Goal: Task Accomplishment & Management: Use online tool/utility

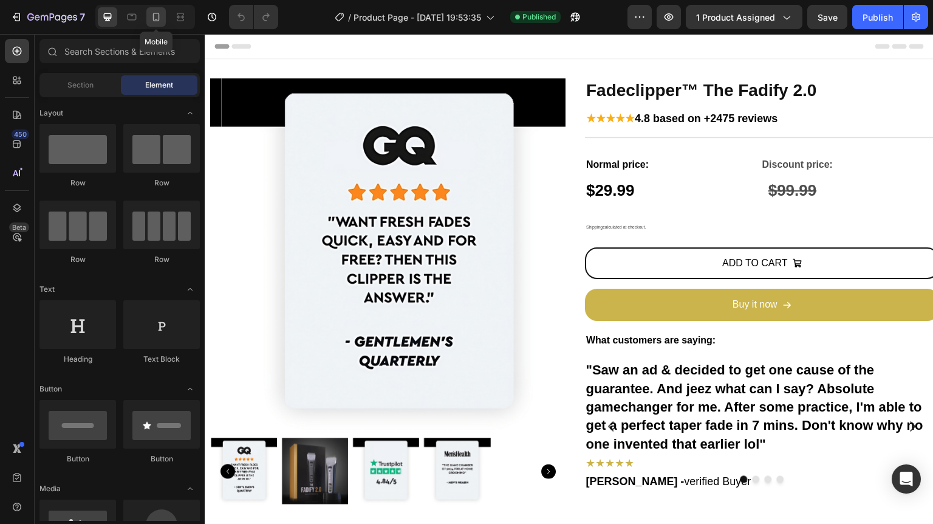
click at [149, 13] on div at bounding box center [155, 16] width 19 height 19
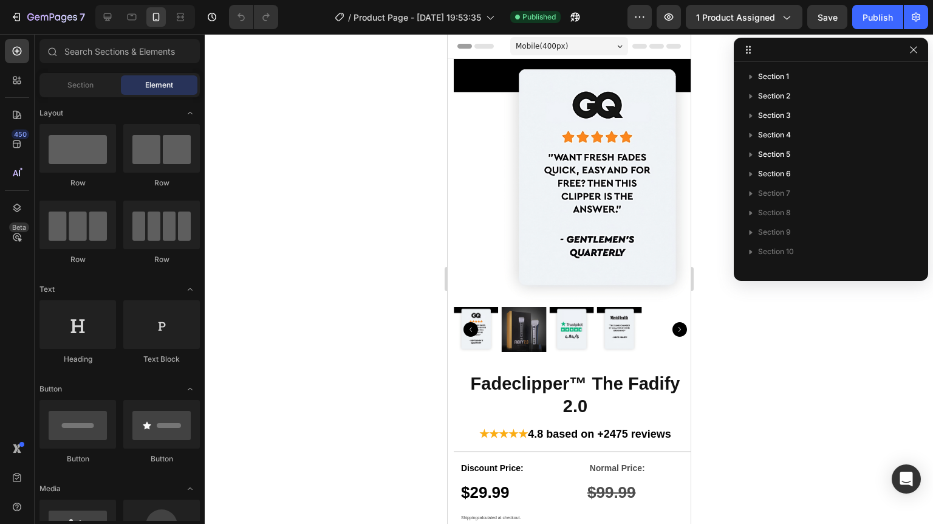
click at [773, 336] on div at bounding box center [569, 279] width 728 height 490
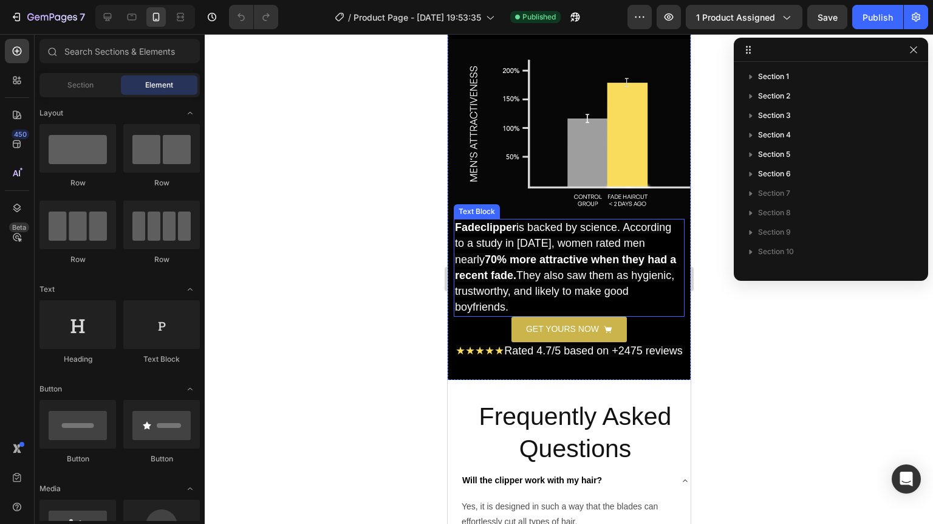
scroll to position [3013, 0]
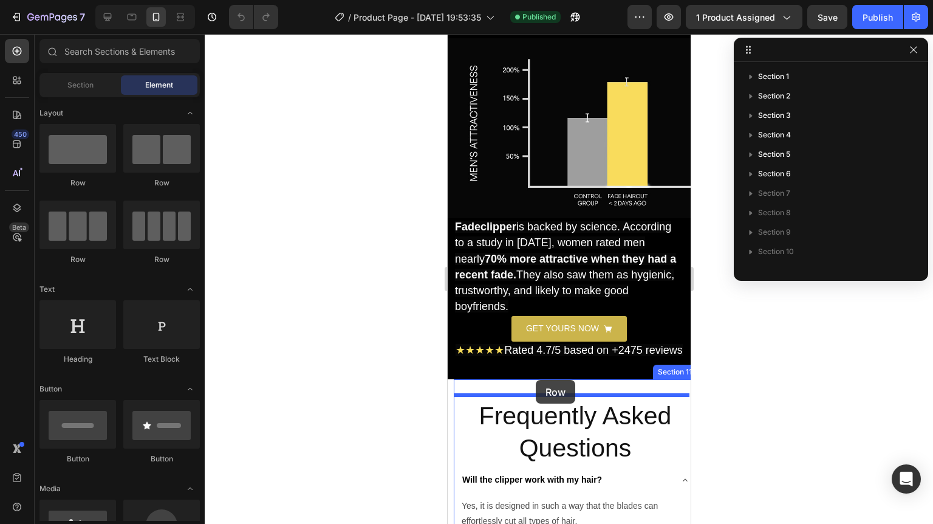
drag, startPoint x: 607, startPoint y: 264, endPoint x: 535, endPoint y: 380, distance: 136.2
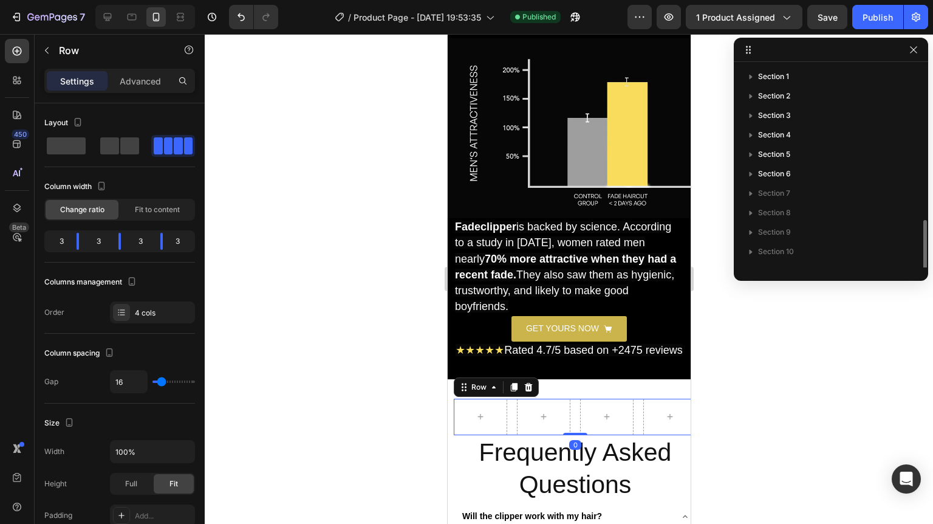
scroll to position [90, 0]
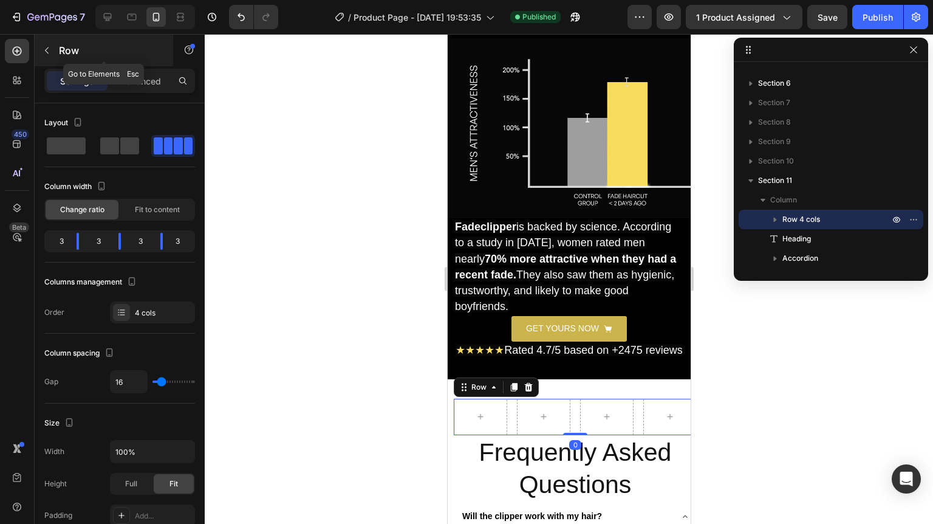
click at [75, 50] on p "Row" at bounding box center [110, 50] width 103 height 15
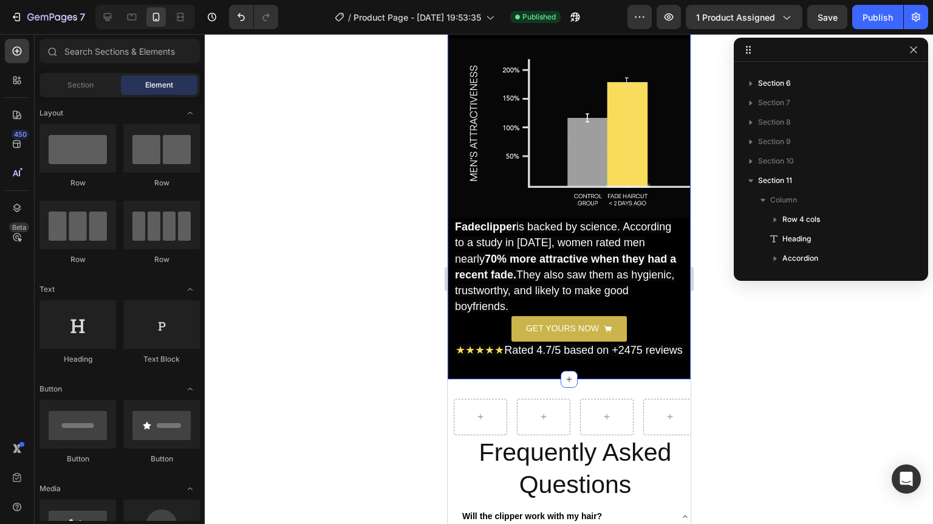
click at [538, 364] on div "WHY SHOULD YOU GET A FADE? Heading Image Fadeclipper is backed by science. Acco…" at bounding box center [568, 164] width 243 height 429
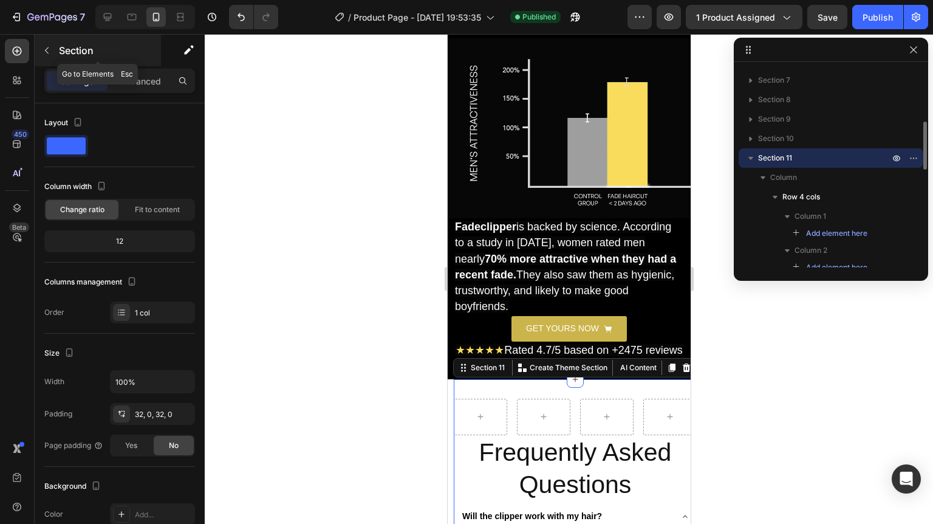
click at [46, 51] on icon "button" at bounding box center [47, 51] width 10 height 10
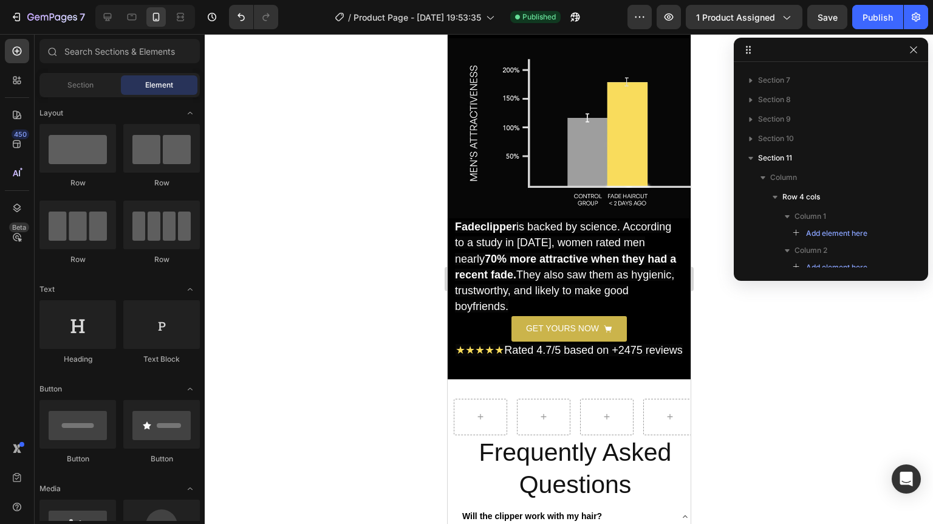
scroll to position [97, 0]
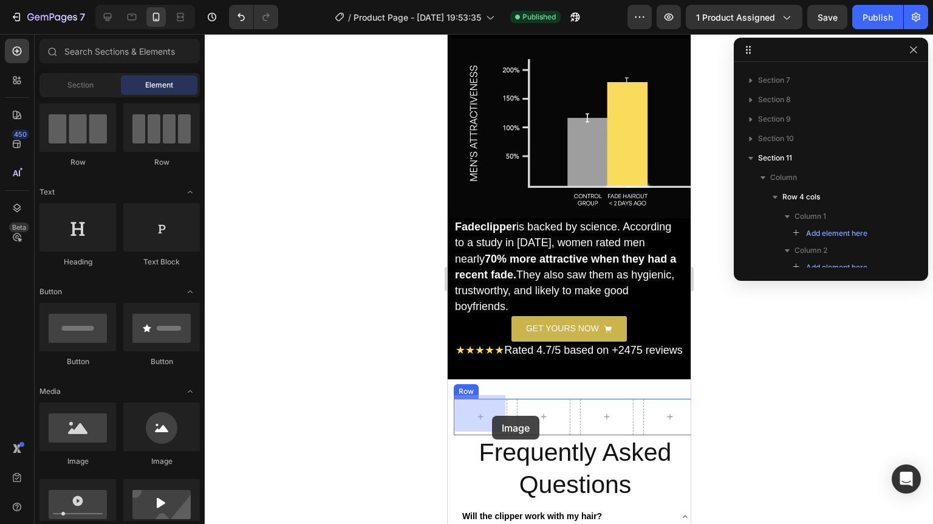
drag, startPoint x: 534, startPoint y: 471, endPoint x: 481, endPoint y: 412, distance: 79.5
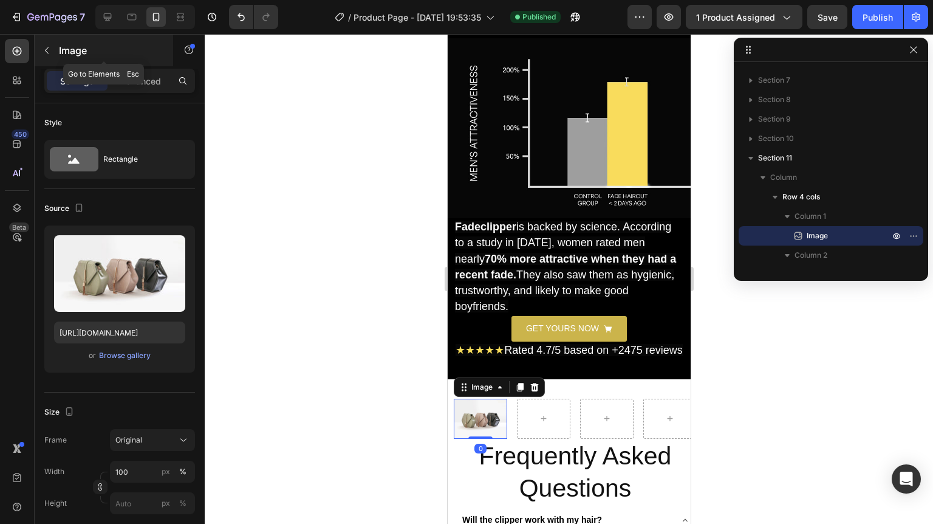
click at [73, 47] on p "Image" at bounding box center [110, 50] width 103 height 15
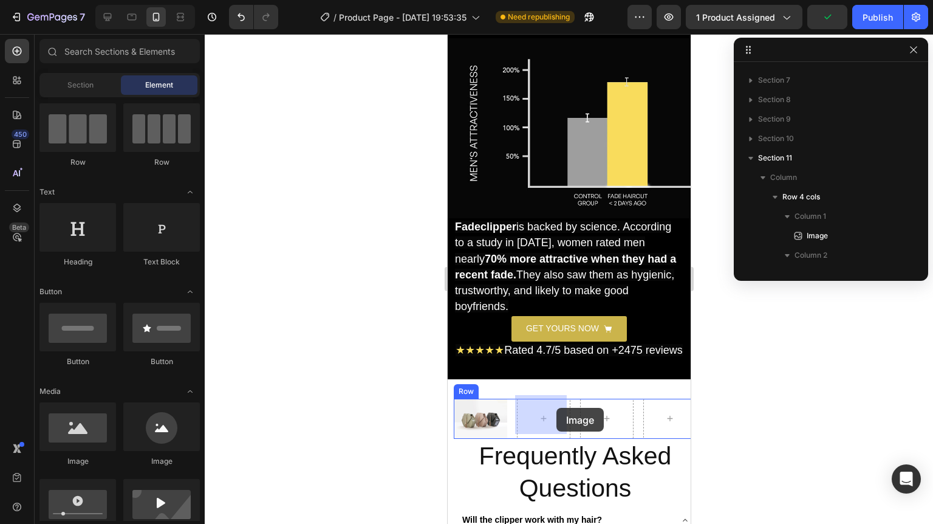
drag, startPoint x: 520, startPoint y: 460, endPoint x: 555, endPoint y: 406, distance: 64.2
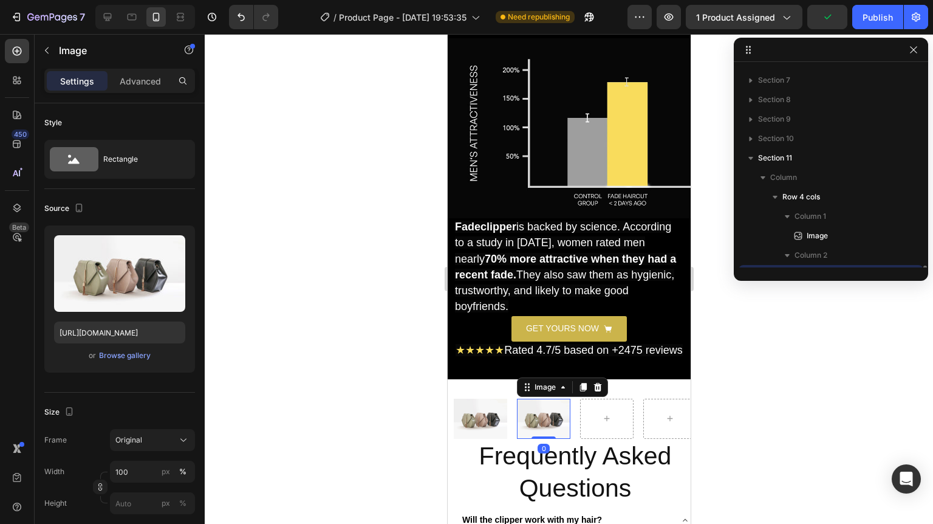
scroll to position [346, 0]
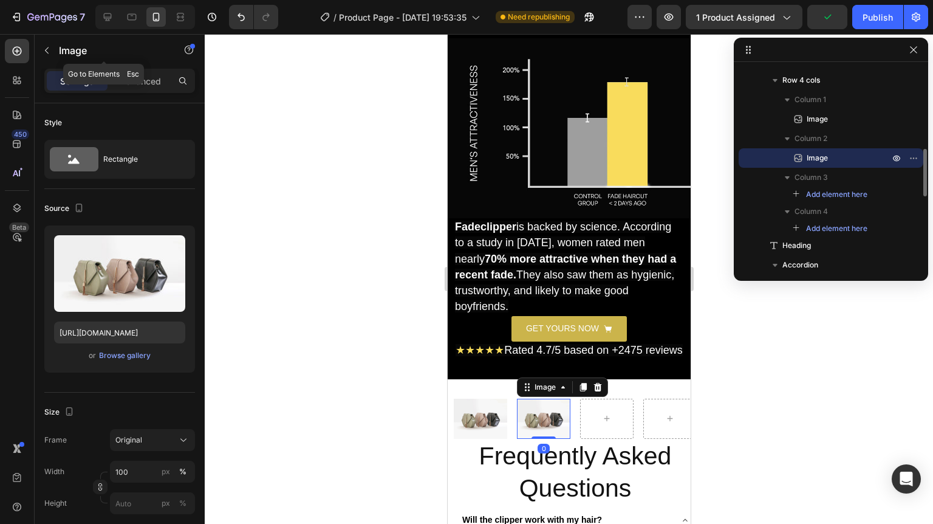
click at [54, 49] on button "button" at bounding box center [46, 50] width 19 height 19
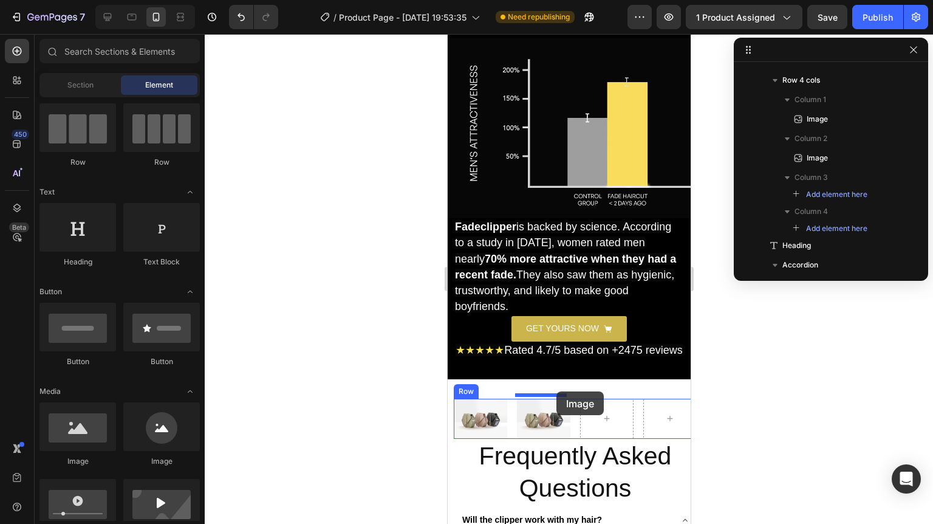
drag, startPoint x: 539, startPoint y: 461, endPoint x: 524, endPoint y: 367, distance: 94.9
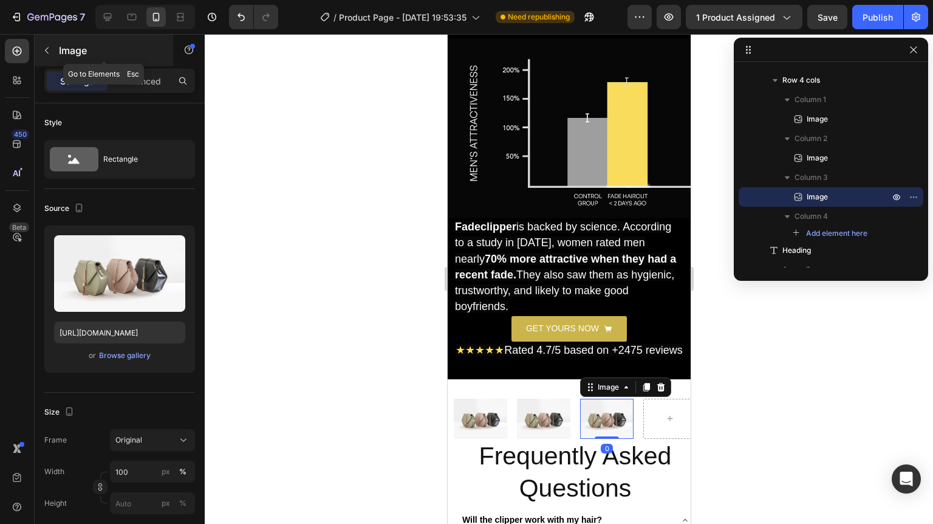
click at [61, 46] on p "Image" at bounding box center [110, 50] width 103 height 15
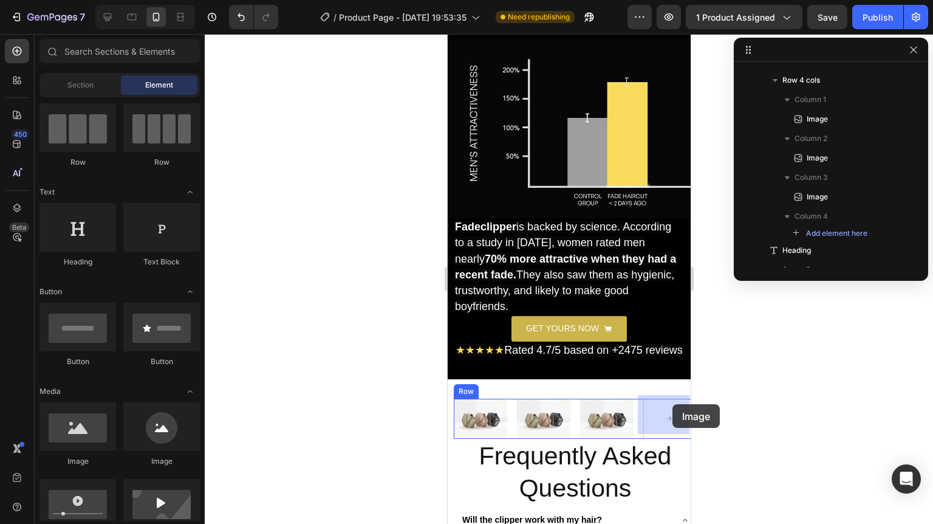
drag, startPoint x: 571, startPoint y: 457, endPoint x: 672, endPoint y: 404, distance: 113.8
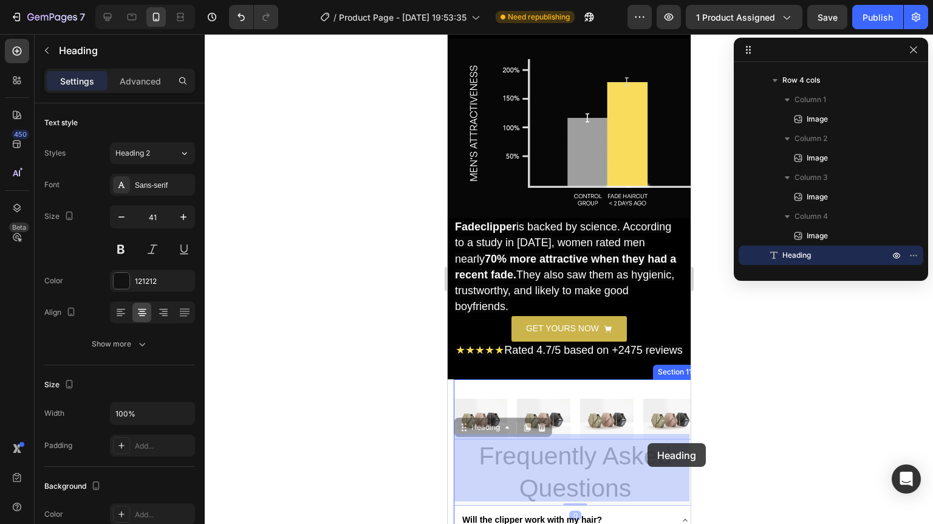
drag, startPoint x: 664, startPoint y: 443, endPoint x: 652, endPoint y: 443, distance: 12.1
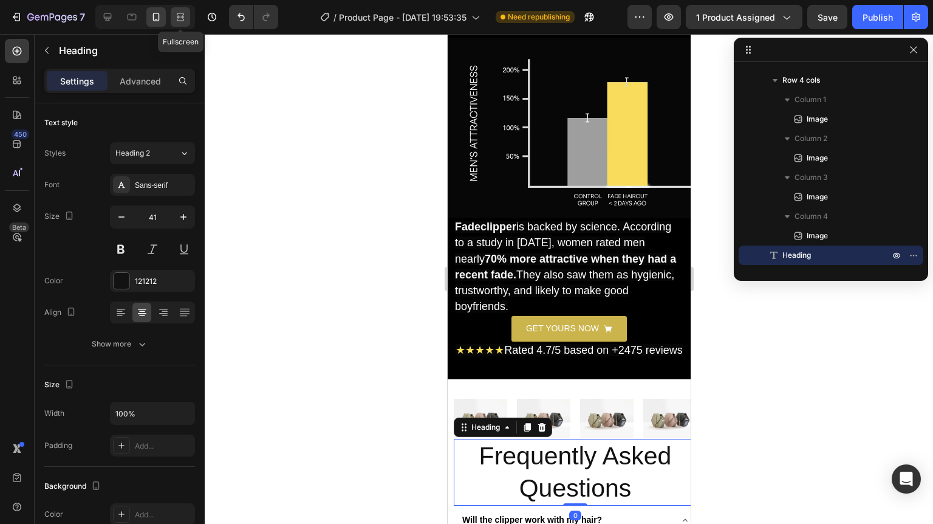
click at [177, 12] on icon at bounding box center [180, 17] width 12 height 12
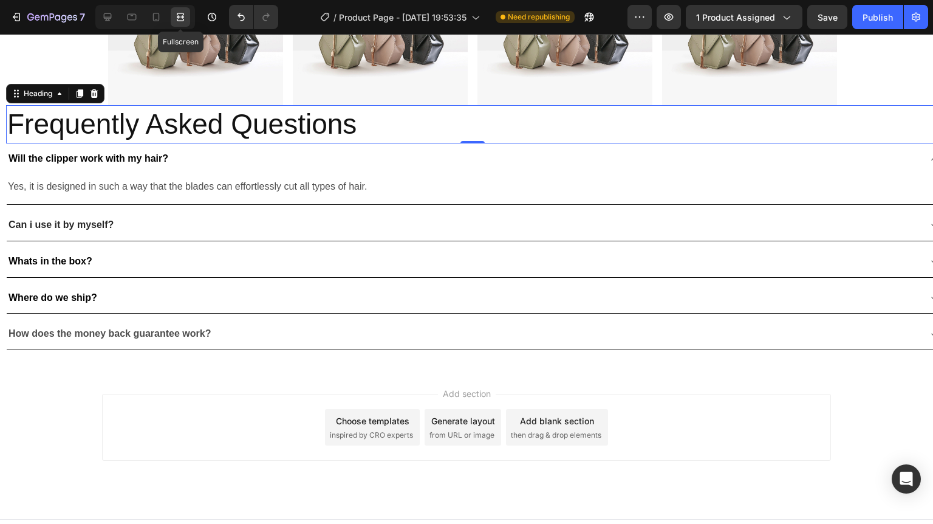
scroll to position [2365, 0]
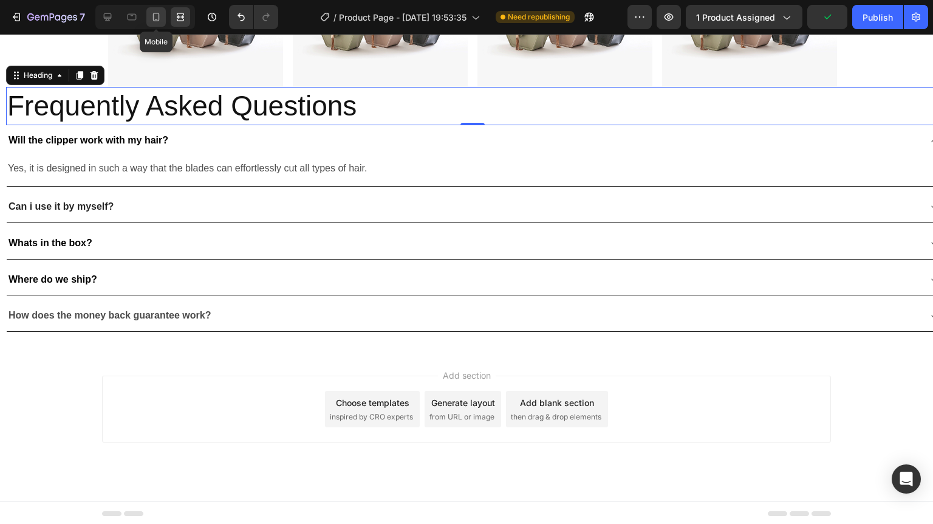
click at [153, 15] on icon at bounding box center [156, 17] width 7 height 9
type input "41"
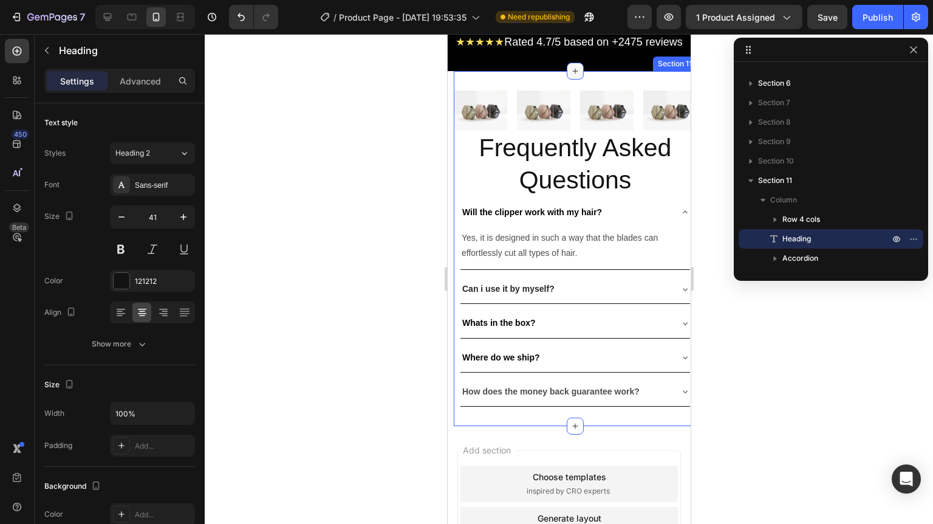
scroll to position [3723, 0]
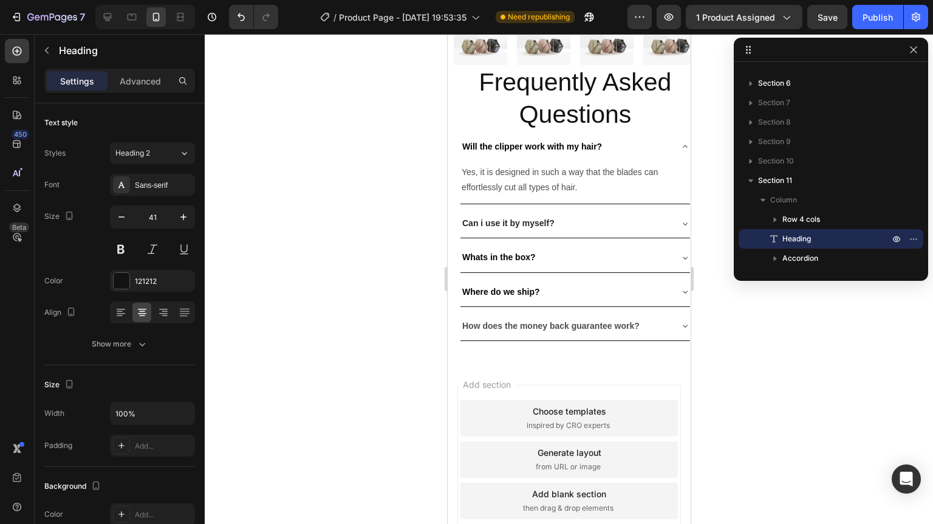
click at [450, 222] on section "Image Image Image Image Row Frequently Asked Questions Heading Will the clipper…" at bounding box center [568, 182] width 243 height 355
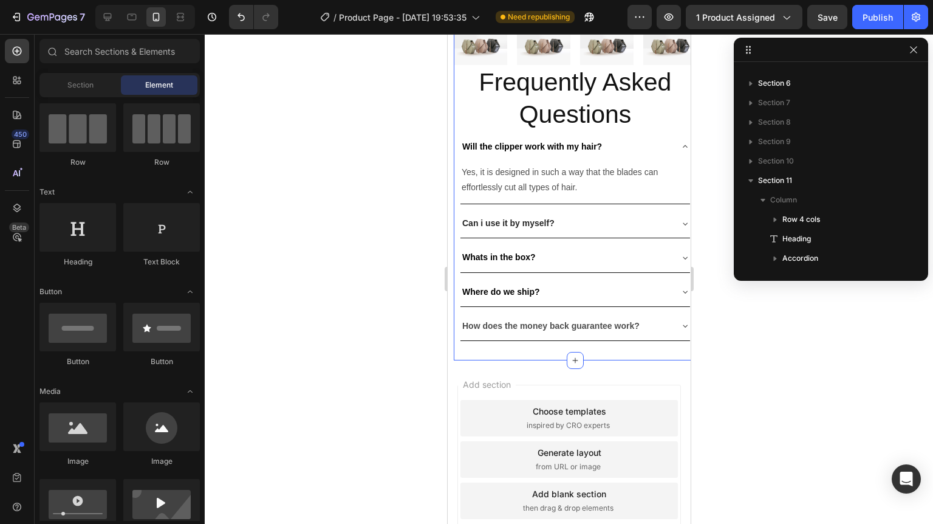
click at [675, 194] on div "Image Image Image Image Row Frequently Asked Questions Heading Will the clipper…" at bounding box center [574, 182] width 243 height 355
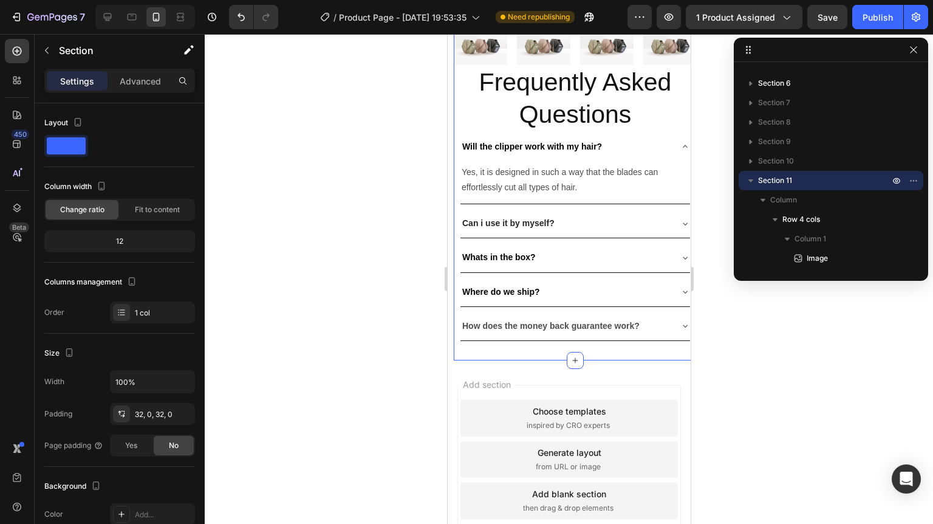
click at [671, 65] on img at bounding box center [669, 45] width 53 height 40
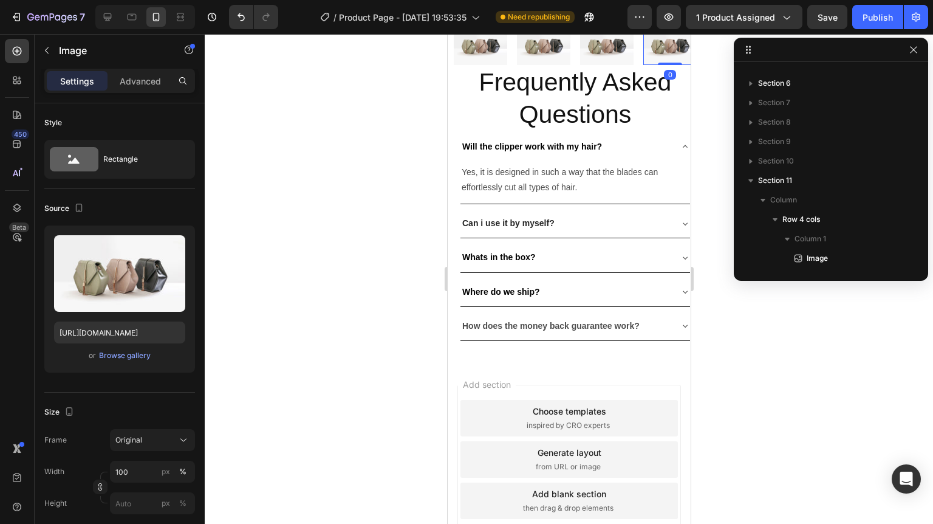
scroll to position [307, 0]
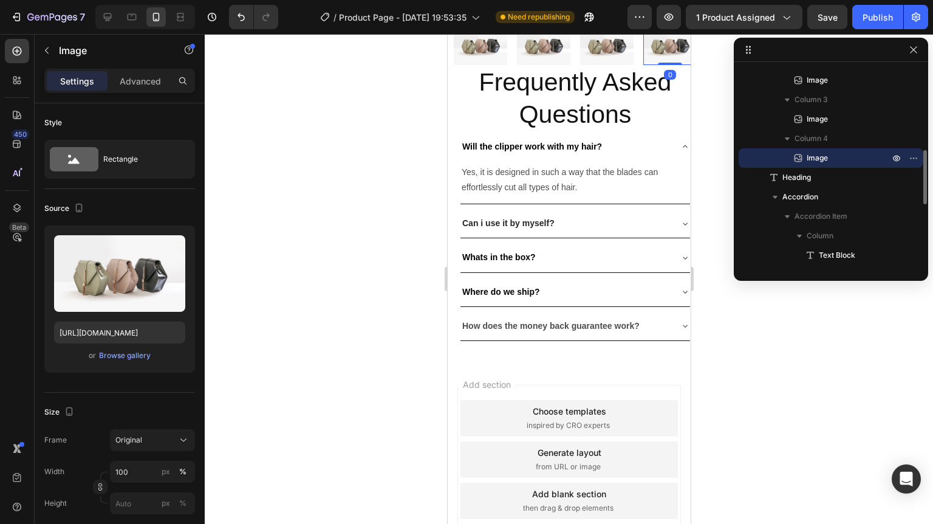
click at [131, 69] on div "Settings Advanced" at bounding box center [119, 81] width 151 height 24
click at [134, 75] on p "Advanced" at bounding box center [140, 81] width 41 height 13
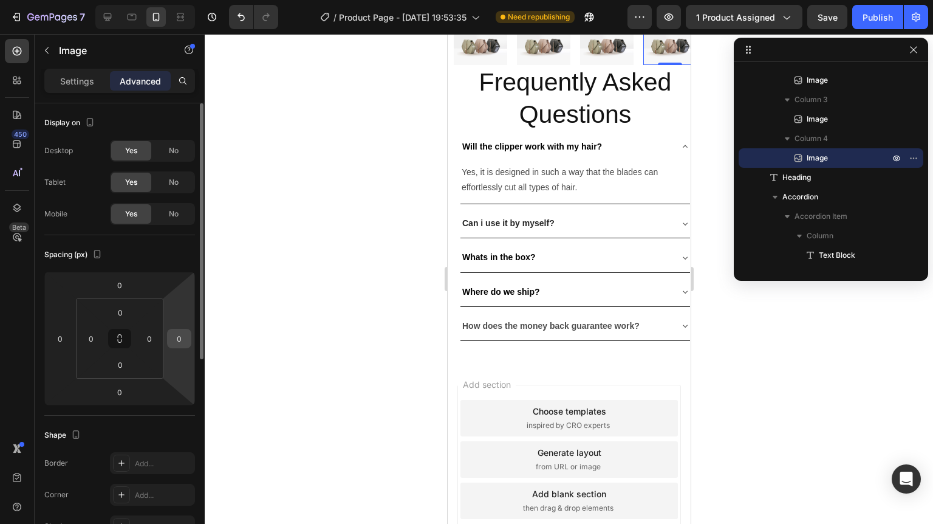
click at [183, 335] on input "0" at bounding box center [179, 338] width 18 height 18
type input "10"
click at [775, 326] on div at bounding box center [569, 279] width 728 height 490
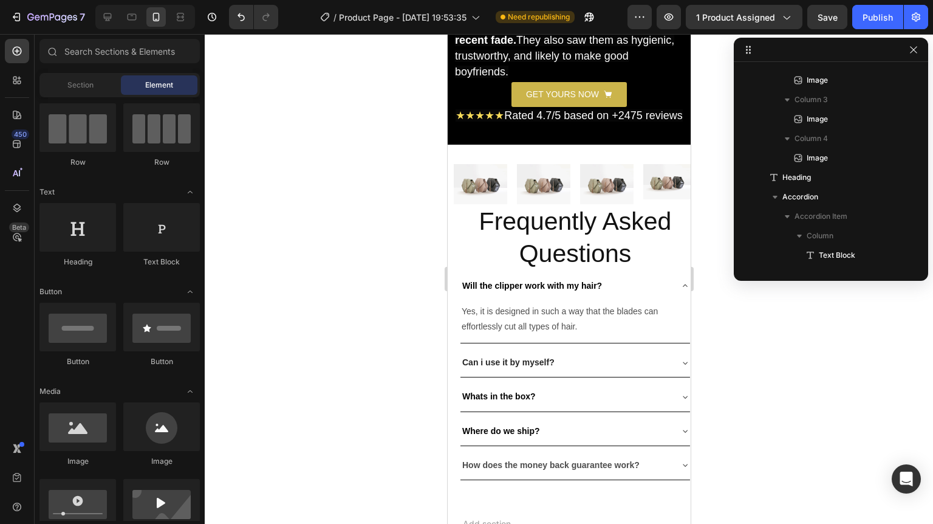
scroll to position [3667, 0]
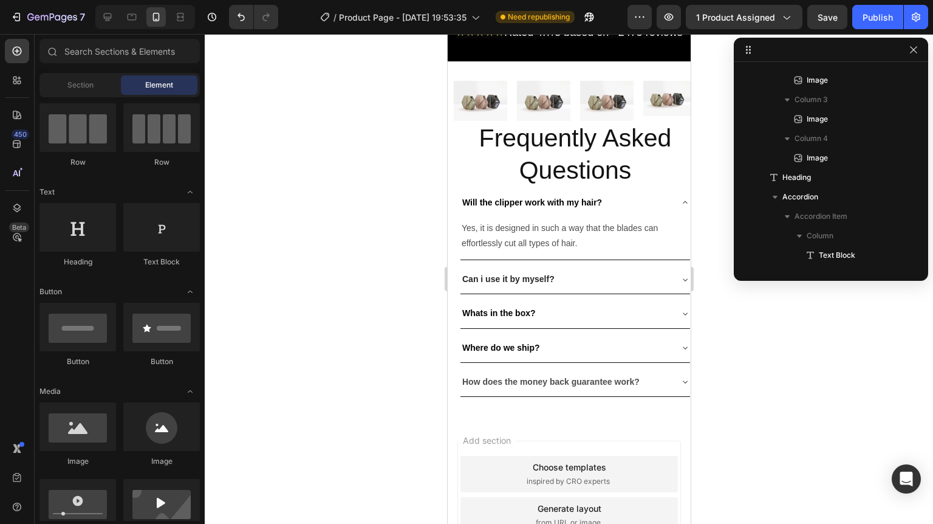
drag, startPoint x: 685, startPoint y: 459, endPoint x: 1141, endPoint y: 479, distance: 457.2
click at [477, 119] on div "Heading" at bounding box center [472, 113] width 33 height 11
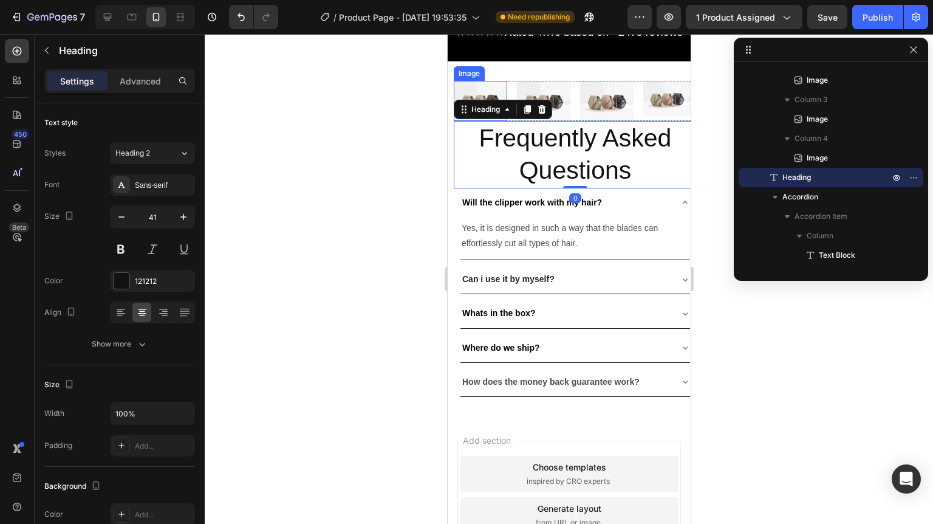
click at [478, 121] on img at bounding box center [479, 101] width 53 height 40
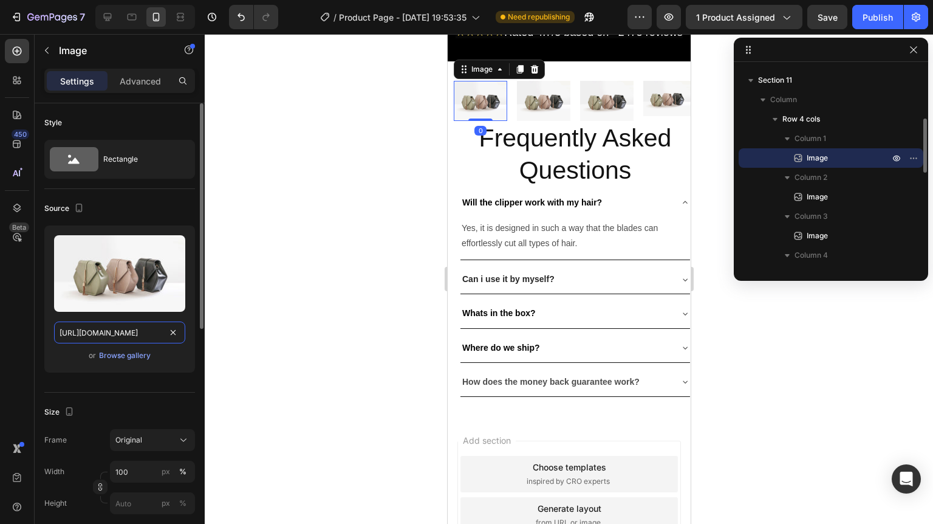
click at [142, 326] on input "https://cdn.shopify.com/s/files/1/2005/9307/files/image_demo.jpg" at bounding box center [119, 332] width 131 height 22
paste input "0829/8607/4442/files/gempages_517458748881503014-715cdf5a-c40b-4081-a194-062f1e…"
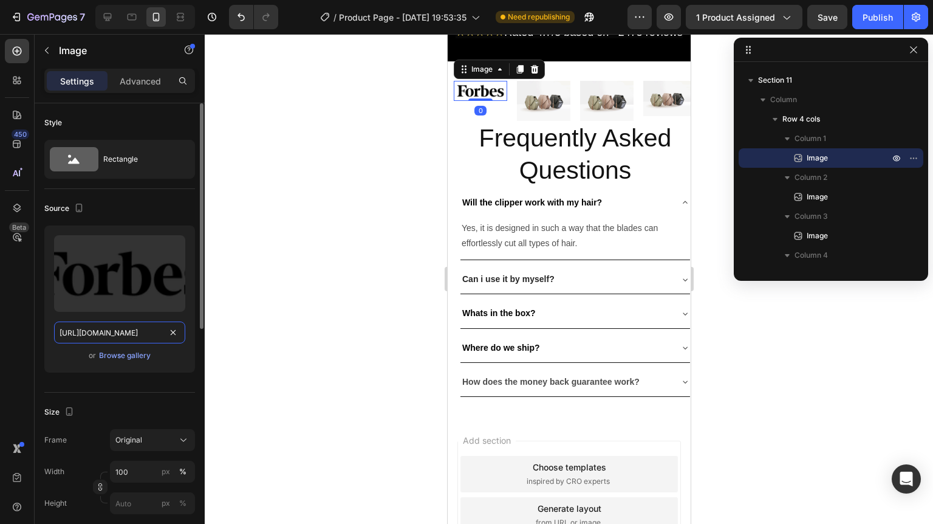
scroll to position [0, 423]
type input "https://cdn.shopify.com/s/files/1/0829/8607/4442/files/gempages_517458748881503…"
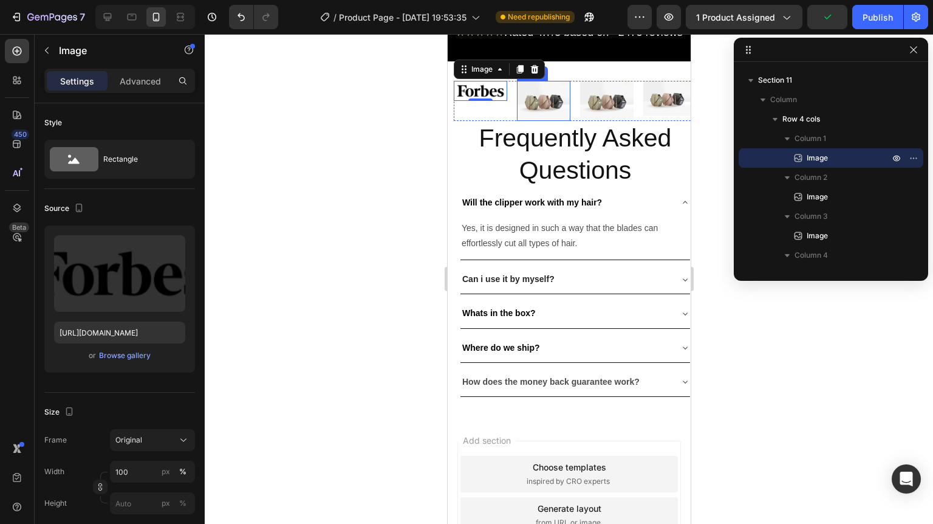
click at [553, 121] on img at bounding box center [542, 101] width 53 height 40
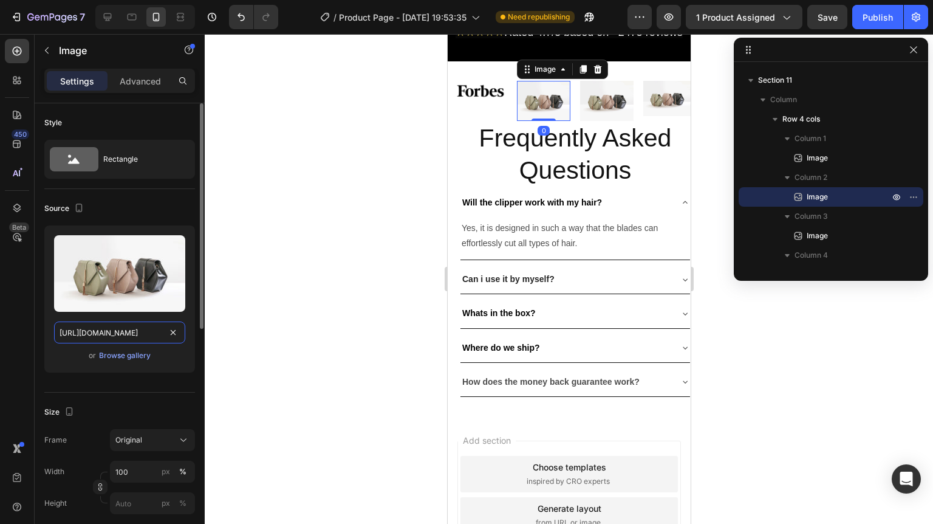
click at [131, 328] on input "https://cdn.shopify.com/s/files/1/2005/9307/files/image_demo.jpg" at bounding box center [119, 332] width 131 height 22
paste input "0829/8607/4442/files/gempages_517458748881503014-6b3e8afb-2a02-4101-bdbe-8ca95b…"
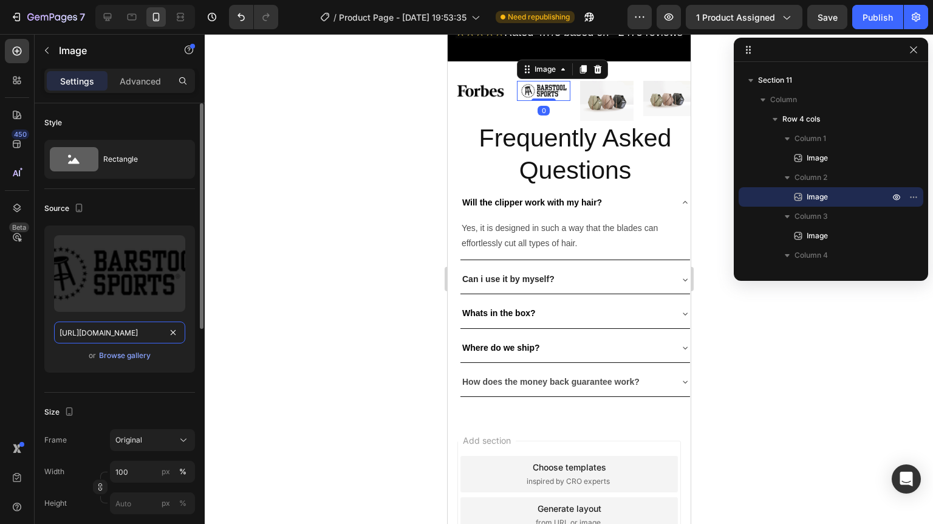
scroll to position [0, 425]
type input "https://cdn.shopify.com/s/files/1/0829/8607/4442/files/gempages_517458748881503…"
click at [603, 121] on img at bounding box center [605, 101] width 53 height 40
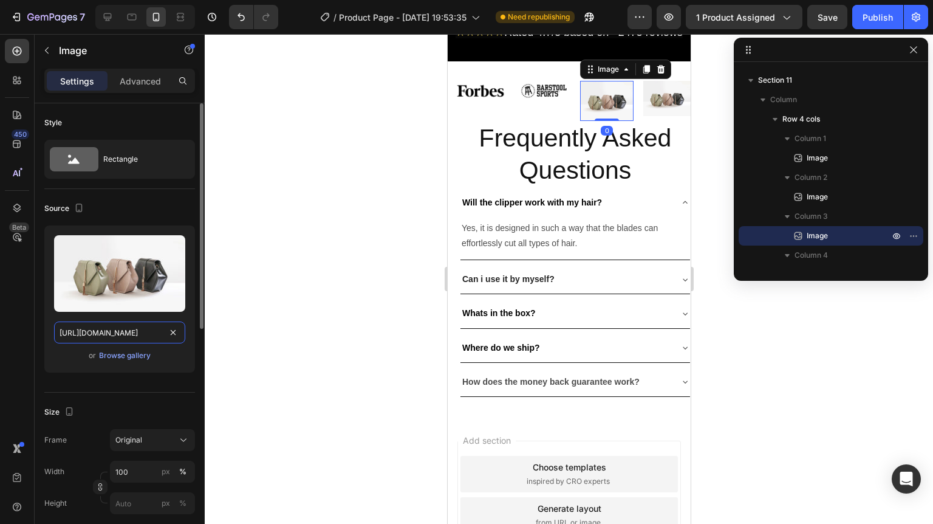
click at [117, 338] on input "https://cdn.shopify.com/s/files/1/2005/9307/files/image_demo.jpg" at bounding box center [119, 332] width 131 height 22
paste input "0829/8607/4442/files/gempages_517458748881503014-727a4b81-ee47-4cf4-9b5d-2f2035…"
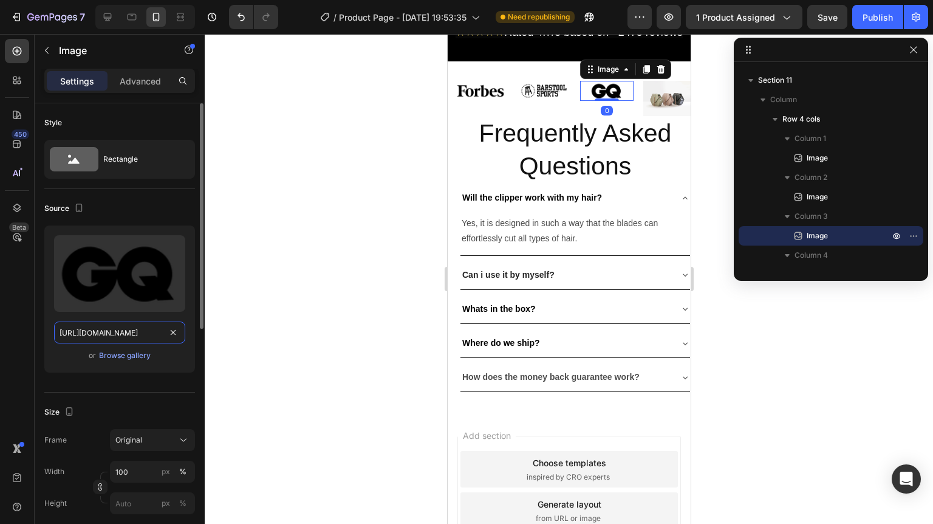
scroll to position [0, 423]
type input "https://cdn.shopify.com/s/files/1/0829/8607/4442/files/gempages_517458748881503…"
click at [671, 117] on img at bounding box center [666, 99] width 47 height 36
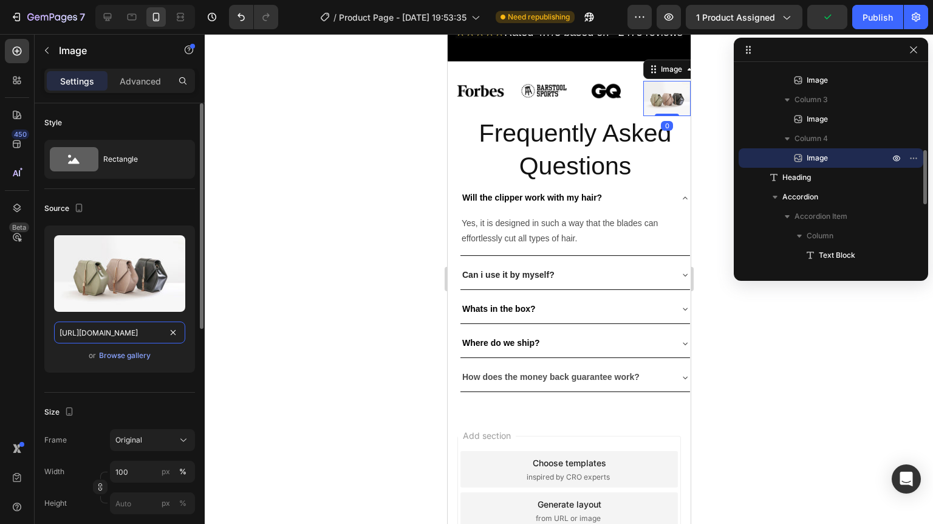
click at [100, 333] on input "https://cdn.shopify.com/s/files/1/2005/9307/files/image_demo.jpg" at bounding box center [119, 332] width 131 height 22
paste input "0829/8607/4442/files/gempages_517458748881503014-58051281-1ca6-4a89-9af3-b7c724…"
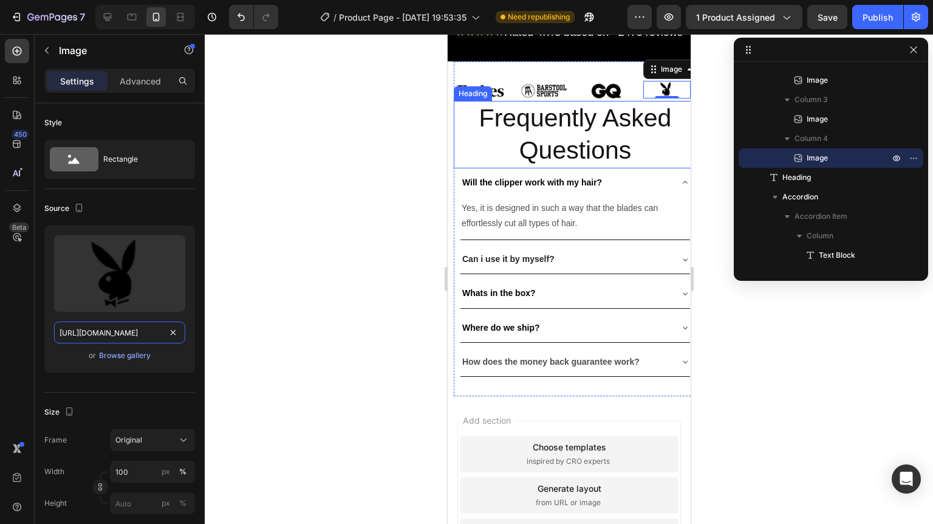
type input "https://cdn.shopify.com/s/files/1/0829/8607/4442/files/gempages_517458748881503…"
click at [783, 335] on div at bounding box center [569, 279] width 728 height 490
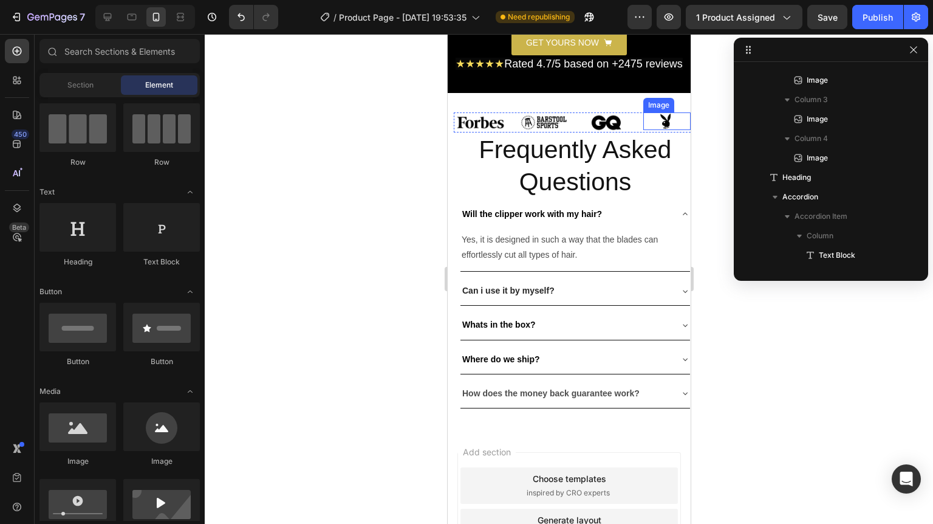
scroll to position [3618, 0]
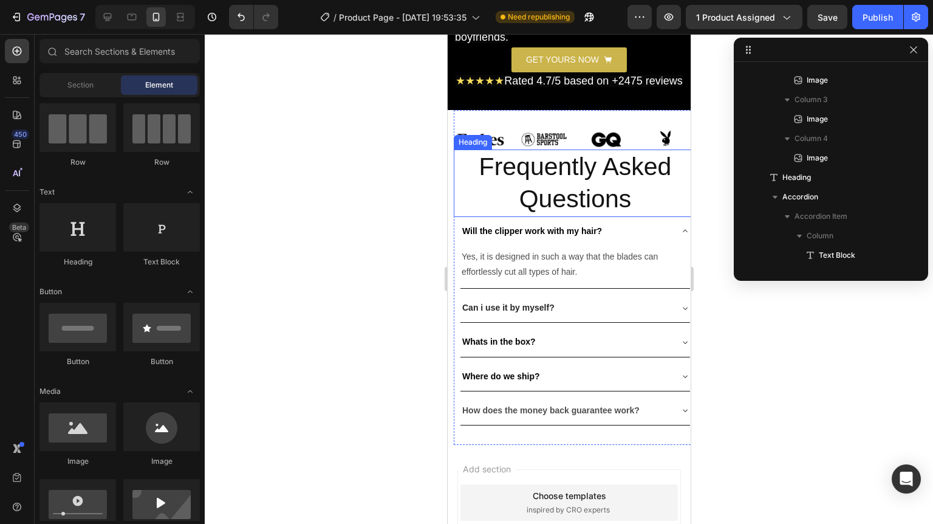
click at [573, 149] on div "Image Image Image Image Row" at bounding box center [574, 139] width 243 height 20
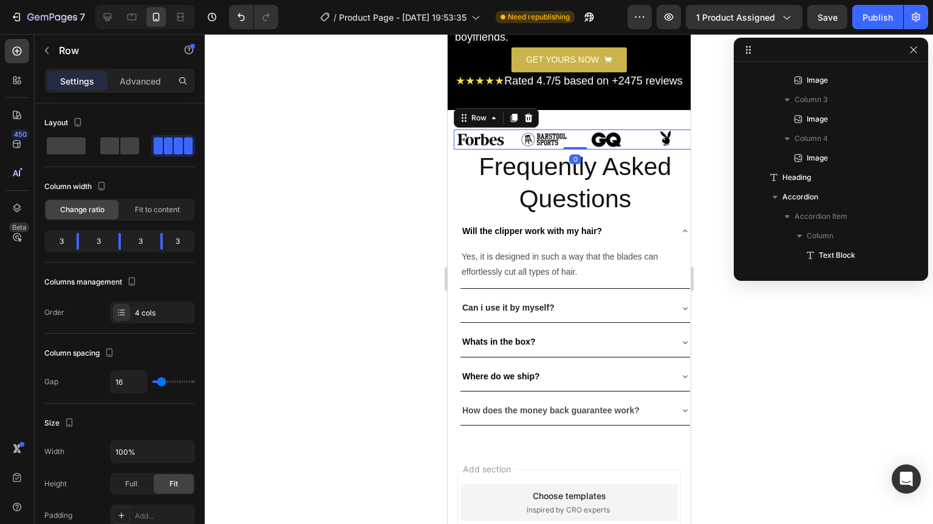
scroll to position [152, 0]
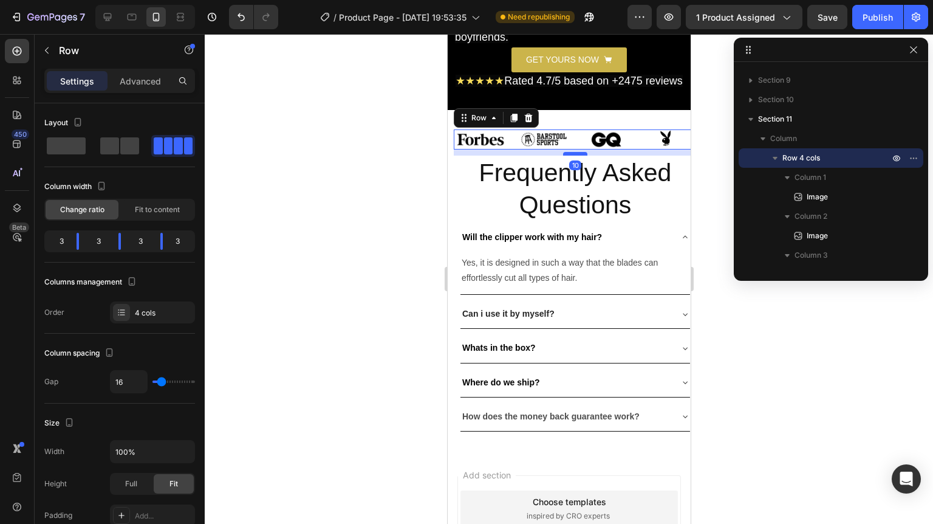
drag, startPoint x: 572, startPoint y: 323, endPoint x: 574, endPoint y: 329, distance: 6.3
click at [574, 155] on div at bounding box center [574, 154] width 24 height 4
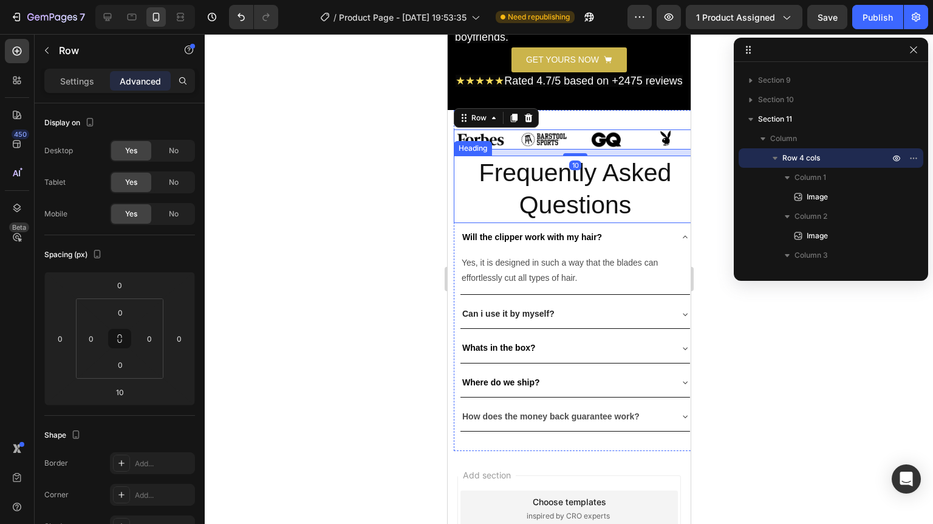
click at [766, 350] on div at bounding box center [569, 279] width 728 height 490
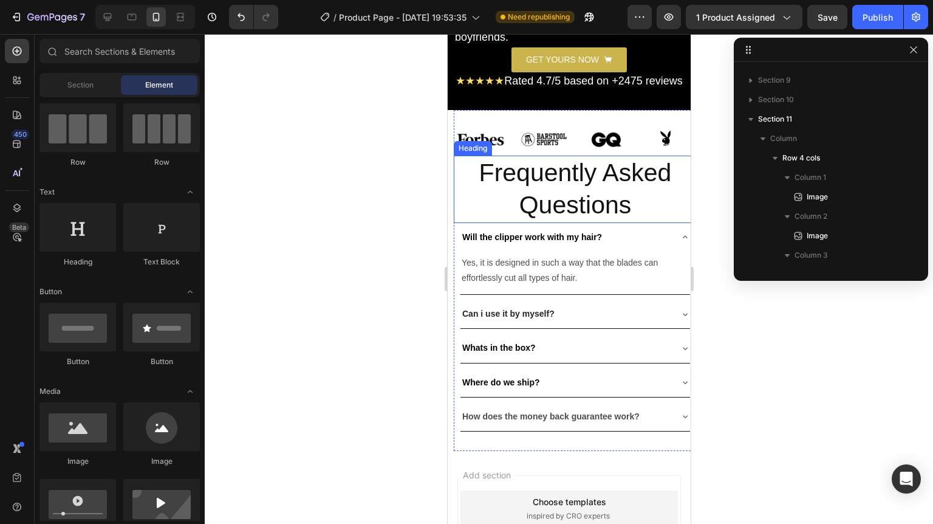
click at [783, 354] on div at bounding box center [569, 279] width 728 height 490
click at [830, 381] on div at bounding box center [569, 279] width 728 height 490
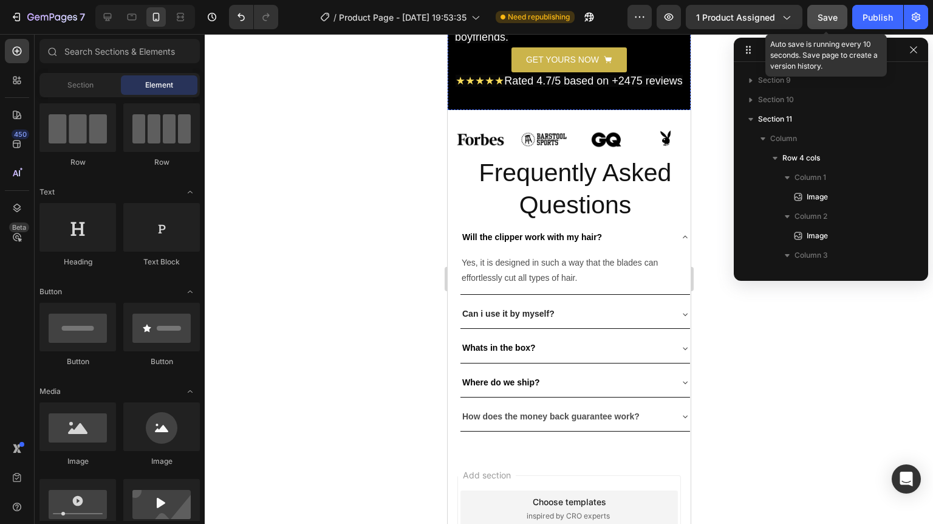
click at [828, 13] on span "Save" at bounding box center [828, 17] width 20 height 10
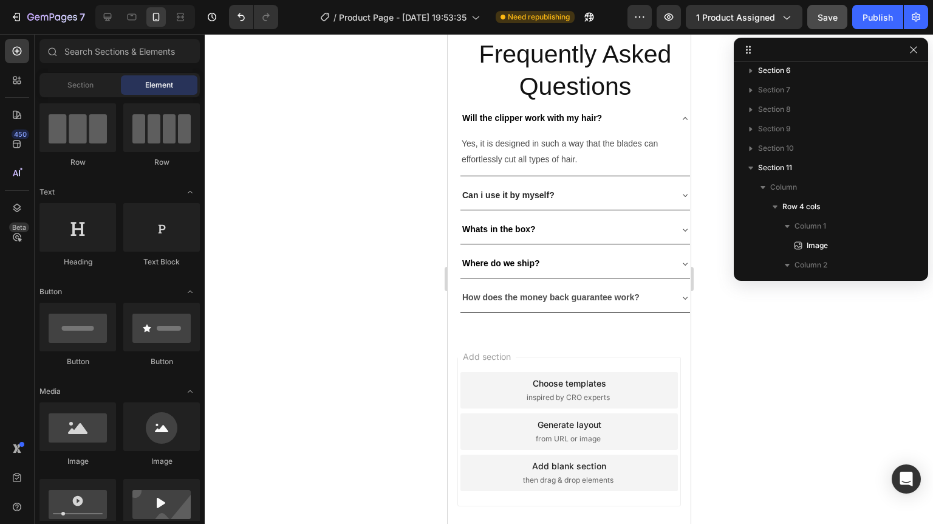
scroll to position [3405, 0]
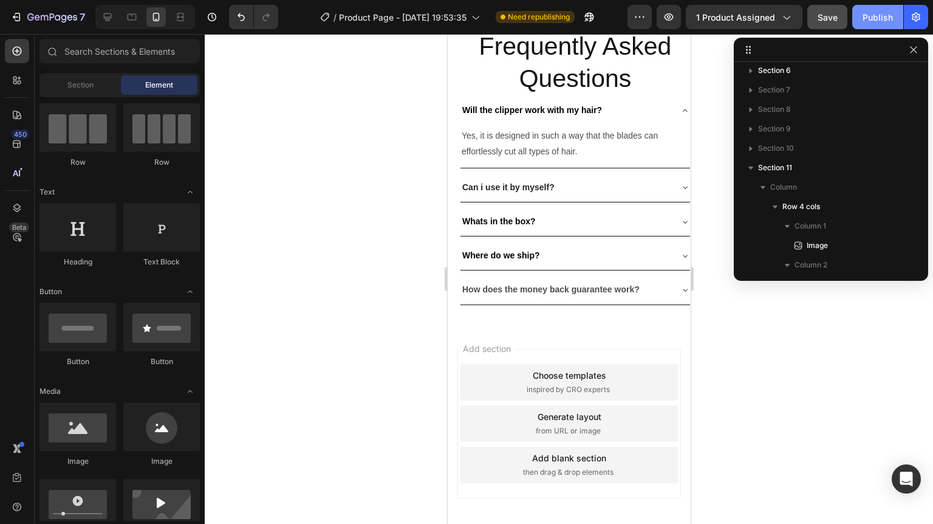
click at [892, 15] on div "Publish" at bounding box center [877, 17] width 30 height 13
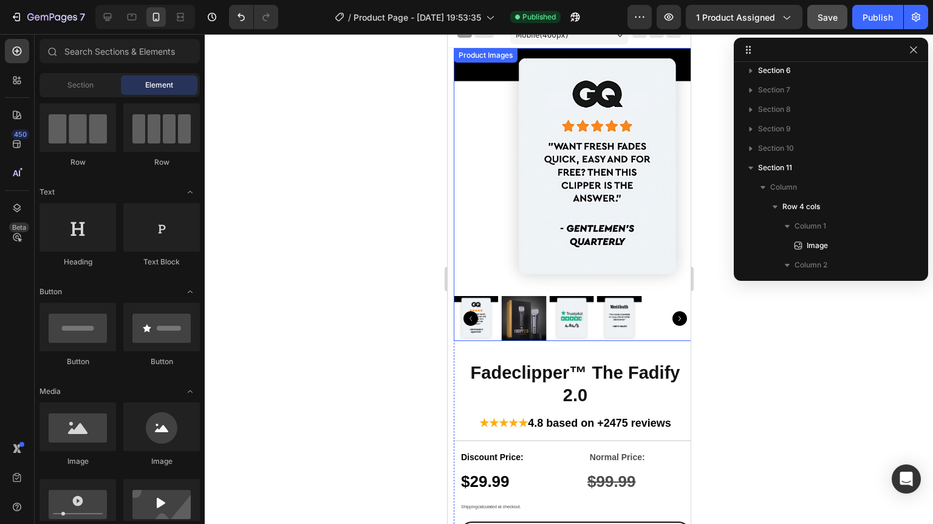
scroll to position [0, 0]
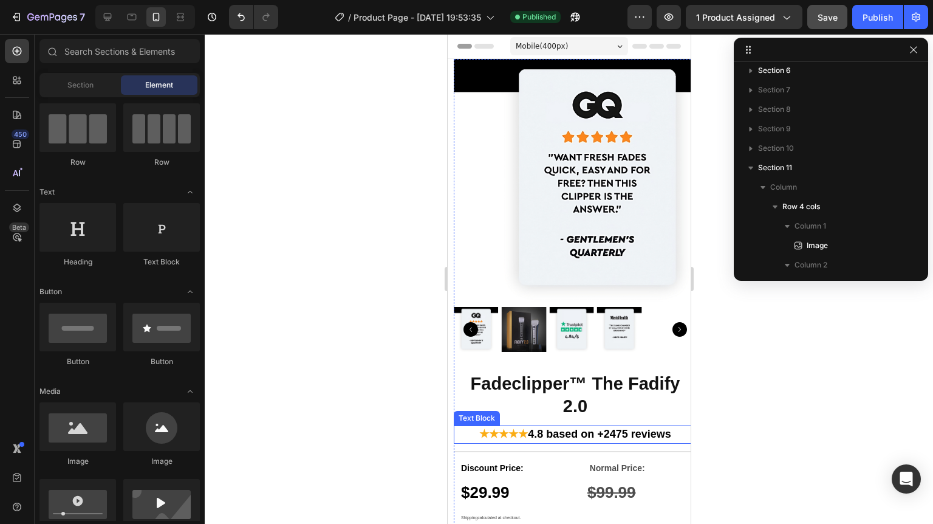
click at [499, 429] on strong "★★★★★" at bounding box center [503, 434] width 49 height 12
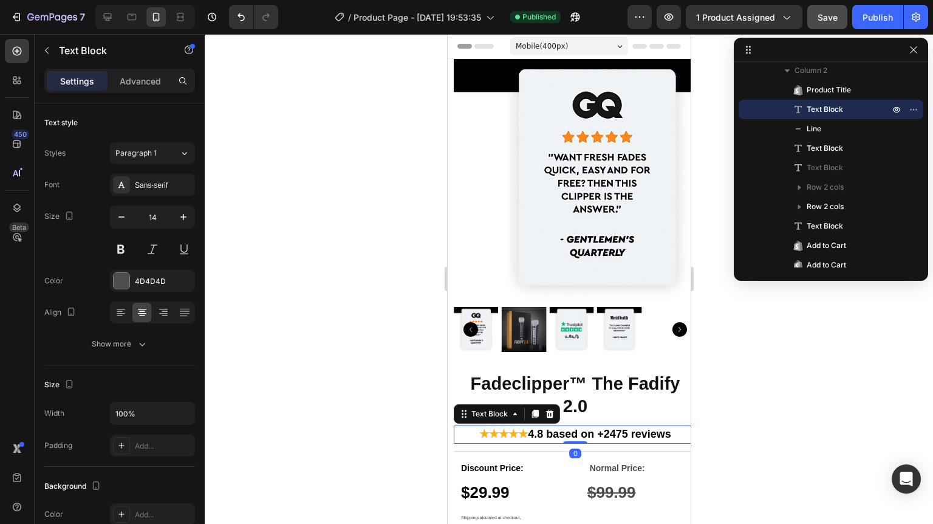
click at [499, 428] on strong "★★★★★" at bounding box center [503, 434] width 49 height 12
click at [502, 428] on strong "★★★★★" at bounding box center [503, 434] width 49 height 12
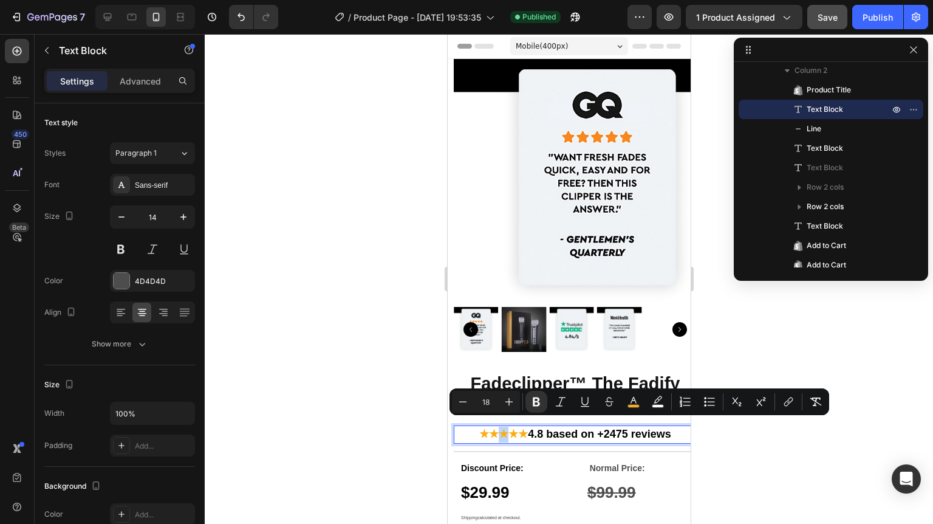
drag, startPoint x: 496, startPoint y: 426, endPoint x: 489, endPoint y: 426, distance: 7.3
click at [489, 428] on strong "★★★★★" at bounding box center [503, 434] width 49 height 12
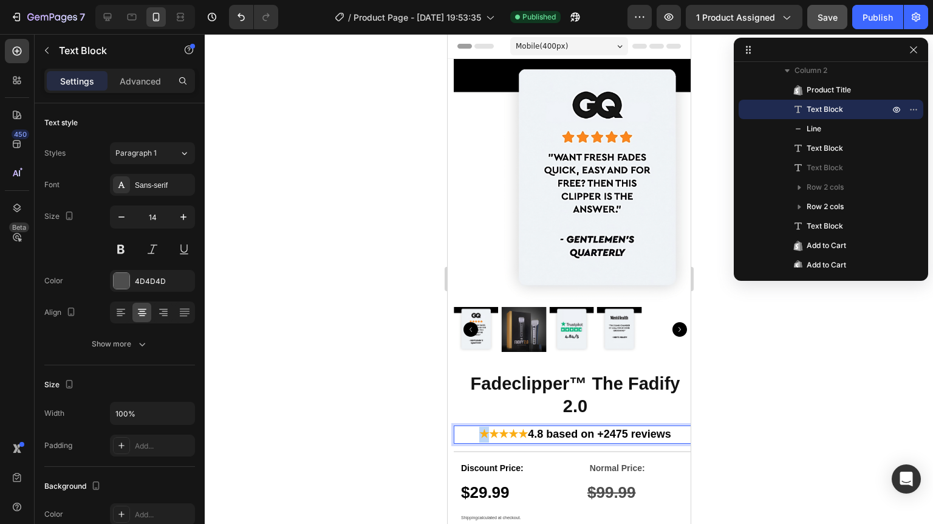
drag, startPoint x: 473, startPoint y: 425, endPoint x: 479, endPoint y: 427, distance: 6.9
click at [479, 428] on strong "★★★★★" at bounding box center [503, 434] width 49 height 12
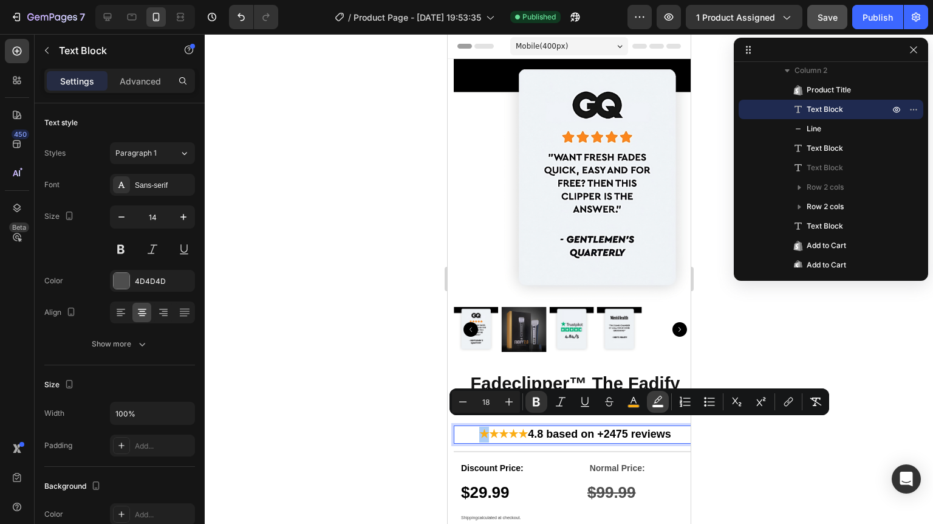
click at [659, 403] on icon "Editor contextual toolbar" at bounding box center [658, 401] width 12 height 12
type input "FFFFFF"
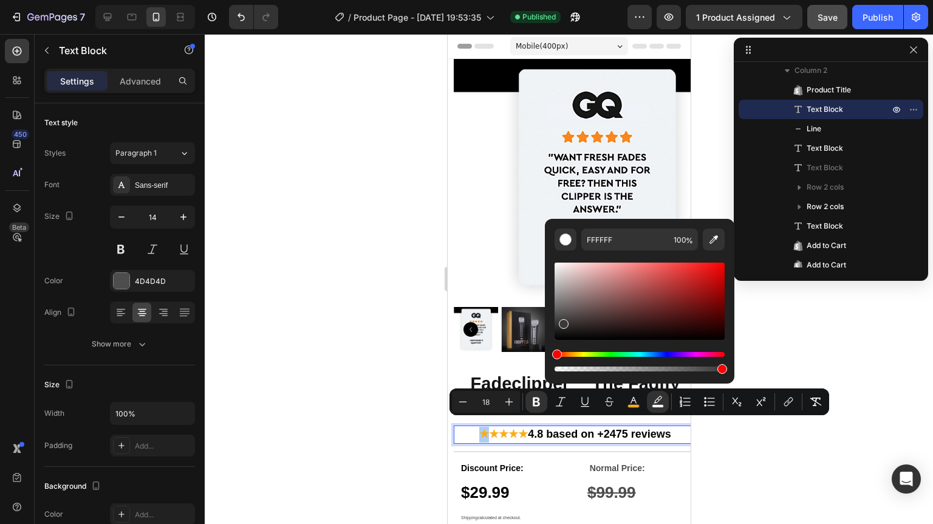
drag, startPoint x: 573, startPoint y: 293, endPoint x: 562, endPoint y: 323, distance: 32.5
click at [562, 323] on div "Editor contextual toolbar" at bounding box center [640, 300] width 170 height 77
type input "353333"
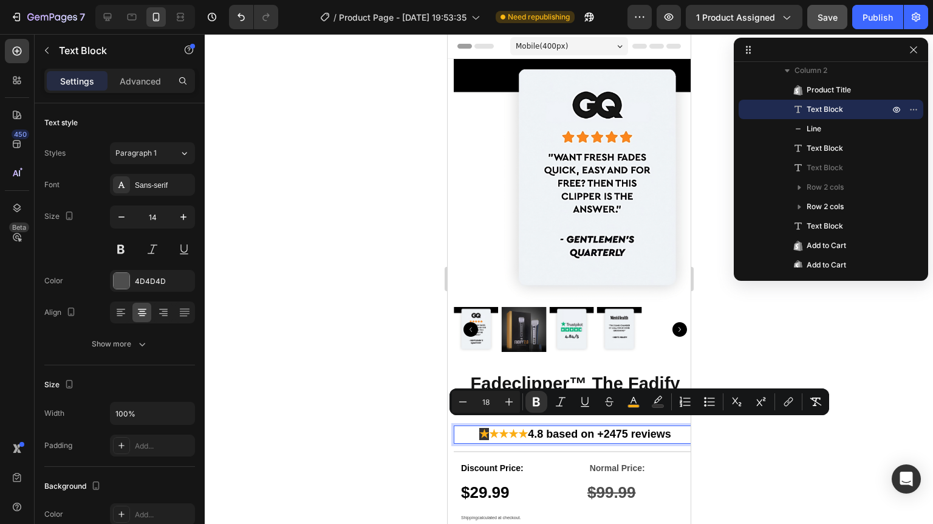
click at [491, 428] on strong "★★★★" at bounding box center [507, 434] width 39 height 12
drag, startPoint x: 471, startPoint y: 427, endPoint x: 516, endPoint y: 428, distance: 44.3
click at [516, 428] on p "★ ★★★★ 4.8 based on +2475 reviews" at bounding box center [574, 434] width 241 height 16
click at [650, 405] on button "color" at bounding box center [658, 402] width 22 height 22
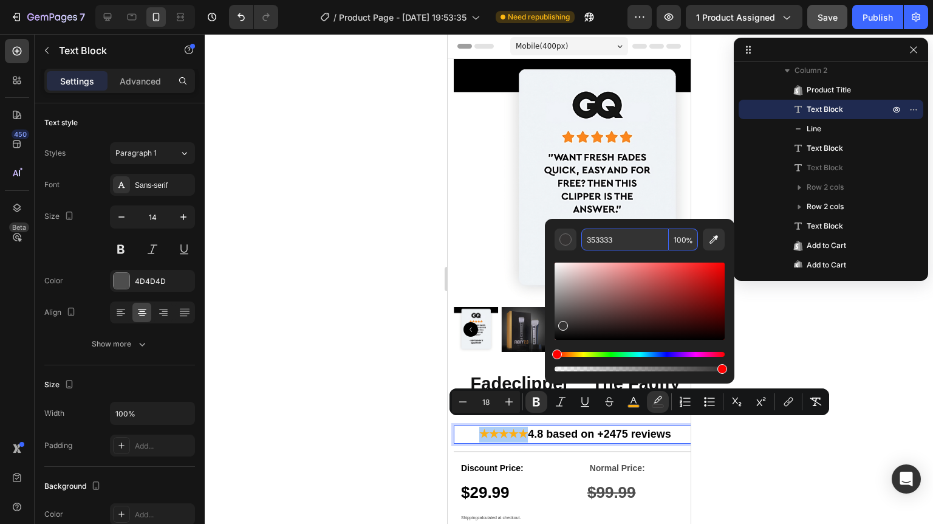
click at [602, 246] on input "353333" at bounding box center [624, 239] width 87 height 22
paste input "#00B67A"
type input "00B67A"
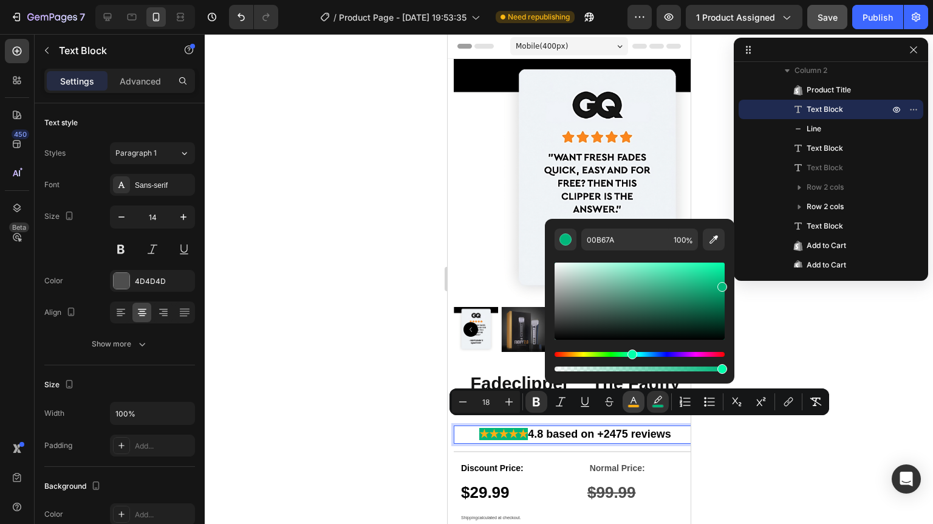
click at [635, 403] on icon "Editor contextual toolbar" at bounding box center [633, 401] width 12 height 12
type input "FBAD14"
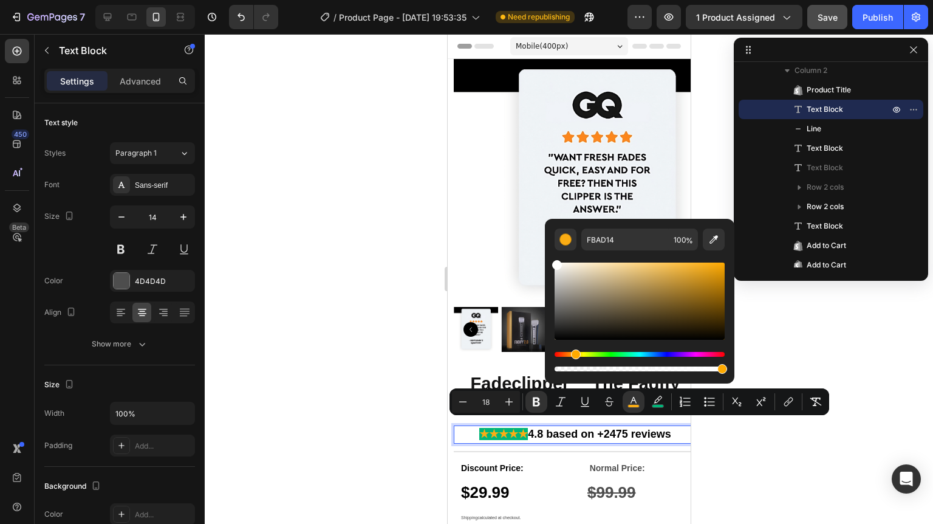
drag, startPoint x: 573, startPoint y: 321, endPoint x: 549, endPoint y: 243, distance: 81.3
click at [549, 243] on div "FBAD14 100 %" at bounding box center [639, 296] width 189 height 155
type input "FFFFFF"
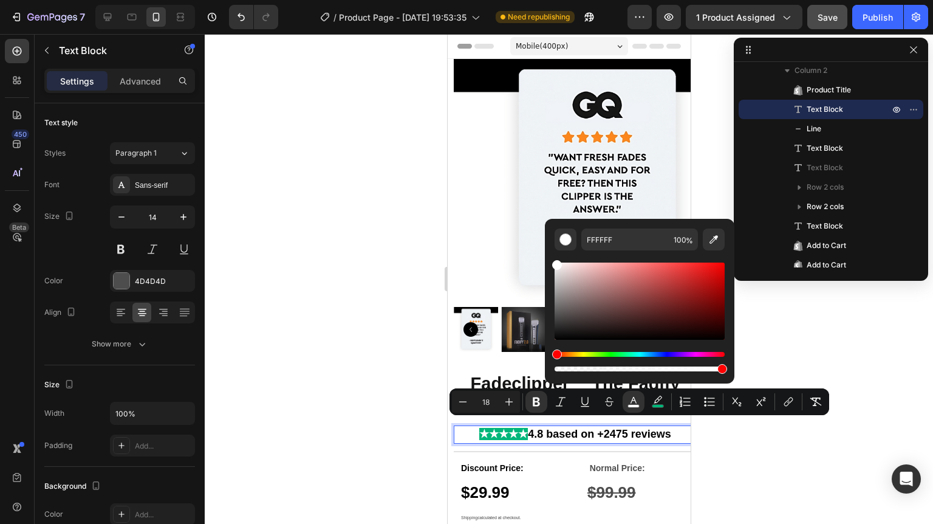
click at [321, 351] on div at bounding box center [569, 279] width 728 height 490
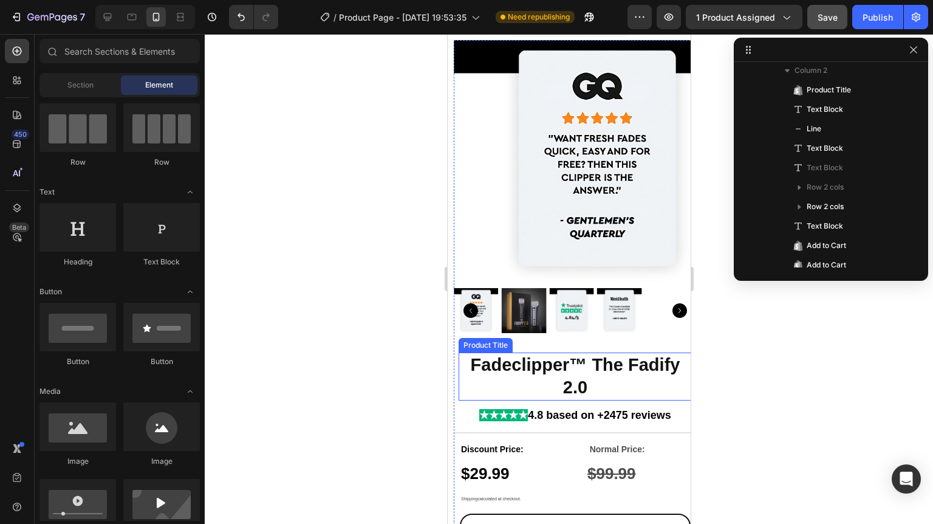
scroll to position [49, 0]
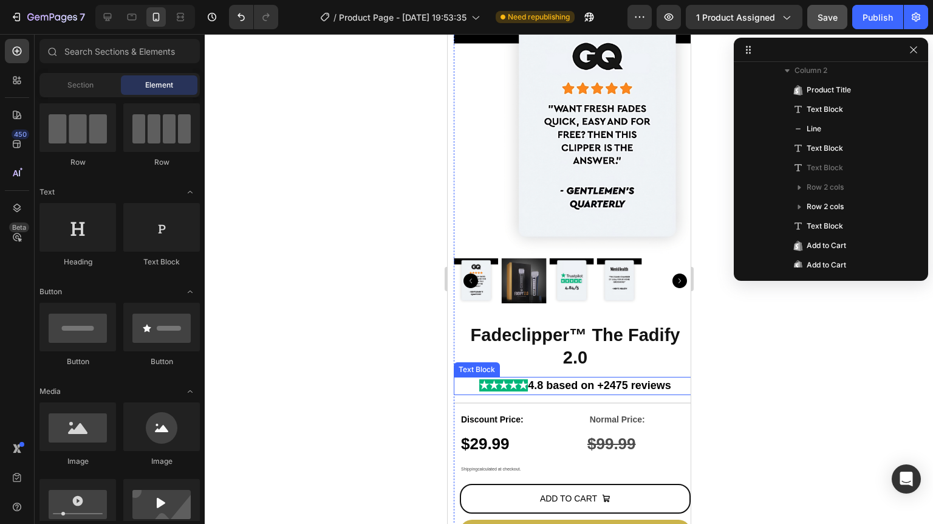
click at [504, 379] on strong "★★★★★" at bounding box center [503, 385] width 49 height 12
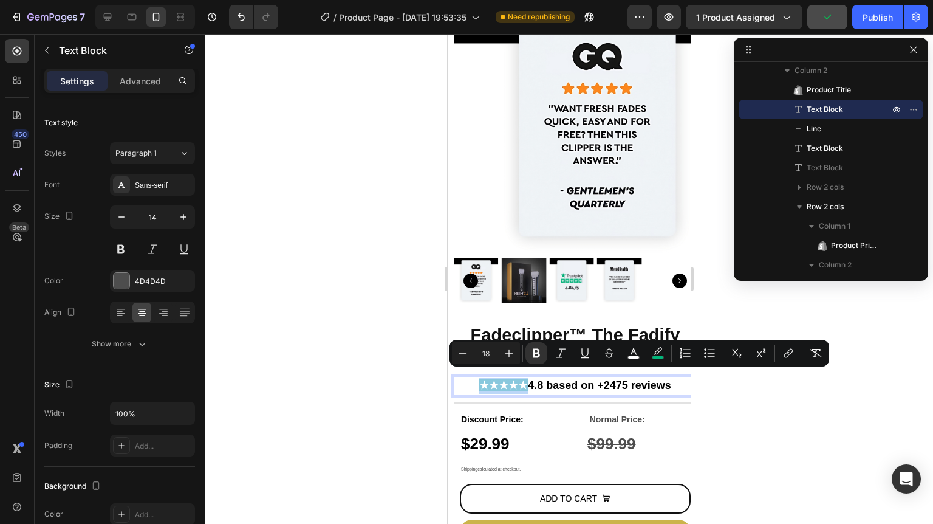
drag, startPoint x: 519, startPoint y: 379, endPoint x: 472, endPoint y: 379, distance: 46.8
click at [472, 379] on p "★★★★★ 4.8 based on +2475 reviews" at bounding box center [574, 386] width 241 height 16
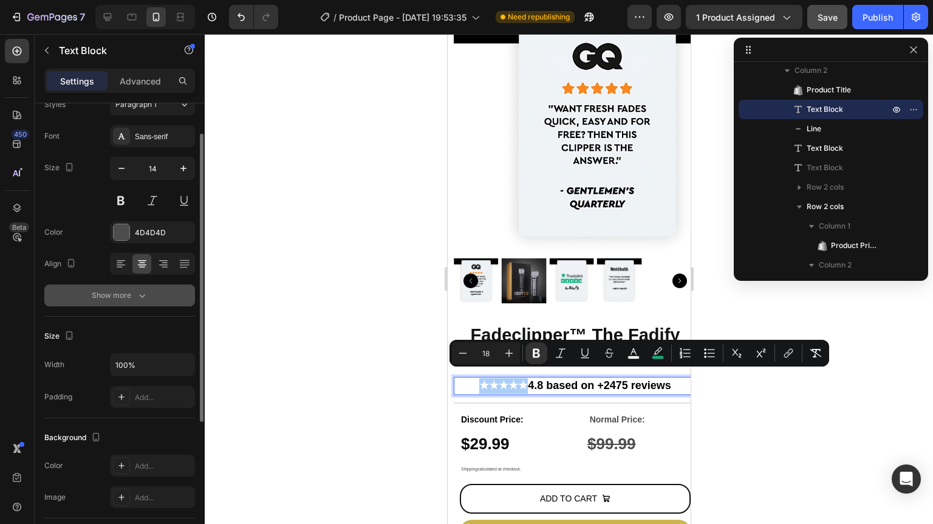
click at [134, 299] on div "Show more" at bounding box center [120, 295] width 56 height 12
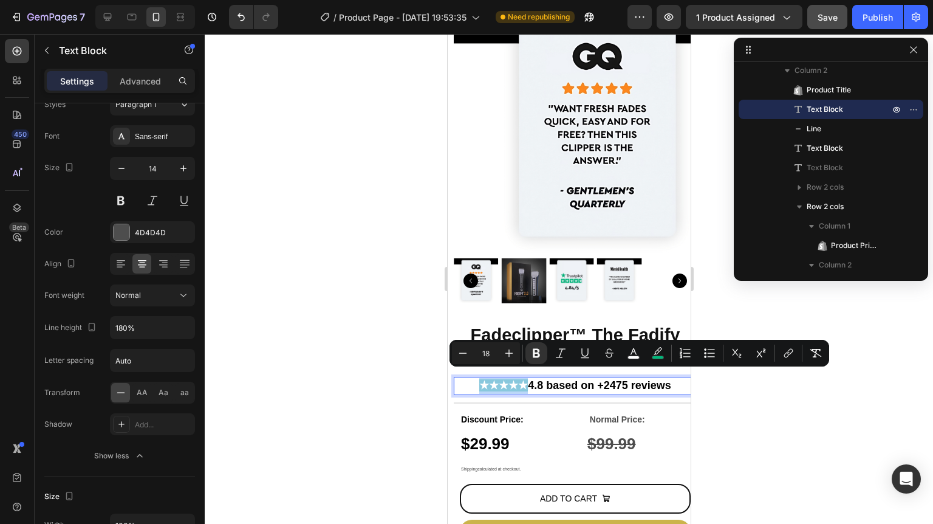
drag, startPoint x: 515, startPoint y: 378, endPoint x: 469, endPoint y: 380, distance: 45.6
click at [469, 380] on p "★★★★★ 4.8 based on +2475 reviews" at bounding box center [574, 386] width 241 height 16
click at [147, 362] on input "Auto" at bounding box center [153, 360] width 84 height 22
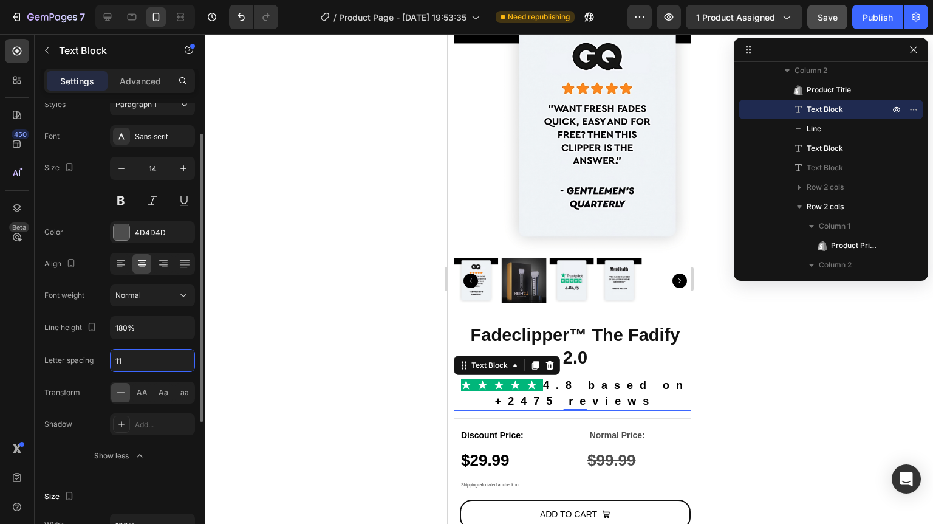
type input "112"
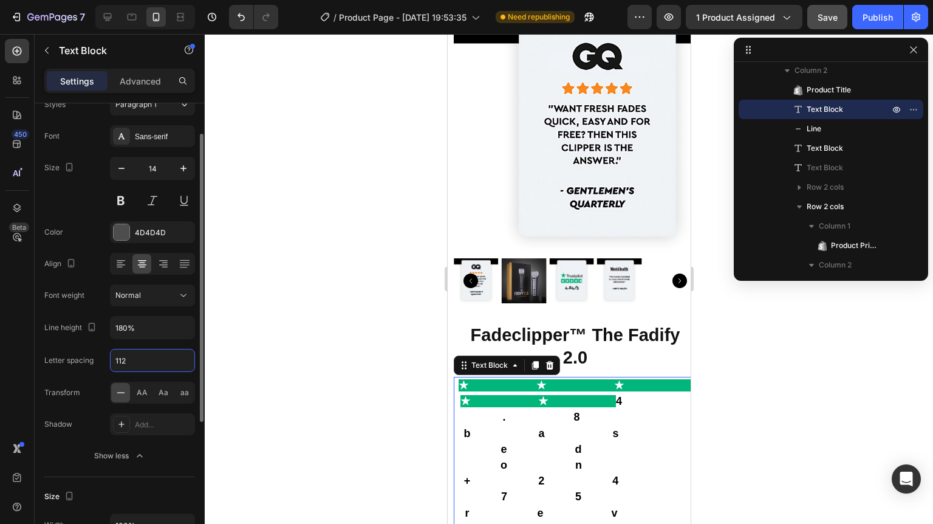
drag, startPoint x: 147, startPoint y: 362, endPoint x: 115, endPoint y: 361, distance: 32.2
click at [115, 361] on input "112" at bounding box center [153, 360] width 84 height 22
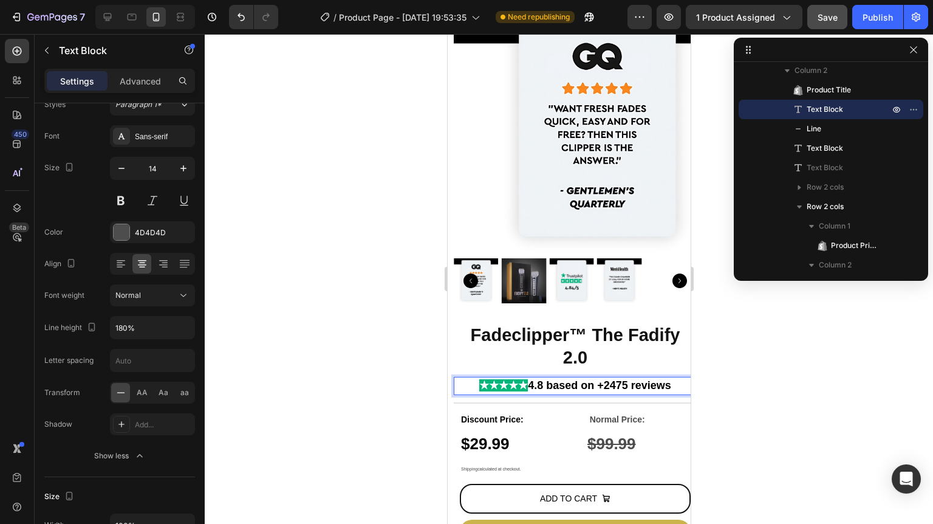
click at [482, 379] on strong "★★★★★" at bounding box center [503, 385] width 49 height 12
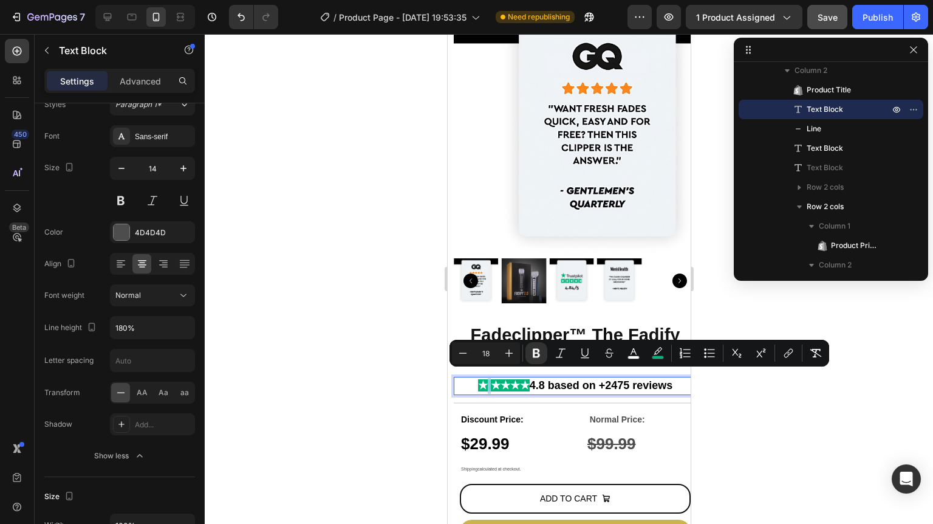
click at [479, 379] on strong "★ ★★★★" at bounding box center [503, 385] width 52 height 12
click at [660, 355] on icon "Editor contextual toolbar" at bounding box center [658, 353] width 12 height 12
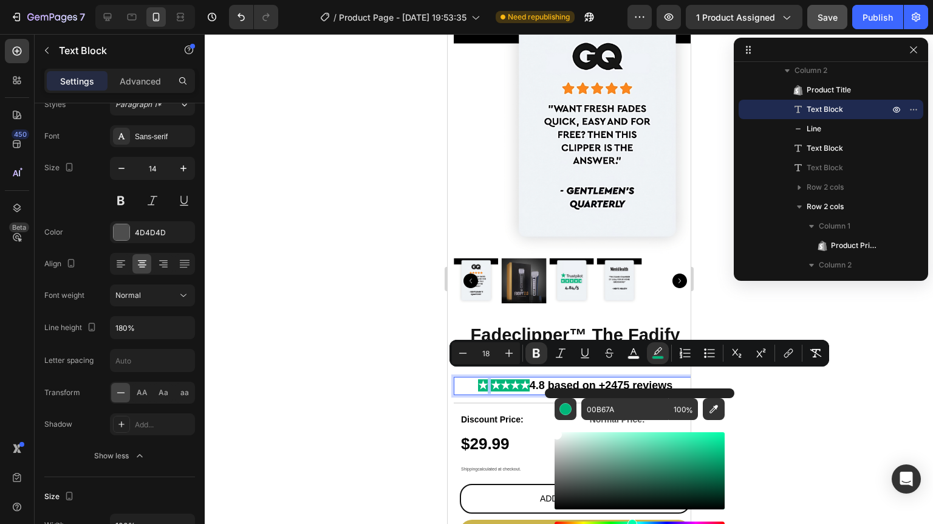
drag, startPoint x: 566, startPoint y: 437, endPoint x: 553, endPoint y: 428, distance: 16.2
click at [553, 428] on div "00B67A 100 %" at bounding box center [639, 465] width 189 height 155
type input "FFFFFF"
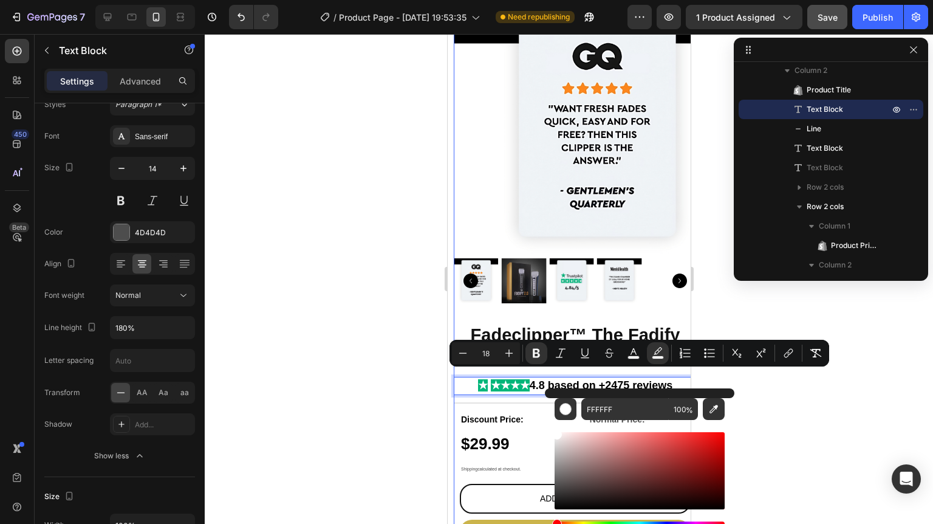
click at [403, 403] on div at bounding box center [569, 279] width 728 height 490
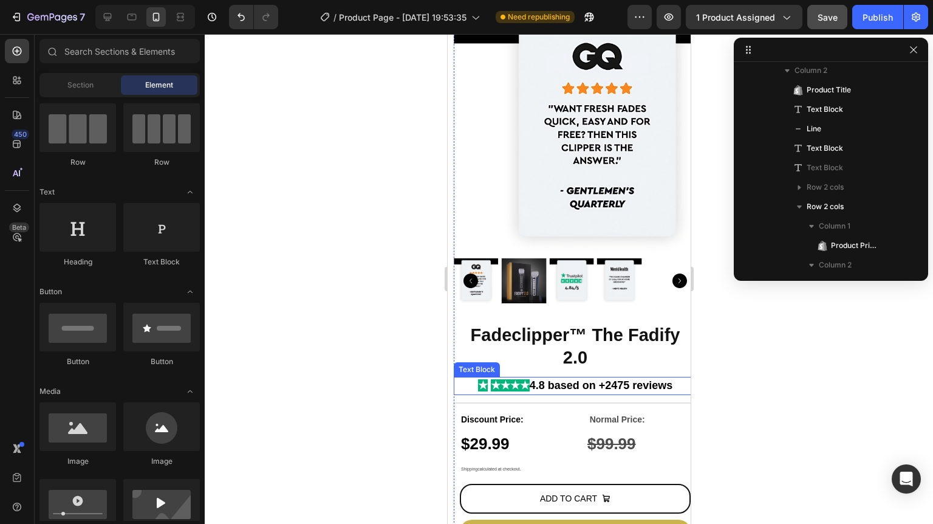
click at [495, 380] on strong "★★★★" at bounding box center [509, 385] width 39 height 12
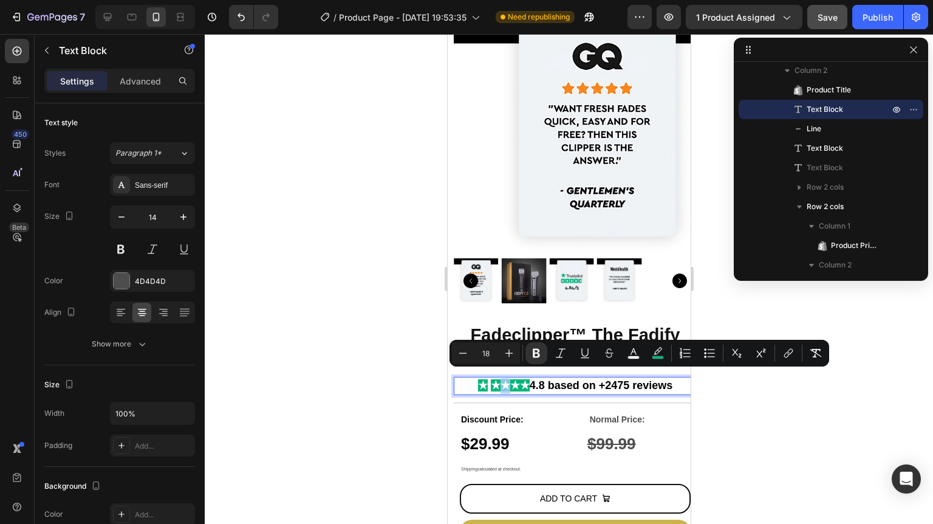
click at [490, 379] on strong "★★★★" at bounding box center [509, 385] width 39 height 12
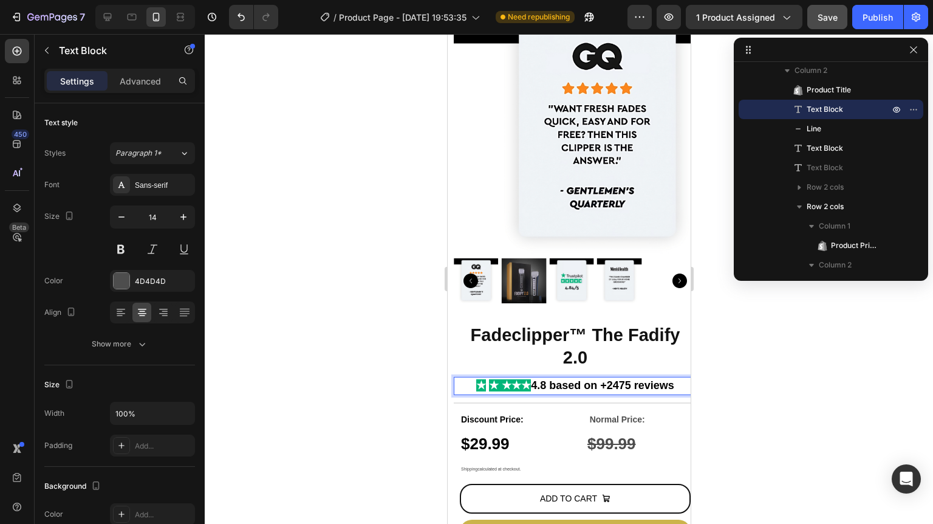
click at [505, 379] on strong "★ ★★★" at bounding box center [509, 385] width 42 height 12
click at [511, 379] on strong "★ ★ ★★" at bounding box center [509, 385] width 45 height 12
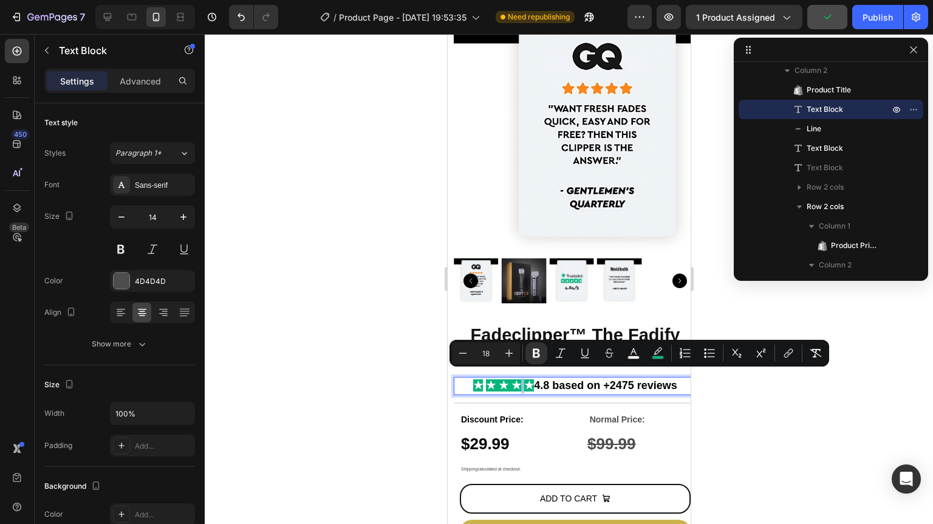
click at [511, 379] on strong "★ ★ ★ ★" at bounding box center [509, 385] width 48 height 12
click at [652, 351] on icon "Editor contextual toolbar" at bounding box center [658, 353] width 12 height 12
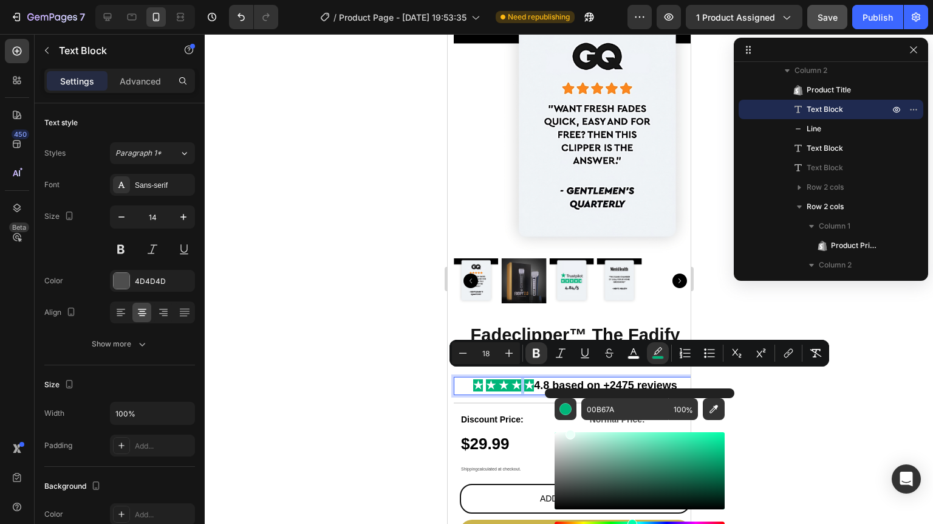
drag, startPoint x: 581, startPoint y: 437, endPoint x: 556, endPoint y: 420, distance: 30.2
click at [556, 420] on div "Editor contextual toolbar" at bounding box center [640, 481] width 170 height 123
type input "FFFFFF"
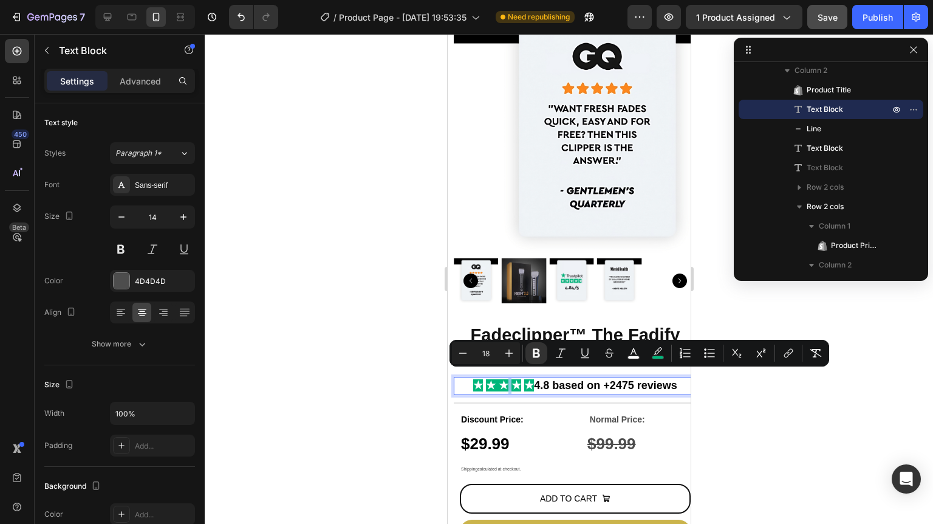
drag, startPoint x: 506, startPoint y: 377, endPoint x: 499, endPoint y: 377, distance: 7.3
click at [499, 379] on strong "★ ★ ★" at bounding box center [502, 385] width 35 height 12
click at [662, 352] on icon "Editor contextual toolbar" at bounding box center [658, 353] width 12 height 12
type input "00B67A"
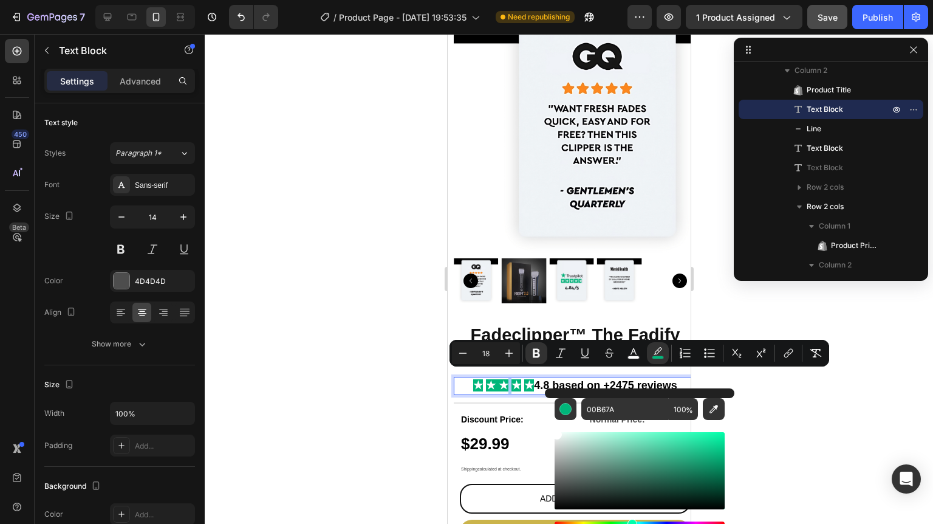
drag, startPoint x: 1023, startPoint y: 477, endPoint x: 533, endPoint y: 411, distance: 494.7
type input "FFFFFF"
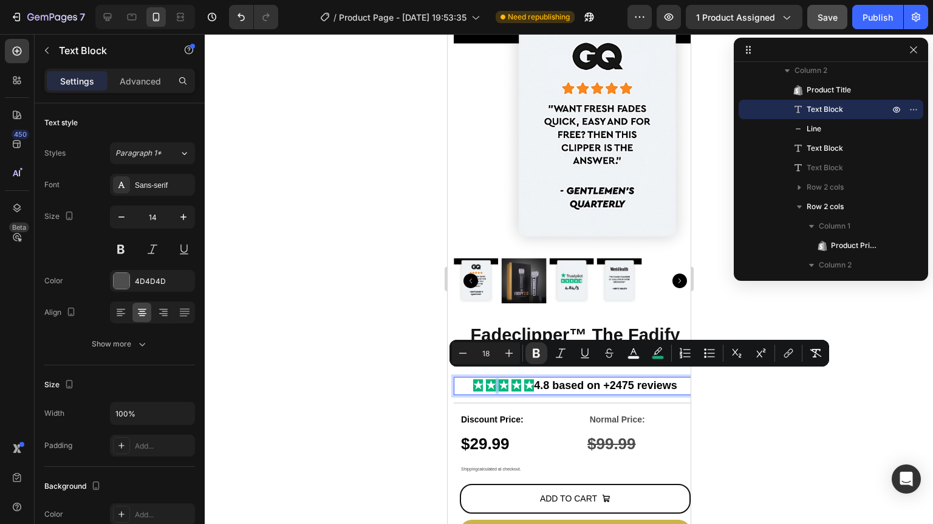
click at [488, 379] on strong "★ ★" at bounding box center [496, 385] width 22 height 12
click at [655, 351] on icon "Editor contextual toolbar" at bounding box center [658, 350] width 9 height 7
type input "00B67A"
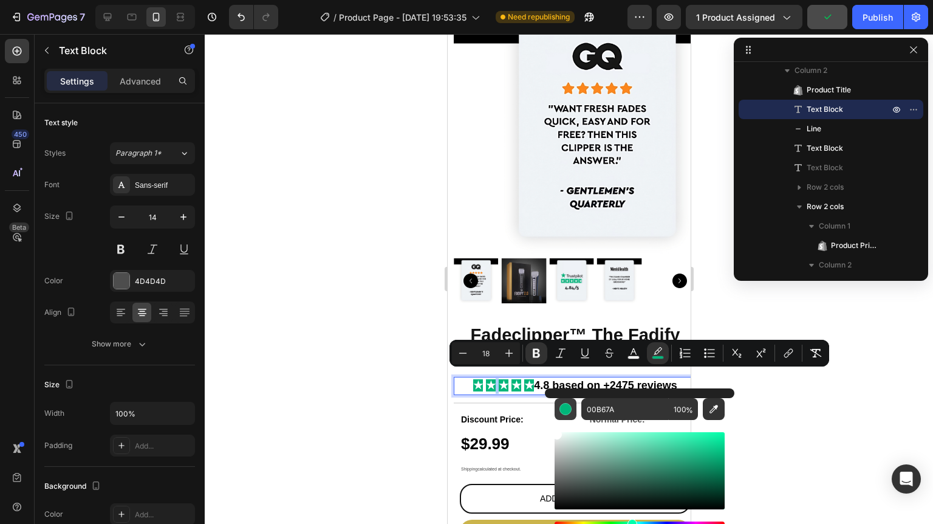
drag, startPoint x: 578, startPoint y: 451, endPoint x: 555, endPoint y: 417, distance: 40.8
click at [555, 417] on div "00B67A 100 %" at bounding box center [640, 470] width 170 height 145
type input "FFFFFF"
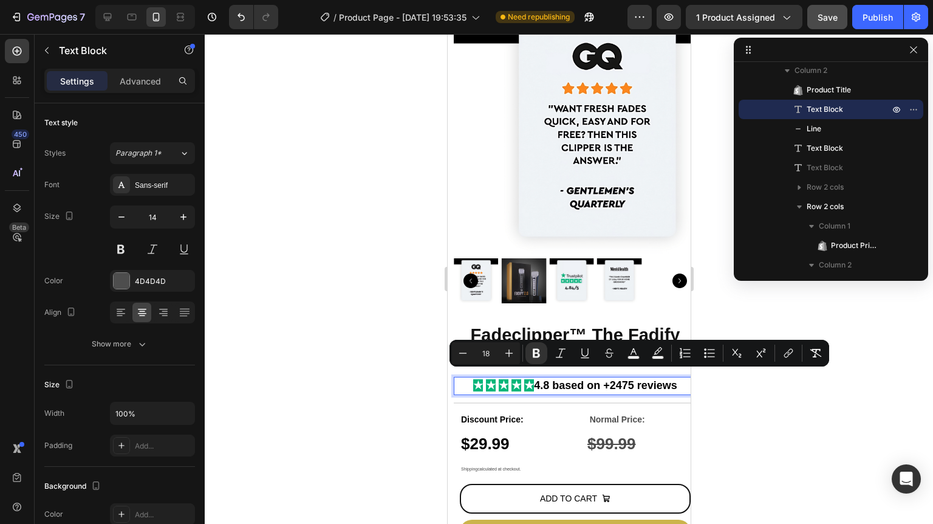
click at [521, 379] on strong "Rich Text Editor. Editing area: main" at bounding box center [522, 385] width 3 height 12
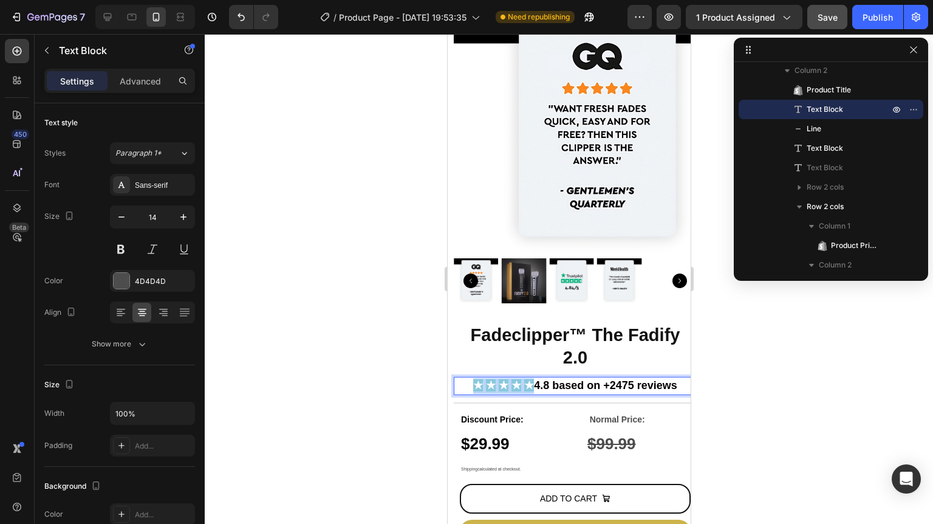
drag, startPoint x: 462, startPoint y: 376, endPoint x: 523, endPoint y: 377, distance: 60.7
click at [523, 378] on p "★ ★ ★ ★ ★ 4.8 based on +2475 reviews" at bounding box center [574, 386] width 241 height 16
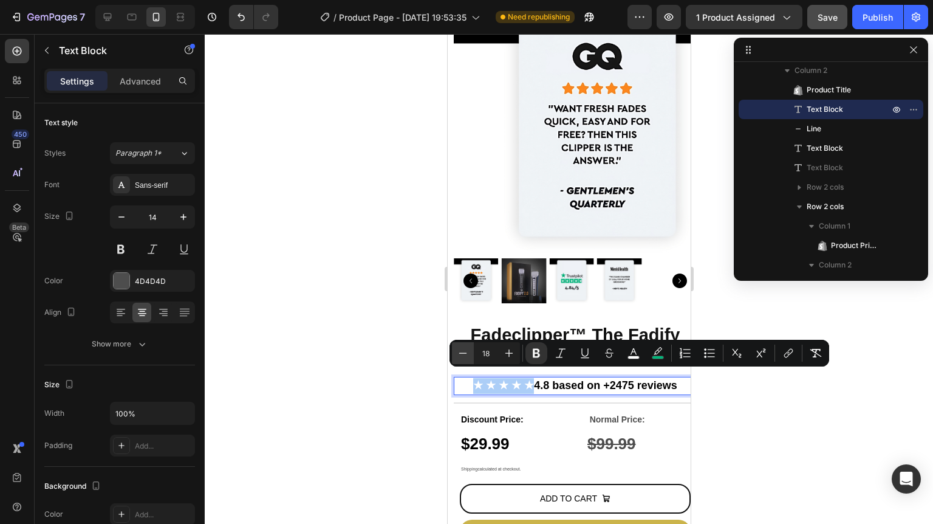
click at [457, 353] on icon "Editor contextual toolbar" at bounding box center [463, 353] width 12 height 12
click at [458, 353] on icon "Editor contextual toolbar" at bounding box center [463, 353] width 12 height 12
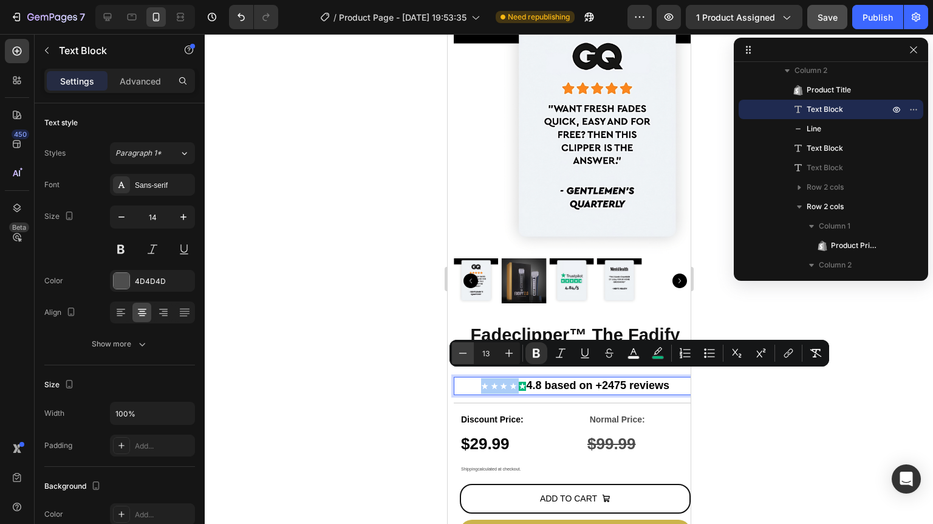
click at [458, 353] on icon "Editor contextual toolbar" at bounding box center [463, 353] width 12 height 12
type input "12"
click at [712, 442] on div at bounding box center [569, 279] width 728 height 490
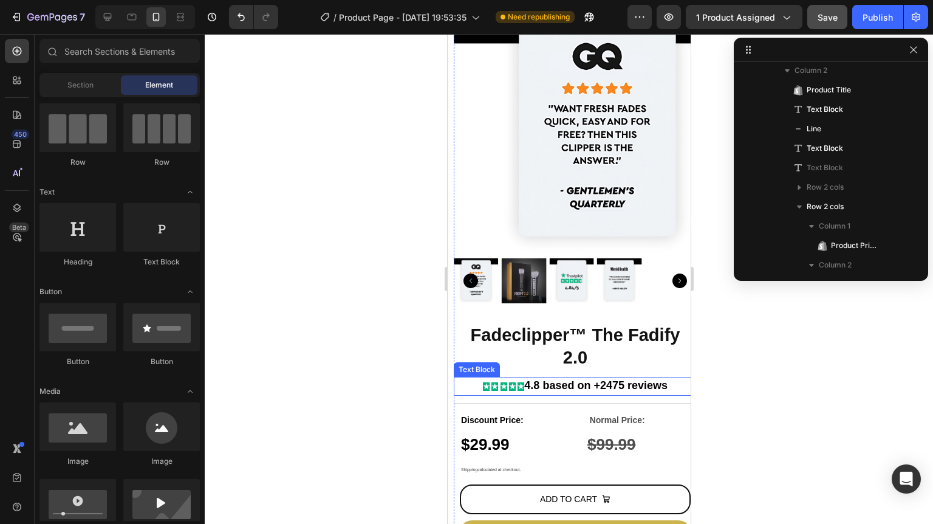
click at [508, 382] on strong "★" at bounding box center [511, 386] width 7 height 9
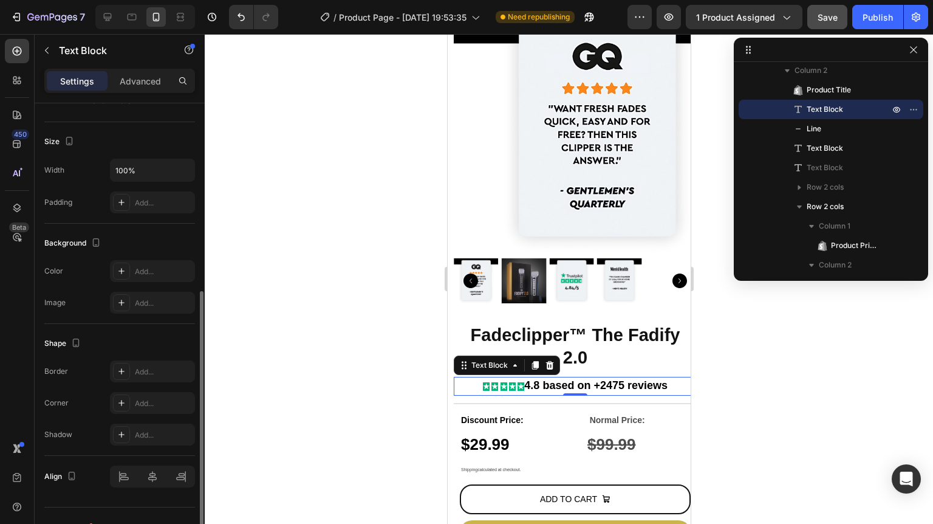
scroll to position [264, 0]
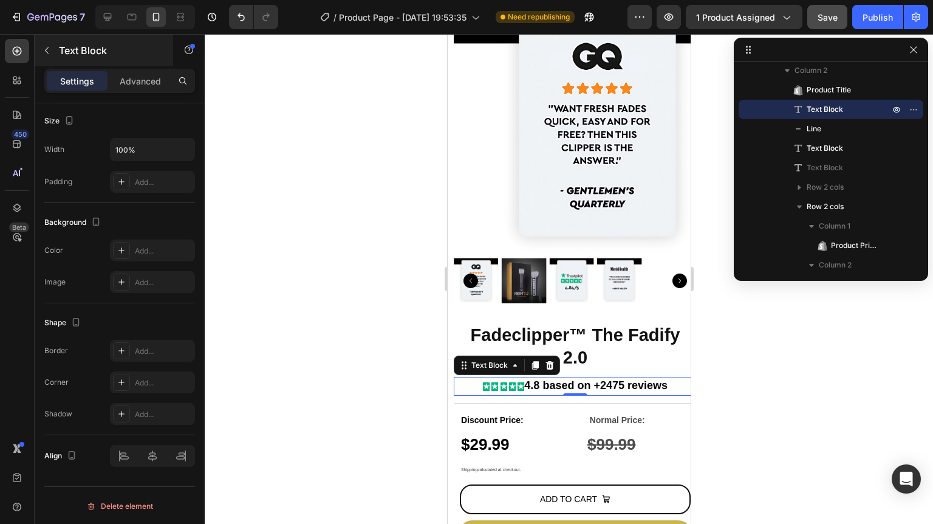
click at [56, 55] on button "button" at bounding box center [46, 50] width 19 height 19
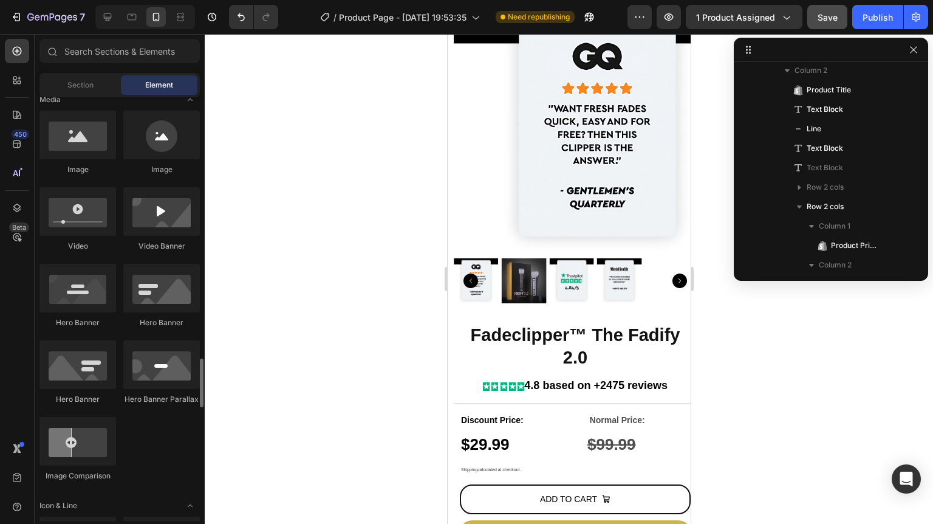
scroll to position [680, 0]
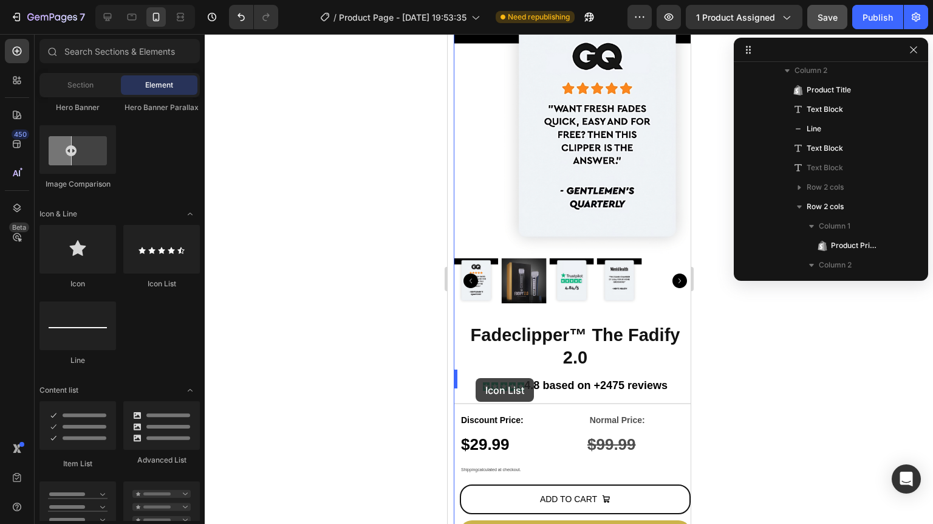
drag, startPoint x: 603, startPoint y: 284, endPoint x: 475, endPoint y: 378, distance: 158.5
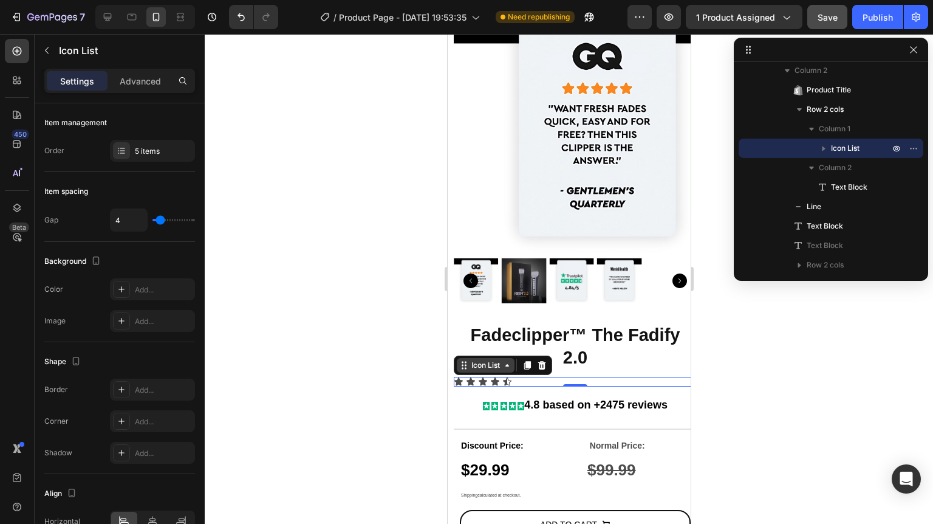
click at [476, 362] on div "Icon List" at bounding box center [484, 365] width 33 height 11
click at [478, 362] on div "Icon List" at bounding box center [484, 365] width 33 height 11
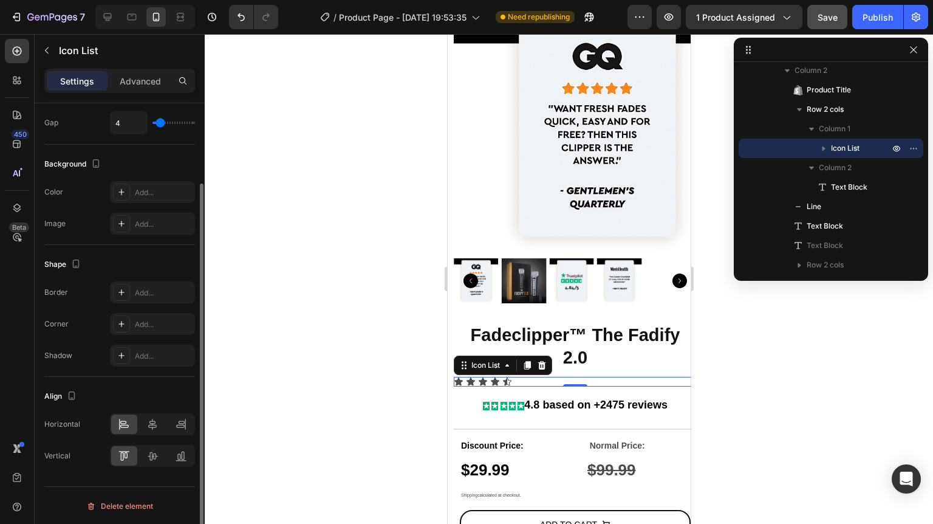
scroll to position [0, 0]
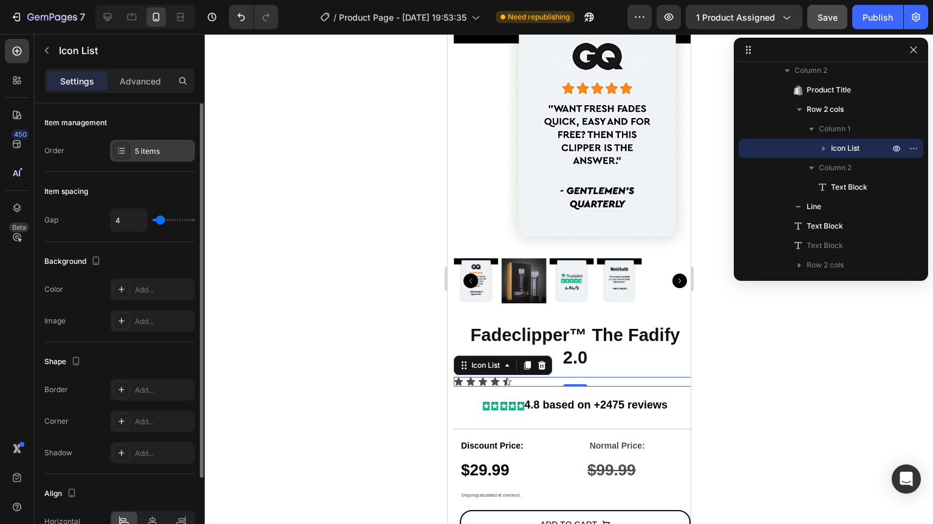
click at [150, 151] on div "5 items" at bounding box center [163, 151] width 57 height 11
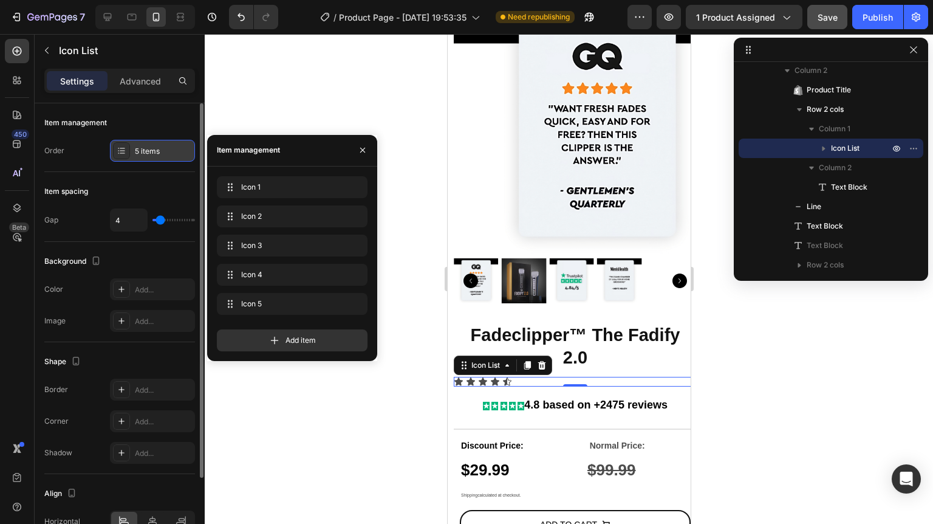
click at [146, 150] on div "5 items" at bounding box center [163, 151] width 57 height 11
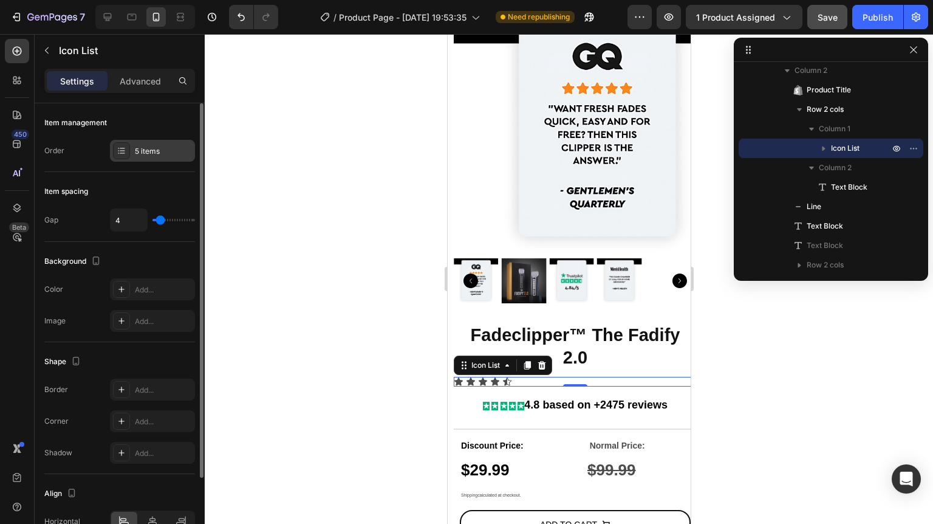
click at [148, 150] on div "5 items" at bounding box center [163, 151] width 57 height 11
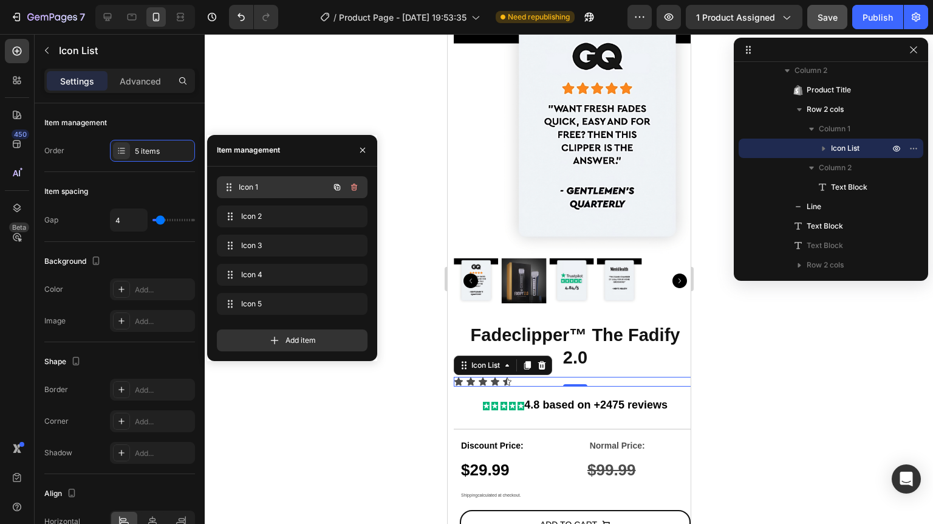
click at [245, 189] on span "Icon 1" at bounding box center [284, 187] width 90 height 11
click at [245, 189] on span "Icon 1" at bounding box center [275, 187] width 69 height 11
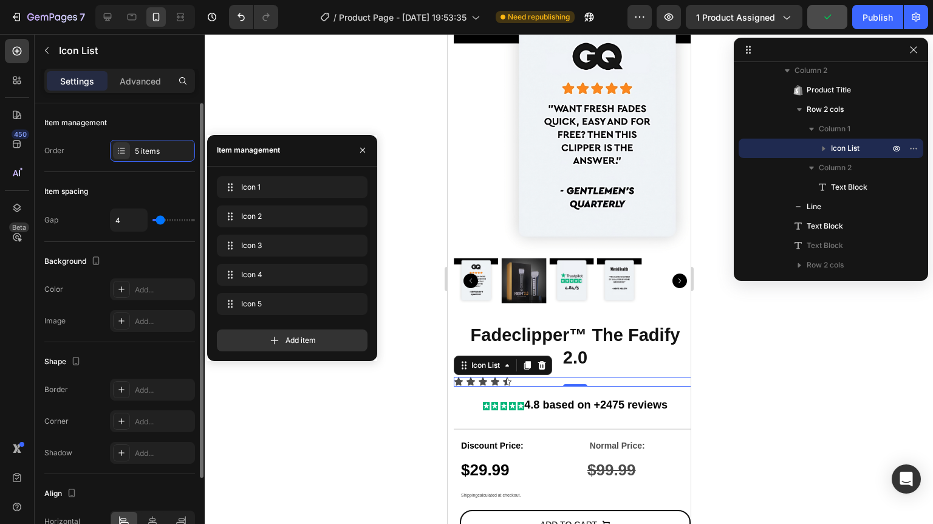
click at [97, 149] on div "Order 5 items" at bounding box center [119, 151] width 151 height 22
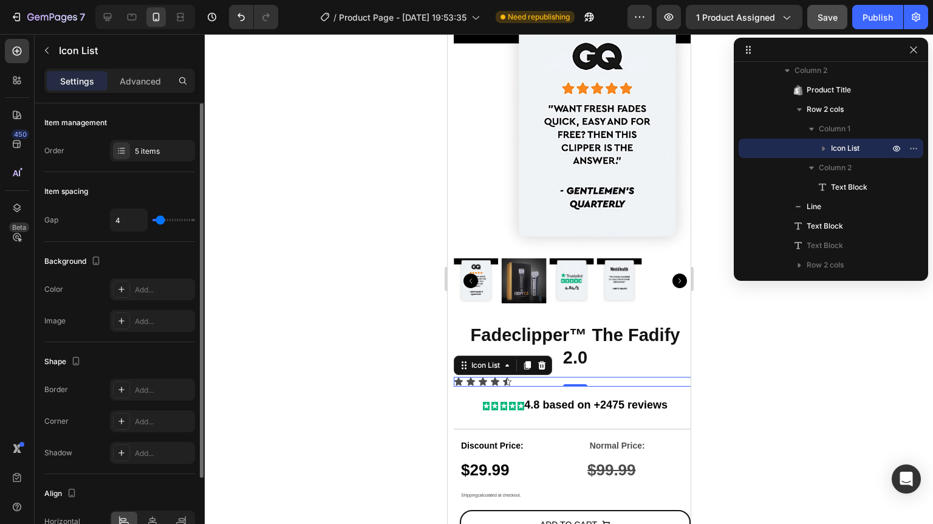
scroll to position [97, 0]
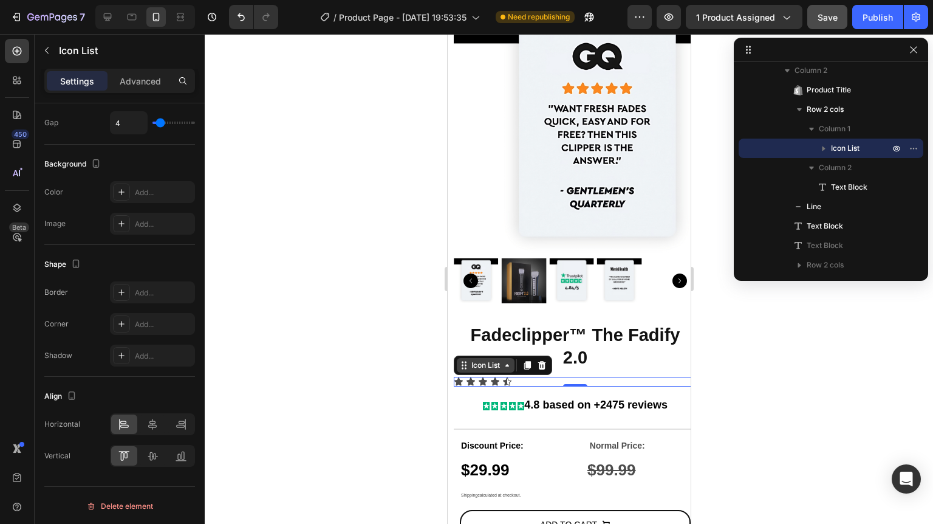
click at [508, 360] on icon at bounding box center [507, 365] width 10 height 10
click at [501, 360] on div "Icon List" at bounding box center [484, 365] width 33 height 11
click at [911, 151] on icon "button" at bounding box center [914, 148] width 10 height 10
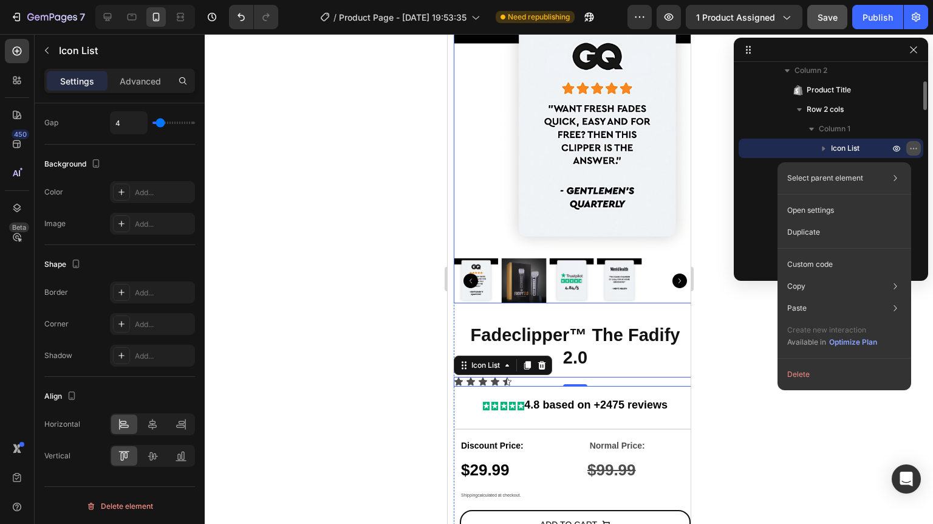
click at [911, 151] on icon "button" at bounding box center [914, 148] width 10 height 10
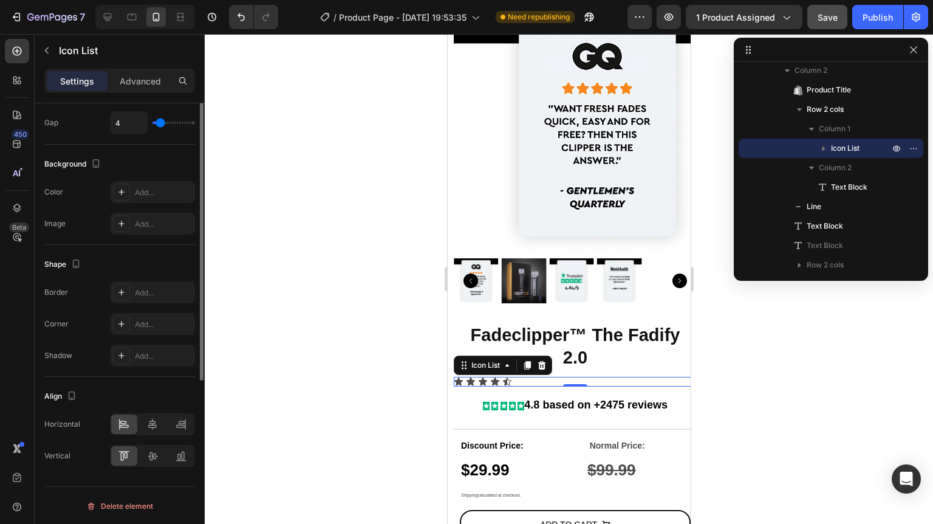
scroll to position [0, 0]
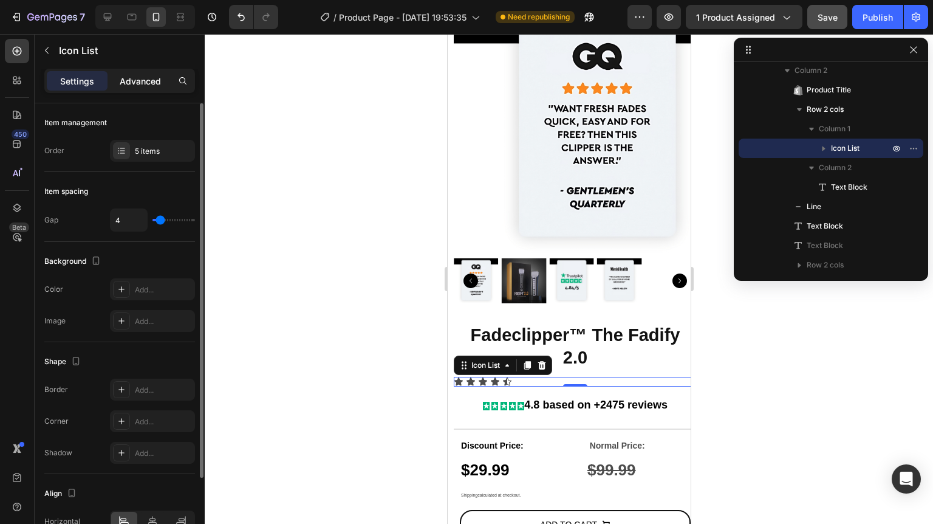
click at [146, 78] on p "Advanced" at bounding box center [140, 81] width 41 height 13
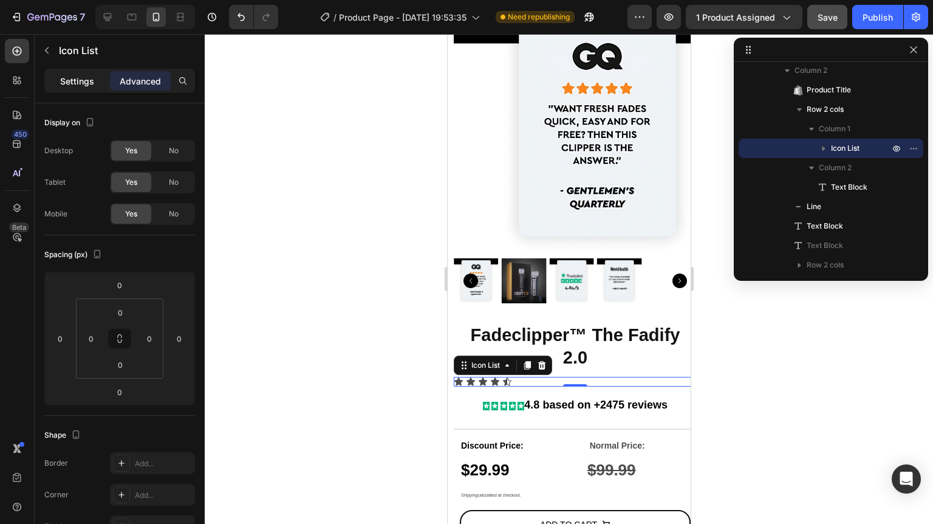
click at [74, 80] on p "Settings" at bounding box center [77, 81] width 34 height 13
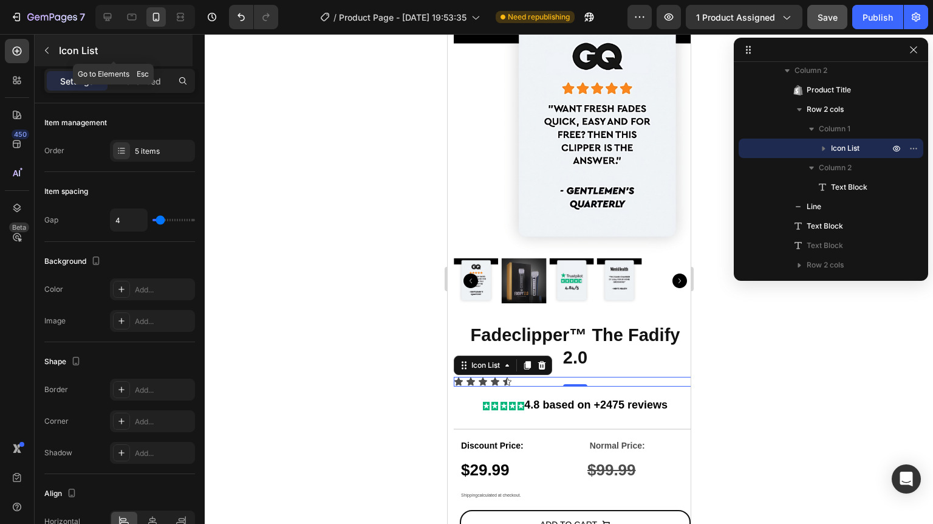
click at [57, 53] on div "Icon List" at bounding box center [114, 51] width 158 height 32
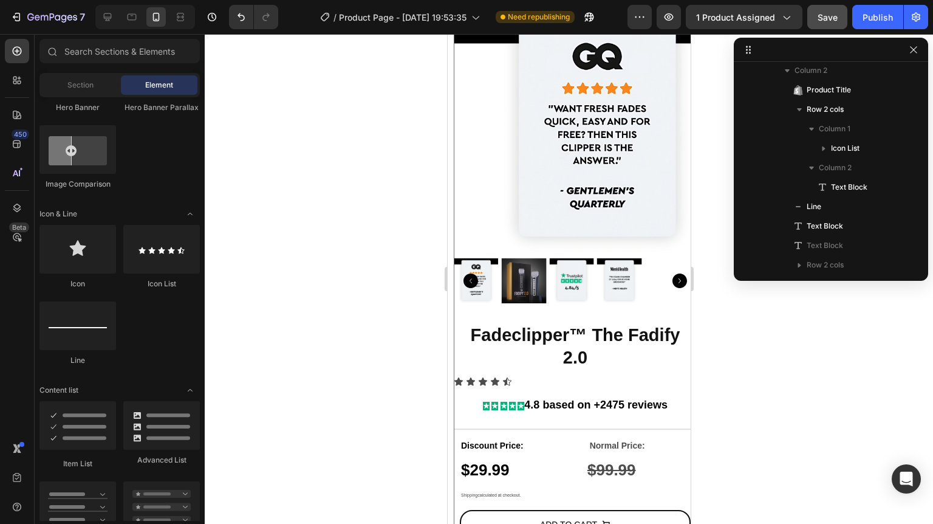
click at [511, 377] on div "Icon Icon Icon Icon Icon" at bounding box center [574, 382] width 243 height 10
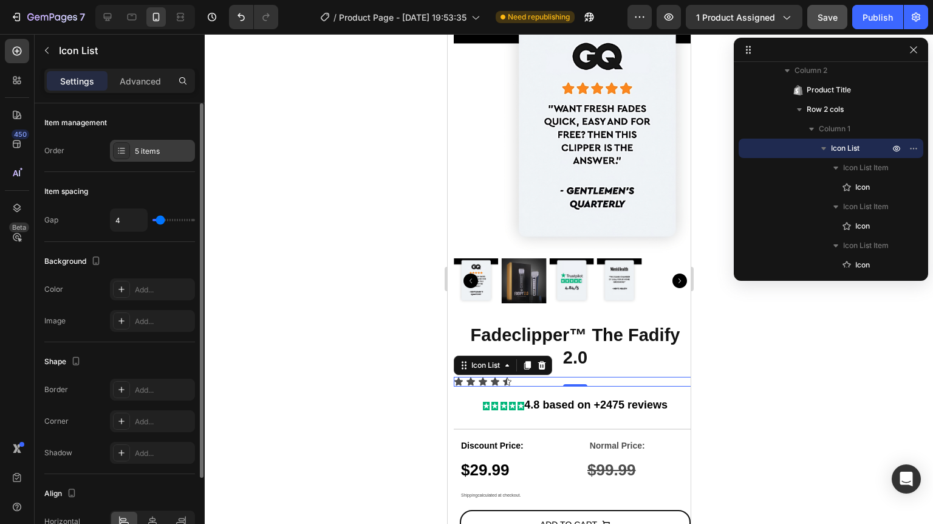
click at [144, 149] on div "5 items" at bounding box center [163, 151] width 57 height 11
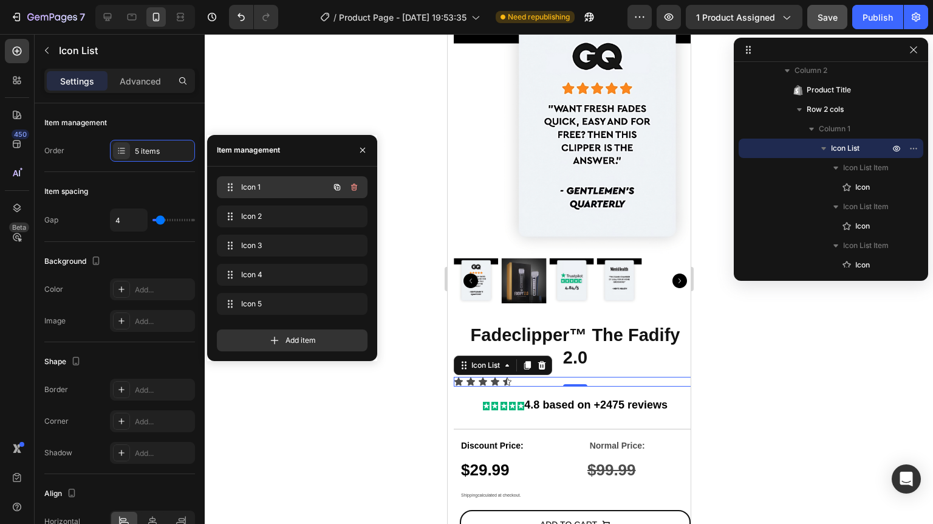
click at [268, 187] on span "Icon 1" at bounding box center [275, 187] width 69 height 11
click at [228, 183] on icon at bounding box center [230, 187] width 10 height 10
click at [231, 180] on span at bounding box center [229, 187] width 15 height 17
click at [248, 182] on span "Icon 1" at bounding box center [275, 187] width 69 height 11
click at [267, 189] on span "Icon 1" at bounding box center [275, 187] width 69 height 11
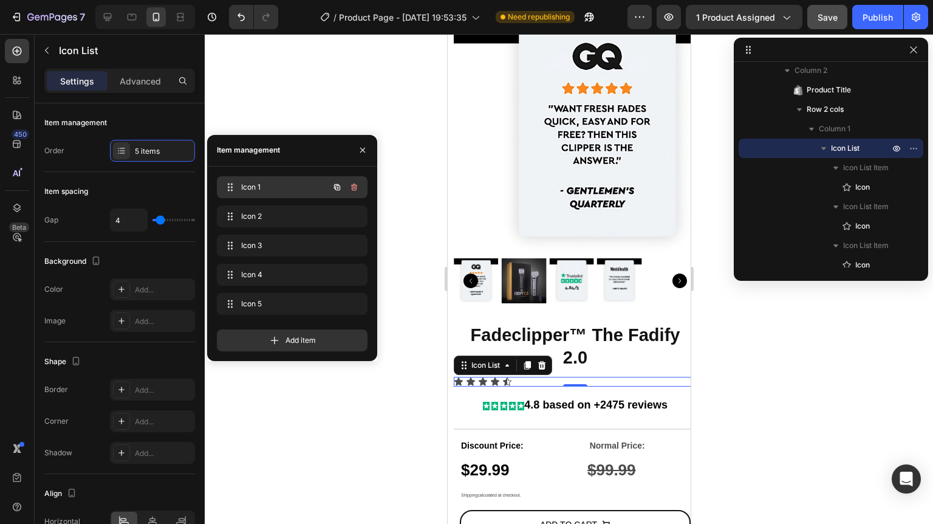
click at [275, 185] on span "Icon 1" at bounding box center [275, 187] width 69 height 11
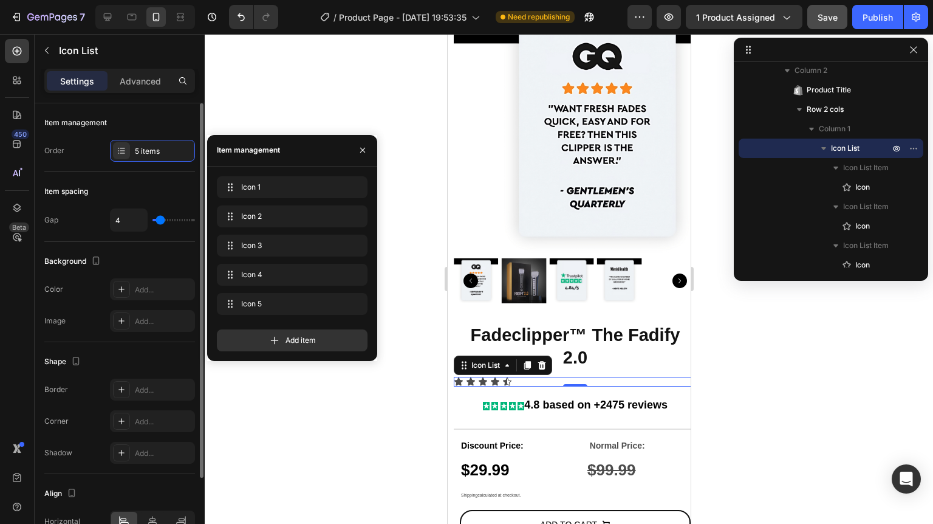
click at [146, 189] on div "Item spacing" at bounding box center [119, 191] width 151 height 19
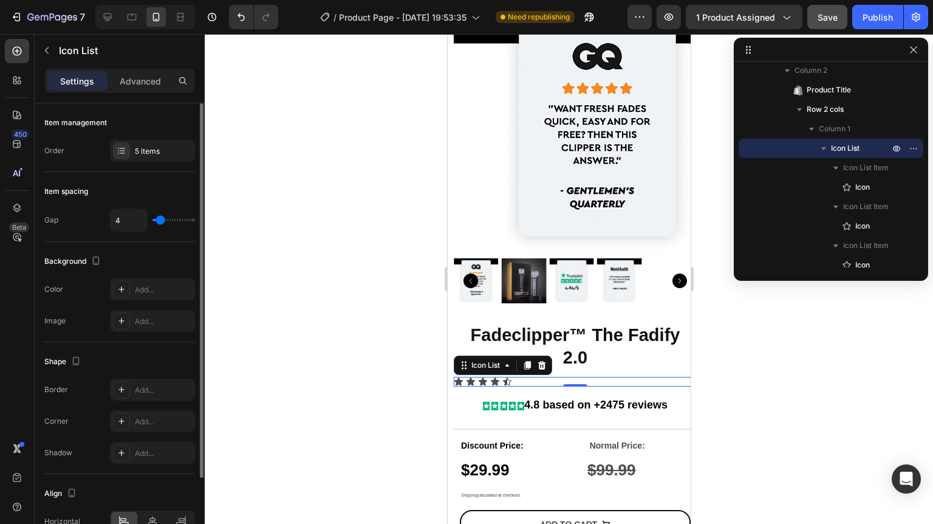
type input "7"
type input "6"
type input "4"
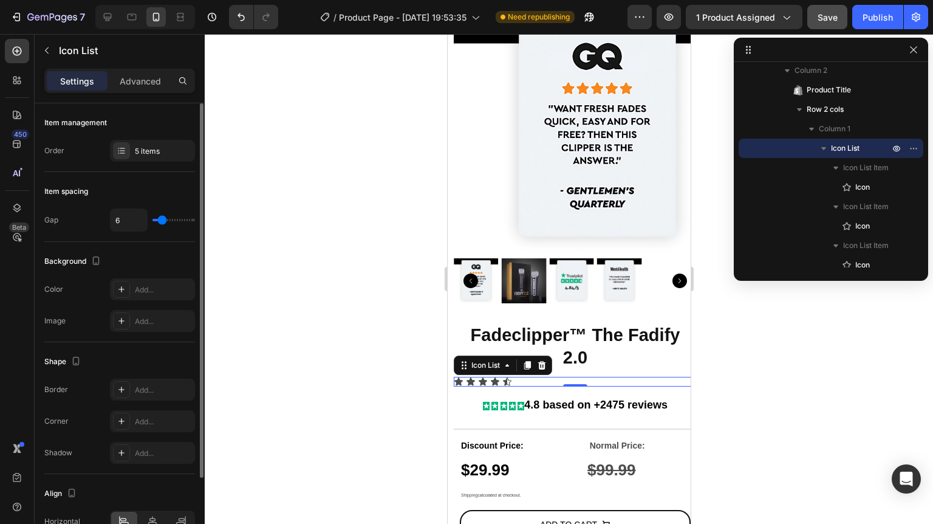
type input "4"
type input "3"
type input "1"
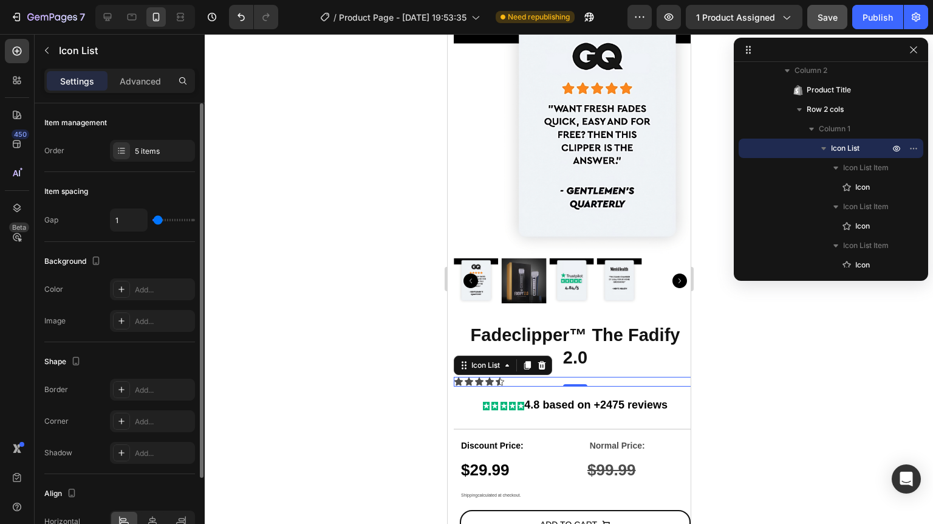
type input "0"
type input "1"
type input "2"
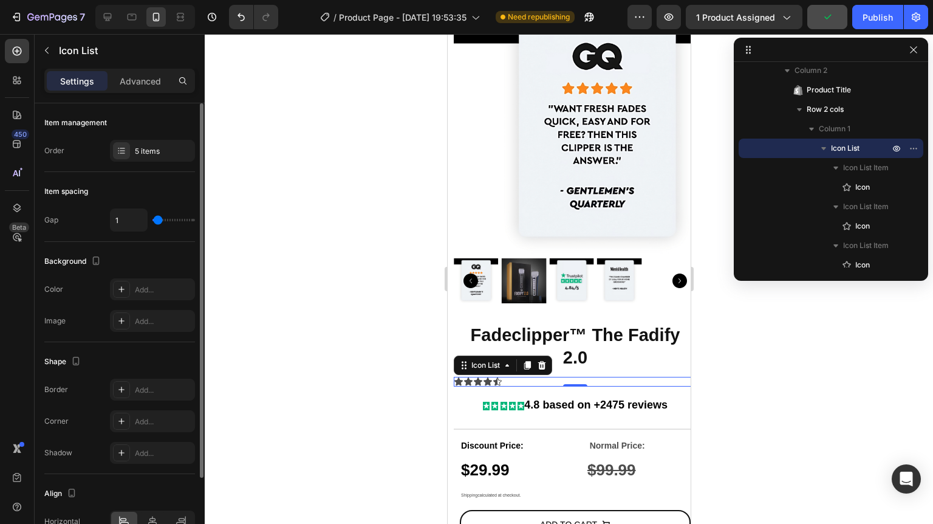
type input "2"
type input "3"
type input "4"
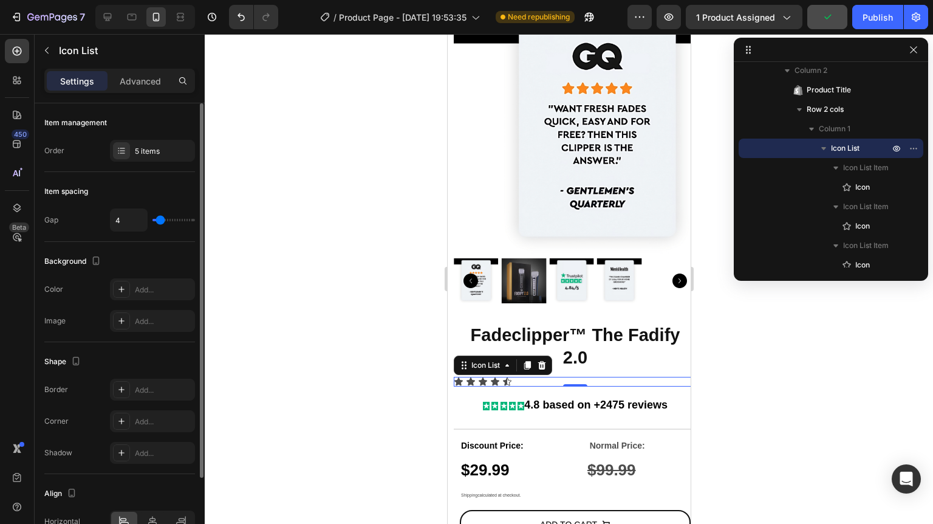
type input "5"
type input "6"
type input "7"
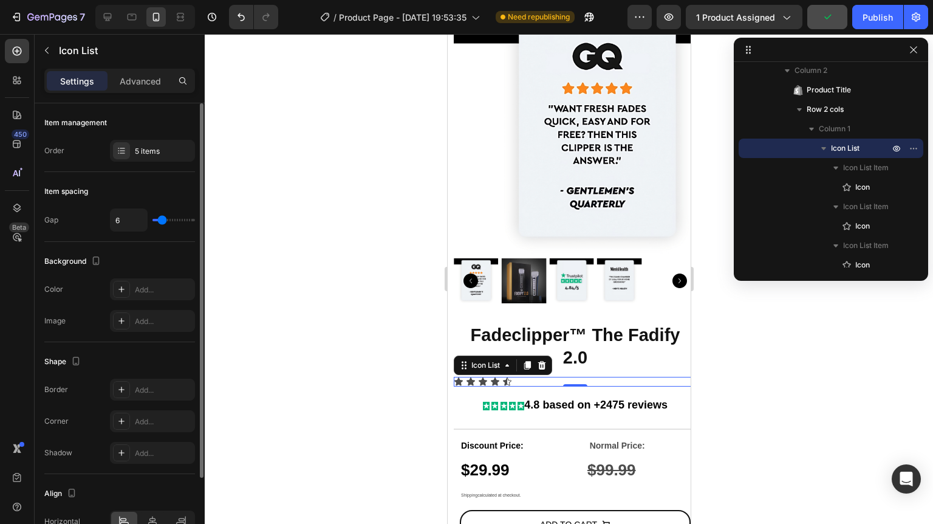
type input "7"
type input "8"
type input "9"
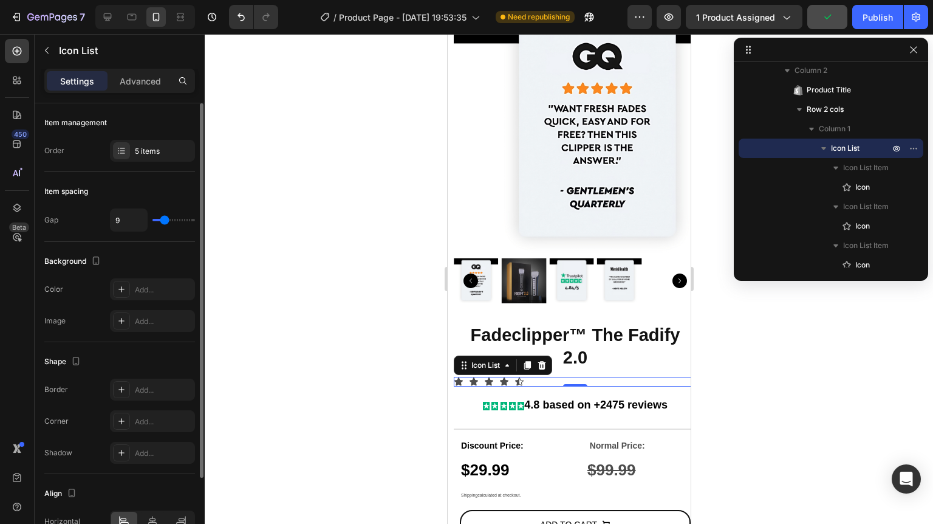
type input "7"
type input "4"
type input "0"
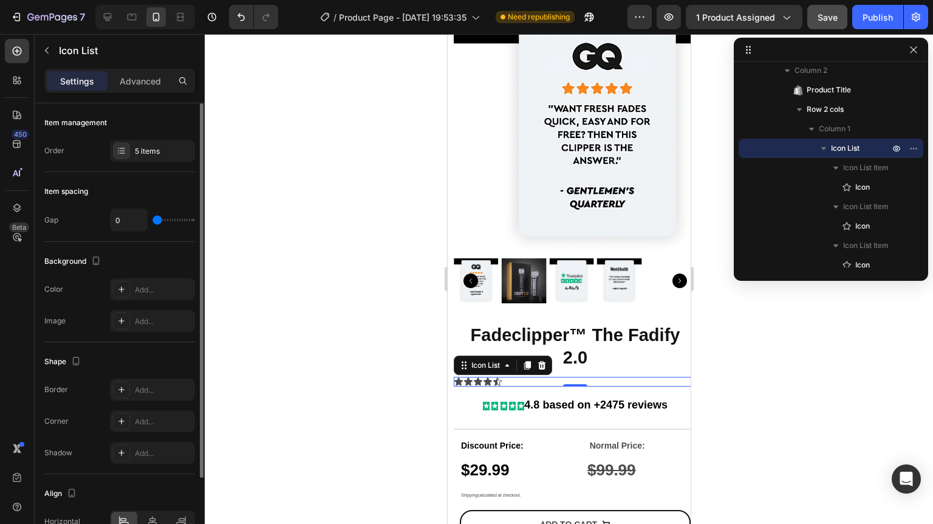
drag, startPoint x: 163, startPoint y: 219, endPoint x: 146, endPoint y: 216, distance: 17.9
type input "0"
click at [152, 219] on input "range" at bounding box center [173, 220] width 43 height 2
click at [140, 152] on div "5 items" at bounding box center [163, 151] width 57 height 11
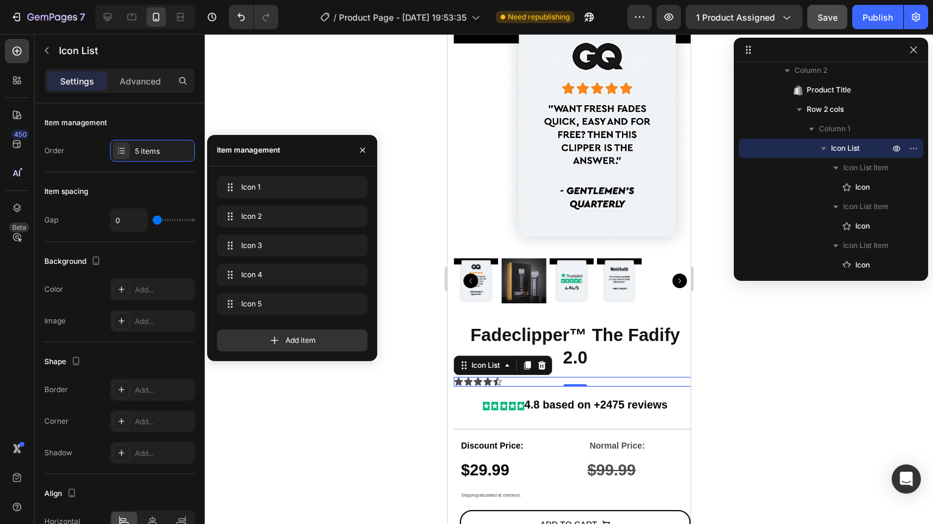
click at [247, 172] on div "Icon 1 Icon 1 Icon 2 Icon 2 Icon 3 Icon 3 Icon 4 Icon 4 Icon 5 Icon 5 Add item" at bounding box center [292, 263] width 170 height 194
click at [249, 179] on div "Icon 1 Icon 1" at bounding box center [275, 187] width 107 height 17
click at [329, 185] on button "button" at bounding box center [337, 187] width 17 height 17
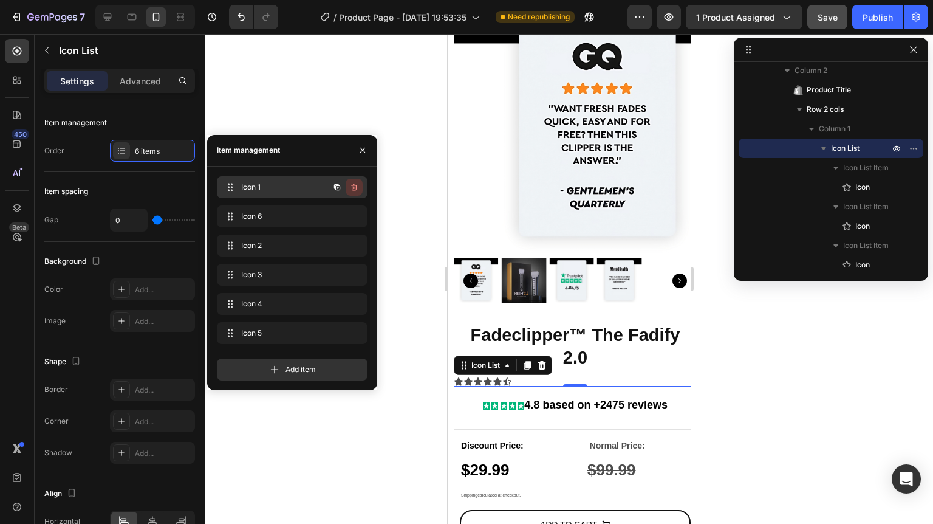
click at [353, 189] on icon "button" at bounding box center [354, 187] width 10 height 10
click at [353, 189] on div "Delete" at bounding box center [346, 187] width 22 height 11
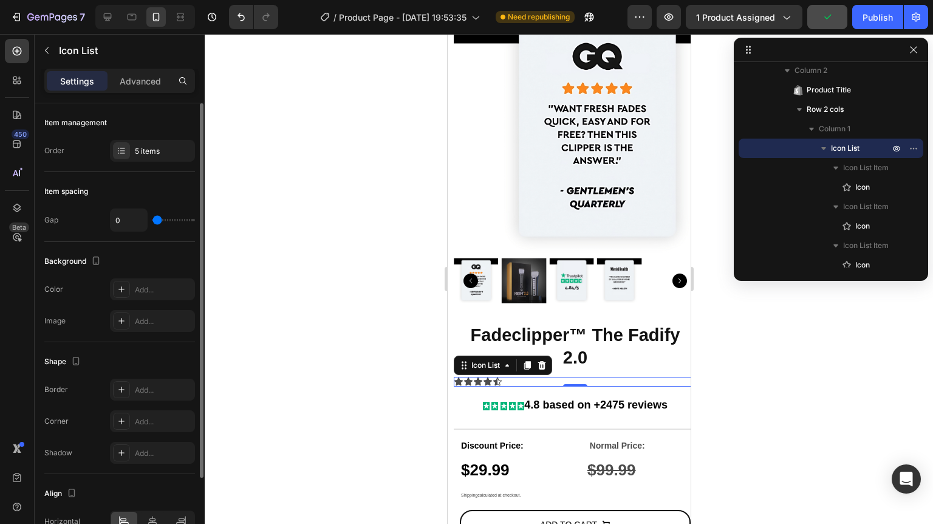
click at [148, 125] on div "Item management" at bounding box center [119, 122] width 151 height 19
click at [145, 77] on p "Advanced" at bounding box center [140, 81] width 41 height 13
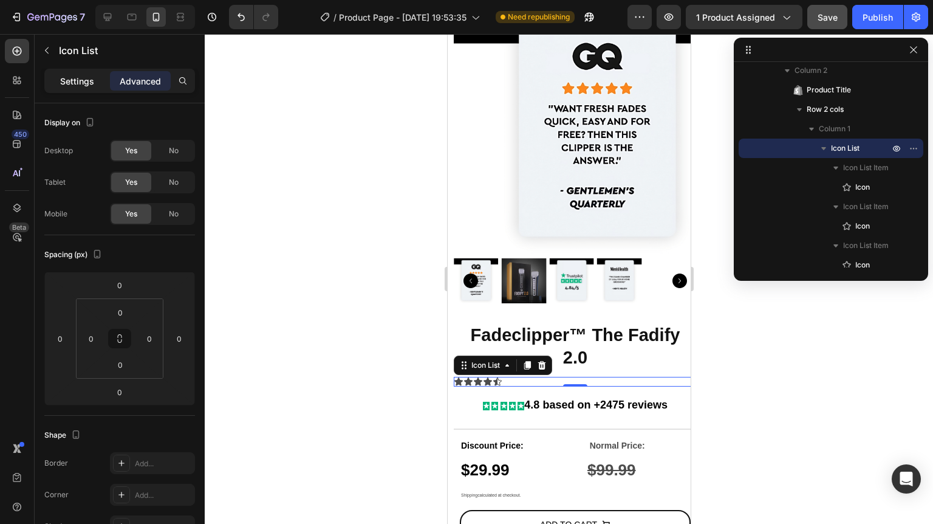
click at [72, 80] on p "Settings" at bounding box center [77, 81] width 34 height 13
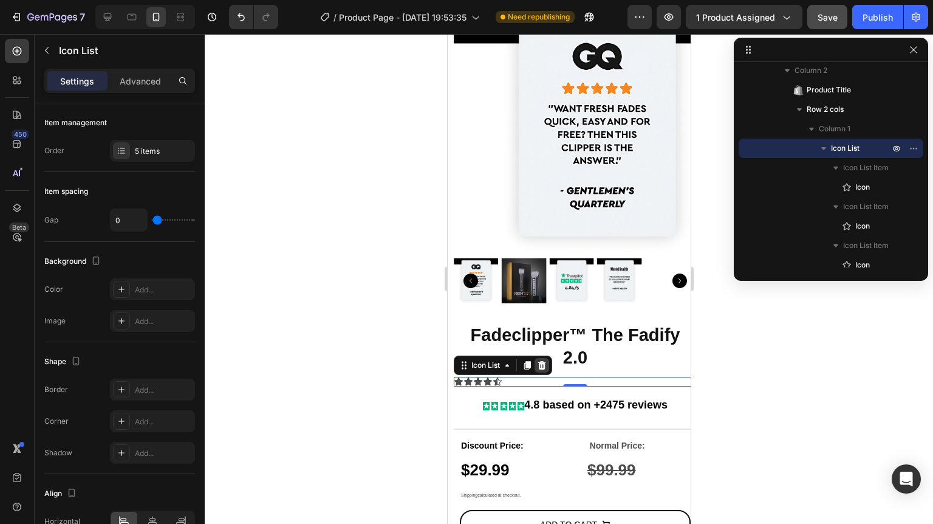
click at [545, 361] on icon at bounding box center [542, 365] width 8 height 9
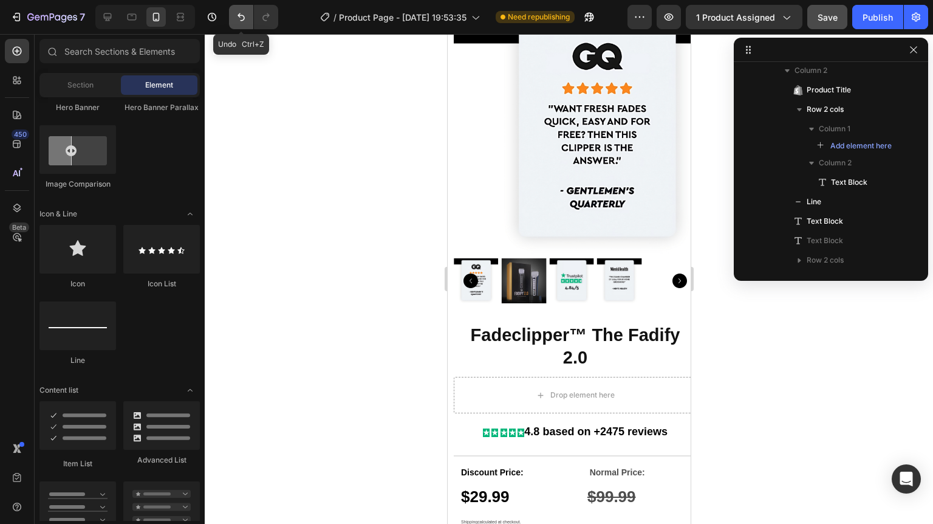
click at [236, 21] on icon "Undo/Redo" at bounding box center [241, 17] width 12 height 12
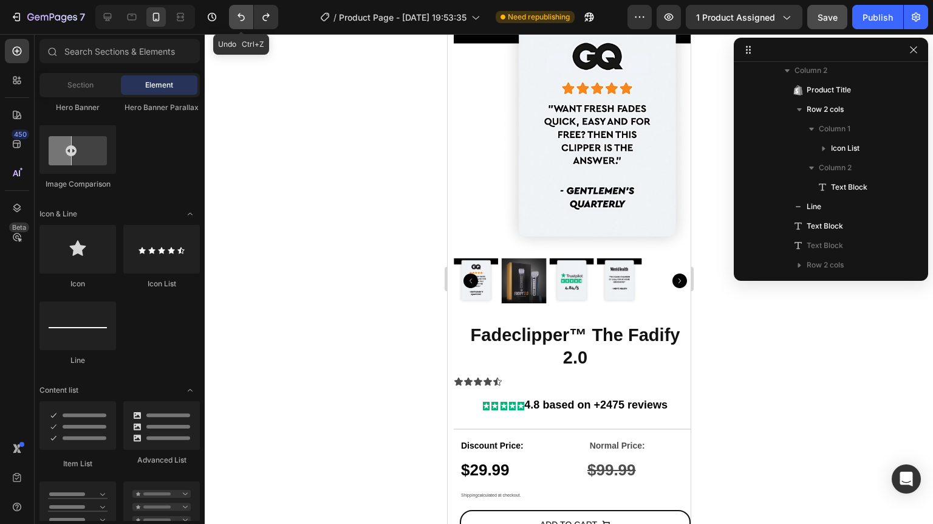
click at [236, 21] on icon "Undo/Redo" at bounding box center [241, 17] width 12 height 12
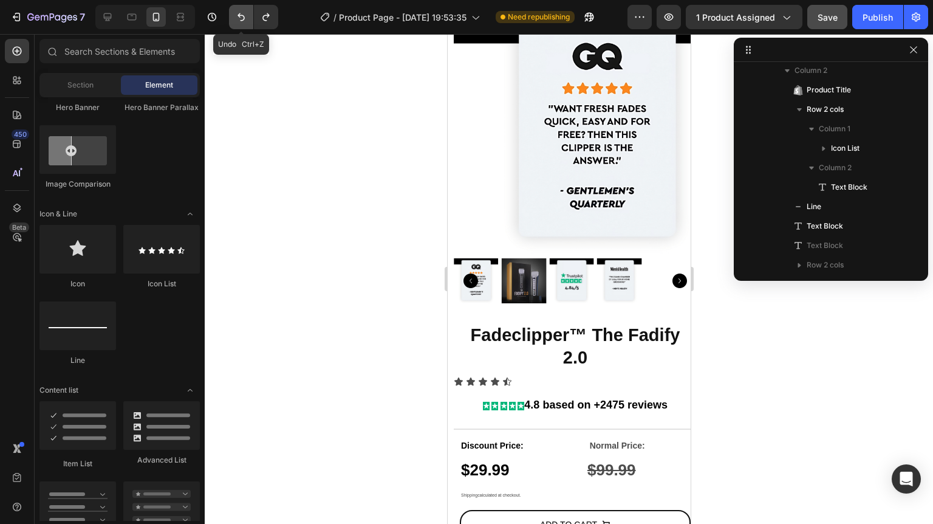
click at [236, 21] on icon "Undo/Redo" at bounding box center [241, 17] width 12 height 12
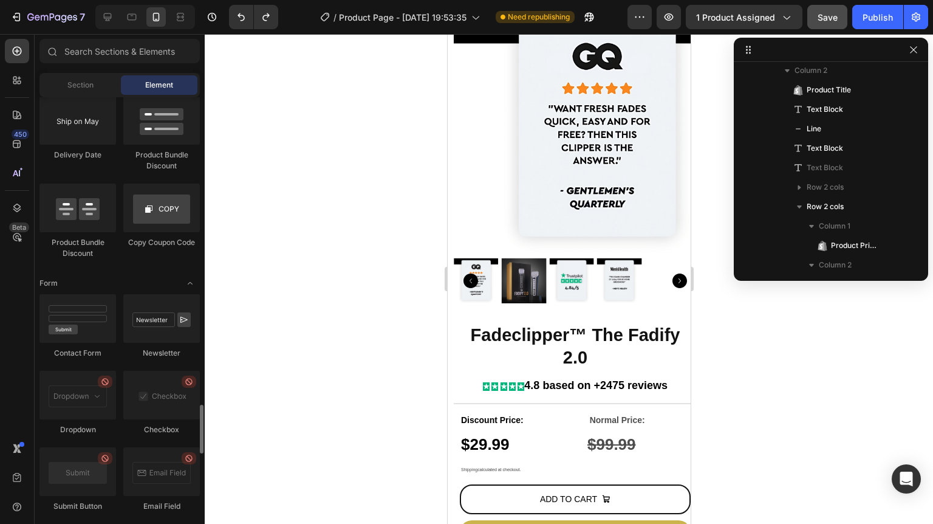
scroll to position [2721, 0]
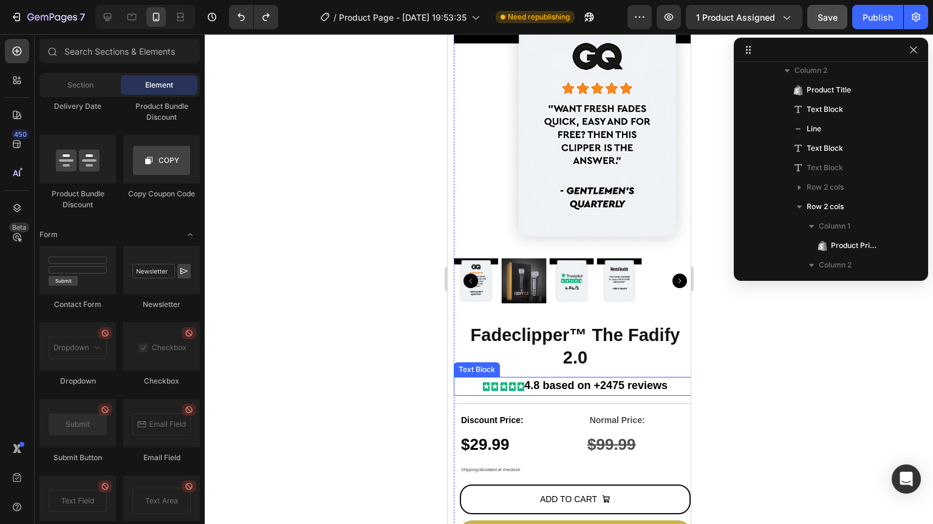
click at [491, 382] on strong "★" at bounding box center [494, 386] width 7 height 9
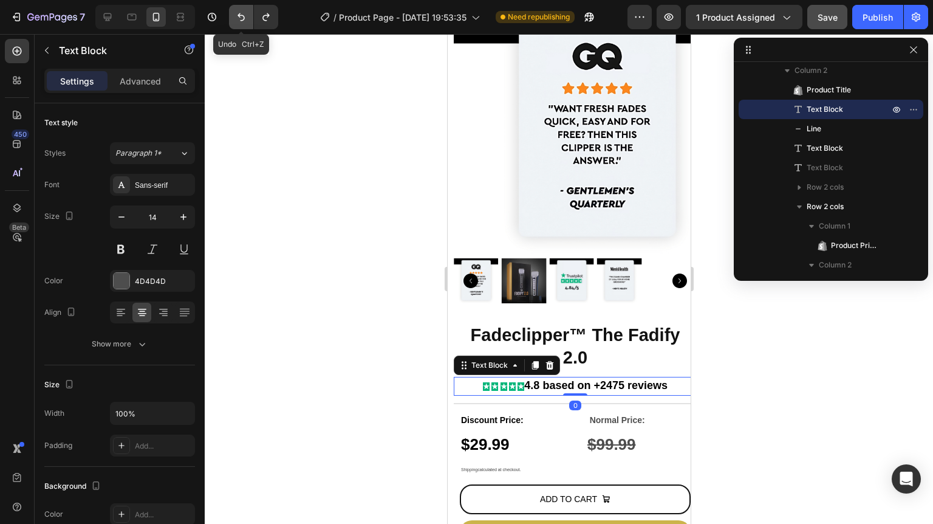
click at [241, 15] on icon "Undo/Redo" at bounding box center [240, 17] width 7 height 8
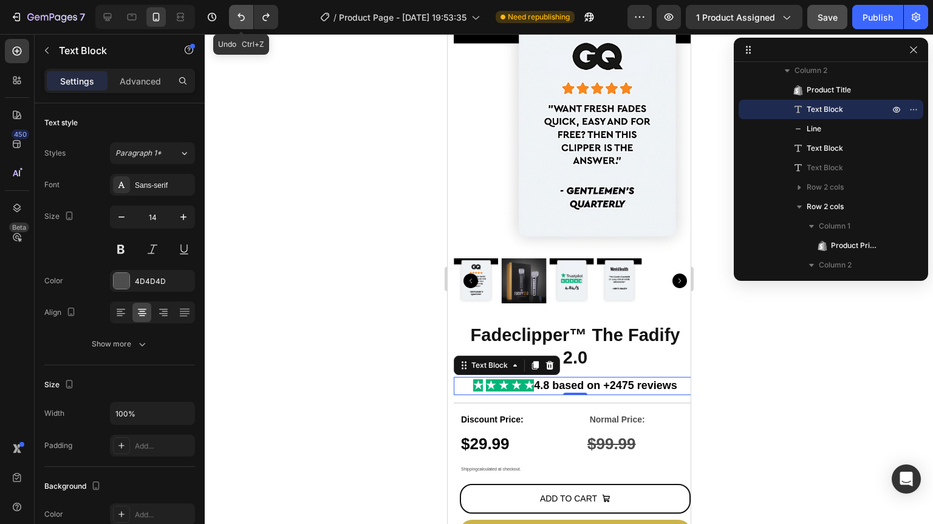
click at [241, 15] on icon "Undo/Redo" at bounding box center [240, 17] width 7 height 8
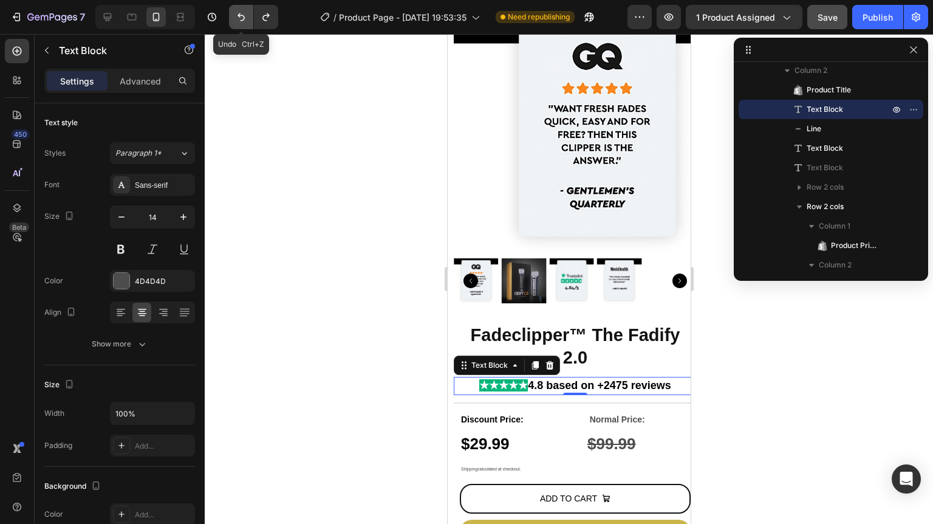
click at [241, 15] on icon "Undo/Redo" at bounding box center [240, 17] width 7 height 8
click at [862, 17] on button "Publish" at bounding box center [877, 17] width 51 height 24
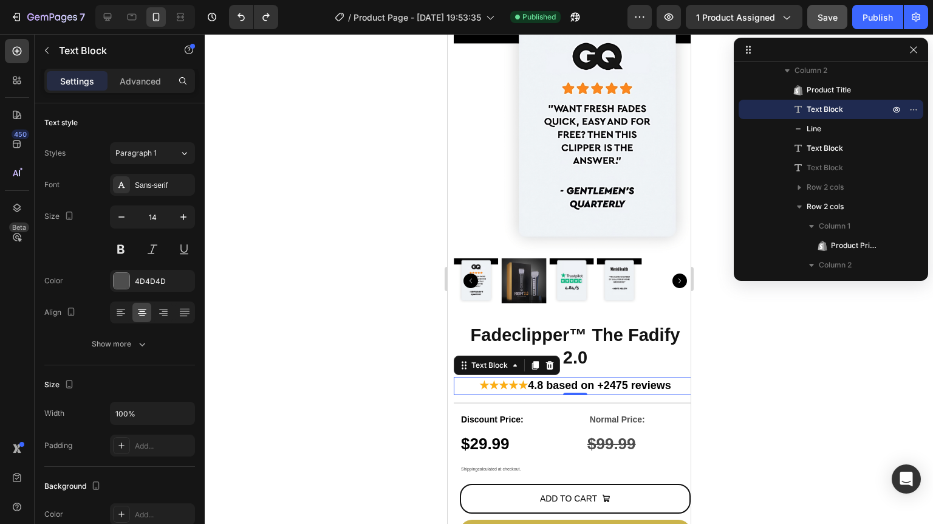
click at [907, 0] on div at bounding box center [466, 0] width 933 height 0
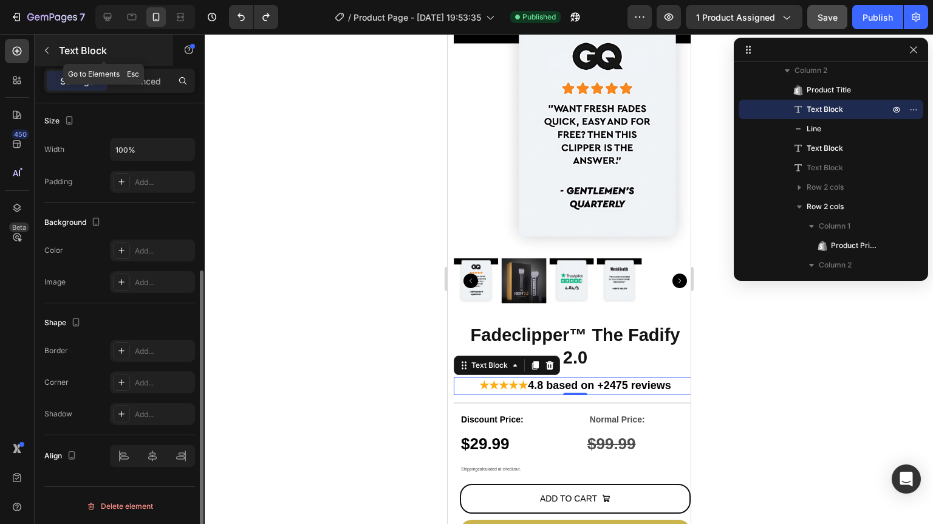
click at [60, 63] on div "Text Block" at bounding box center [104, 51] width 138 height 32
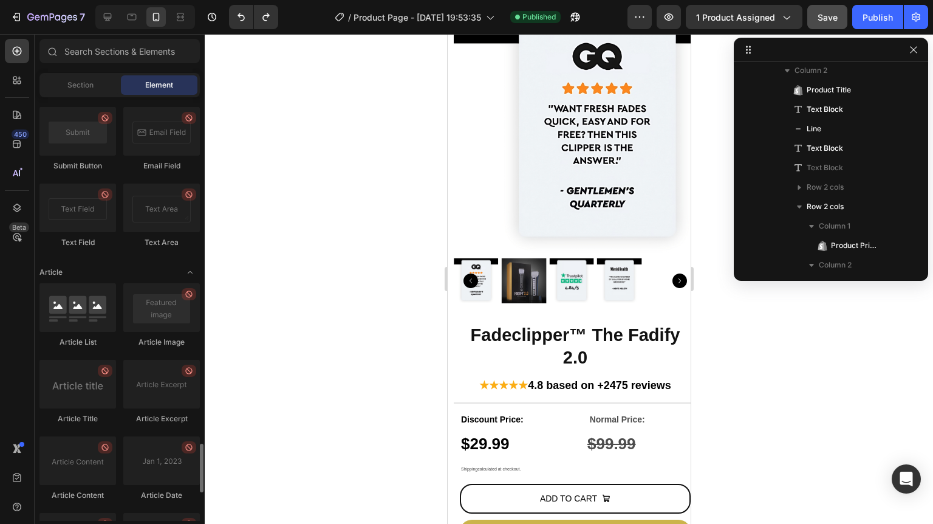
scroll to position [3257, 0]
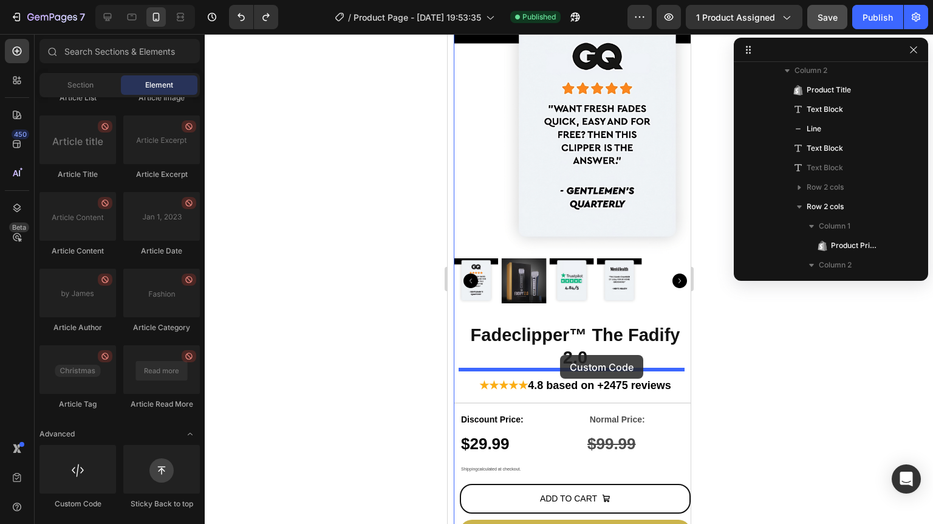
drag, startPoint x: 533, startPoint y: 505, endPoint x: 559, endPoint y: 355, distance: 153.0
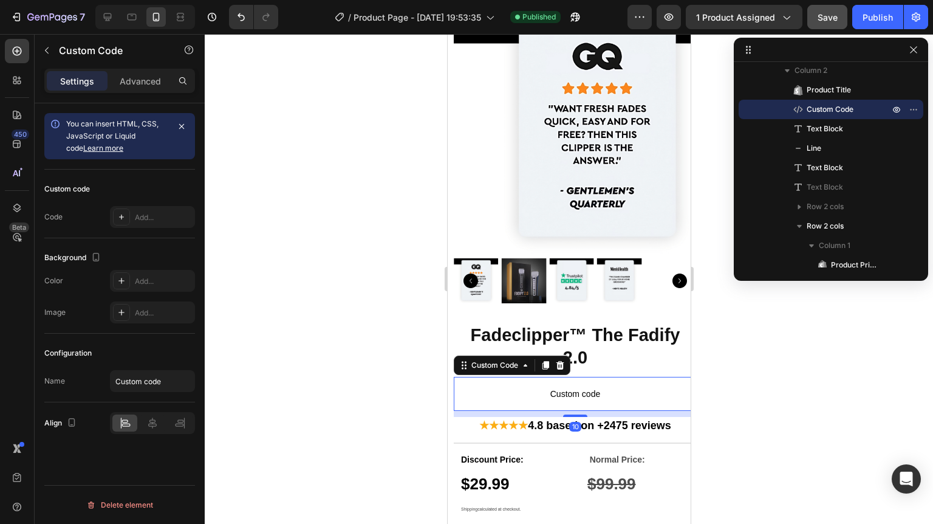
click at [577, 386] on span "Custom code" at bounding box center [574, 393] width 243 height 15
click at [135, 215] on div "Add..." at bounding box center [163, 217] width 57 height 11
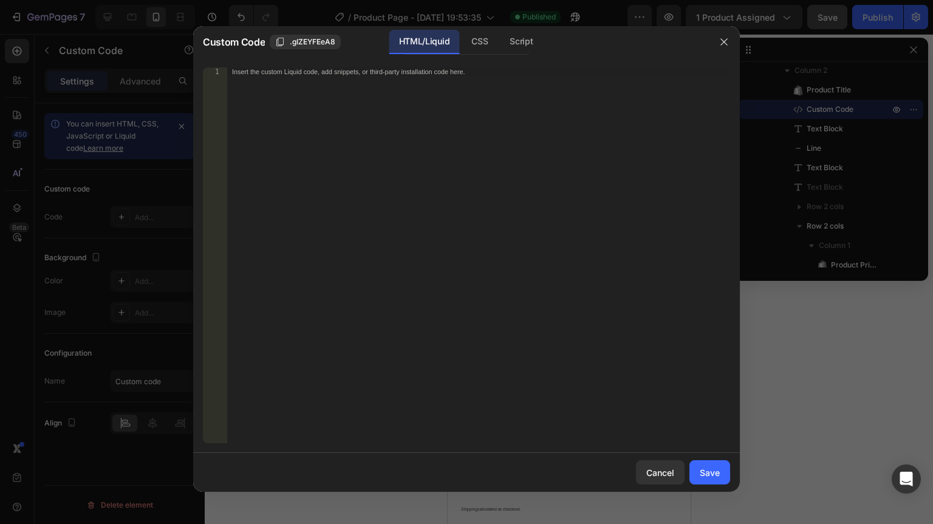
click at [375, 132] on div "Insert the custom Liquid code, add snippets, or third-party installation code h…" at bounding box center [478, 263] width 503 height 392
paste textarea "{% endcomment %}"
type textarea "{% endcomment %}"
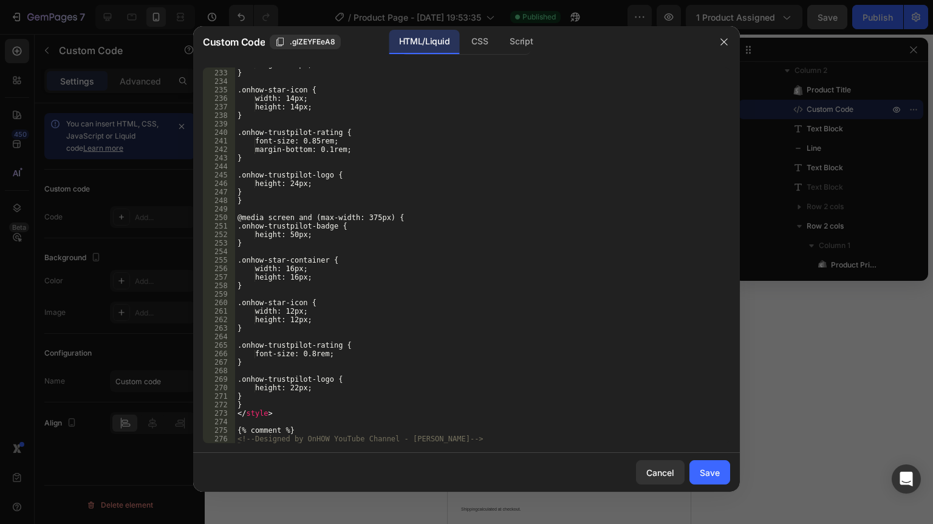
scroll to position [2023, 0]
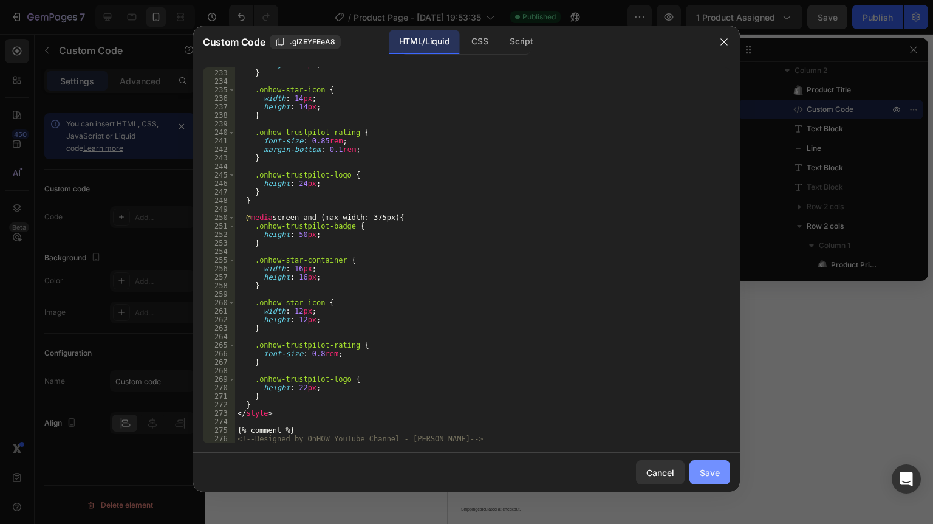
click at [715, 471] on div "Save" at bounding box center [710, 472] width 20 height 13
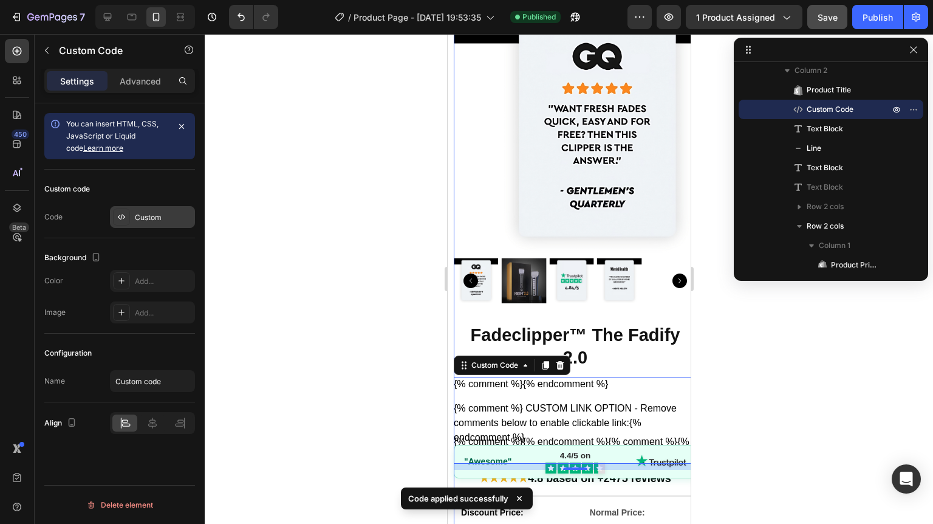
click at [146, 219] on div "Custom" at bounding box center [163, 217] width 57 height 11
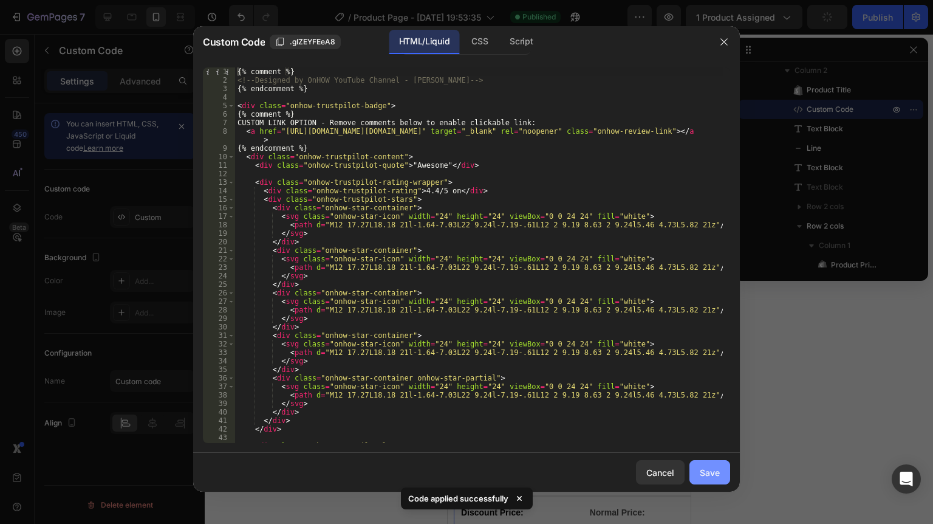
click at [714, 470] on div "Save" at bounding box center [710, 472] width 20 height 13
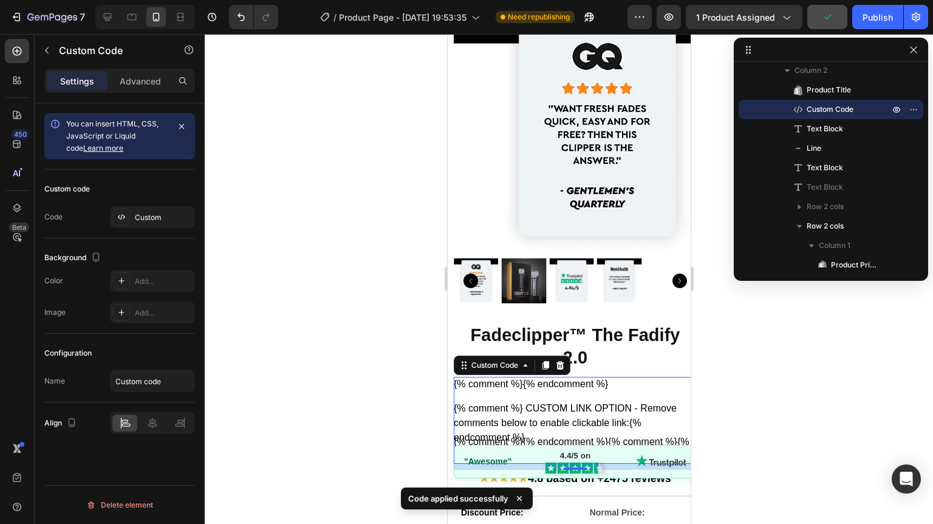
click at [603, 390] on div "{% comment %} {% endcomment %} {% comment %} CUSTOM LINK OPTION - Remove commen…" at bounding box center [574, 420] width 243 height 87
click at [754, 386] on div at bounding box center [569, 279] width 728 height 490
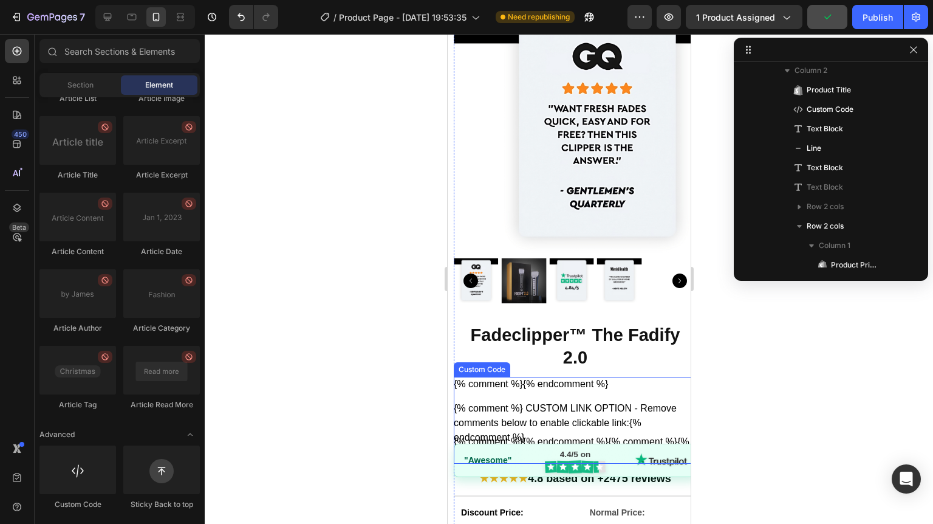
click at [572, 409] on link at bounding box center [574, 417] width 243 height 33
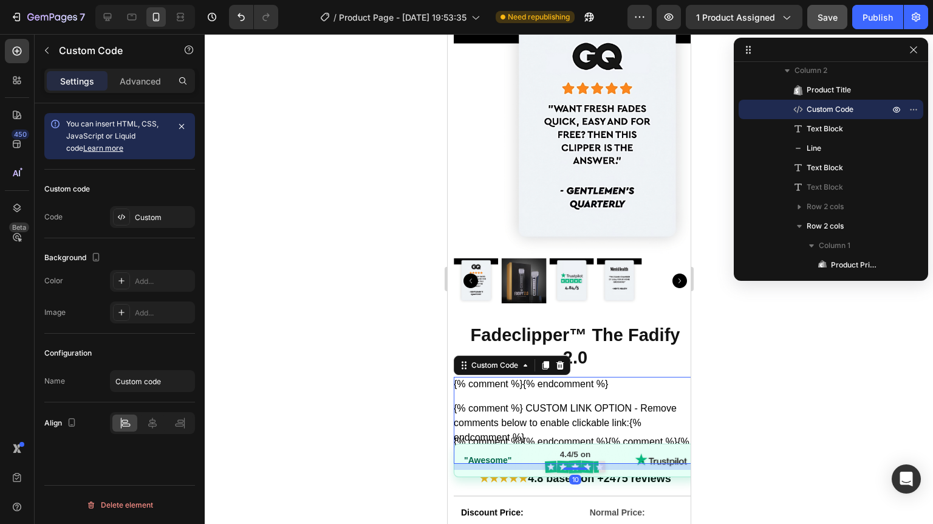
click at [555, 401] on link at bounding box center [574, 417] width 243 height 33
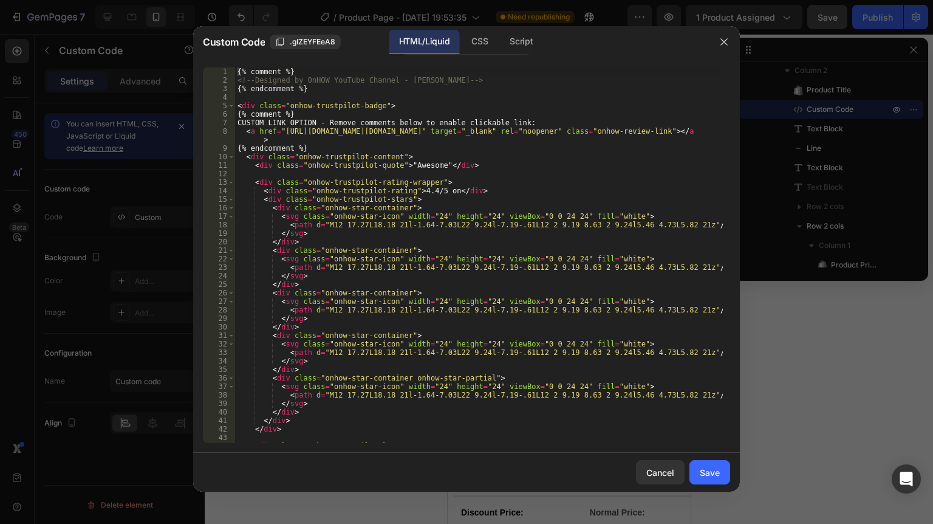
type textarea "<path d="M12 17.27L18.18 21l-1.64-7.03L22 9.24l-7.19-.61L12 2 9.19 8.63 2 9.24l…"
click at [555, 397] on div "{% comment %} <!-- Designed by OnHOW YouTube Channel - Anas El Medlaoui --> {% …" at bounding box center [479, 267] width 488 height 401
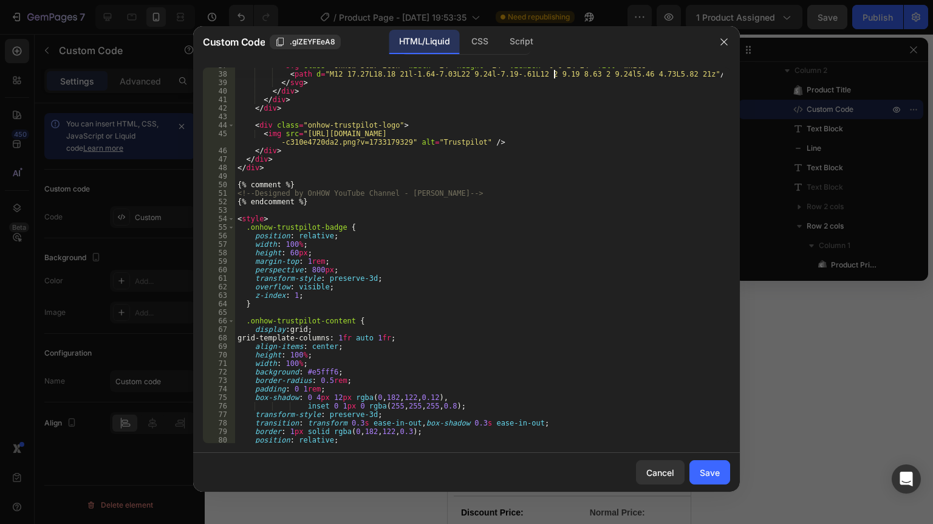
scroll to position [496, 0]
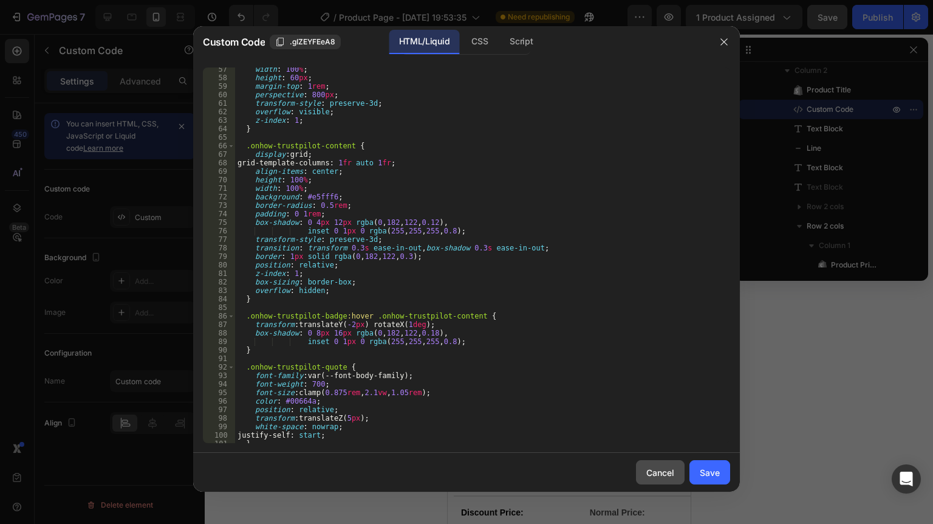
click at [667, 469] on div "Cancel" at bounding box center [660, 472] width 28 height 13
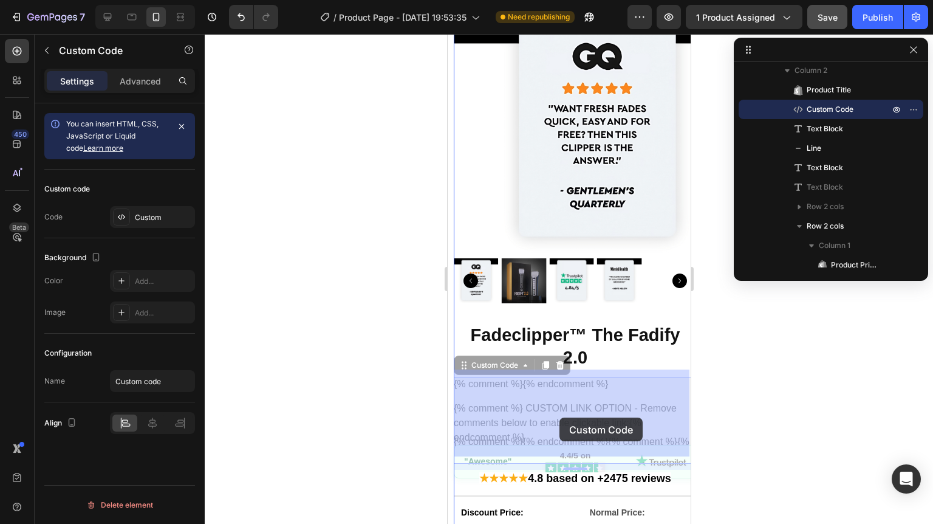
drag, startPoint x: 564, startPoint y: 447, endPoint x: 556, endPoint y: 411, distance: 37.4
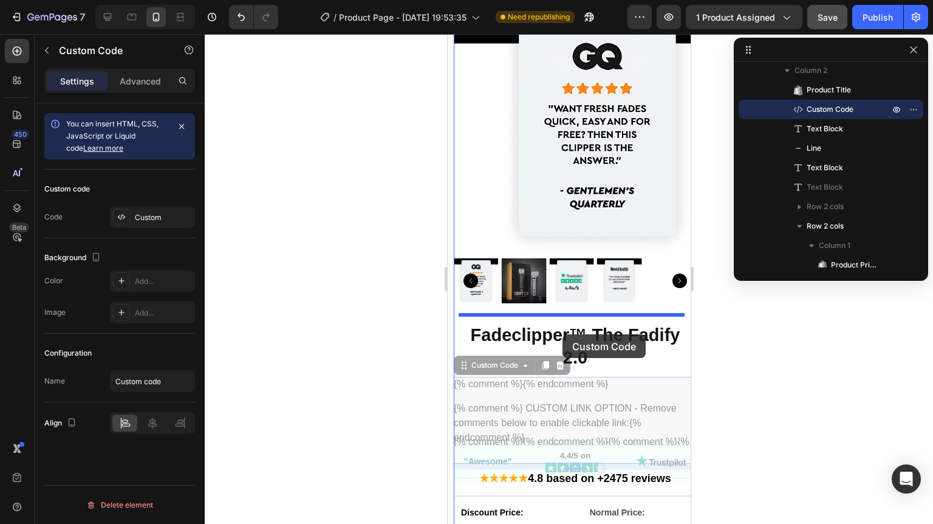
drag, startPoint x: 584, startPoint y: 449, endPoint x: 562, endPoint y: 334, distance: 117.5
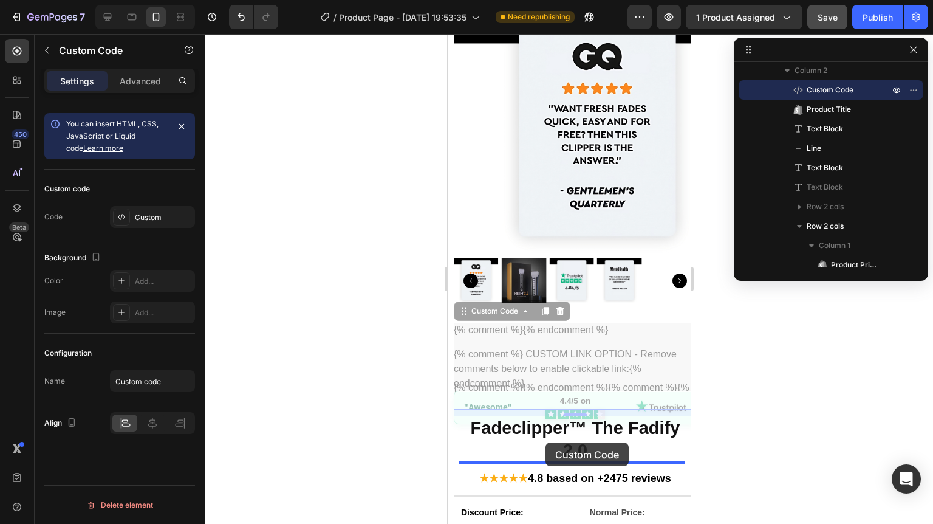
drag, startPoint x: 541, startPoint y: 398, endPoint x: 545, endPoint y: 442, distance: 44.0
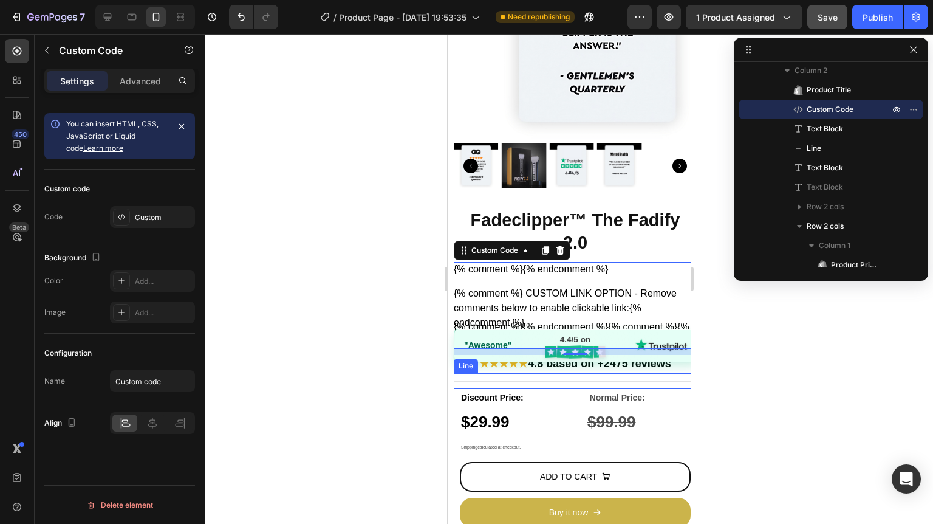
scroll to position [194, 0]
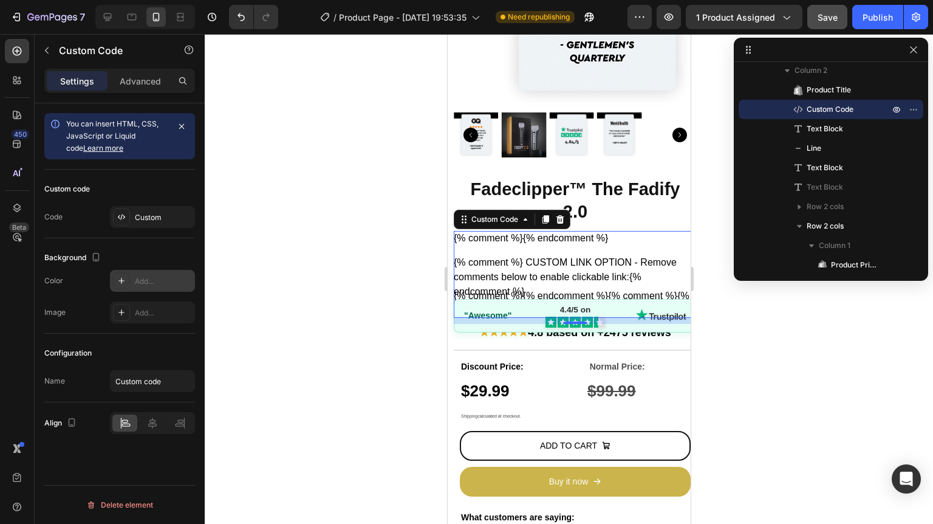
click at [161, 279] on div "Add..." at bounding box center [163, 281] width 57 height 11
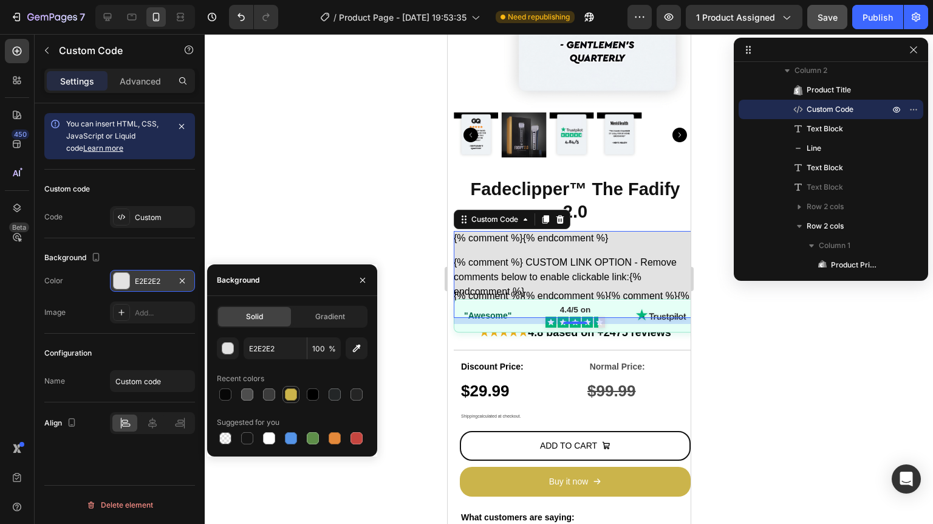
click at [292, 392] on div at bounding box center [291, 394] width 12 height 12
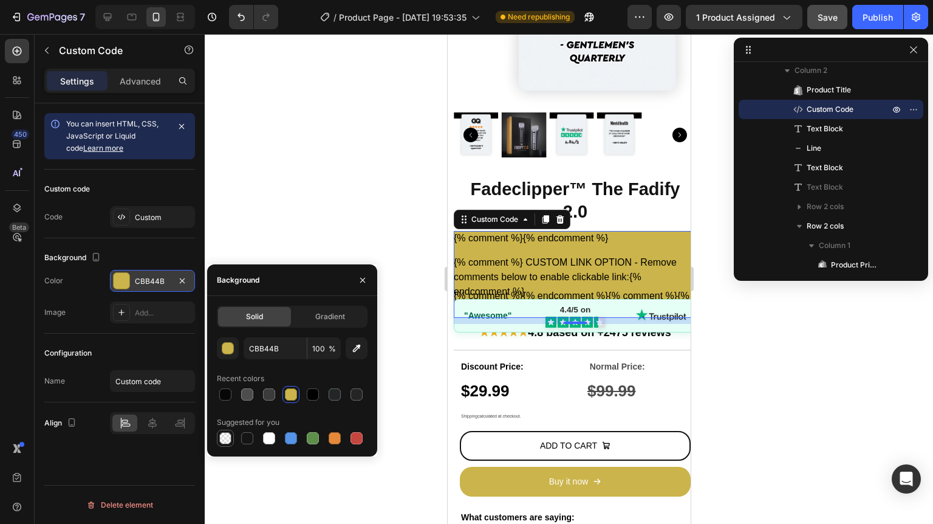
click at [230, 437] on div at bounding box center [225, 438] width 12 height 12
type input "000000"
type input "0"
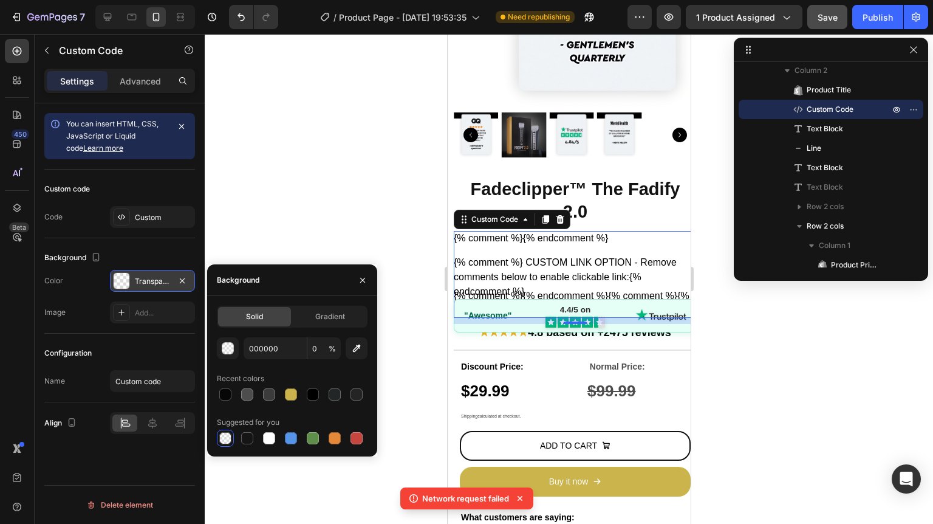
click at [104, 241] on div "Background The changes might be hidden by the video. Color Transparent Image Ad…" at bounding box center [119, 285] width 151 height 95
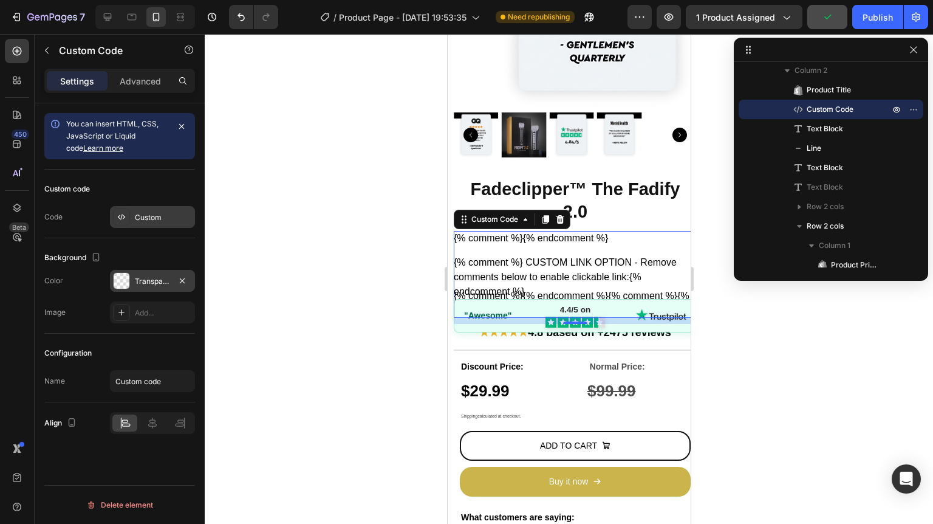
click at [151, 217] on div "Custom" at bounding box center [163, 217] width 57 height 11
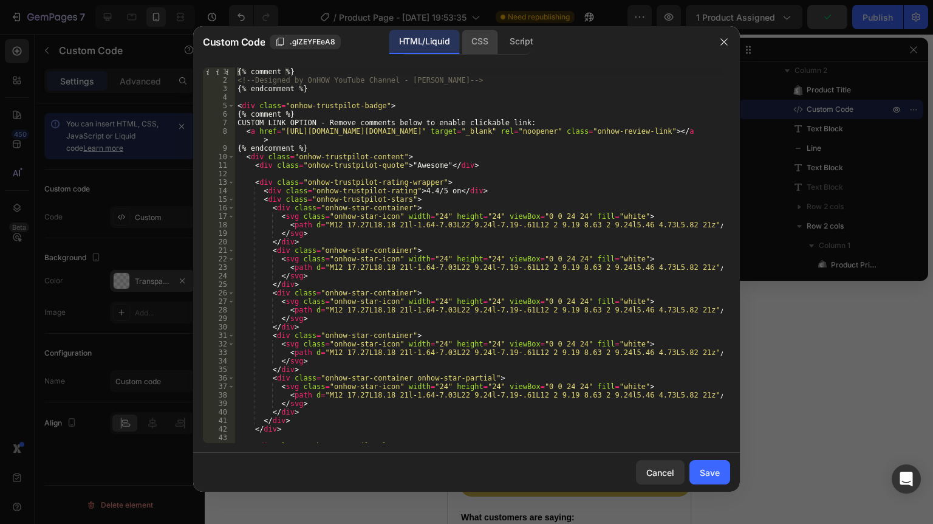
click at [500, 41] on div "CSS" at bounding box center [521, 42] width 43 height 24
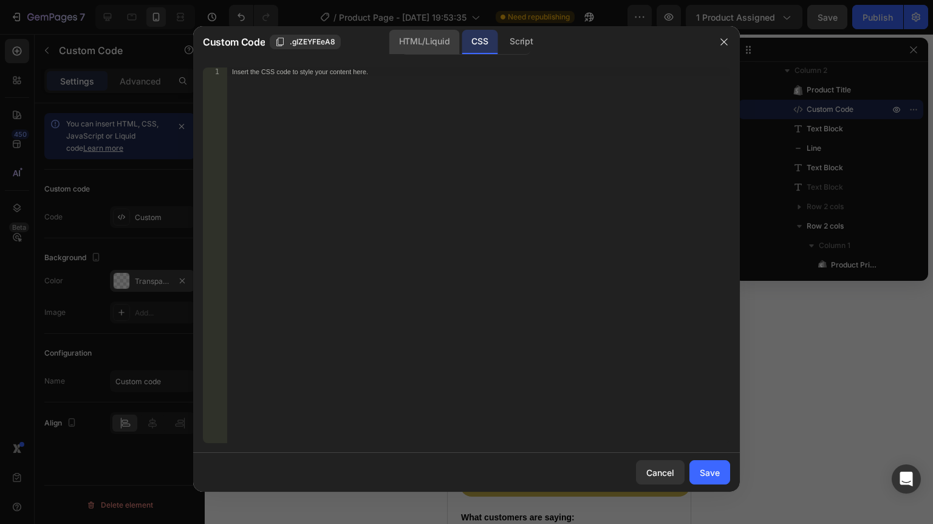
click at [423, 49] on div "HTML/Liquid" at bounding box center [424, 42] width 70 height 24
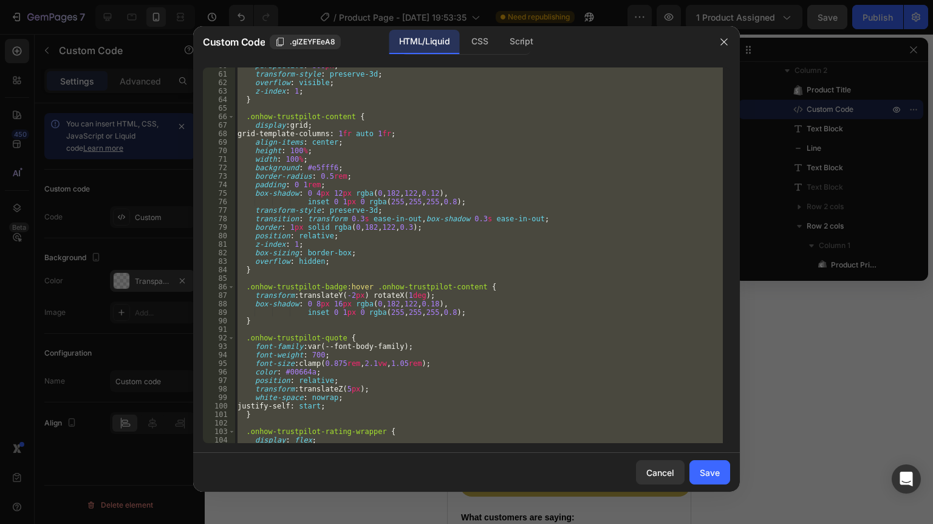
scroll to position [700, 0]
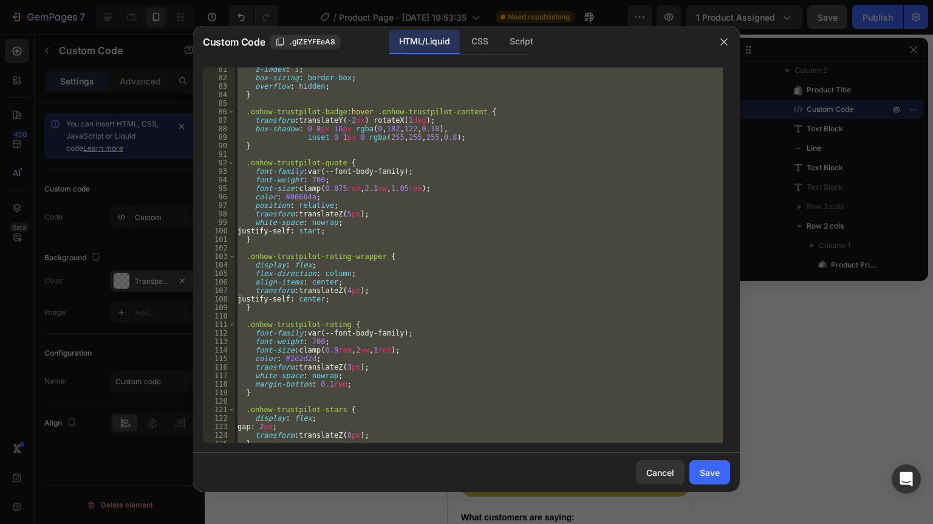
click at [714, 38] on div at bounding box center [724, 42] width 32 height 32
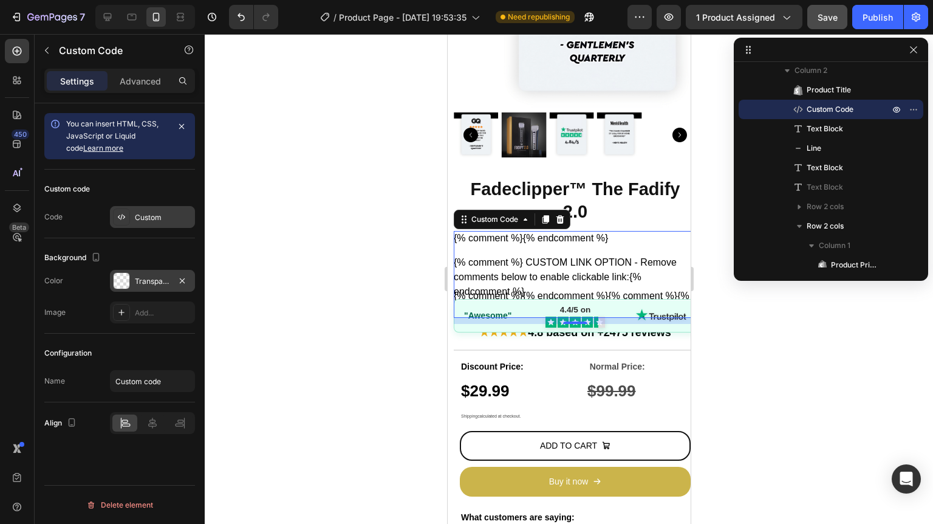
click at [145, 220] on div "Custom" at bounding box center [163, 217] width 57 height 11
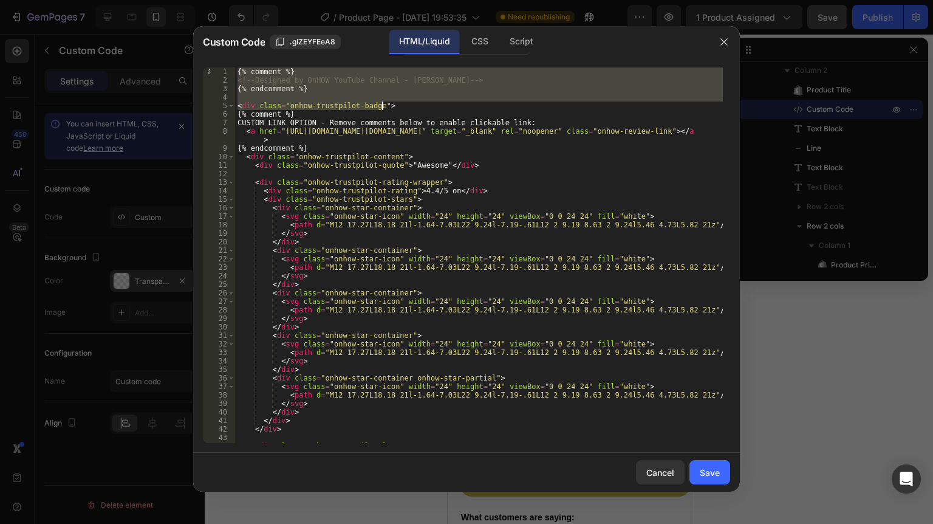
drag, startPoint x: 236, startPoint y: 73, endPoint x: 394, endPoint y: 106, distance: 161.9
click at [394, 106] on div "{% comment %} <!-- Designed by OnHOW YouTube Channel - Anas El Medlaoui --> {% …" at bounding box center [479, 267] width 488 height 401
type textarea "<div class="onhow-trustpilot-badge">"
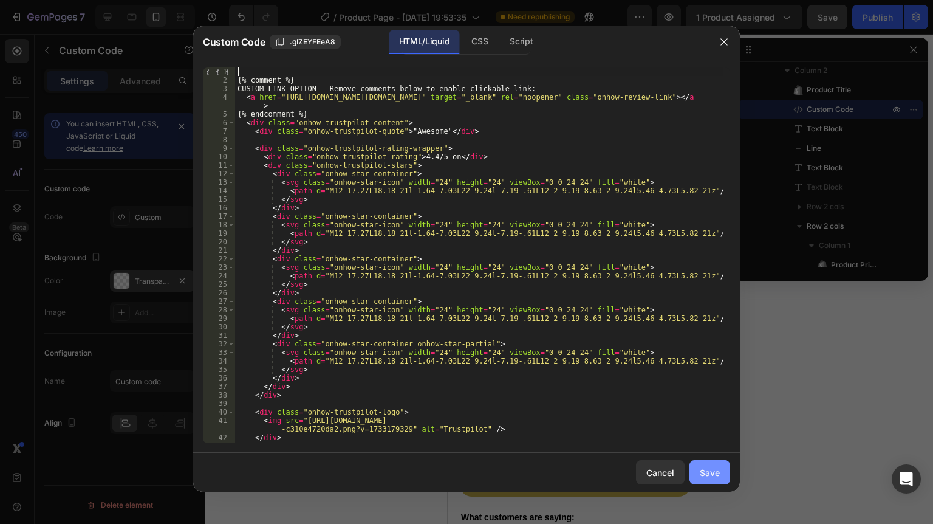
click at [713, 476] on div "Save" at bounding box center [710, 472] width 20 height 13
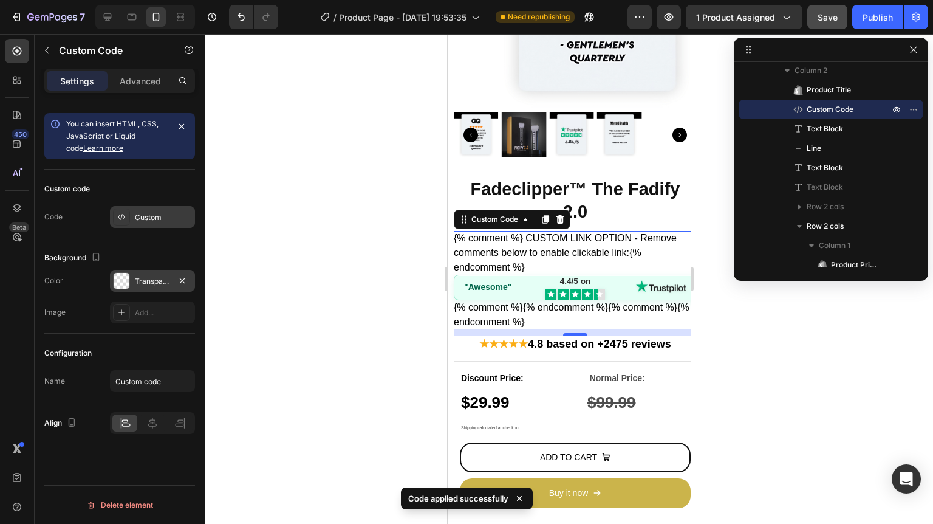
click at [158, 216] on div "Custom" at bounding box center [163, 217] width 57 height 11
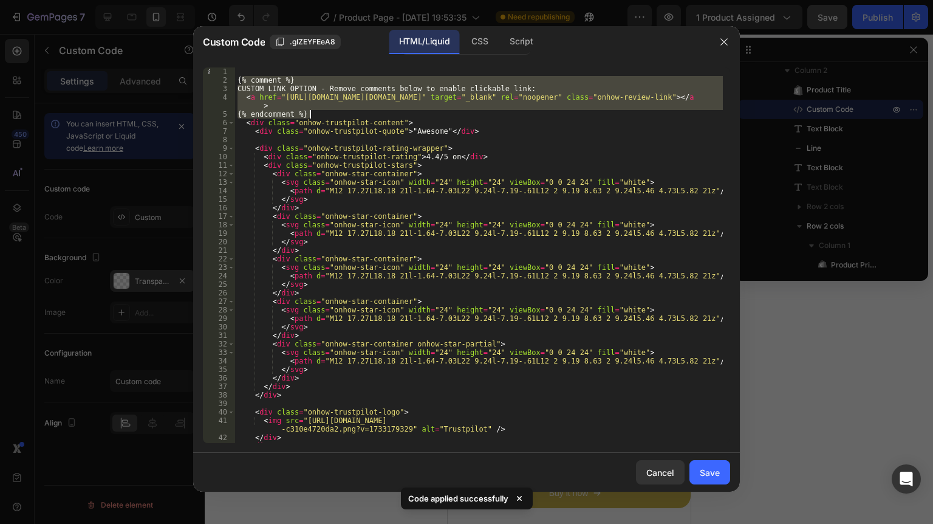
drag, startPoint x: 242, startPoint y: 78, endPoint x: 449, endPoint y: 118, distance: 211.6
click at [449, 118] on div "{% comment %} CUSTOM LINK OPTION - Remove comments below to enable clickable li…" at bounding box center [479, 263] width 488 height 392
type textarea "<a href="https://www.trustpilot.com/review/yourstore.com" target="_blank" rel="…"
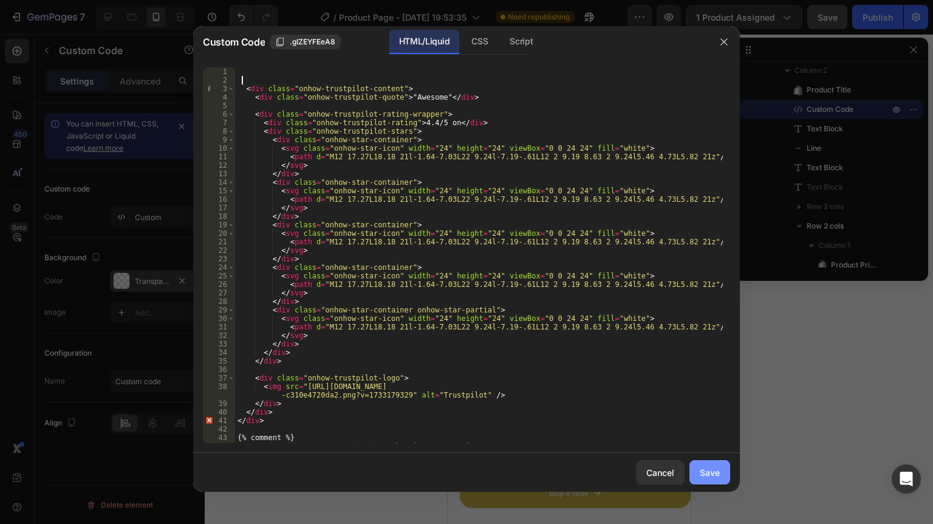
click at [712, 471] on div "Save" at bounding box center [710, 472] width 20 height 13
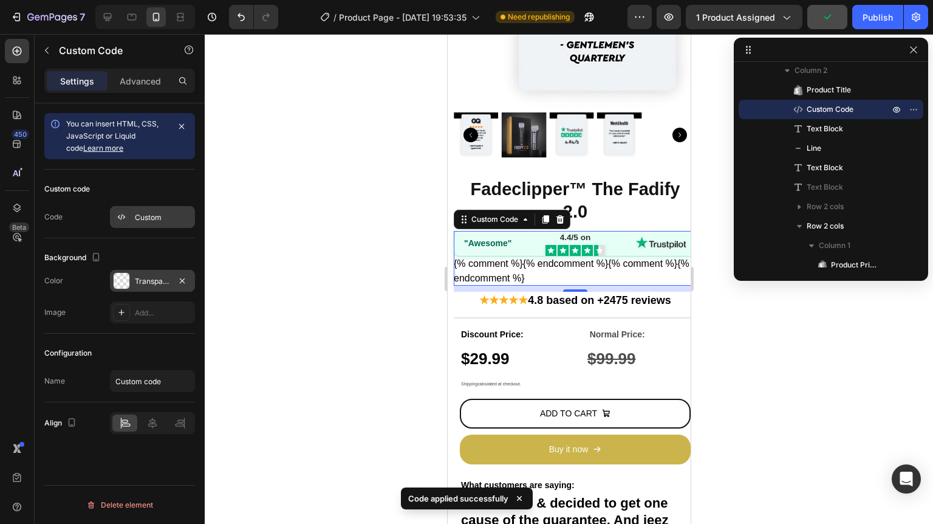
click at [167, 215] on div "Custom" at bounding box center [163, 217] width 57 height 11
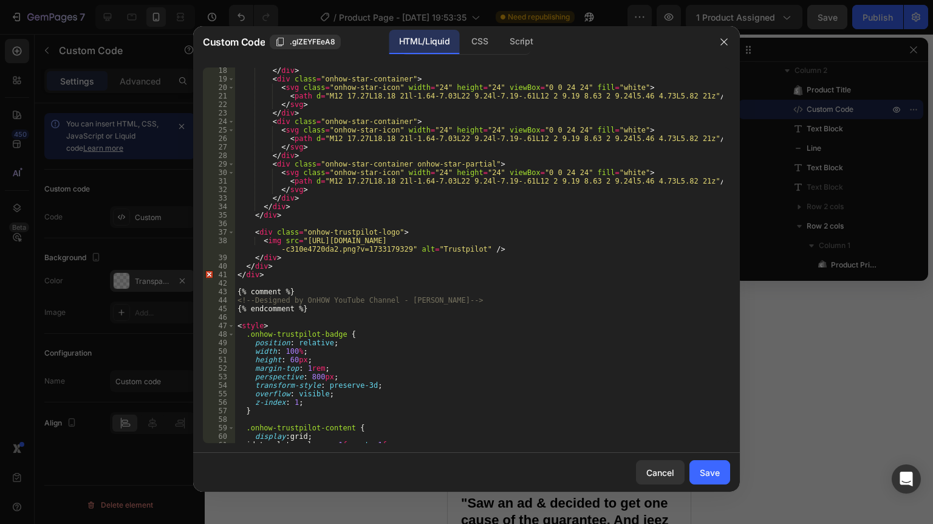
scroll to position [175, 0]
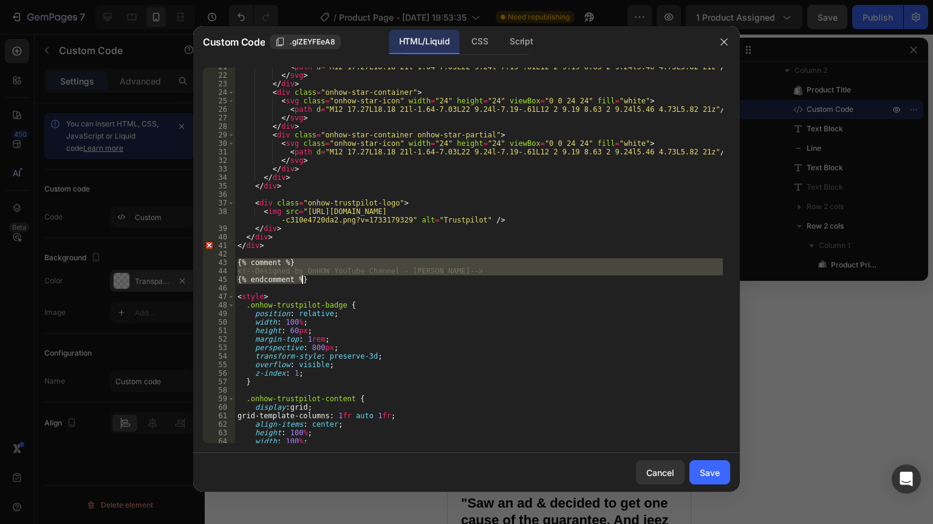
drag, startPoint x: 236, startPoint y: 262, endPoint x: 312, endPoint y: 282, distance: 77.8
click at [312, 282] on div "< path d = "M12 17.27L18.18 21l-1.64-7.03L22 9.24l-7.19-.61L12 2 9.19 8.63 2 9.…" at bounding box center [479, 259] width 488 height 392
type textarea "<!-- Designed by OnHOW YouTube Channel - Anas El Medlaoui --> {% endcomment %}"
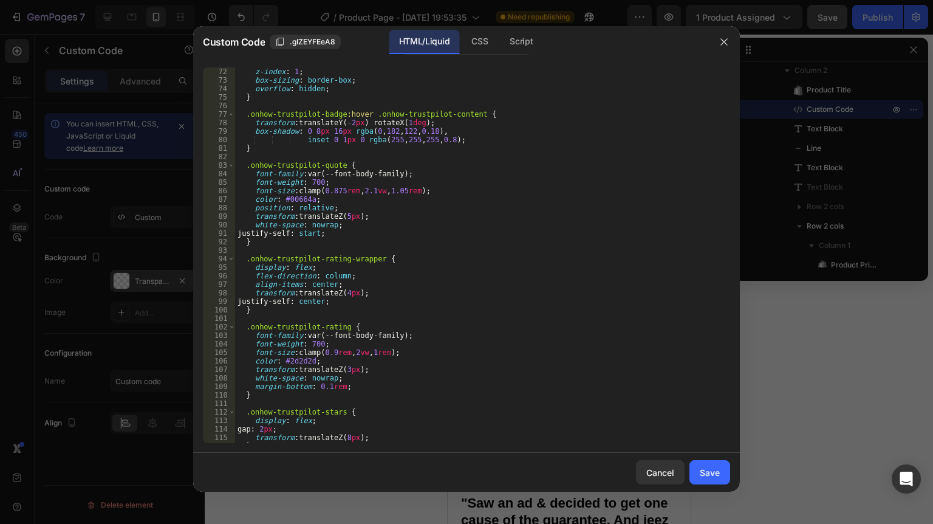
scroll to position [758, 0]
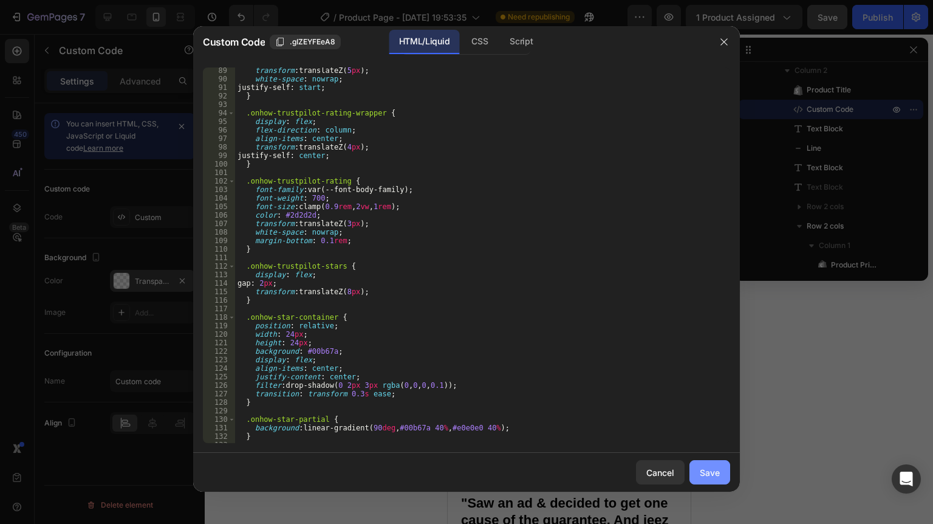
click at [720, 468] on button "Save" at bounding box center [709, 472] width 41 height 24
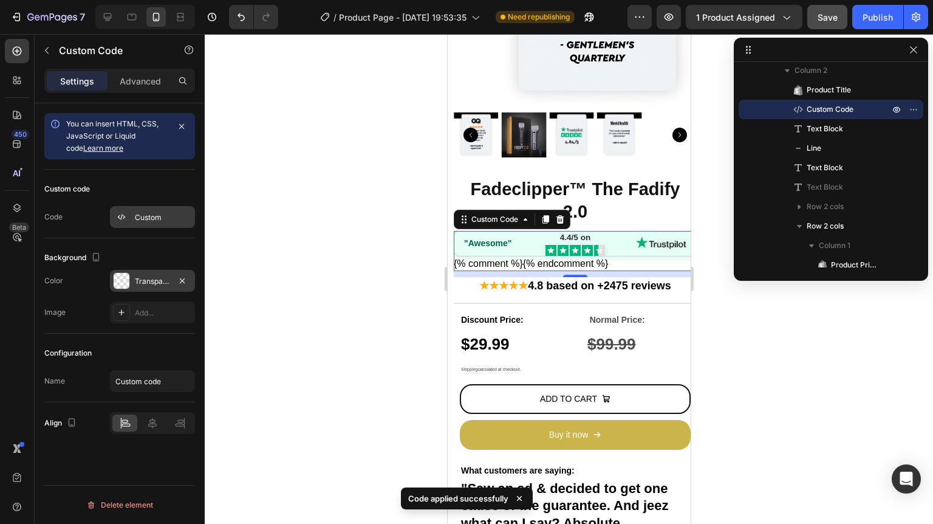
click at [143, 224] on div "Custom" at bounding box center [152, 217] width 85 height 22
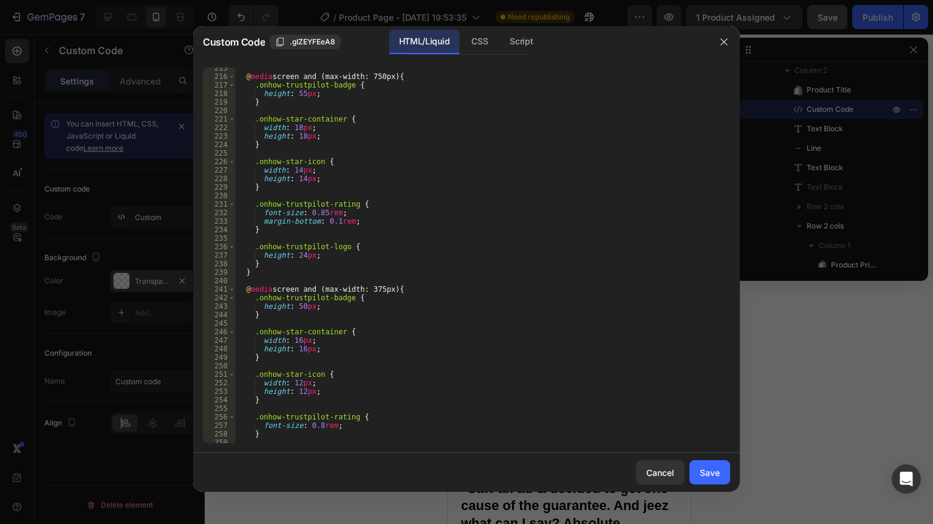
scroll to position [1946, 0]
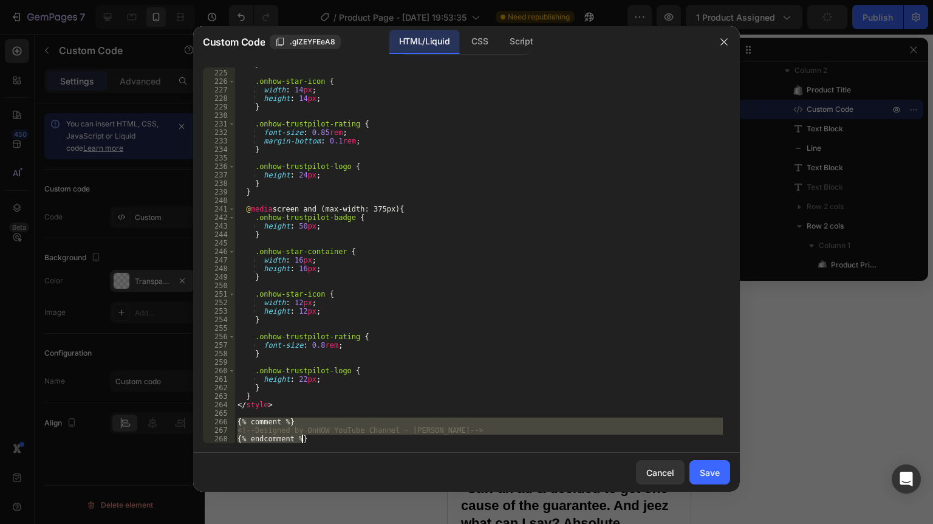
drag, startPoint x: 237, startPoint y: 422, endPoint x: 307, endPoint y: 441, distance: 72.5
click at [307, 442] on div "} .onhow-star-icon { width : 14 px ; height : 14 px ; } .onhow-trustpilot-ratin…" at bounding box center [479, 256] width 488 height 392
type textarea "<!-- Designed by OnHOW YouTube Channel - Anas El Medlaoui --> {% endcomment %}"
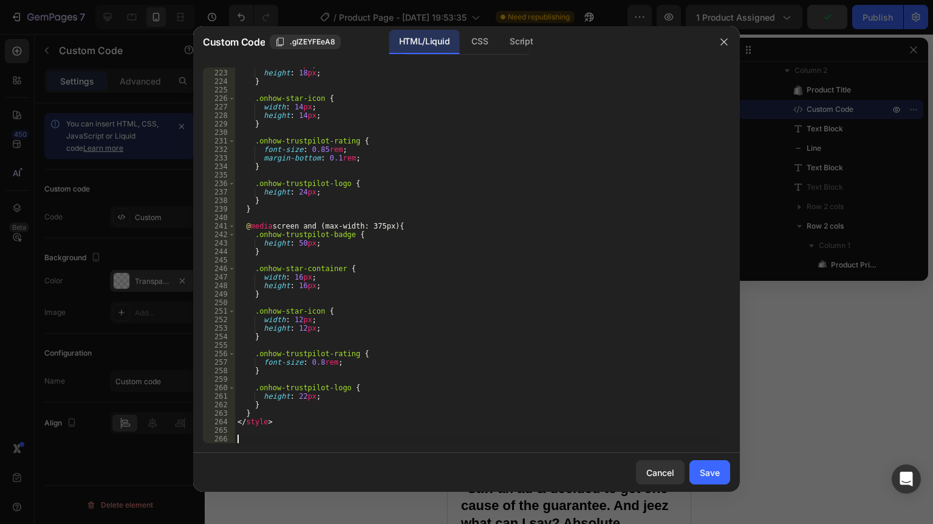
scroll to position [1929, 0]
click at [715, 470] on div "Save" at bounding box center [710, 472] width 20 height 13
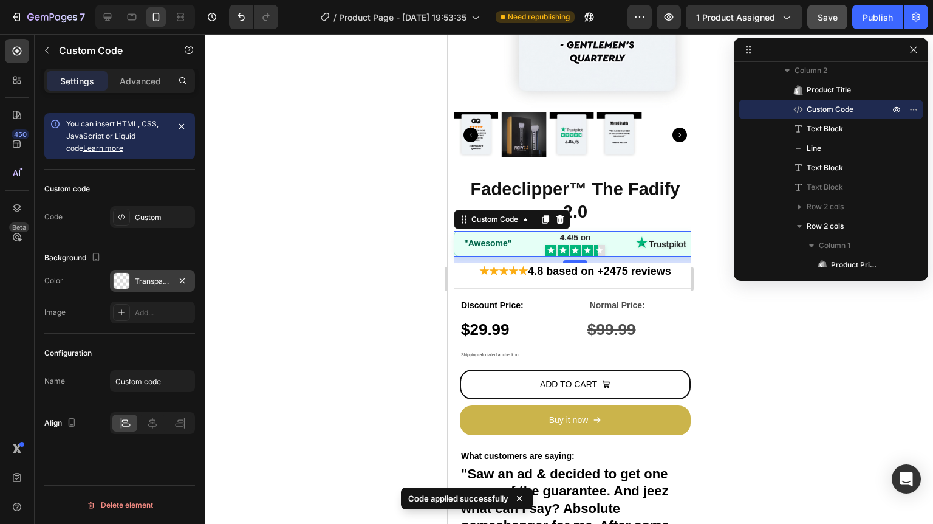
click at [760, 333] on div at bounding box center [569, 279] width 728 height 490
click at [528, 237] on div ""Awesome" 4.4/5 on" at bounding box center [574, 244] width 243 height 26
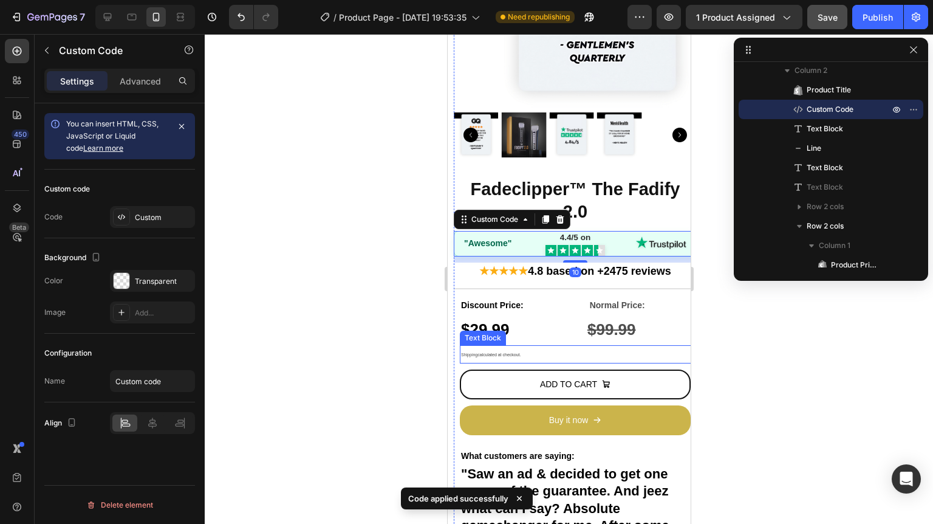
click at [747, 346] on div at bounding box center [569, 279] width 728 height 490
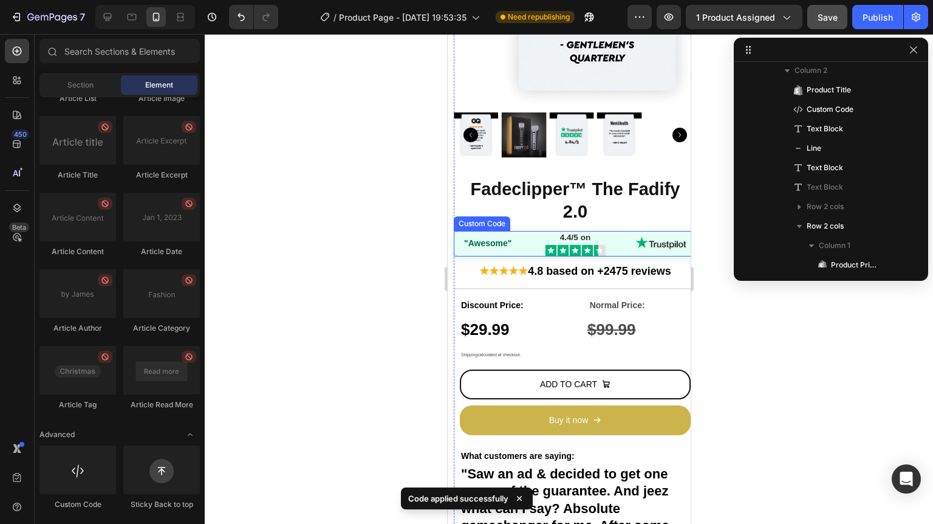
click at [671, 236] on img at bounding box center [660, 243] width 51 height 15
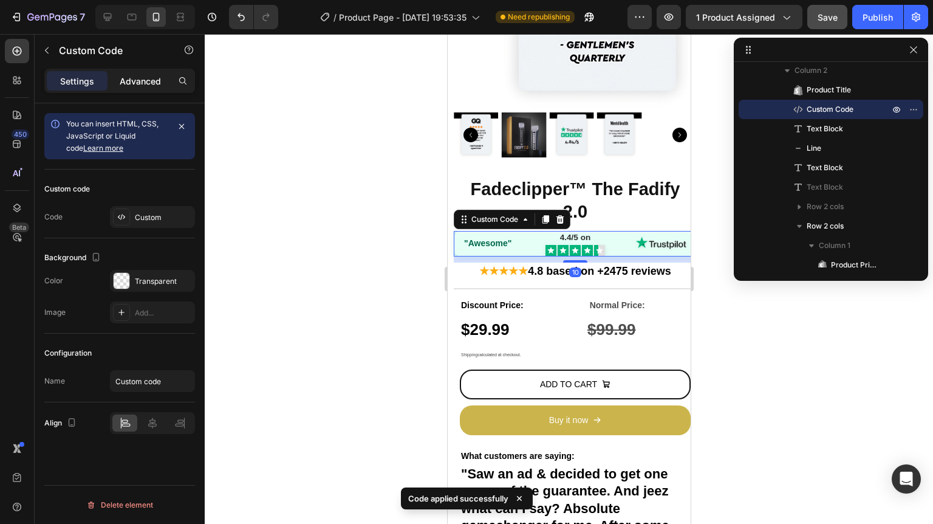
click at [148, 73] on div "Advanced" at bounding box center [140, 80] width 61 height 19
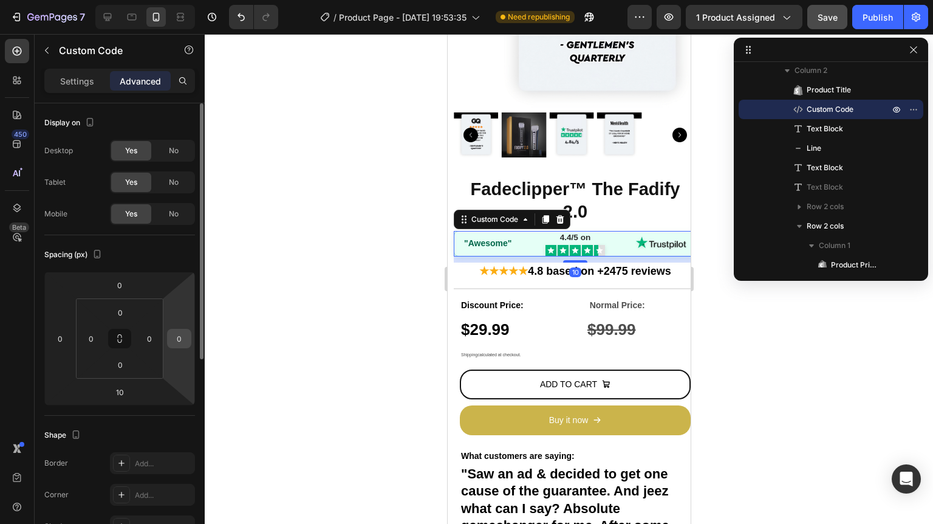
click at [182, 336] on input "0" at bounding box center [179, 338] width 18 height 18
type input "10"
click at [811, 423] on div at bounding box center [569, 279] width 728 height 490
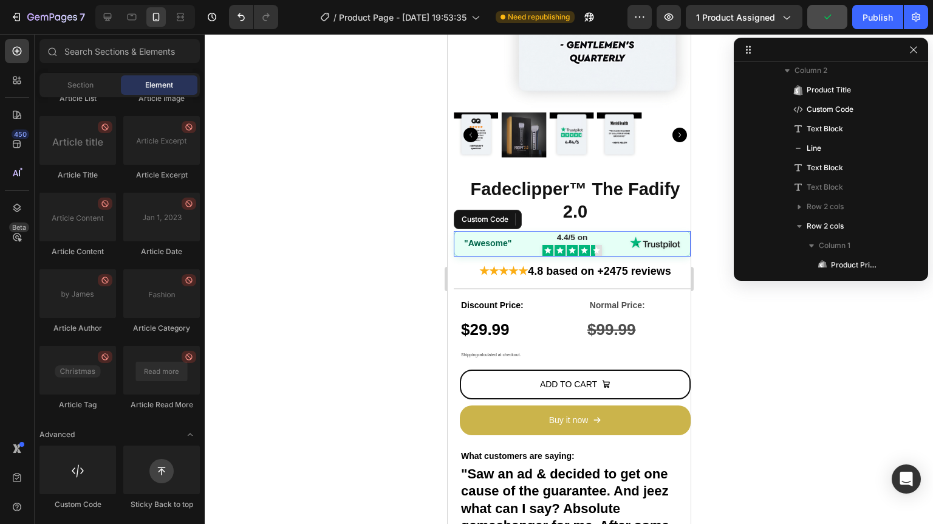
click at [592, 247] on icon at bounding box center [595, 250] width 7 height 7
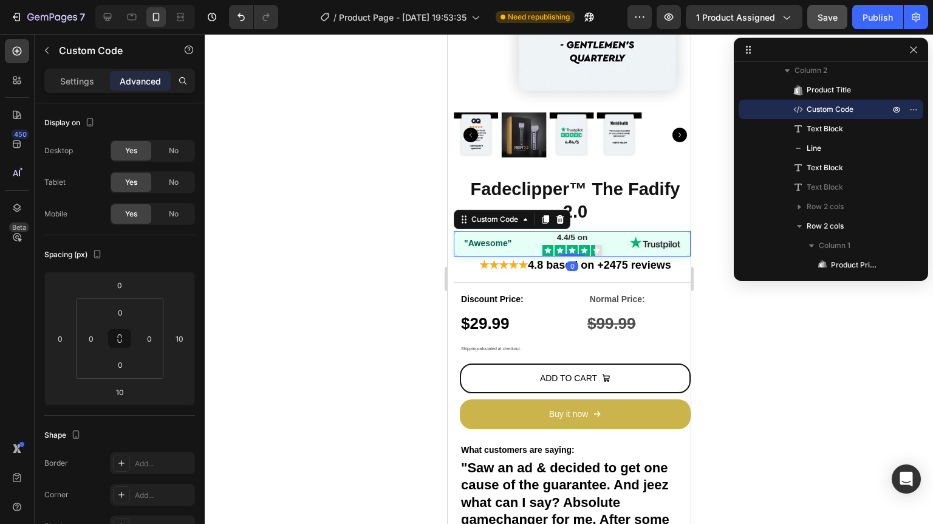
drag, startPoint x: 570, startPoint y: 254, endPoint x: 567, endPoint y: 243, distance: 11.9
click at [567, 243] on div ""Awesome" 4.4/5 on Custom Code 0" at bounding box center [571, 244] width 237 height 26
type input "0"
click at [765, 313] on div at bounding box center [569, 279] width 728 height 490
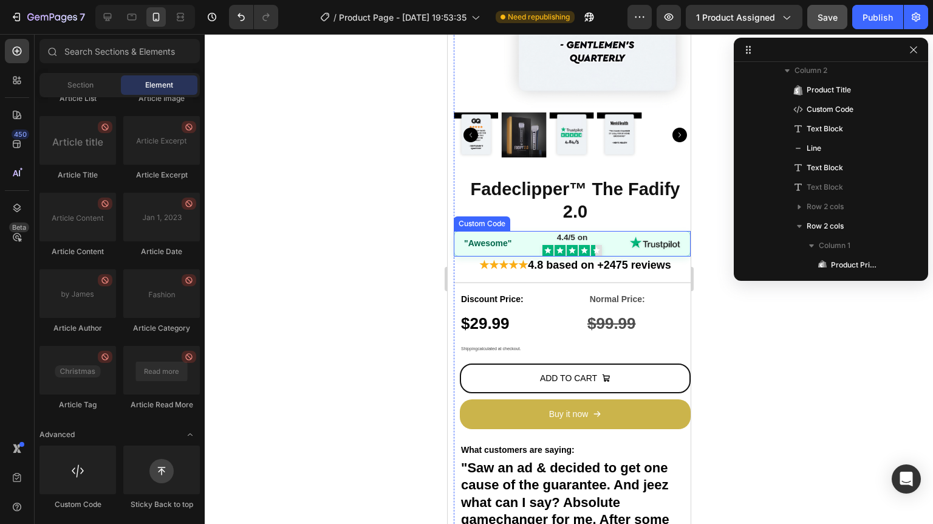
click at [561, 231] on div "4.4/5 on" at bounding box center [571, 237] width 31 height 12
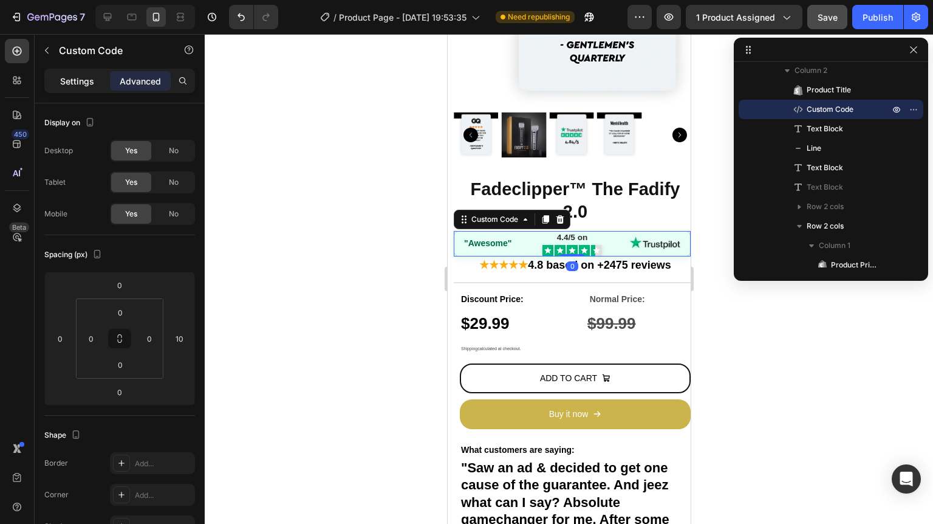
click at [75, 79] on p "Settings" at bounding box center [77, 81] width 34 height 13
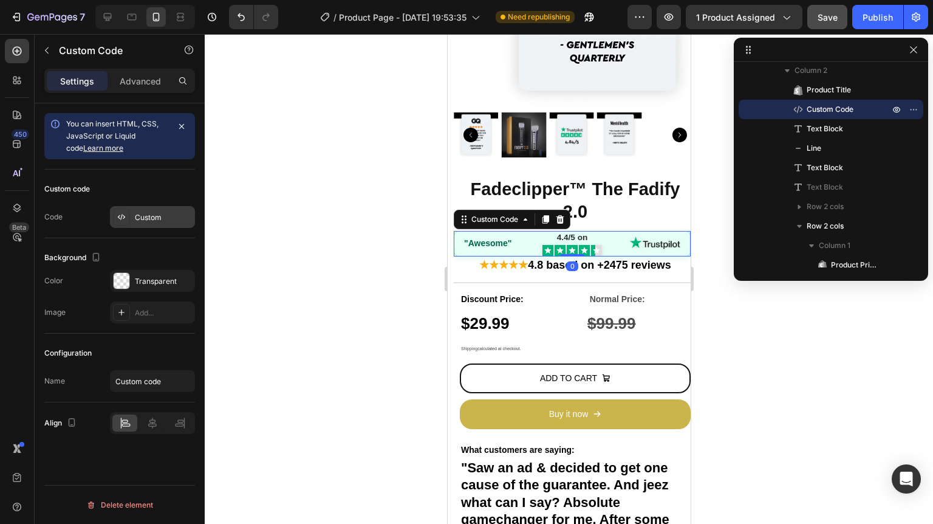
click at [159, 214] on div "Custom" at bounding box center [163, 217] width 57 height 11
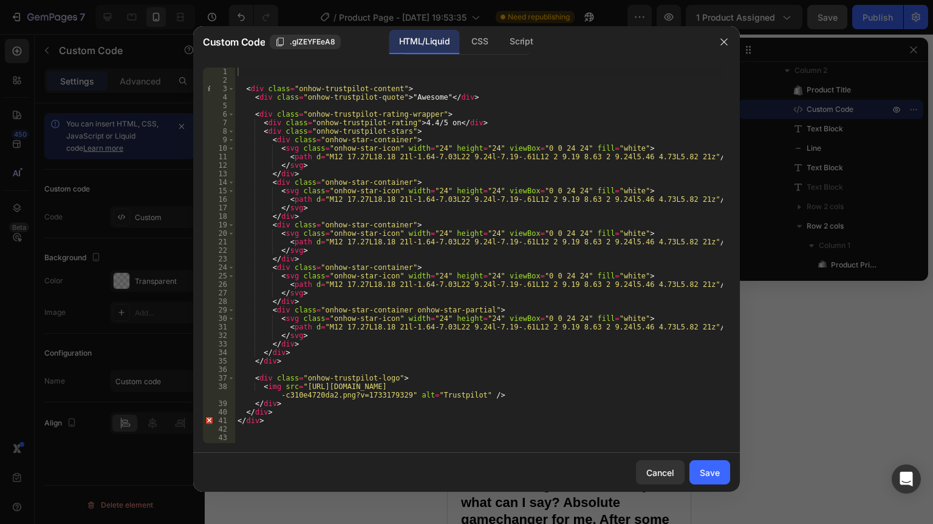
click at [420, 120] on div "< div class = "onhow-trustpilot-content" > < div class = "onhow-trustpilot-quot…" at bounding box center [479, 263] width 488 height 392
click at [421, 122] on div "< div class = "onhow-trustpilot-content" > < div class = "onhow-trustpilot-quot…" at bounding box center [479, 254] width 488 height 375
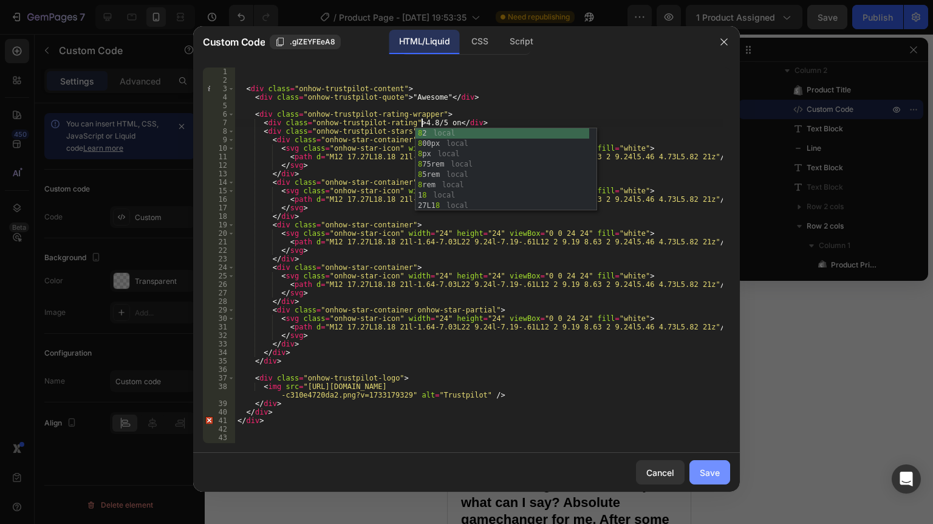
type textarea "<div class="onhow-trustpilot-rating">4.8/5 on</div>"
click at [698, 473] on button "Save" at bounding box center [709, 472] width 41 height 24
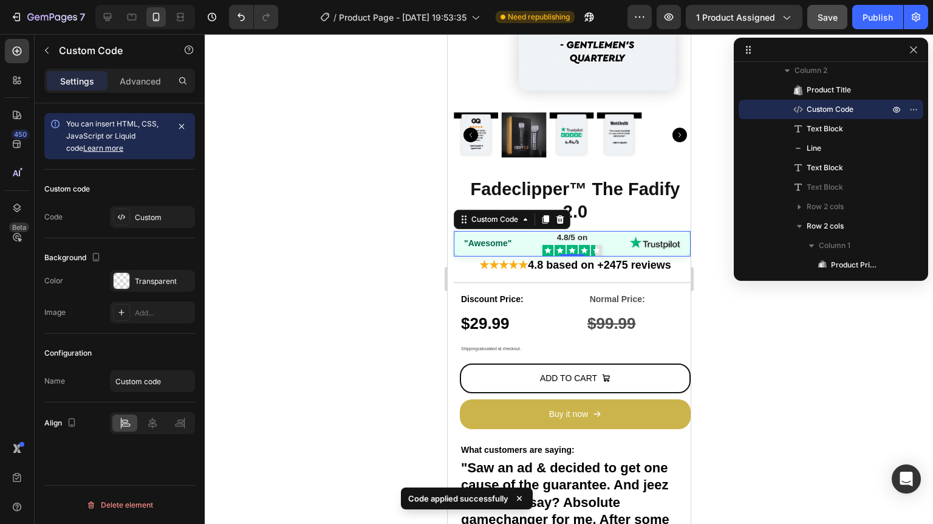
click at [776, 392] on div at bounding box center [569, 279] width 728 height 490
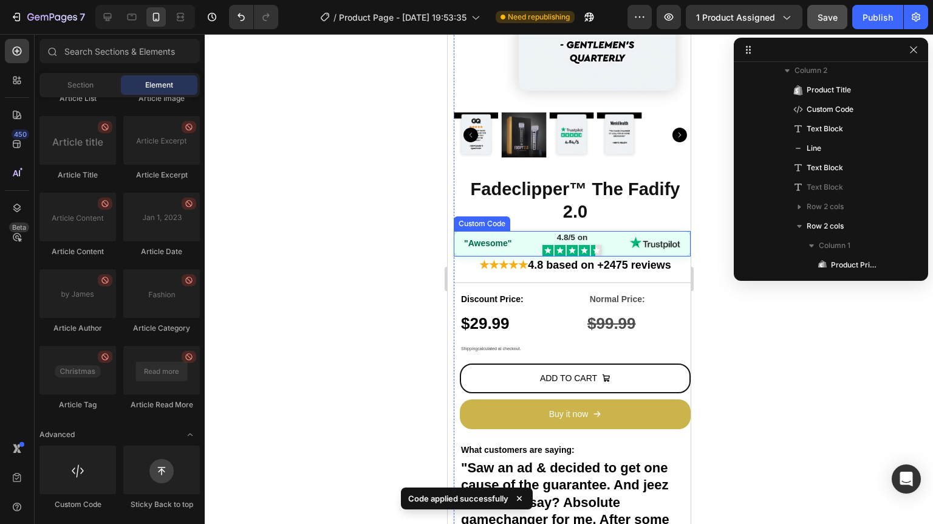
click at [646, 241] on img at bounding box center [654, 243] width 51 height 15
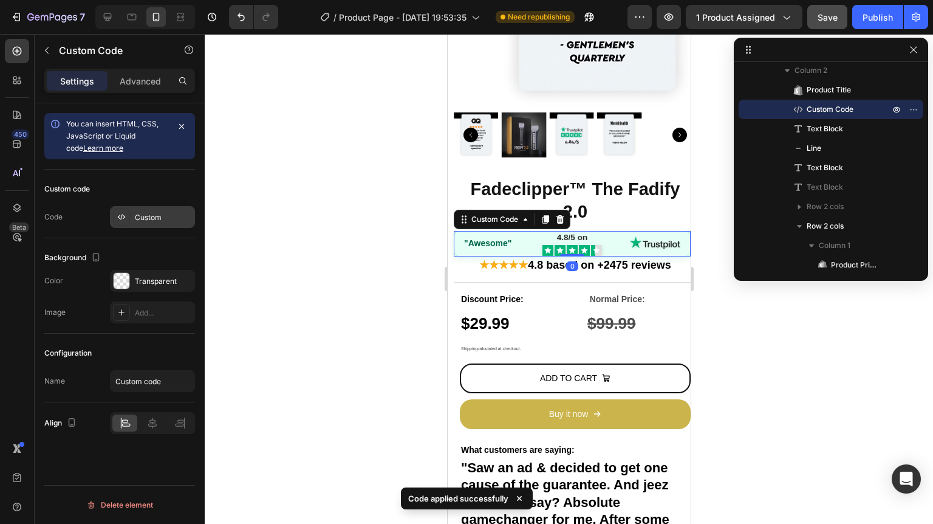
click at [163, 214] on div "Custom" at bounding box center [163, 217] width 57 height 11
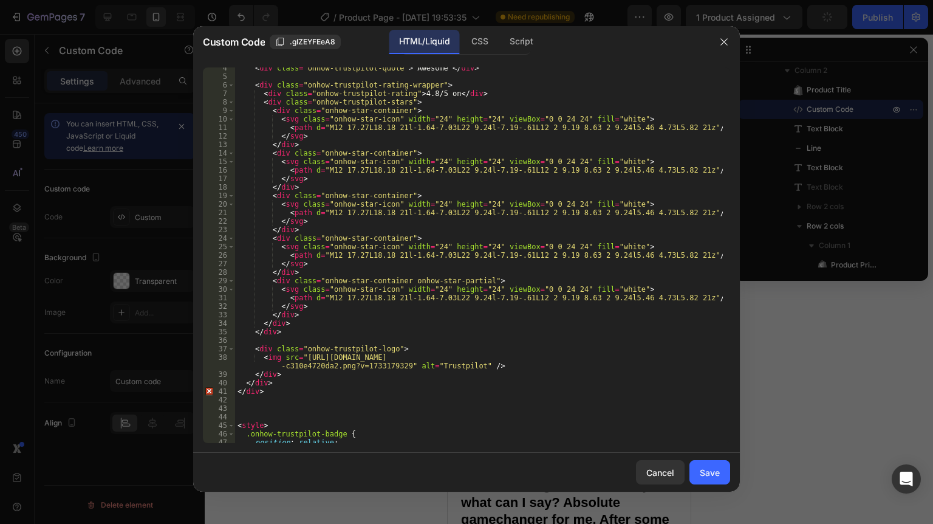
scroll to position [0, 0]
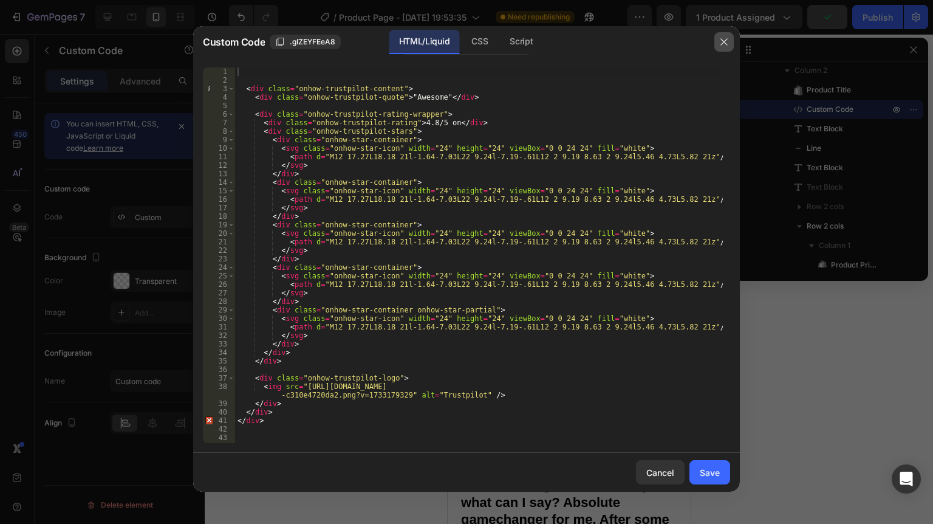
click at [732, 41] on button "button" at bounding box center [723, 41] width 19 height 19
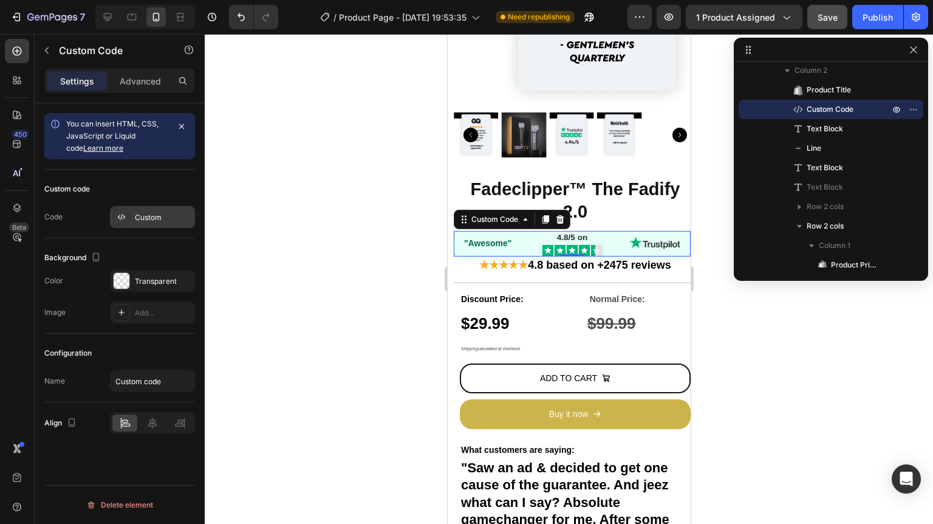
click at [156, 216] on div "Custom" at bounding box center [163, 217] width 57 height 11
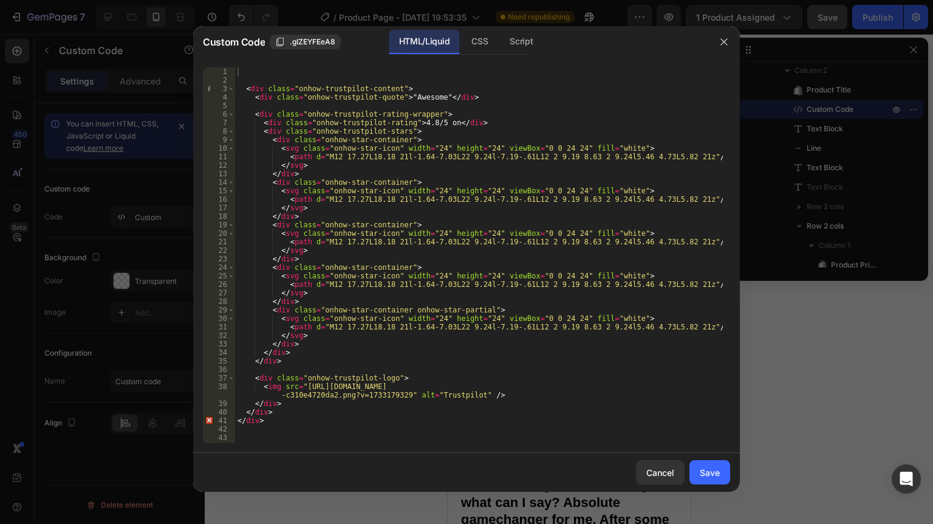
type textarea "<path d="M12 17.27L18.18 21l-1.64-7.03L22 9.24l-7.19-.61L12 2 9.19 8.63 2 9.24l…"
click at [385, 327] on div "< div class = "onhow-trustpilot-content" > < div class = "onhow-trustpilot-quot…" at bounding box center [479, 263] width 488 height 392
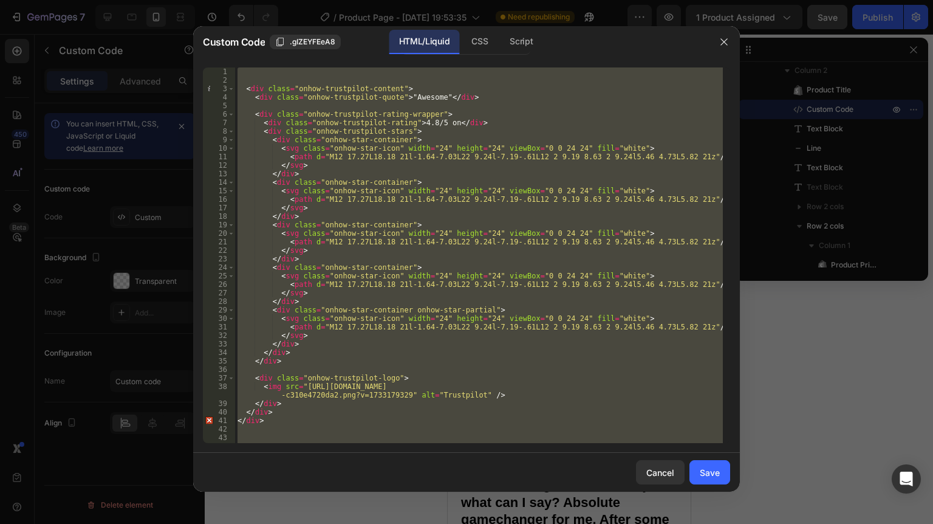
paste textarea
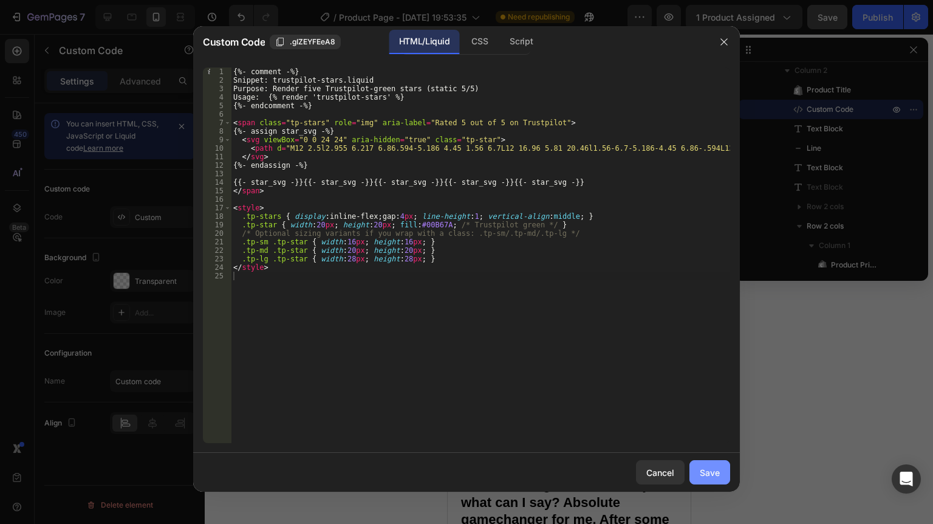
click at [714, 473] on div "Save" at bounding box center [710, 472] width 20 height 13
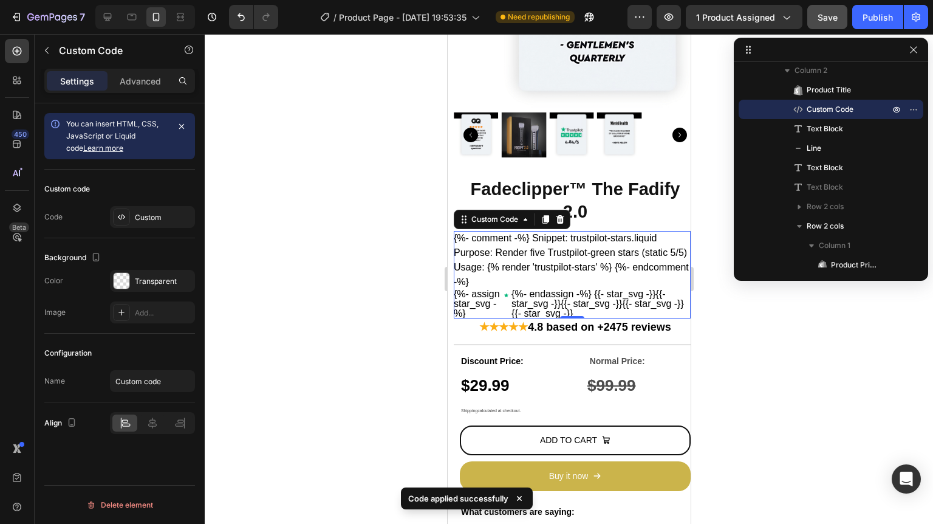
click at [383, 294] on div at bounding box center [569, 279] width 728 height 490
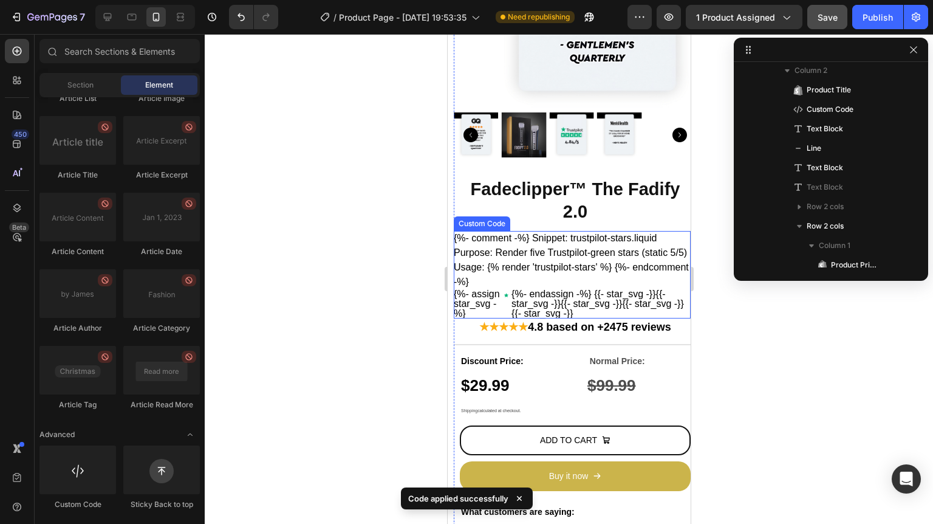
click at [504, 290] on icon "Rated 5 out of 5 on Trustpilot" at bounding box center [505, 295] width 5 height 12
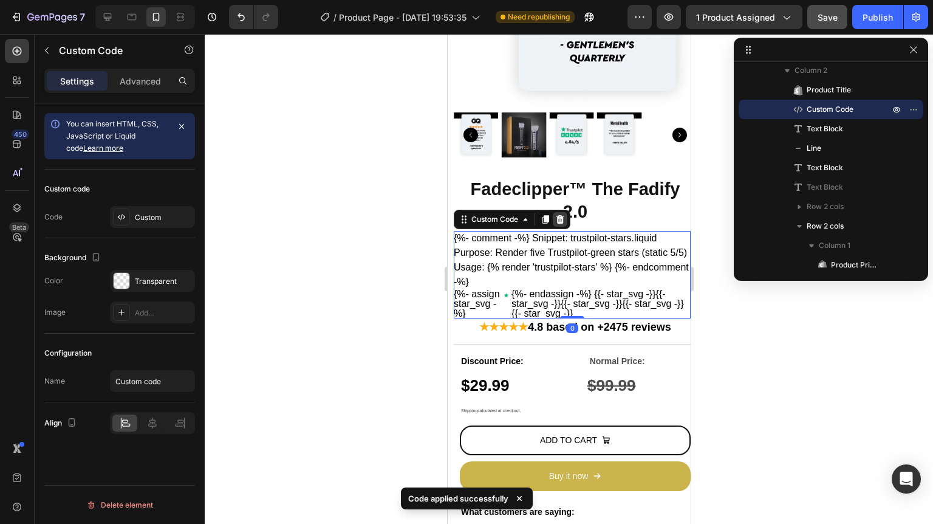
click at [558, 215] on icon at bounding box center [560, 219] width 8 height 9
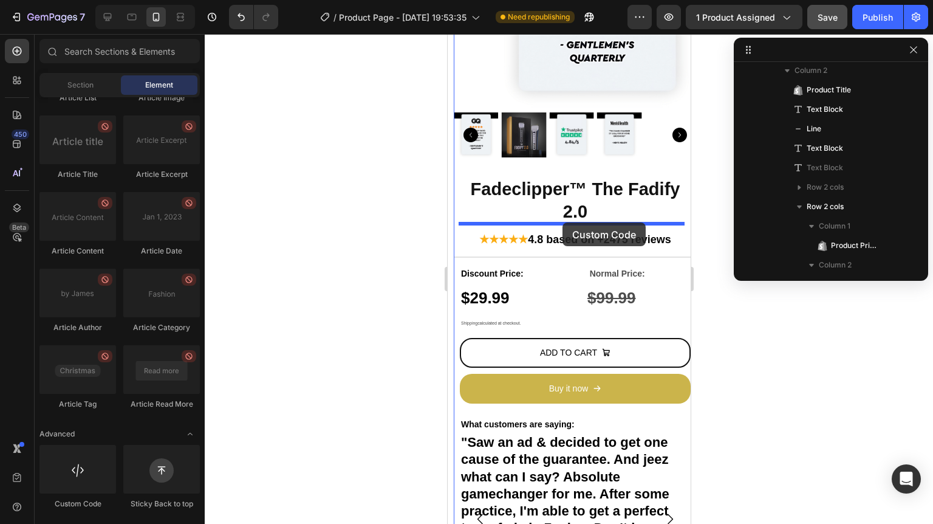
drag, startPoint x: 579, startPoint y: 476, endPoint x: 562, endPoint y: 222, distance: 254.4
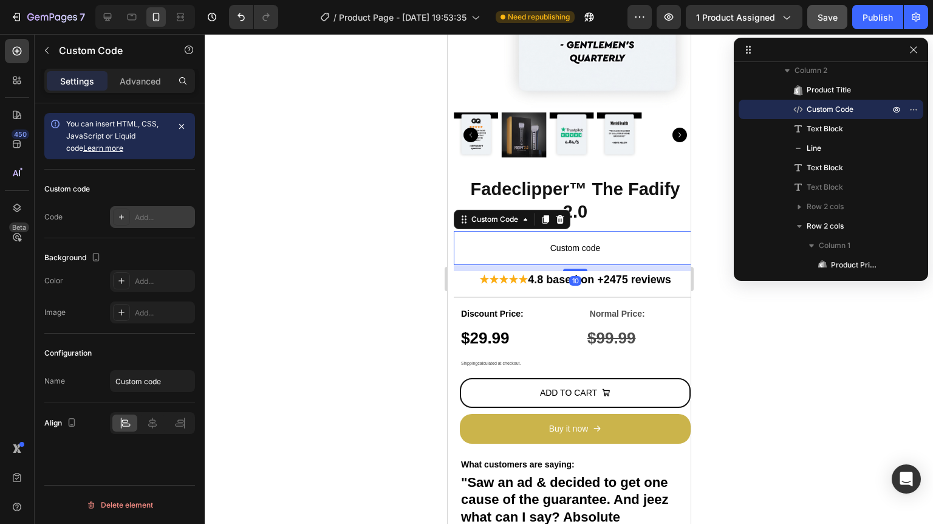
click at [151, 225] on div "Add..." at bounding box center [152, 217] width 85 height 22
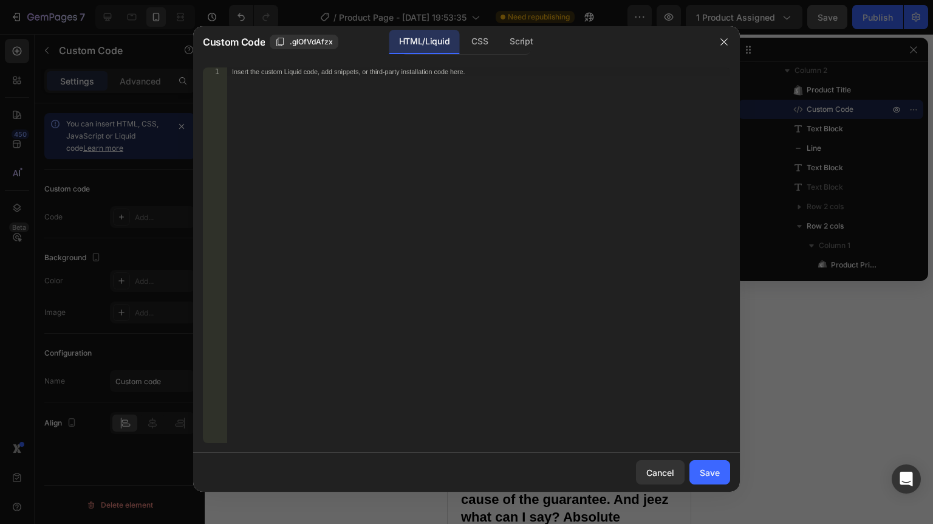
click at [338, 165] on div "Insert the custom Liquid code, add snippets, or third-party installation code h…" at bounding box center [478, 263] width 503 height 392
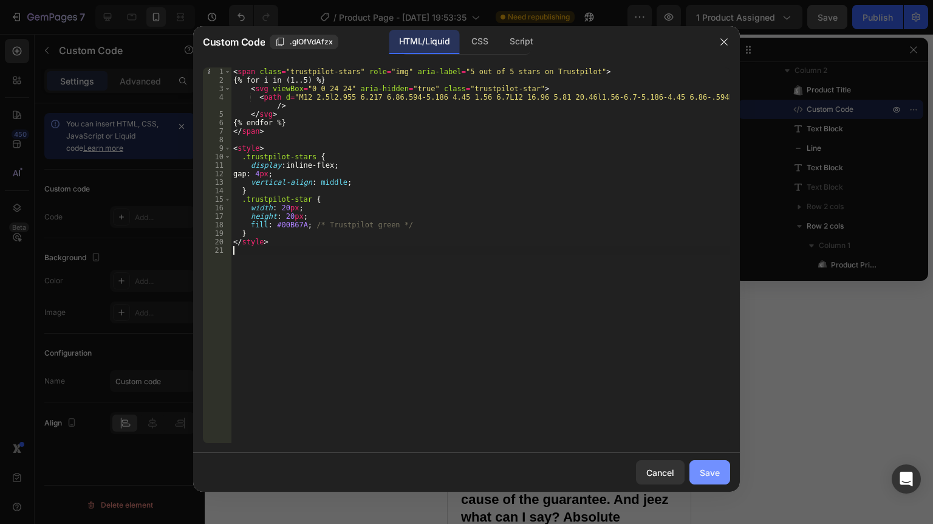
click at [705, 465] on button "Save" at bounding box center [709, 472] width 41 height 24
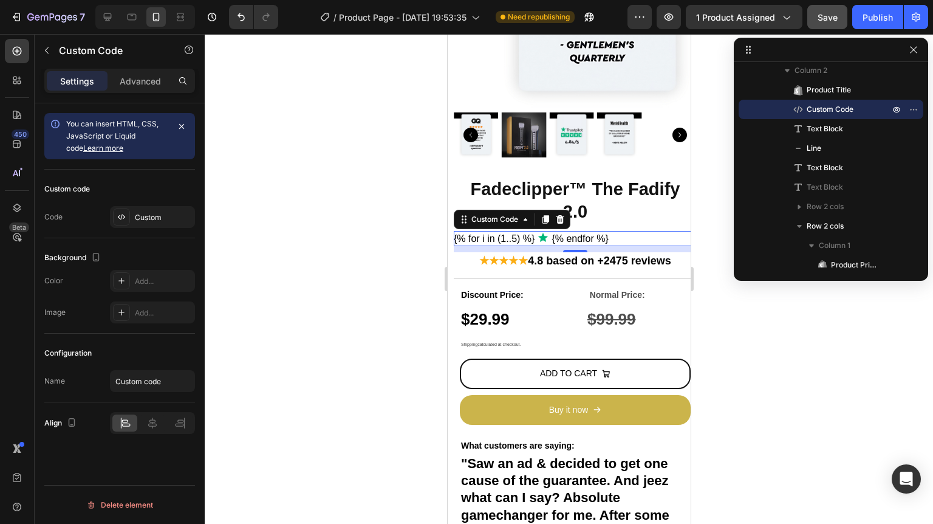
click at [778, 359] on div at bounding box center [569, 279] width 728 height 490
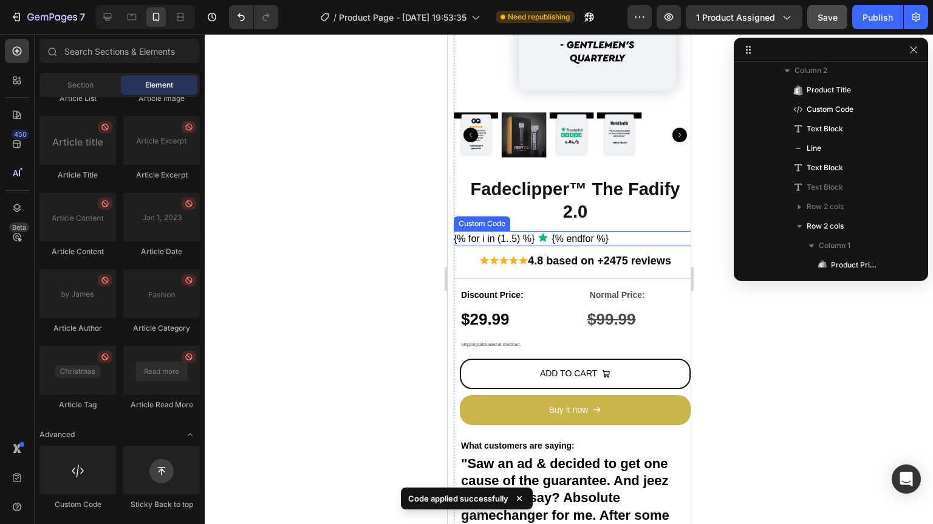
click at [551, 231] on span "{% for i in (1..5) %} {% endfor %}" at bounding box center [530, 238] width 155 height 15
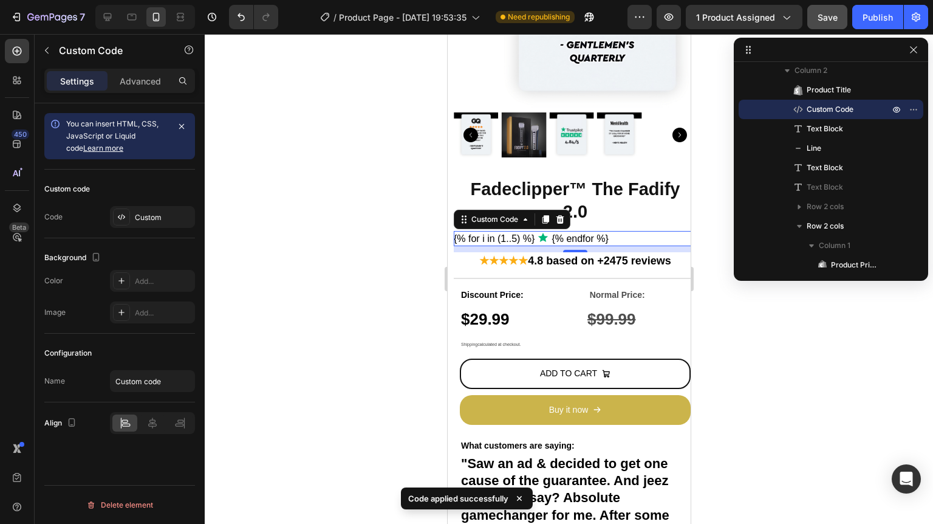
click at [563, 210] on div "Custom Code" at bounding box center [511, 219] width 117 height 19
click at [559, 215] on icon at bounding box center [560, 219] width 8 height 9
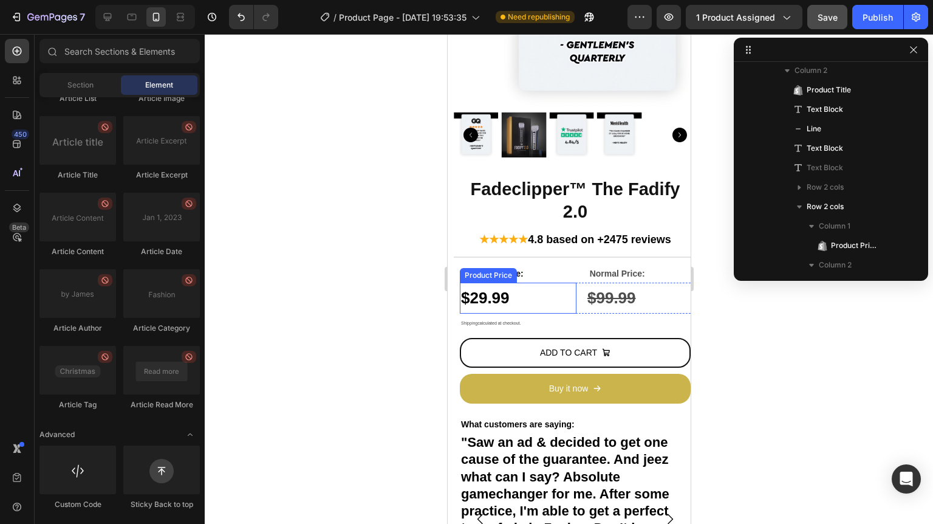
click at [527, 234] on strong "4.8 based on +2475 reviews" at bounding box center [598, 239] width 143 height 12
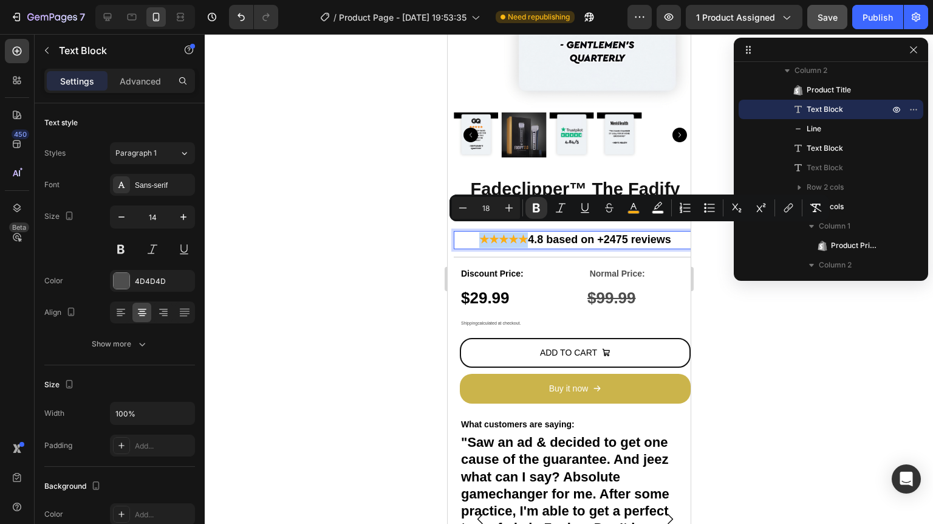
drag, startPoint x: 516, startPoint y: 233, endPoint x: 476, endPoint y: 233, distance: 40.1
click at [476, 233] on p "★★★★★ 4.8 based on +2475 reviews" at bounding box center [574, 240] width 241 height 16
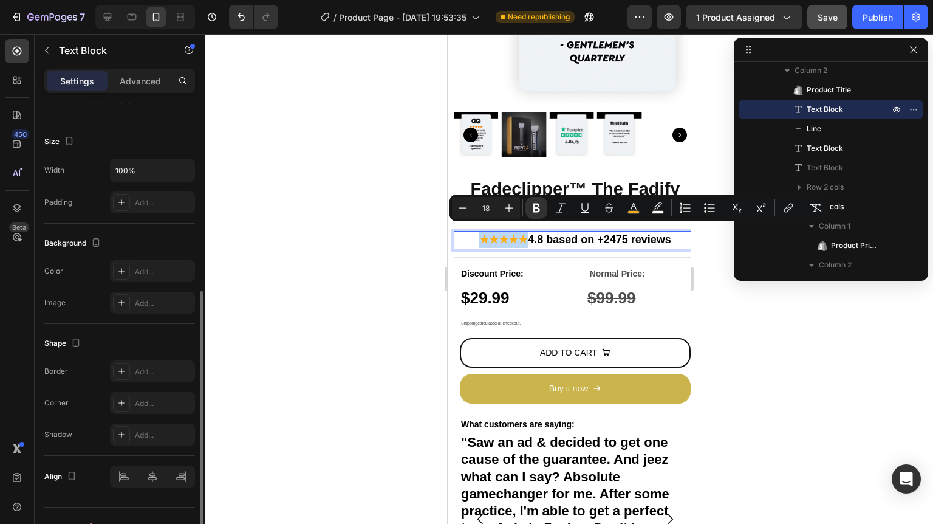
scroll to position [264, 0]
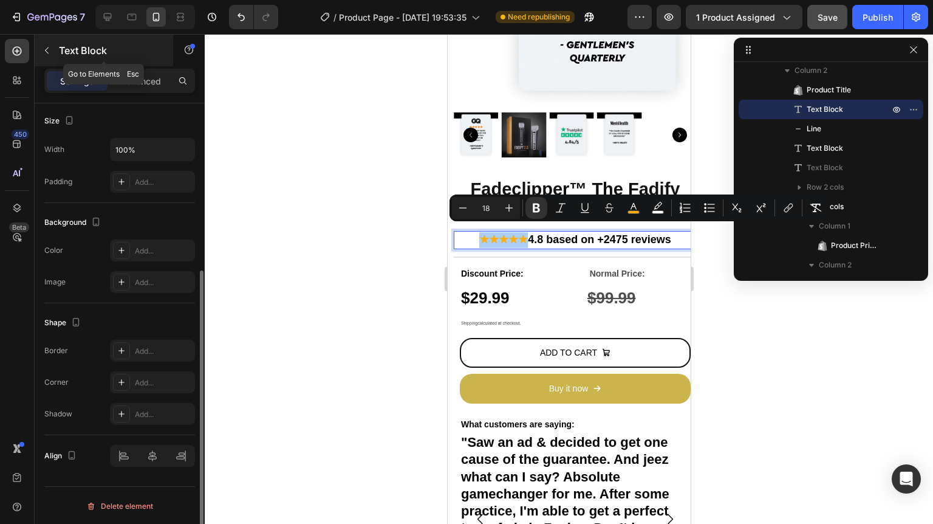
click at [52, 46] on button "button" at bounding box center [46, 50] width 19 height 19
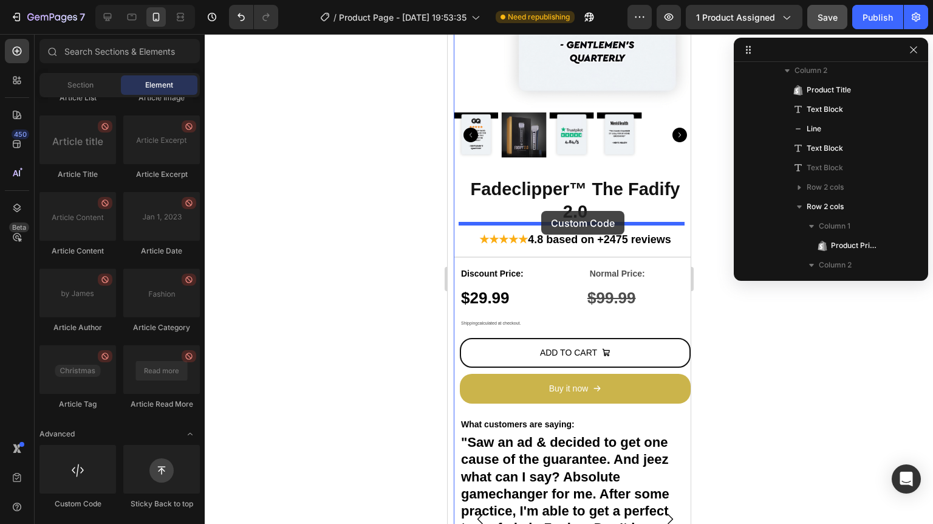
drag, startPoint x: 532, startPoint y: 508, endPoint x: 541, endPoint y: 211, distance: 297.1
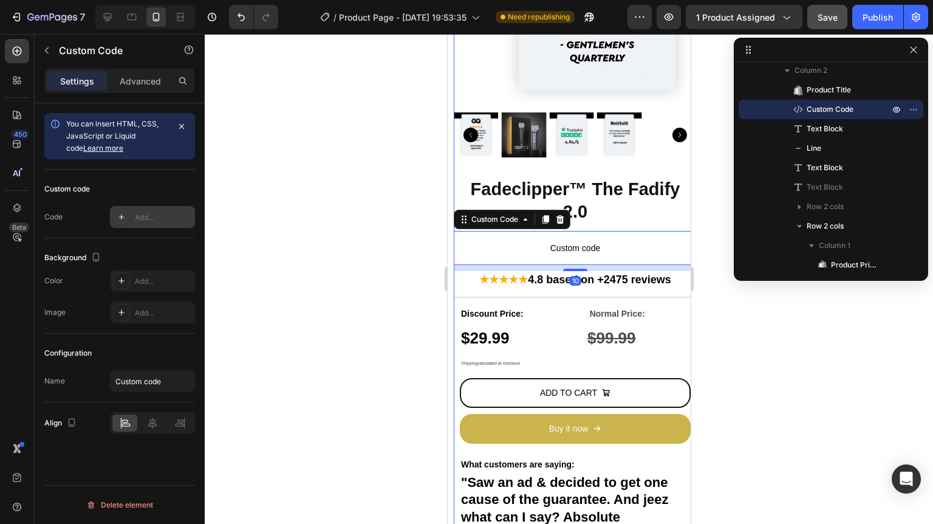
click at [156, 210] on div "Add..." at bounding box center [152, 217] width 85 height 22
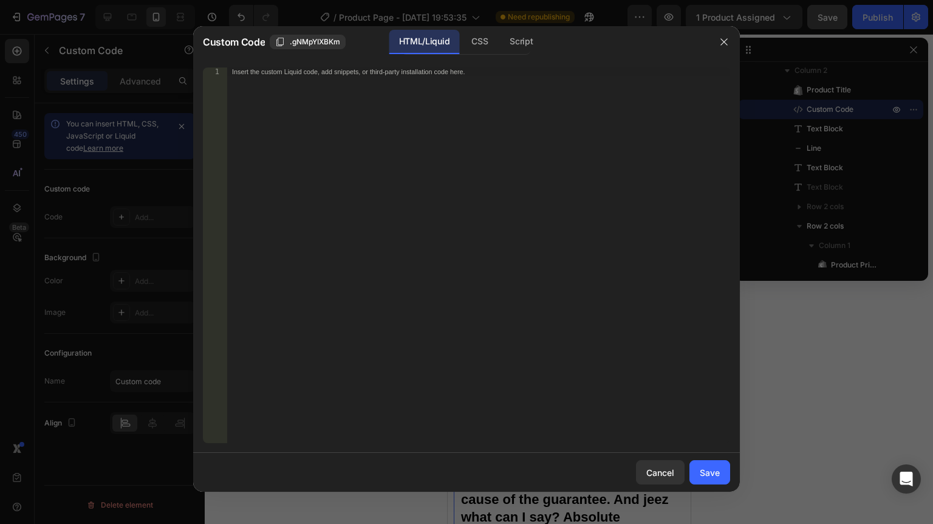
click at [355, 203] on div "Insert the custom Liquid code, add snippets, or third-party installation code h…" at bounding box center [478, 263] width 503 height 392
paste textarea "<img class="CDS_StarRating_starRating__614d2e" alt="Bedømt til 5 ud af 5 stjern…"
type textarea "<img class="CDS_StarRating_starRating__614d2e" alt="Bedømt til 5 ud af 5 stjern…"
click at [721, 471] on button "Save" at bounding box center [709, 472] width 41 height 24
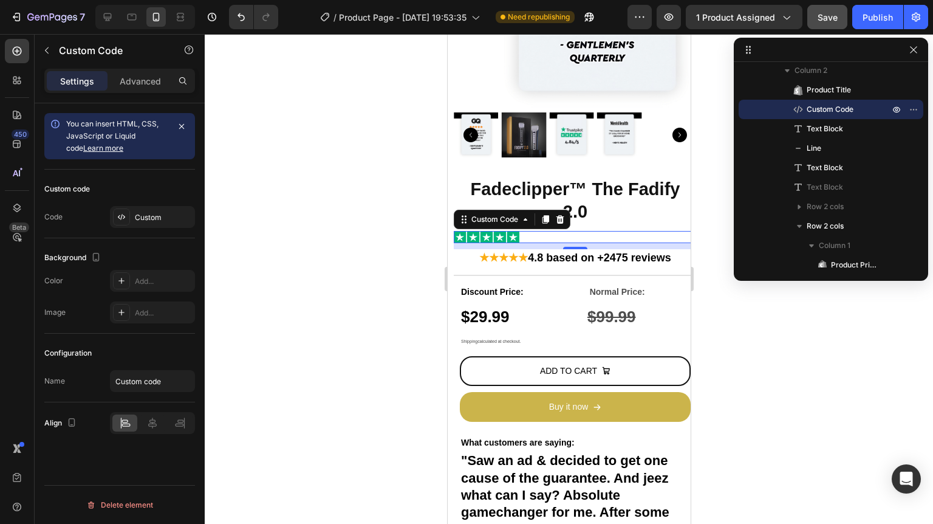
click at [757, 334] on div at bounding box center [569, 279] width 728 height 490
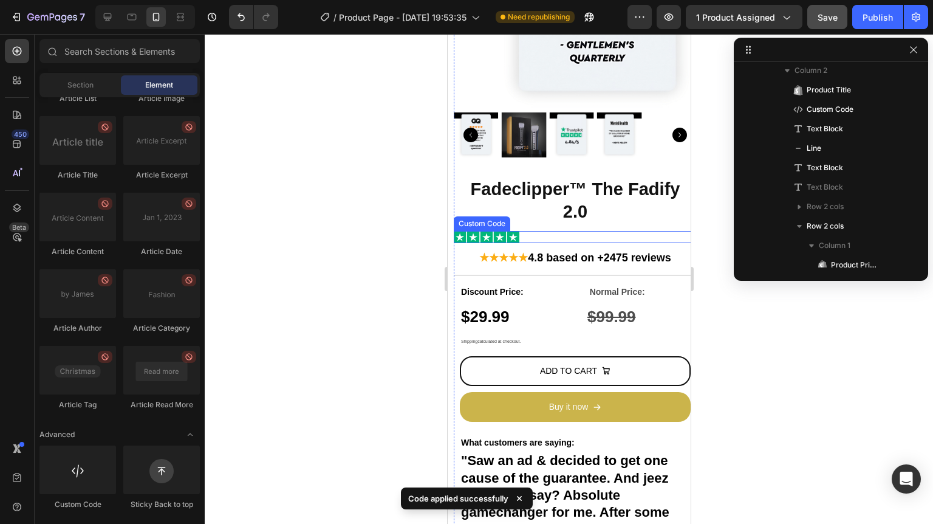
click at [530, 231] on div at bounding box center [574, 237] width 243 height 12
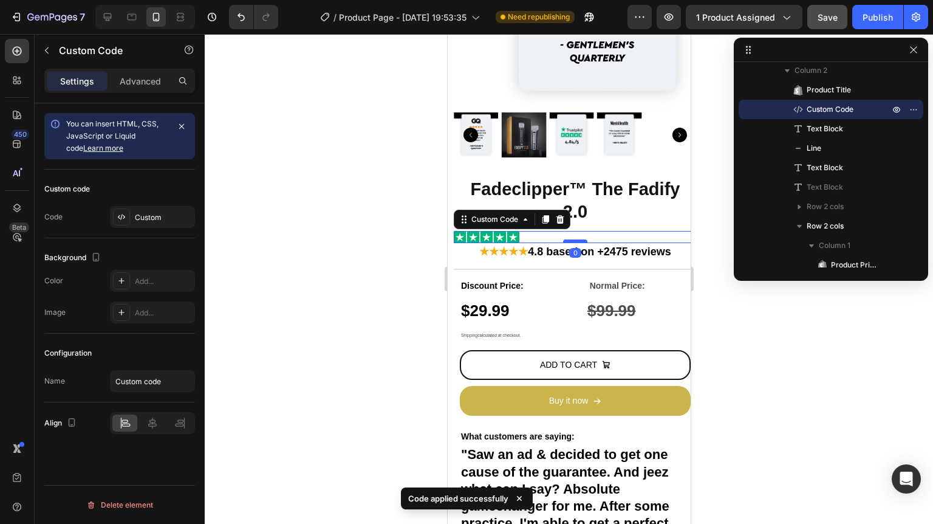
drag, startPoint x: 568, startPoint y: 241, endPoint x: 561, endPoint y: 231, distance: 11.3
click at [562, 239] on div at bounding box center [574, 241] width 24 height 4
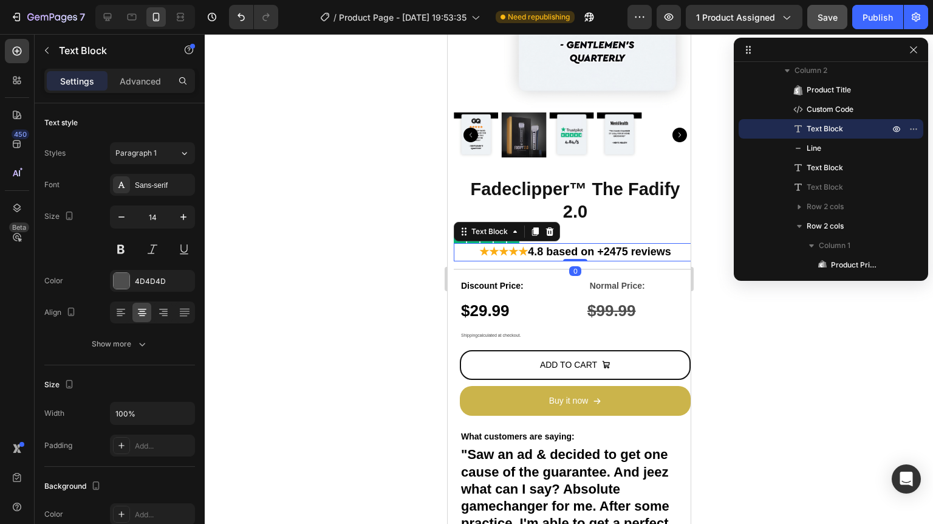
click at [527, 245] on strong "4.8 based on +2475 reviews" at bounding box center [598, 251] width 143 height 12
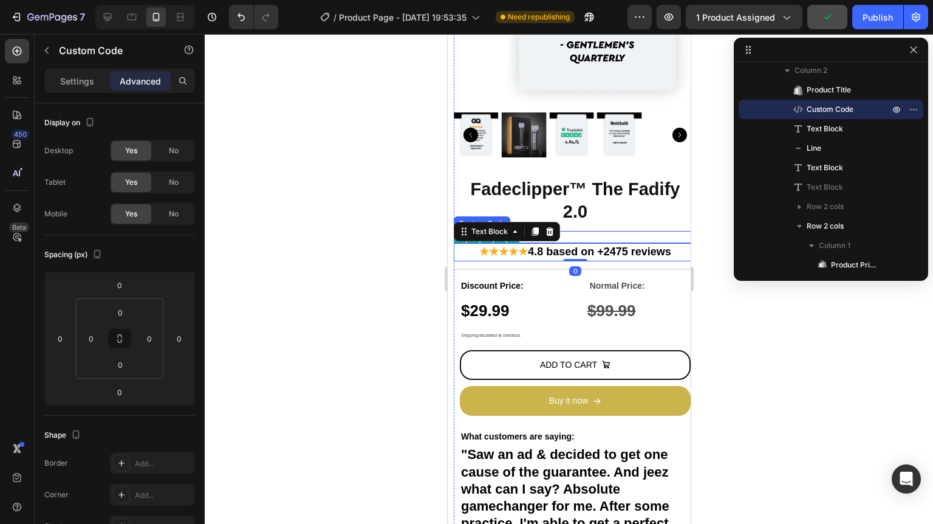
click at [588, 231] on div at bounding box center [574, 237] width 243 height 12
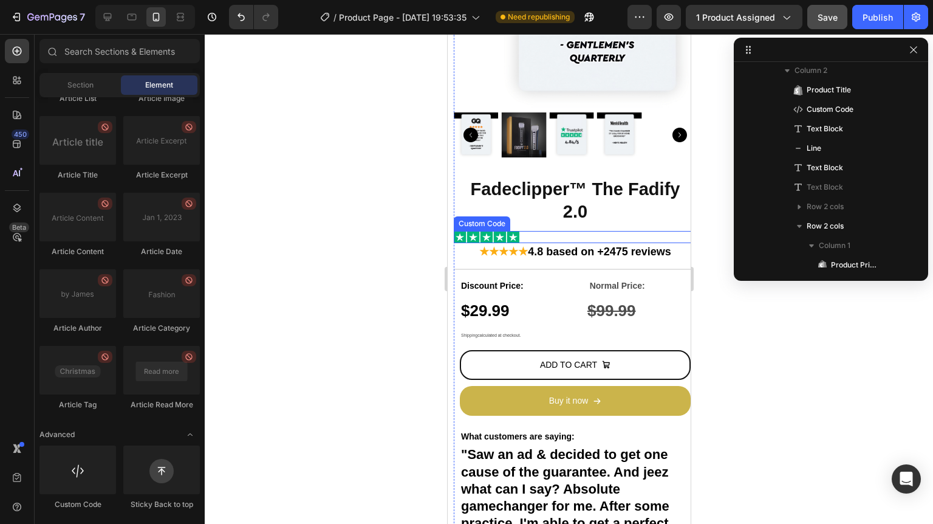
click at [530, 231] on div at bounding box center [574, 237] width 243 height 12
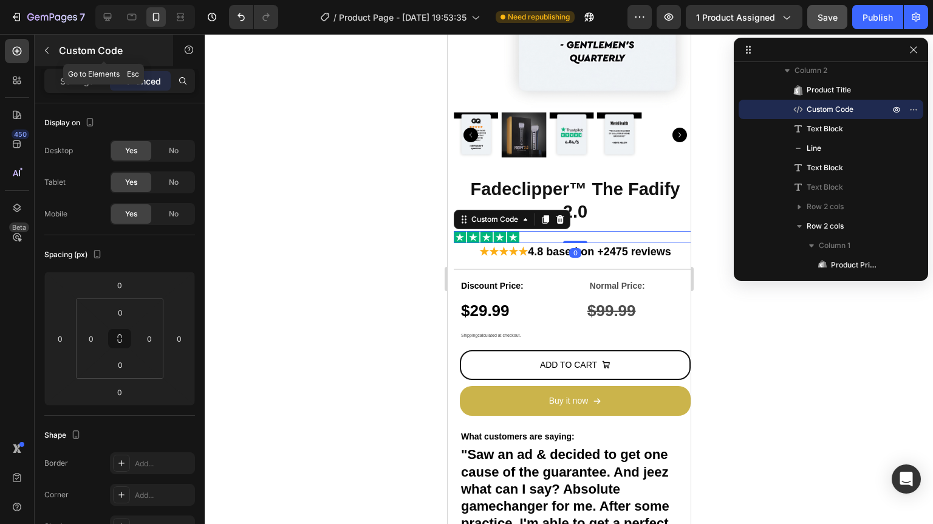
click at [64, 52] on p "Custom Code" at bounding box center [110, 50] width 103 height 15
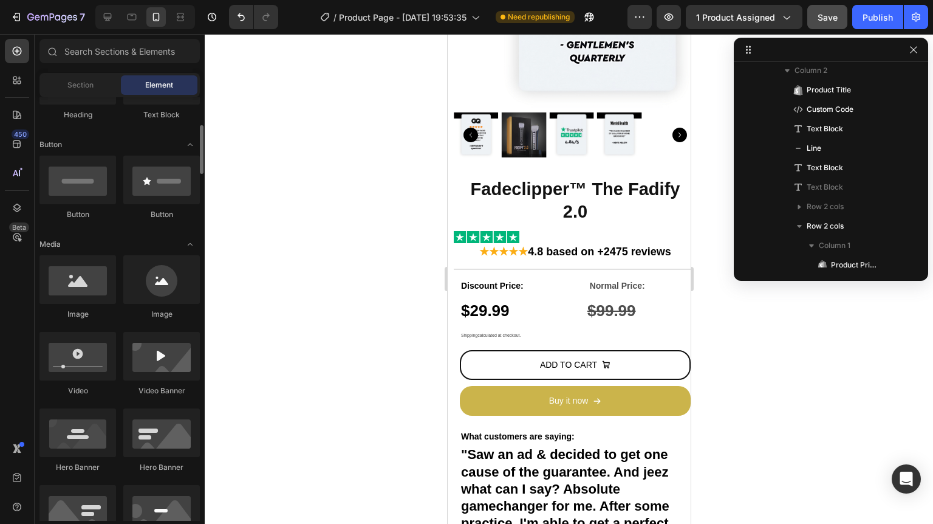
scroll to position [0, 0]
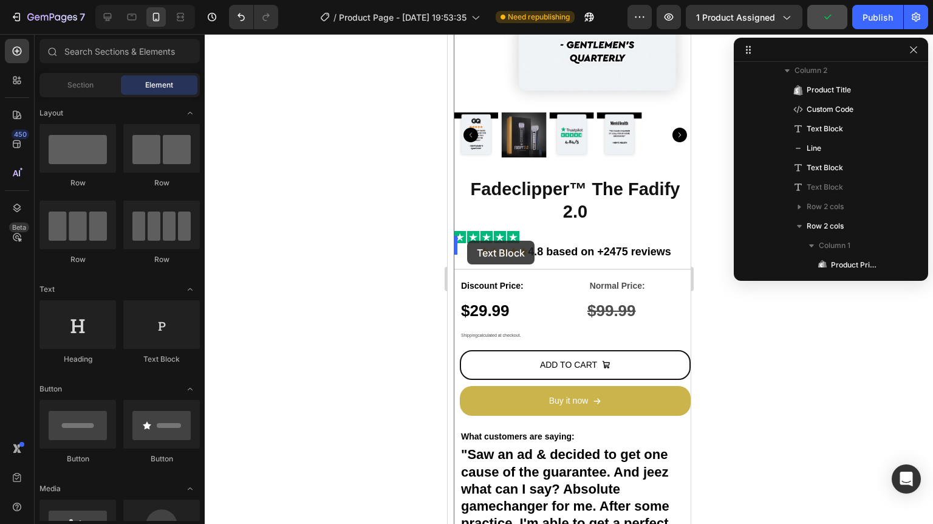
drag, startPoint x: 616, startPoint y: 361, endPoint x: 466, endPoint y: 241, distance: 192.3
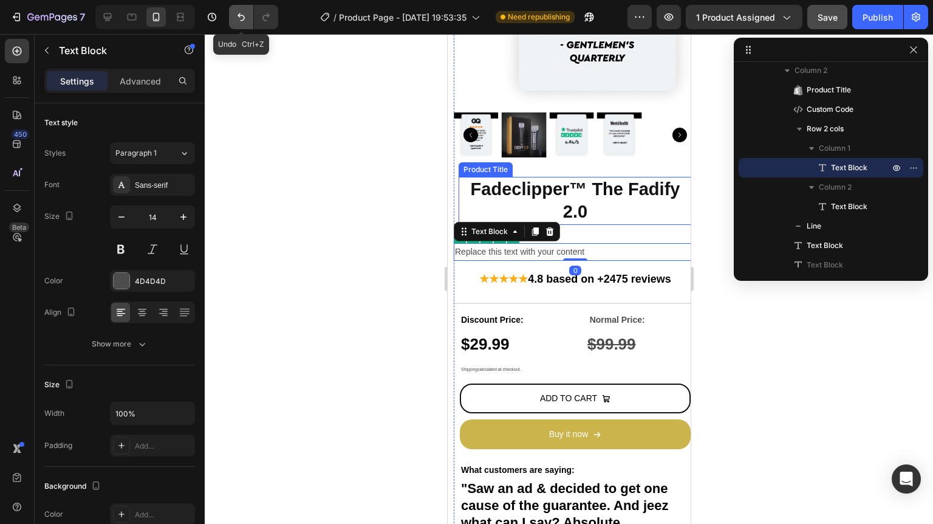
click at [241, 16] on icon "Undo/Redo" at bounding box center [241, 17] width 12 height 12
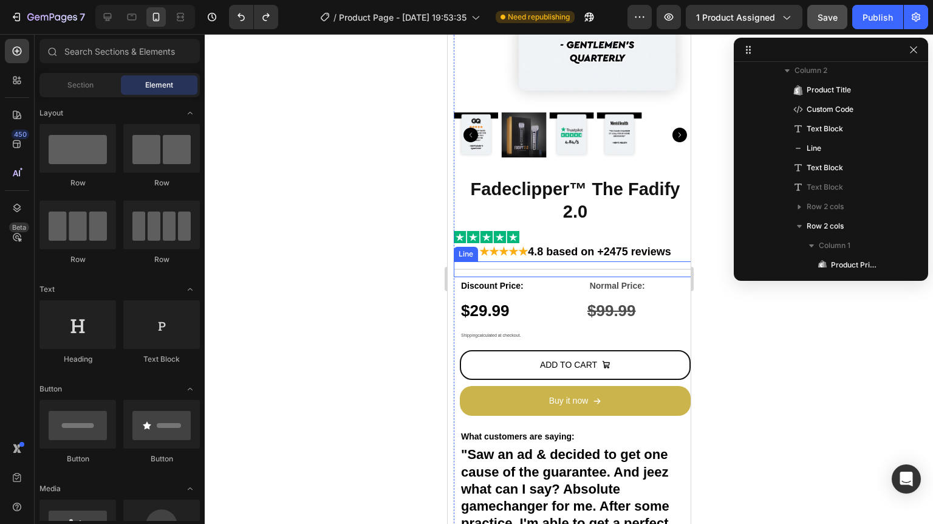
click at [502, 253] on div "Fadeclipper™ The Fadify 2.0 Product Title Custom Code ★★★★★ 4.8 based on +2475 …" at bounding box center [574, 397] width 243 height 440
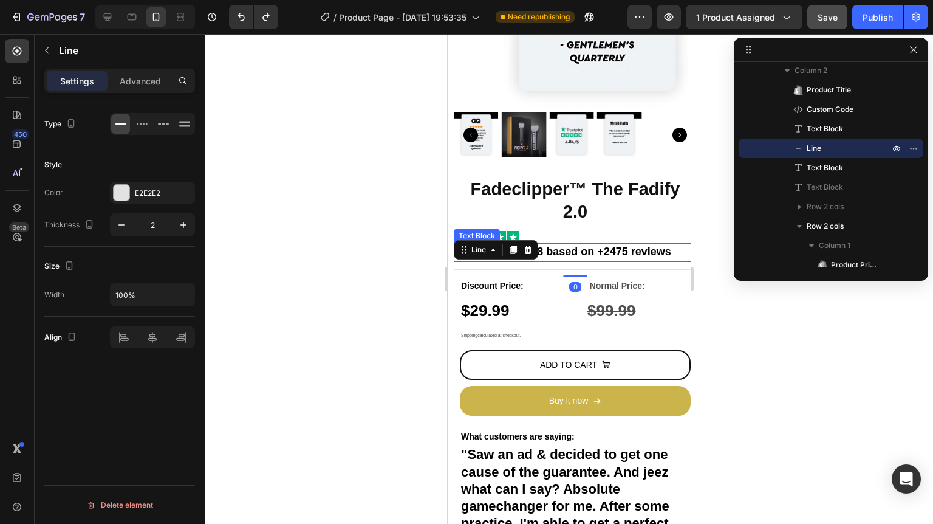
click at [586, 245] on strong "4.8 based on +2475 reviews" at bounding box center [598, 251] width 143 height 12
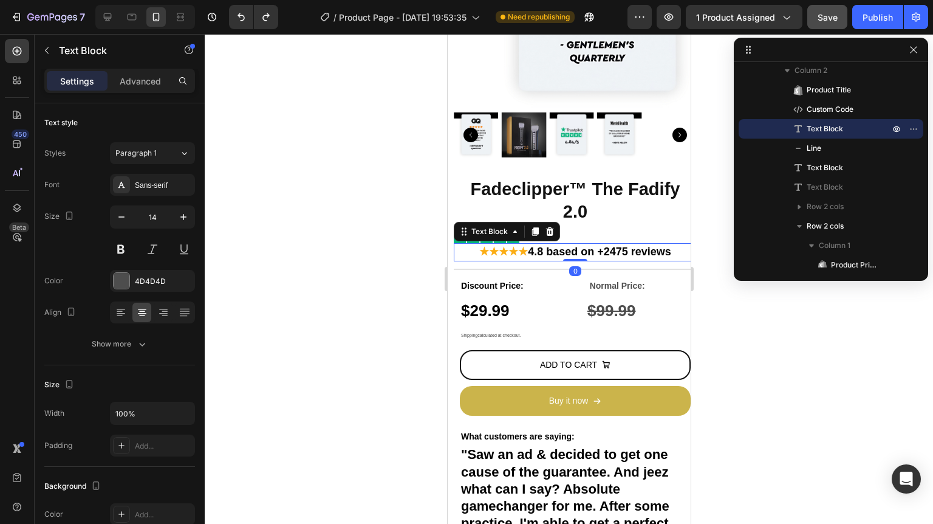
click at [511, 245] on strong "★★★★★" at bounding box center [503, 251] width 49 height 12
drag, startPoint x: 519, startPoint y: 246, endPoint x: 472, endPoint y: 248, distance: 46.8
click at [472, 248] on p "★★★★★ 4.8 based on +2475 reviews" at bounding box center [574, 252] width 241 height 16
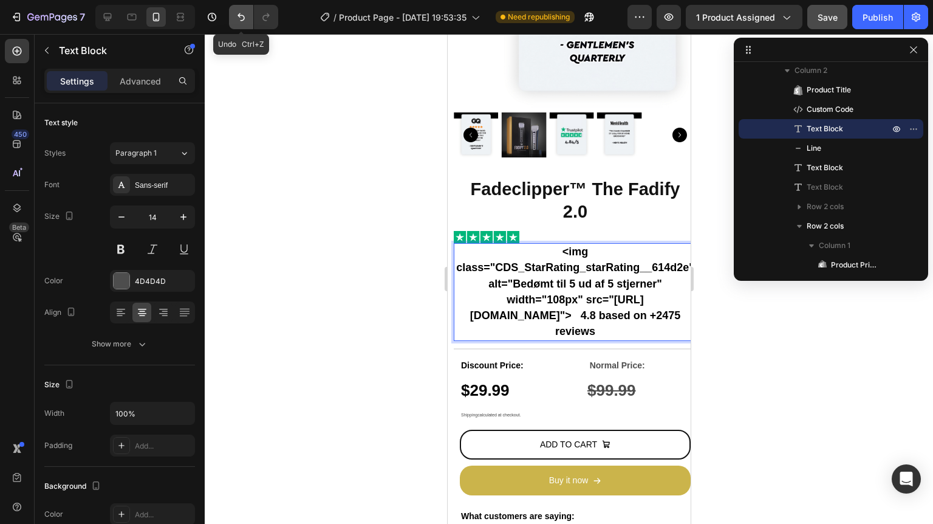
click at [243, 13] on icon "Undo/Redo" at bounding box center [241, 17] width 12 height 12
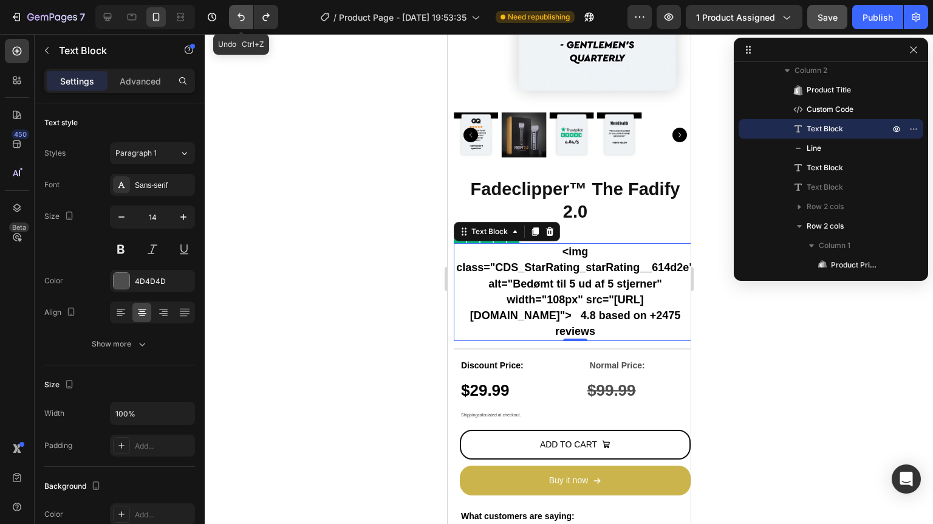
click at [243, 13] on icon "Undo/Redo" at bounding box center [241, 17] width 12 height 12
click at [241, 15] on icon "Undo/Redo" at bounding box center [240, 17] width 7 height 8
click at [241, 16] on icon "Undo/Redo" at bounding box center [241, 17] width 12 height 12
click at [240, 19] on icon "Undo/Redo" at bounding box center [241, 17] width 12 height 12
click at [324, 205] on div at bounding box center [569, 279] width 728 height 490
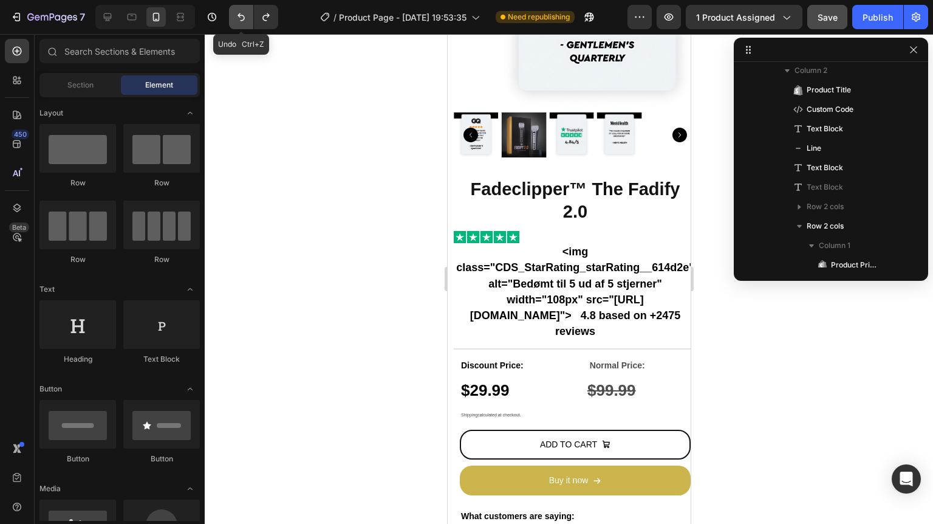
click at [244, 24] on button "Undo/Redo" at bounding box center [241, 17] width 24 height 24
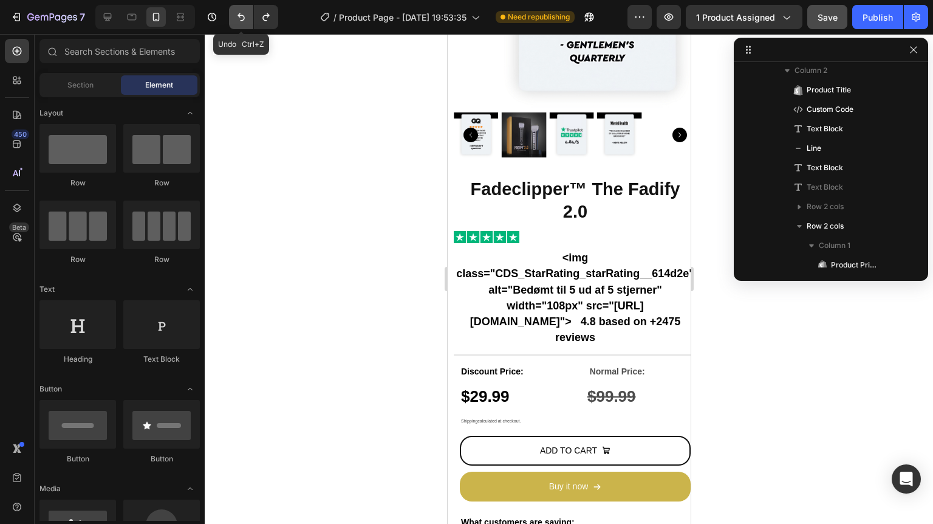
click at [244, 24] on button "Undo/Redo" at bounding box center [241, 17] width 24 height 24
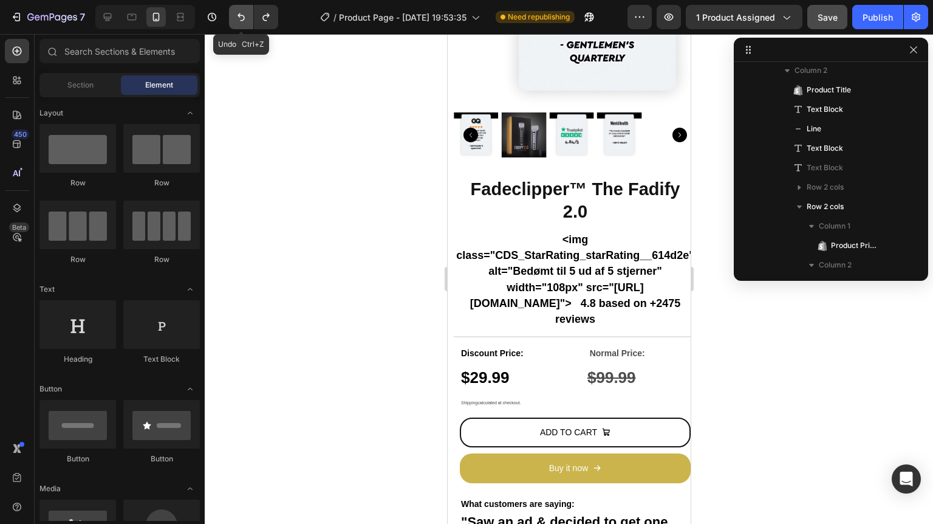
click at [244, 24] on button "Undo/Redo" at bounding box center [241, 17] width 24 height 24
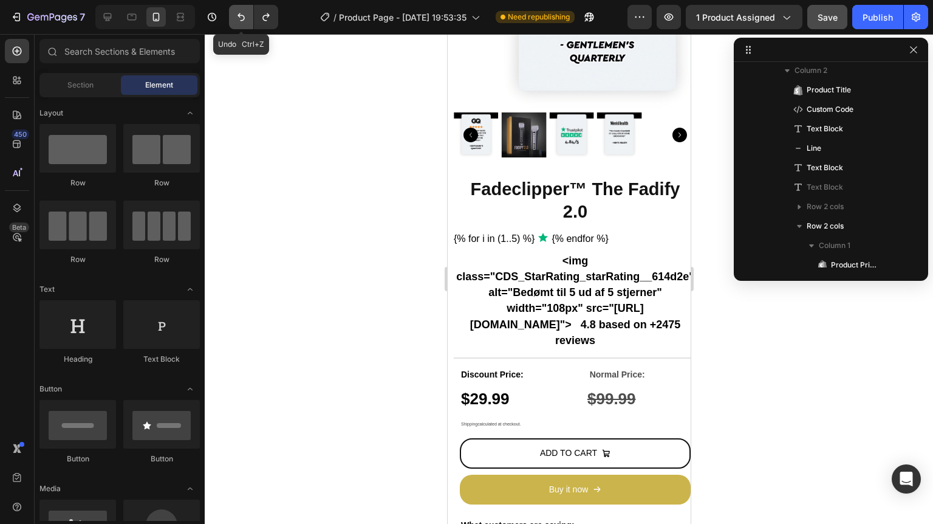
click at [244, 24] on button "Undo/Redo" at bounding box center [241, 17] width 24 height 24
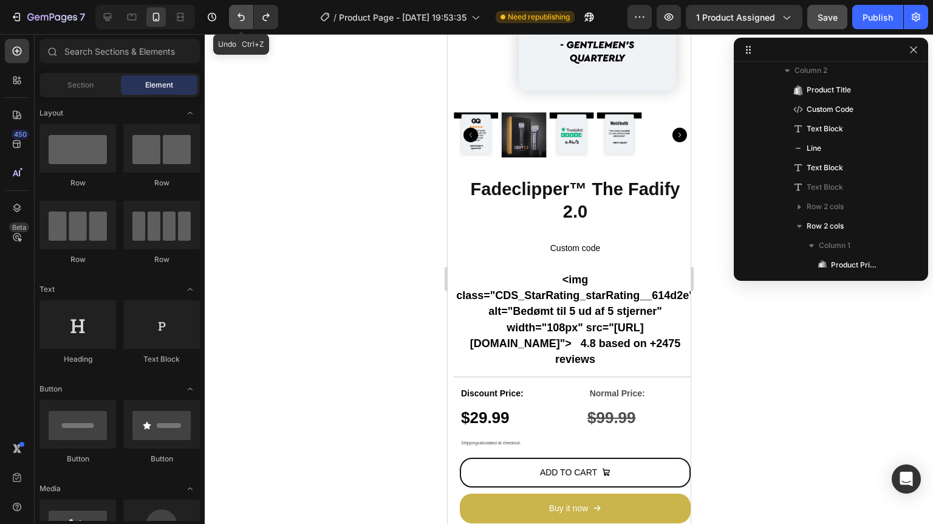
click at [244, 24] on button "Undo/Redo" at bounding box center [241, 17] width 24 height 24
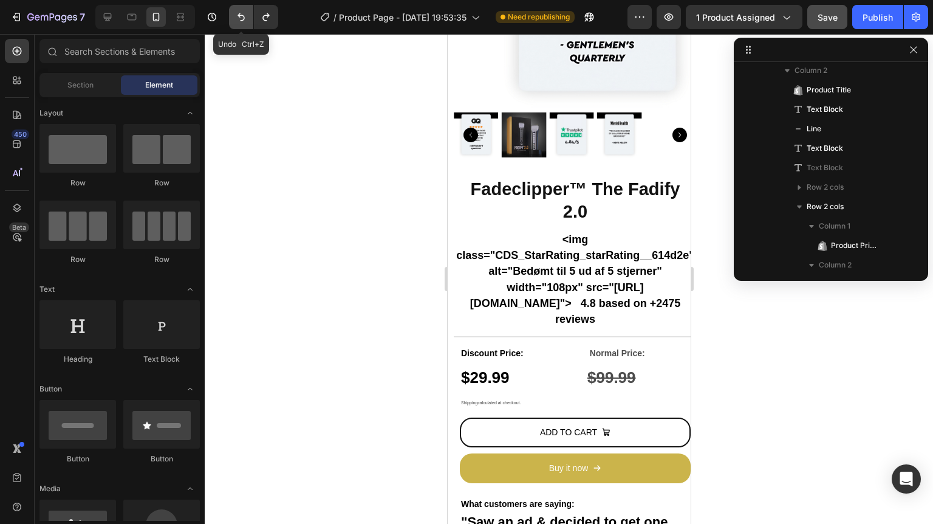
click at [244, 24] on button "Undo/Redo" at bounding box center [241, 17] width 24 height 24
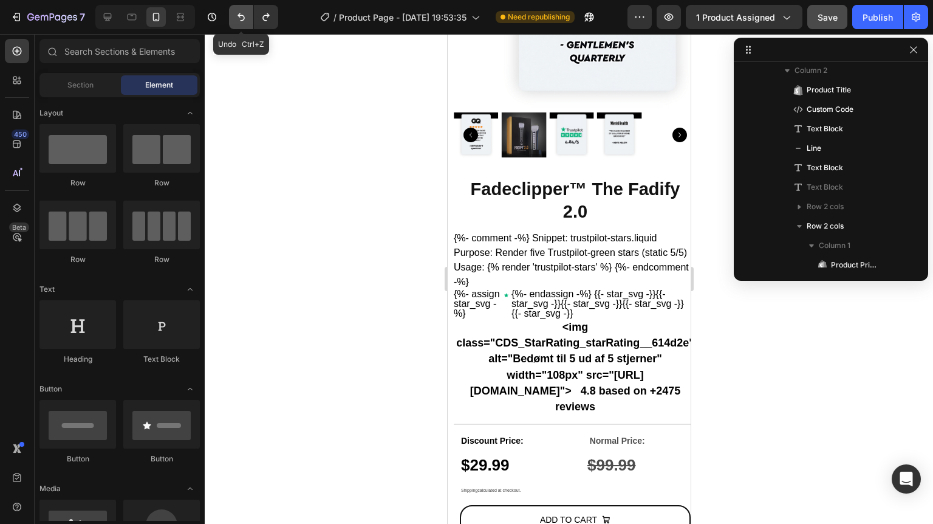
click at [244, 24] on button "Undo/Redo" at bounding box center [241, 17] width 24 height 24
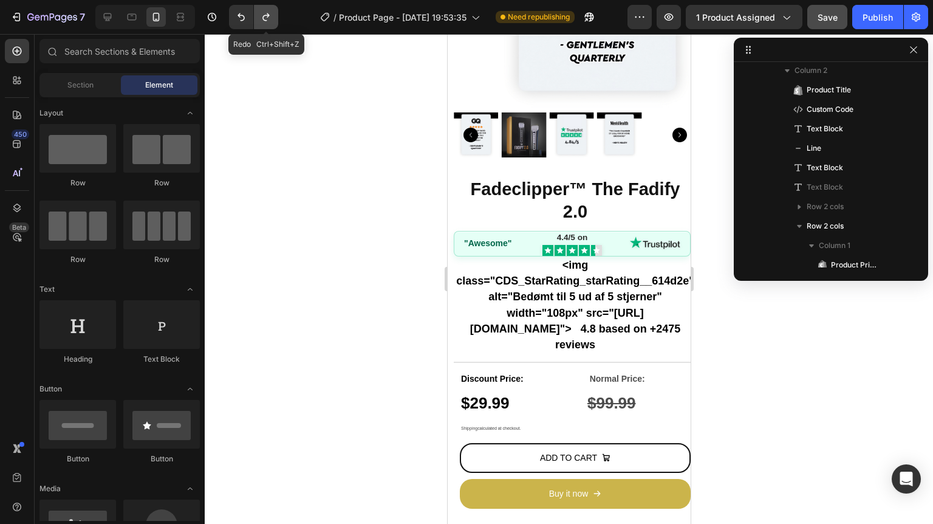
click at [269, 19] on icon "Undo/Redo" at bounding box center [266, 17] width 12 height 12
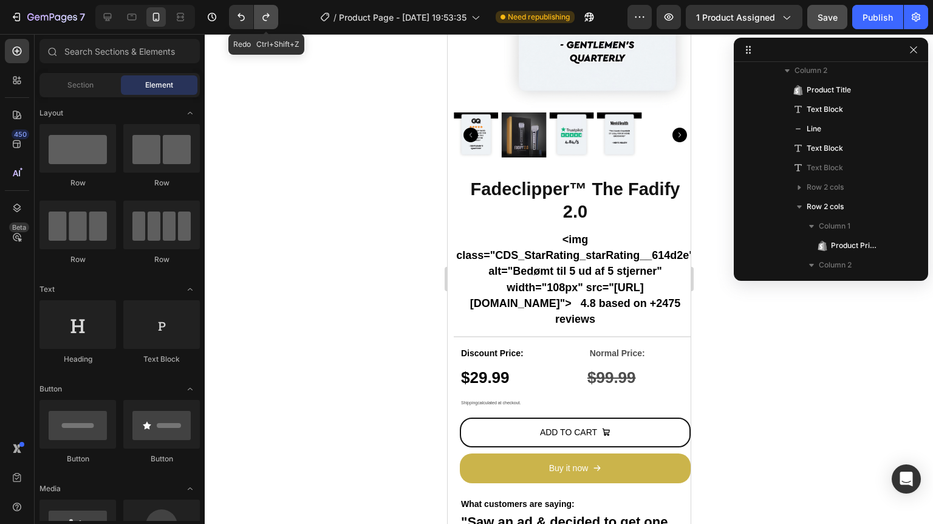
click at [269, 19] on icon "Undo/Redo" at bounding box center [266, 17] width 12 height 12
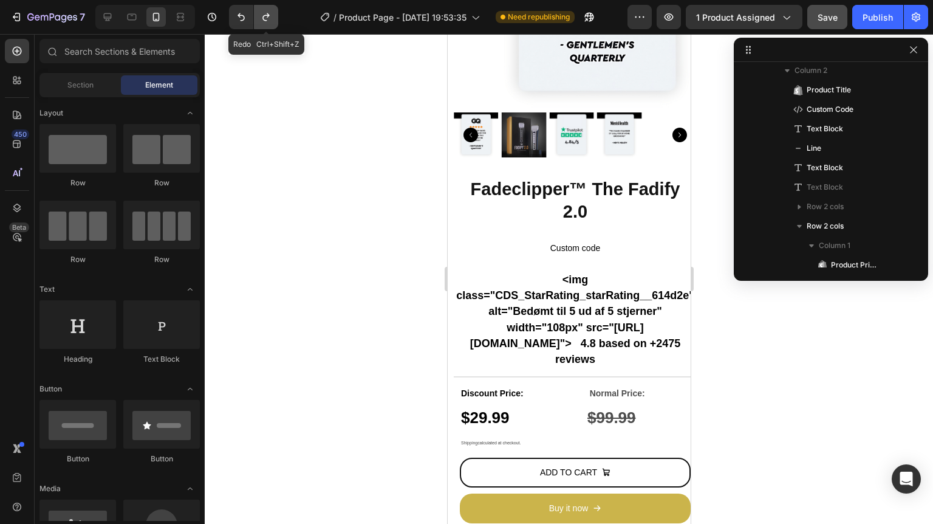
click at [269, 19] on icon "Undo/Redo" at bounding box center [266, 17] width 12 height 12
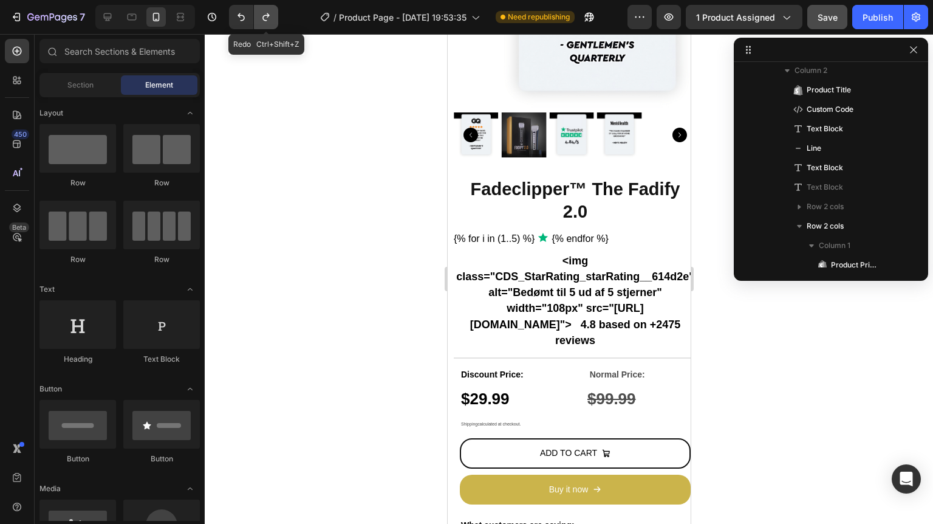
click at [269, 19] on icon "Undo/Redo" at bounding box center [266, 17] width 12 height 12
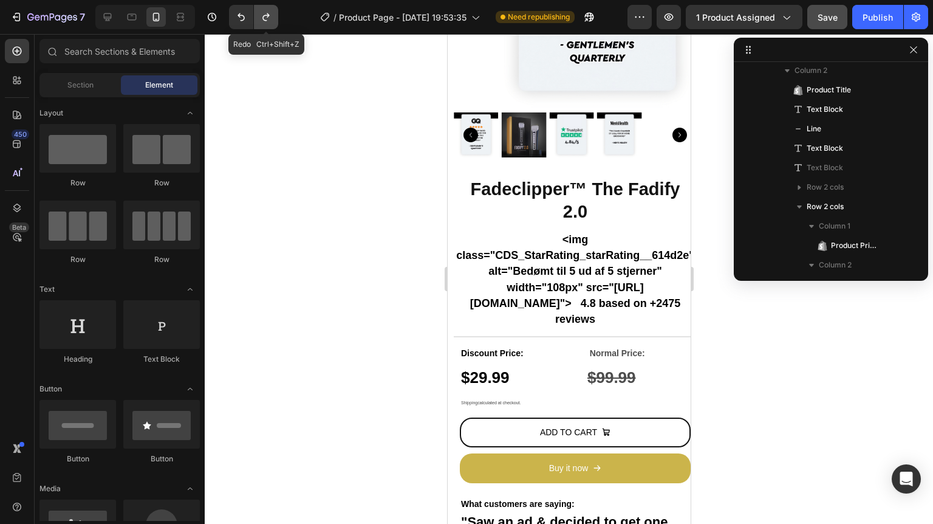
click at [269, 19] on icon "Undo/Redo" at bounding box center [266, 17] width 12 height 12
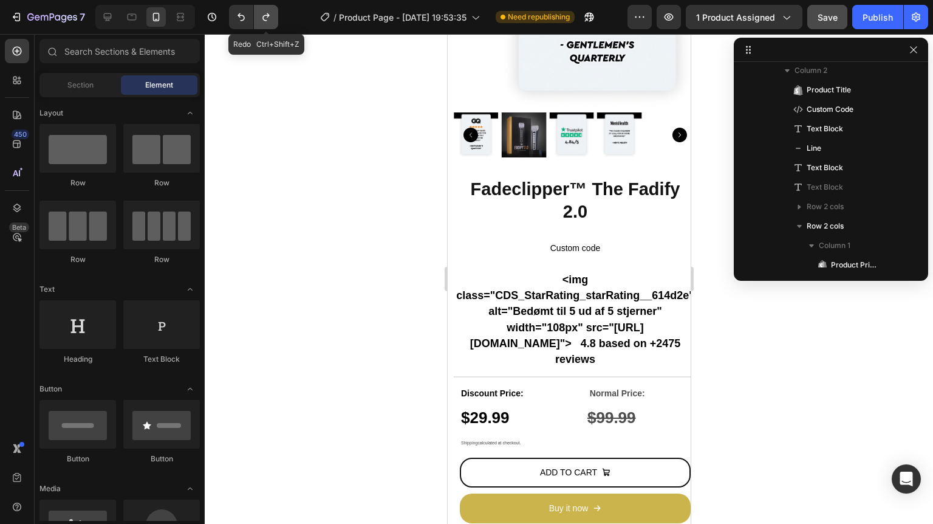
click at [269, 19] on icon "Undo/Redo" at bounding box center [266, 17] width 12 height 12
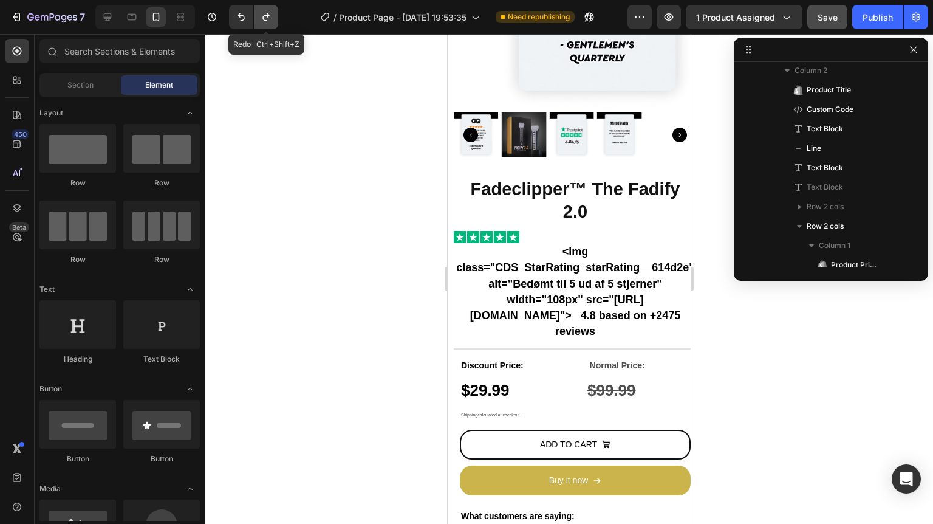
click at [269, 19] on icon "Undo/Redo" at bounding box center [266, 17] width 12 height 12
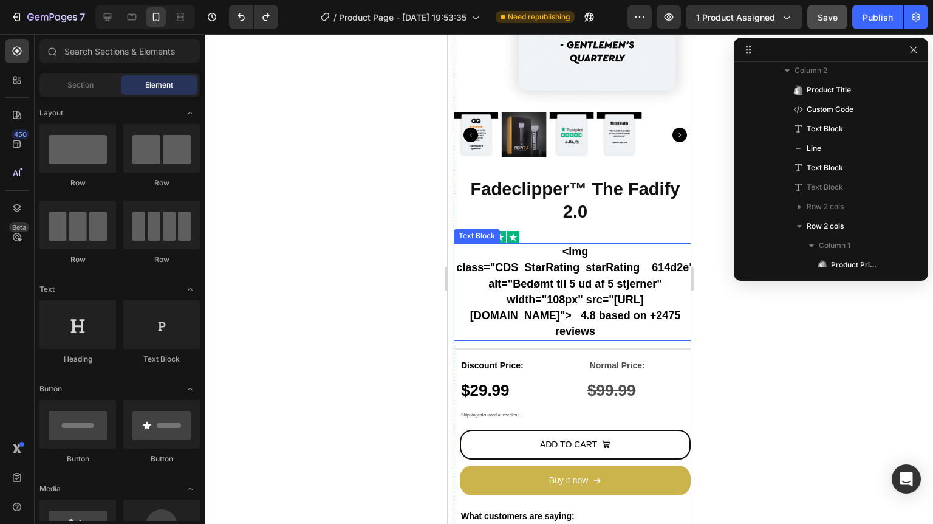
click at [575, 307] on strong "<img class="CDS_StarRating_starRating__614d2e" alt="Bedømt til 5 ud af 5 stjern…" at bounding box center [575, 291] width 238 height 92
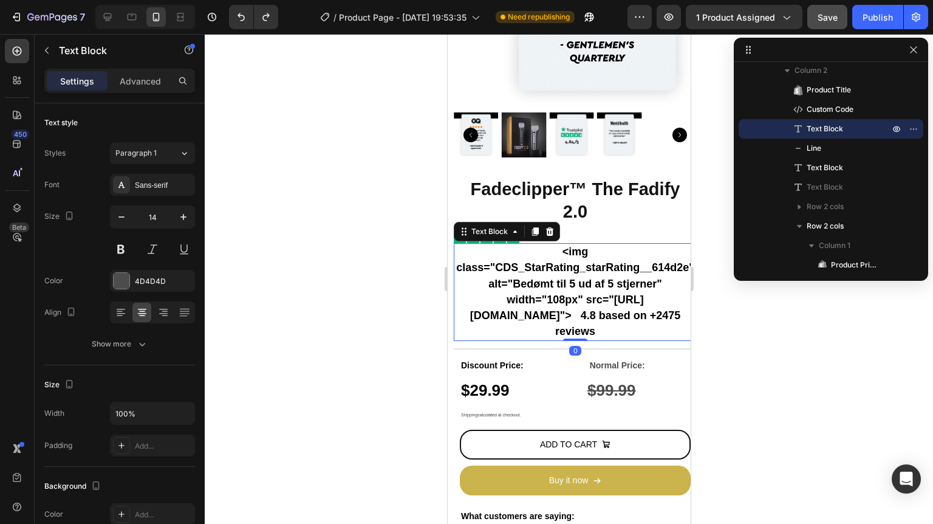
click at [575, 307] on strong "<img class="CDS_StarRating_starRating__614d2e" alt="Bedømt til 5 ud af 5 stjern…" at bounding box center [575, 291] width 238 height 92
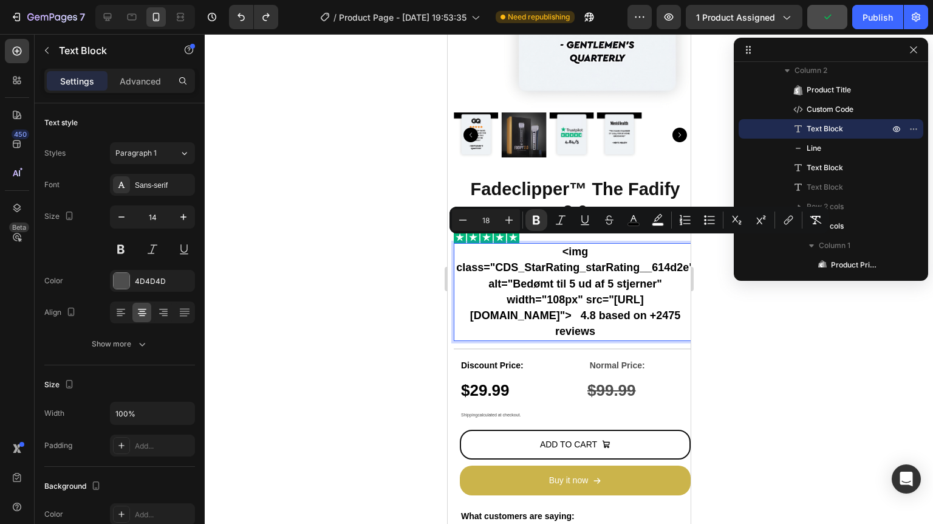
click at [595, 293] on strong "<img class="CDS_StarRating_starRating__614d2e" alt="Bedømt til 5 ud af 5 stjern…" at bounding box center [575, 291] width 238 height 92
drag, startPoint x: 622, startPoint y: 323, endPoint x: 469, endPoint y: 248, distance: 170.0
click at [469, 248] on p "<img class="CDS_StarRating_starRating__614d2e" alt="Bedømt til 5 ud af 5 stjern…" at bounding box center [574, 291] width 241 height 95
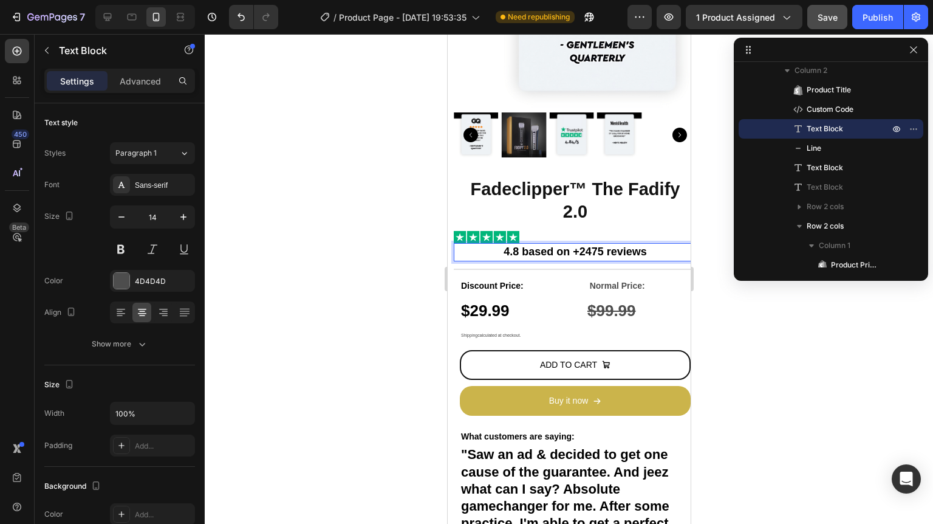
click at [503, 245] on strong "4.8 based on +2475 reviews" at bounding box center [574, 251] width 143 height 12
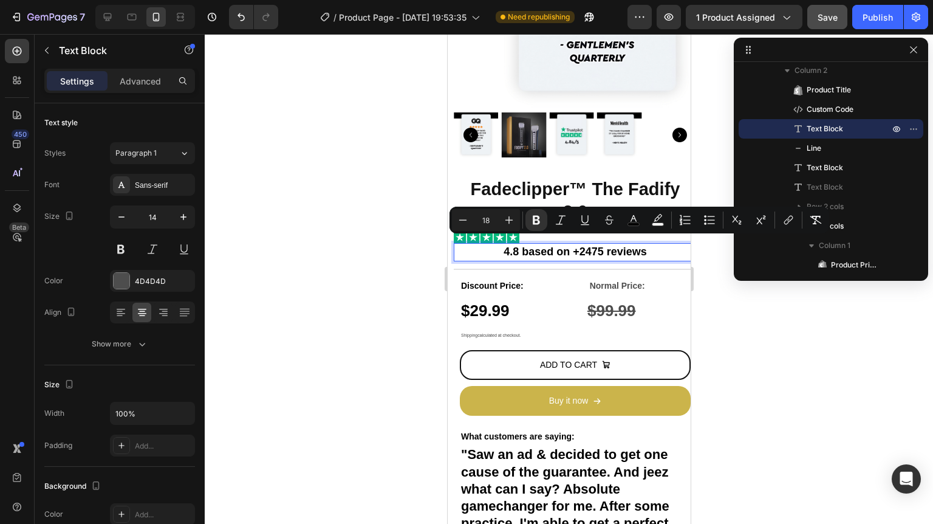
click at [503, 245] on strong "4.8 based on +2475 reviews" at bounding box center [574, 251] width 143 height 12
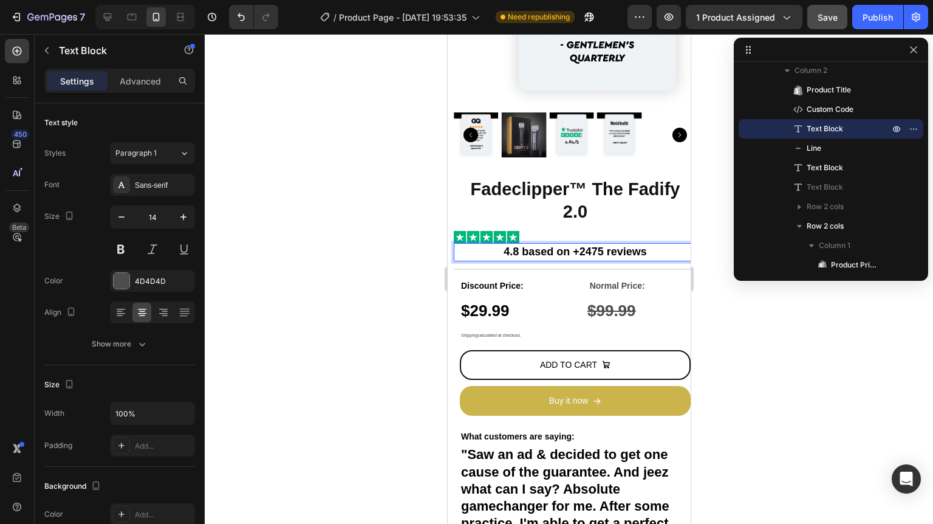
click at [510, 231] on div "Custom Code" at bounding box center [574, 237] width 243 height 12
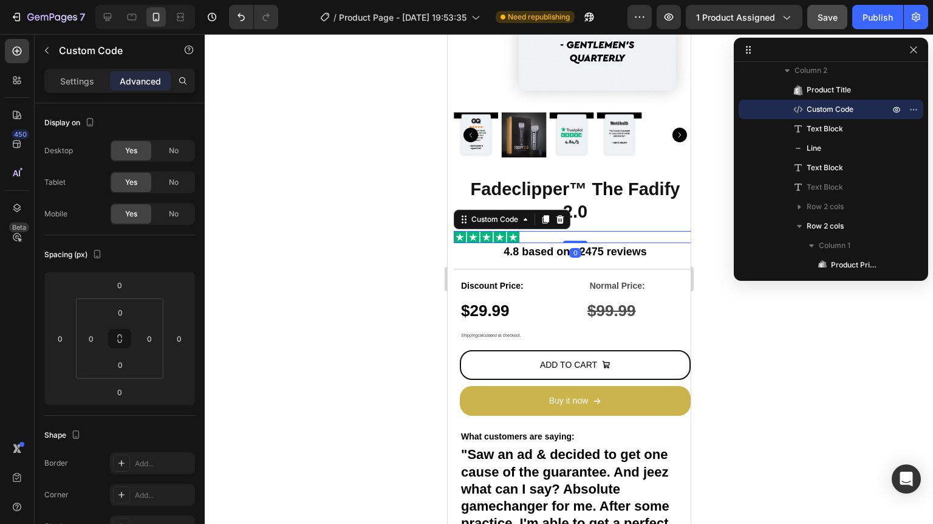
click at [517, 231] on img at bounding box center [486, 237] width 66 height 12
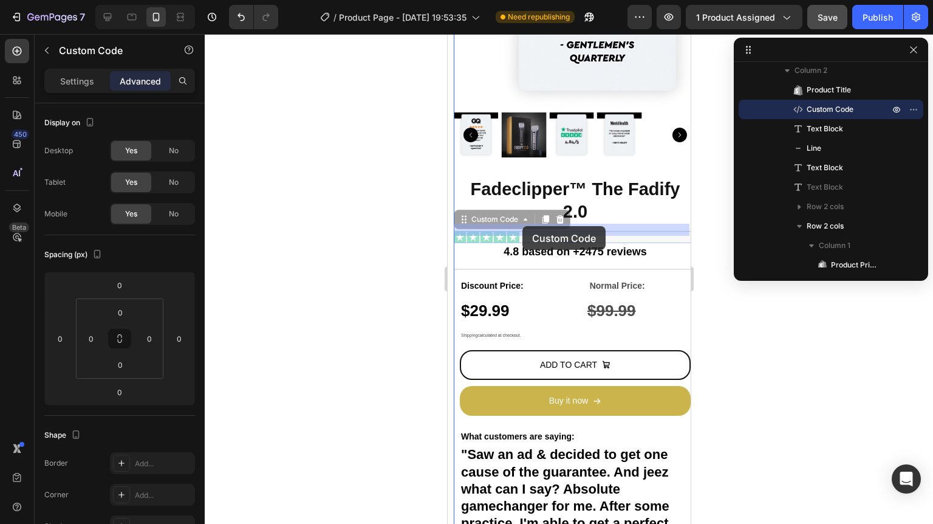
drag, startPoint x: 542, startPoint y: 228, endPoint x: 522, endPoint y: 226, distance: 20.8
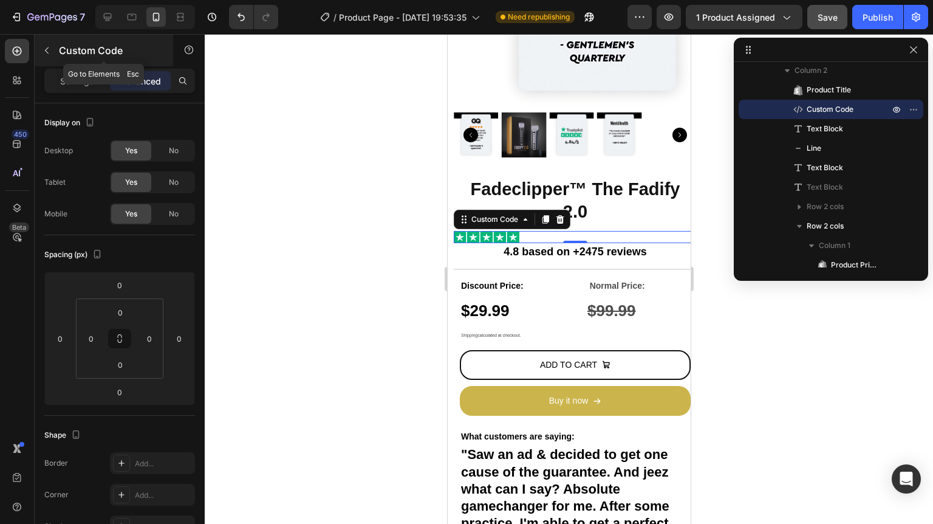
click at [63, 48] on p "Custom Code" at bounding box center [110, 50] width 103 height 15
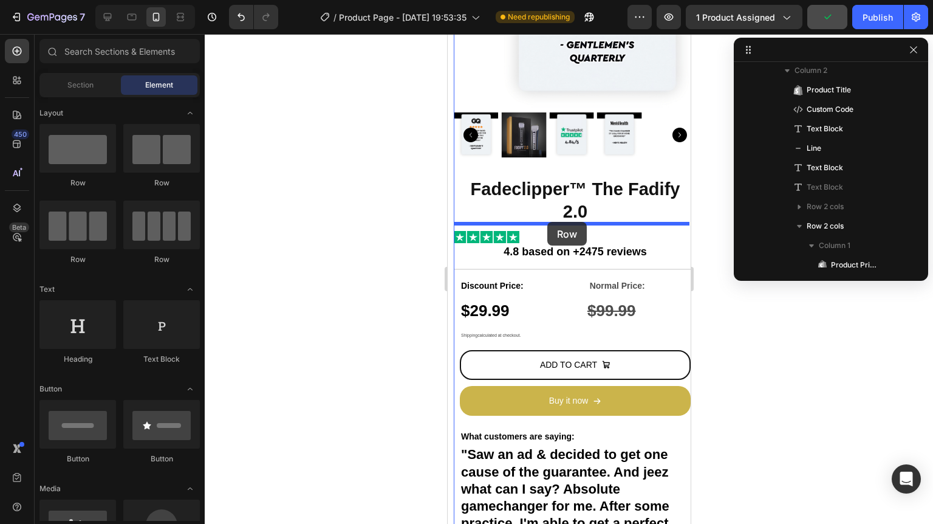
drag, startPoint x: 590, startPoint y: 200, endPoint x: 547, endPoint y: 222, distance: 48.9
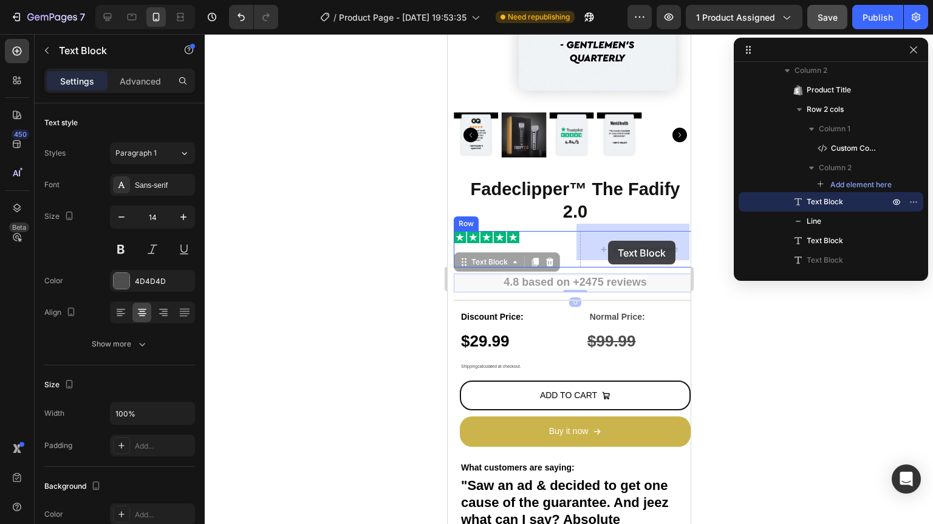
drag, startPoint x: 574, startPoint y: 277, endPoint x: 610, endPoint y: 240, distance: 52.0
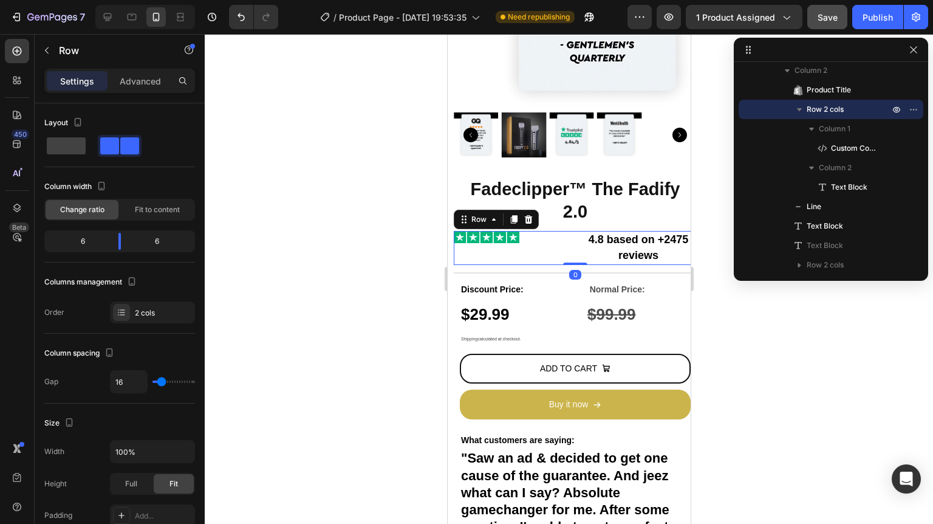
drag, startPoint x: 573, startPoint y: 262, endPoint x: 586, endPoint y: 248, distance: 19.4
click at [572, 250] on div "Custom Code 4.8 based on +2475 reviews Text Block Row 0" at bounding box center [574, 248] width 243 height 34
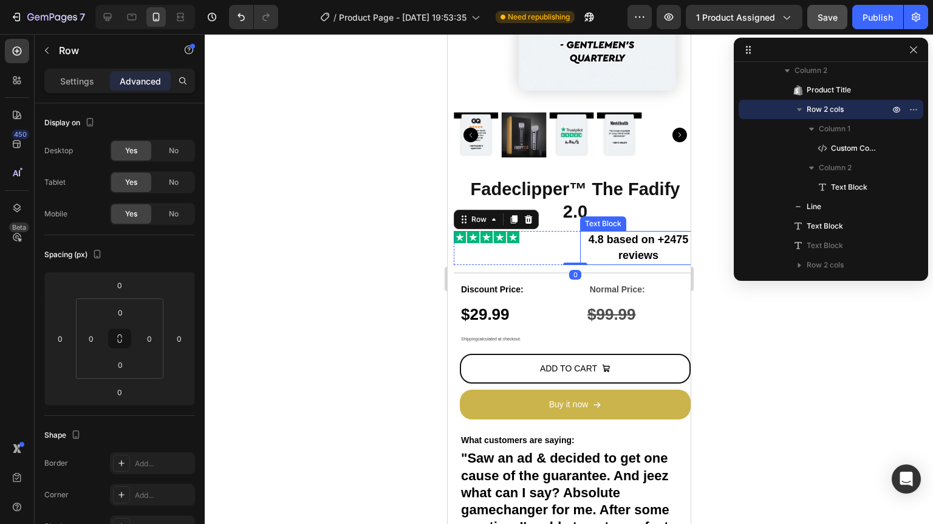
click at [610, 257] on p "4.8 based on +2475 reviews" at bounding box center [638, 248] width 114 height 32
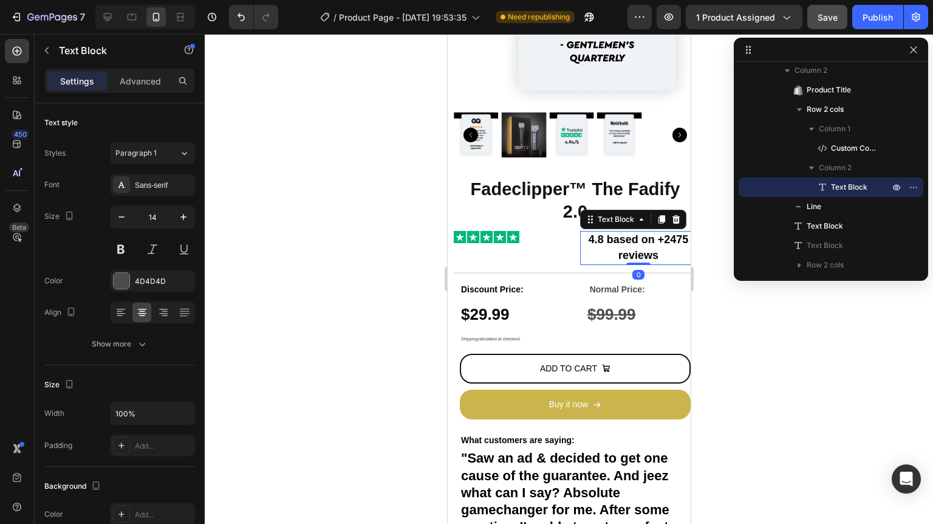
drag, startPoint x: 623, startPoint y: 256, endPoint x: 623, endPoint y: 242, distance: 14.0
click at [623, 242] on div "4.8 based on +2475 reviews Text Block 0" at bounding box center [637, 248] width 117 height 34
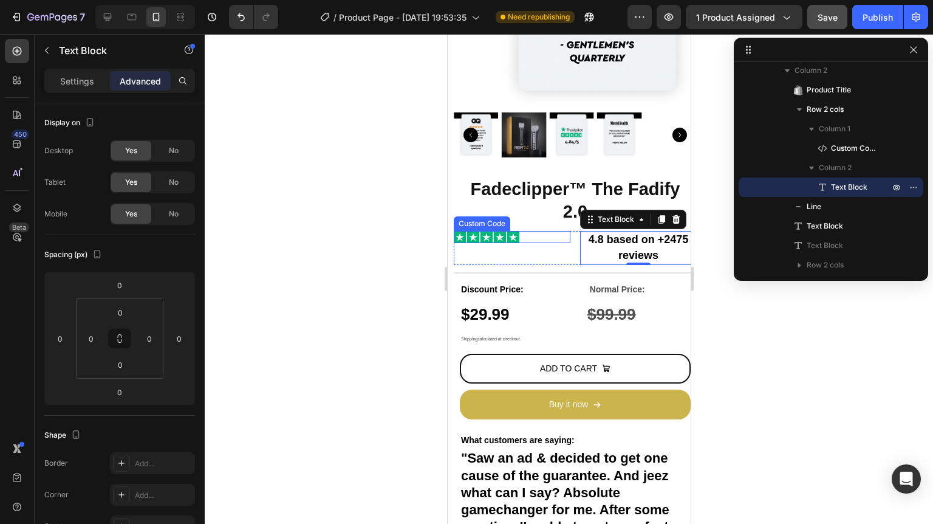
click at [495, 231] on div "Custom Code" at bounding box center [511, 237] width 117 height 12
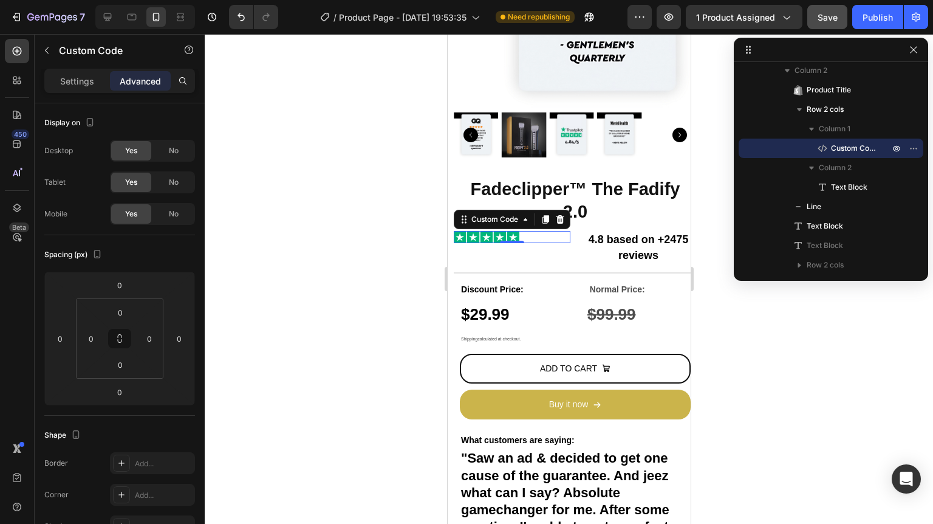
click at [525, 231] on div at bounding box center [511, 237] width 117 height 12
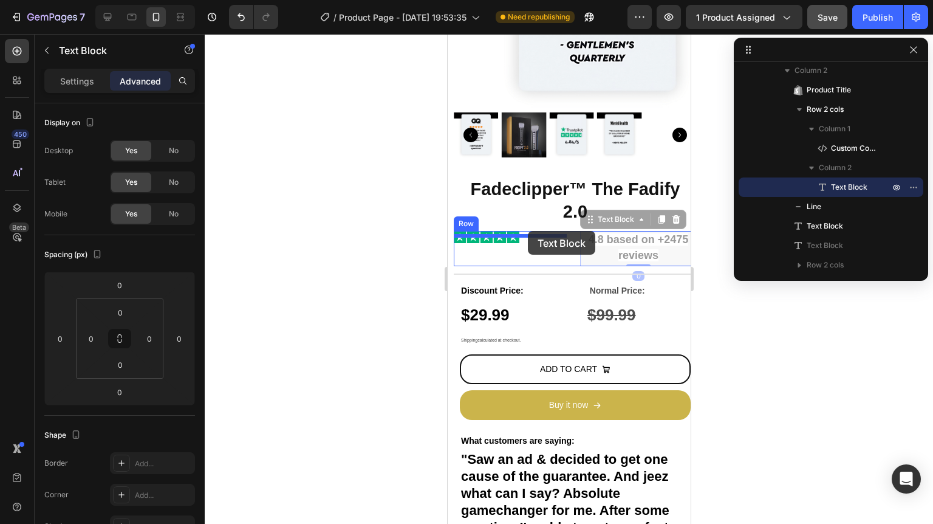
drag, startPoint x: 644, startPoint y: 239, endPoint x: 528, endPoint y: 233, distance: 116.2
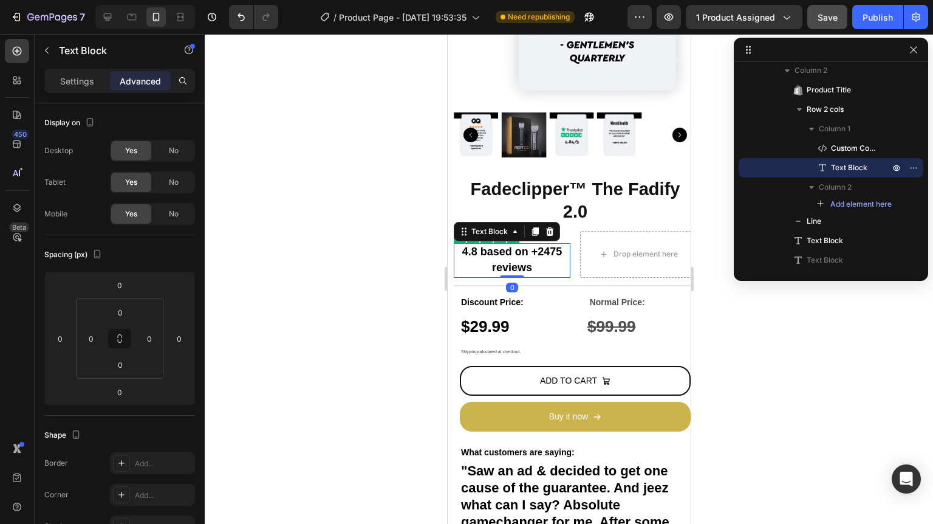
click at [533, 248] on strong "4.8 based on +2475 reviews" at bounding box center [512, 259] width 100 height 28
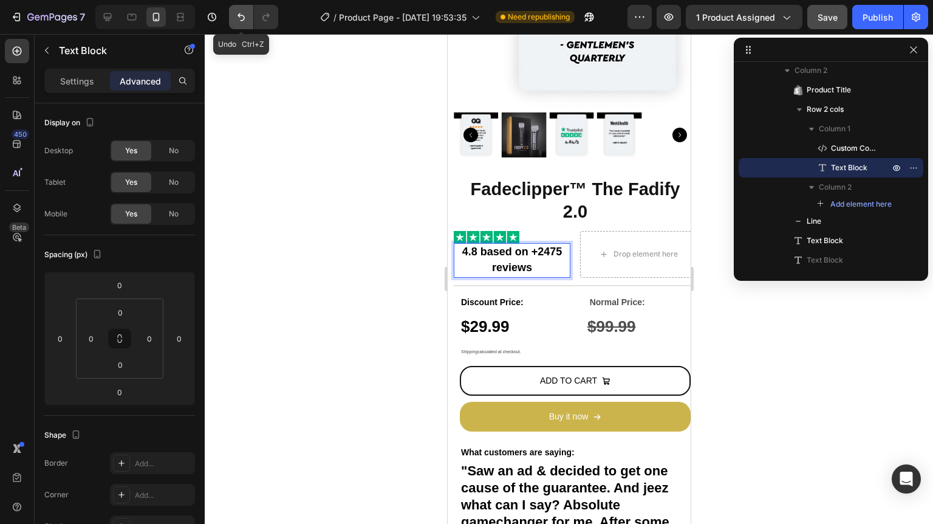
click at [238, 18] on icon "Undo/Redo" at bounding box center [241, 17] width 12 height 12
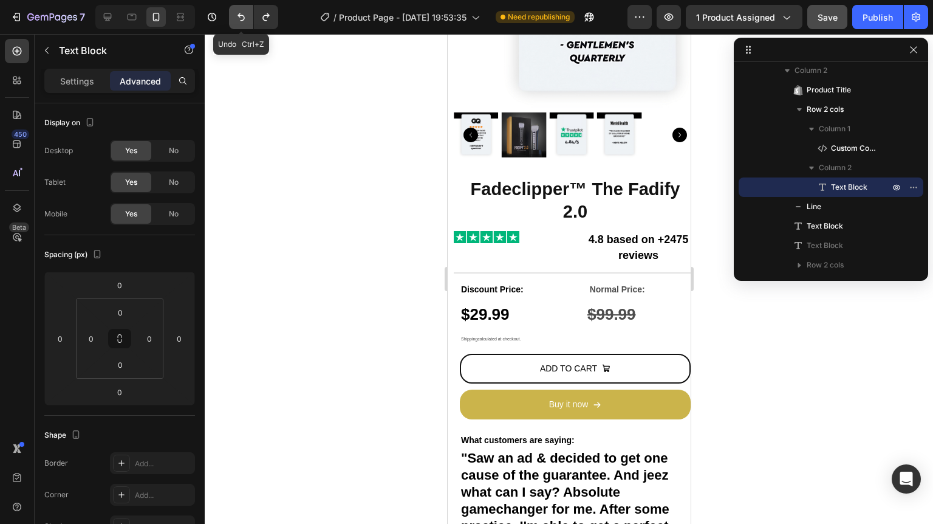
click at [238, 18] on icon "Undo/Redo" at bounding box center [241, 17] width 12 height 12
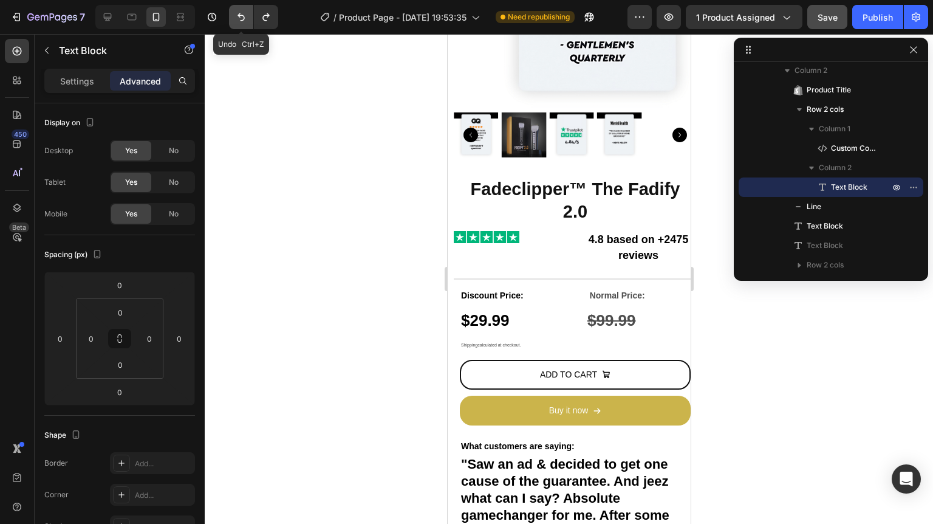
click at [238, 18] on icon "Undo/Redo" at bounding box center [241, 17] width 12 height 12
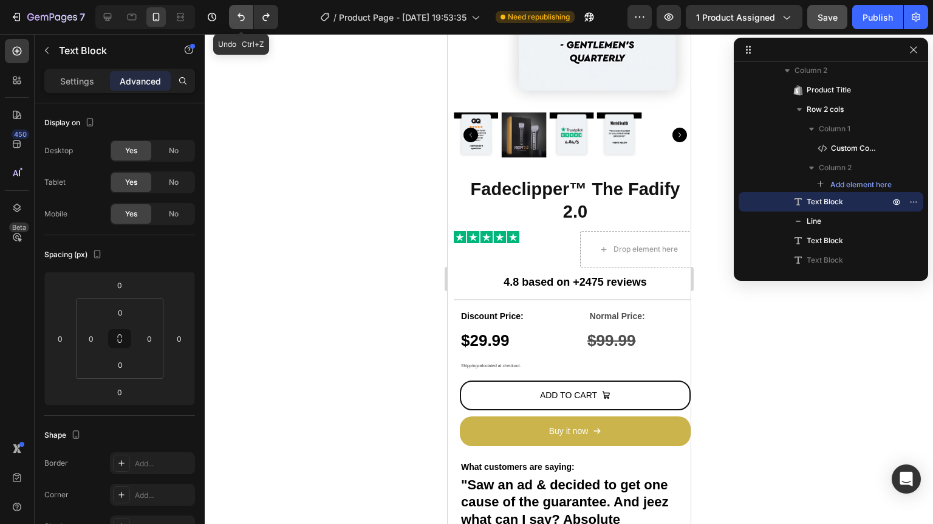
click at [243, 19] on icon "Undo/Redo" at bounding box center [240, 17] width 7 height 8
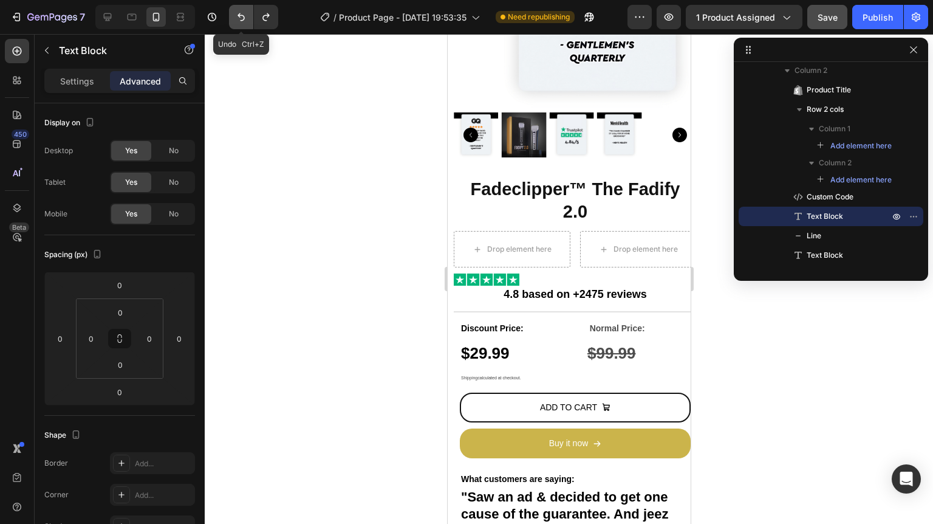
click at [243, 19] on icon "Undo/Redo" at bounding box center [240, 17] width 7 height 8
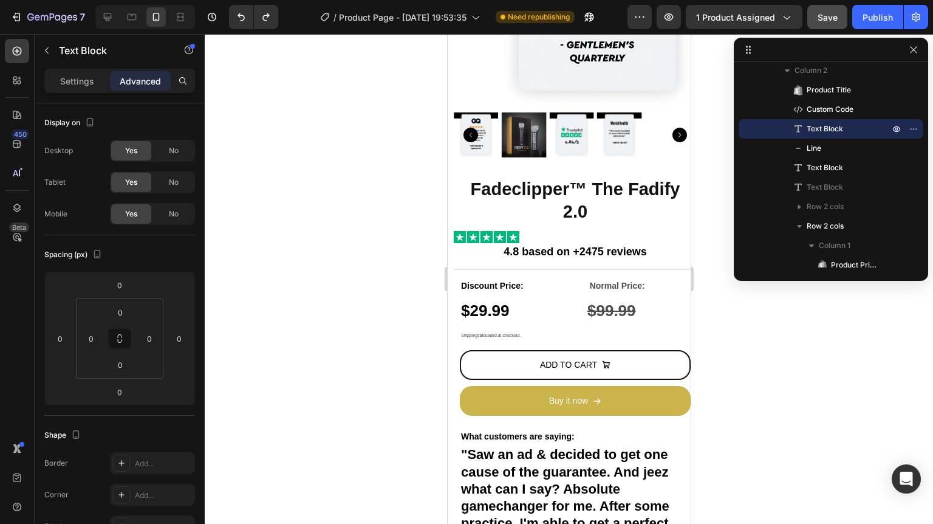
click at [549, 245] on strong "4.8 based on +2475 reviews" at bounding box center [574, 251] width 143 height 12
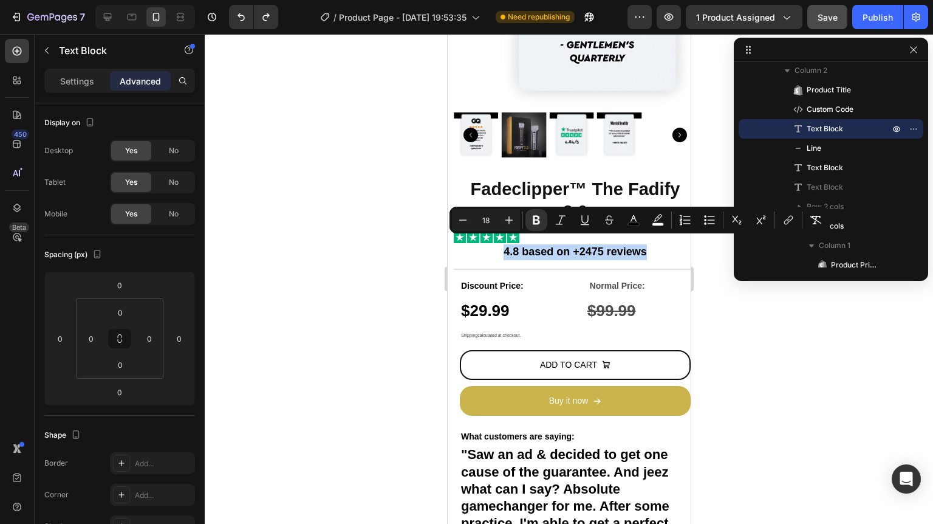
click at [549, 245] on strong "4.8 based on +2475 reviews" at bounding box center [574, 251] width 143 height 12
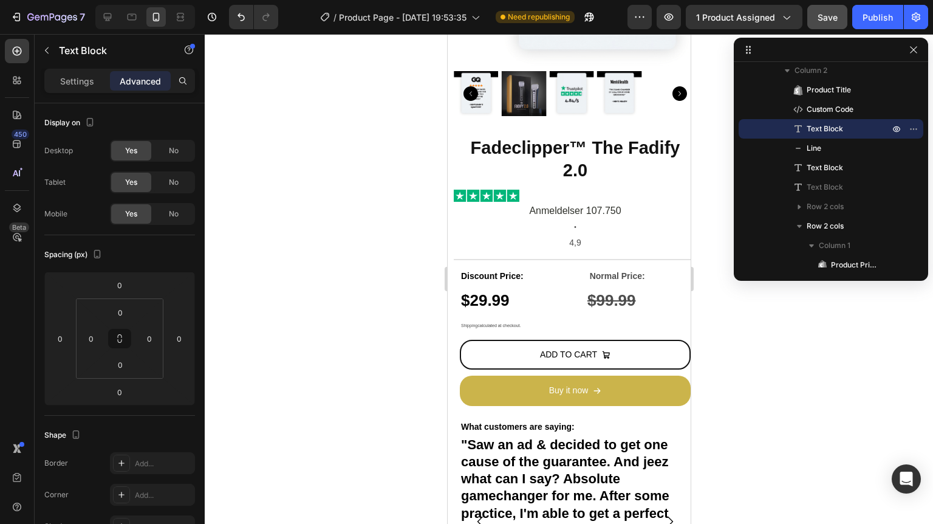
scroll to position [292, 0]
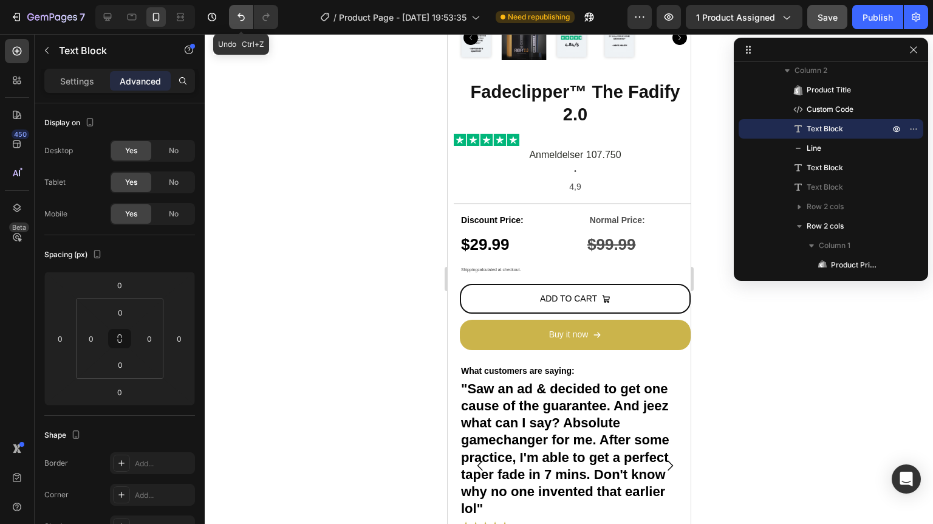
click at [242, 18] on icon "Undo/Redo" at bounding box center [241, 17] width 12 height 12
click at [243, 19] on icon "Undo/Redo" at bounding box center [240, 17] width 7 height 8
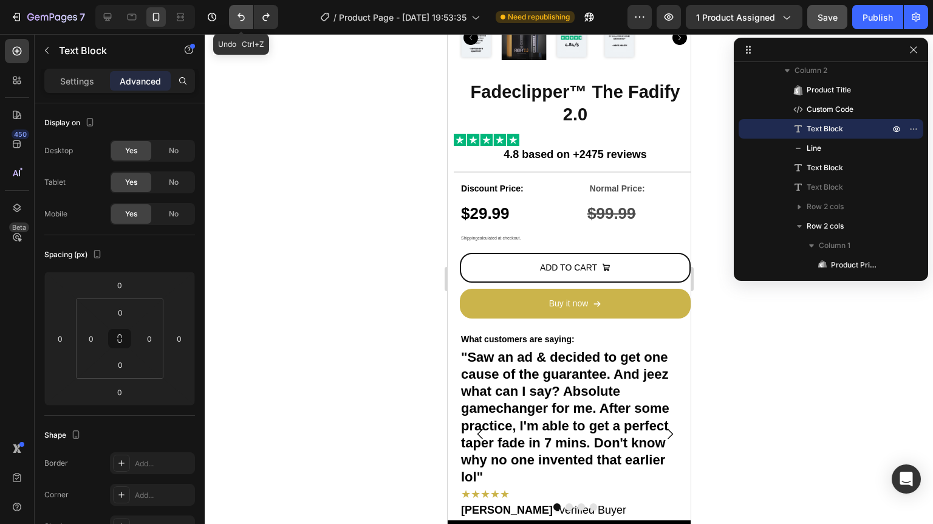
click at [243, 19] on icon "Undo/Redo" at bounding box center [240, 17] width 7 height 8
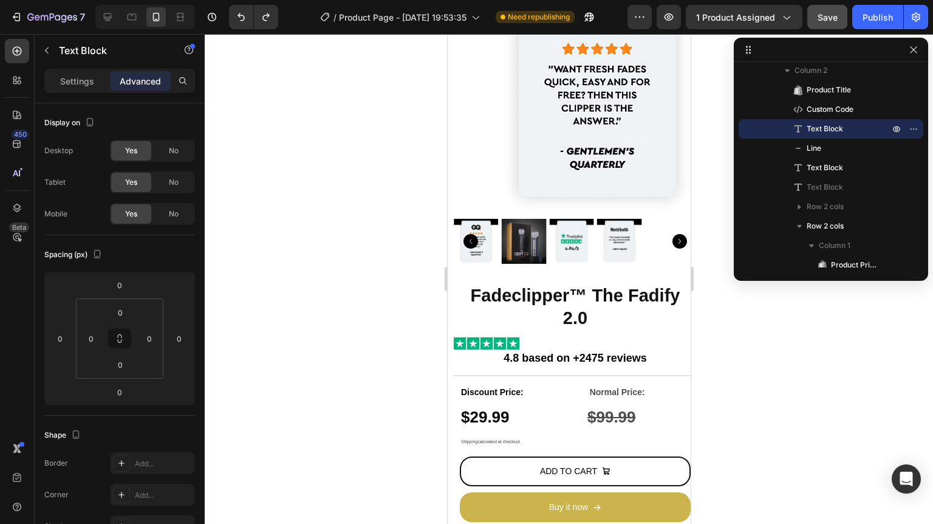
scroll to position [49, 0]
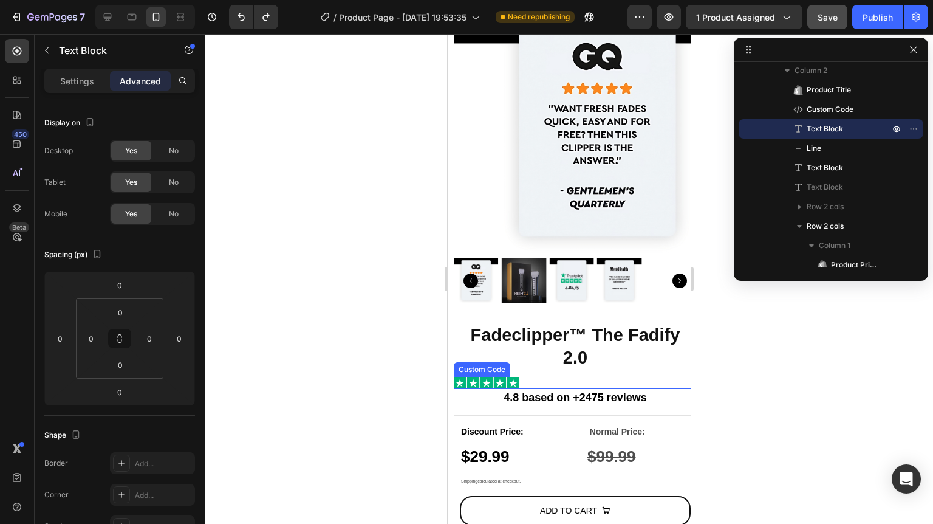
click at [500, 377] on img at bounding box center [486, 383] width 66 height 12
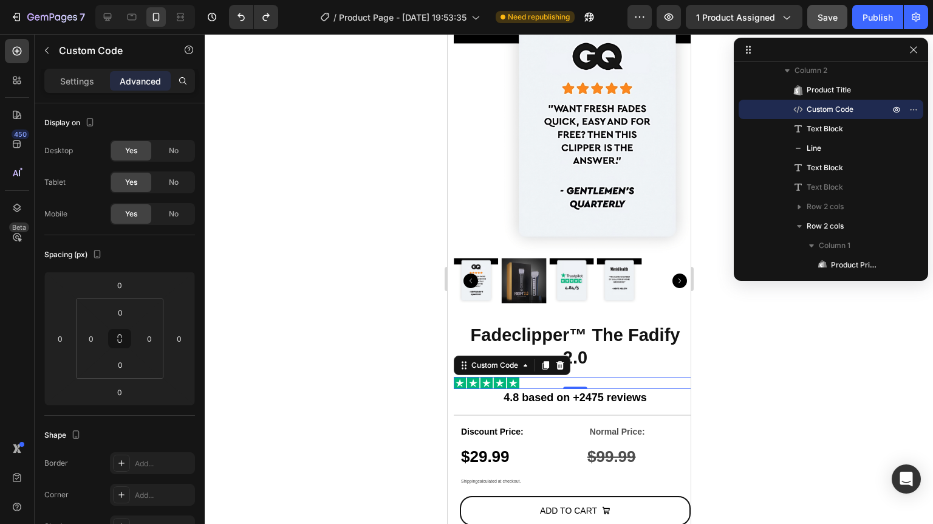
click at [63, 49] on p "Custom Code" at bounding box center [110, 50] width 103 height 15
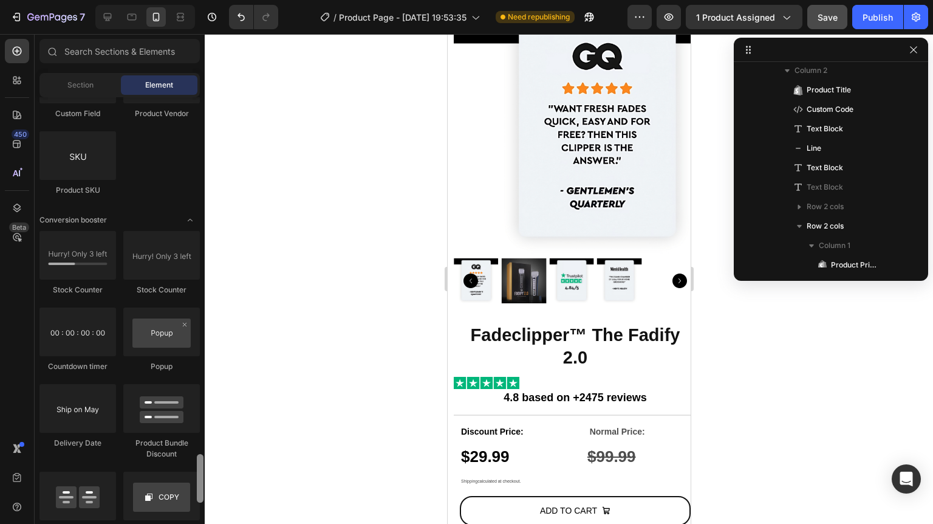
scroll to position [2459, 0]
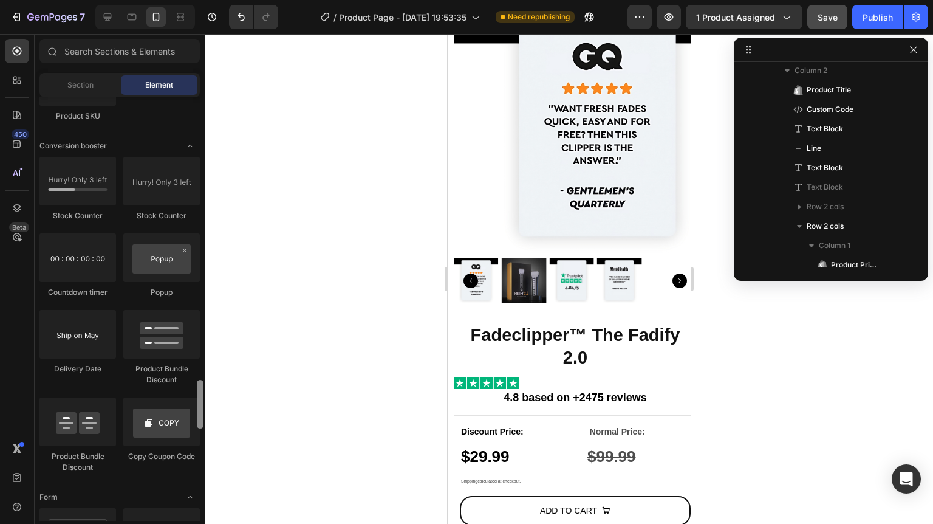
drag, startPoint x: 203, startPoint y: 321, endPoint x: 163, endPoint y: 391, distance: 80.8
click at [163, 391] on div "Layout Row Row Row Row Text Heading Text Block Button Button Button Media Image…" at bounding box center [120, 308] width 170 height 423
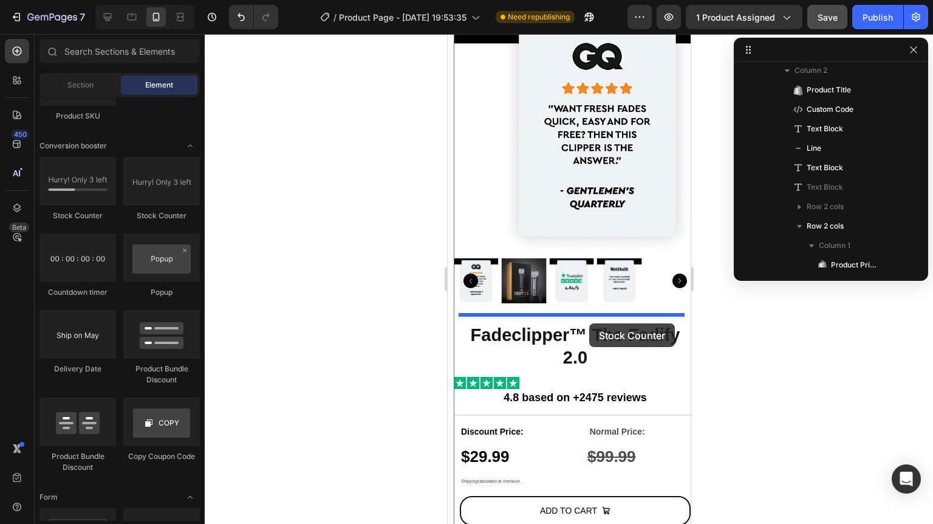
drag, startPoint x: 537, startPoint y: 224, endPoint x: 589, endPoint y: 323, distance: 112.2
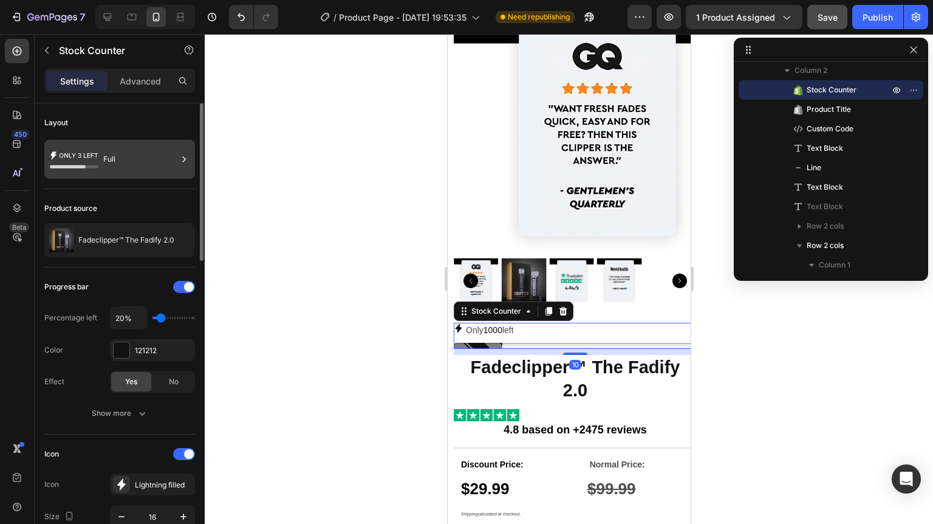
click at [128, 166] on div "Full" at bounding box center [140, 159] width 74 height 28
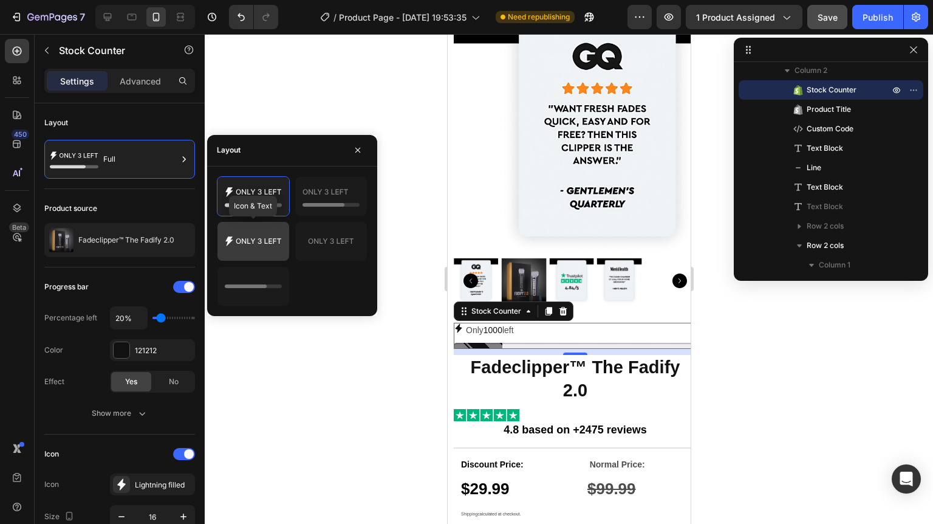
click at [248, 253] on div at bounding box center [253, 241] width 72 height 39
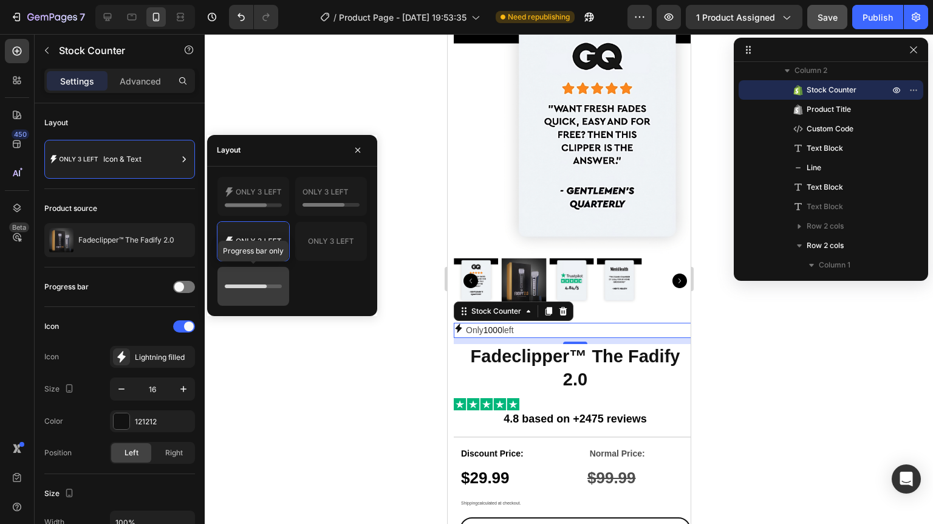
click at [247, 276] on icon at bounding box center [253, 286] width 57 height 24
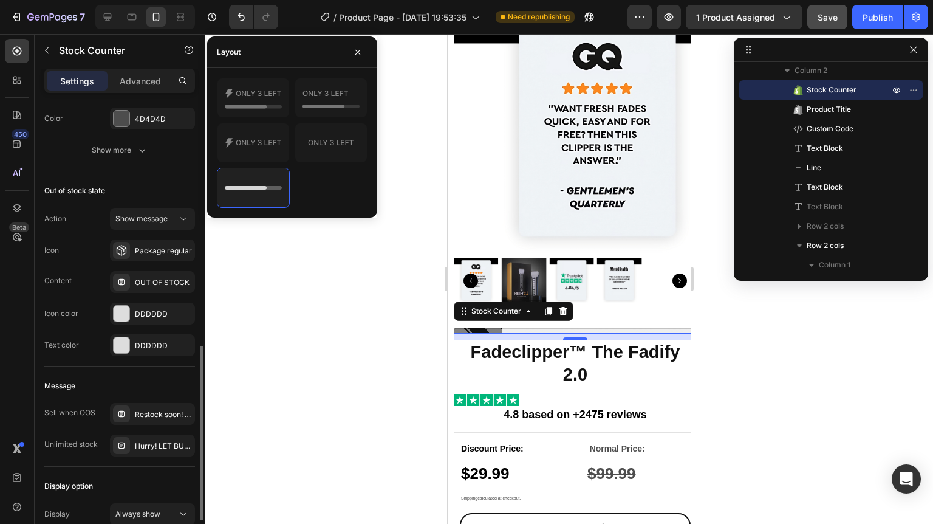
scroll to position [731, 0]
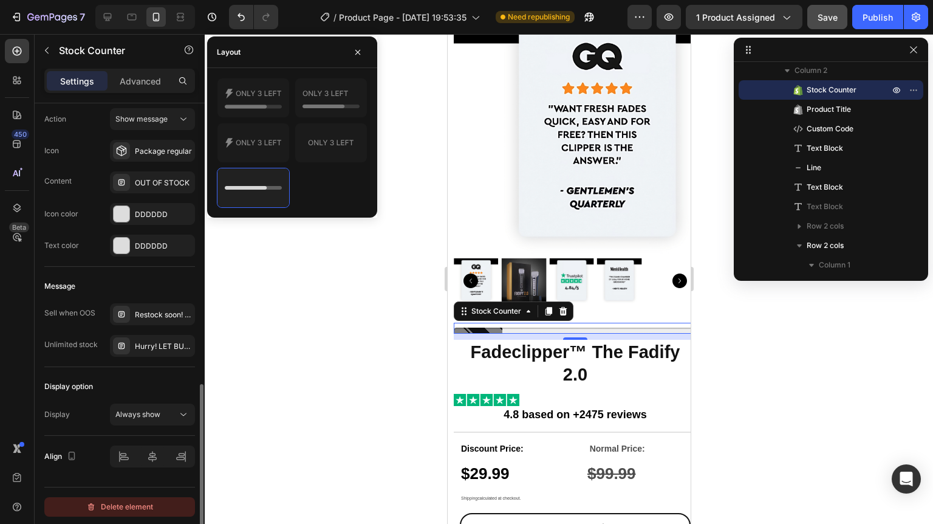
click at [120, 510] on div "Delete element" at bounding box center [119, 506] width 67 height 15
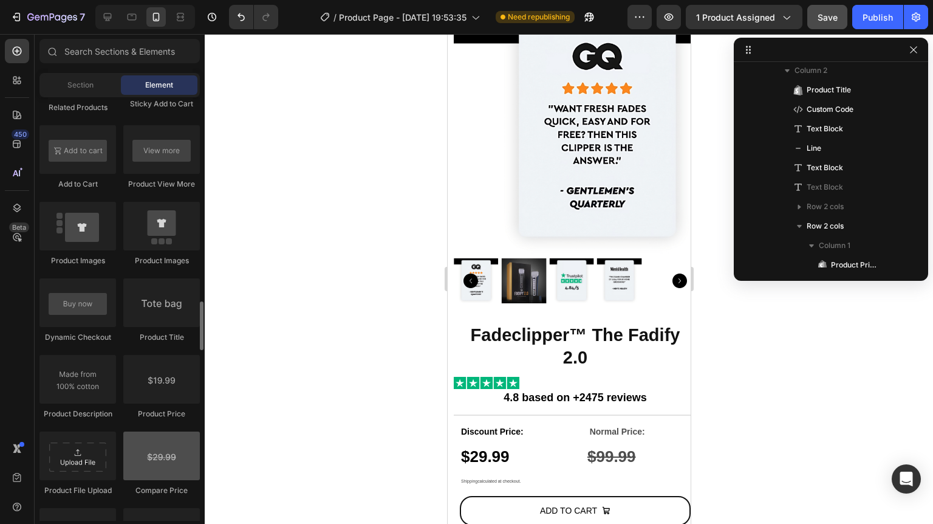
scroll to position [2070, 0]
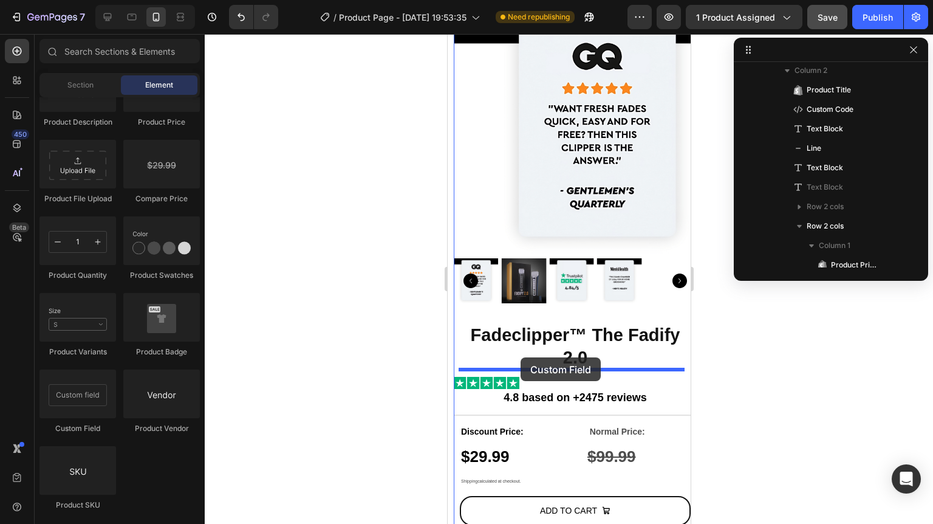
drag, startPoint x: 550, startPoint y: 431, endPoint x: 519, endPoint y: 357, distance: 80.5
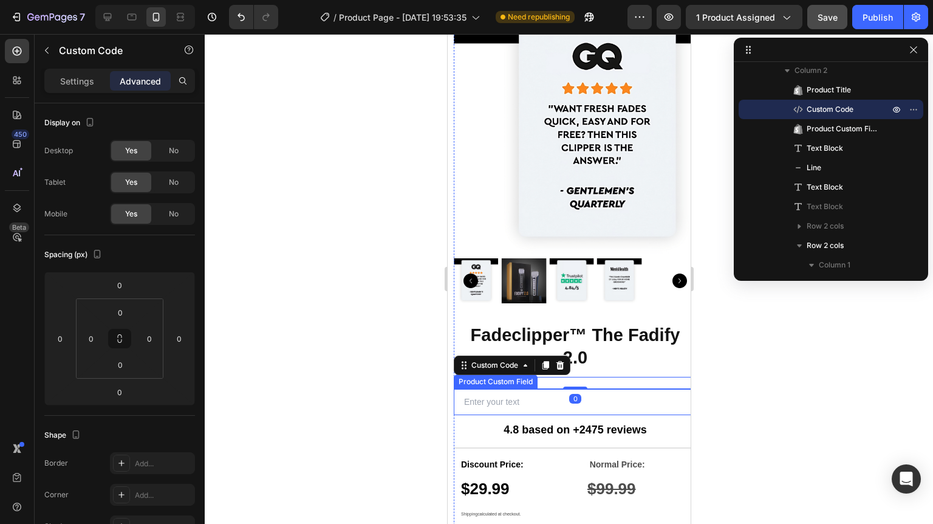
click at [518, 401] on input "text" at bounding box center [574, 402] width 243 height 26
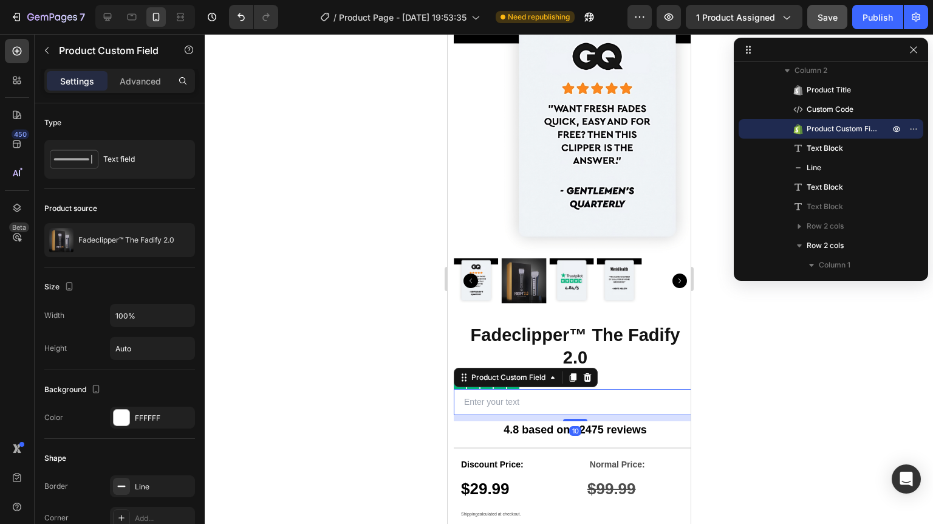
click at [585, 374] on icon at bounding box center [587, 377] width 10 height 10
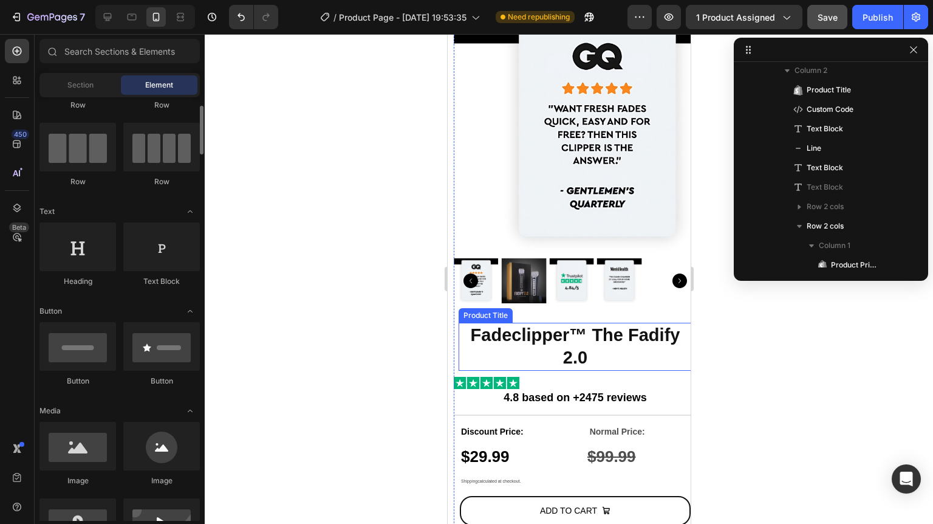
scroll to position [0, 0]
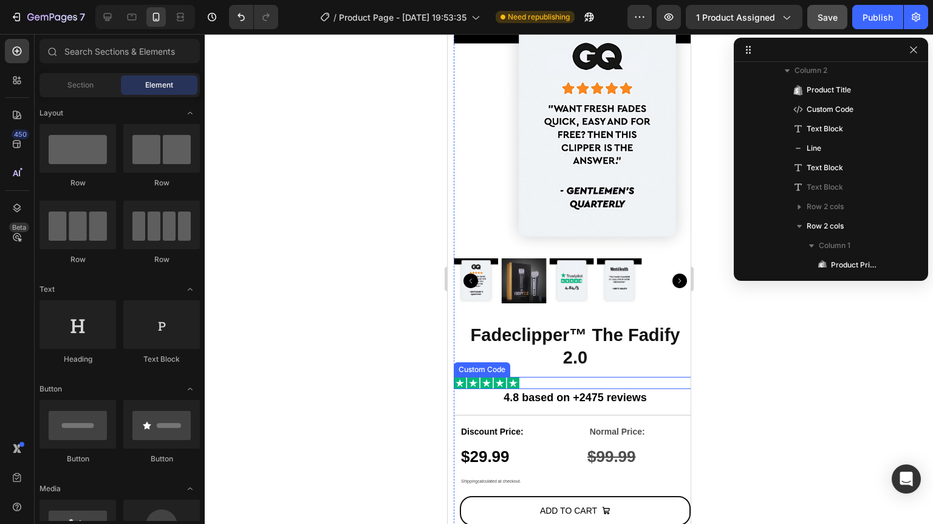
click at [559, 377] on div at bounding box center [574, 383] width 243 height 12
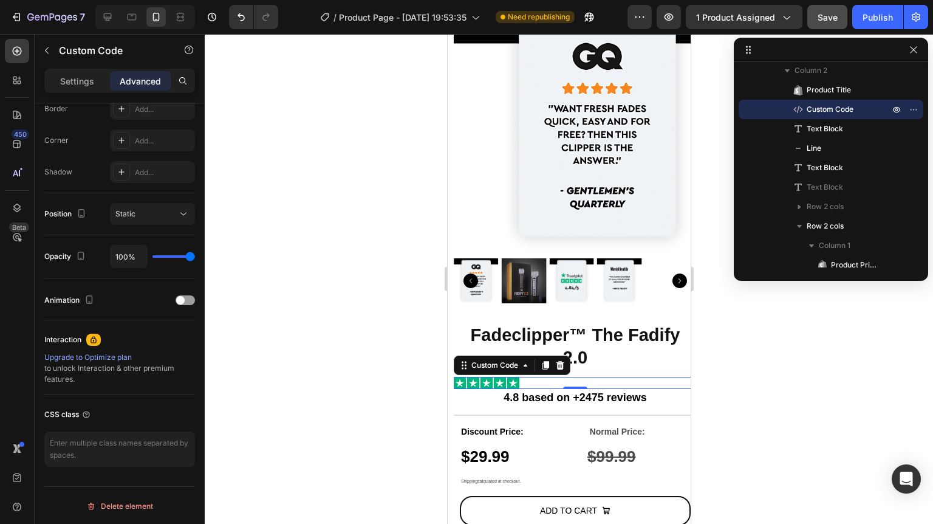
scroll to position [63, 0]
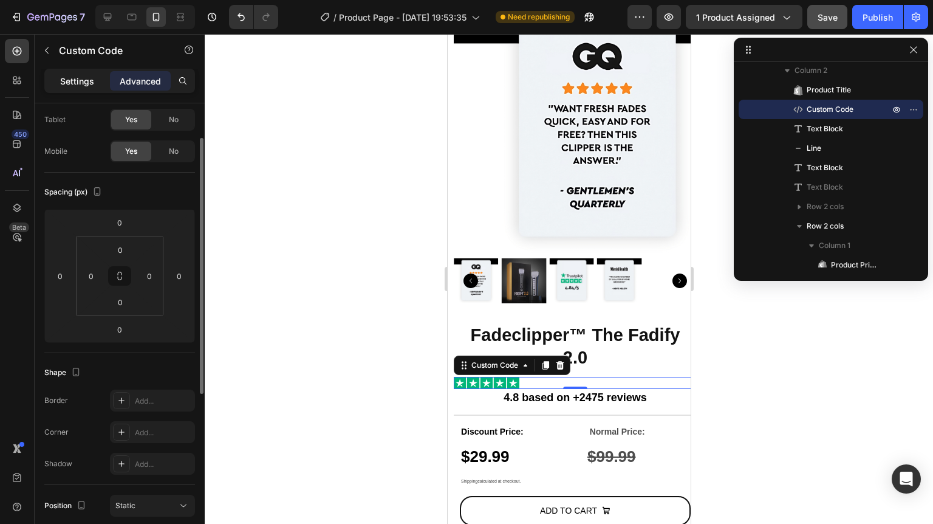
click at [81, 72] on div "Settings" at bounding box center [77, 80] width 61 height 19
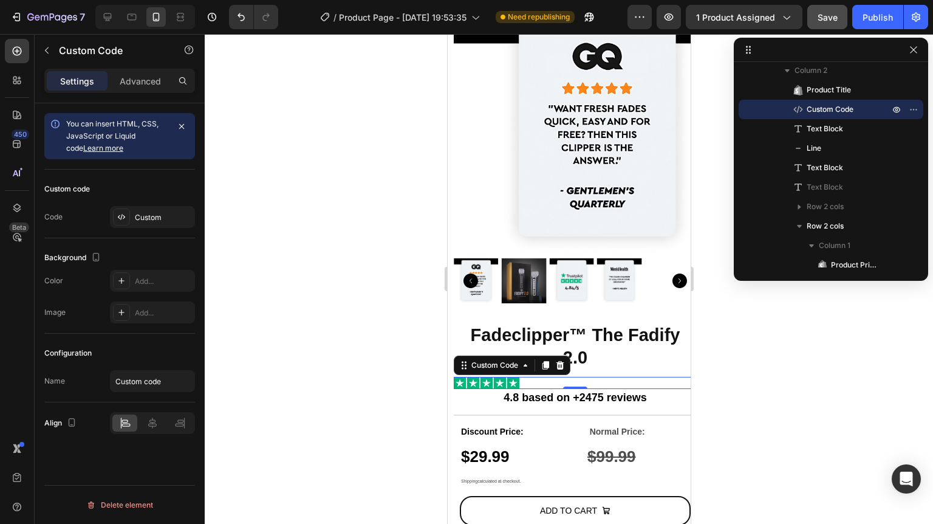
scroll to position [0, 0]
click at [145, 420] on div at bounding box center [152, 422] width 25 height 17
click at [146, 420] on icon at bounding box center [152, 423] width 12 height 12
click at [490, 394] on p "4.8 based on +2475 reviews" at bounding box center [574, 398] width 241 height 16
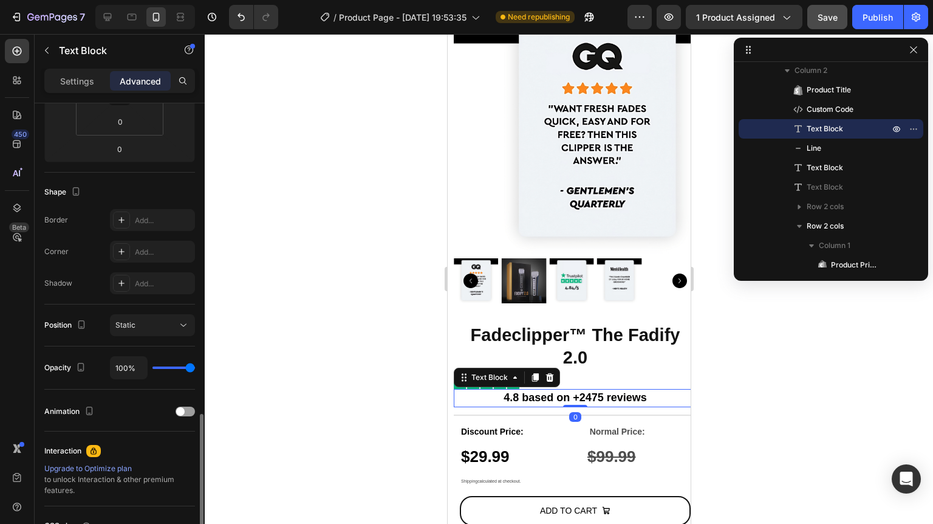
scroll to position [354, 0]
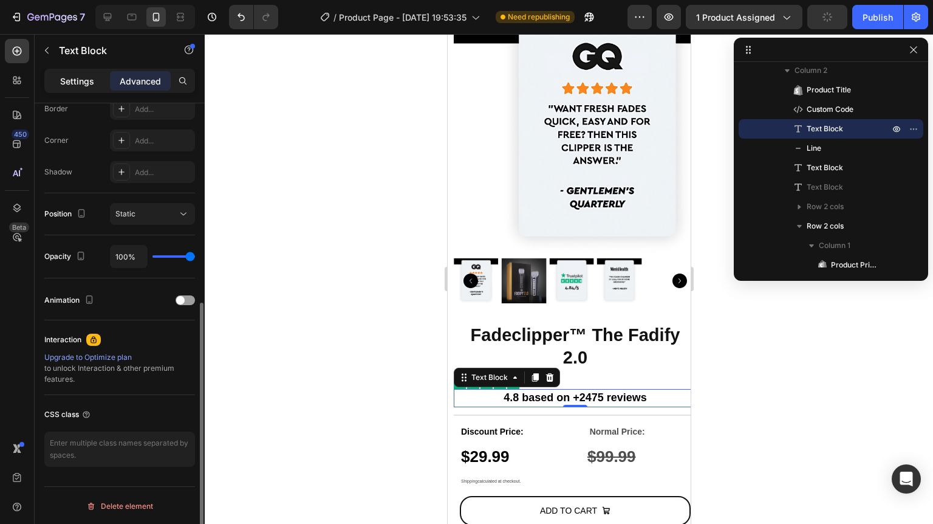
click at [97, 73] on div "Settings" at bounding box center [77, 80] width 61 height 19
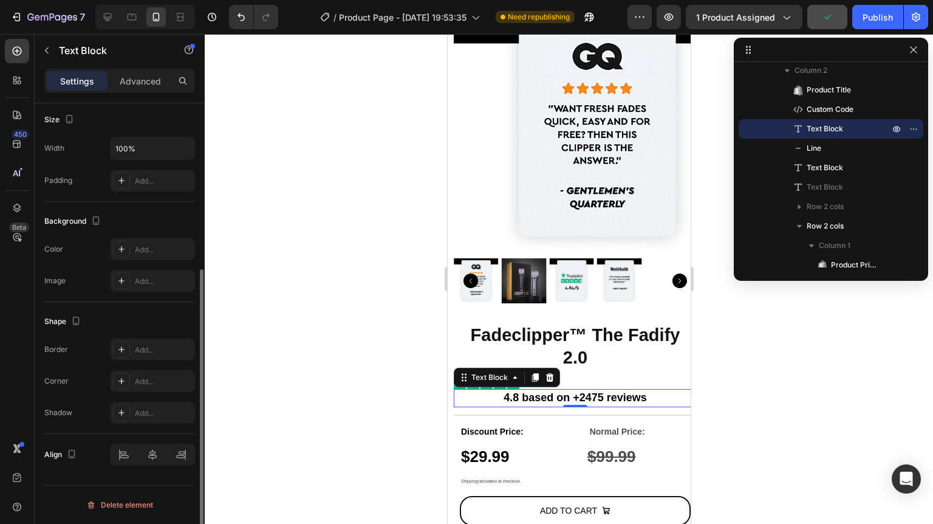
scroll to position [264, 0]
click at [122, 452] on div at bounding box center [152, 456] width 85 height 22
click at [121, 456] on div at bounding box center [152, 456] width 85 height 22
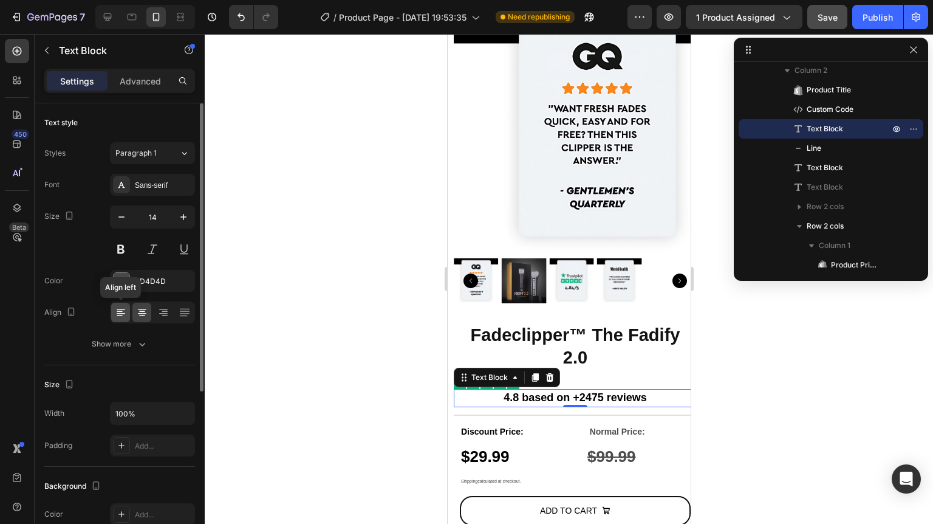
click at [118, 306] on icon at bounding box center [121, 312] width 12 height 12
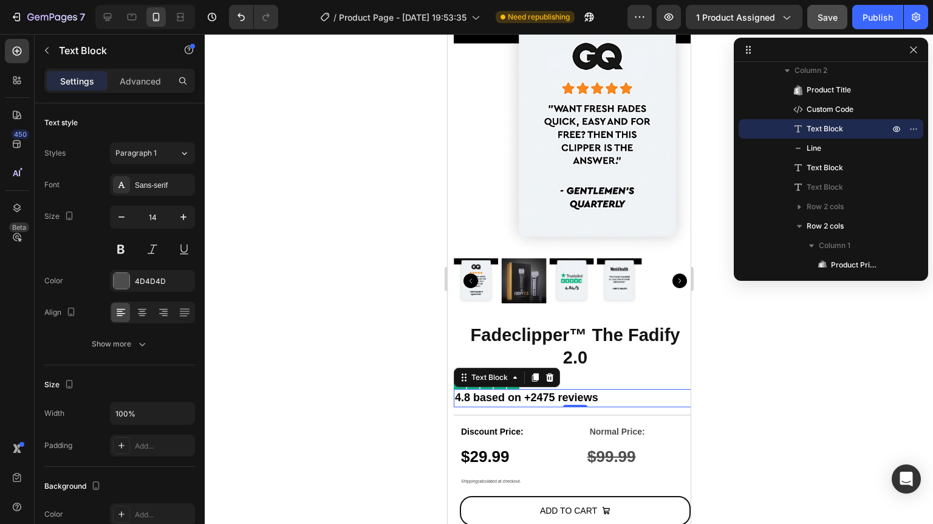
click at [805, 361] on div at bounding box center [569, 279] width 728 height 490
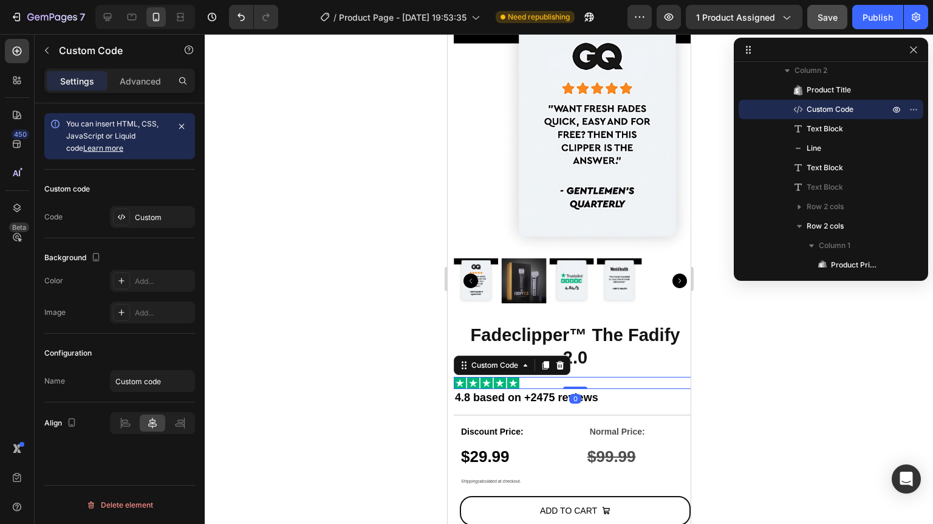
click at [496, 377] on img at bounding box center [486, 383] width 66 height 12
click at [144, 89] on div "Advanced" at bounding box center [140, 80] width 61 height 19
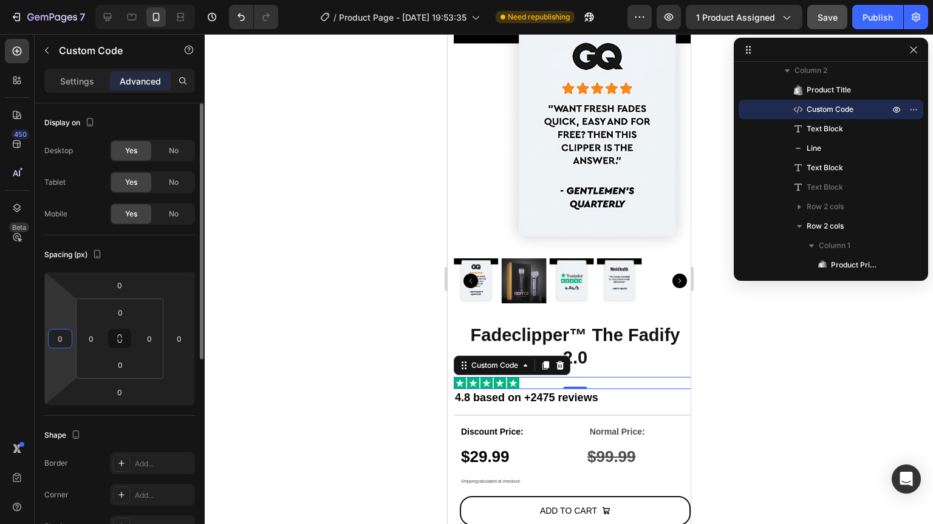
click at [66, 333] on input "0" at bounding box center [60, 338] width 18 height 18
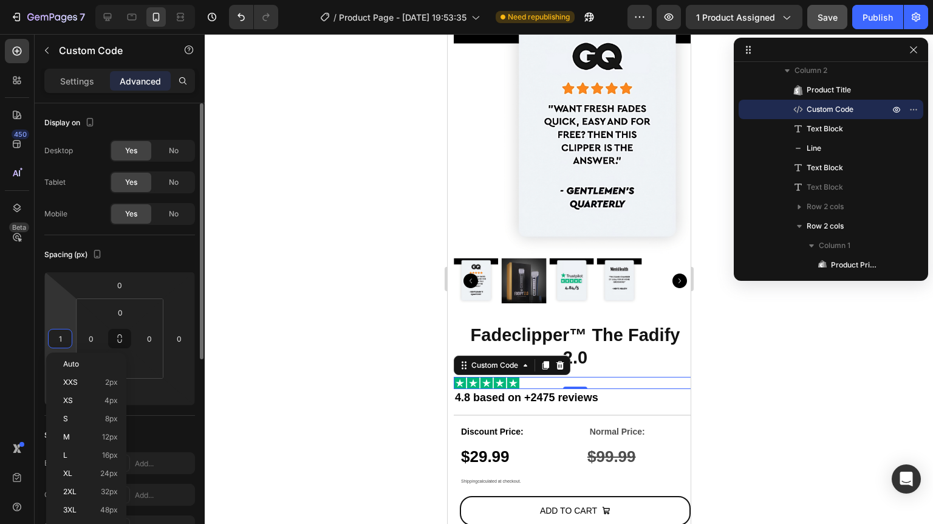
type input "10"
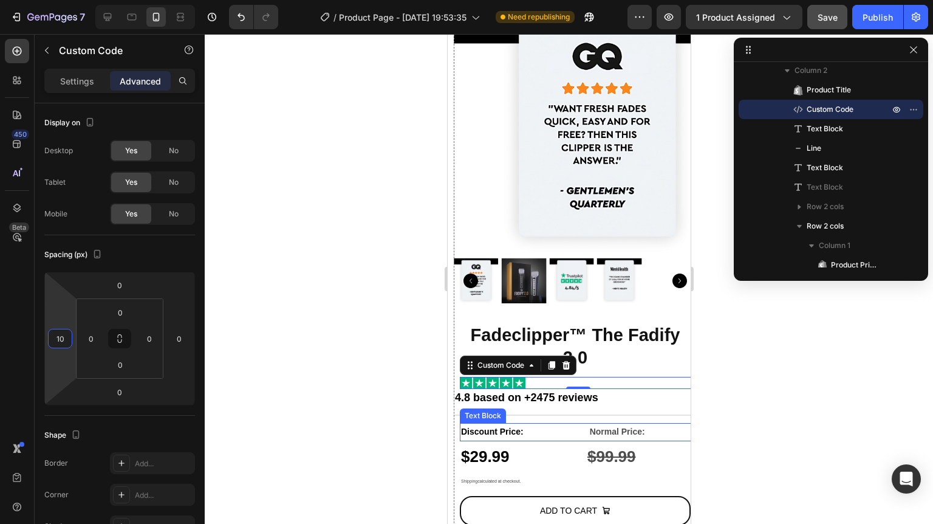
click at [718, 381] on div at bounding box center [569, 279] width 728 height 490
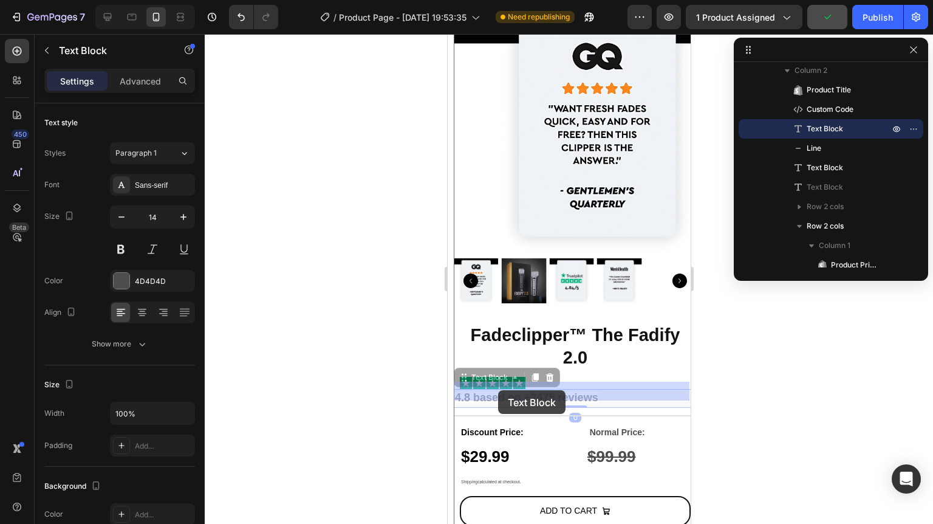
drag, startPoint x: 475, startPoint y: 389, endPoint x: 497, endPoint y: 390, distance: 22.5
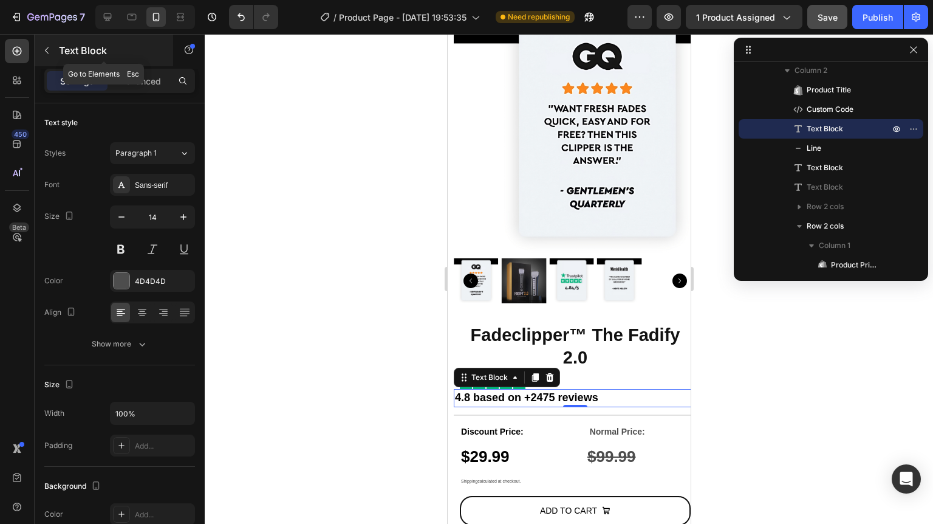
click at [49, 53] on icon "button" at bounding box center [47, 51] width 10 height 10
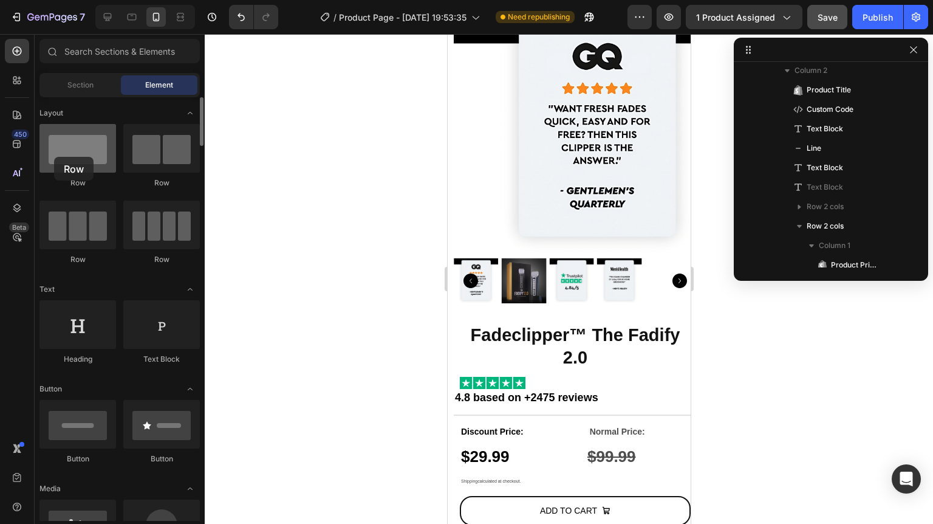
drag, startPoint x: 81, startPoint y: 150, endPoint x: 63, endPoint y: 152, distance: 17.8
click at [63, 152] on div at bounding box center [77, 148] width 77 height 49
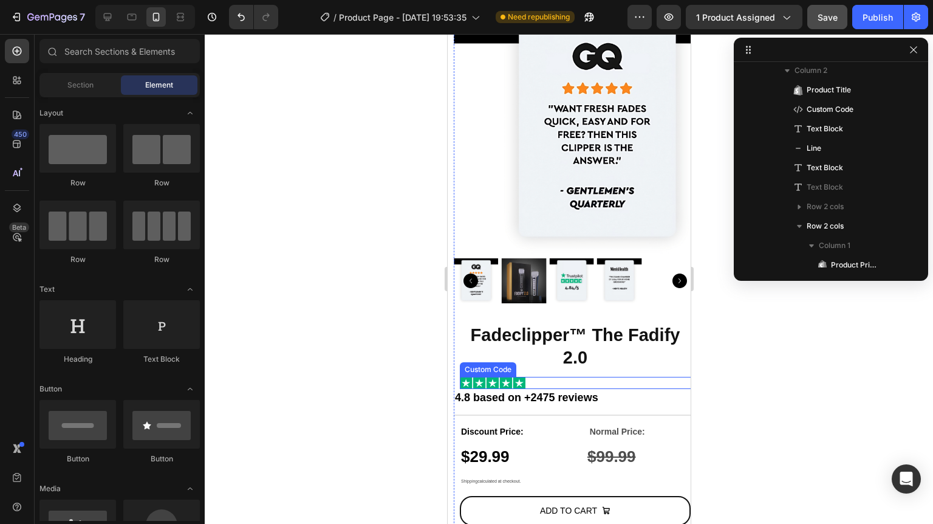
click at [553, 377] on div at bounding box center [577, 383] width 237 height 12
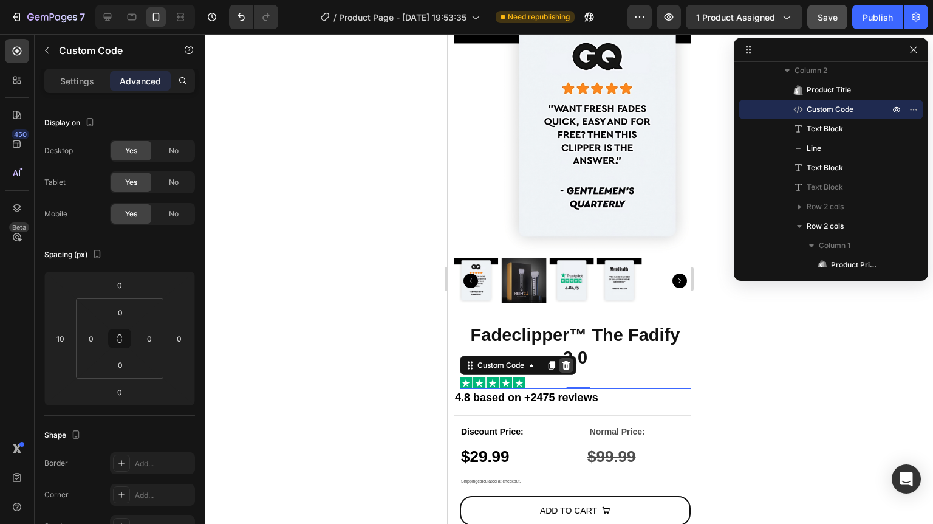
click at [568, 361] on icon at bounding box center [566, 365] width 8 height 9
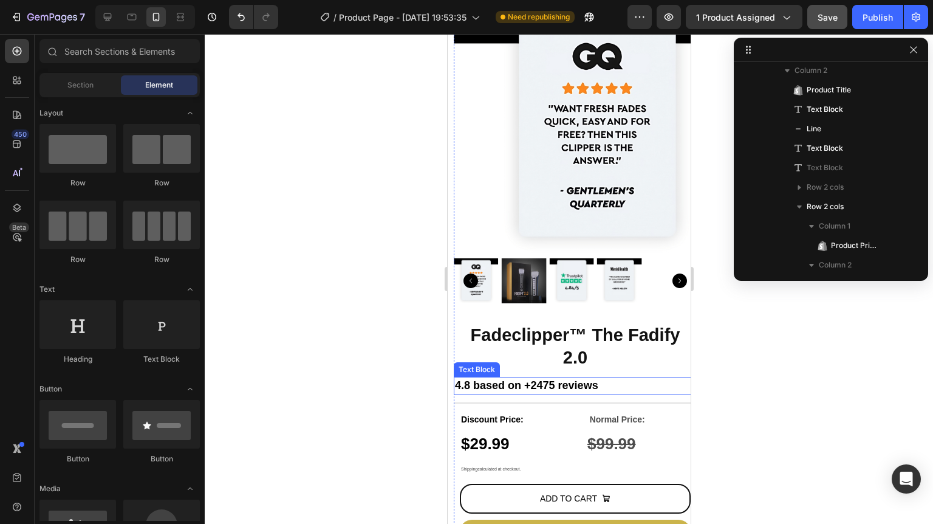
click at [464, 379] on strong "4.8 based on +2475 reviews" at bounding box center [525, 385] width 143 height 12
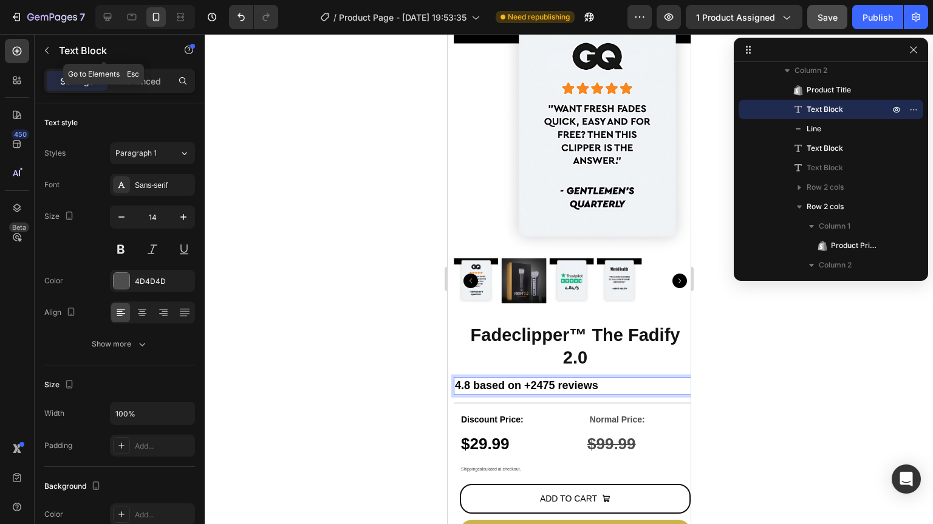
click at [55, 57] on button "button" at bounding box center [46, 50] width 19 height 19
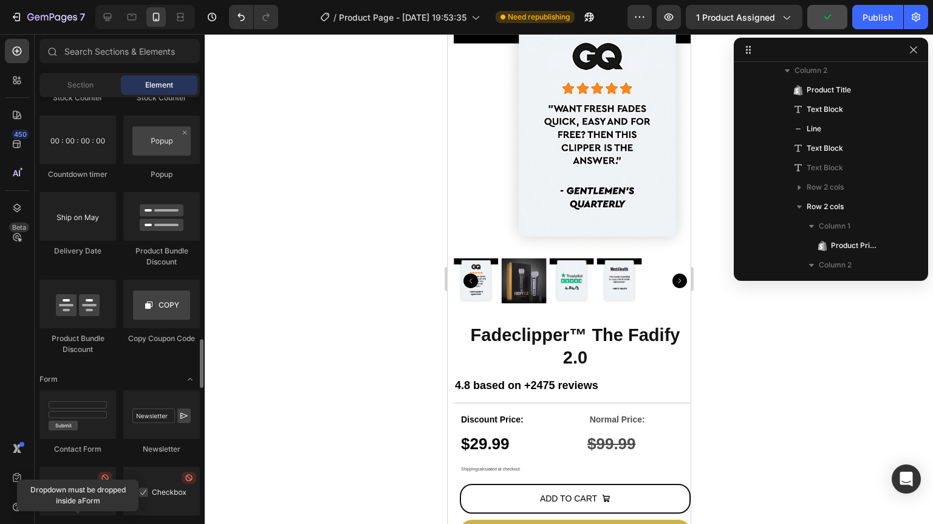
scroll to position [2528, 0]
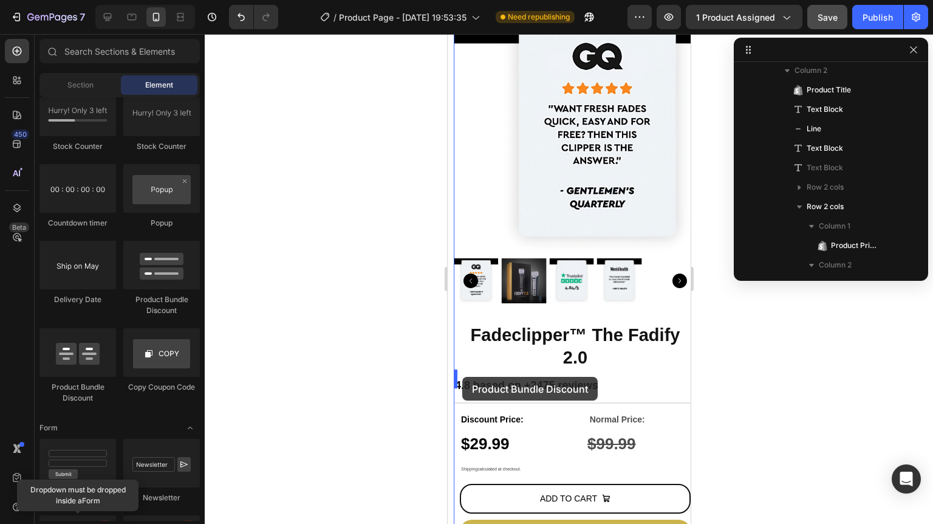
drag, startPoint x: 592, startPoint y: 412, endPoint x: 461, endPoint y: 377, distance: 135.8
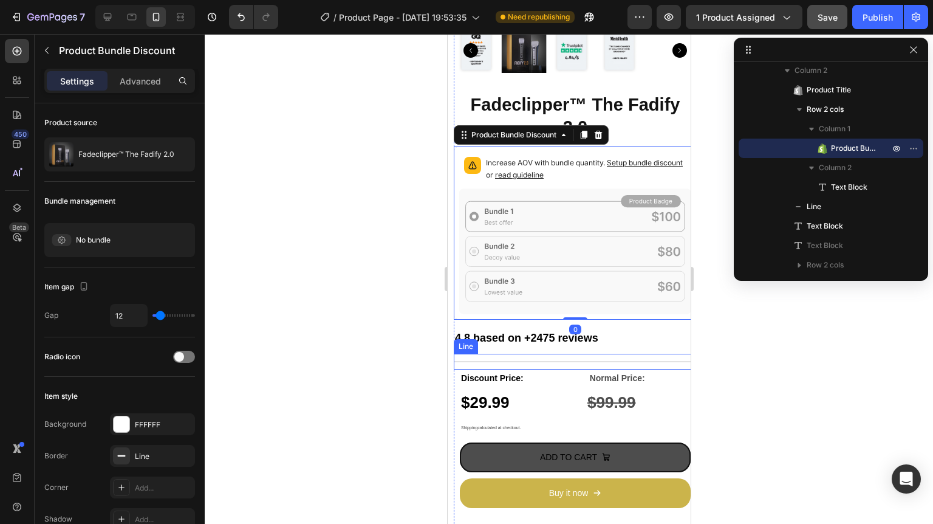
scroll to position [340, 0]
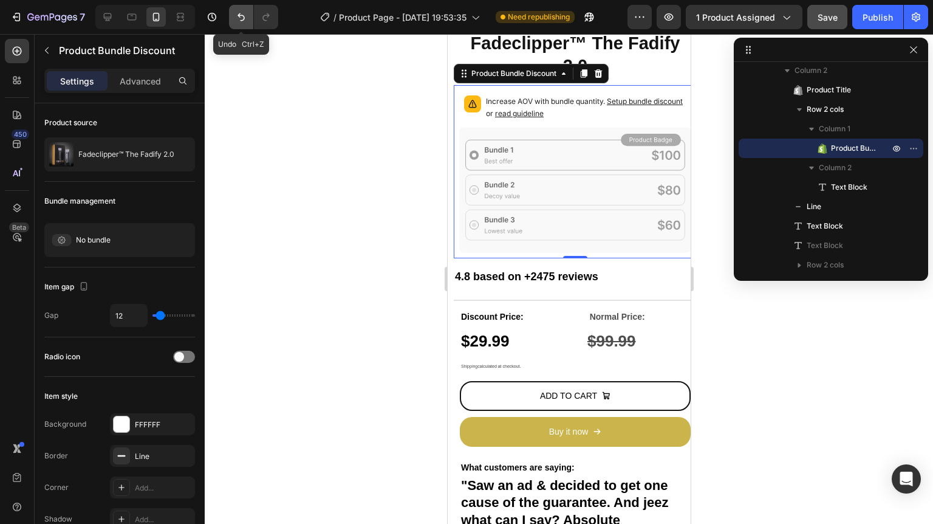
click at [238, 19] on icon "Undo/Redo" at bounding box center [241, 17] width 12 height 12
click at [231, 17] on button "Undo/Redo" at bounding box center [241, 17] width 24 height 24
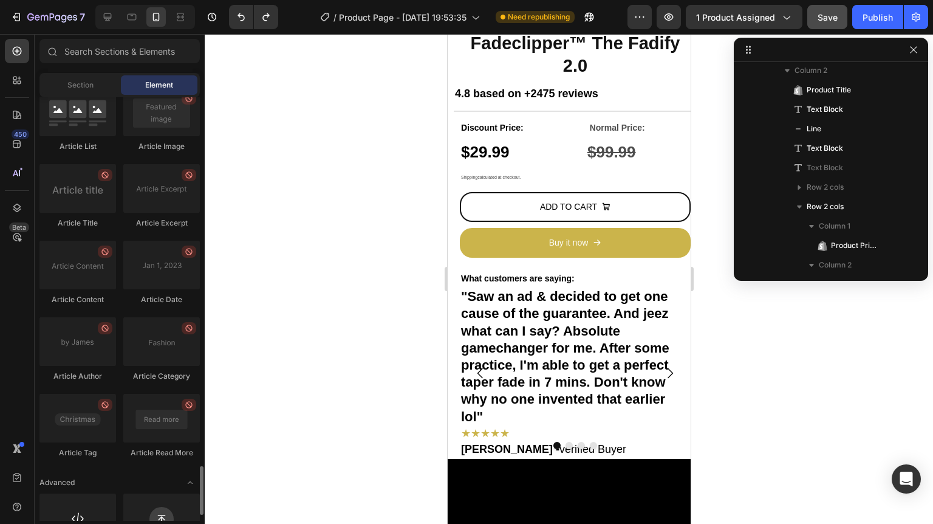
scroll to position [3257, 0]
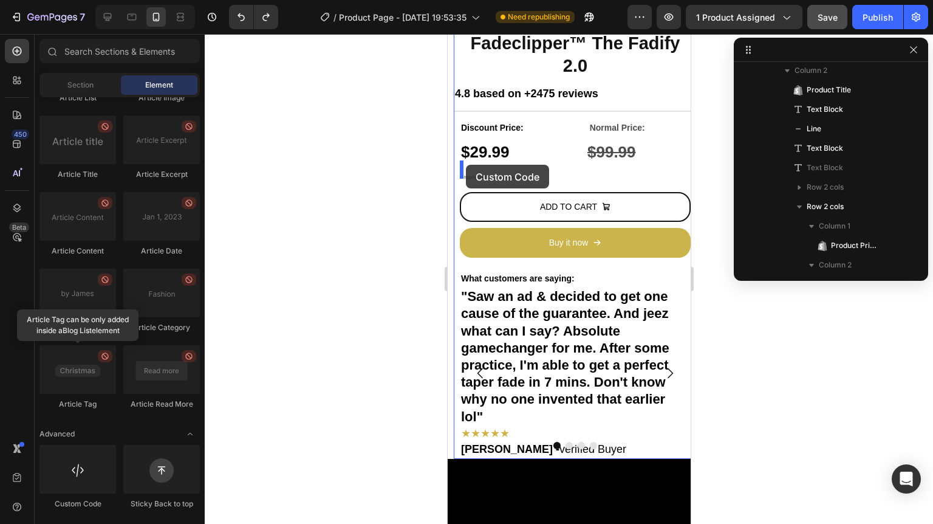
drag, startPoint x: 519, startPoint y: 505, endPoint x: 465, endPoint y: 165, distance: 344.4
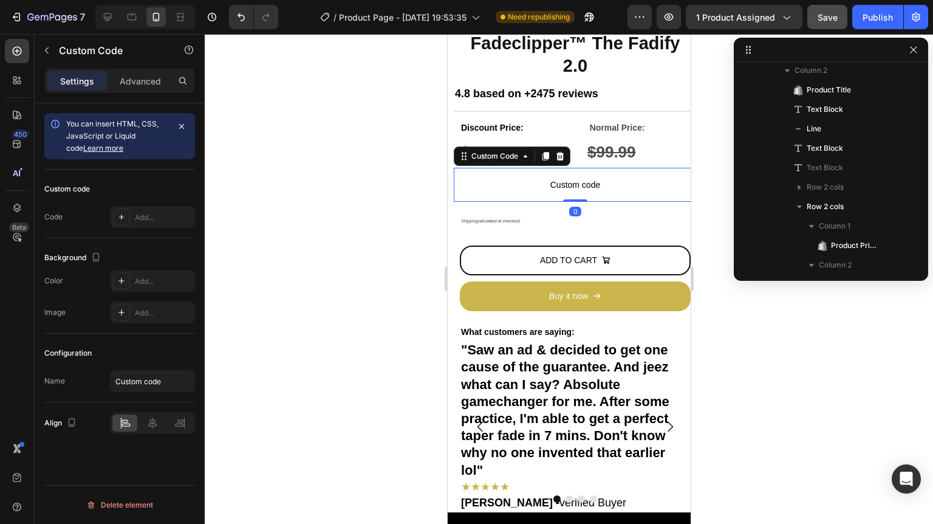
scroll to position [288, 0]
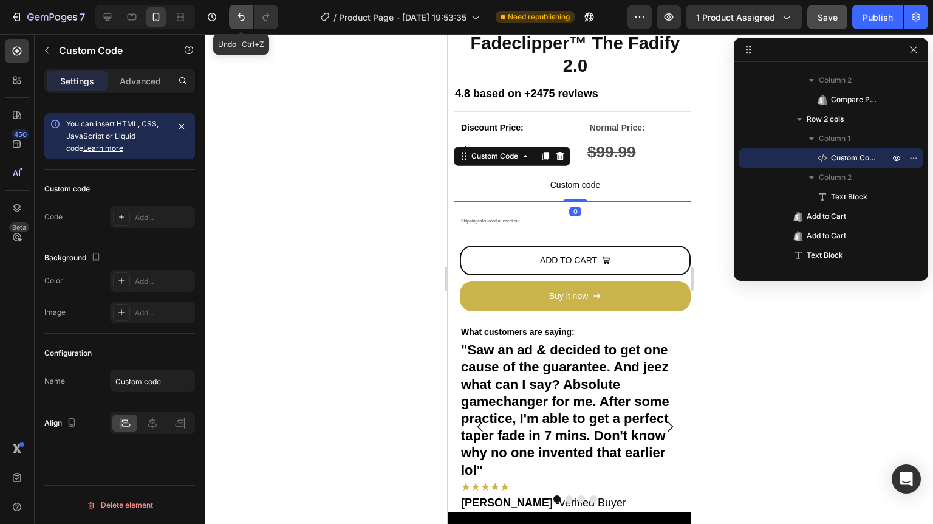
click at [244, 18] on icon "Undo/Redo" at bounding box center [240, 17] width 7 height 8
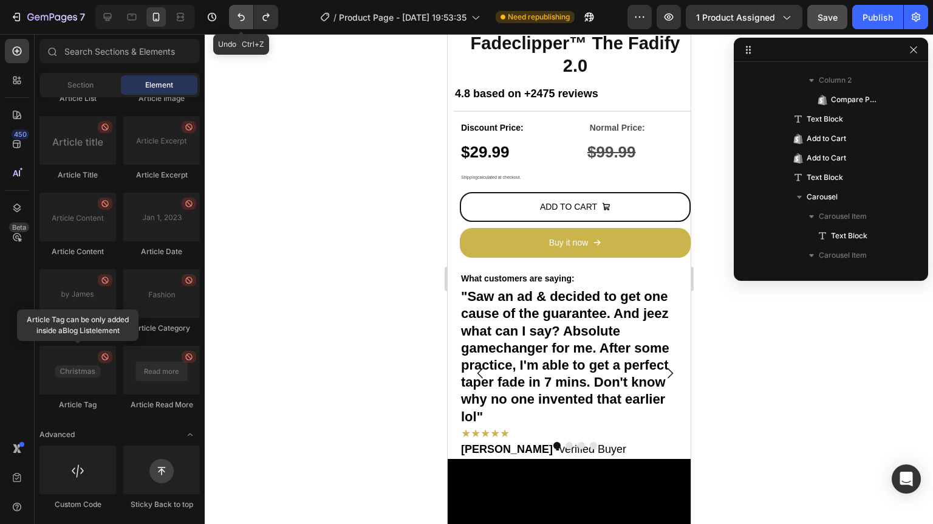
click at [244, 18] on icon "Undo/Redo" at bounding box center [240, 17] width 7 height 8
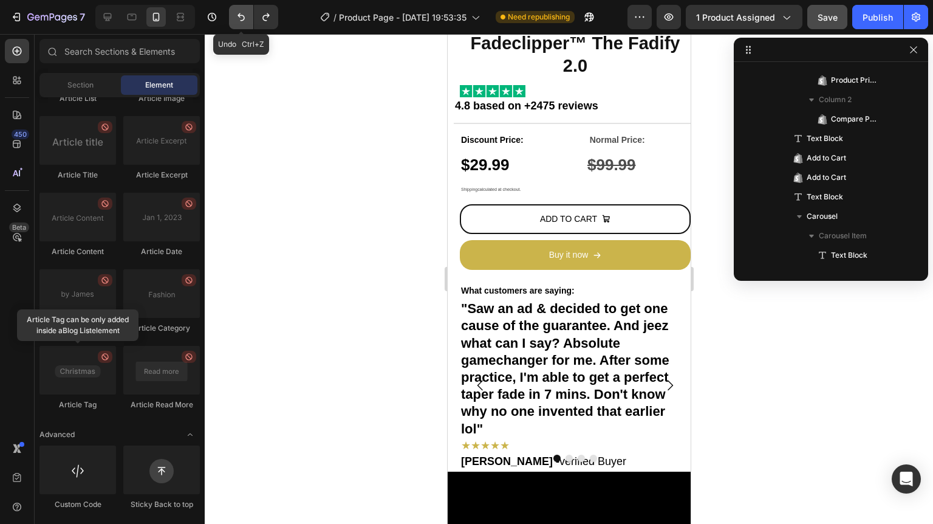
click at [244, 18] on icon "Undo/Redo" at bounding box center [240, 17] width 7 height 8
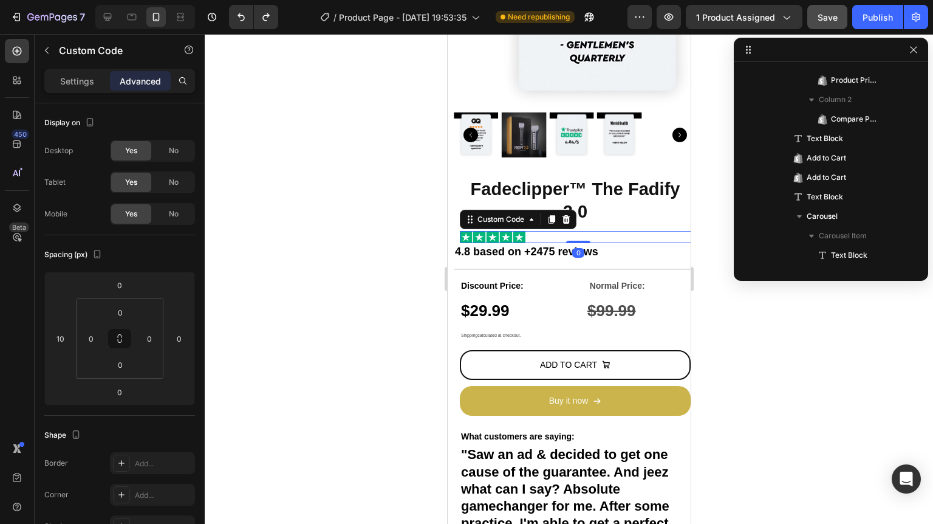
scroll to position [55, 0]
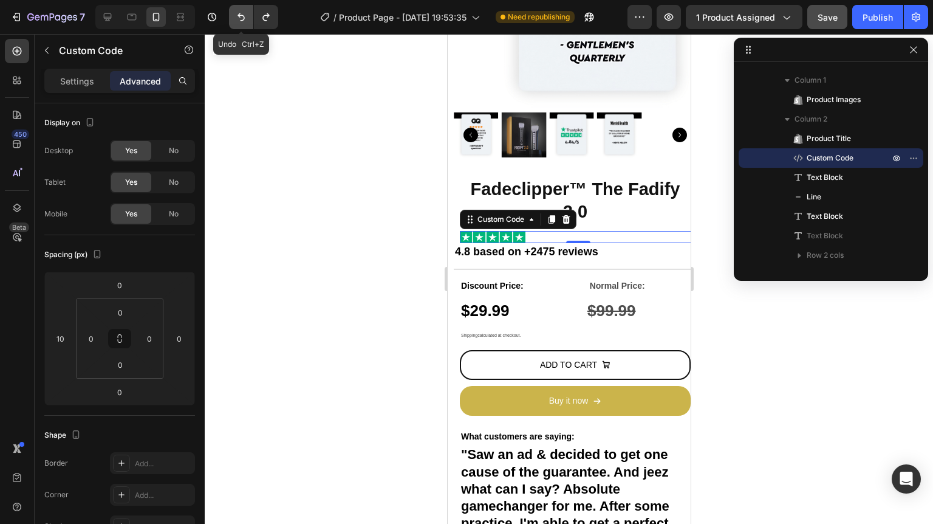
click at [237, 22] on icon "Undo/Redo" at bounding box center [241, 17] width 12 height 12
type input "0"
click at [237, 22] on icon "Undo/Redo" at bounding box center [241, 17] width 12 height 12
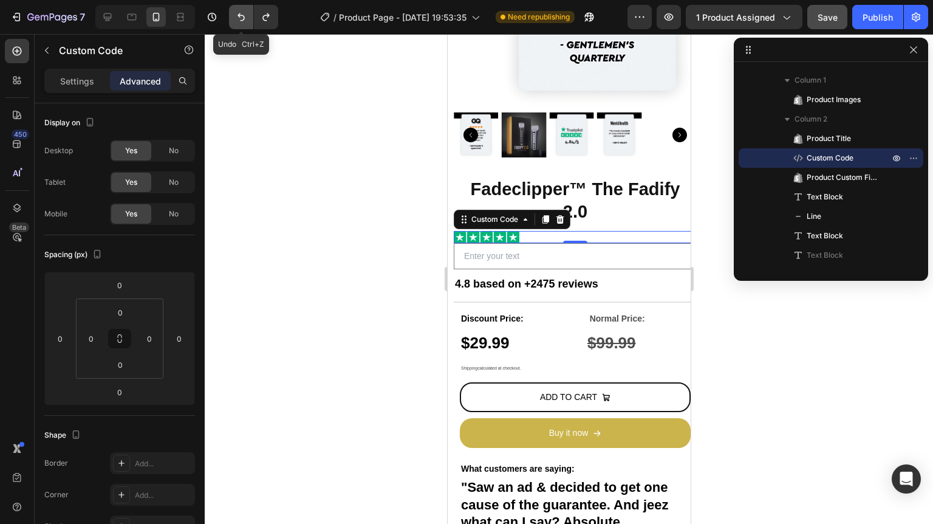
click at [237, 22] on icon "Undo/Redo" at bounding box center [241, 17] width 12 height 12
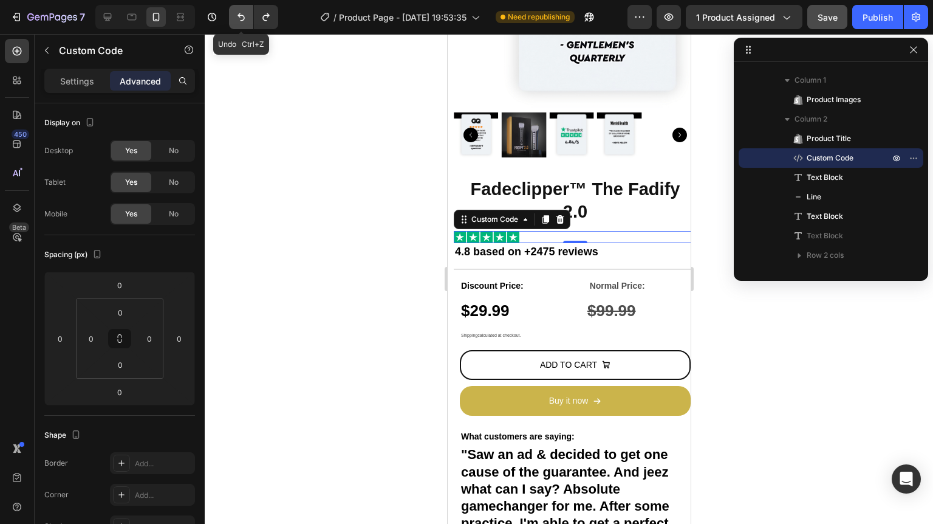
click at [237, 22] on icon "Undo/Redo" at bounding box center [241, 17] width 12 height 12
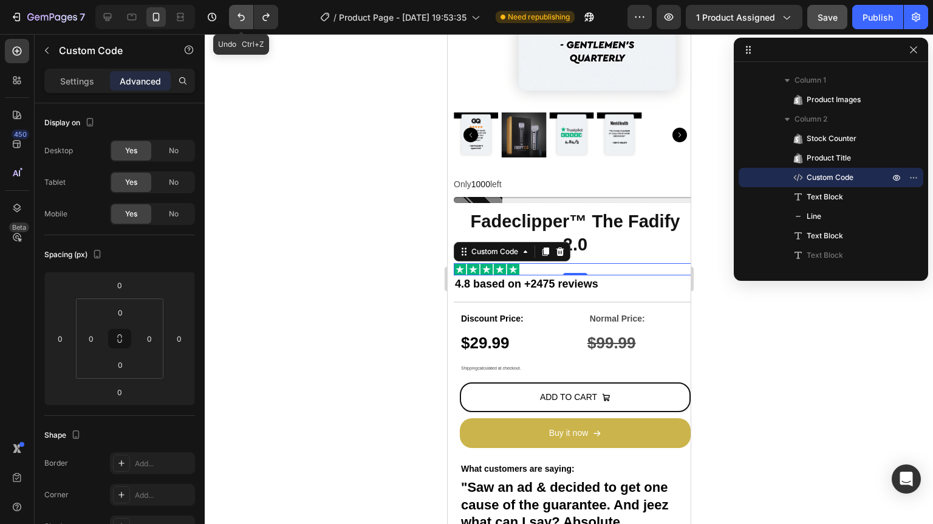
click at [237, 22] on icon "Undo/Redo" at bounding box center [241, 17] width 12 height 12
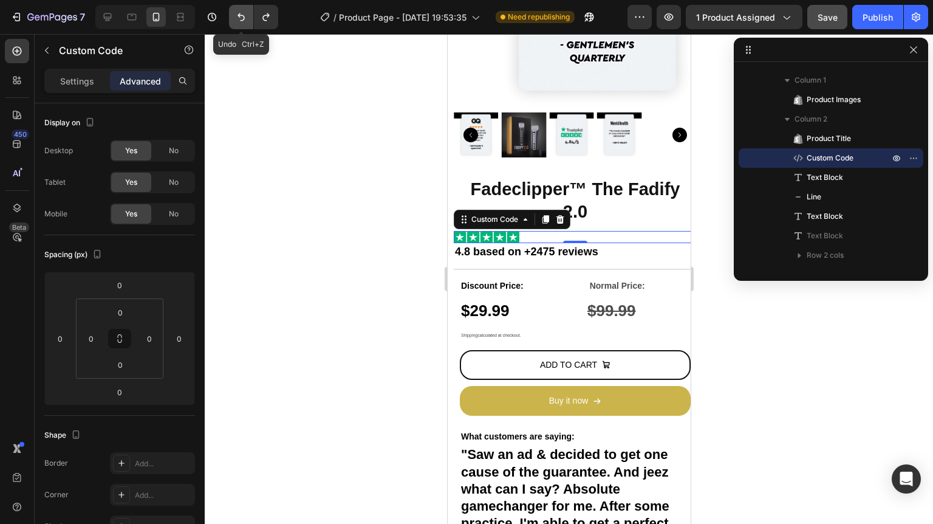
click at [237, 22] on icon "Undo/Redo" at bounding box center [241, 17] width 12 height 12
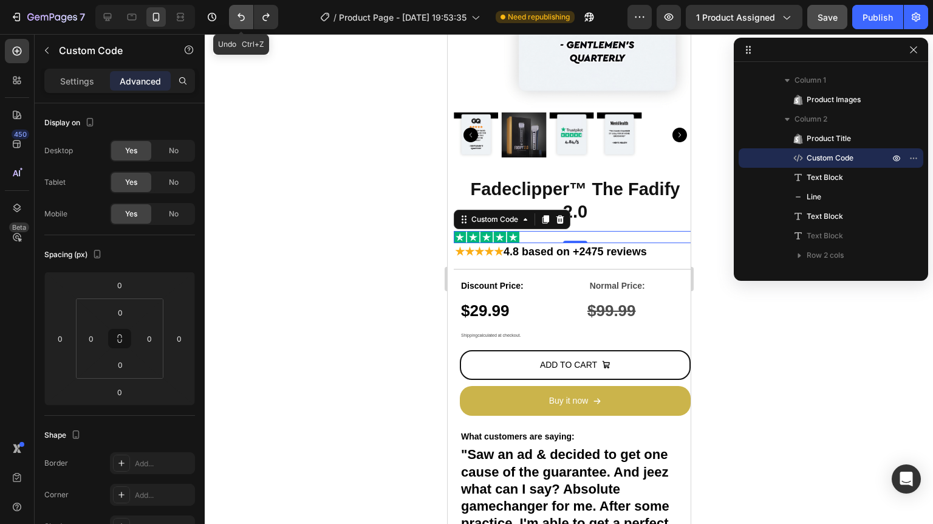
click at [237, 22] on icon "Undo/Redo" at bounding box center [241, 17] width 12 height 12
type input "10"
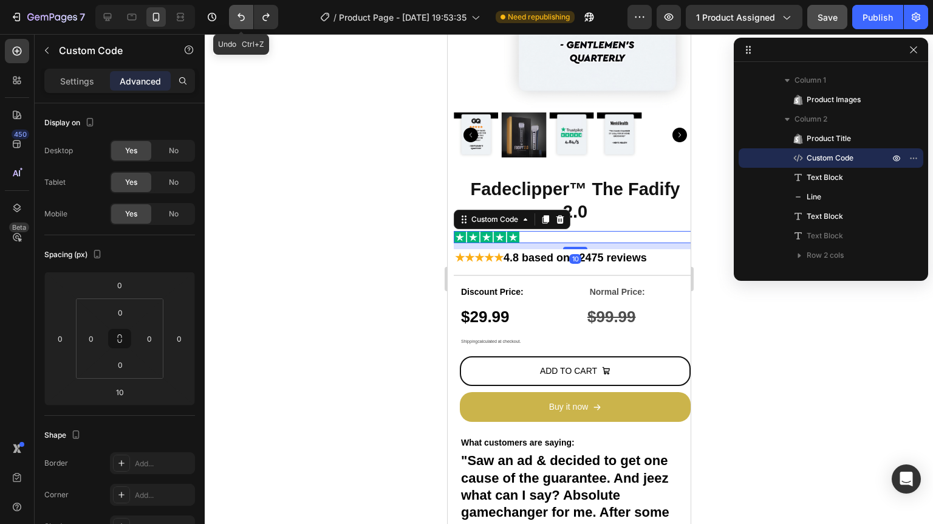
click at [237, 22] on icon "Undo/Redo" at bounding box center [241, 17] width 12 height 12
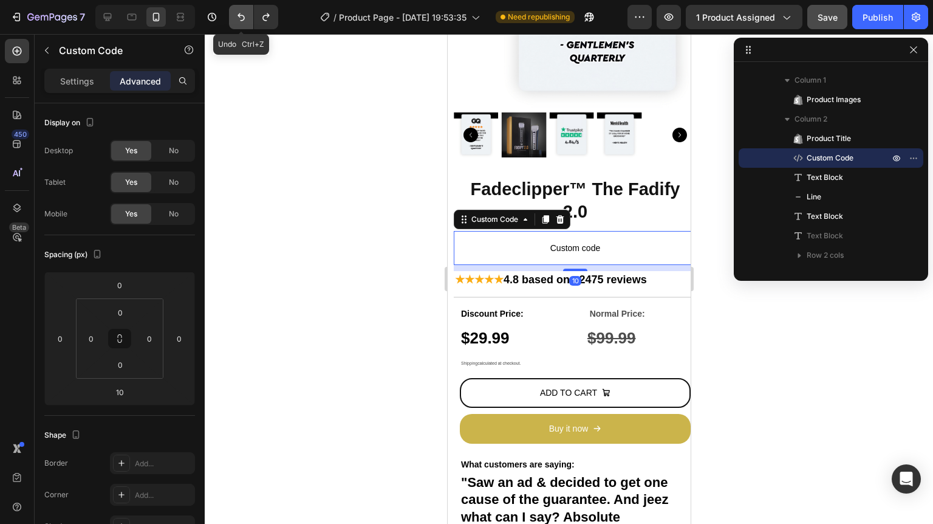
click at [245, 29] on button "Undo/Redo" at bounding box center [241, 17] width 24 height 24
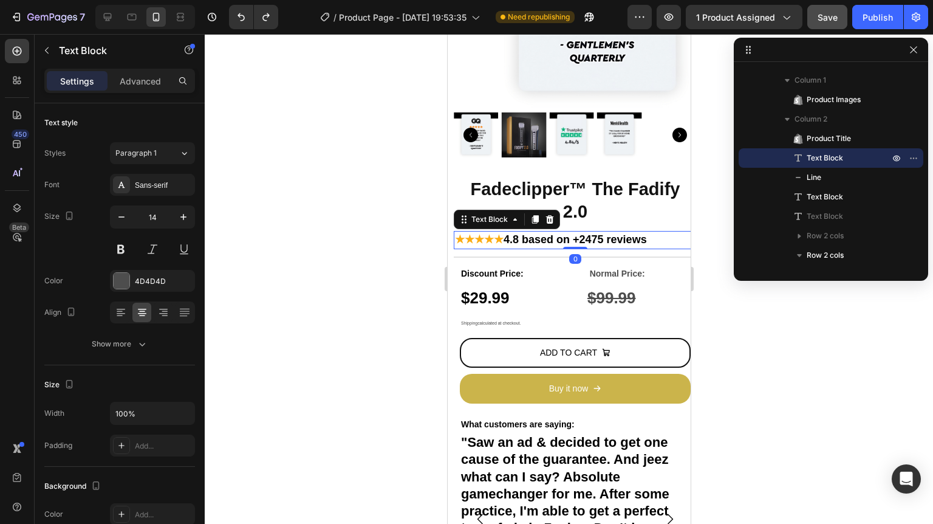
click at [538, 238] on p "★★★★★ 4.8 based on +2475 reviews" at bounding box center [574, 240] width 241 height 16
click at [143, 314] on icon at bounding box center [142, 312] width 12 height 12
click at [118, 311] on icon at bounding box center [120, 311] width 6 height 1
click at [137, 312] on icon at bounding box center [142, 312] width 12 height 12
click at [807, 301] on div at bounding box center [569, 279] width 728 height 490
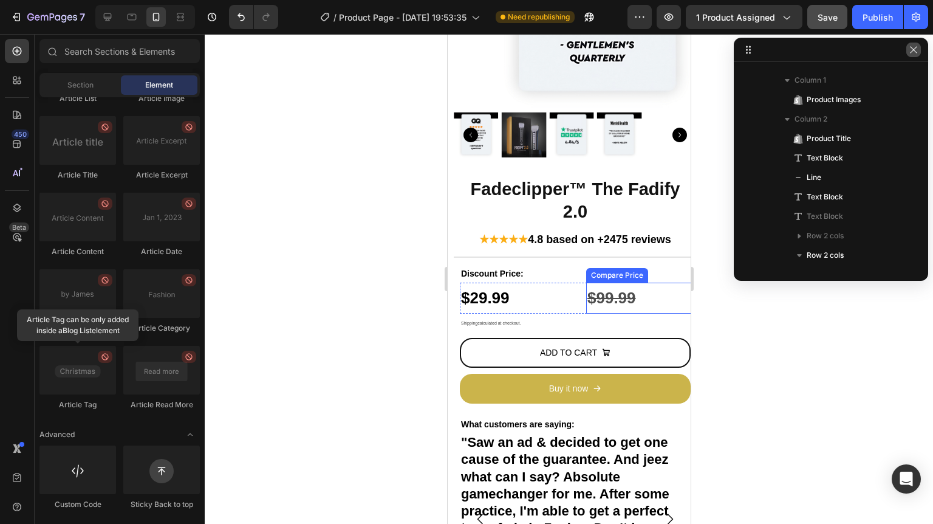
click at [915, 43] on button "button" at bounding box center [913, 50] width 15 height 15
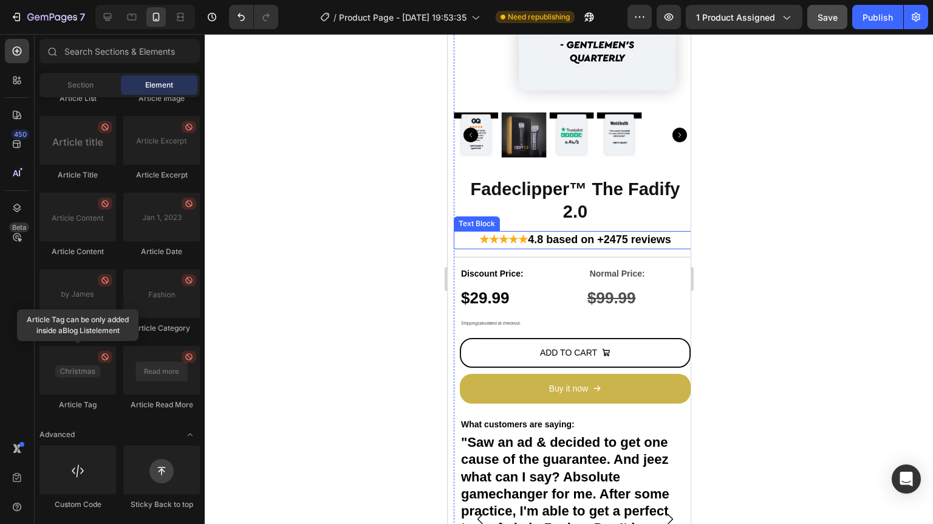
click at [548, 233] on strong "4.8 based on +2475 reviews" at bounding box center [598, 239] width 143 height 12
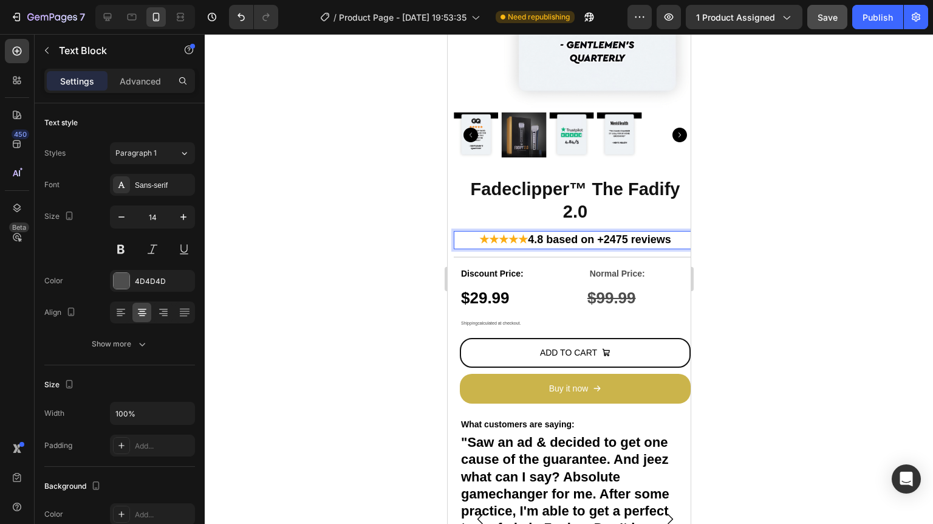
click at [542, 234] on strong "4.8 based on +2475 reviews" at bounding box center [598, 239] width 143 height 12
click at [527, 234] on strong "4.8 based on +2475 reviews" at bounding box center [598, 239] width 143 height 12
click at [513, 234] on strong "★★★★★" at bounding box center [503, 239] width 49 height 12
click at [527, 234] on strong "4.8 based on +2475 reviews" at bounding box center [598, 239] width 143 height 12
drag, startPoint x: 517, startPoint y: 234, endPoint x: 506, endPoint y: 234, distance: 10.9
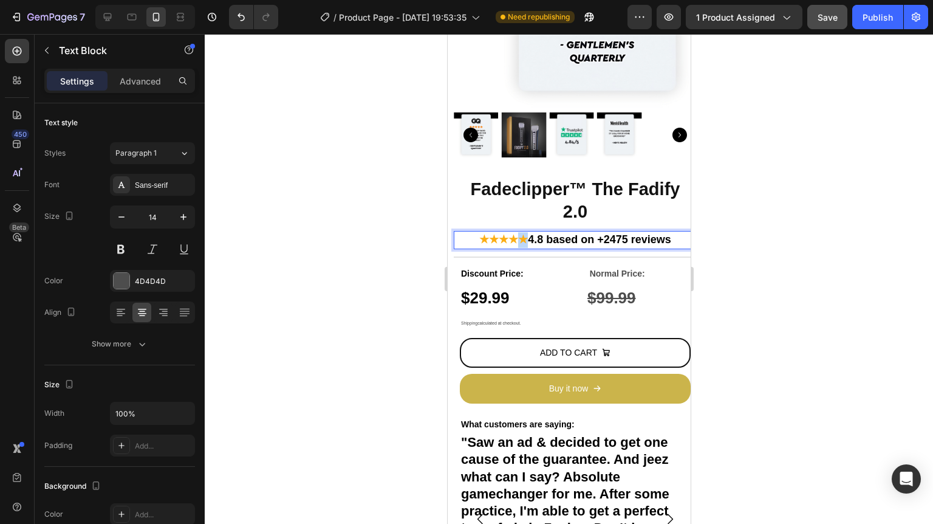
click at [506, 234] on p "★★★★★ 4.8 based on +2475 reviews" at bounding box center [574, 240] width 241 height 16
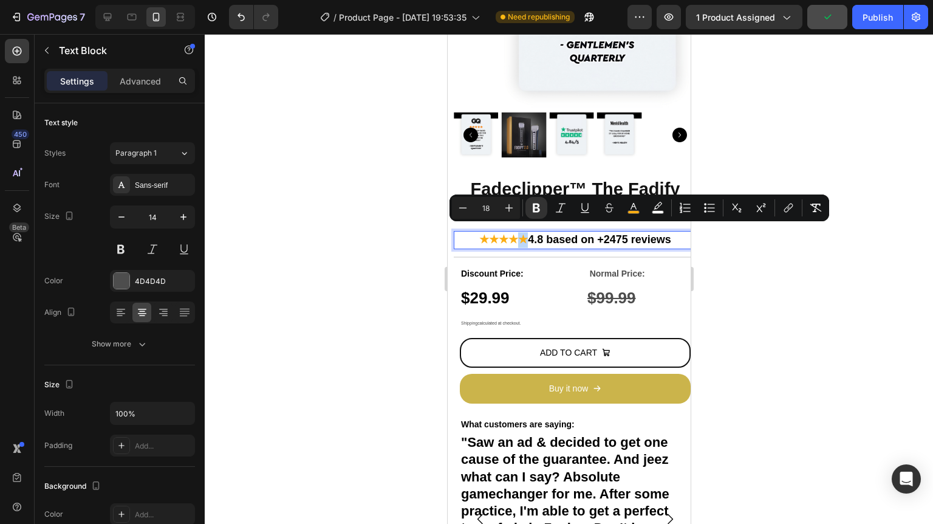
click at [510, 233] on strong "★★★★★" at bounding box center [503, 239] width 49 height 12
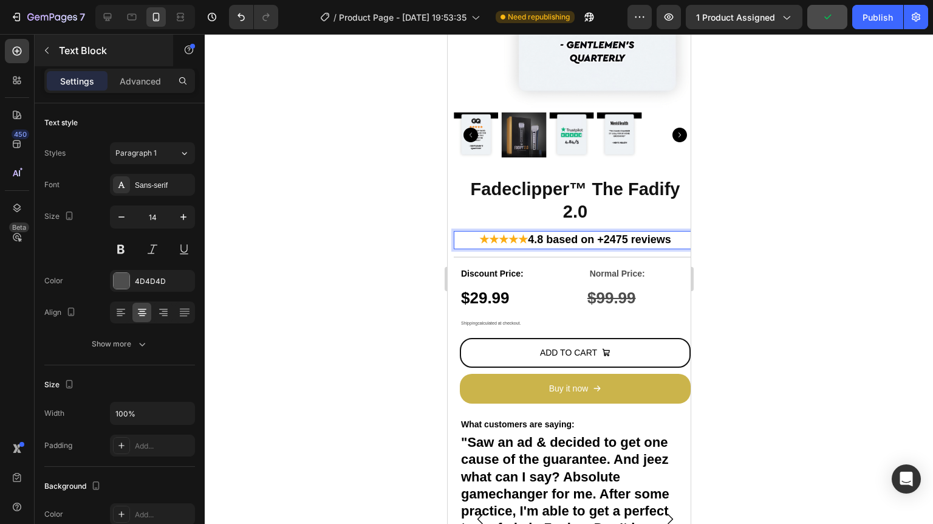
click at [34, 0] on div "7 Version history / Product Page - Aug 26, 19:53:35 Need republishing Preview 1…" at bounding box center [466, 0] width 933 height 0
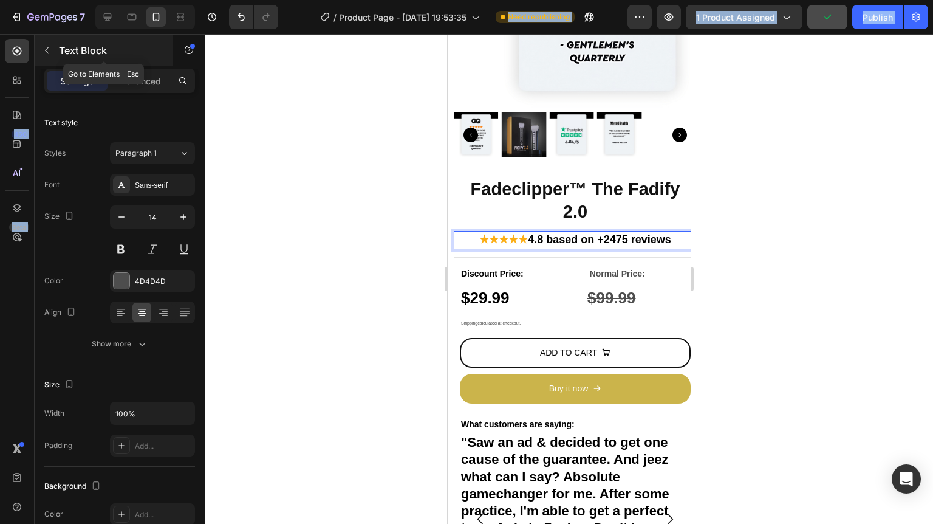
click at [43, 42] on button "button" at bounding box center [46, 50] width 19 height 19
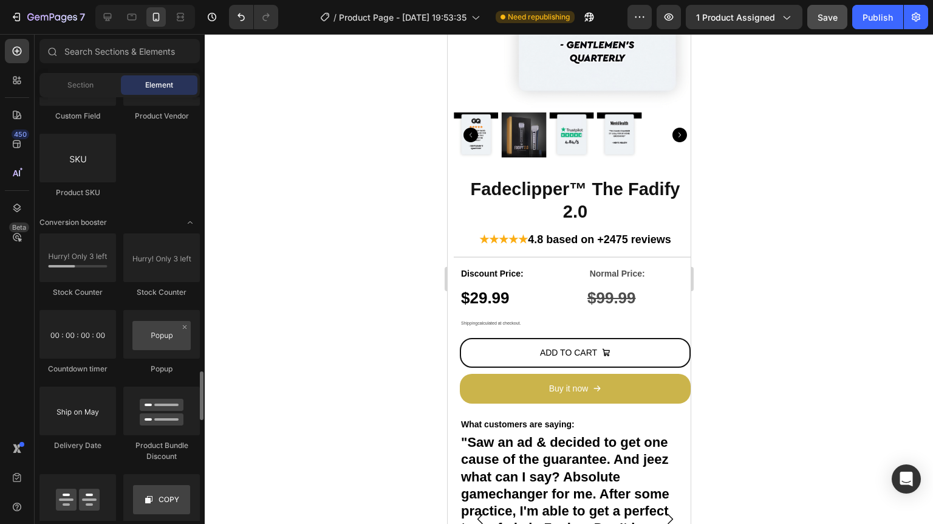
click at [270, 153] on div at bounding box center [569, 279] width 728 height 490
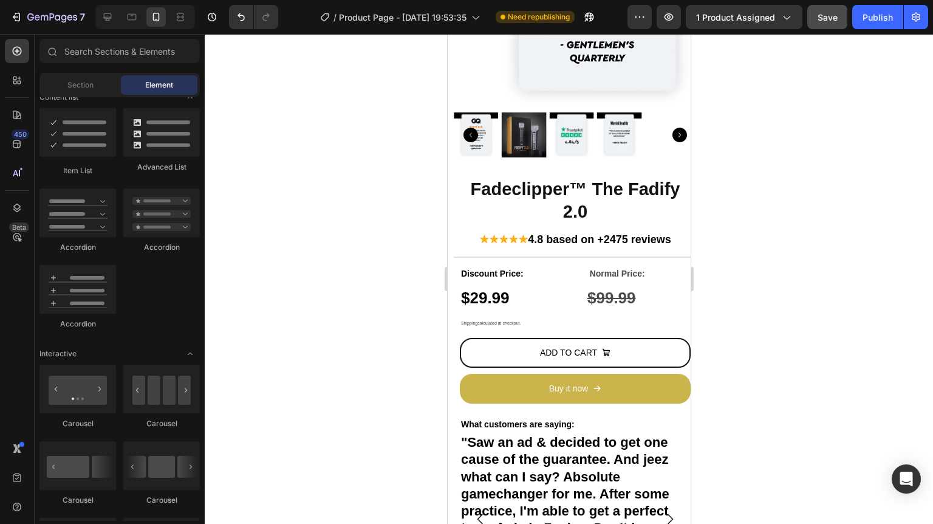
scroll to position [730, 0]
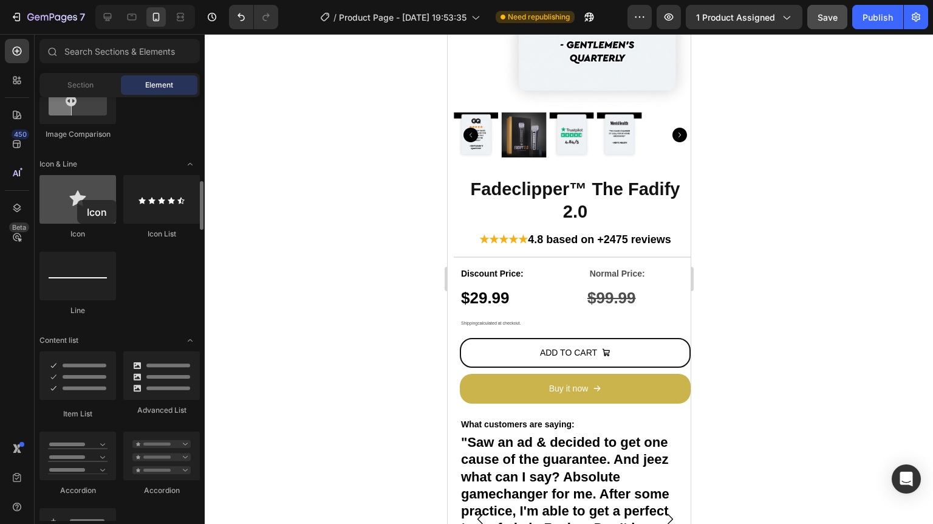
drag, startPoint x: 100, startPoint y: 194, endPoint x: 78, endPoint y: 199, distance: 22.5
click at [78, 199] on div at bounding box center [77, 199] width 77 height 49
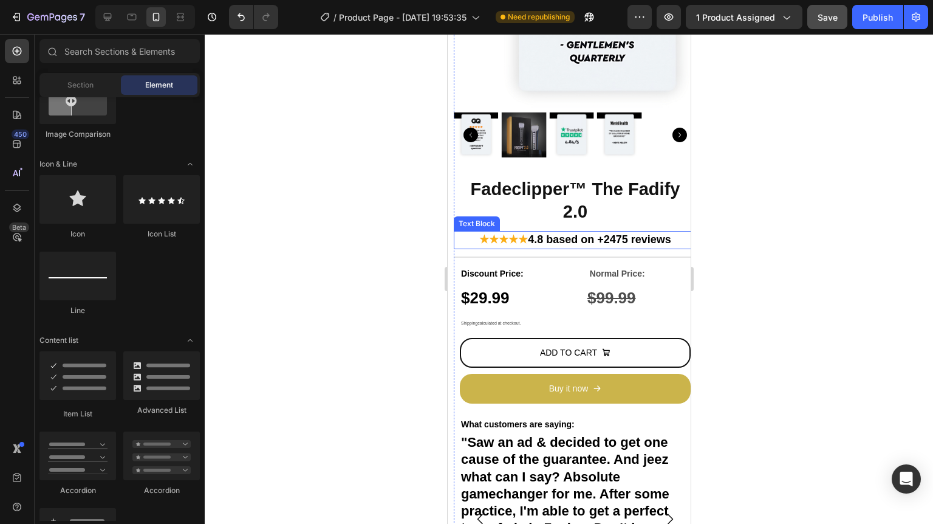
click at [540, 231] on div "★★★★★ 4.8 based on +2475 reviews" at bounding box center [574, 240] width 243 height 18
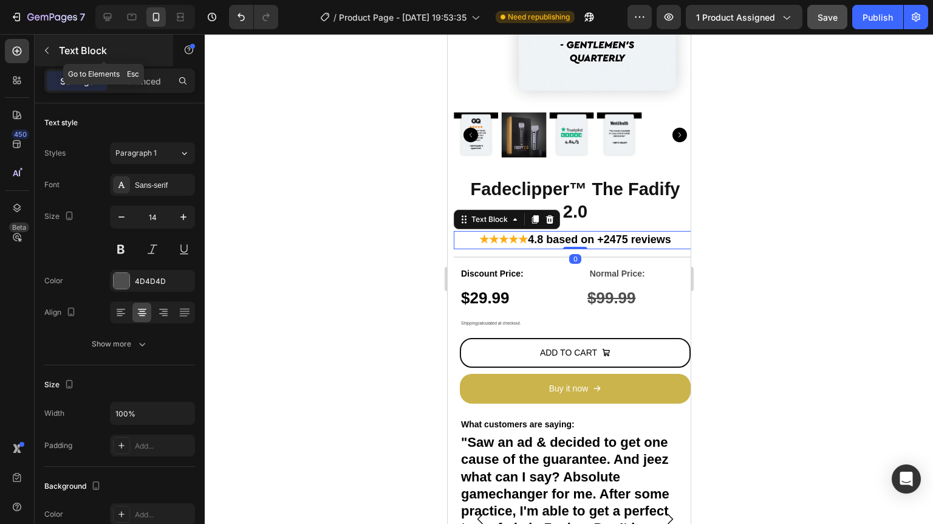
click at [69, 44] on p "Text Block" at bounding box center [110, 50] width 103 height 15
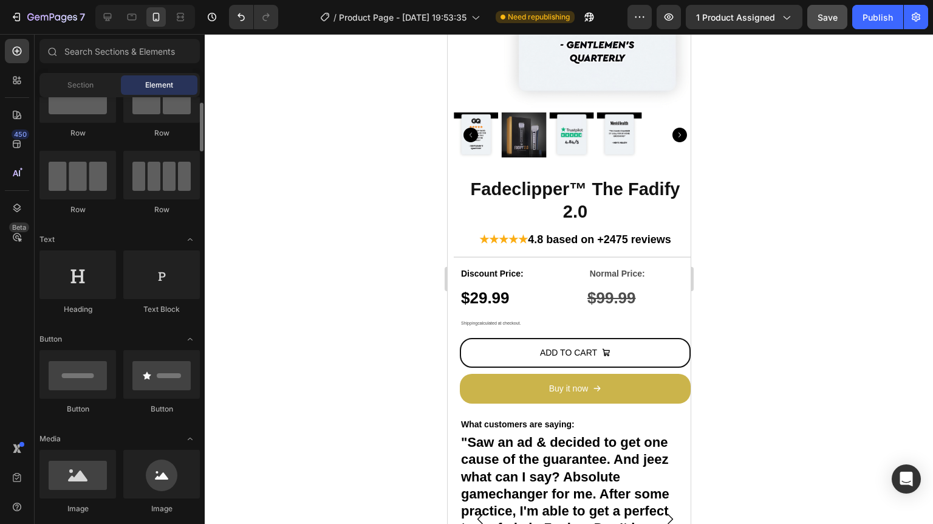
scroll to position [0, 0]
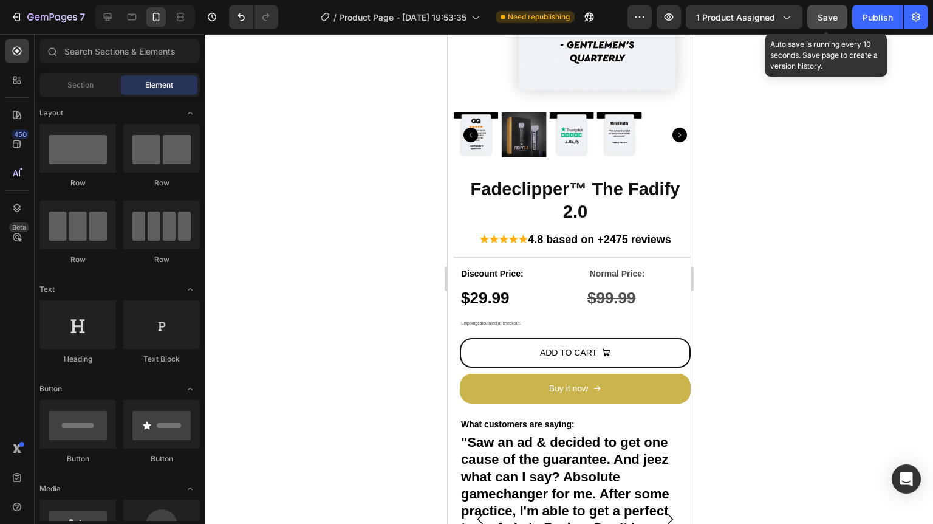
click at [820, 28] on button "Save" at bounding box center [827, 17] width 40 height 24
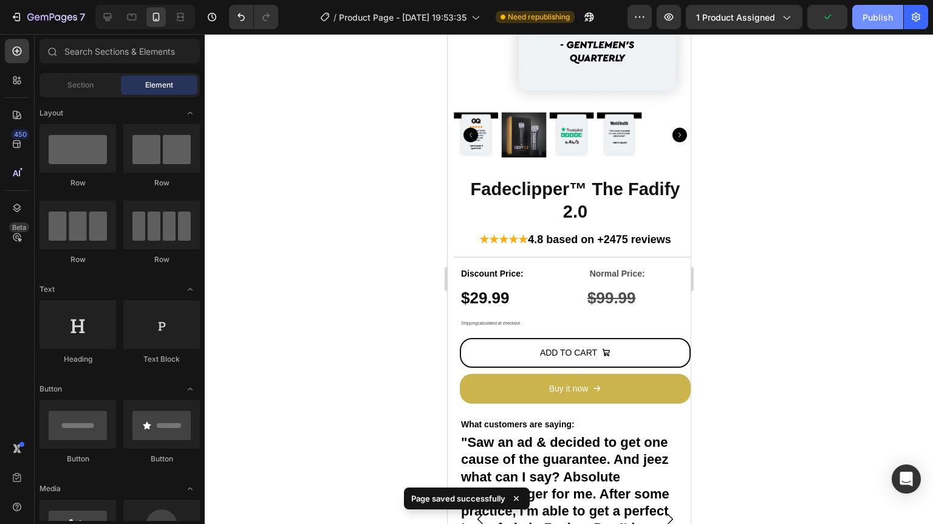
click at [868, 13] on div "Publish" at bounding box center [877, 17] width 30 height 13
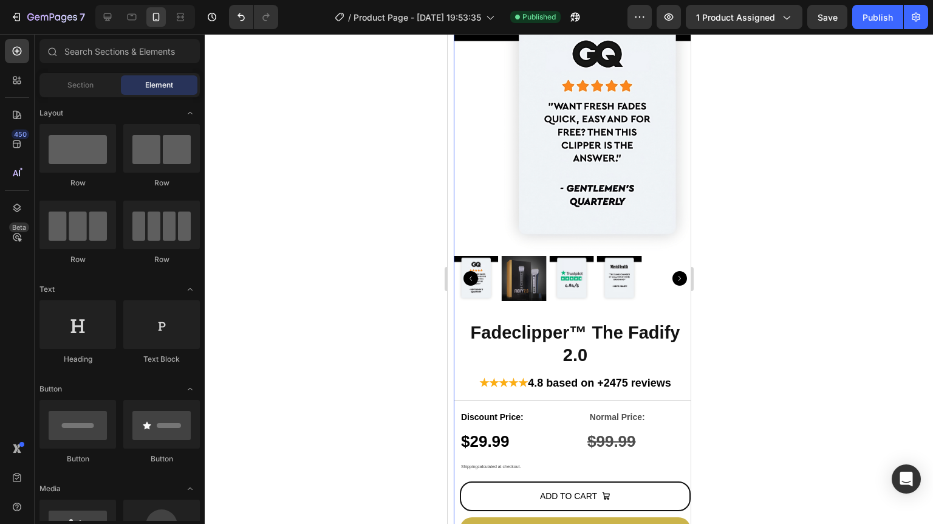
scroll to position [147, 0]
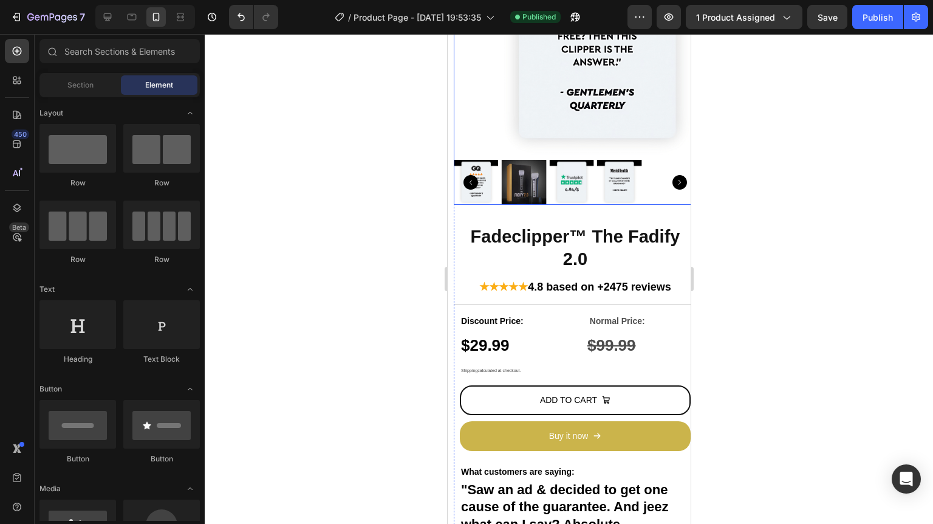
click at [528, 182] on img at bounding box center [523, 182] width 45 height 45
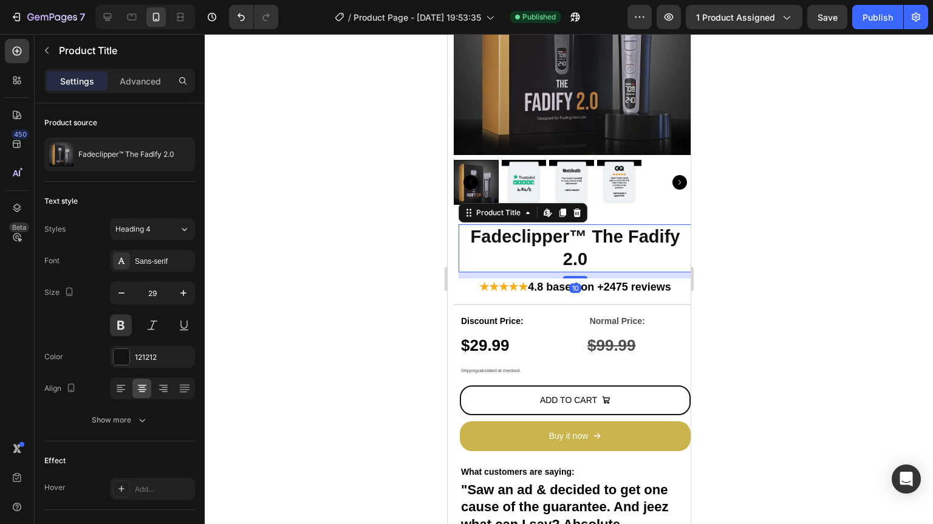
click at [601, 242] on h2 "Fadeclipper™ The Fadify 2.0" at bounding box center [574, 248] width 233 height 48
click at [122, 386] on icon at bounding box center [121, 388] width 12 height 12
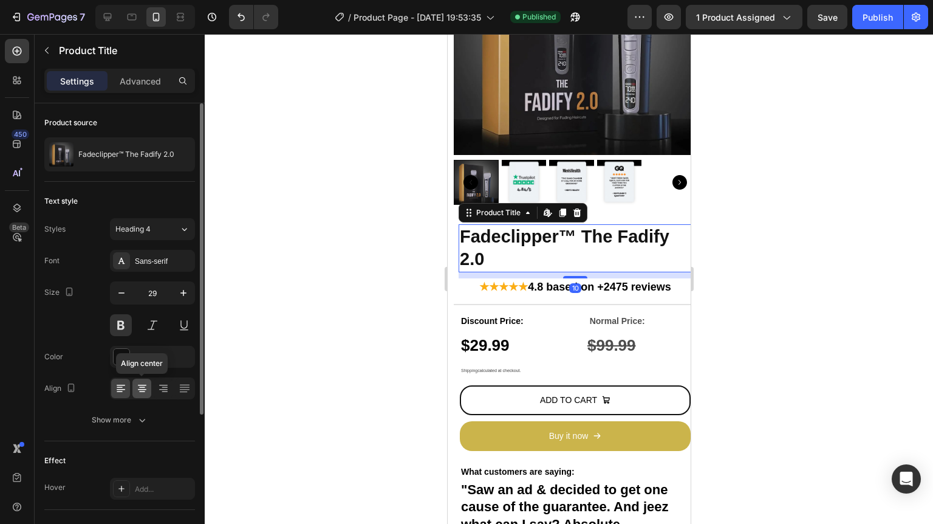
click at [139, 389] on icon at bounding box center [142, 389] width 9 height 1
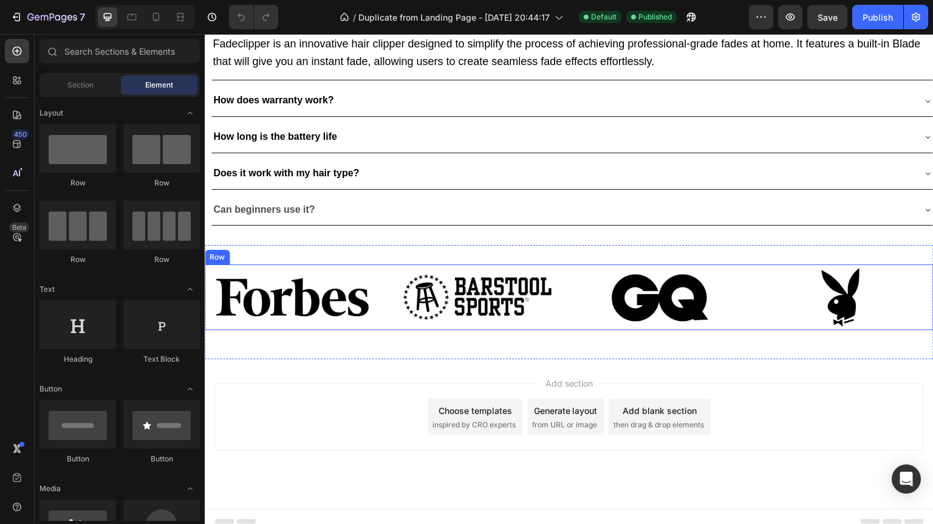
scroll to position [2386, 0]
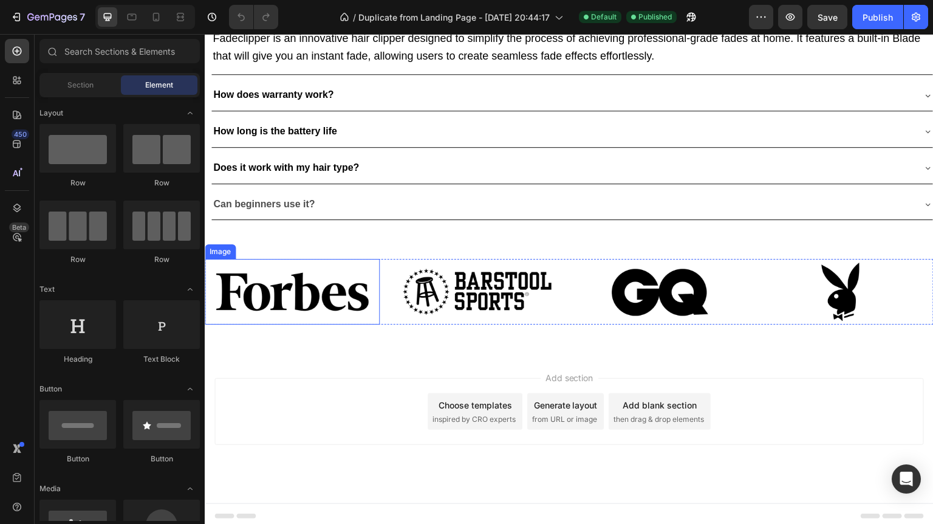
click at [296, 288] on img at bounding box center [292, 292] width 175 height 66
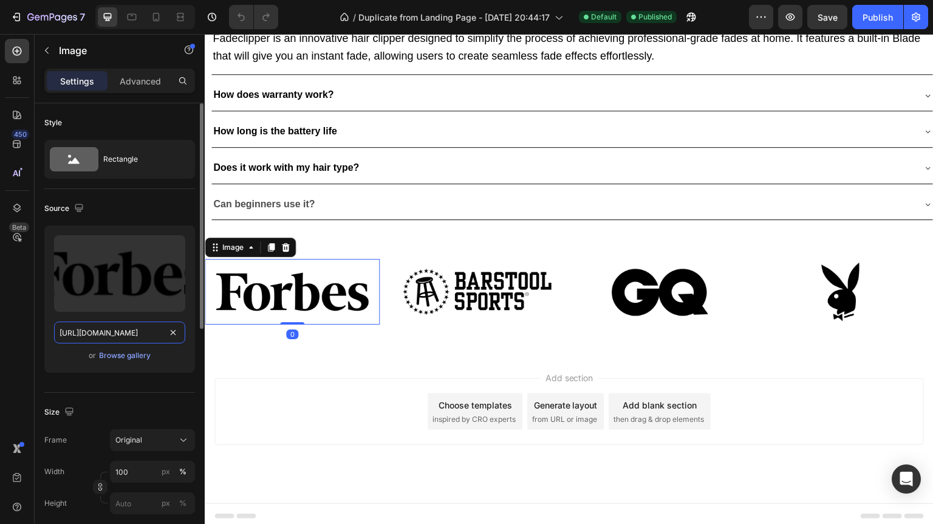
click at [121, 333] on input "https://cdn.shopify.com/s/files/1/0829/8607/4442/files/gempages_517458748881503…" at bounding box center [119, 332] width 131 height 22
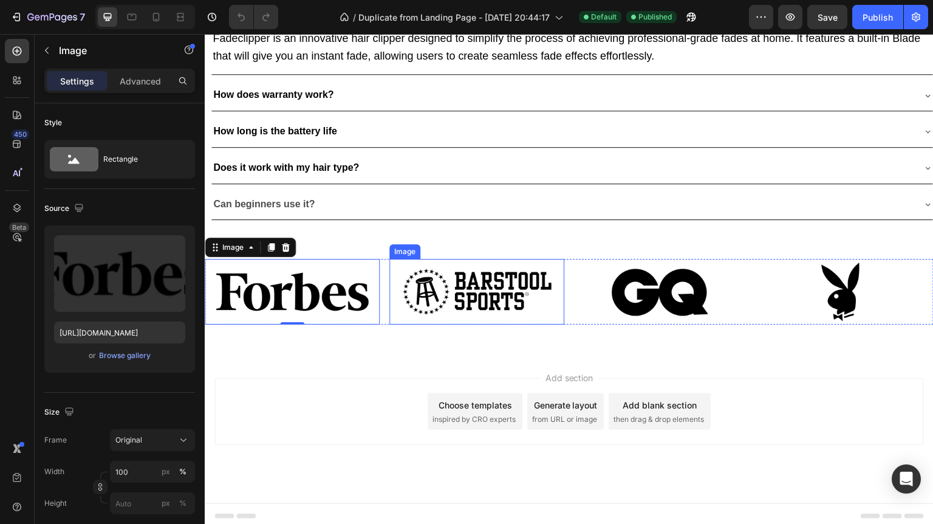
click at [457, 276] on img at bounding box center [476, 292] width 175 height 66
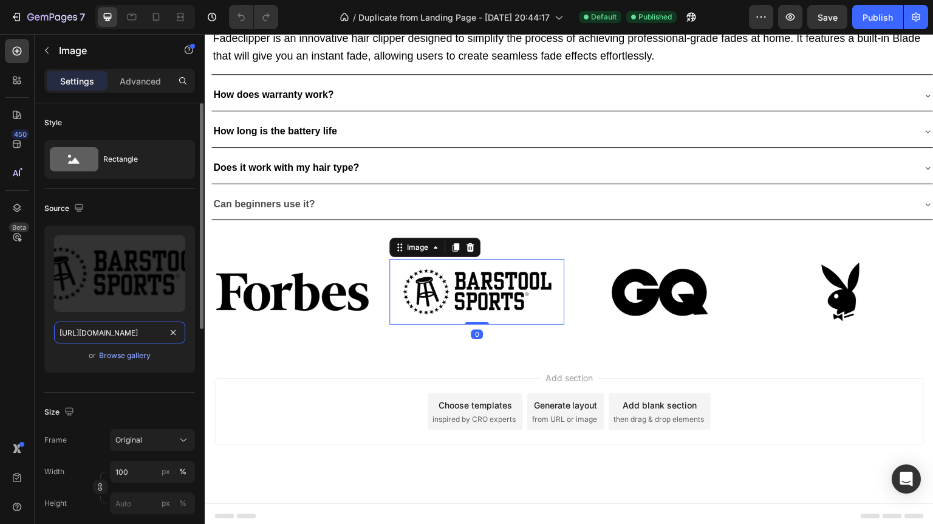
click at [103, 324] on input "https://cdn.shopify.com/s/files/1/0829/8607/4442/files/gempages_517458748881503…" at bounding box center [119, 332] width 131 height 22
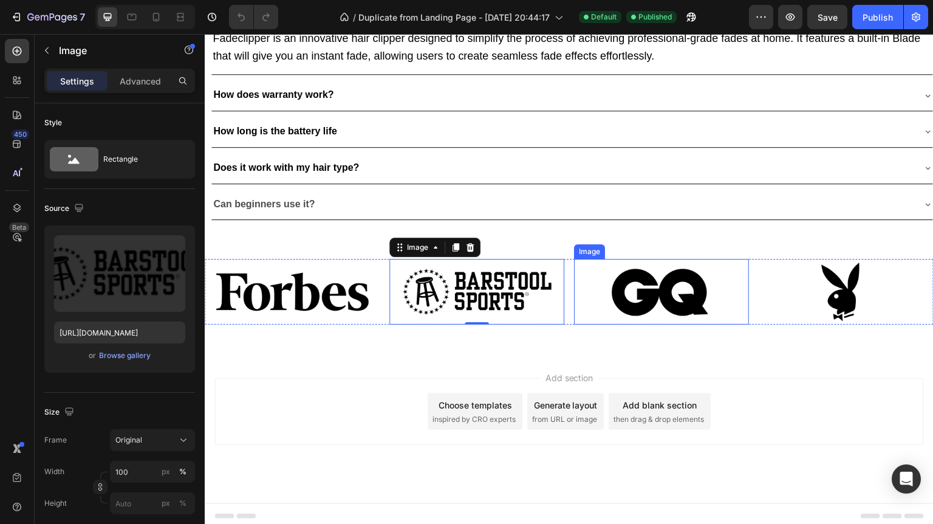
click at [677, 282] on img at bounding box center [661, 292] width 175 height 66
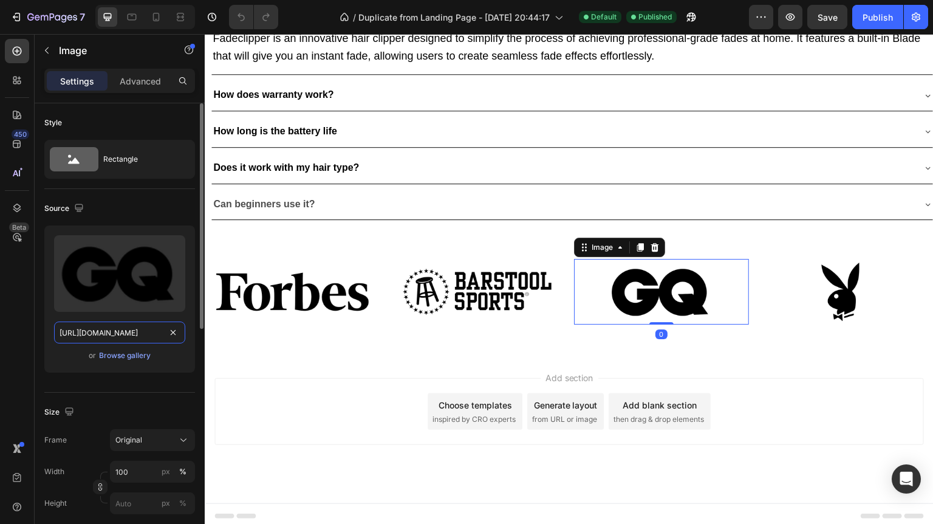
click at [95, 335] on input "https://cdn.shopify.com/s/files/1/0829/8607/4442/files/gempages_517458748881503…" at bounding box center [119, 332] width 131 height 22
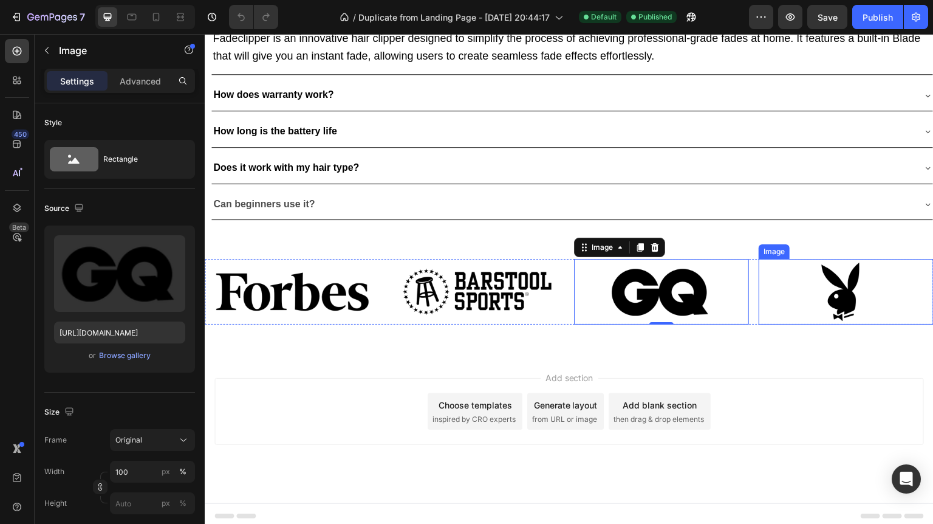
click at [838, 271] on img at bounding box center [846, 292] width 175 height 66
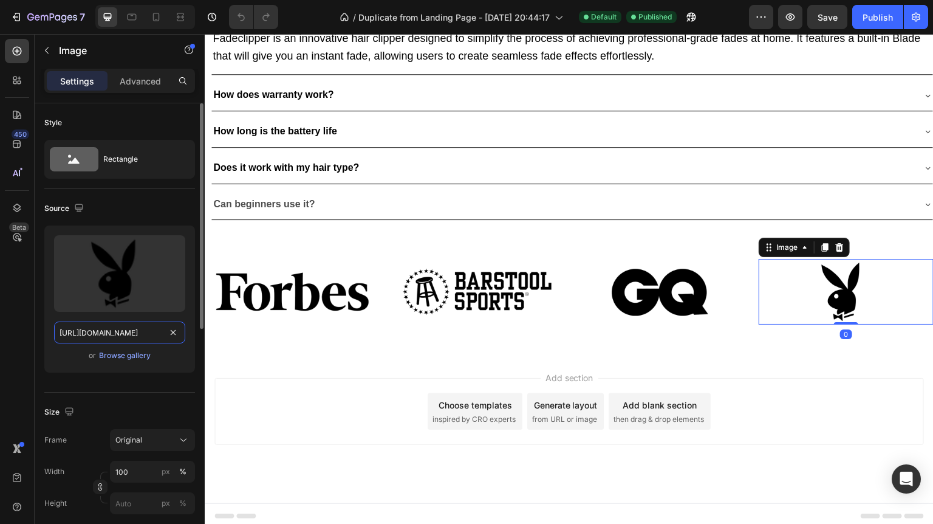
click at [119, 335] on input "https://cdn.shopify.com/s/files/1/0829/8607/4442/files/gempages_517458748881503…" at bounding box center [119, 332] width 131 height 22
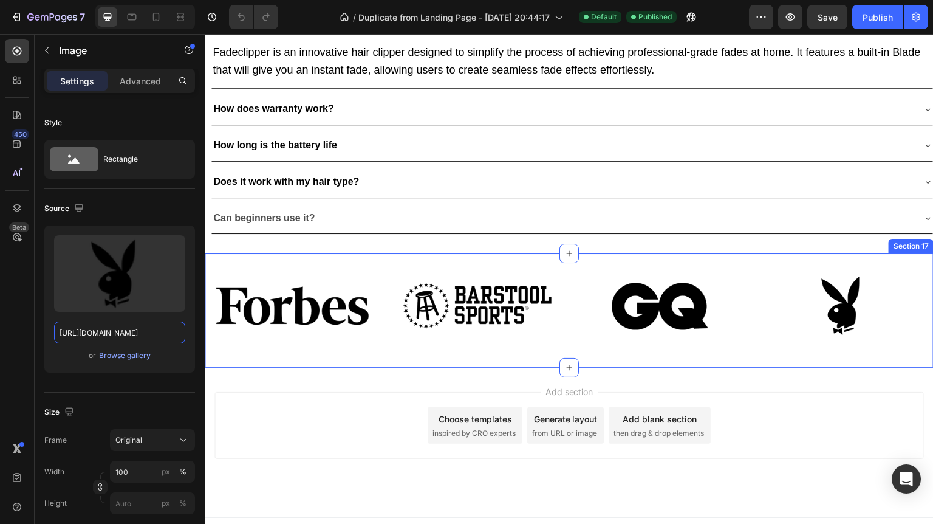
scroll to position [2000, 0]
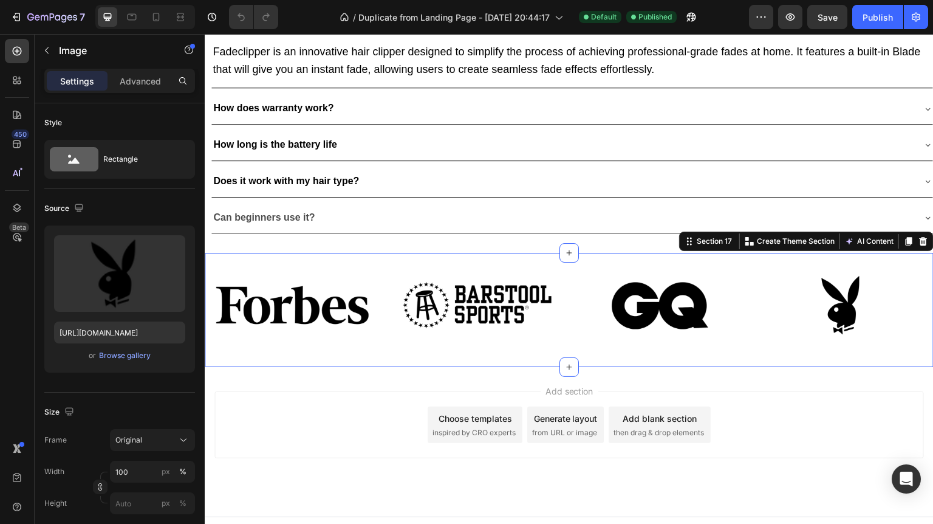
click at [312, 259] on div "Image Image Image Image Row Section 17 You can create reusable sections Create …" at bounding box center [569, 310] width 729 height 114
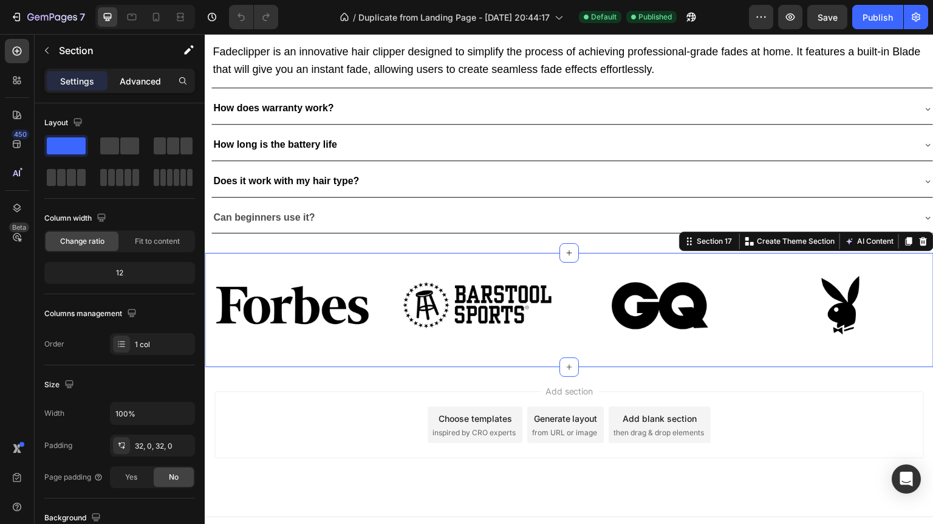
click at [148, 78] on p "Advanced" at bounding box center [140, 81] width 41 height 13
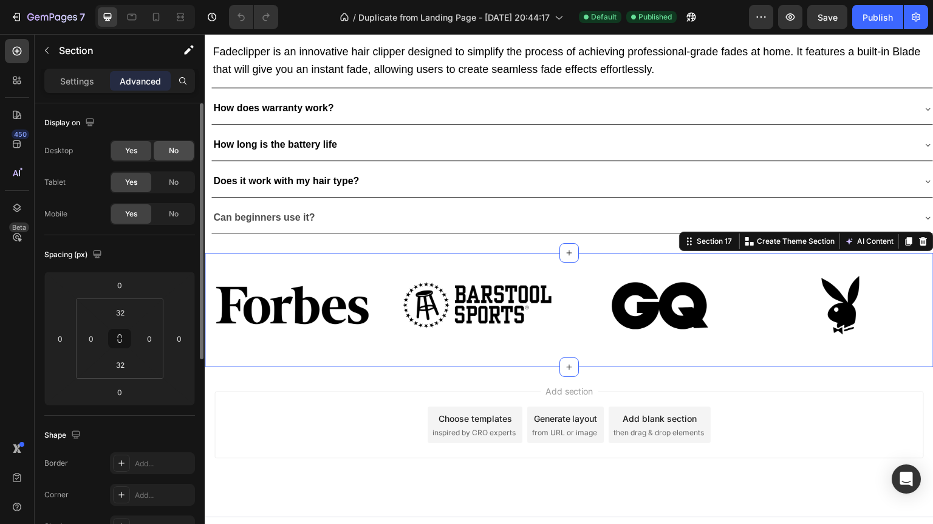
click at [168, 143] on div "No" at bounding box center [174, 150] width 40 height 19
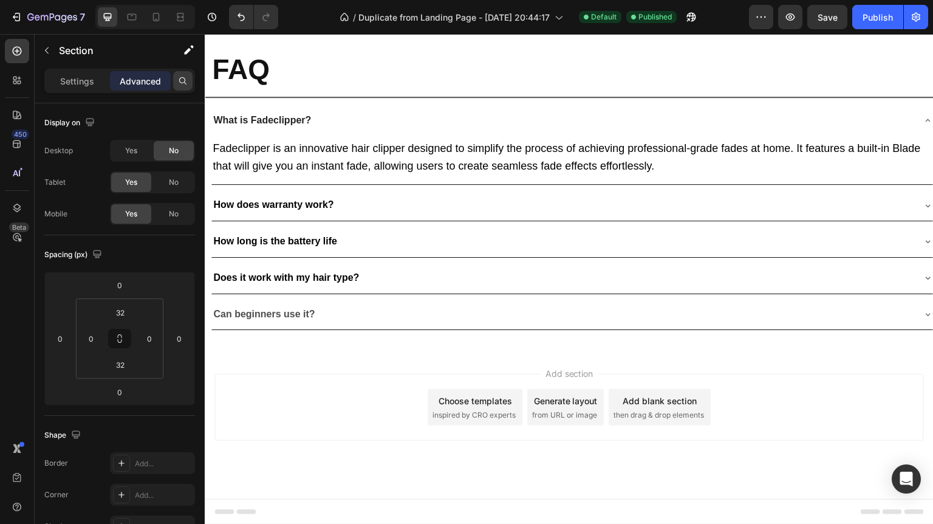
scroll to position [1900, 0]
click at [160, 20] on icon at bounding box center [156, 17] width 12 height 12
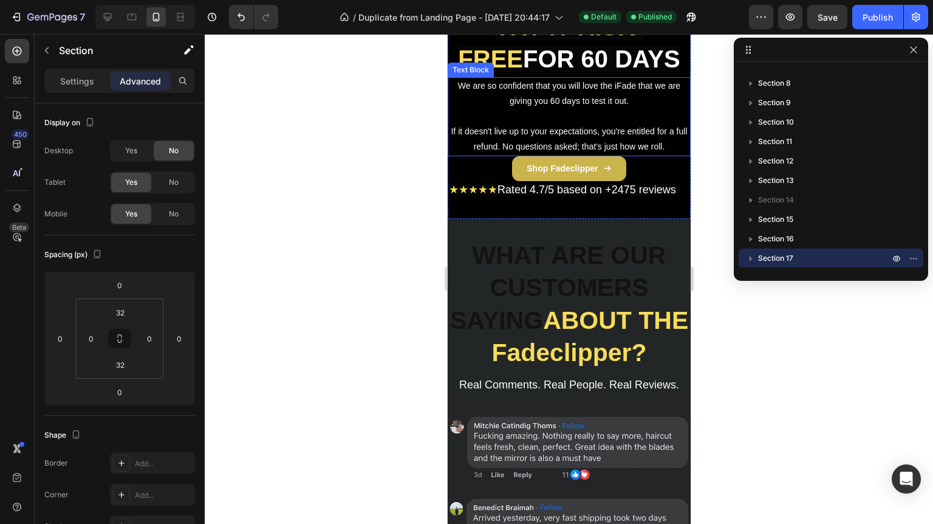
scroll to position [1823, 0]
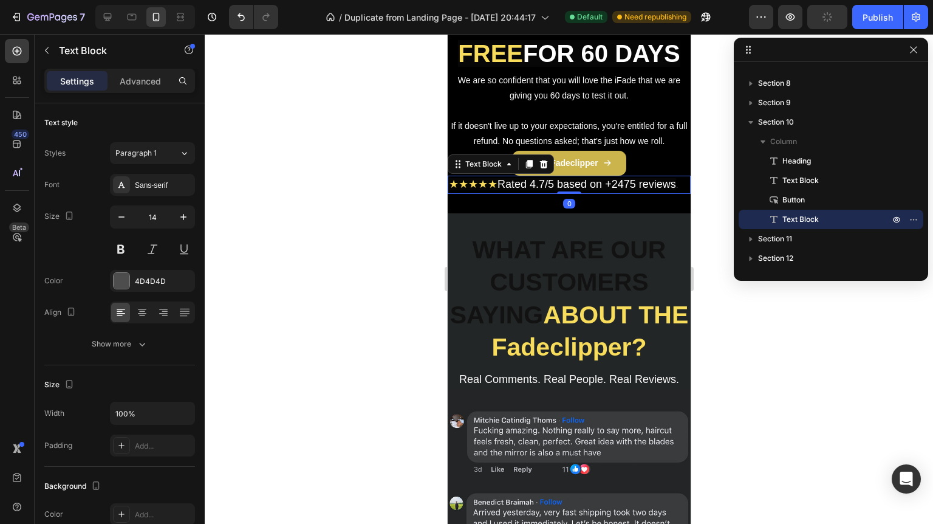
click at [589, 190] on span "Rated 4.7/5 based on +2475 reviews" at bounding box center [586, 184] width 179 height 12
click at [145, 97] on div "Settings Advanced" at bounding box center [120, 86] width 170 height 35
click at [146, 309] on icon at bounding box center [142, 312] width 12 height 12
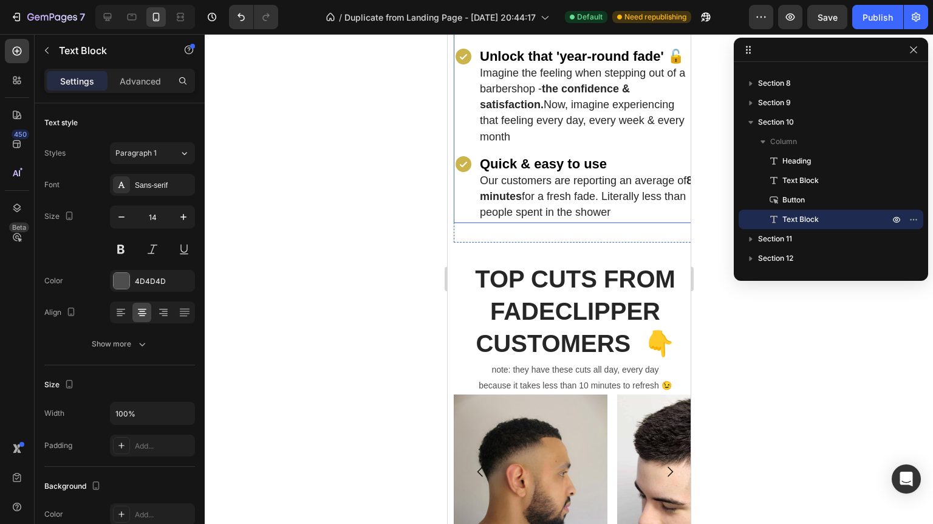
scroll to position [1378, 0]
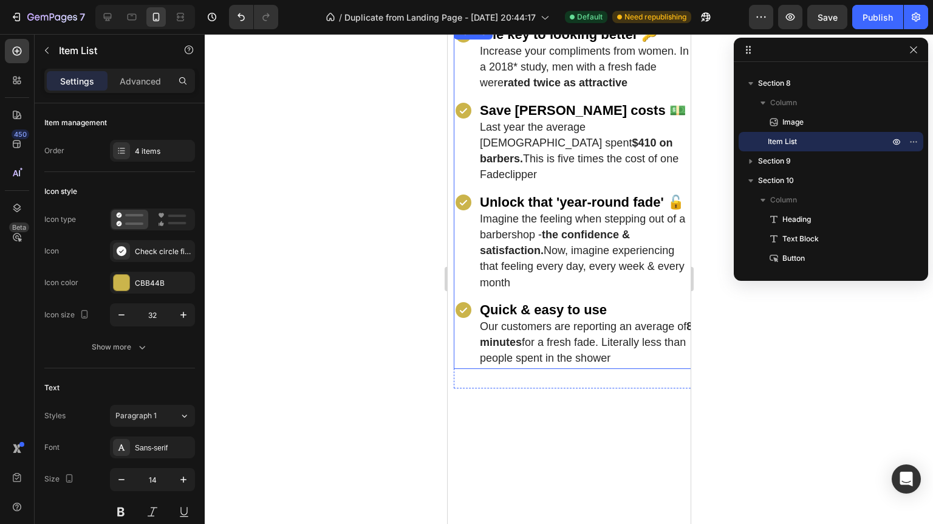
click at [657, 89] on span "Increase your compliments from women. In a 2018* study, men with a fresh fade w…" at bounding box center [583, 67] width 209 height 44
click at [141, 85] on p "Advanced" at bounding box center [140, 81] width 41 height 13
type input "100%"
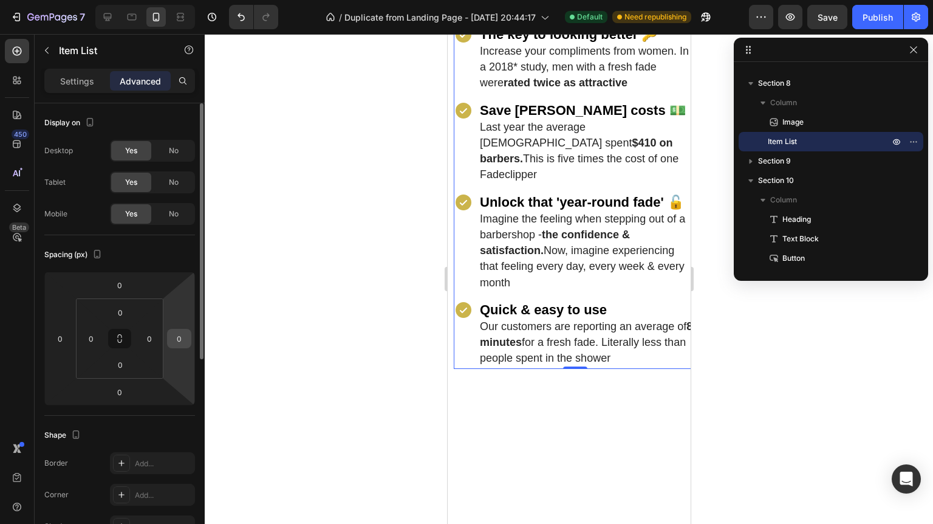
click at [184, 332] on input "0" at bounding box center [179, 338] width 18 height 18
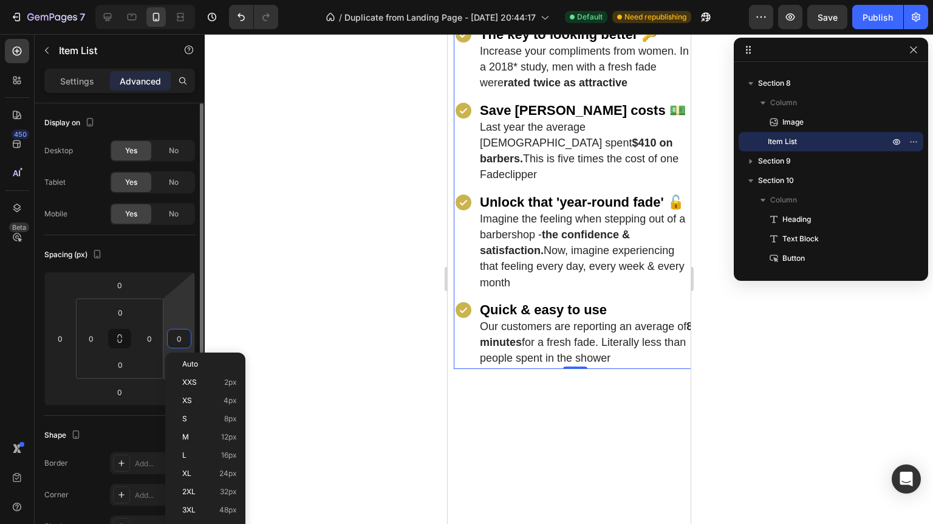
type input "5"
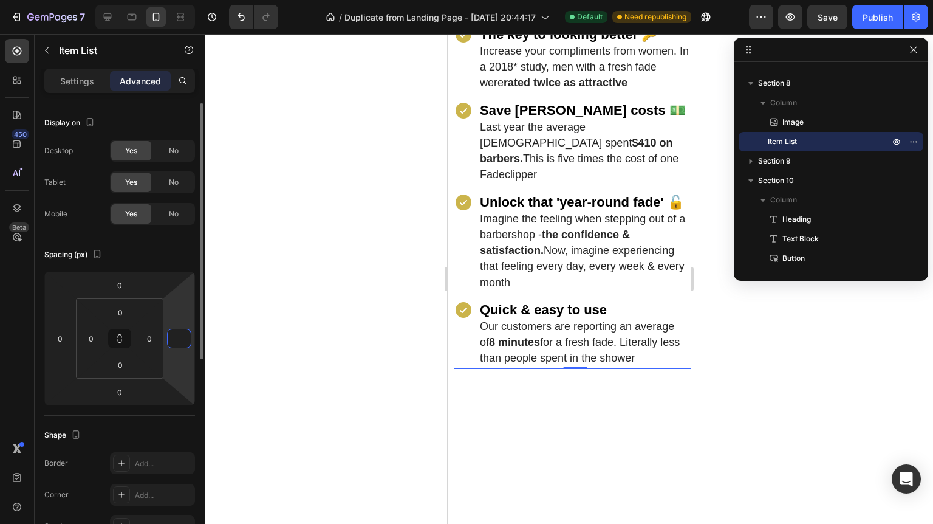
type input "5"
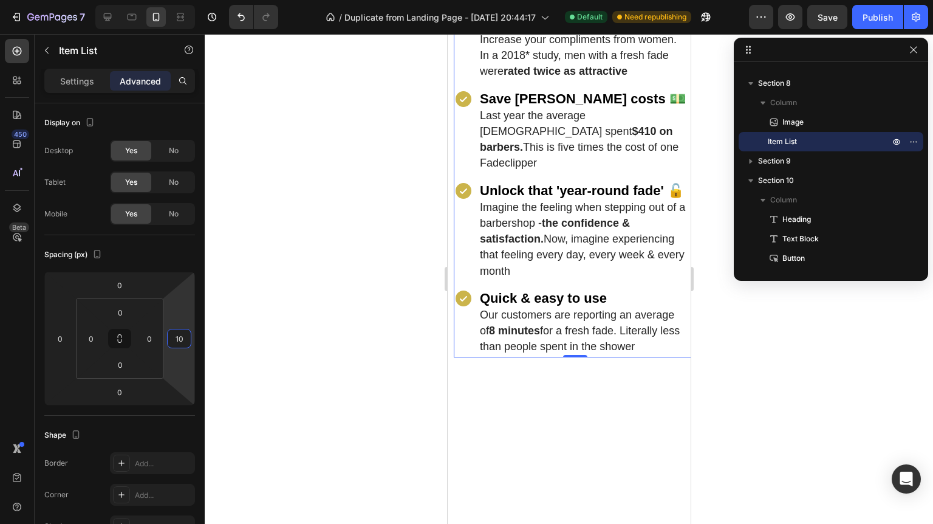
scroll to position [1427, 0]
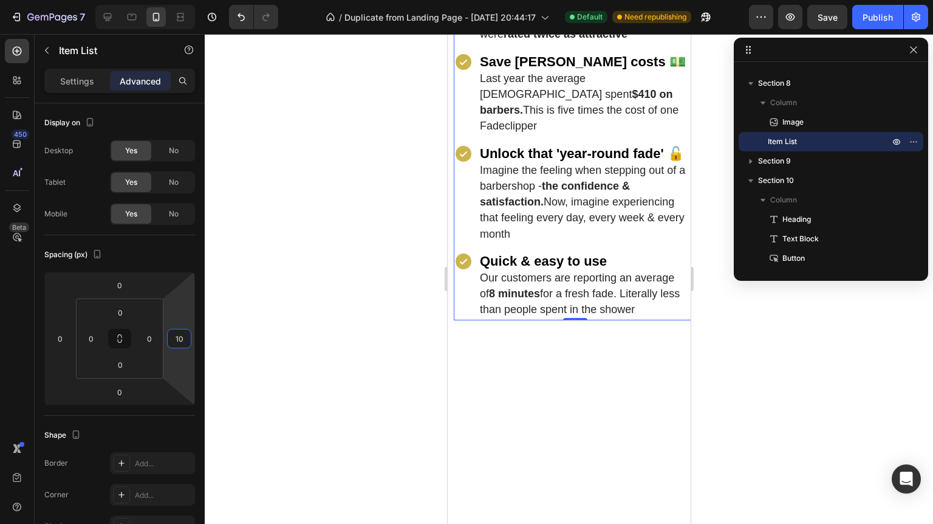
type input "1"
type input "7"
type input "8"
click at [325, 304] on div at bounding box center [569, 279] width 728 height 490
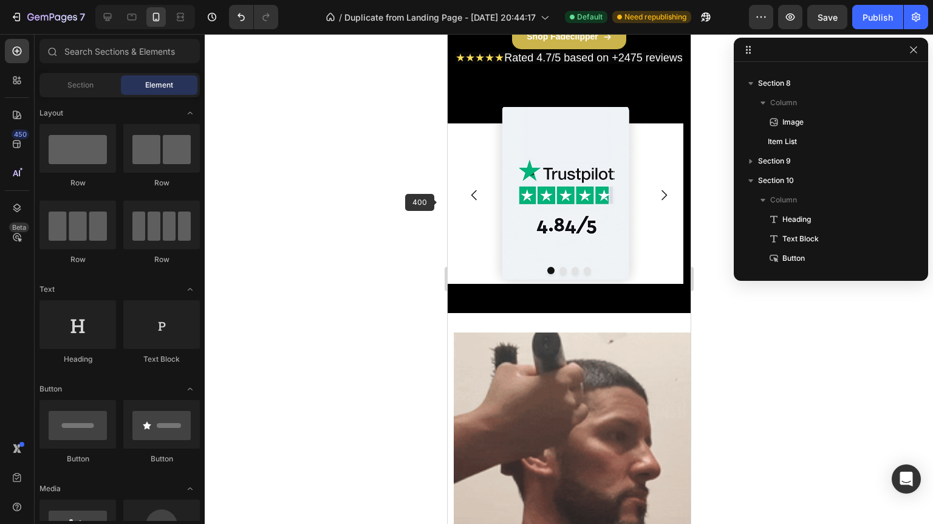
scroll to position [989, 0]
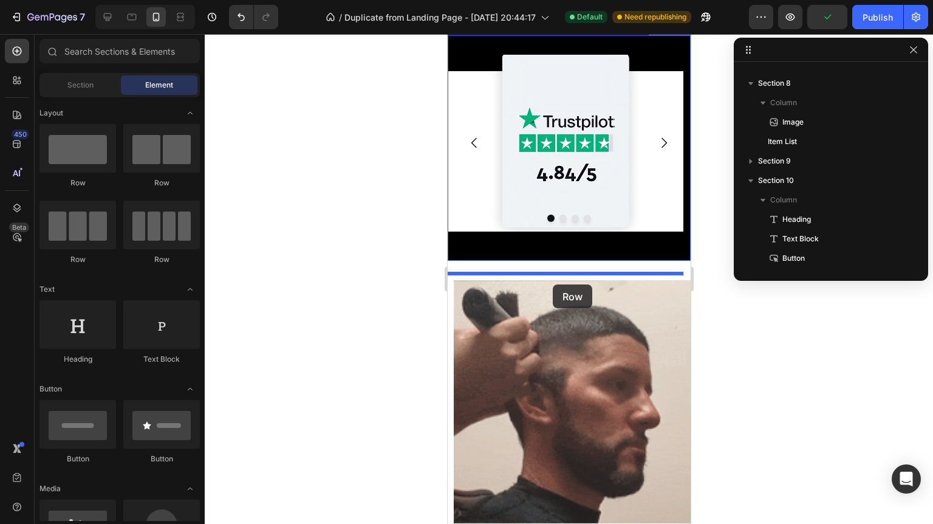
drag, startPoint x: 600, startPoint y: 258, endPoint x: 552, endPoint y: 284, distance: 54.9
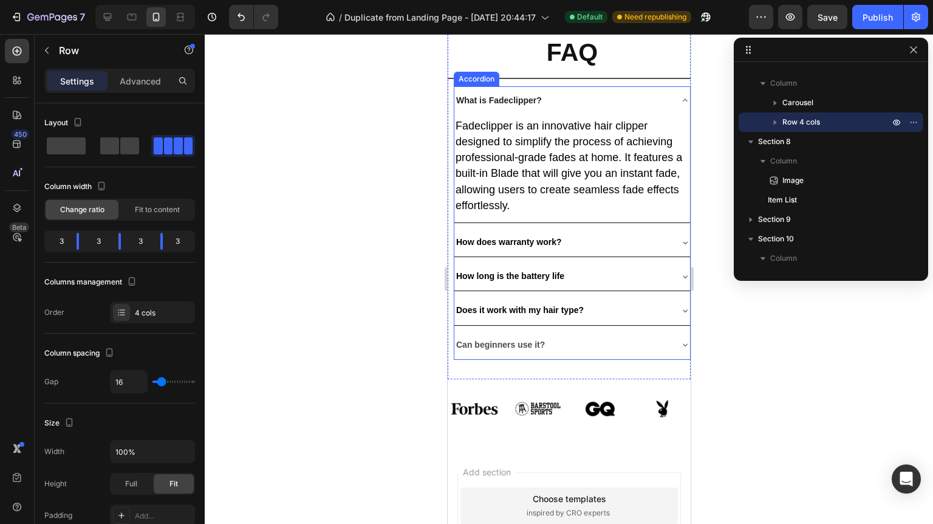
scroll to position [4051, 0]
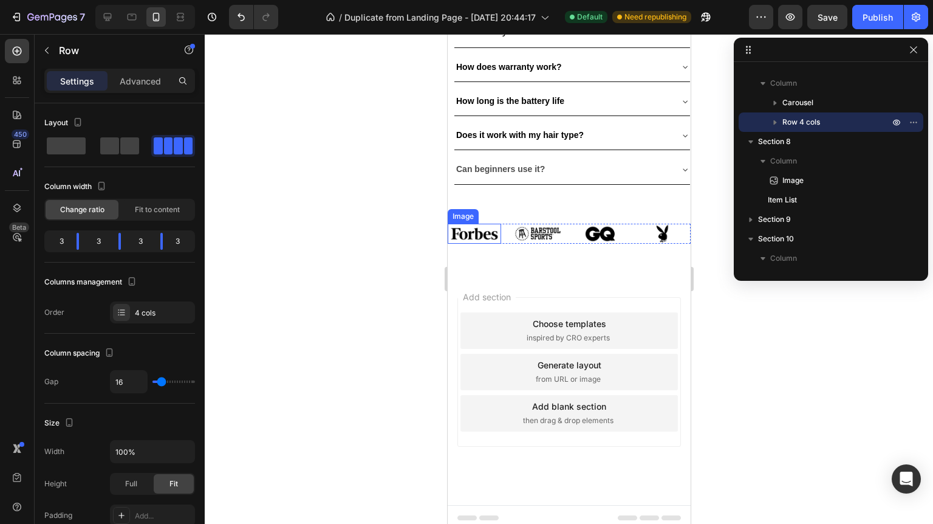
click at [471, 238] on img at bounding box center [473, 234] width 53 height 20
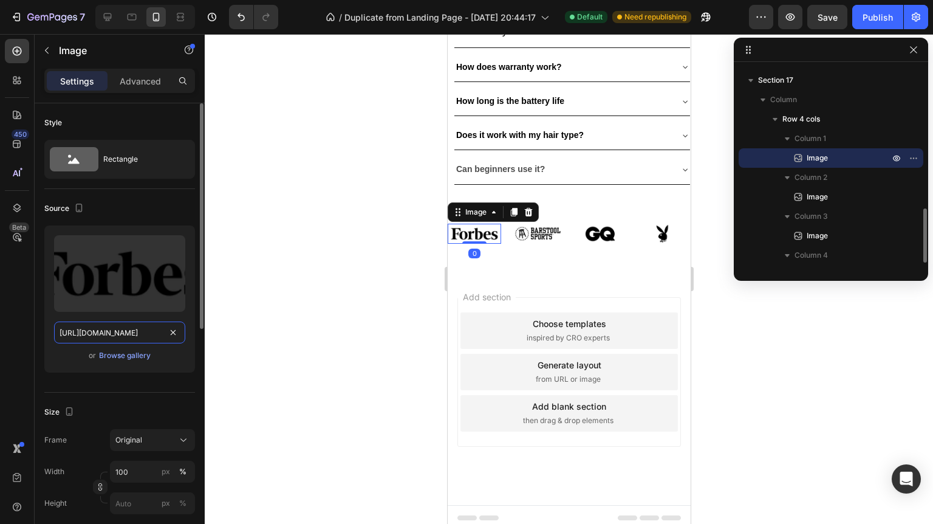
click at [105, 335] on input "https://cdn.shopify.com/s/files/1/0829/8607/4442/files/gempages_517458748881503…" at bounding box center [119, 332] width 131 height 22
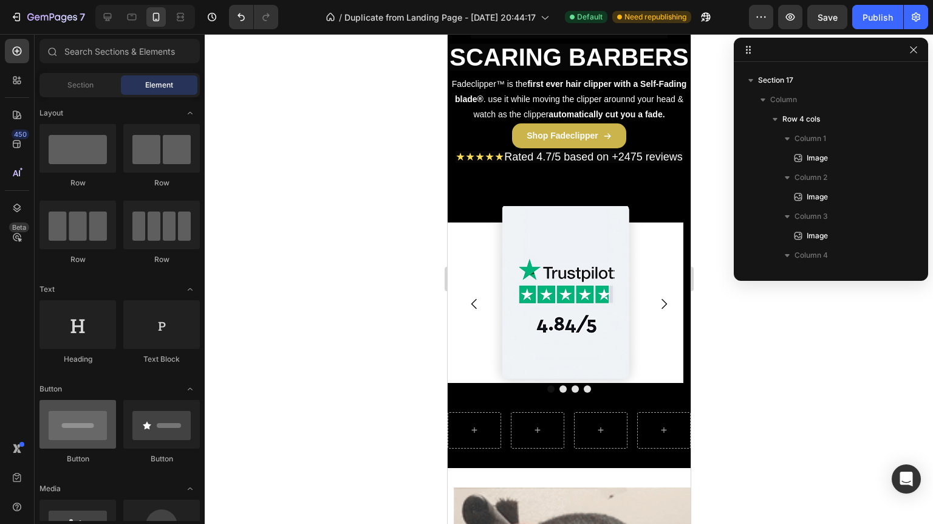
scroll to position [49, 0]
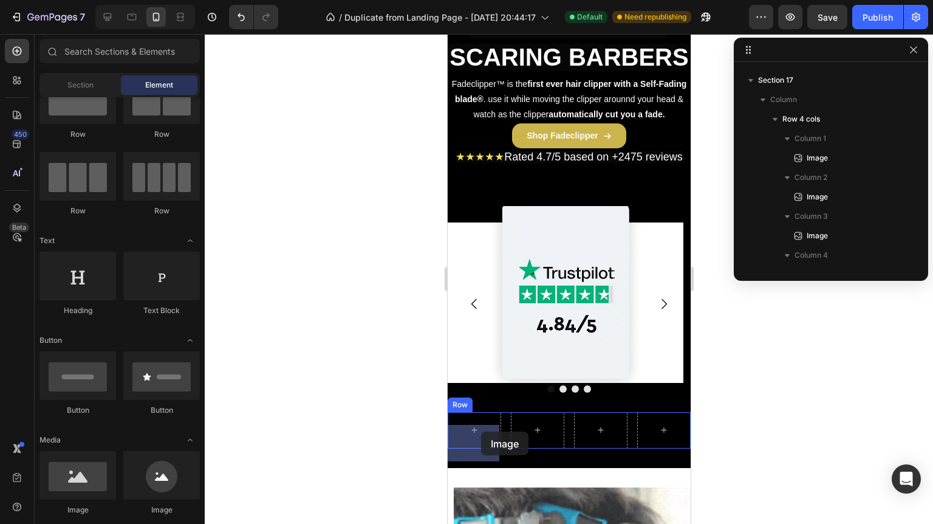
drag, startPoint x: 530, startPoint y: 511, endPoint x: 476, endPoint y: 434, distance: 94.0
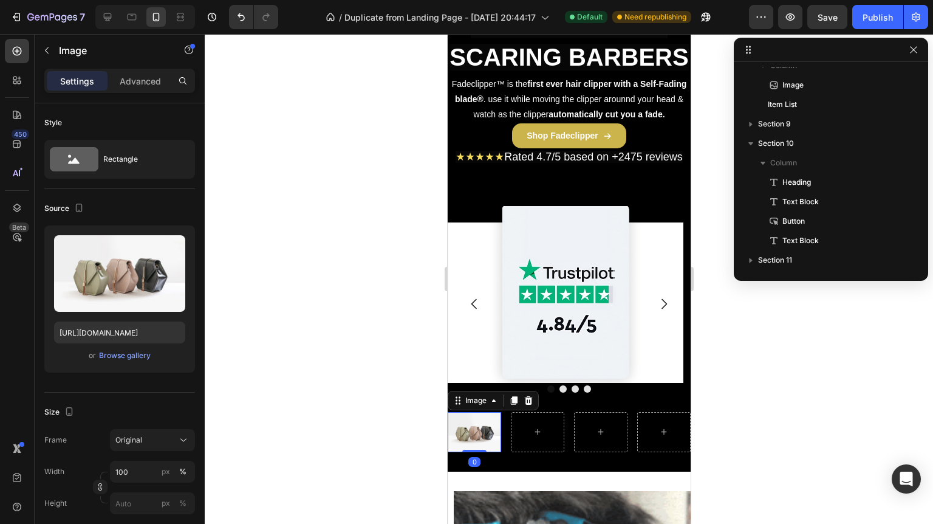
scroll to position [288, 0]
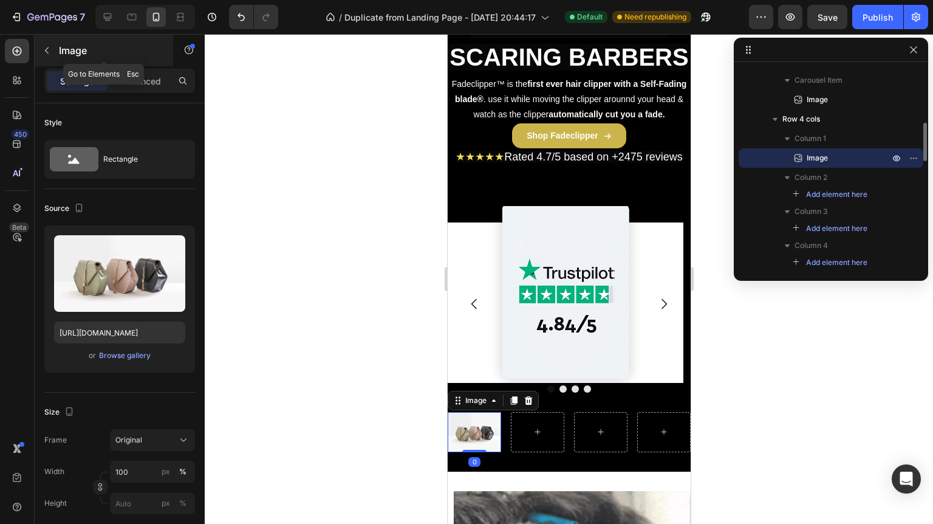
click at [46, 49] on icon "button" at bounding box center [47, 50] width 4 height 7
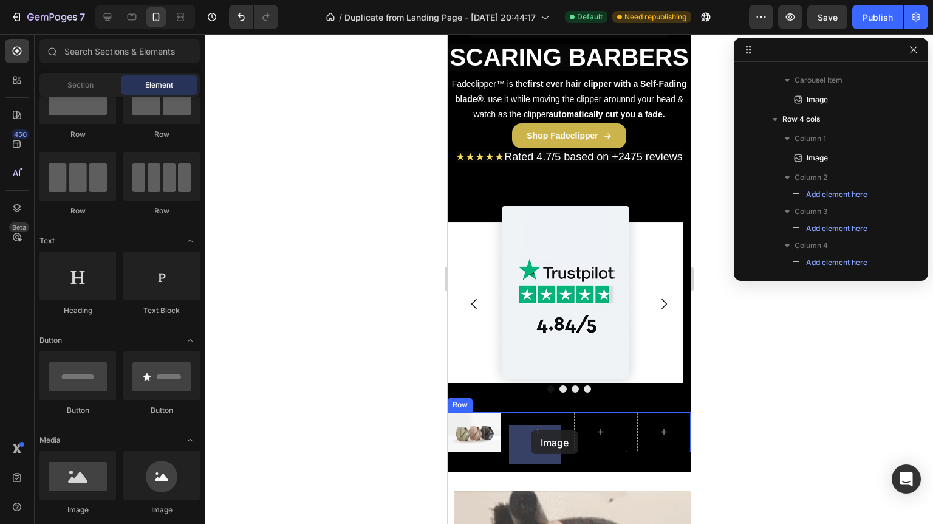
drag, startPoint x: 534, startPoint y: 509, endPoint x: 530, endPoint y: 430, distance: 79.1
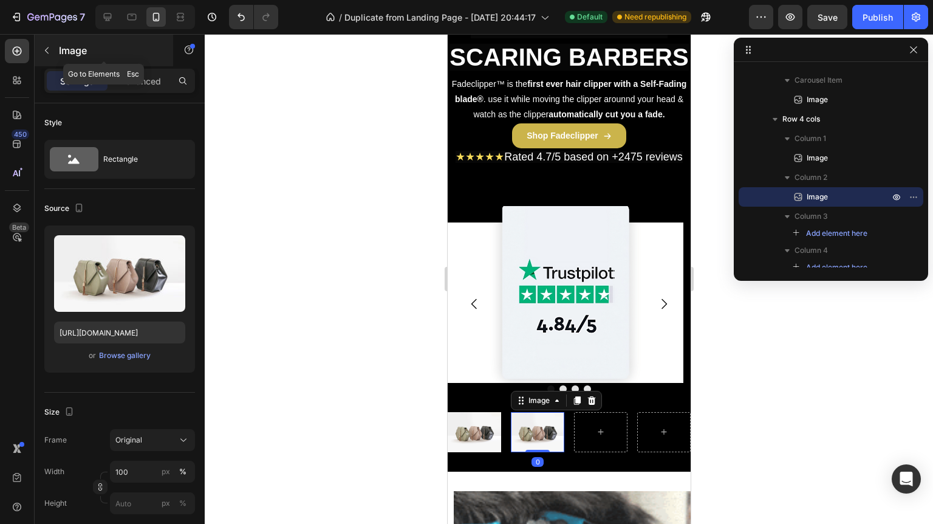
click at [66, 50] on p "Image" at bounding box center [110, 50] width 103 height 15
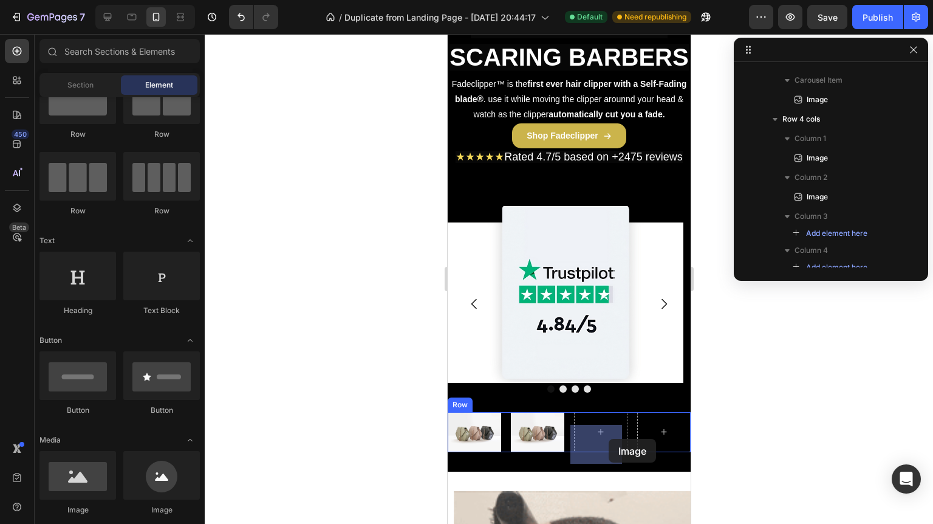
drag, startPoint x: 529, startPoint y: 507, endPoint x: 538, endPoint y: 396, distance: 111.5
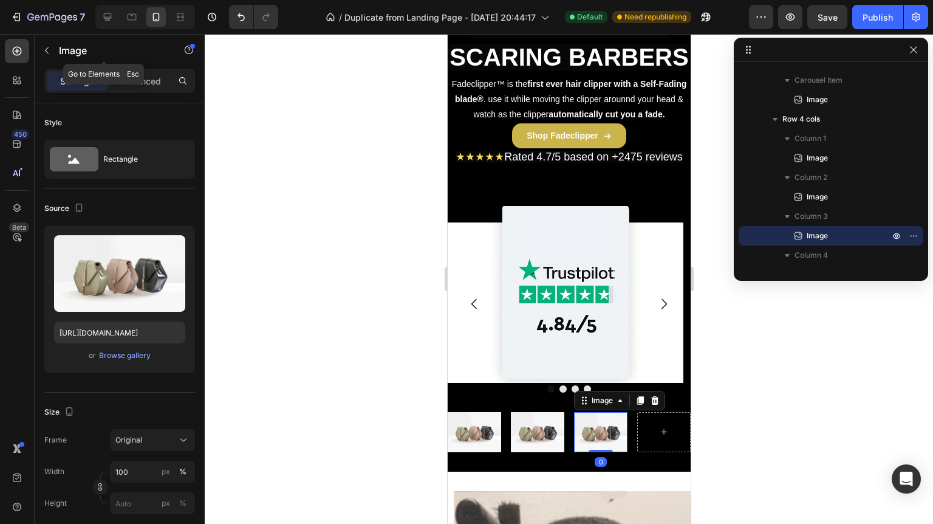
click at [87, 50] on p "Image" at bounding box center [110, 50] width 103 height 15
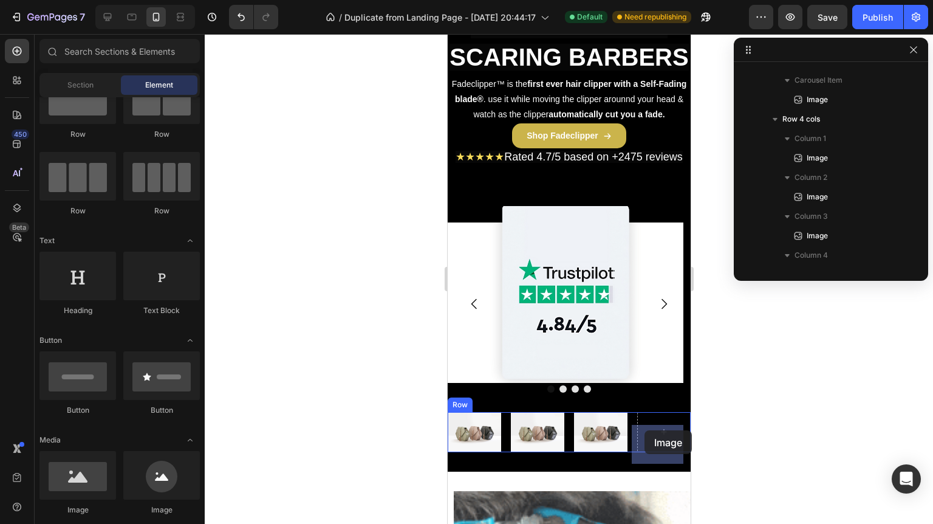
drag, startPoint x: 513, startPoint y: 508, endPoint x: 644, endPoint y: 430, distance: 152.8
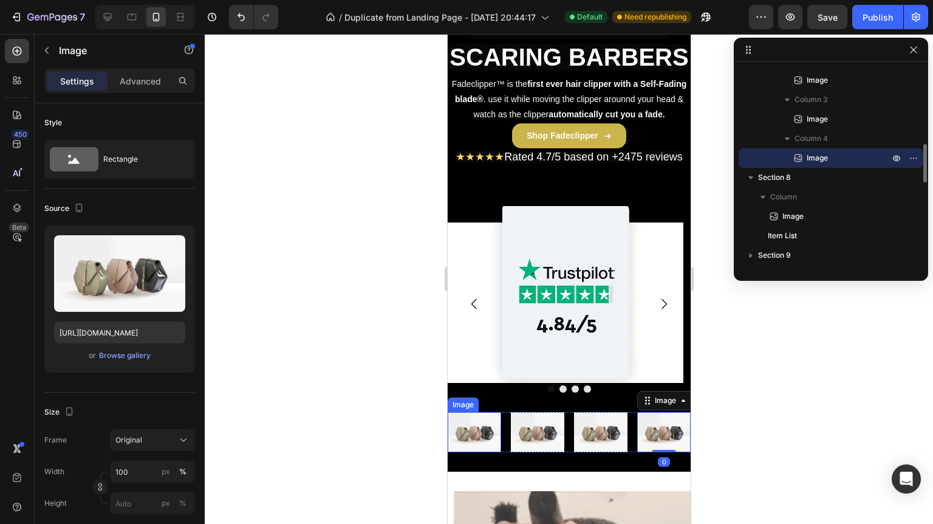
click at [469, 442] on img at bounding box center [473, 432] width 53 height 40
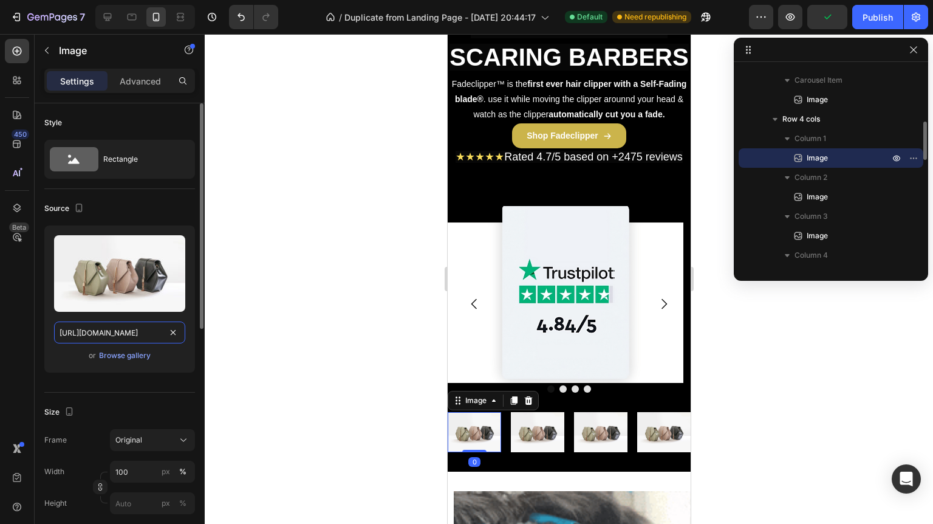
click at [130, 338] on input "https://cdn.shopify.com/s/files/1/2005/9307/files/image_demo.jpg" at bounding box center [119, 332] width 131 height 22
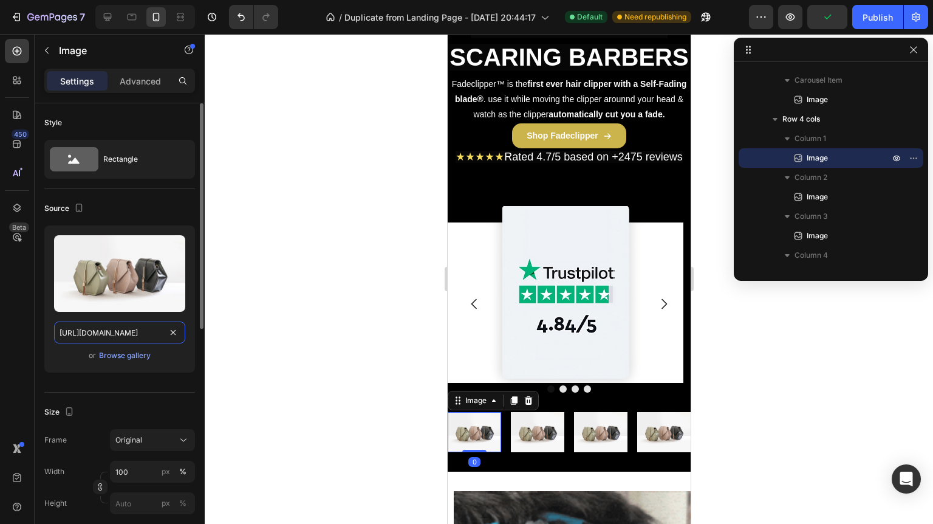
paste input "0829/8607/4442/files/gempages_517458748881503014-715cdf5a-c40b-4081-a194-062f1e…"
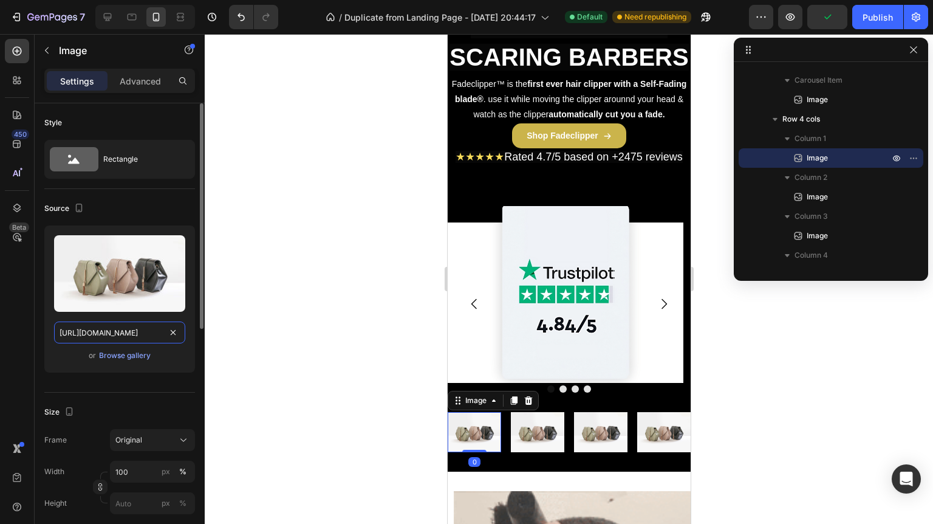
type input "https://cdn.shopify.com/s/files/1/0829/8607/4442/files/gempages_517458748881503…"
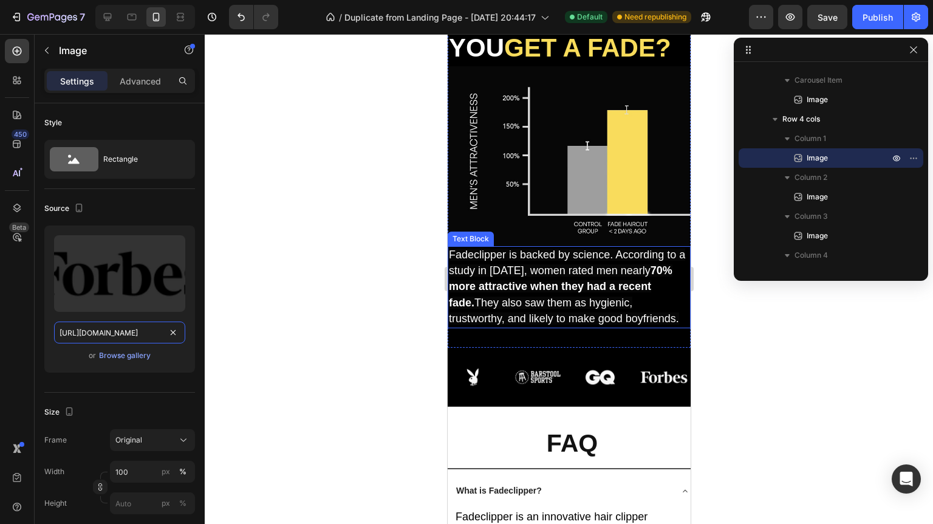
scroll to position [3608, 0]
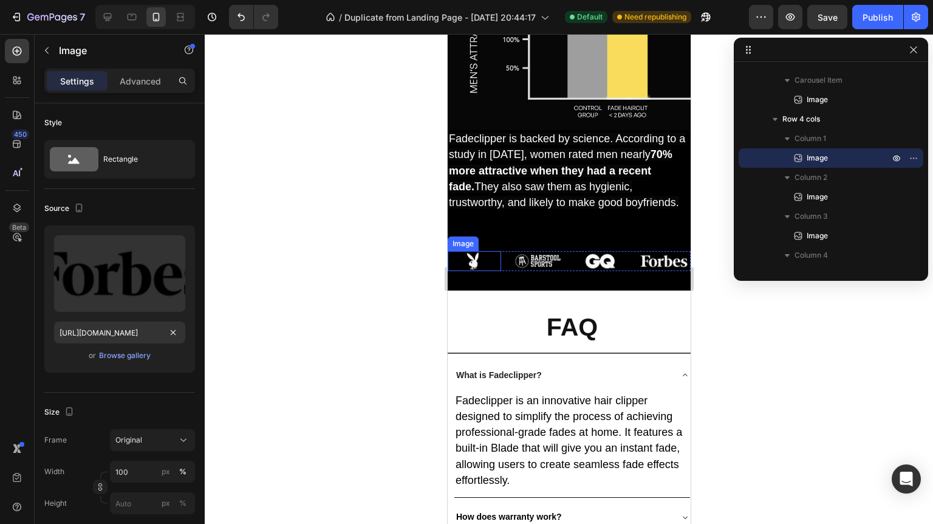
click at [478, 254] on img at bounding box center [473, 261] width 53 height 20
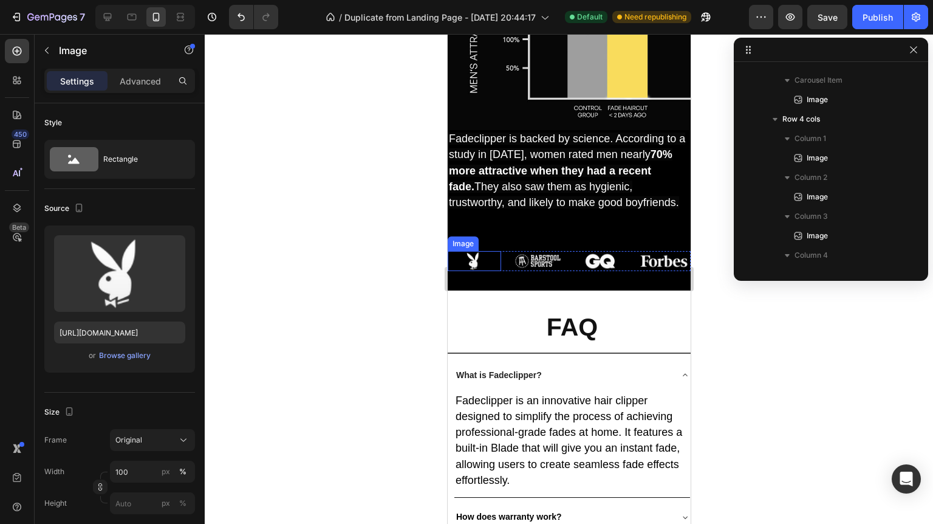
scroll to position [793, 0]
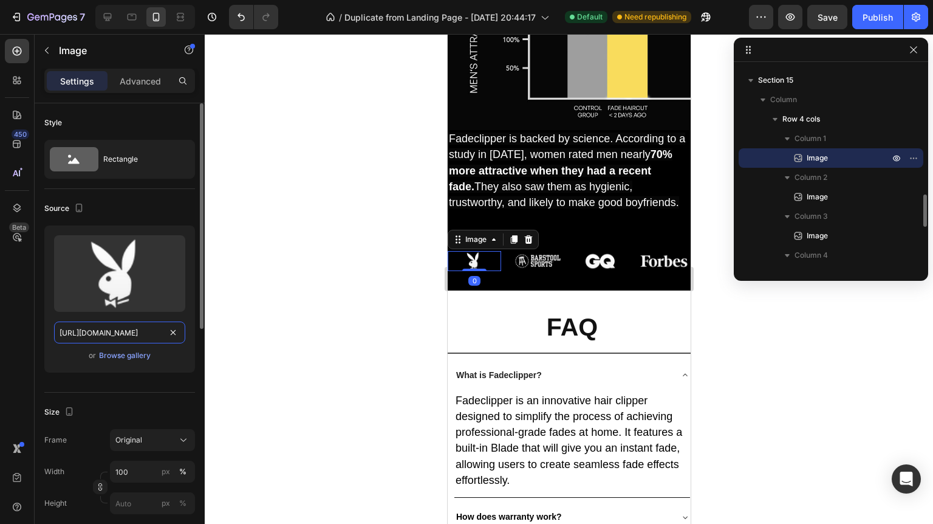
click at [134, 326] on input "https://cdn.shopify.com/s/files/1/0829/8607/4442/files/gempages_517458748881503…" at bounding box center [119, 332] width 131 height 22
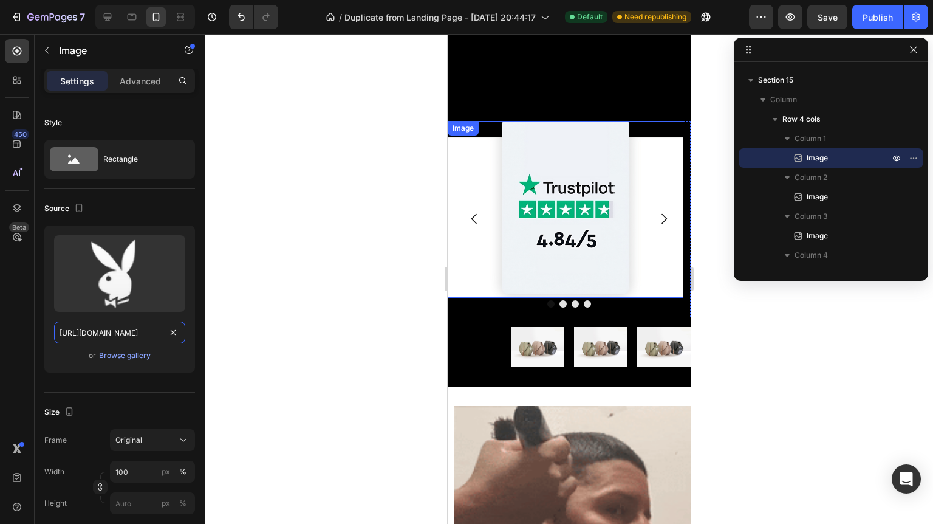
scroll to position [1081, 0]
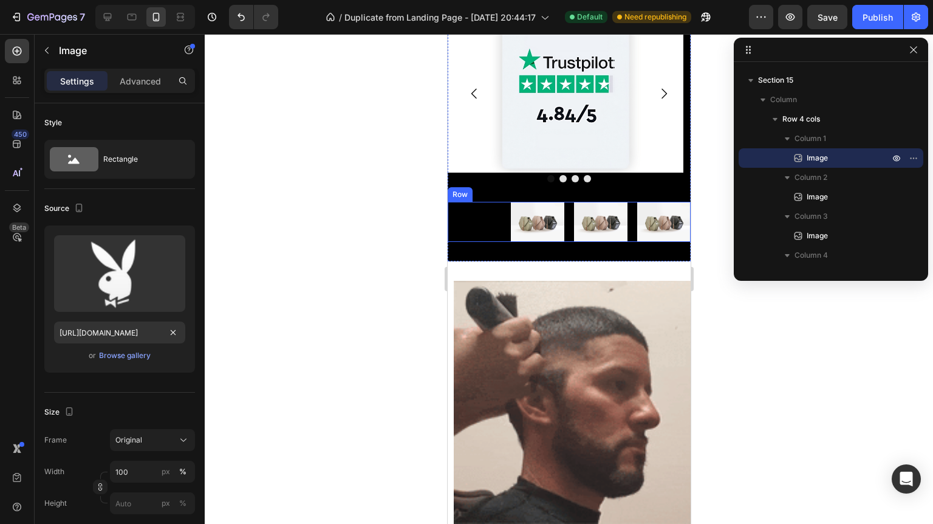
click at [482, 202] on div "Image" at bounding box center [473, 222] width 53 height 40
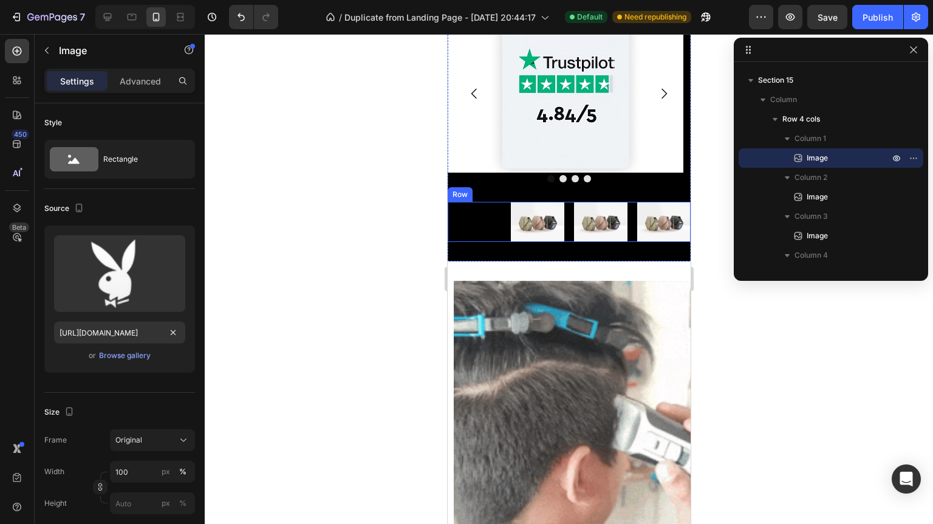
scroll to position [249, 0]
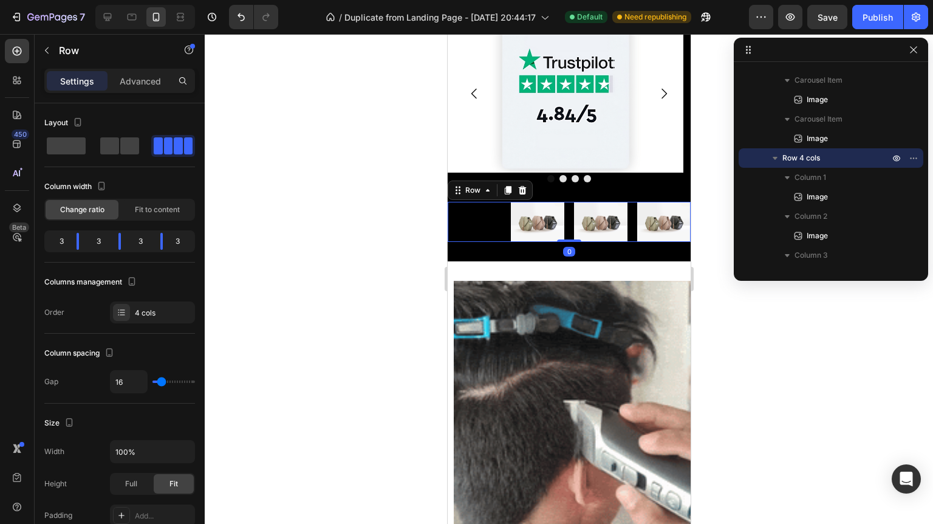
click at [473, 202] on div "Image" at bounding box center [473, 222] width 53 height 40
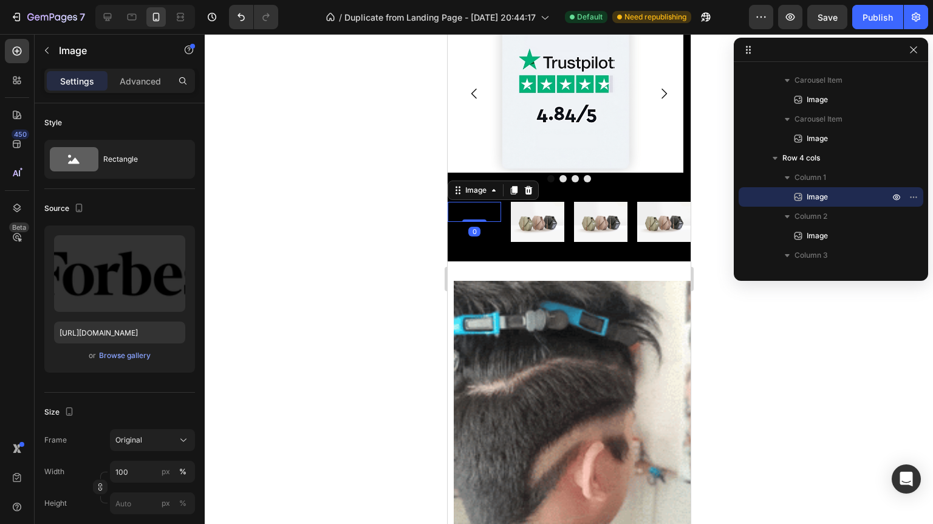
click at [474, 202] on div "Image 0" at bounding box center [473, 212] width 53 height 20
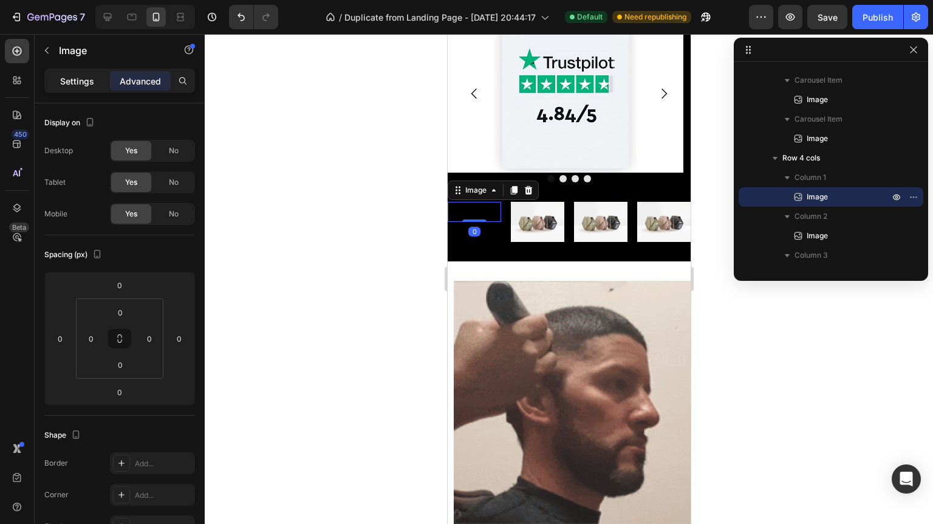
click at [88, 77] on p "Settings" at bounding box center [77, 81] width 34 height 13
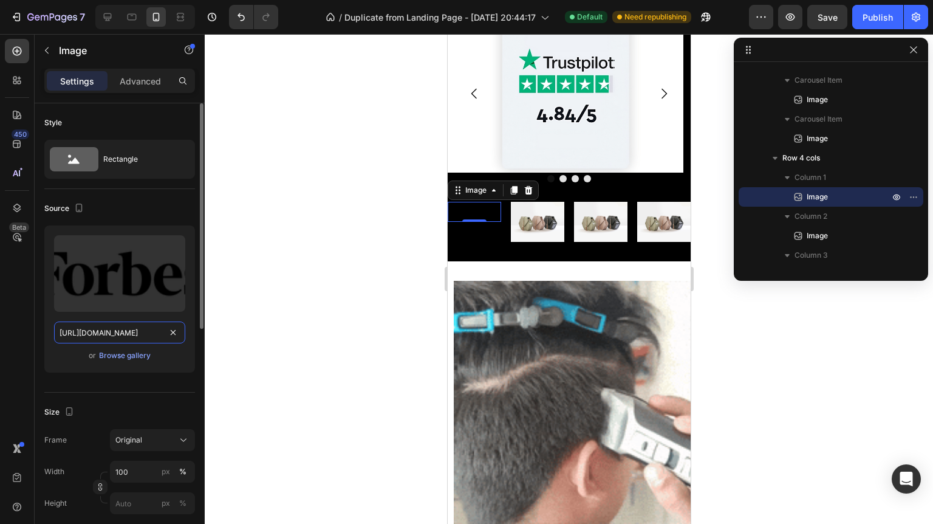
click at [127, 328] on input "https://cdn.shopify.com/s/files/1/0829/8607/4442/files/gempages_517458748881503…" at bounding box center [119, 332] width 131 height 22
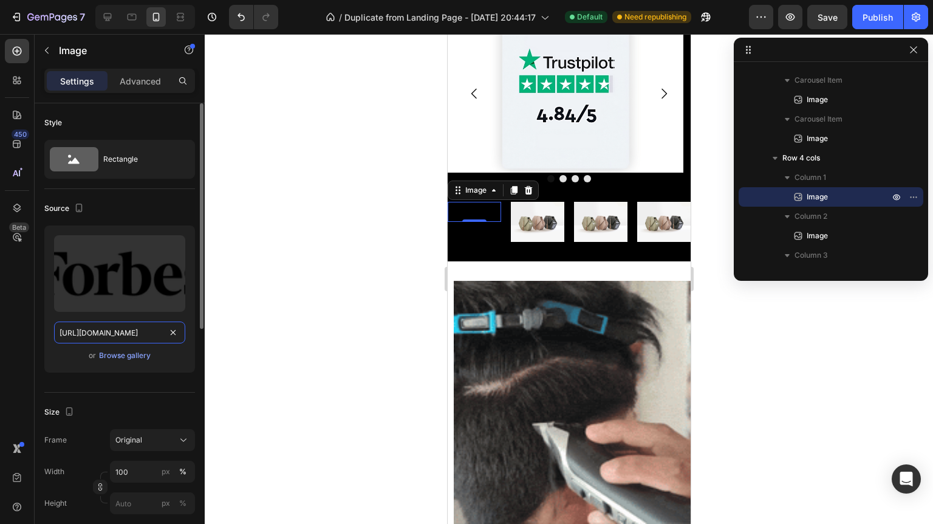
paste input "3e10ad5d-3096-480f-92f6-92fa18ab7172.png?v=1719165547"
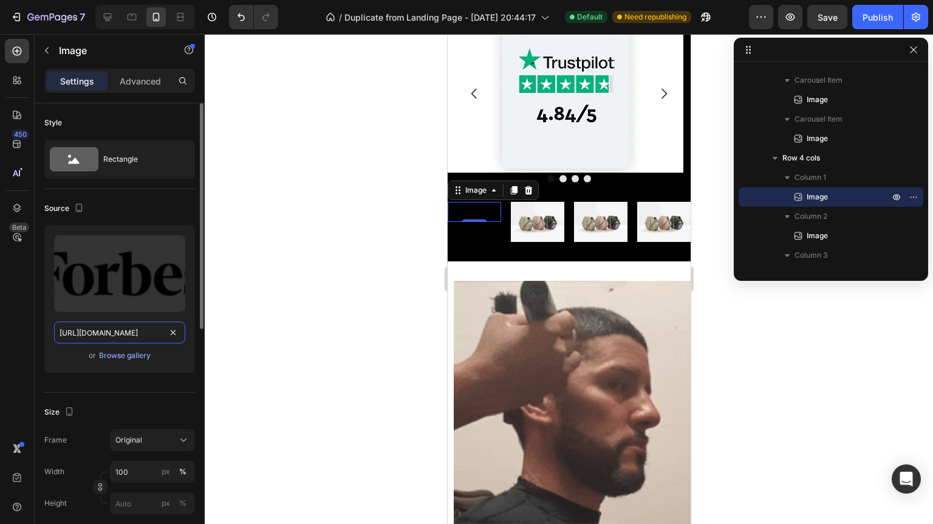
type input "https://cdn.shopify.com/s/files/1/0829/8607/4442/files/gempages_517458748881503…"
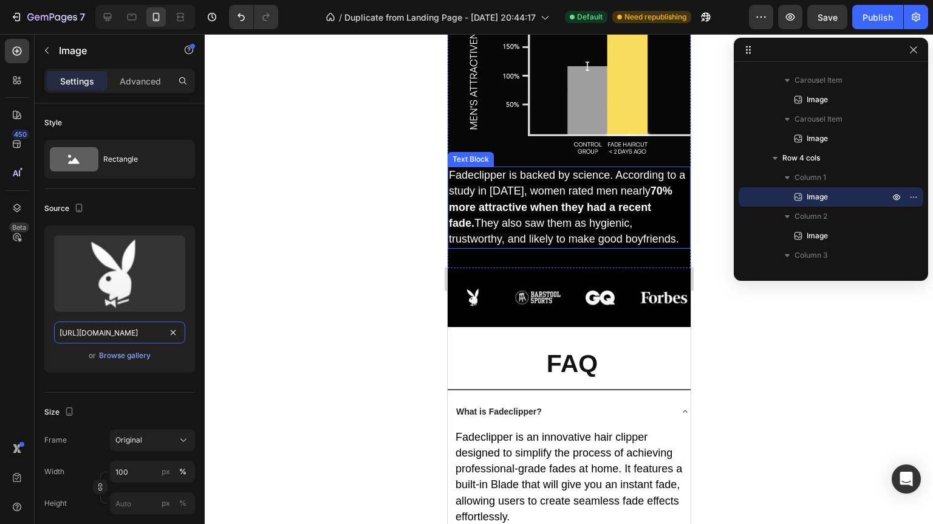
scroll to position [3705, 0]
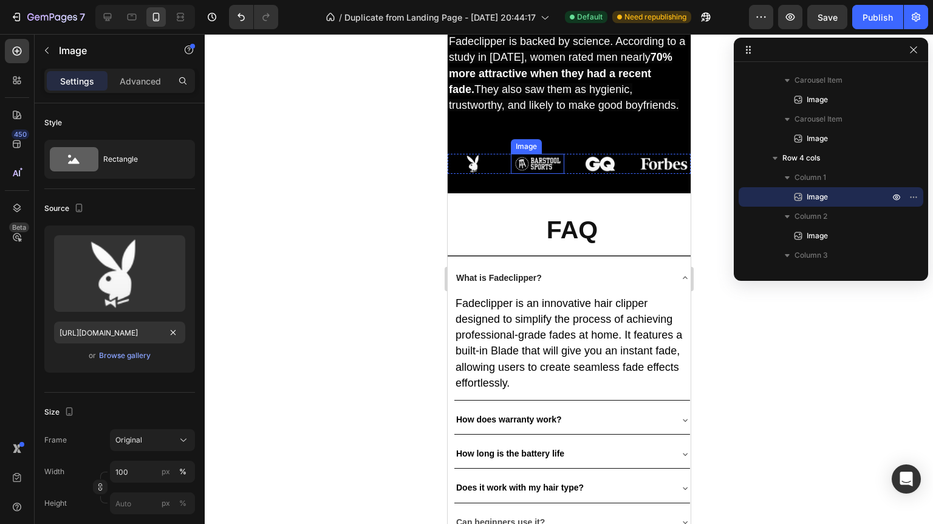
click at [539, 163] on img at bounding box center [536, 164] width 53 height 20
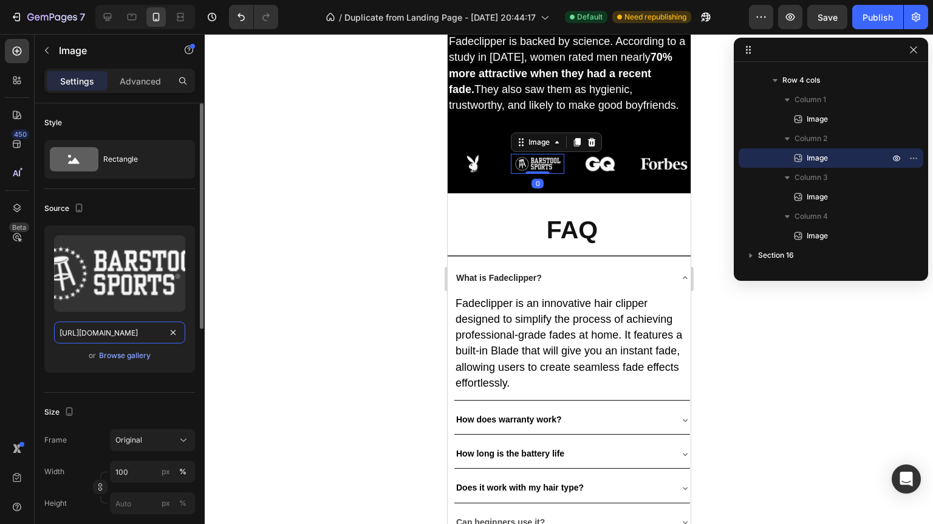
click at [119, 326] on input "https://cdn.shopify.com/s/files/1/0829/8607/4442/files/gempages_517458748881503…" at bounding box center [119, 332] width 131 height 22
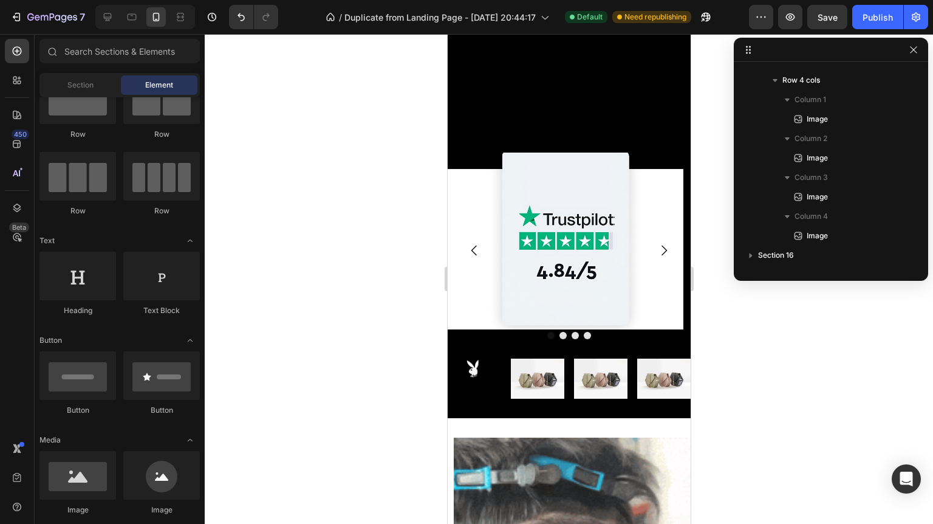
scroll to position [892, 0]
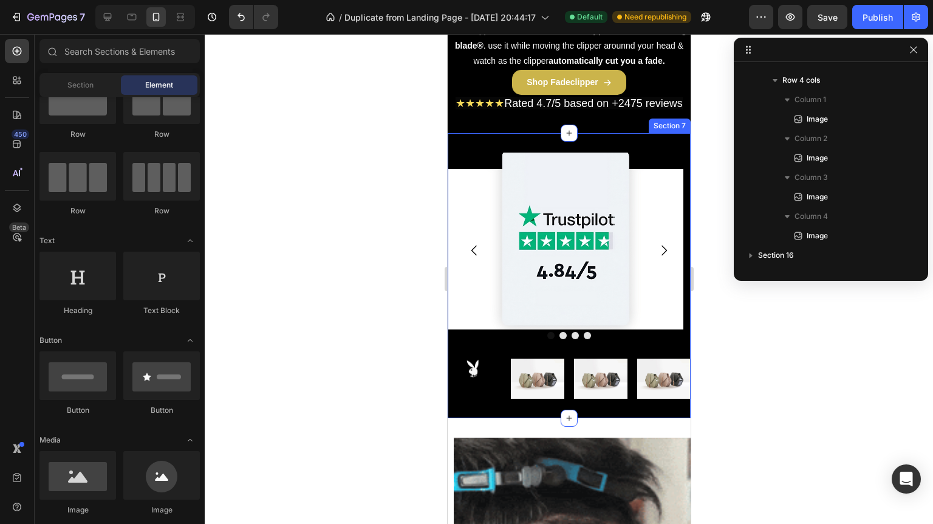
click at [542, 391] on img at bounding box center [536, 378] width 53 height 40
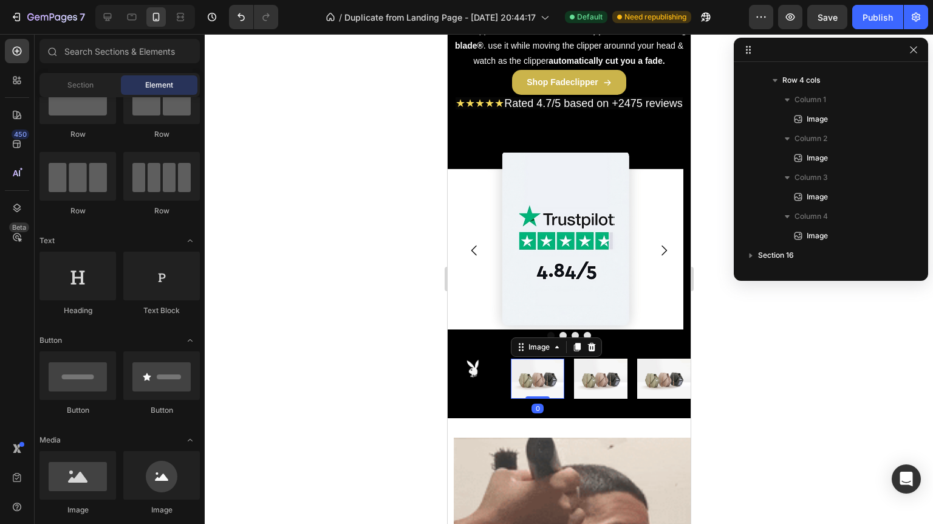
scroll to position [327, 0]
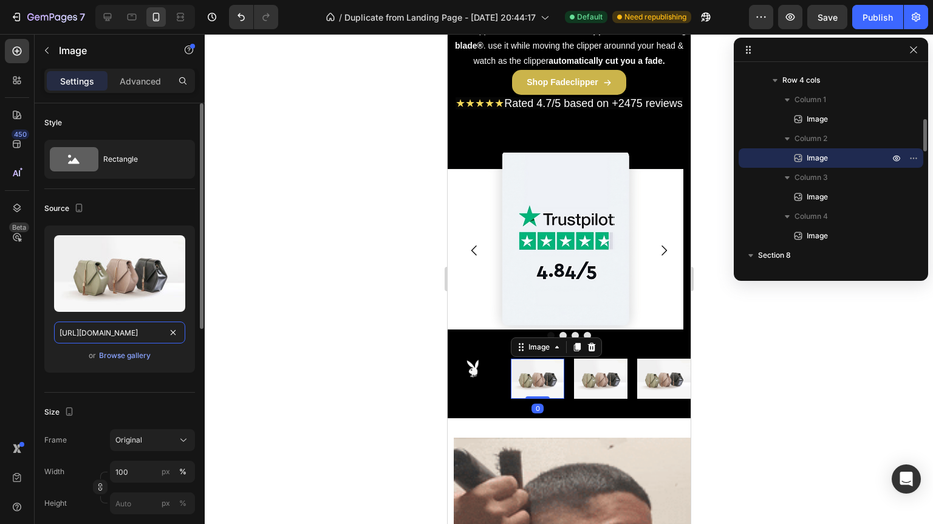
click at [145, 329] on input "https://cdn.shopify.com/s/files/1/2005/9307/files/image_demo.jpg" at bounding box center [119, 332] width 131 height 22
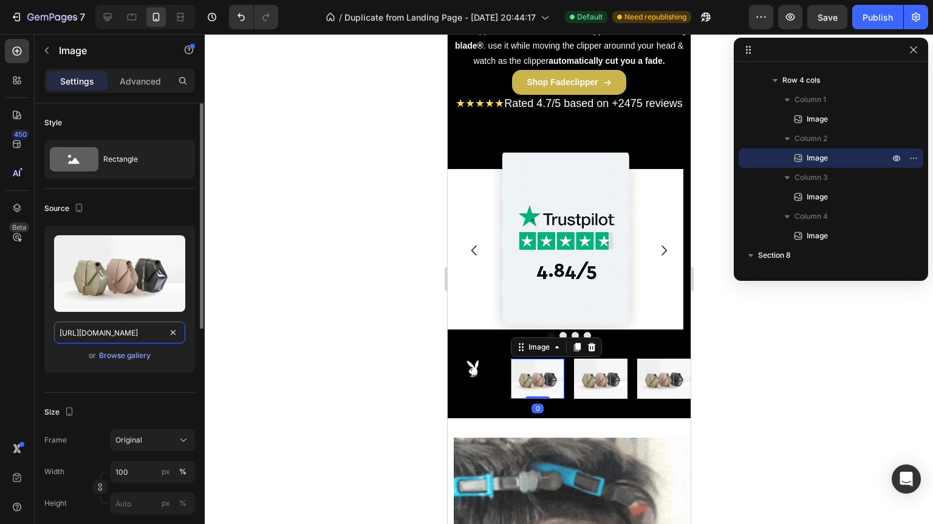
paste input "0829/8607/4442/files/gempages_517458748881503014-5cf99ac4-3aaa-4d3f-a25b-0ec279…"
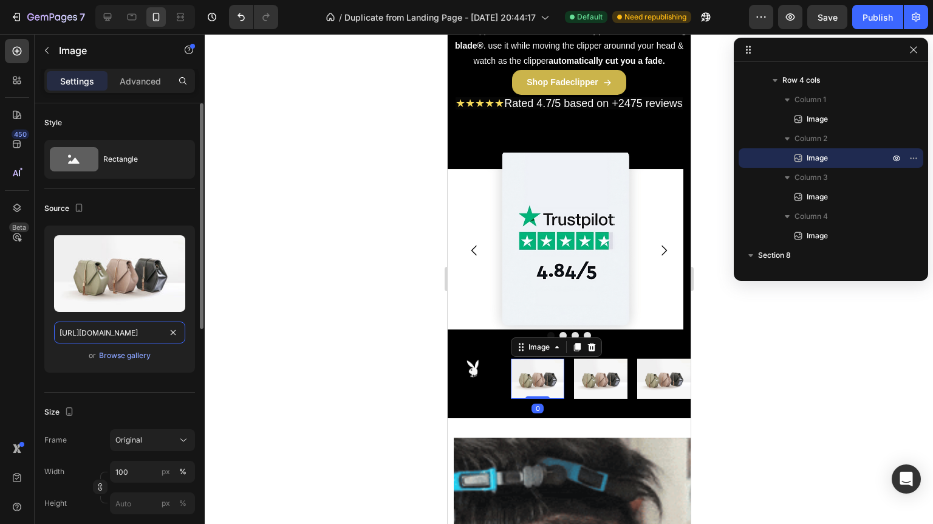
type input "https://cdn.shopify.com/s/files/1/0829/8607/4442/files/gempages_517458748881503…"
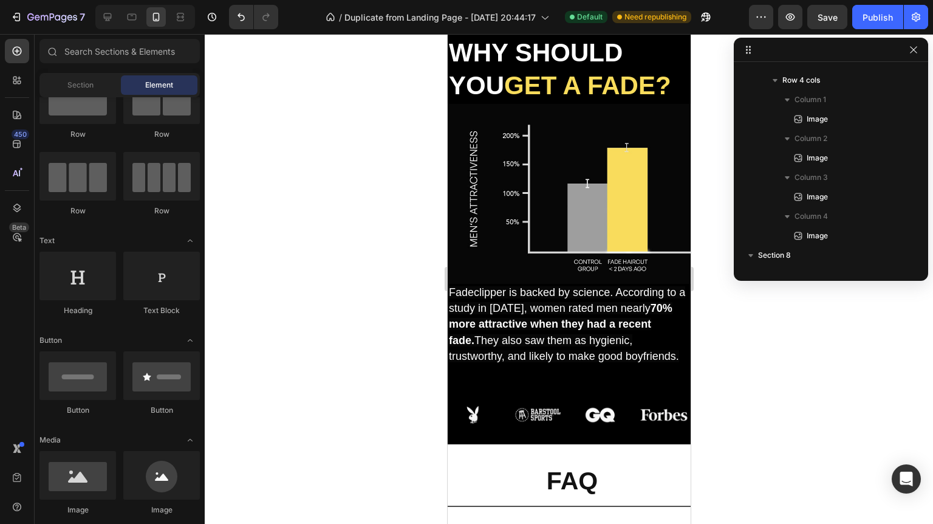
scroll to position [3477, 0]
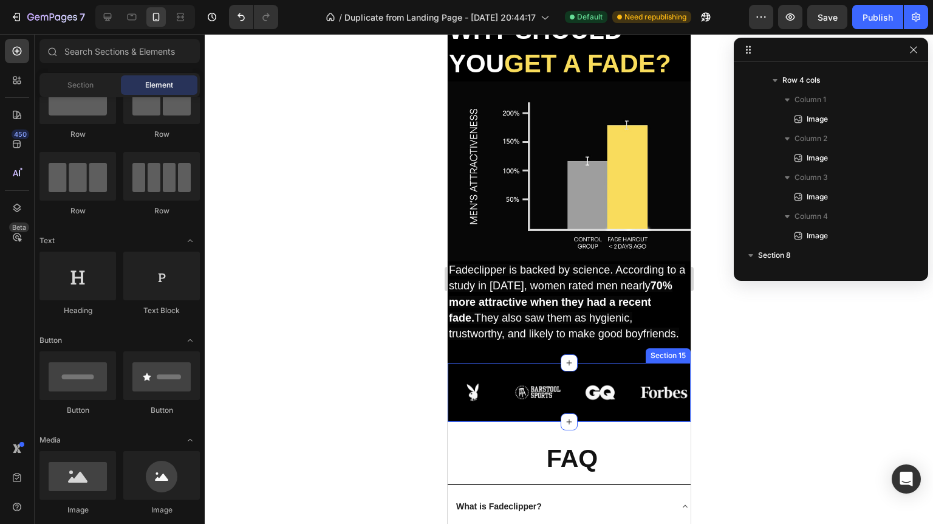
click at [592, 385] on img at bounding box center [599, 392] width 53 height 20
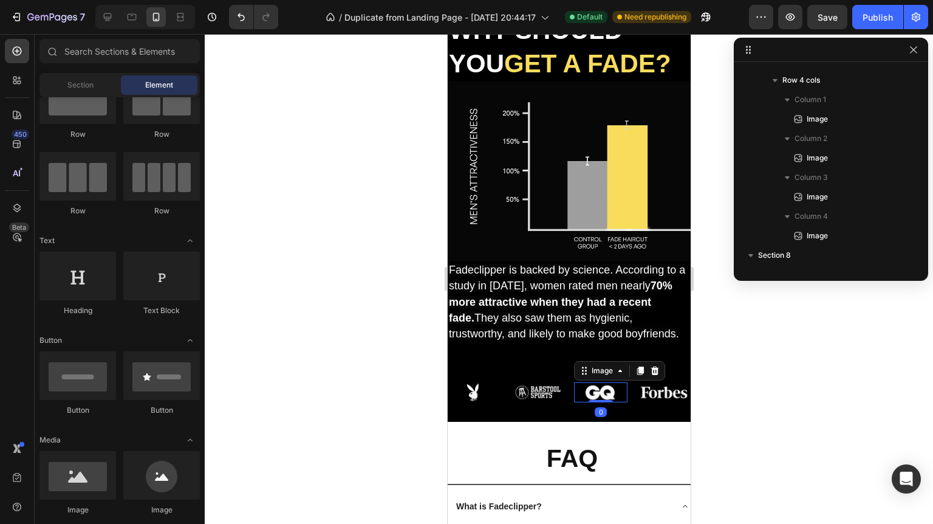
scroll to position [871, 0]
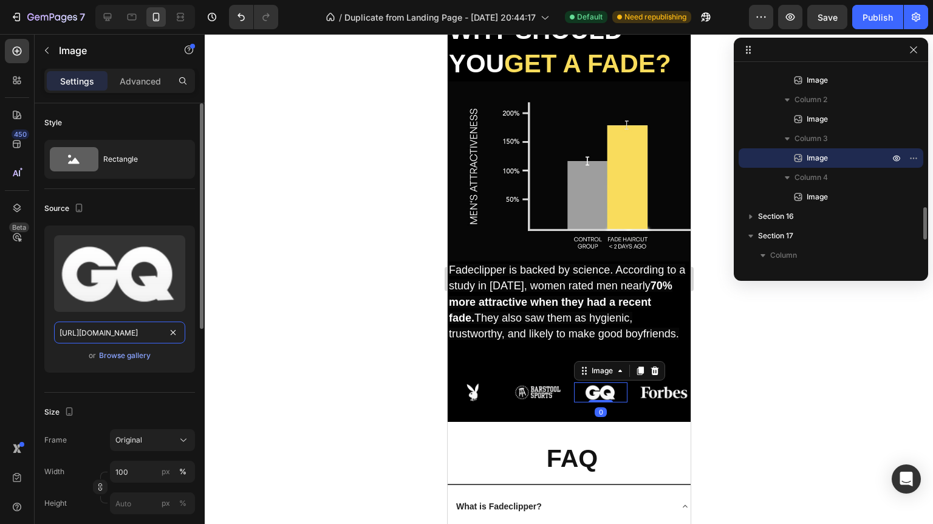
click at [121, 329] on input "https://cdn.shopify.com/s/files/1/0829/8607/4442/files/gempages_517458748881503…" at bounding box center [119, 332] width 131 height 22
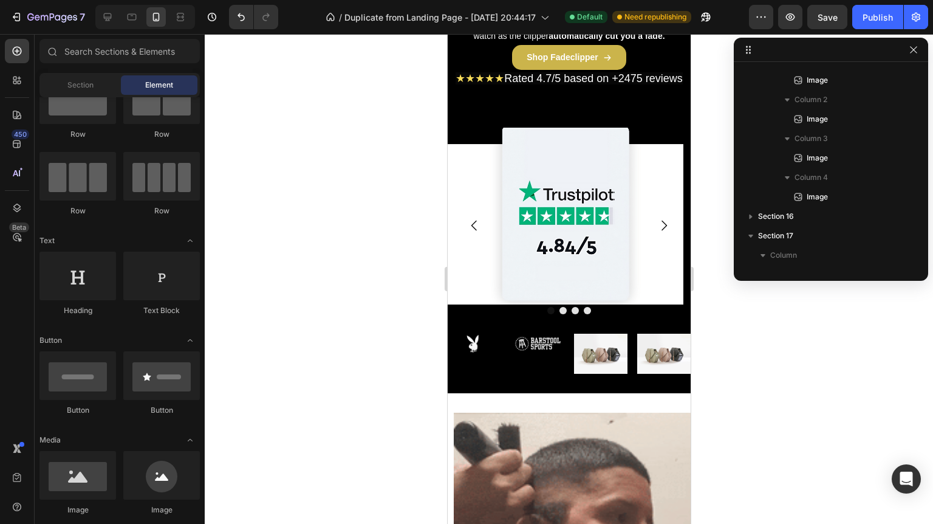
scroll to position [907, 0]
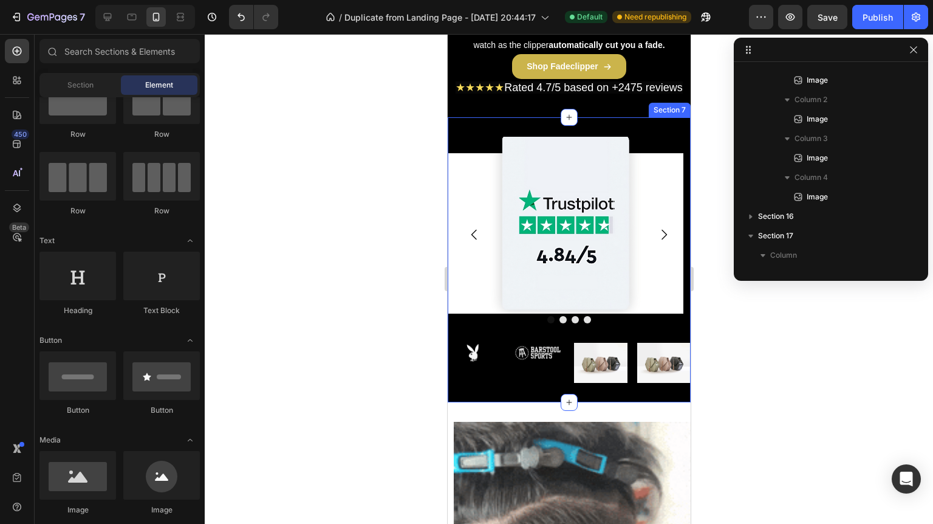
click at [609, 366] on img at bounding box center [599, 363] width 53 height 40
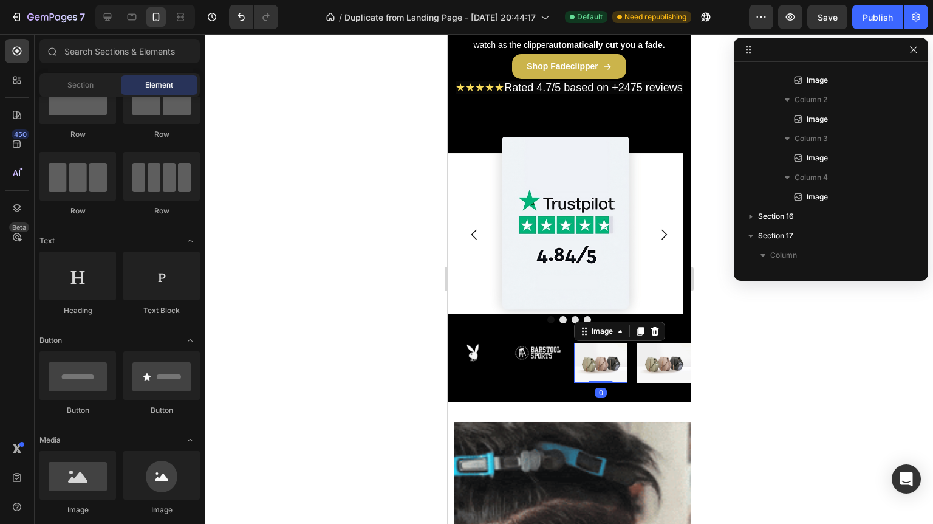
scroll to position [366, 0]
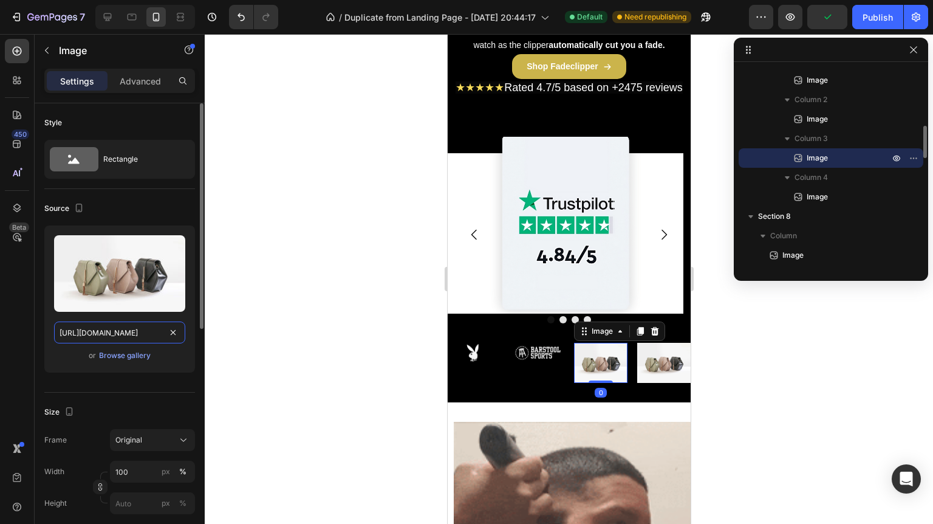
click at [128, 328] on input "https://cdn.shopify.com/s/files/1/2005/9307/files/image_demo.jpg" at bounding box center [119, 332] width 131 height 22
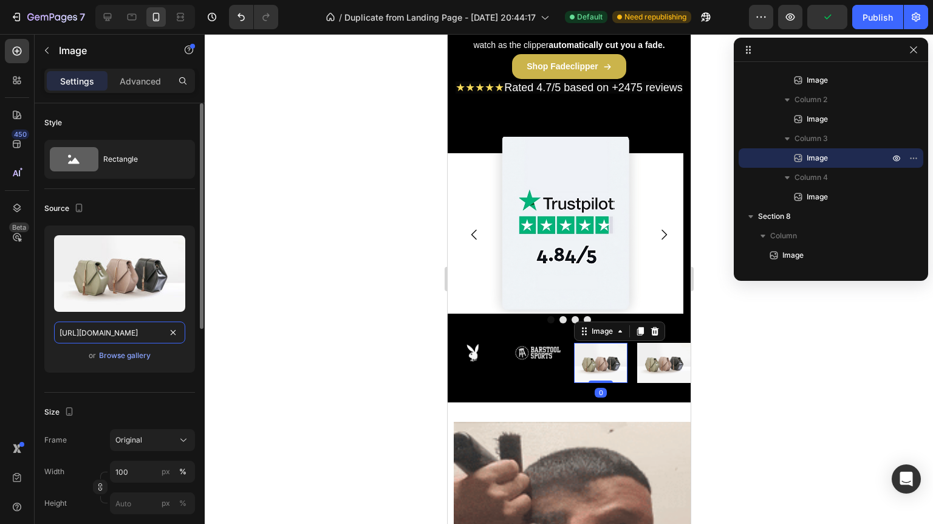
paste input "0829/8607/4442/files/gempages_517458748881503014-c9a7a303-ff4d-4e6f-8f77-ea66e3…"
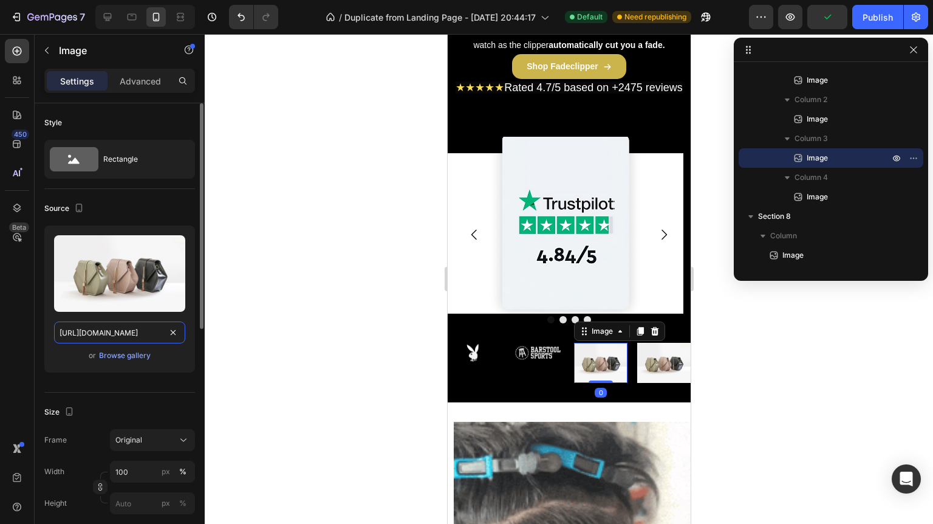
type input "https://cdn.shopify.com/s/files/1/0829/8607/4442/files/gempages_517458748881503…"
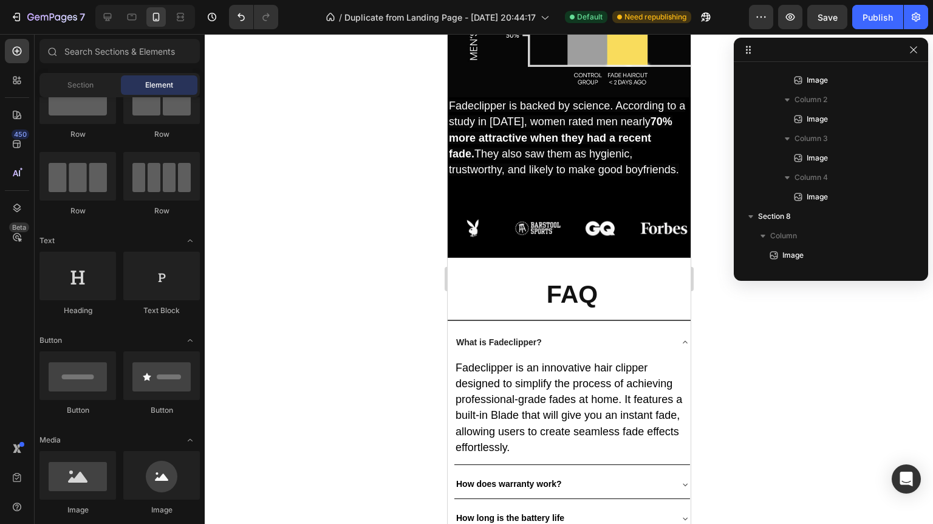
scroll to position [3673, 0]
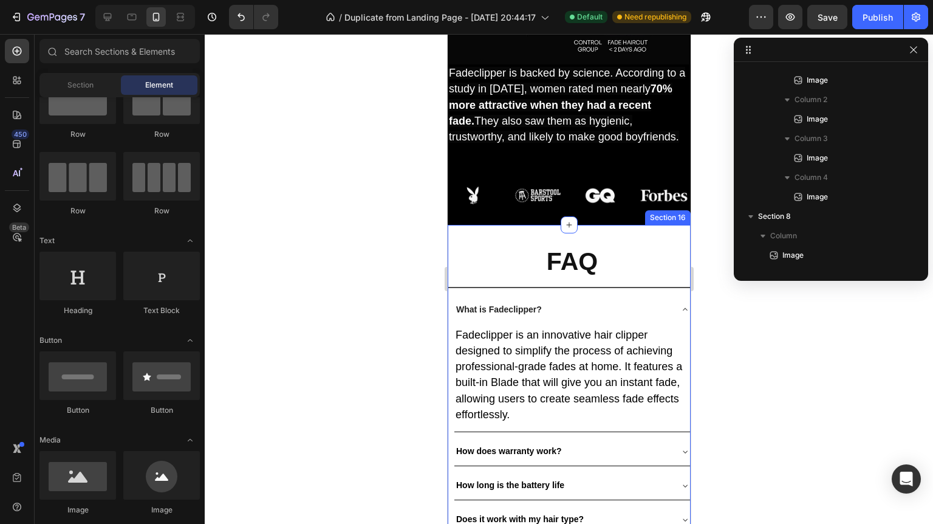
click at [653, 197] on img at bounding box center [663, 195] width 53 height 20
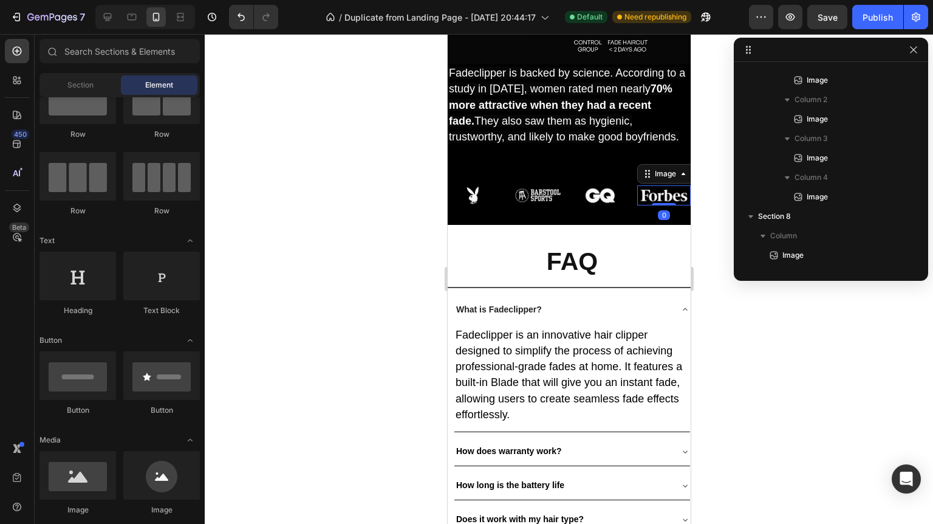
scroll to position [910, 0]
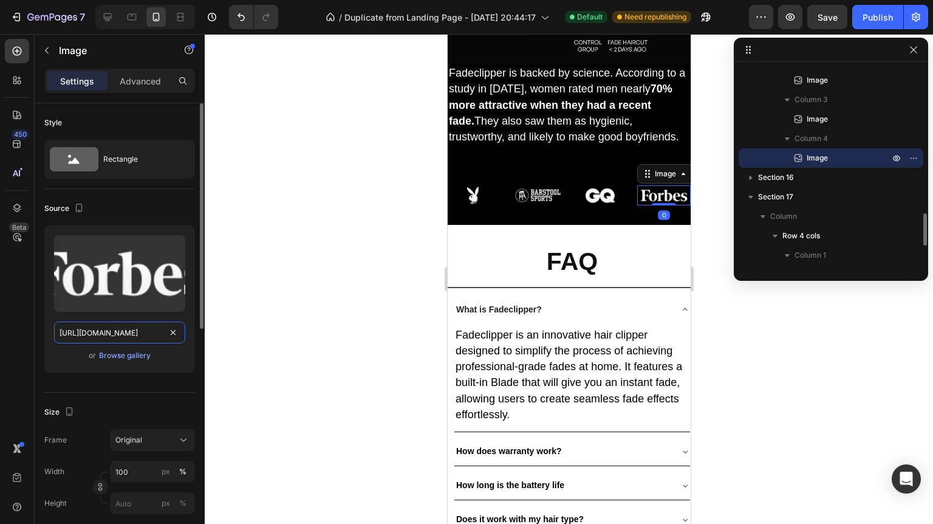
click at [101, 333] on input "https://cdn.shopify.com/s/files/1/0829/8607/4442/files/gempages_517458748881503…" at bounding box center [119, 332] width 131 height 22
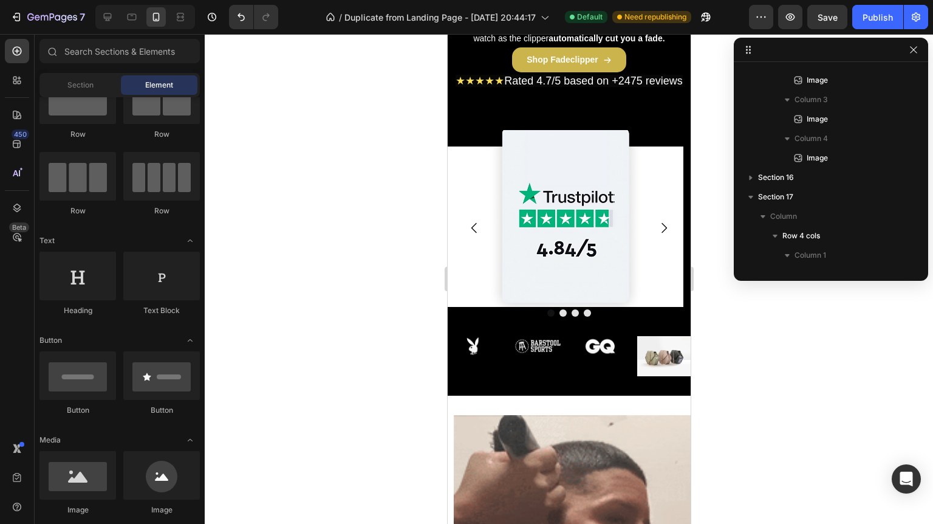
scroll to position [891, 0]
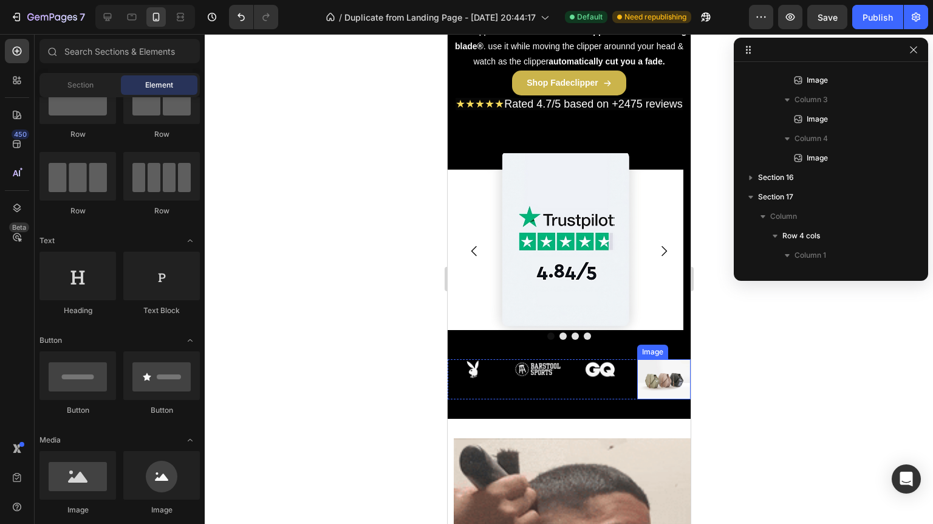
click at [659, 388] on img at bounding box center [663, 379] width 53 height 40
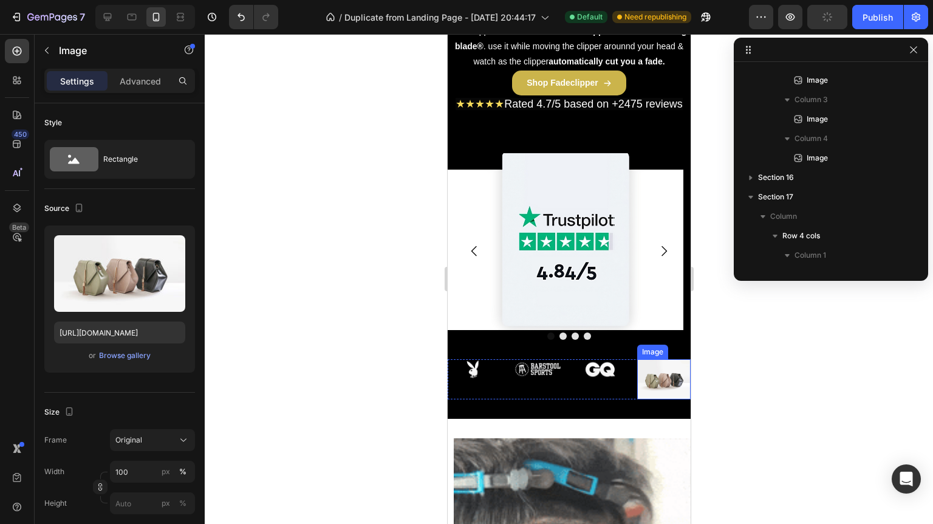
scroll to position [405, 0]
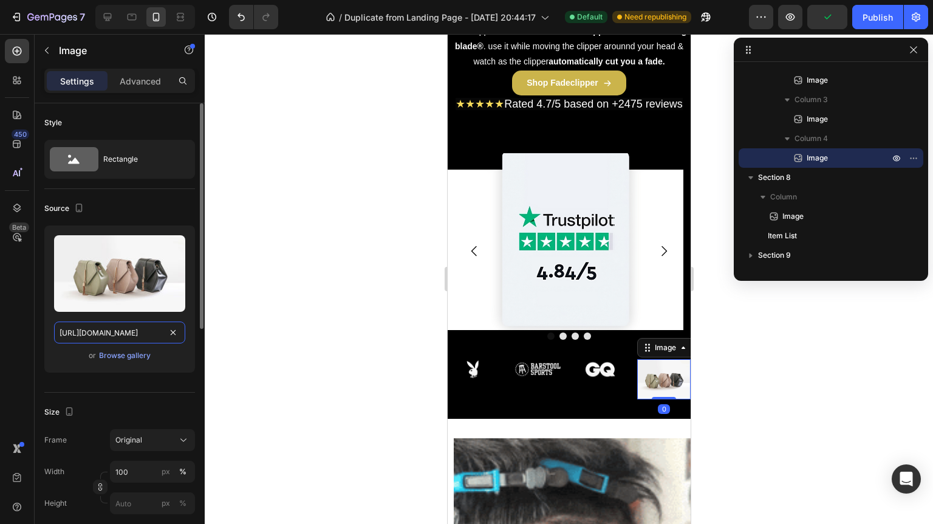
paste input "0829/8607/4442/files/gempages_517458748881503014-2df4b0bb-03f2-42a0-8ff8-182b6e…"
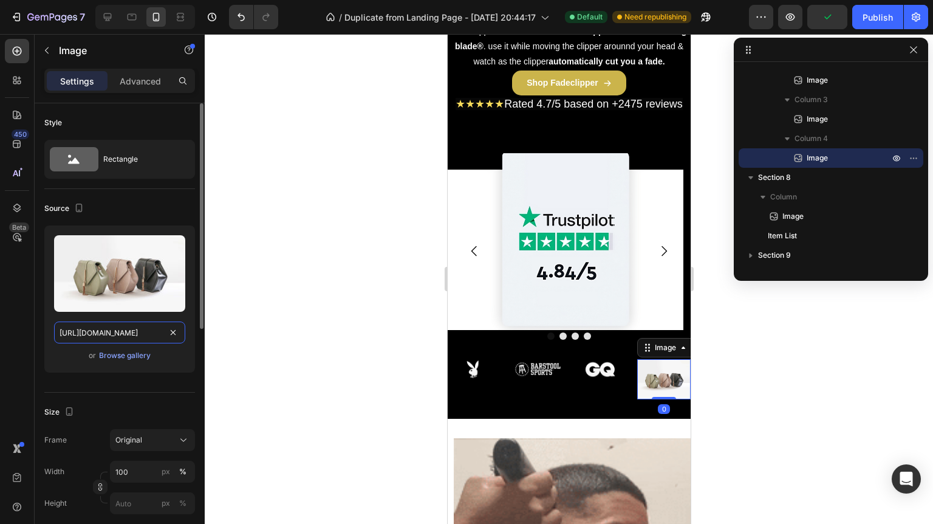
type input "https://cdn.shopify.com/s/files/1/0829/8607/4442/files/gempages_517458748881503…"
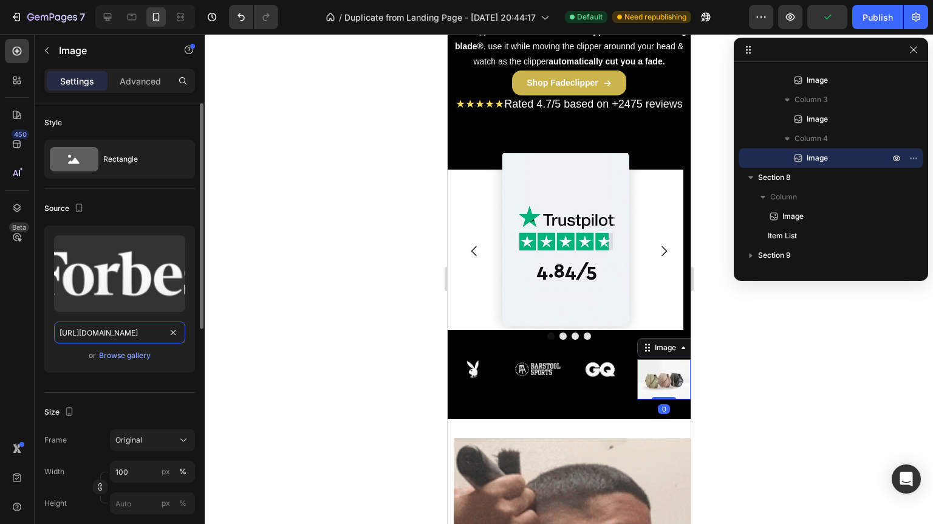
scroll to position [0, 429]
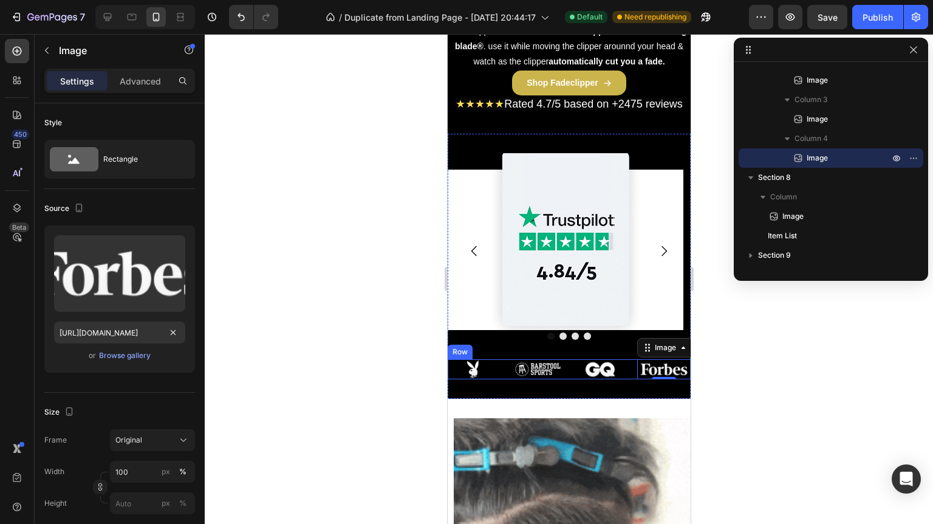
click at [565, 379] on div "Image Image Image Image 0 Row" at bounding box center [568, 369] width 243 height 20
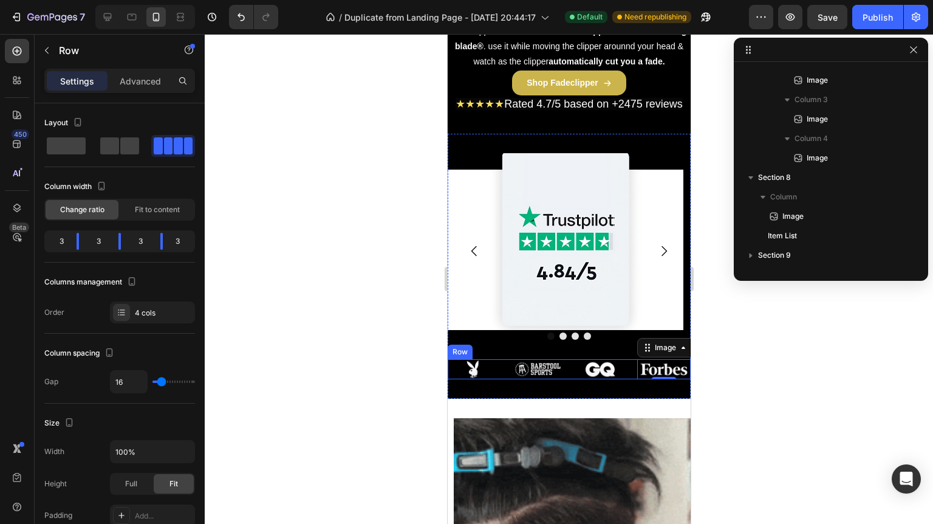
scroll to position [249, 0]
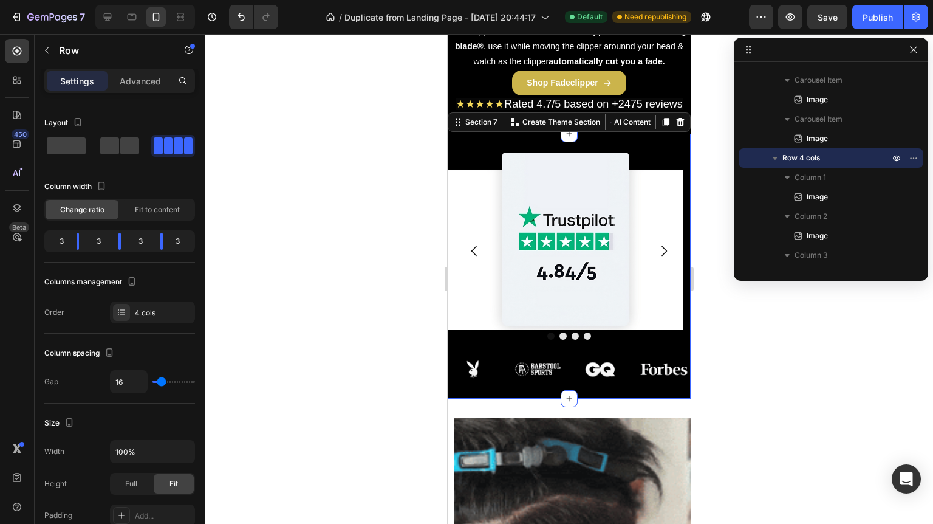
click at [574, 398] on div "Image Image Image Image Carousel Image Image Image Image Row Section 7 You can …" at bounding box center [568, 266] width 243 height 265
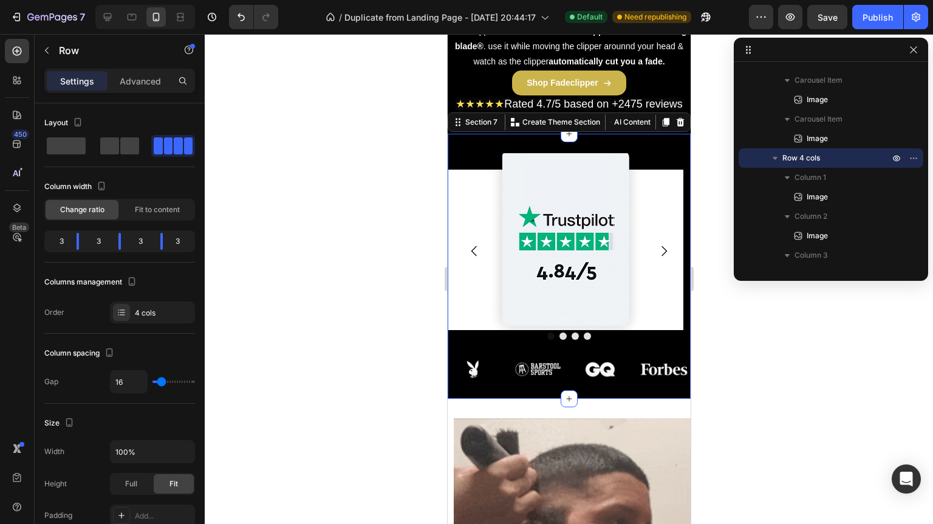
scroll to position [35, 0]
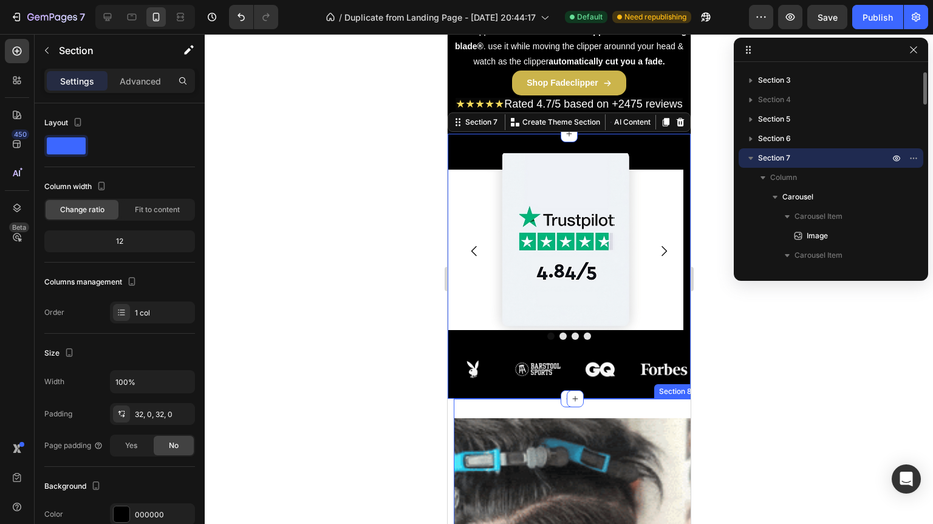
click at [782, 394] on div at bounding box center [569, 279] width 728 height 490
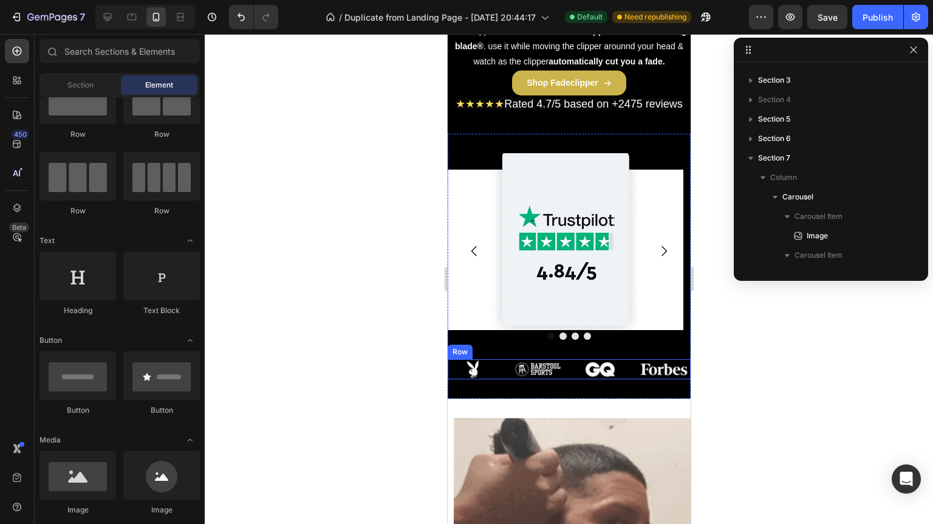
click at [504, 379] on div "Image Image Image Image Row" at bounding box center [568, 369] width 243 height 20
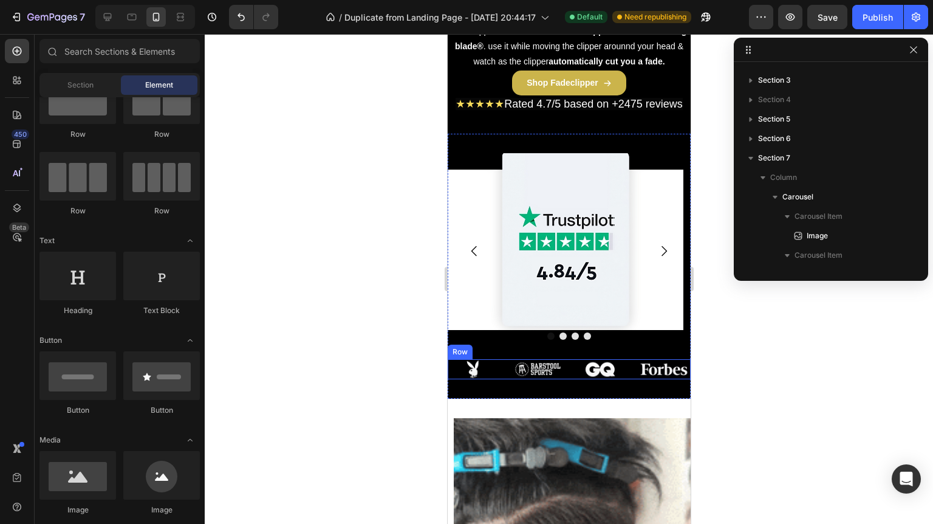
scroll to position [249, 0]
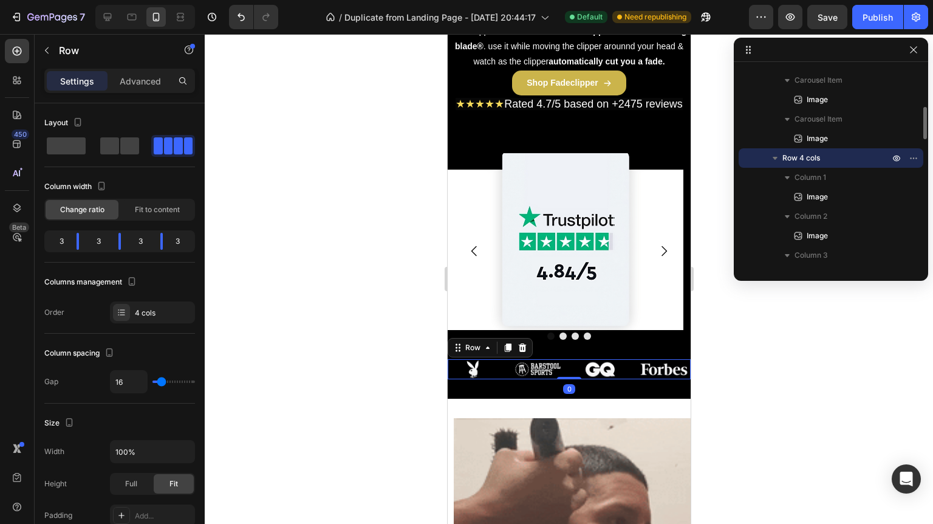
click at [126, 92] on div "Settings Advanced" at bounding box center [119, 81] width 151 height 24
click at [126, 86] on p "Advanced" at bounding box center [140, 81] width 41 height 13
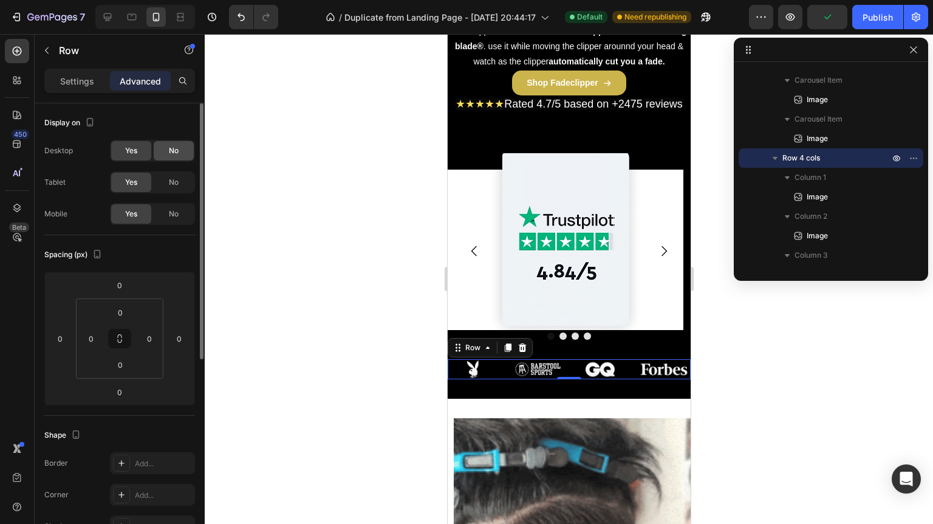
click at [160, 151] on div "No" at bounding box center [174, 150] width 40 height 19
click at [168, 121] on div "Display on" at bounding box center [119, 122] width 151 height 19
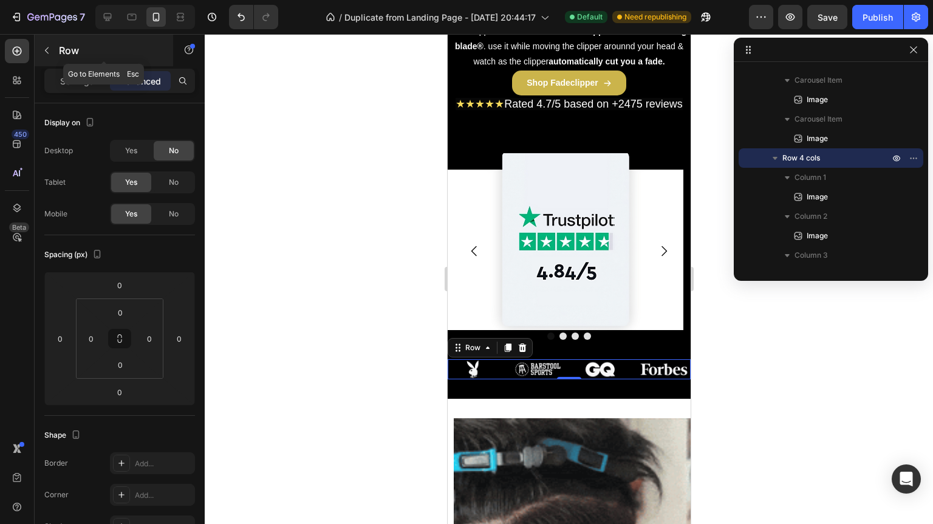
click at [53, 54] on button "button" at bounding box center [46, 50] width 19 height 19
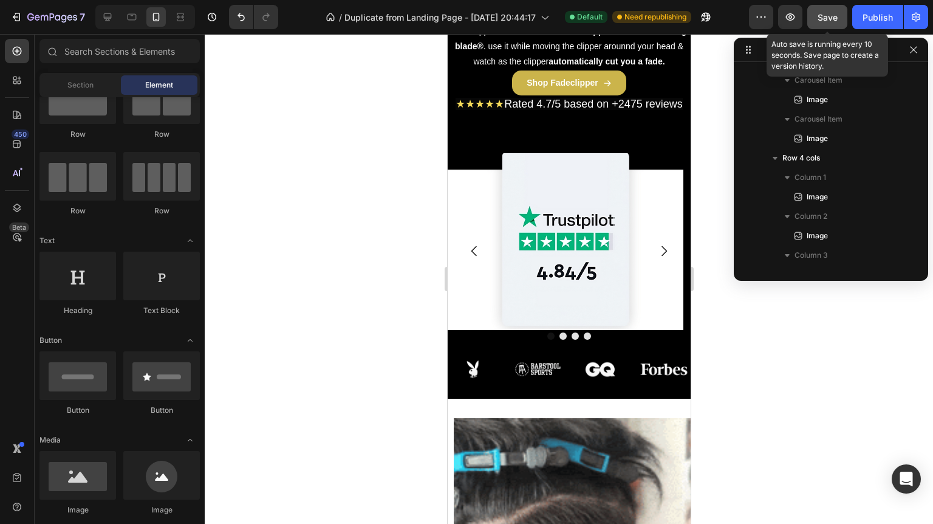
click at [836, 26] on button "Save" at bounding box center [827, 17] width 40 height 24
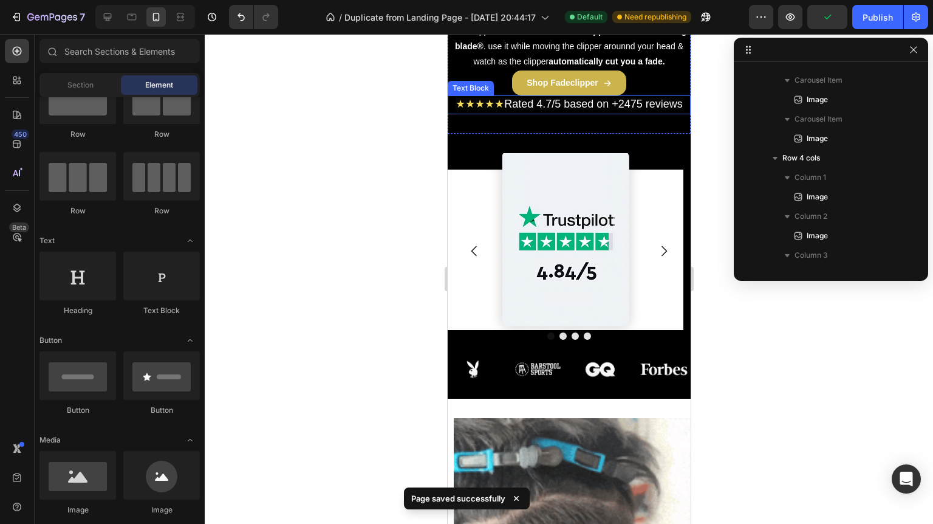
click at [607, 110] on span "Rated 4.7/5 based on +2475 reviews" at bounding box center [593, 104] width 179 height 12
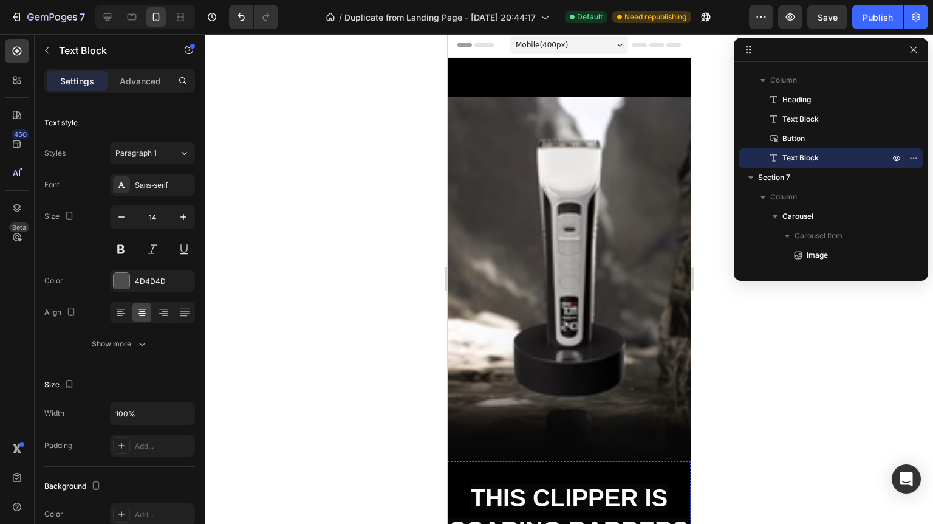
scroll to position [0, 0]
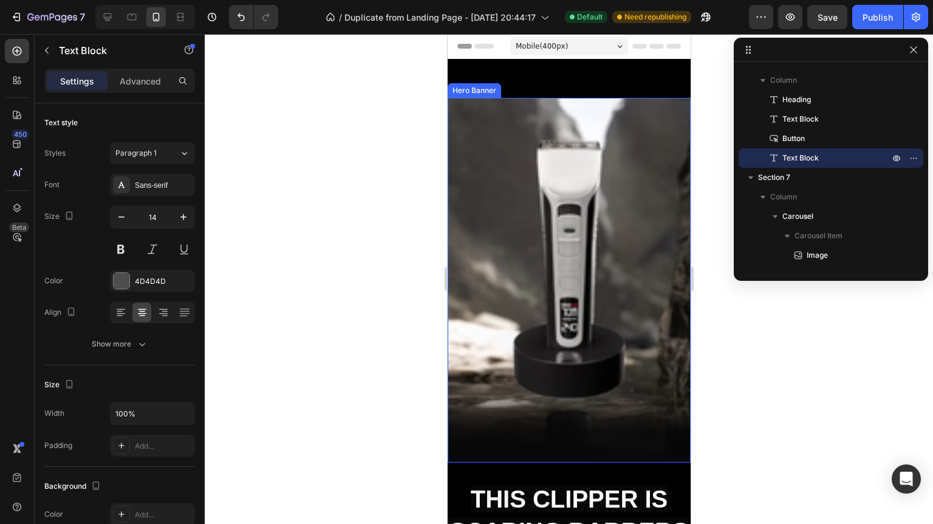
click at [567, 189] on div "Background Image" at bounding box center [568, 280] width 243 height 364
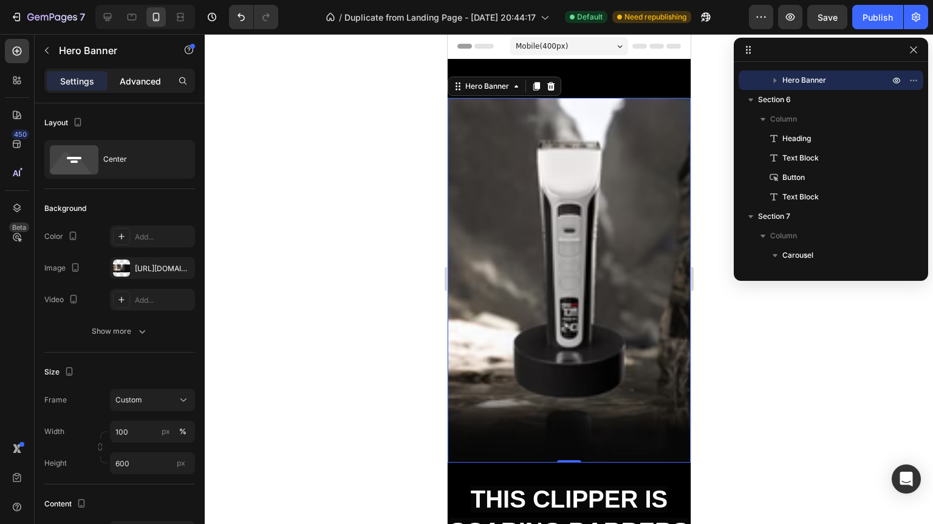
click at [144, 83] on p "Advanced" at bounding box center [140, 81] width 41 height 13
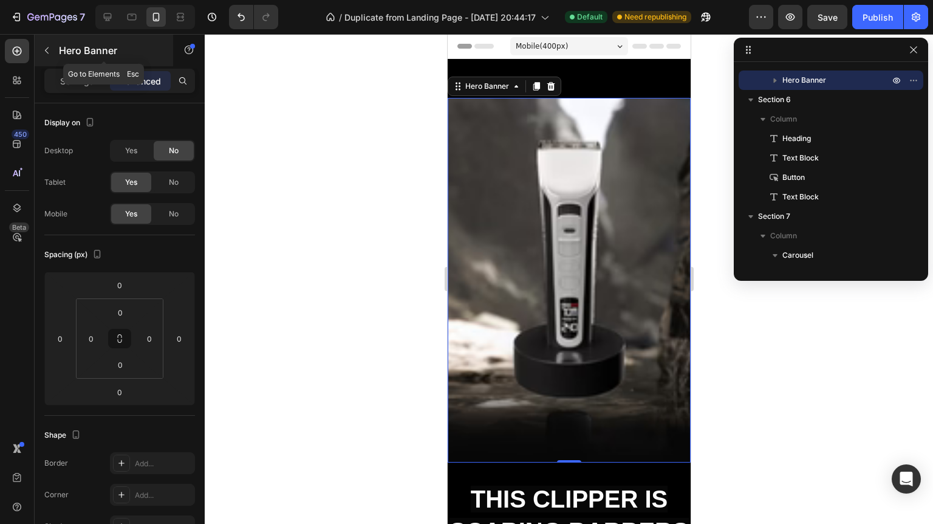
click at [89, 58] on div "Hero Banner" at bounding box center [104, 51] width 138 height 32
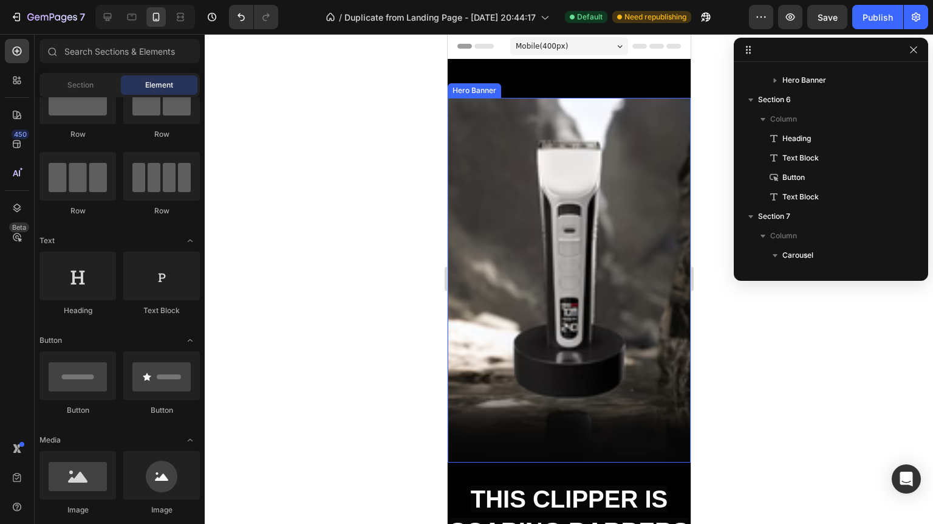
click at [598, 211] on div "Background Image" at bounding box center [568, 280] width 243 height 364
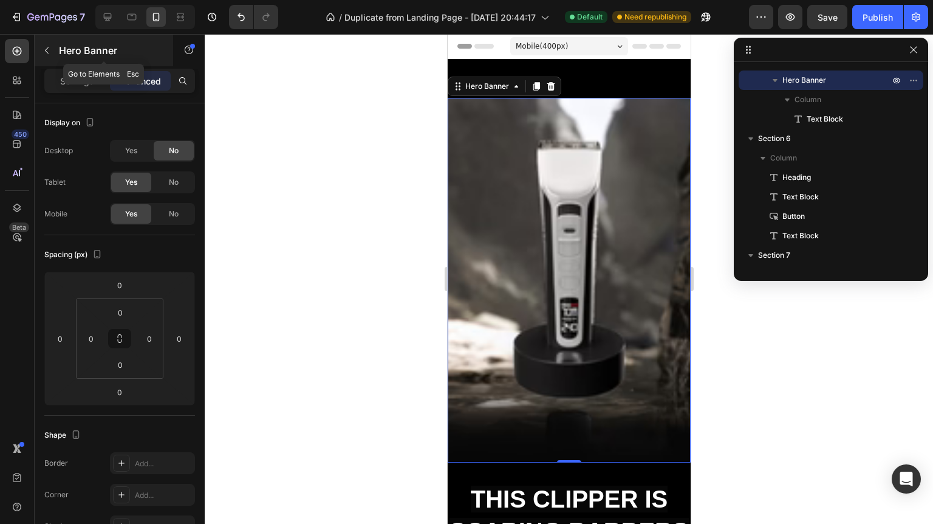
click at [46, 44] on button "button" at bounding box center [46, 50] width 19 height 19
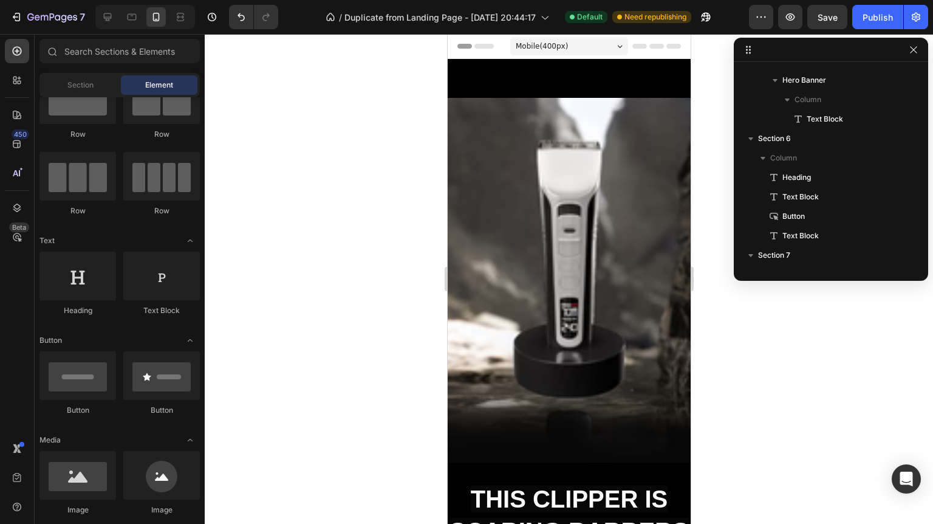
click at [532, 199] on div "Background Image" at bounding box center [568, 280] width 243 height 364
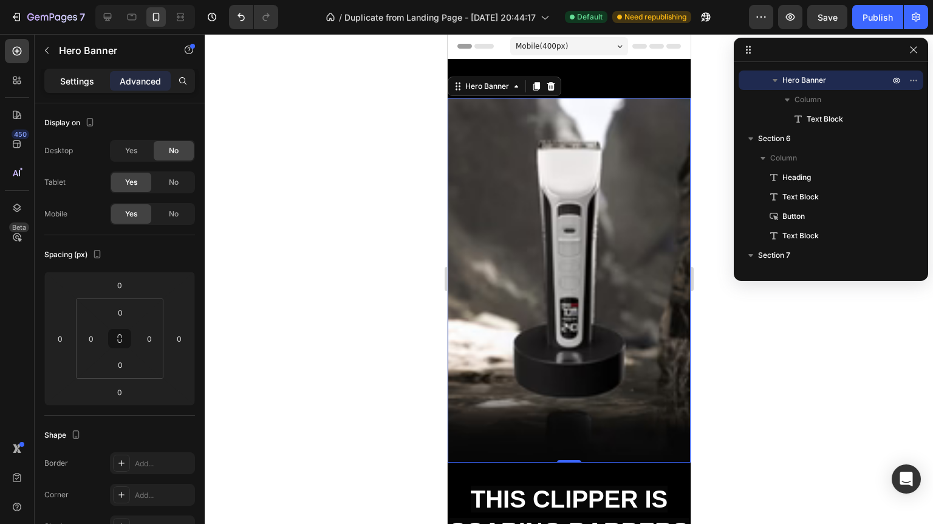
click at [80, 83] on p "Settings" at bounding box center [77, 81] width 34 height 13
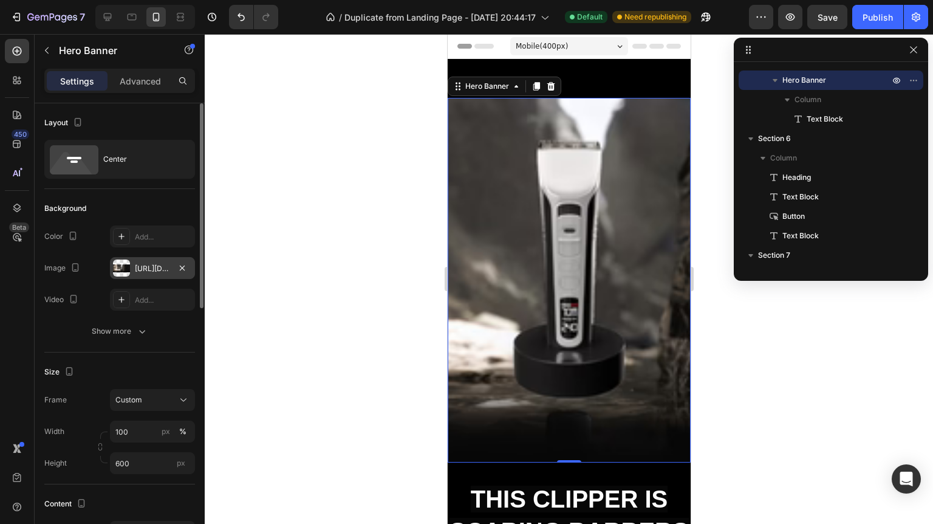
click at [143, 268] on div "https://cdn.shopify.com/s/files/1/0948/5284/1859/files/gempages_581640877194085…" at bounding box center [152, 268] width 35 height 11
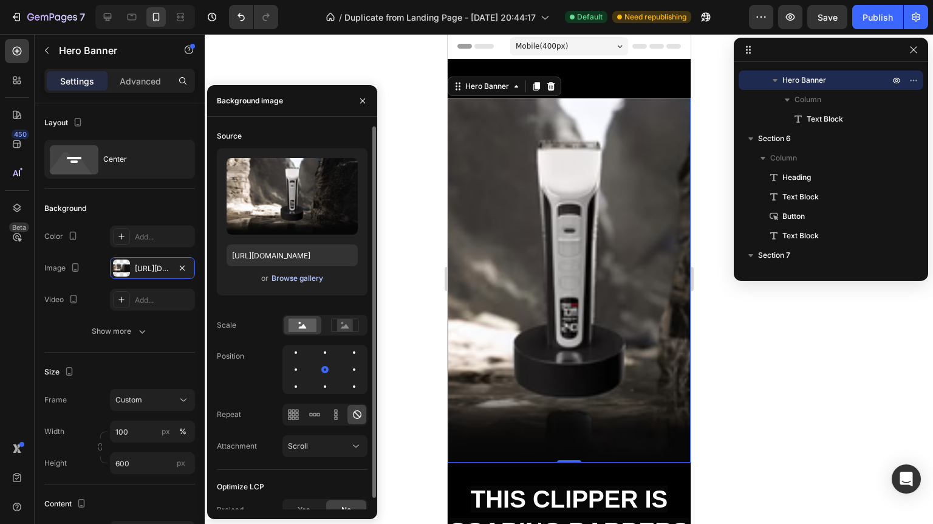
click at [304, 273] on div "Browse gallery" at bounding box center [297, 278] width 52 height 11
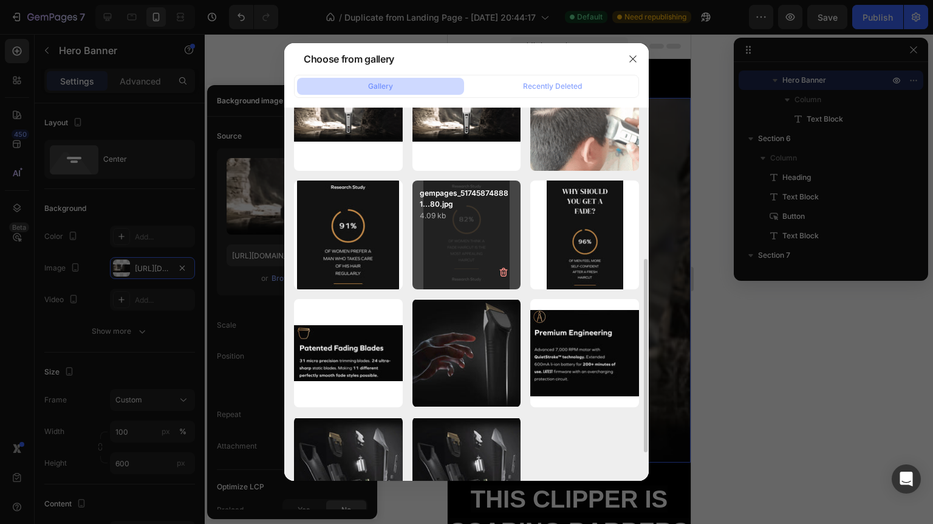
scroll to position [346, 0]
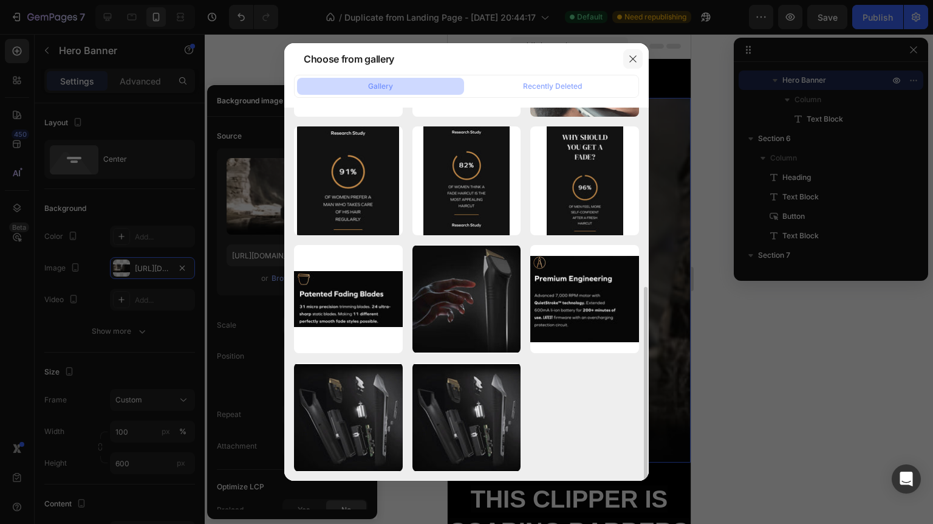
click at [637, 54] on icon "button" at bounding box center [633, 59] width 10 height 10
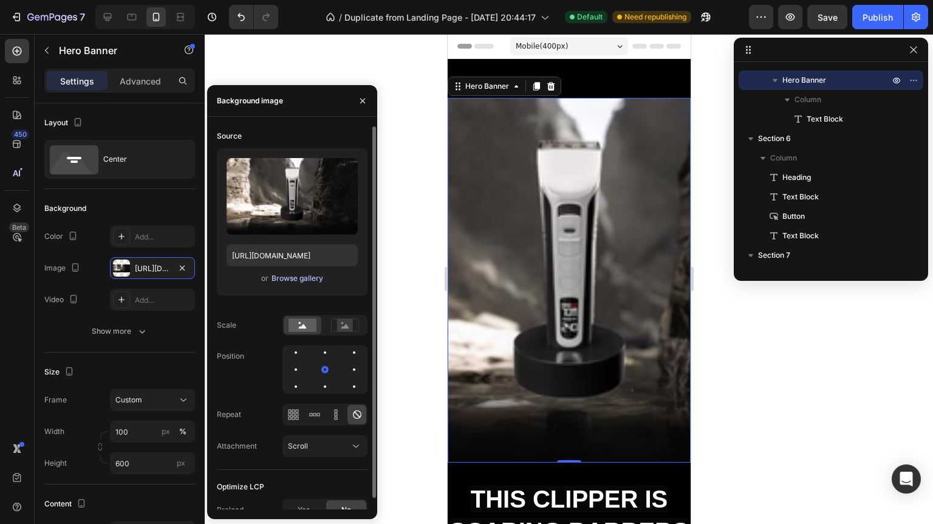
click at [296, 281] on div "Browse gallery" at bounding box center [297, 278] width 52 height 11
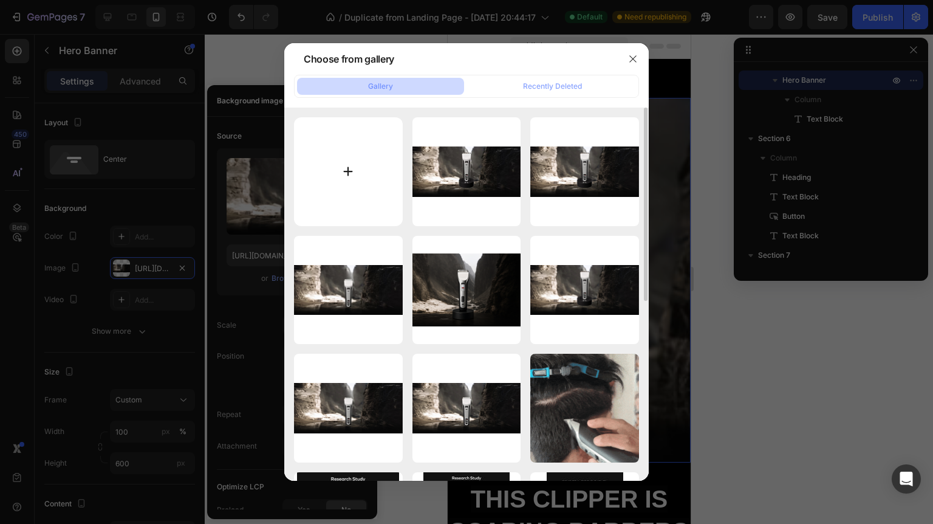
click at [380, 175] on input "file" at bounding box center [348, 171] width 109 height 109
type input "C:\fakepath\gempages_517458748881503014-7653cb82-ba35-4ac3-9e39-7d78481d4076_19…"
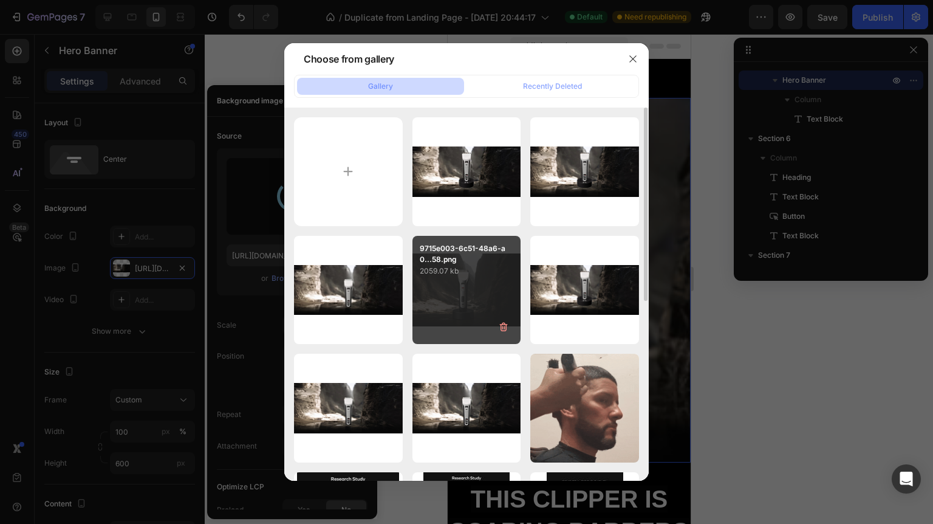
click at [449, 335] on div "9715e003-6c51-48a6-a0...58.png 2059.07 kb" at bounding box center [466, 290] width 109 height 109
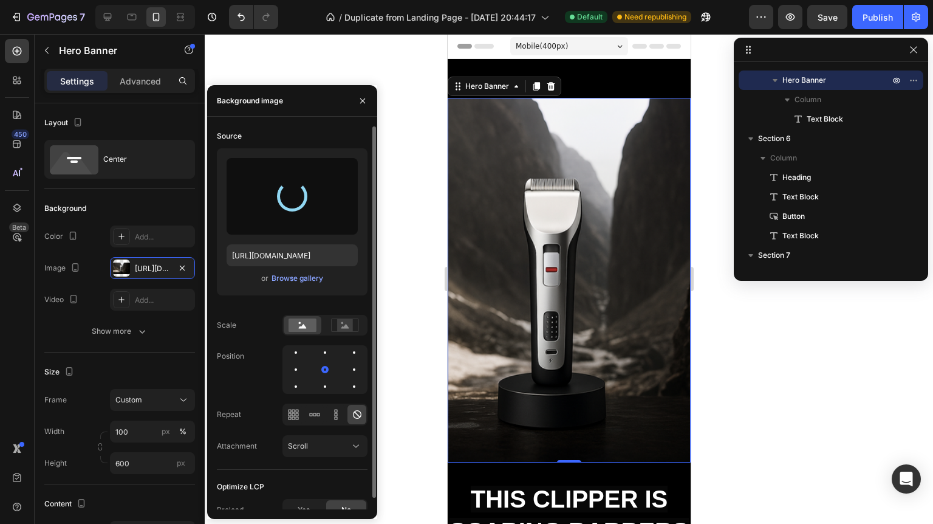
type input "https://cdn.shopify.com/s/files/1/0948/5284/1859/files/gempages_581640877194085…"
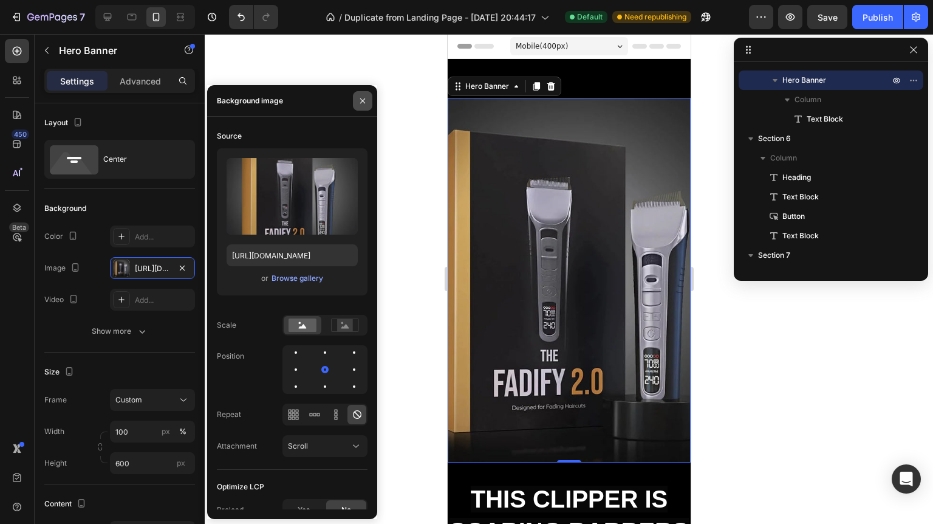
click at [364, 96] on icon "button" at bounding box center [363, 101] width 10 height 10
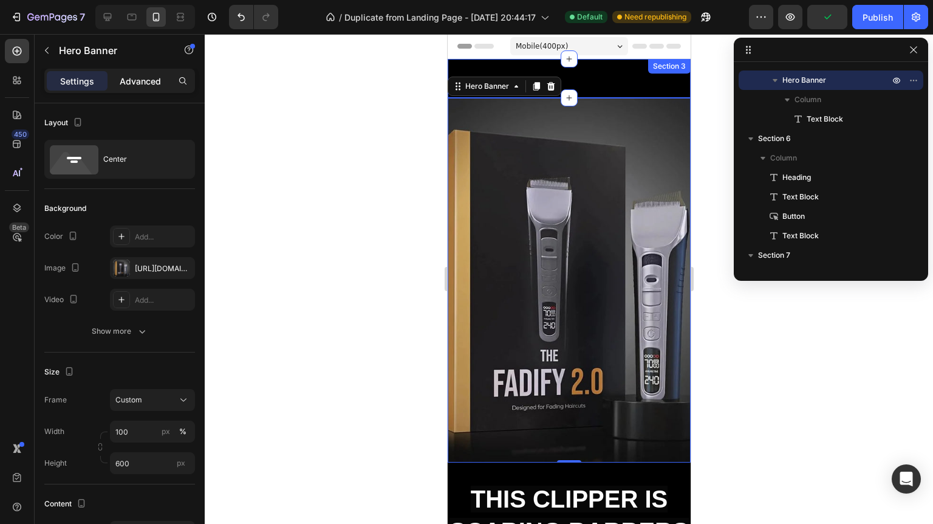
click at [134, 77] on p "Advanced" at bounding box center [140, 81] width 41 height 13
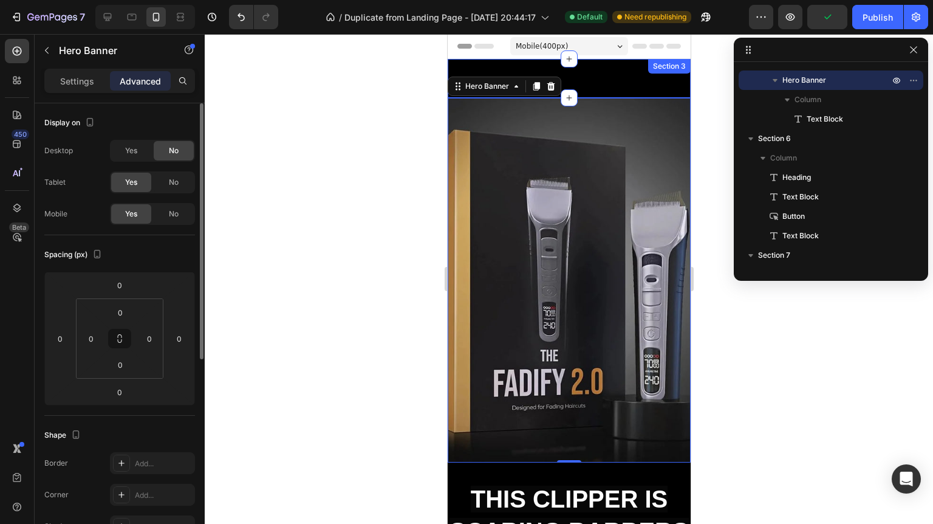
click at [176, 146] on span "No" at bounding box center [174, 150] width 10 height 11
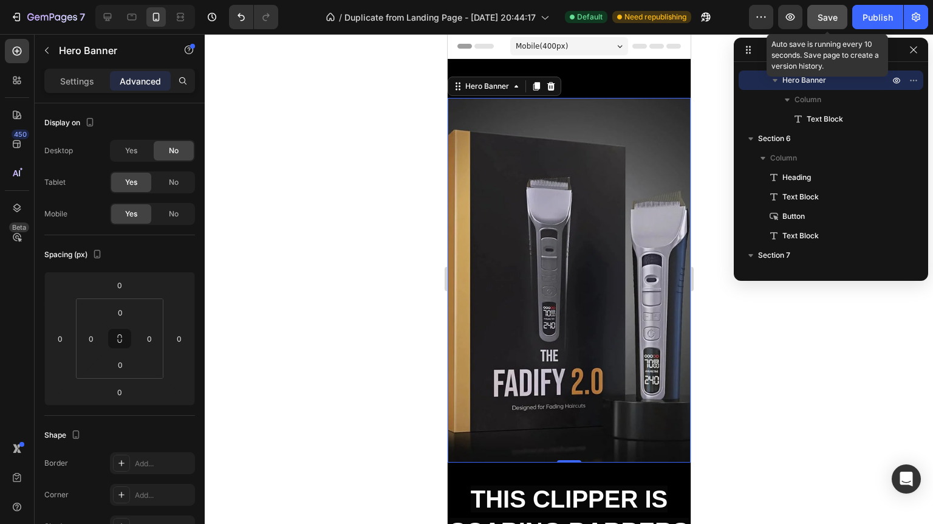
click at [836, 16] on span "Save" at bounding box center [828, 17] width 20 height 10
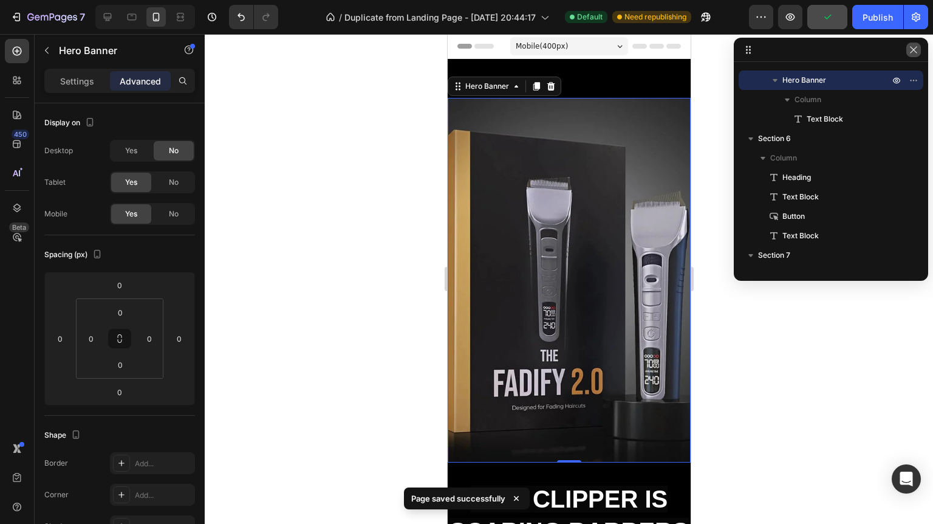
click at [917, 46] on icon "button" at bounding box center [914, 50] width 10 height 10
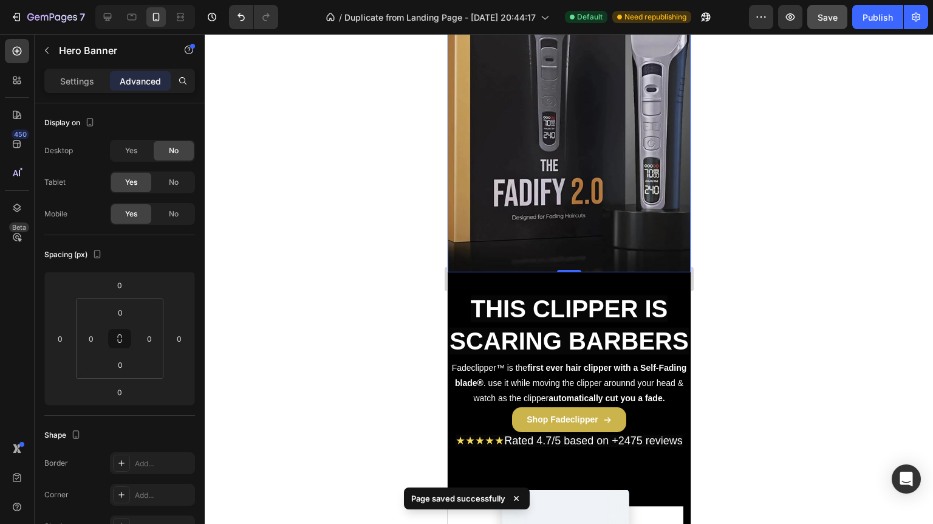
scroll to position [97, 0]
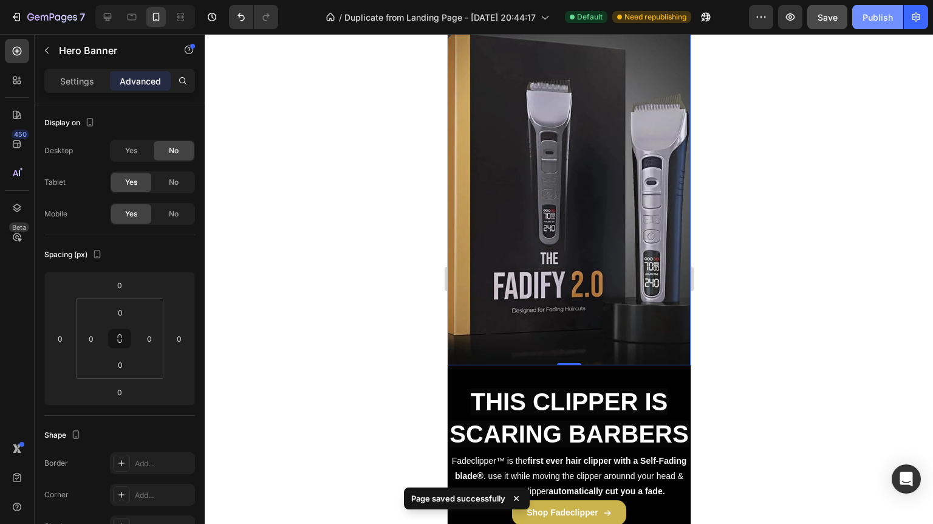
click at [880, 13] on div "Publish" at bounding box center [877, 17] width 30 height 13
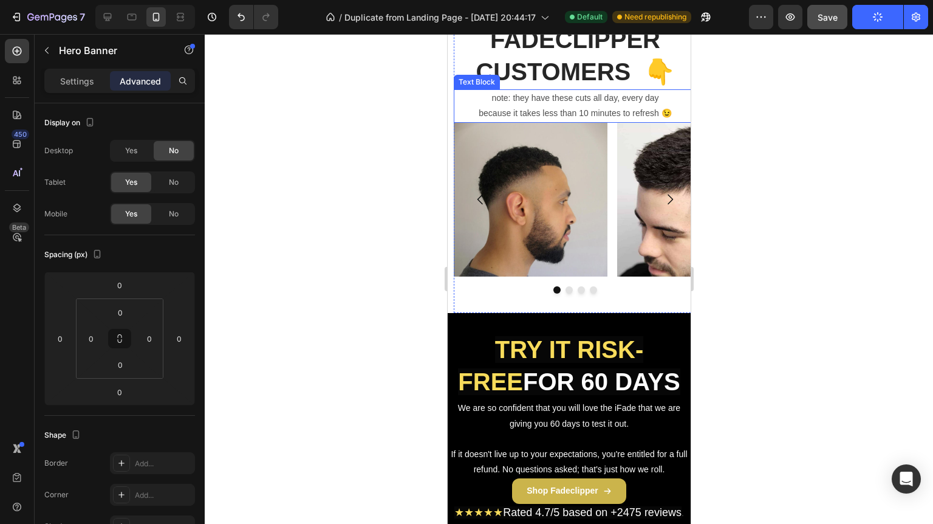
scroll to position [1749, 0]
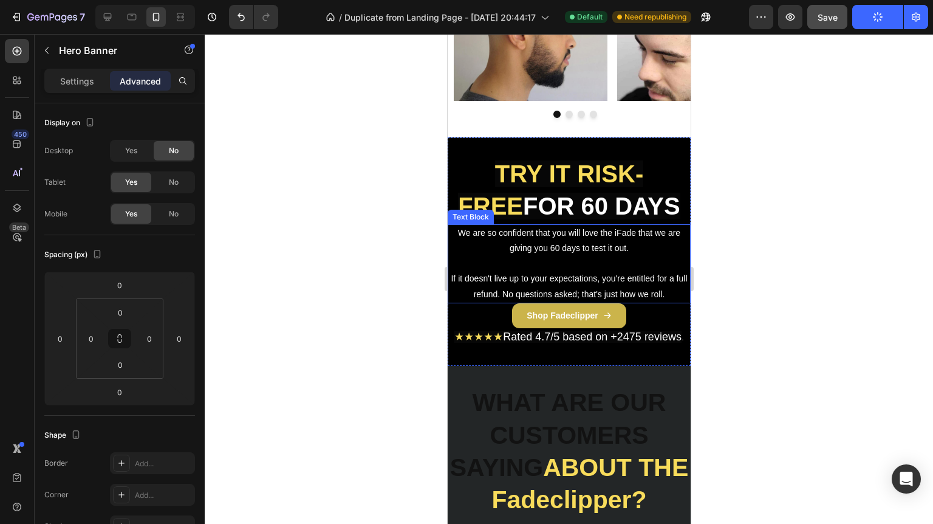
click at [614, 230] on span "We are so confident that you will love the iFade that we are giving you 60 days…" at bounding box center [568, 240] width 222 height 25
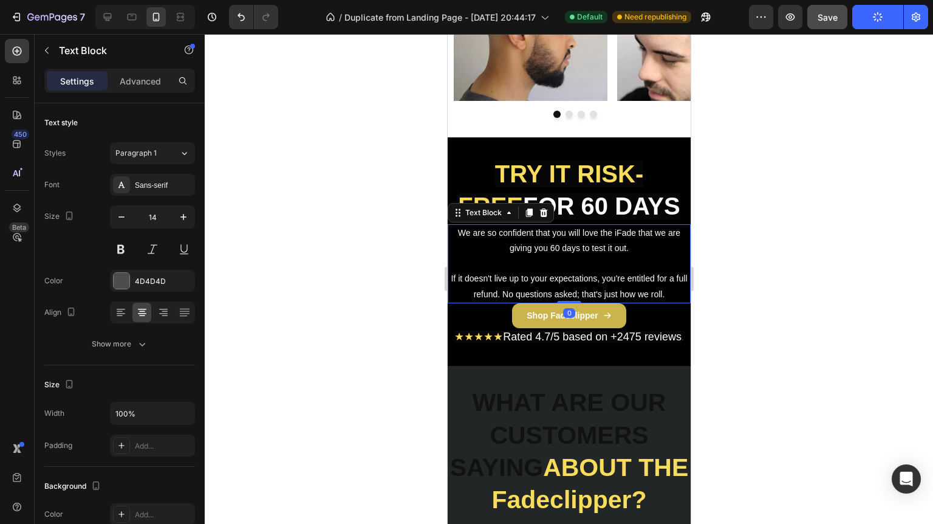
click at [615, 233] on span "We are so confident that you will love the iFade that we are giving you 60 days…" at bounding box center [568, 240] width 222 height 25
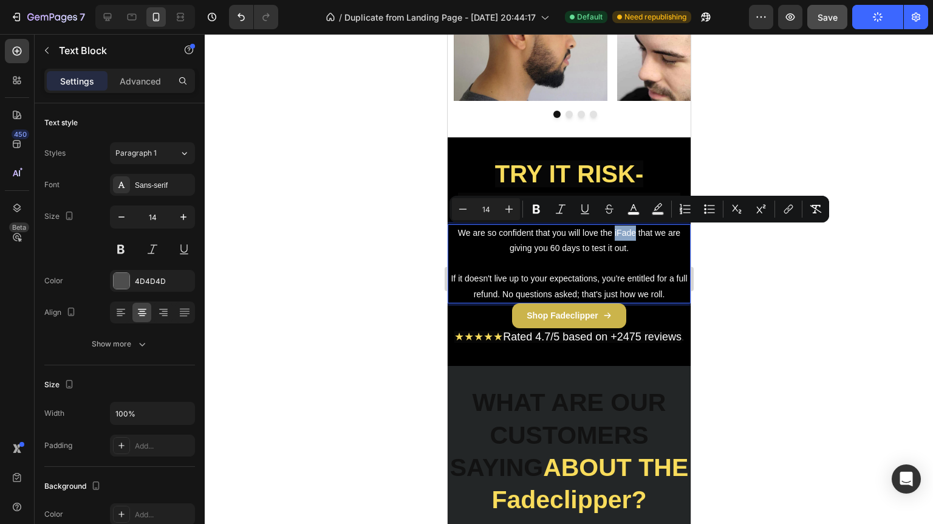
drag, startPoint x: 630, startPoint y: 233, endPoint x: 609, endPoint y: 232, distance: 21.3
click at [609, 233] on span "We are so confident that you will love the iFade that we are giving you 60 days…" at bounding box center [568, 240] width 222 height 25
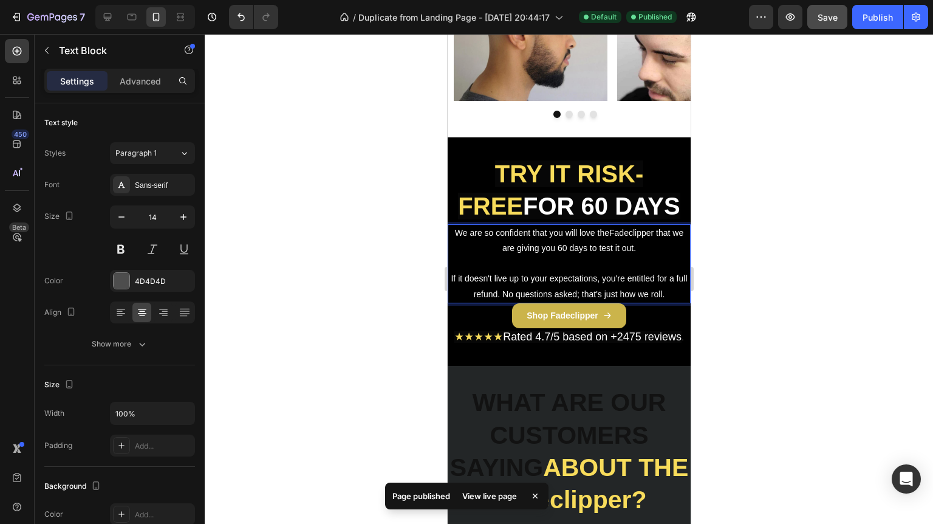
click at [604, 232] on span "We are so confident that you will love theFadeclipper that we are giving you 60…" at bounding box center [568, 240] width 228 height 25
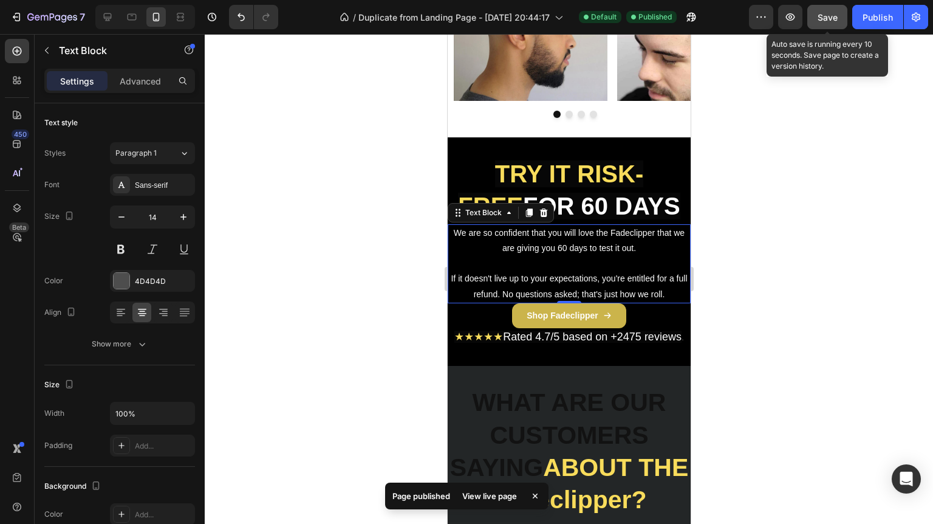
click at [833, 22] on div "Save" at bounding box center [828, 17] width 20 height 13
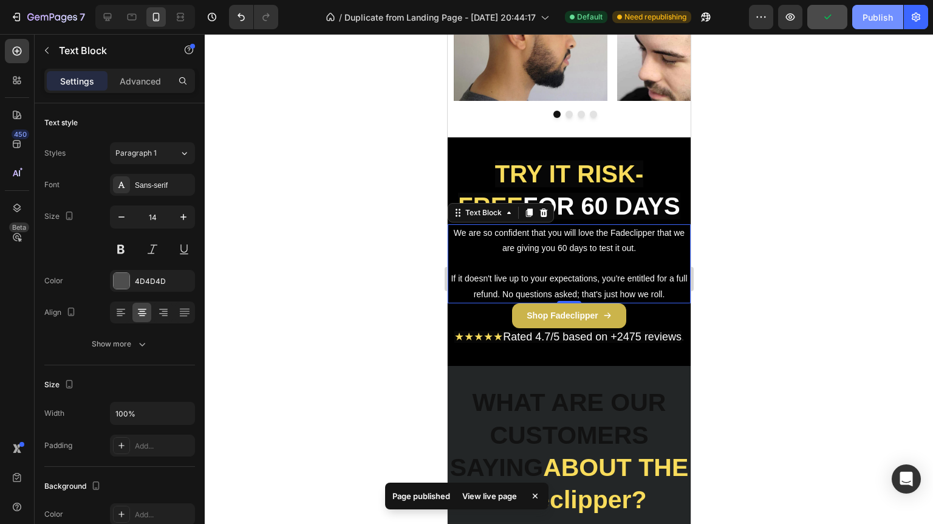
click at [883, 19] on div "Publish" at bounding box center [877, 17] width 30 height 13
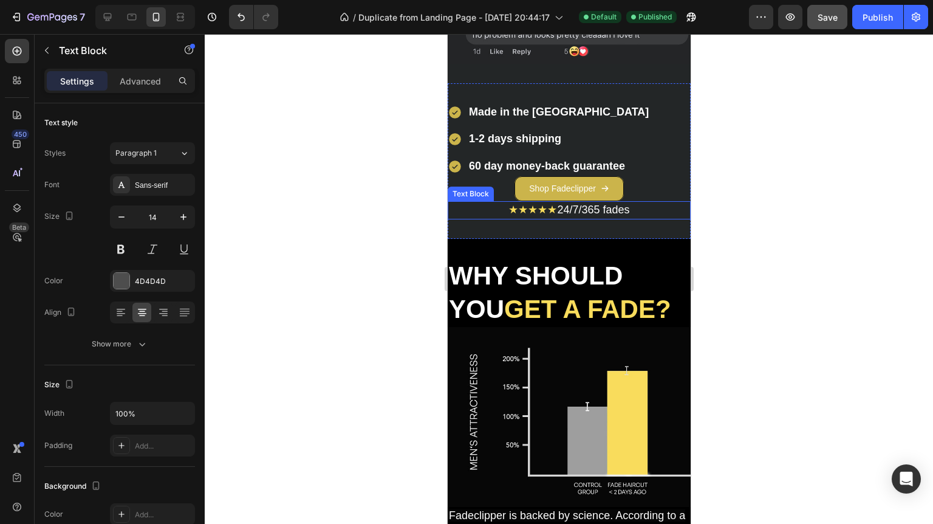
scroll to position [2867, 0]
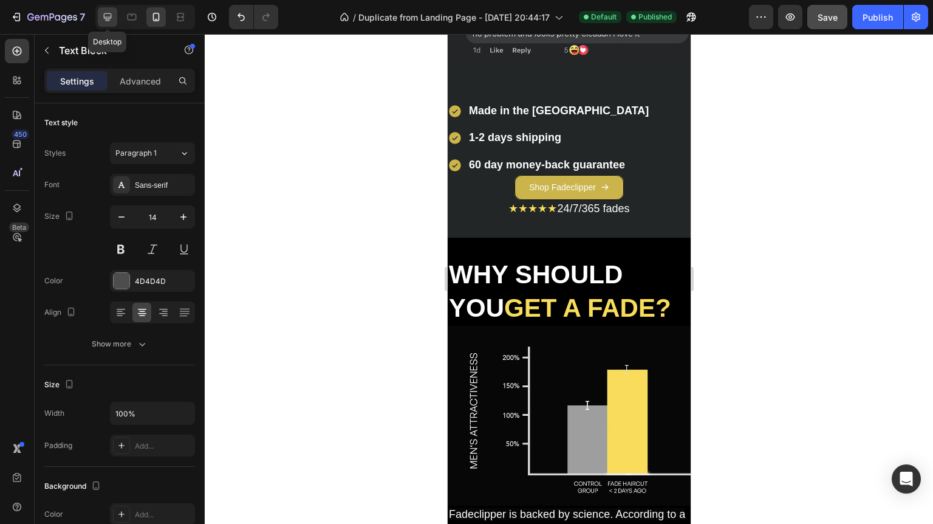
click at [101, 19] on icon at bounding box center [107, 17] width 12 height 12
type input "16"
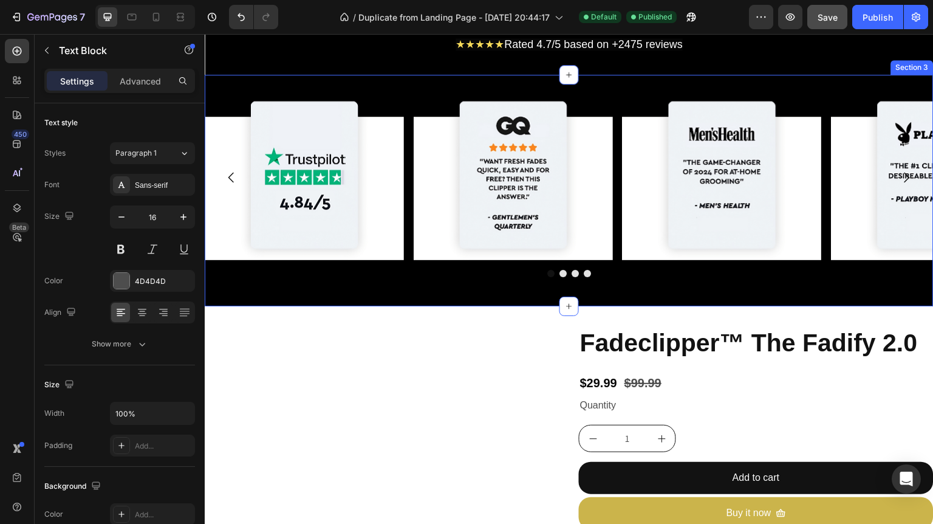
scroll to position [534, 0]
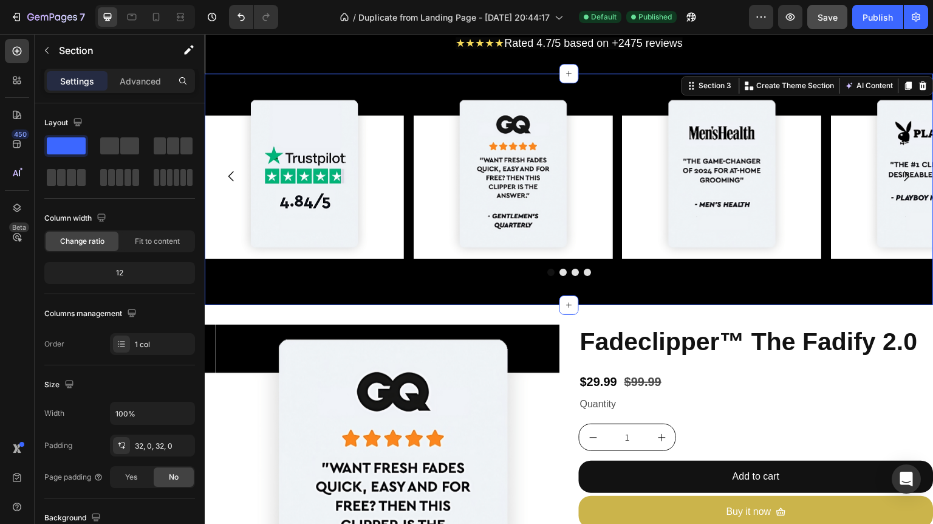
click at [474, 292] on div "Image Image Image Image Carousel Section 3 You can create reusable sections Cre…" at bounding box center [569, 188] width 729 height 231
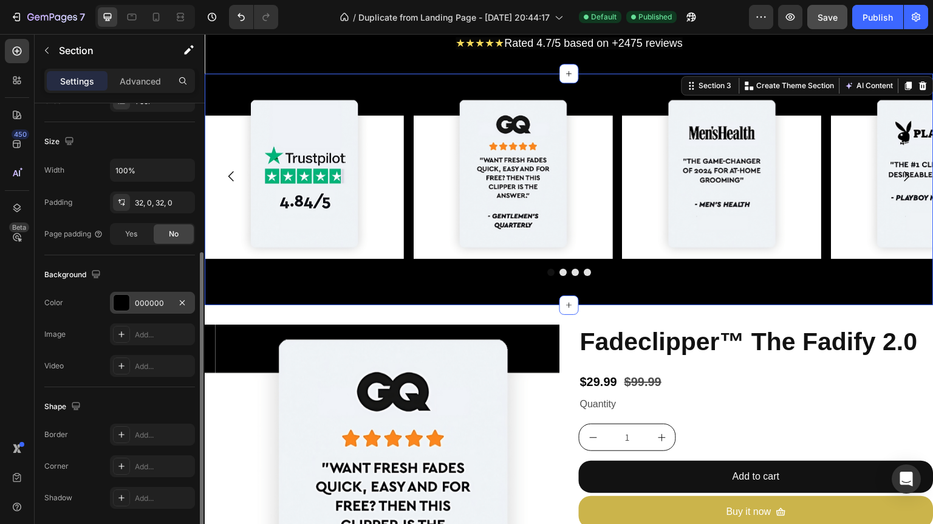
click at [135, 301] on div "000000" at bounding box center [152, 303] width 35 height 11
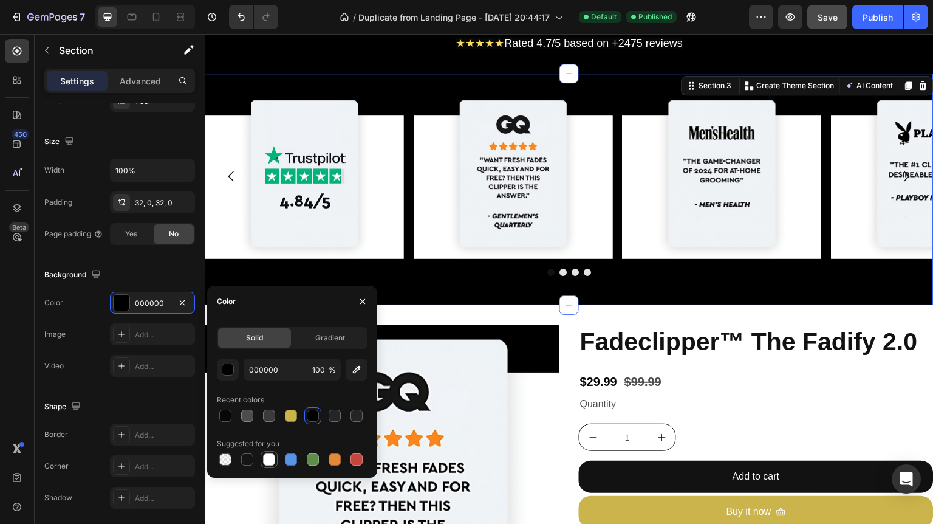
click at [267, 459] on div at bounding box center [269, 459] width 12 height 12
type input "FFFFFF"
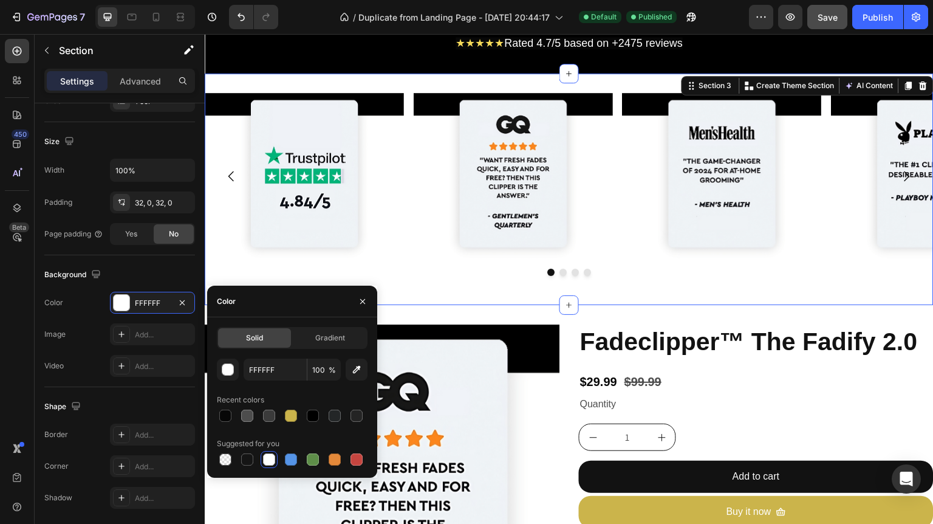
click at [469, 281] on div "Image Image Image Image Carousel" at bounding box center [569, 189] width 729 height 193
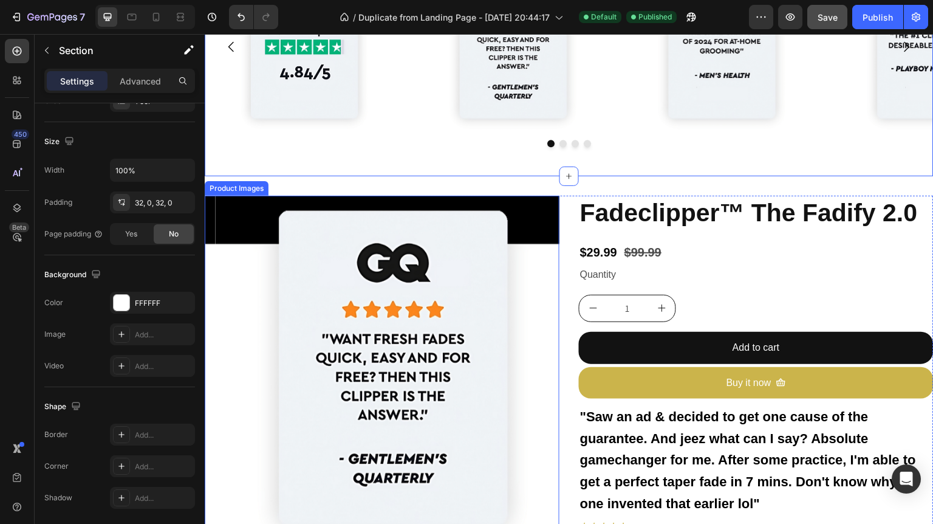
scroll to position [729, 0]
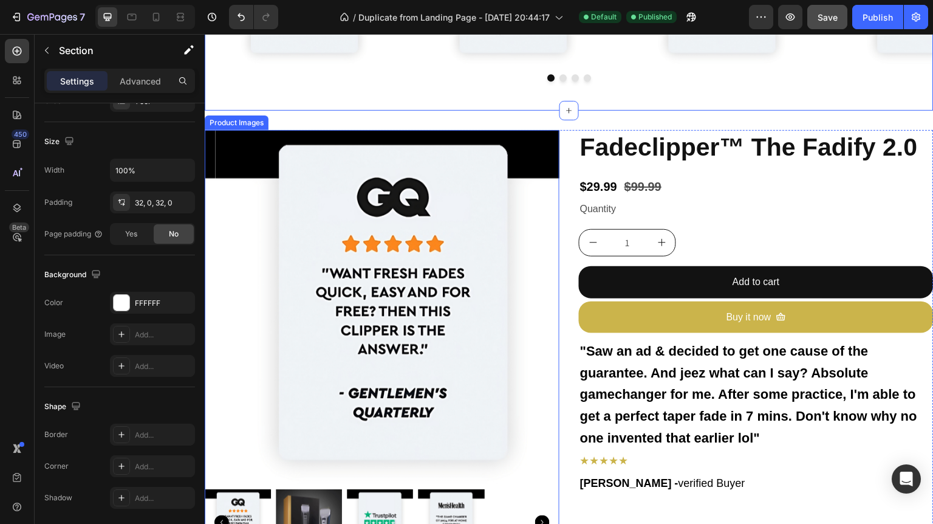
click at [311, 504] on img at bounding box center [309, 523] width 66 height 66
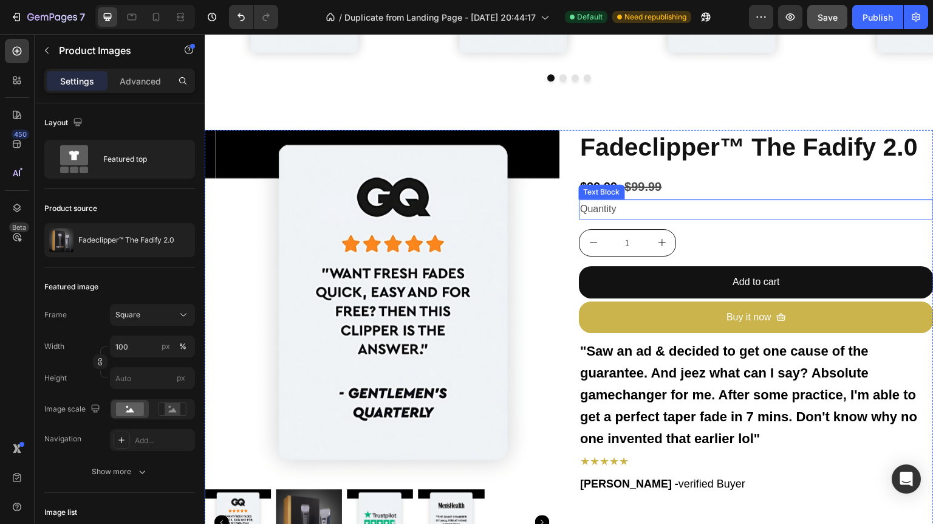
click at [748, 210] on div "Quantity" at bounding box center [756, 209] width 355 height 20
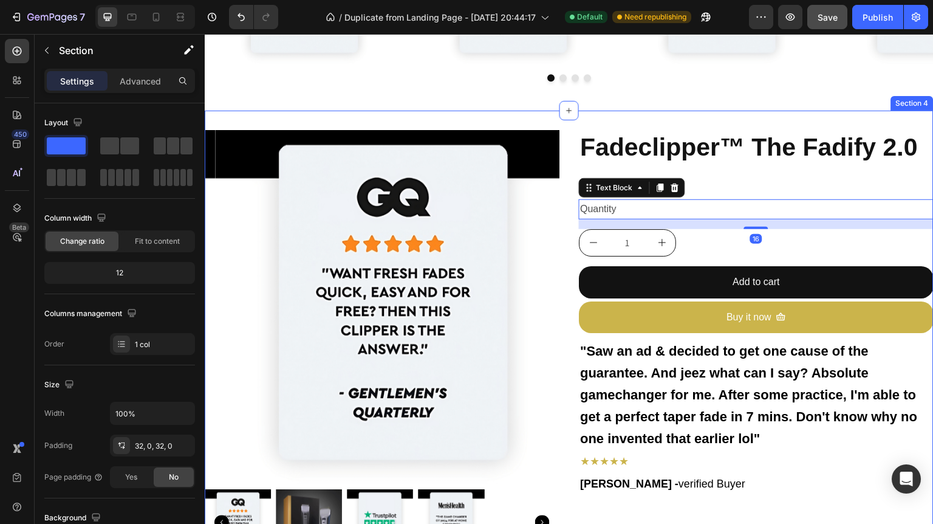
click at [555, 126] on div "Product Images Fadeclipper™ The Fadify 2.0 Product Title $29.99 Product Price P…" at bounding box center [569, 348] width 729 height 474
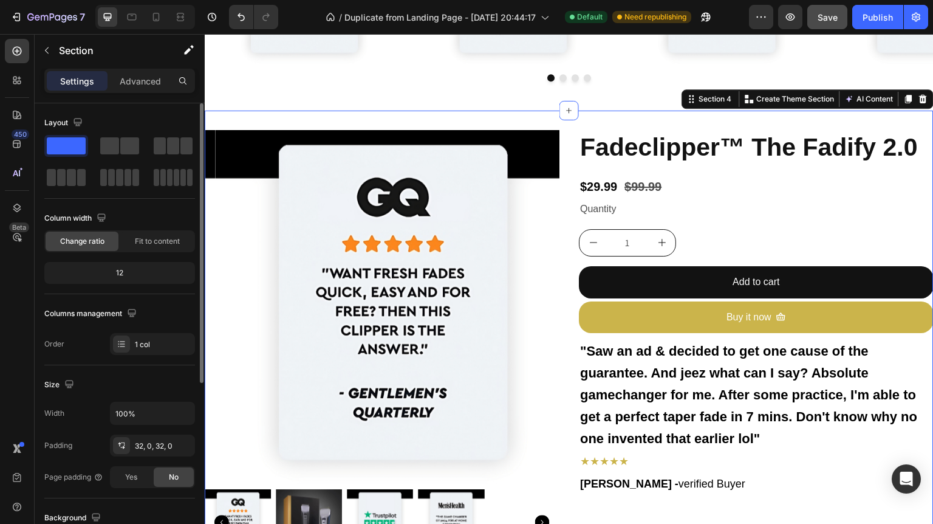
scroll to position [243, 0]
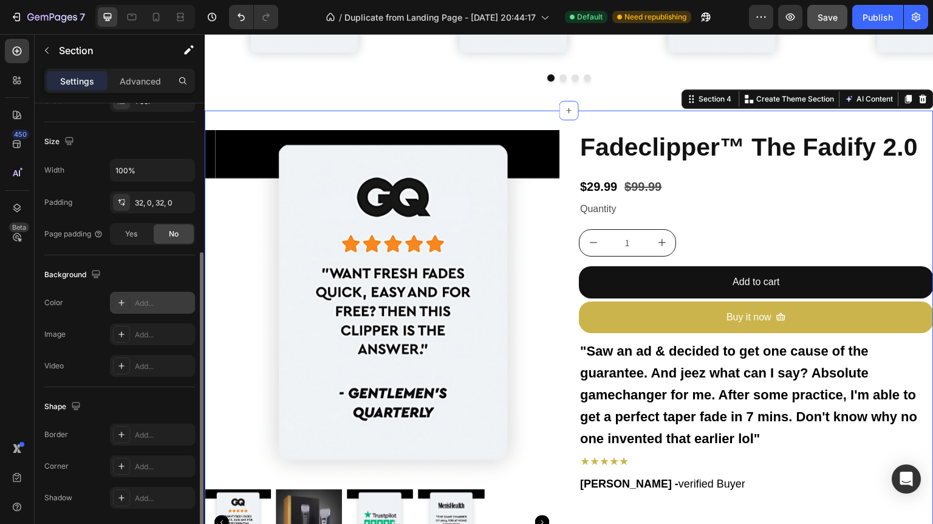
click at [147, 298] on div "Add..." at bounding box center [163, 303] width 57 height 11
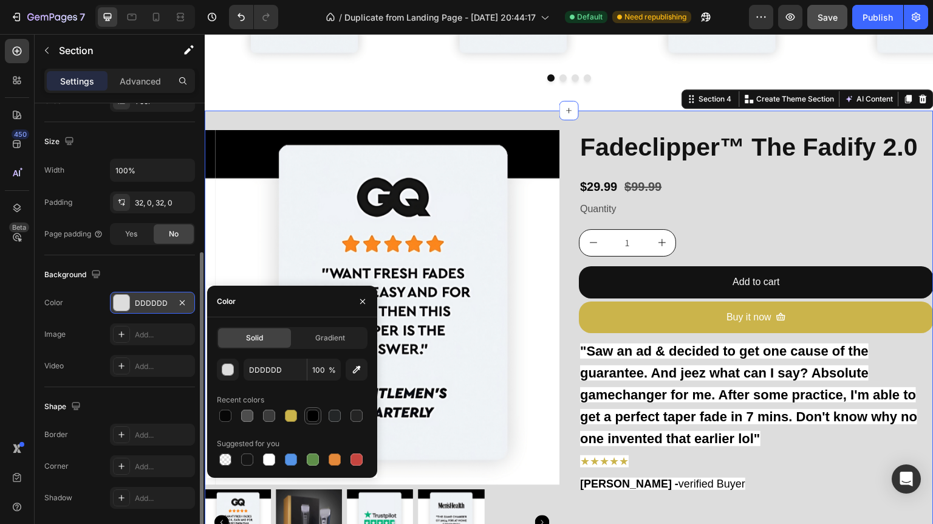
click at [310, 416] on div at bounding box center [313, 415] width 12 height 12
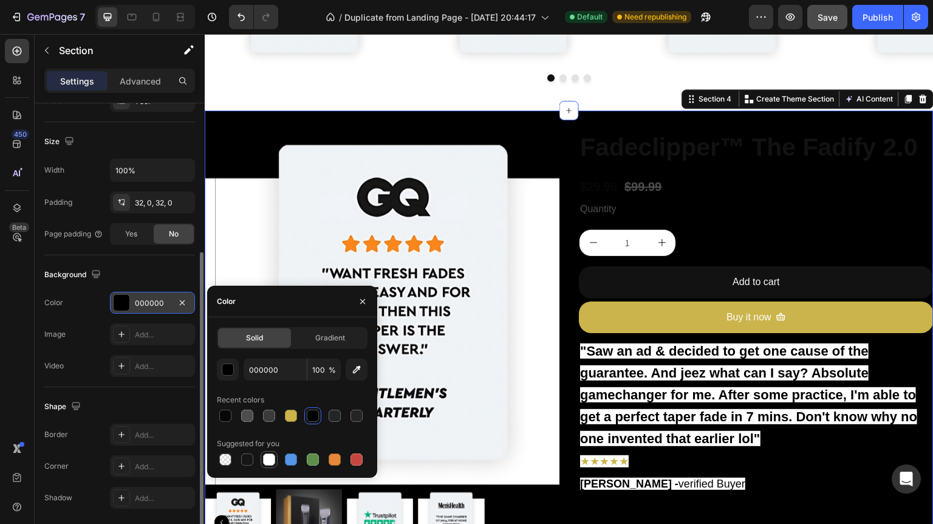
click at [270, 453] on div at bounding box center [269, 459] width 12 height 12
type input "FFFFFF"
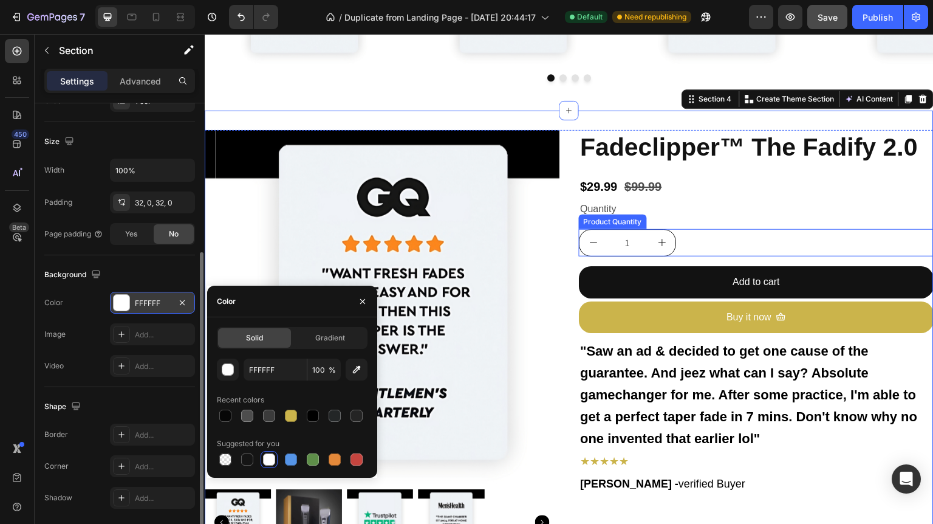
click at [731, 220] on div "Fadeclipper™ The Fadify 2.0 Product Title $29.99 Product Price Product Price $9…" at bounding box center [756, 347] width 355 height 435
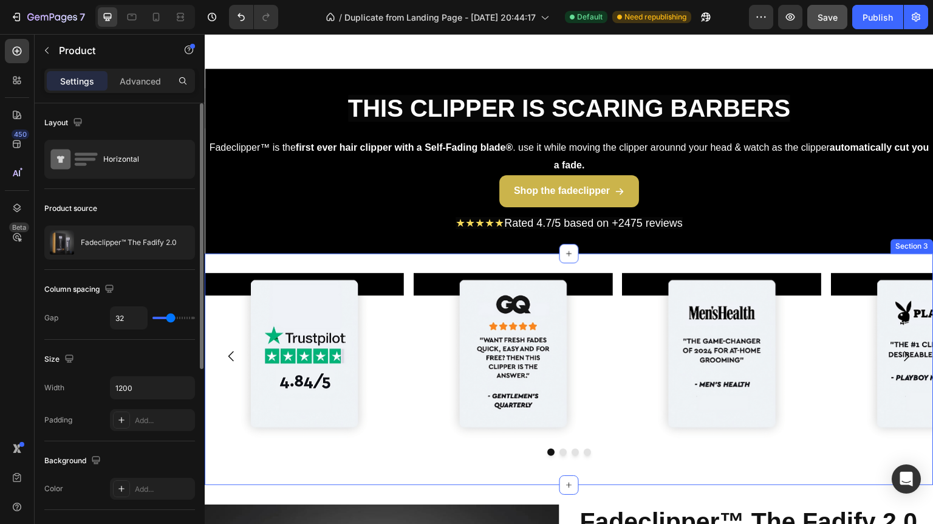
scroll to position [437, 0]
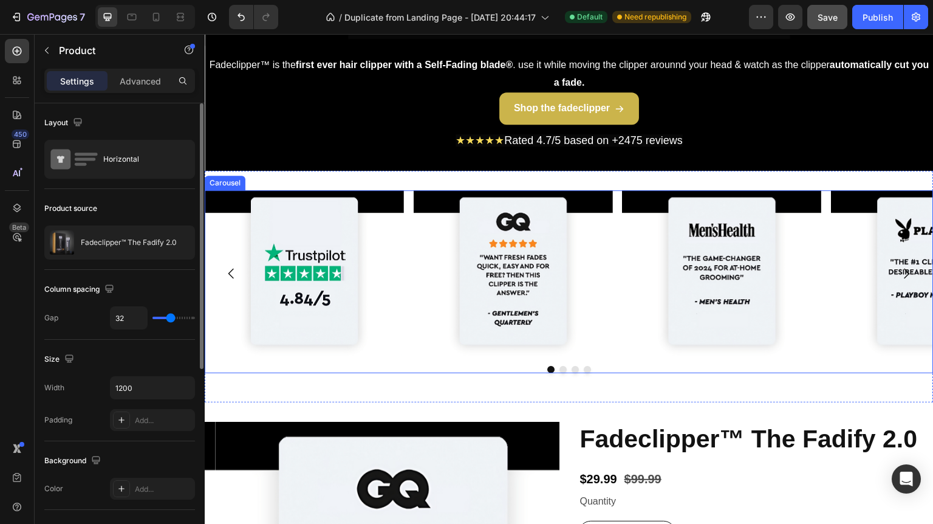
click at [410, 241] on div "Image Image Image Image" at bounding box center [569, 273] width 729 height 166
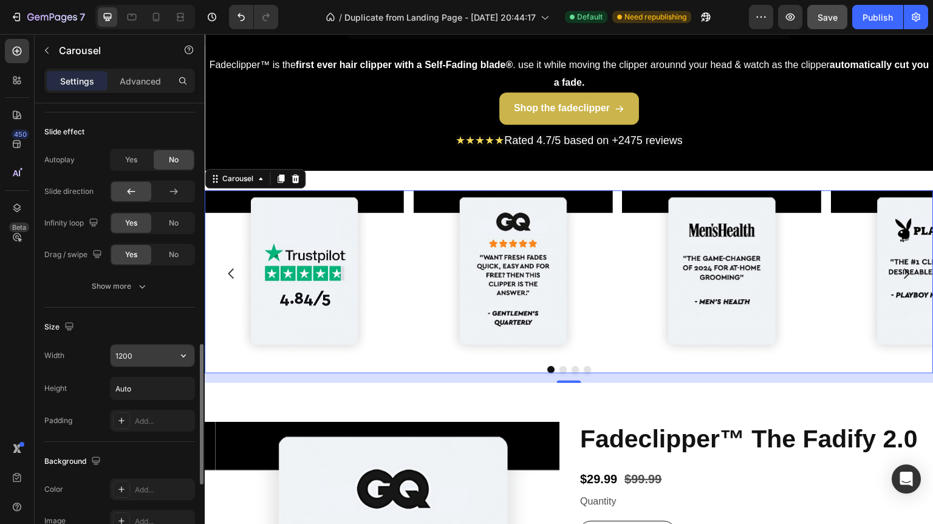
scroll to position [923, 0]
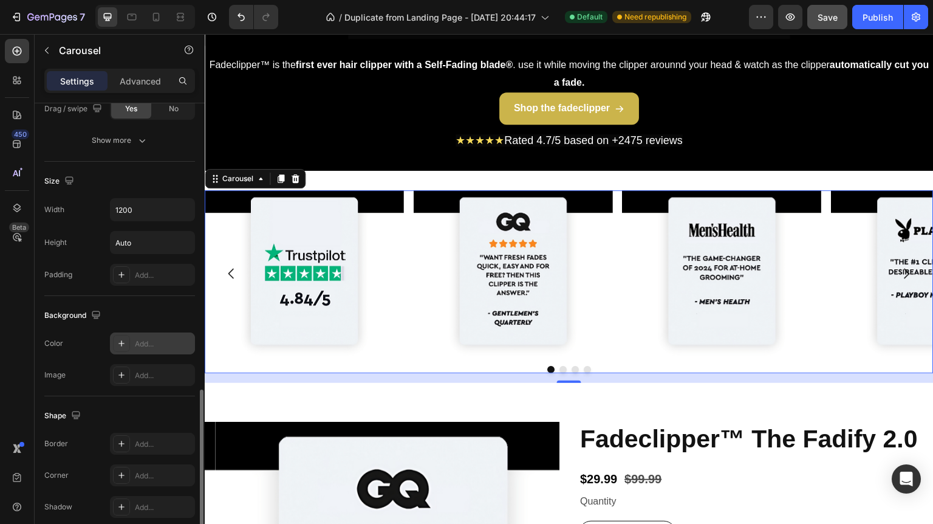
click at [143, 340] on div "Add..." at bounding box center [163, 343] width 57 height 11
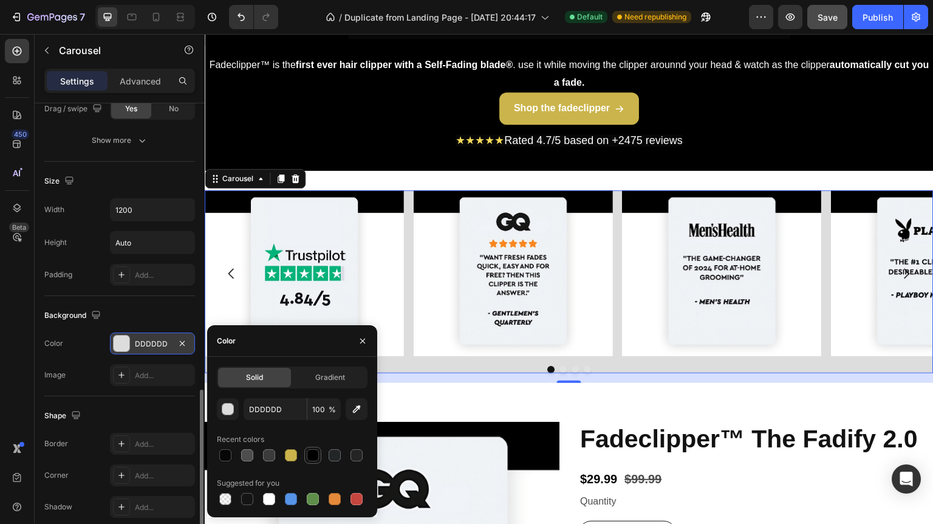
click at [309, 454] on div at bounding box center [313, 455] width 12 height 12
type input "000000"
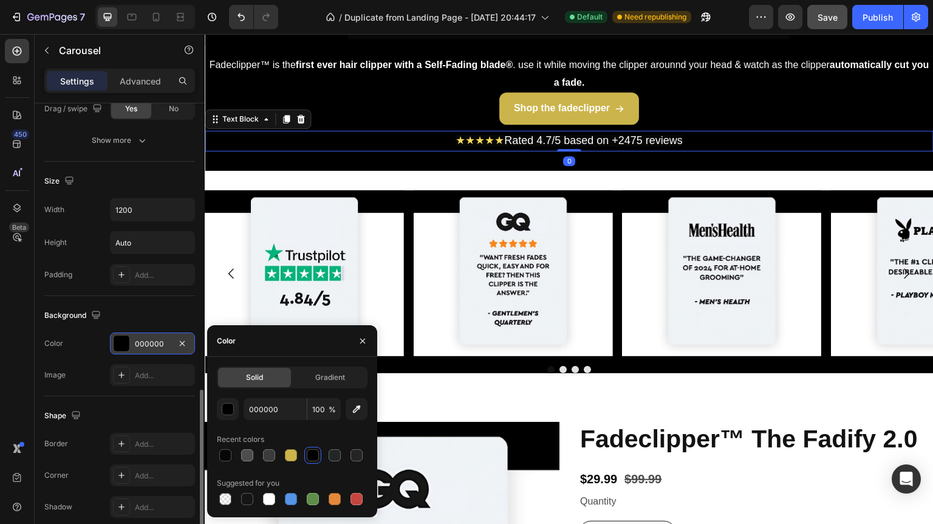
click at [387, 139] on p "★★★★★ Rated 4.7/5 based on +2475 reviews" at bounding box center [569, 141] width 726 height 18
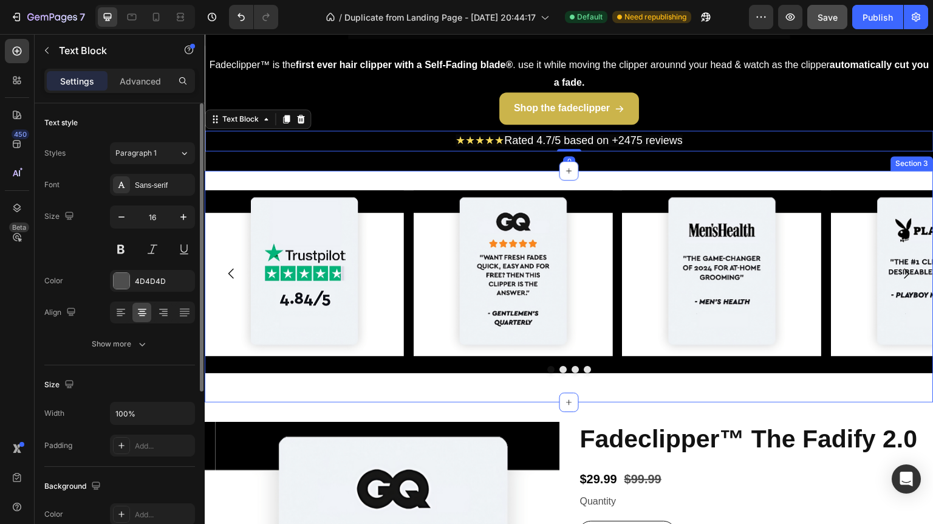
click at [416, 180] on div "Image Image Image Image Carousel Section 3" at bounding box center [569, 286] width 729 height 231
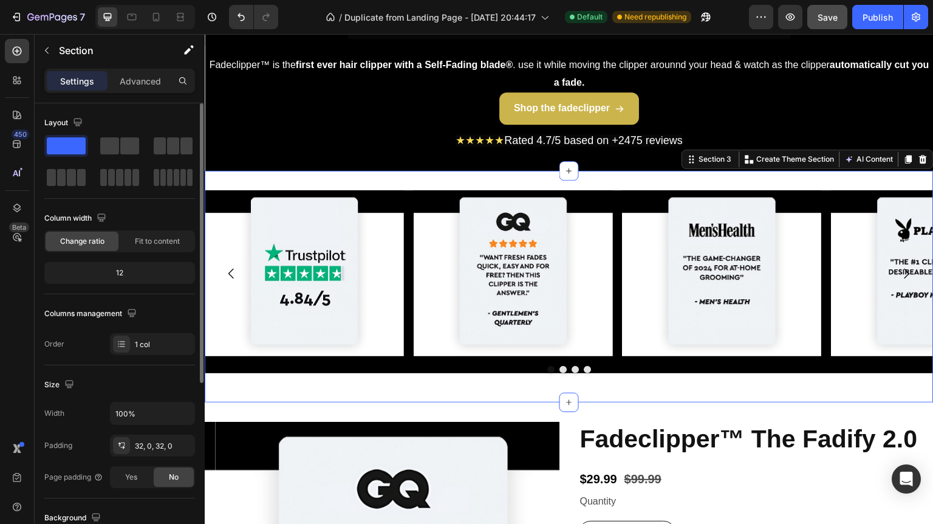
click at [365, 176] on div "Image Image Image Image Carousel Section 3 You can create reusable sections Cre…" at bounding box center [569, 286] width 729 height 231
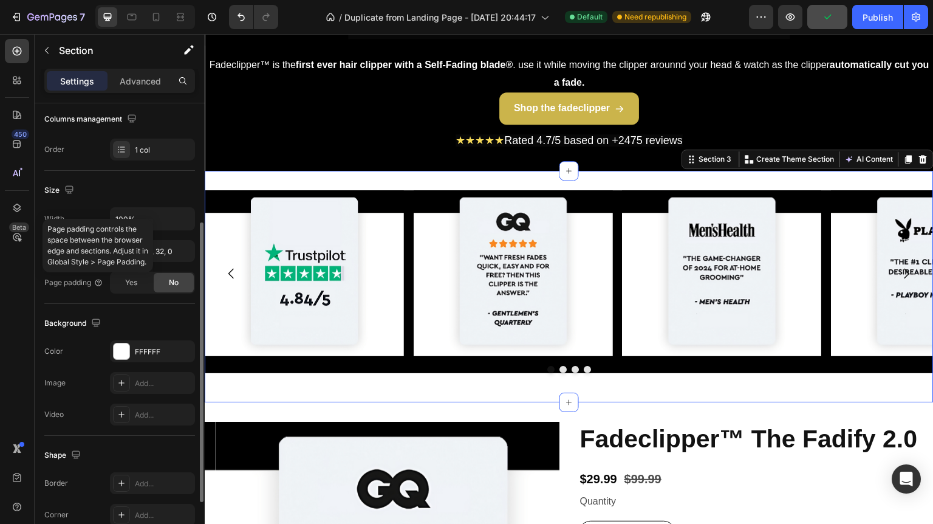
scroll to position [285, 0]
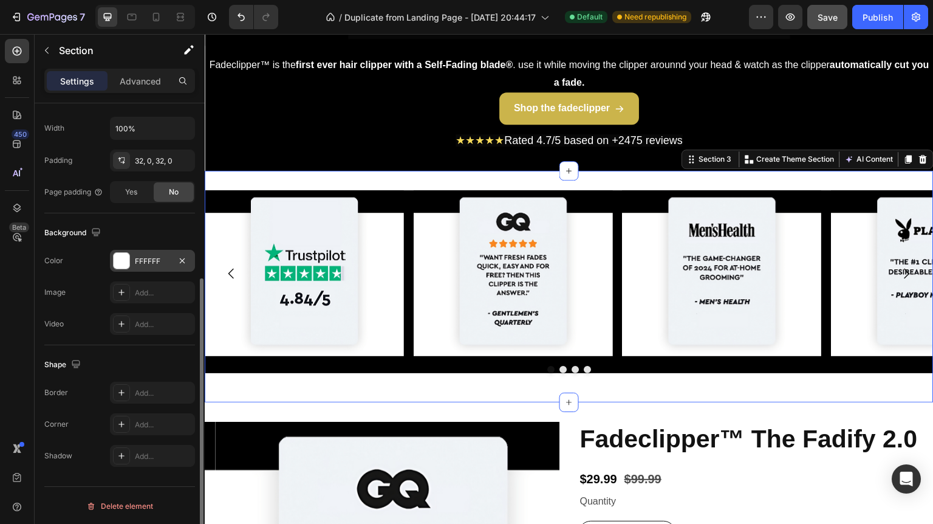
click at [137, 258] on div "FFFFFF" at bounding box center [152, 261] width 35 height 11
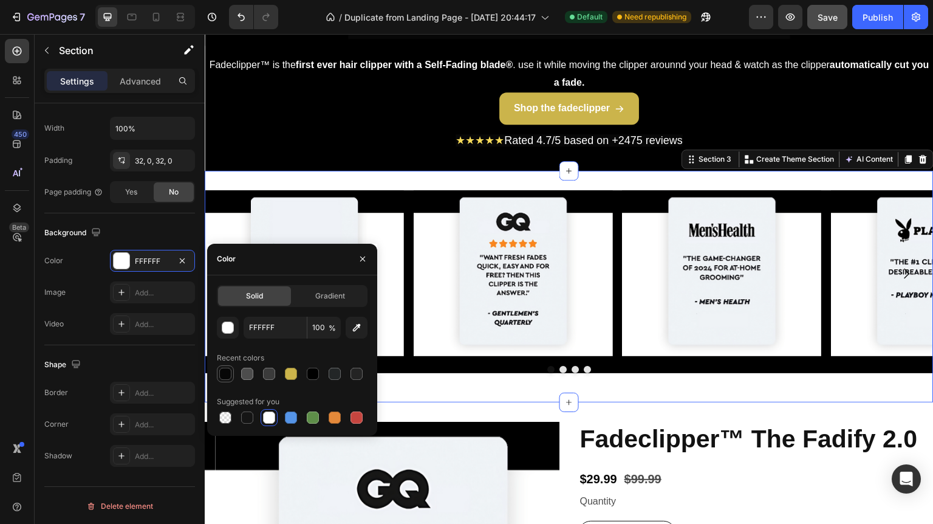
click at [228, 374] on div at bounding box center [225, 373] width 12 height 12
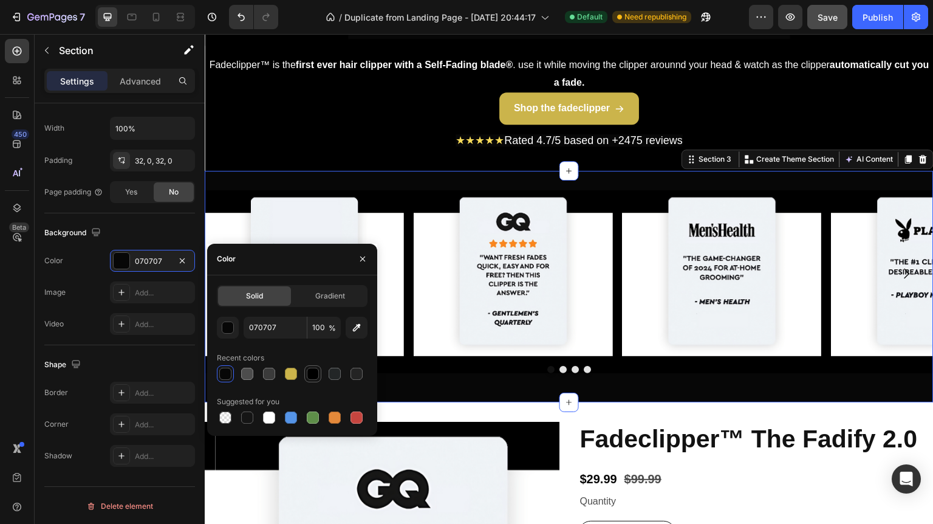
click at [306, 372] on div at bounding box center [313, 373] width 15 height 15
type input "000000"
click at [169, 217] on div "Background The changes might be hidden by the video. Color 000000 Image Add... …" at bounding box center [119, 279] width 151 height 132
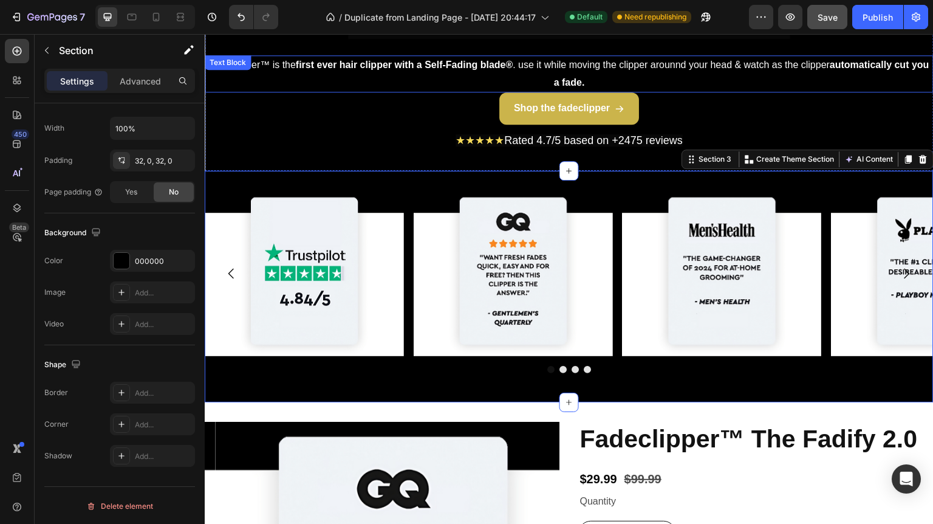
scroll to position [389, 0]
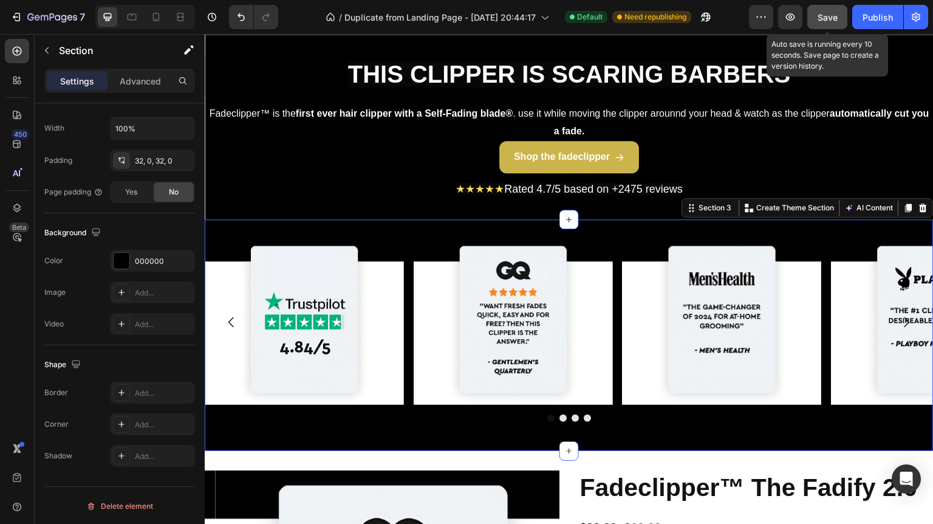
click at [839, 10] on button "Save" at bounding box center [827, 17] width 40 height 24
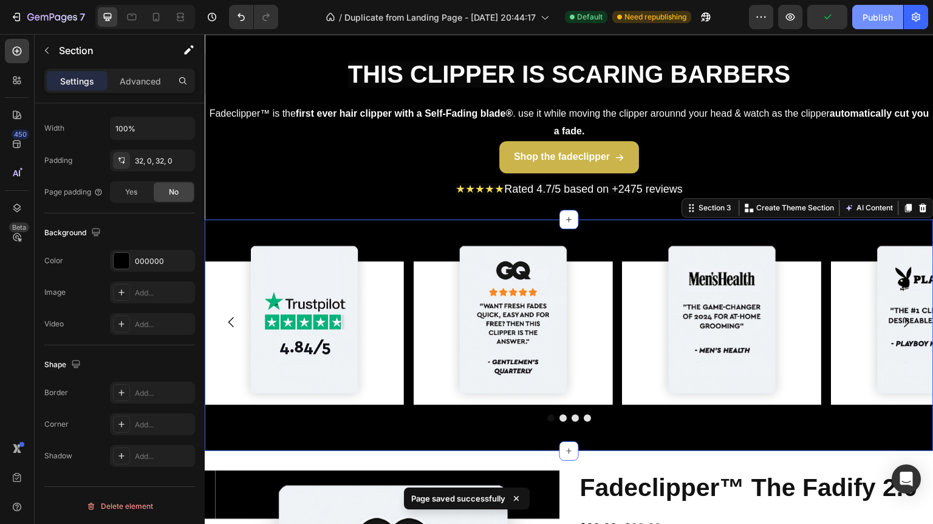
click at [870, 14] on div "Publish" at bounding box center [877, 17] width 30 height 13
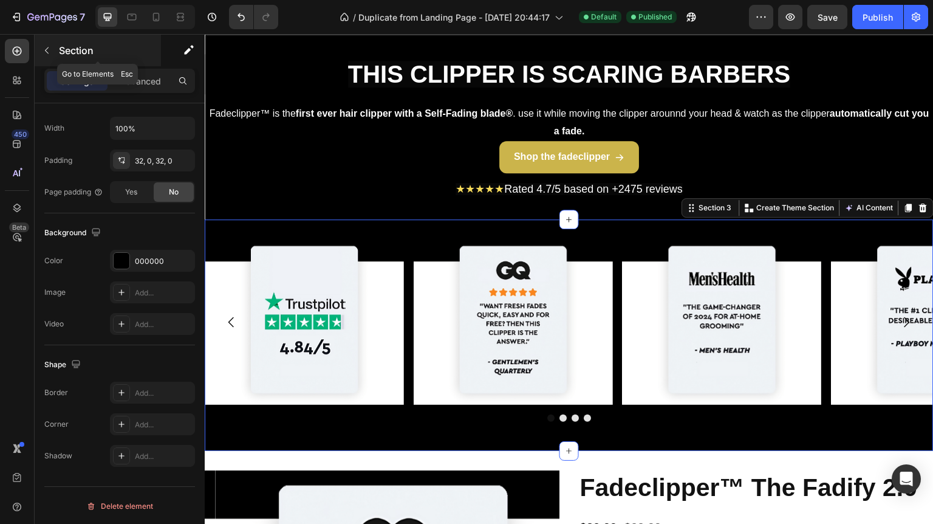
click at [61, 49] on p "Section" at bounding box center [109, 50] width 100 height 15
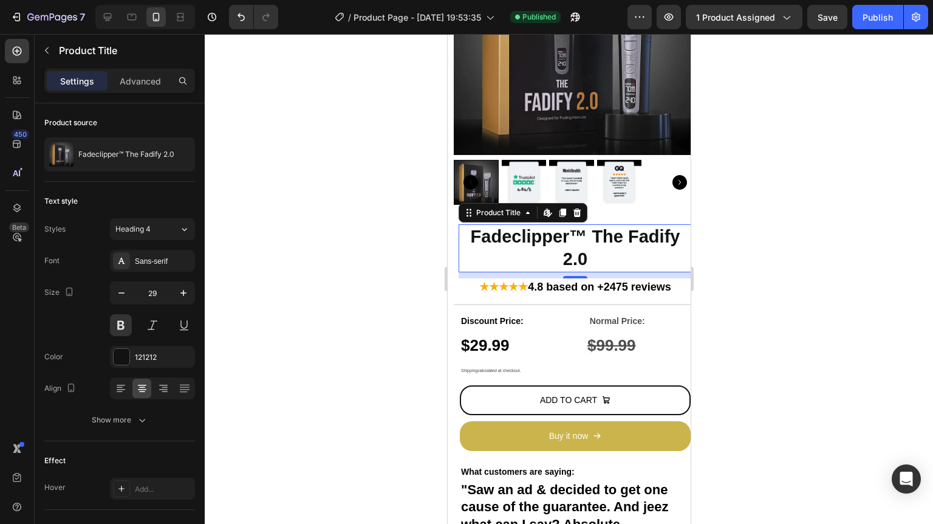
click at [780, 256] on div at bounding box center [569, 279] width 728 height 490
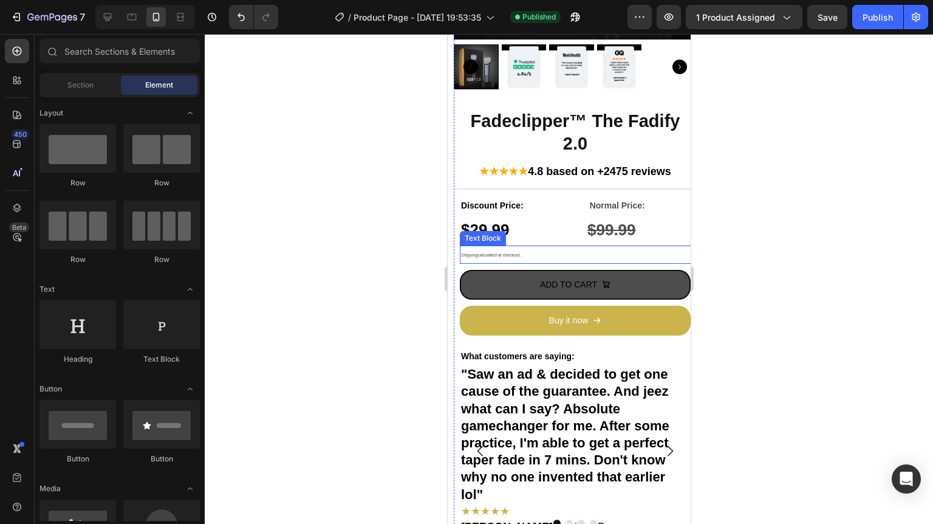
scroll to position [293, 0]
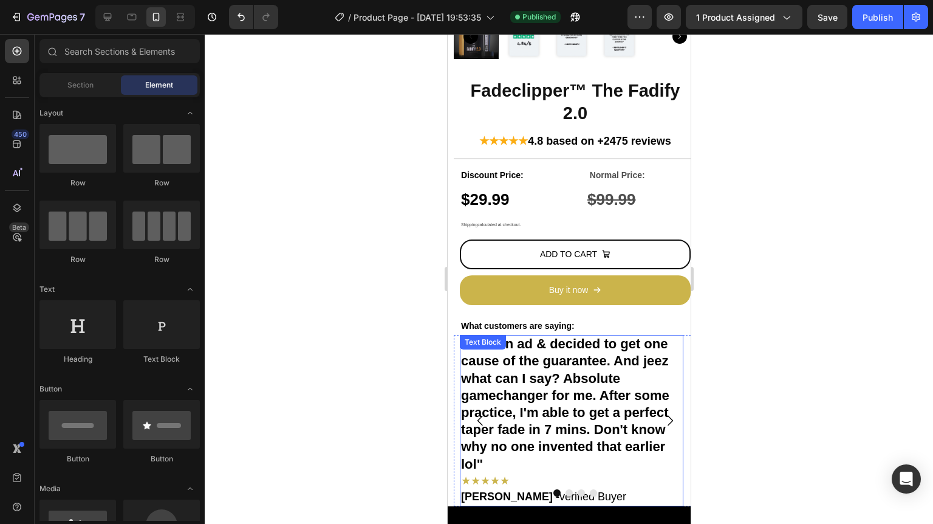
click at [596, 369] on strong ""Saw an ad & decided to get one cause of the guarantee. And jeez what can I say…" at bounding box center [564, 403] width 208 height 135
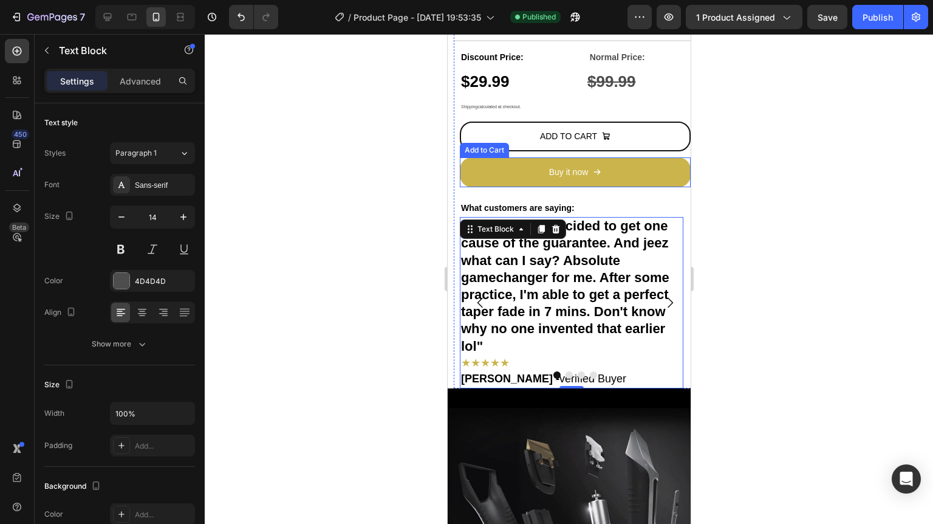
scroll to position [487, 0]
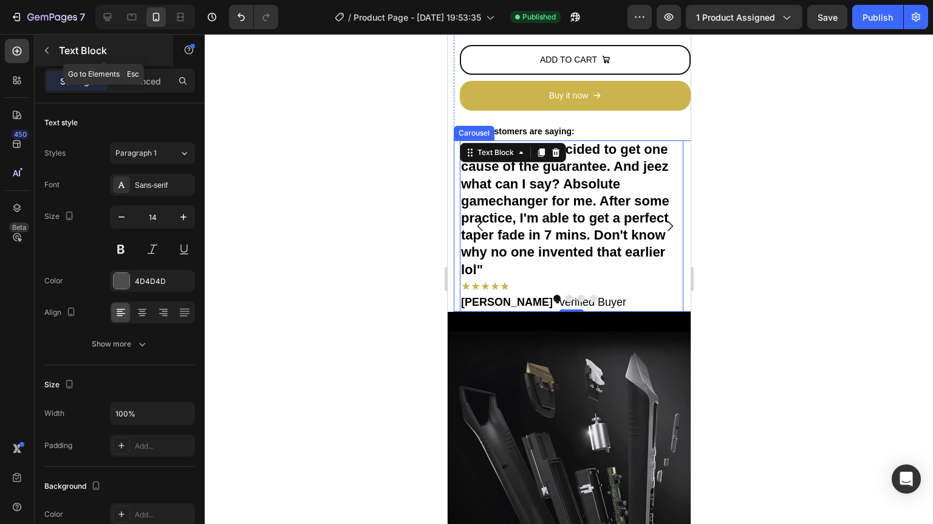
click at [68, 47] on p "Text Block" at bounding box center [110, 50] width 103 height 15
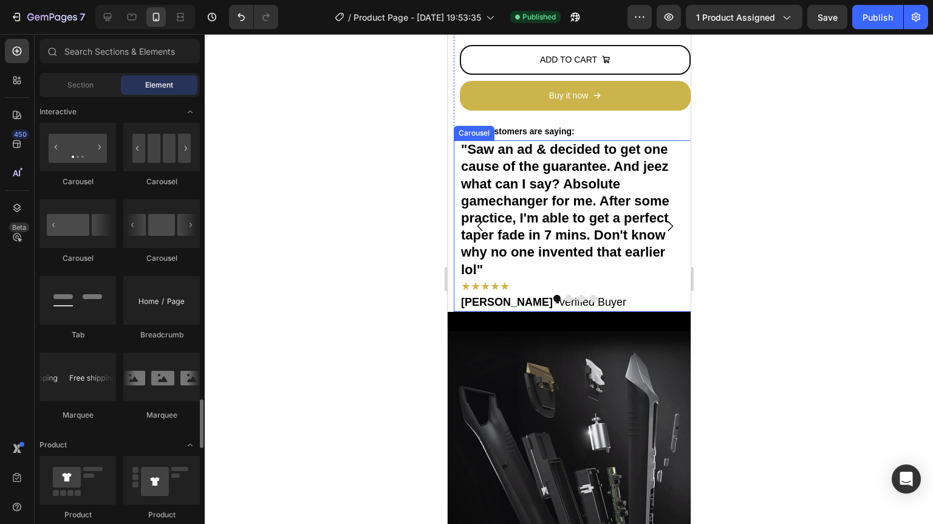
scroll to position [1458, 0]
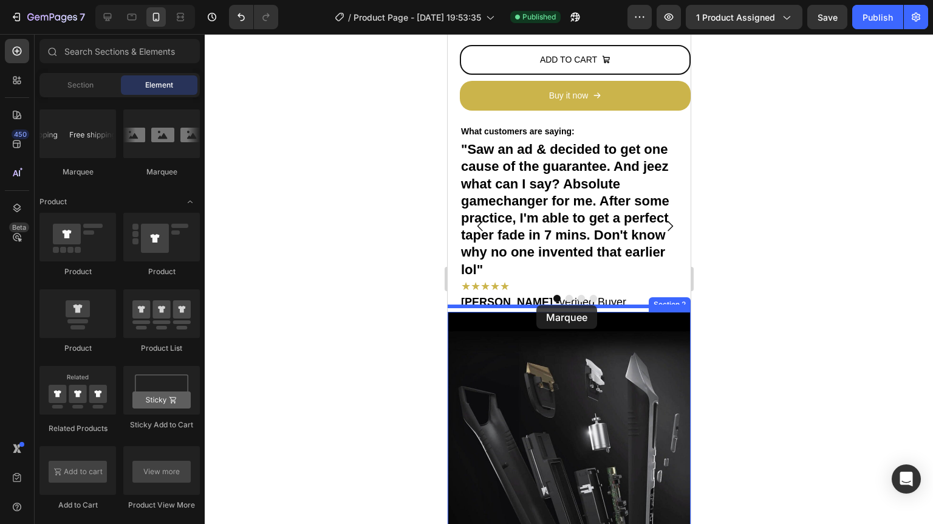
drag, startPoint x: 532, startPoint y: 175, endPoint x: 536, endPoint y: 305, distance: 130.0
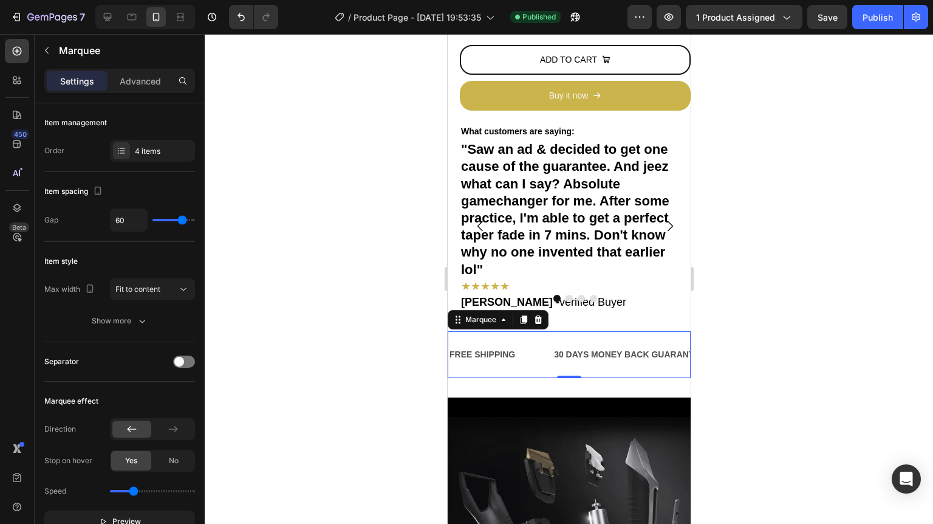
click at [524, 348] on div "FREE SHIPPING Text Block" at bounding box center [500, 354] width 104 height 27
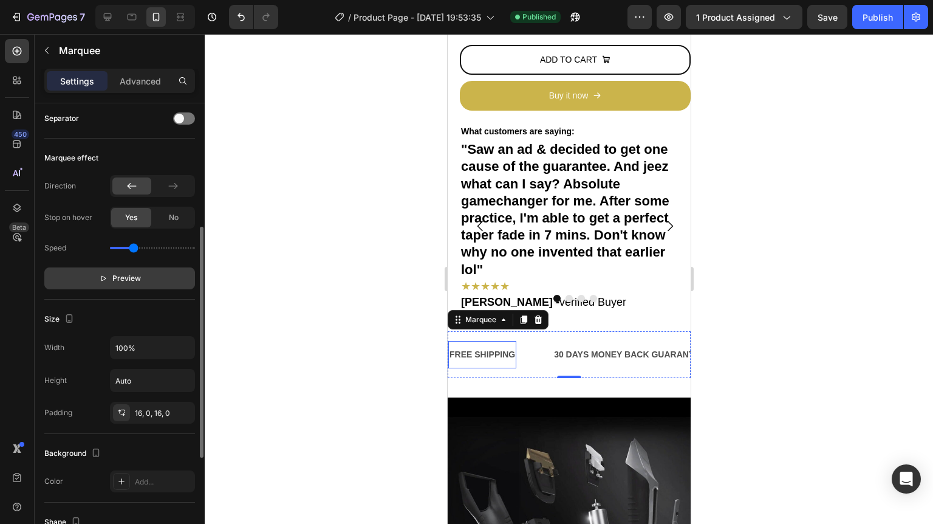
click at [143, 278] on button "Preview" at bounding box center [119, 278] width 151 height 22
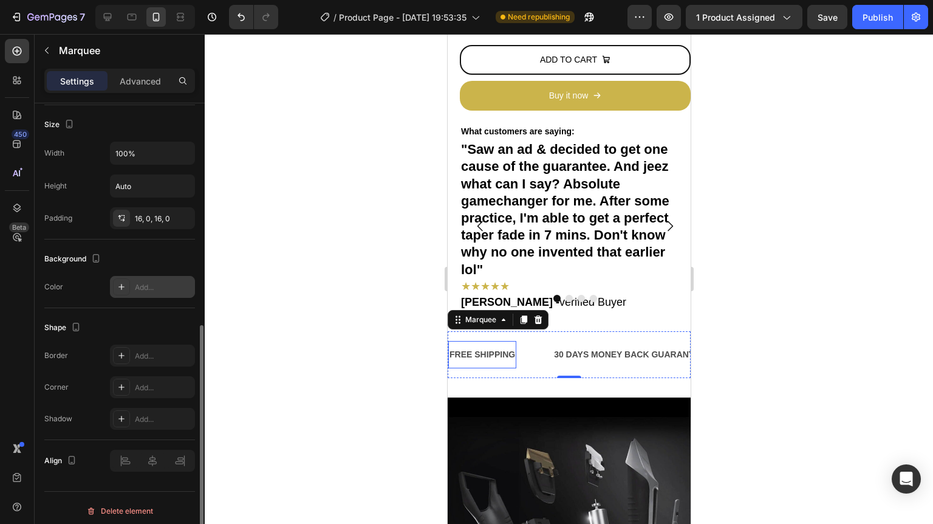
click at [143, 287] on div "Add..." at bounding box center [163, 287] width 57 height 11
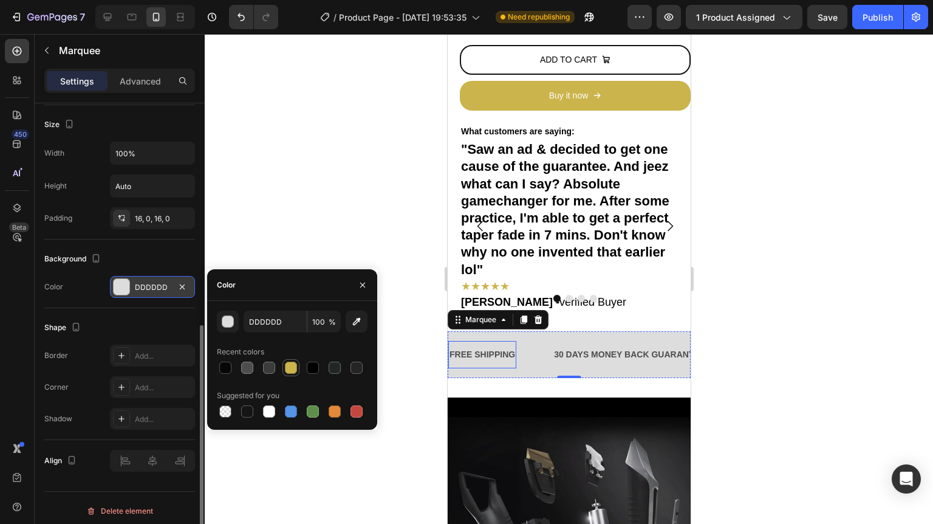
click at [292, 363] on div at bounding box center [291, 367] width 12 height 12
type input "CBB44B"
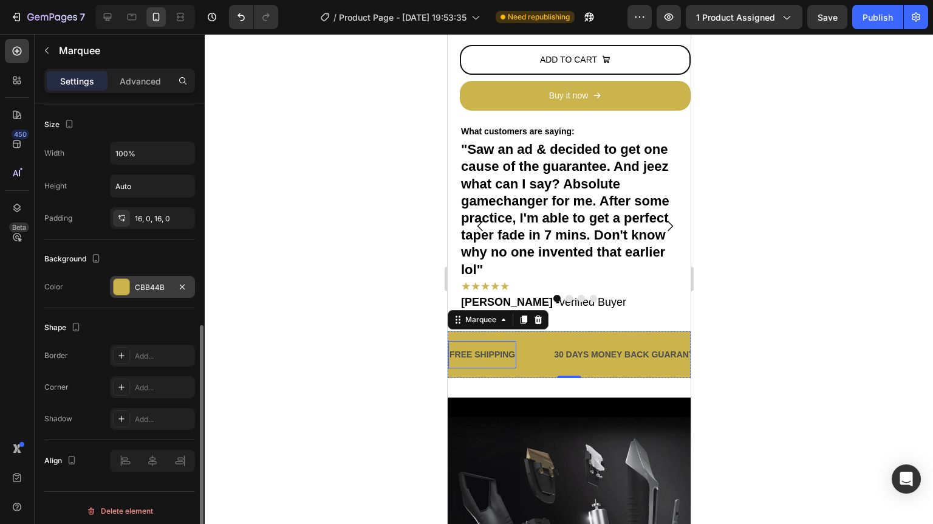
click at [143, 245] on div "Background Color CBB44B" at bounding box center [119, 273] width 151 height 69
click at [497, 384] on div "FREE SHIPPING Text Block 30 DAYS MONEY BACK GUARANTEE Text Block LIMITED TIME 5…" at bounding box center [568, 355] width 243 height 86
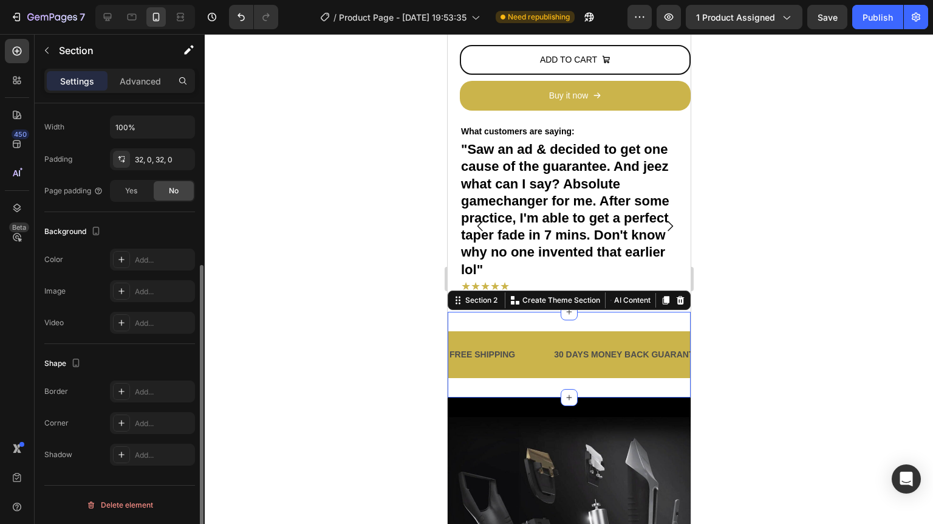
scroll to position [0, 0]
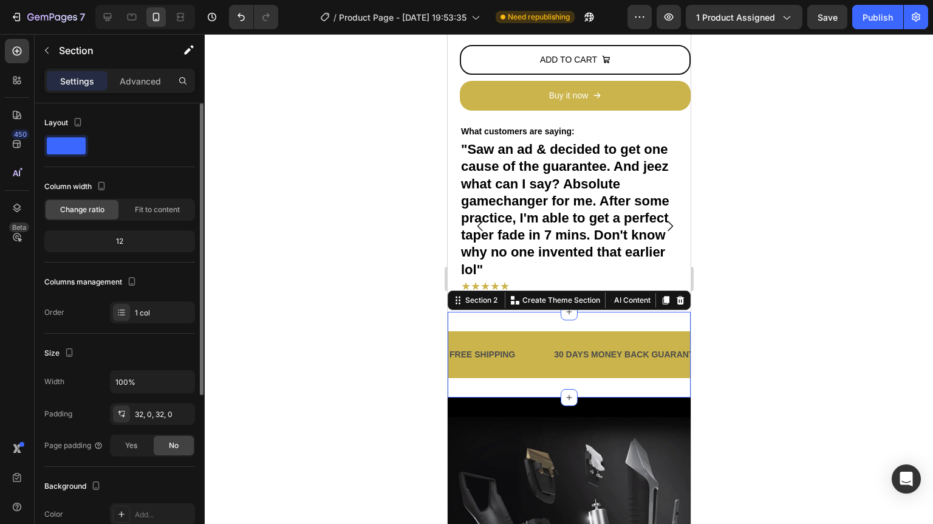
click at [714, 351] on div "LIMITED TIME 50% OFF SALE Text Block" at bounding box center [793, 354] width 159 height 27
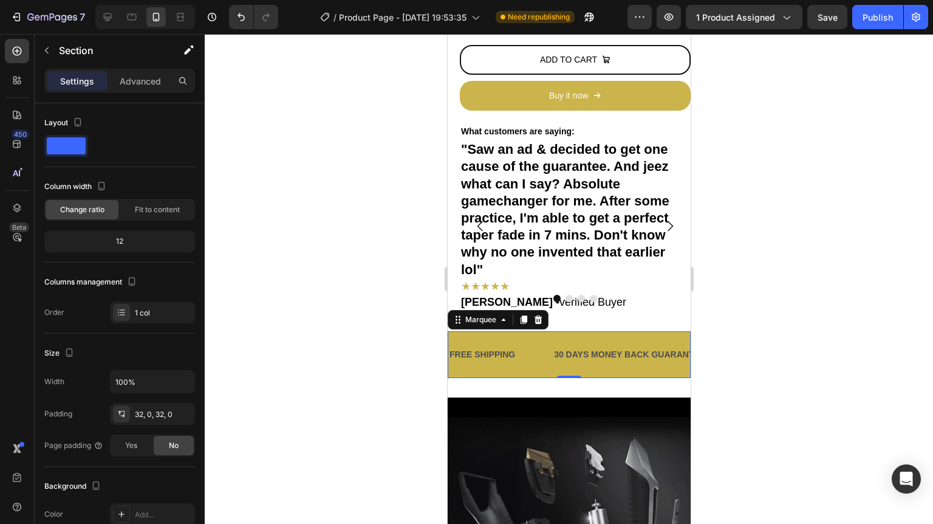
click at [564, 379] on div "FREE SHIPPING Text Block 30 DAYS MONEY BACK GUARANTEE Text Block LIMITED TIME 5…" at bounding box center [568, 355] width 243 height 86
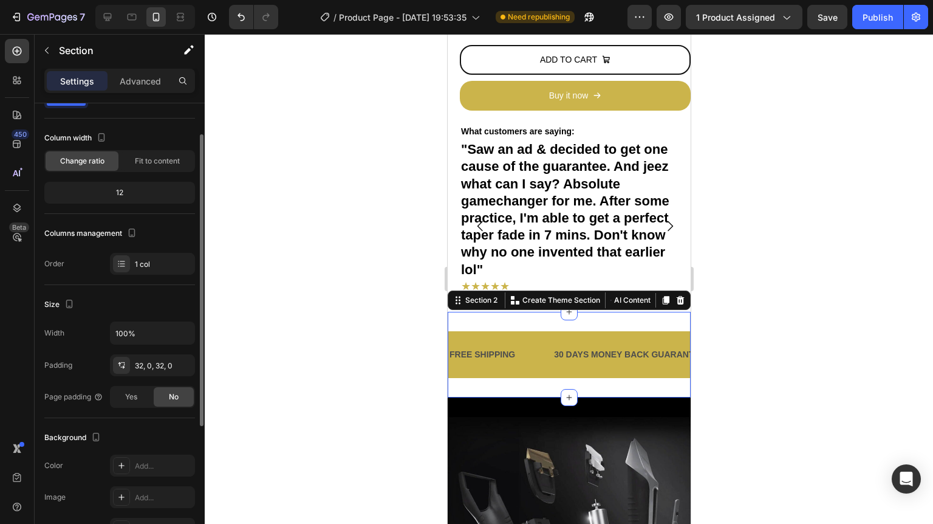
scroll to position [243, 0]
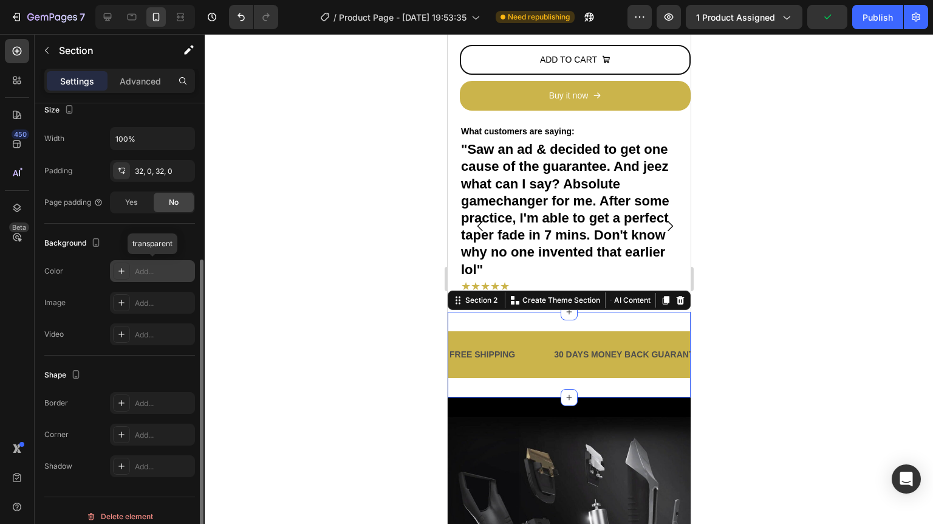
click at [140, 269] on div "Add..." at bounding box center [163, 271] width 57 height 11
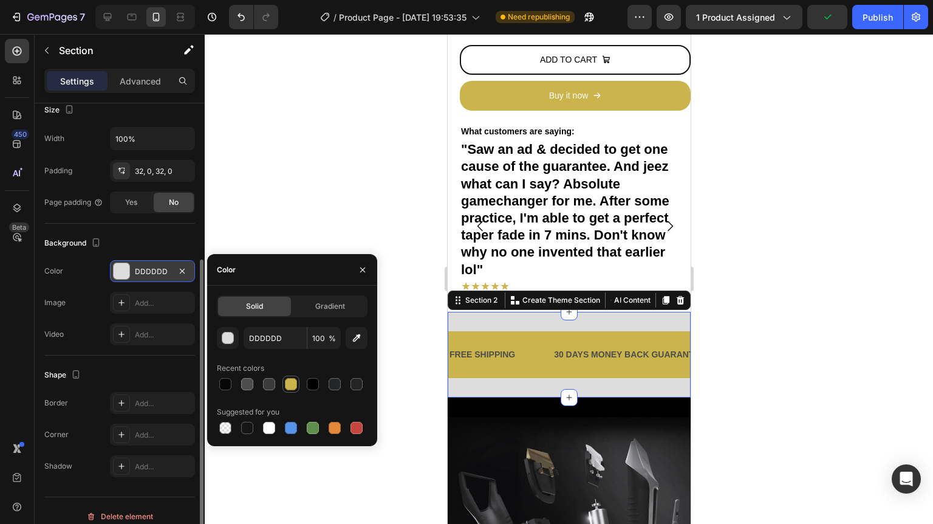
click at [289, 386] on div at bounding box center [291, 384] width 12 height 12
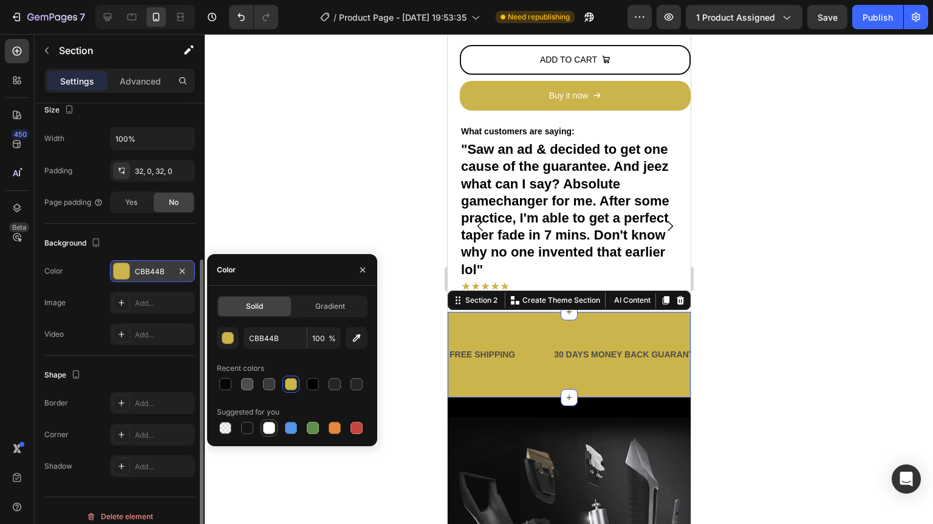
click at [263, 425] on div at bounding box center [269, 428] width 12 height 12
type input "FFFFFF"
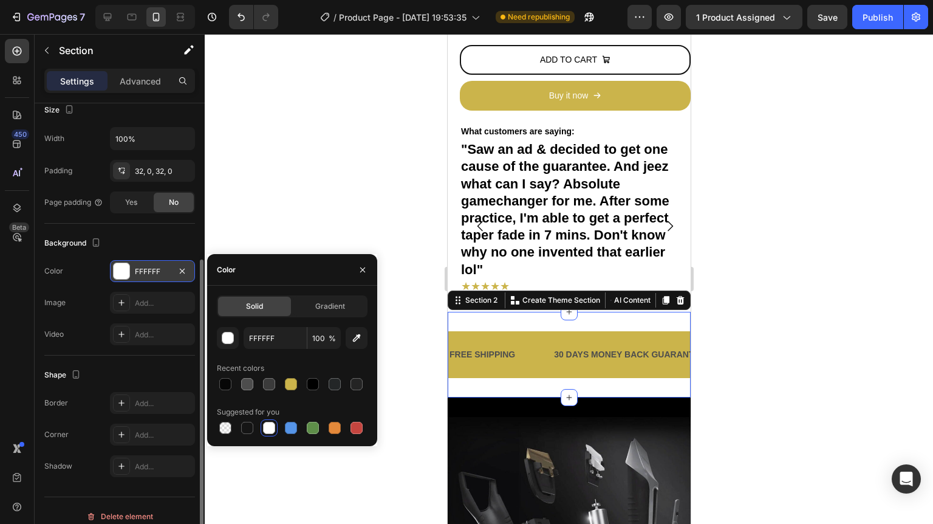
click at [183, 233] on div "Background" at bounding box center [119, 242] width 151 height 19
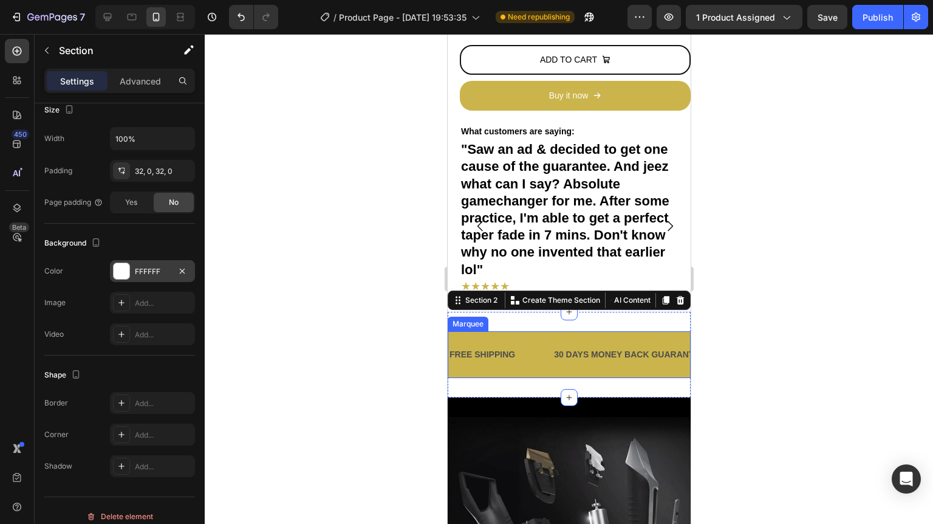
click at [811, 329] on div at bounding box center [569, 279] width 728 height 490
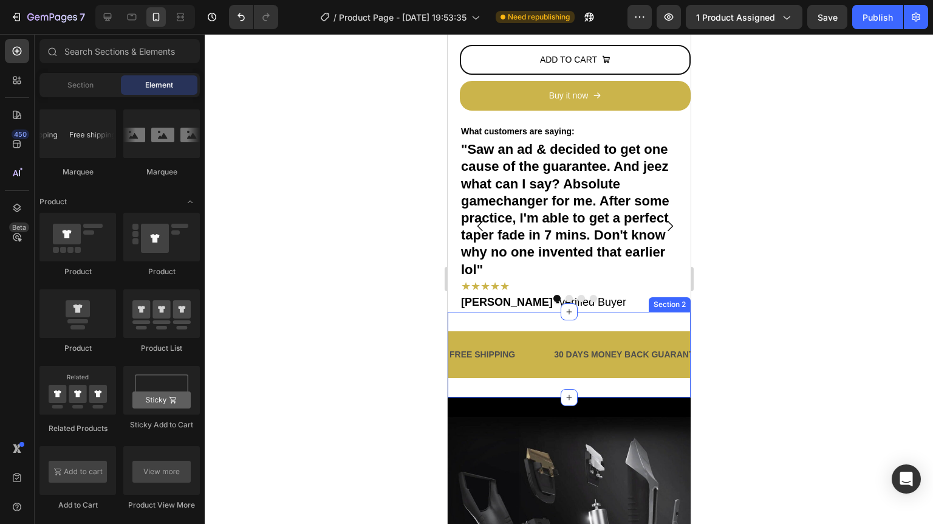
click at [618, 316] on div "FREE SHIPPING Text Block 30 DAYS MONEY BACK GUARANTEE Text Block LIMITED TIME 5…" at bounding box center [568, 355] width 243 height 86
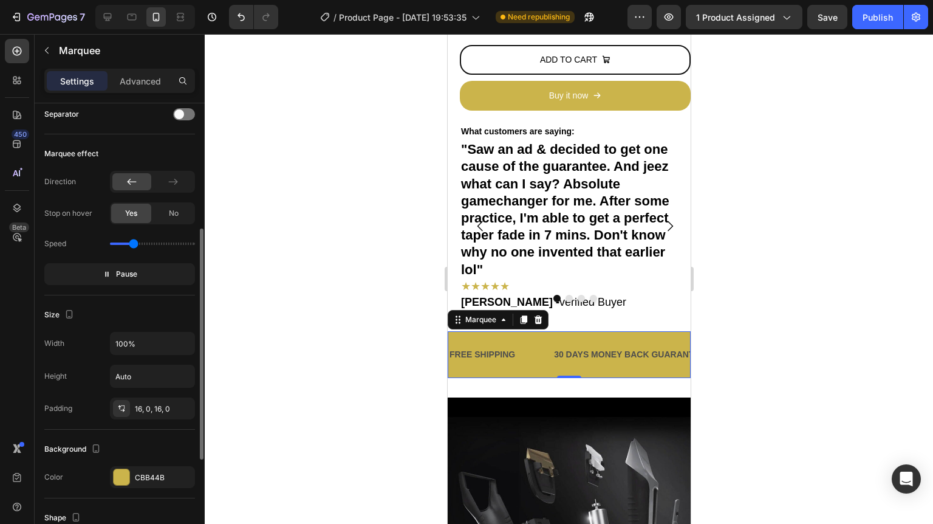
scroll to position [199, 0]
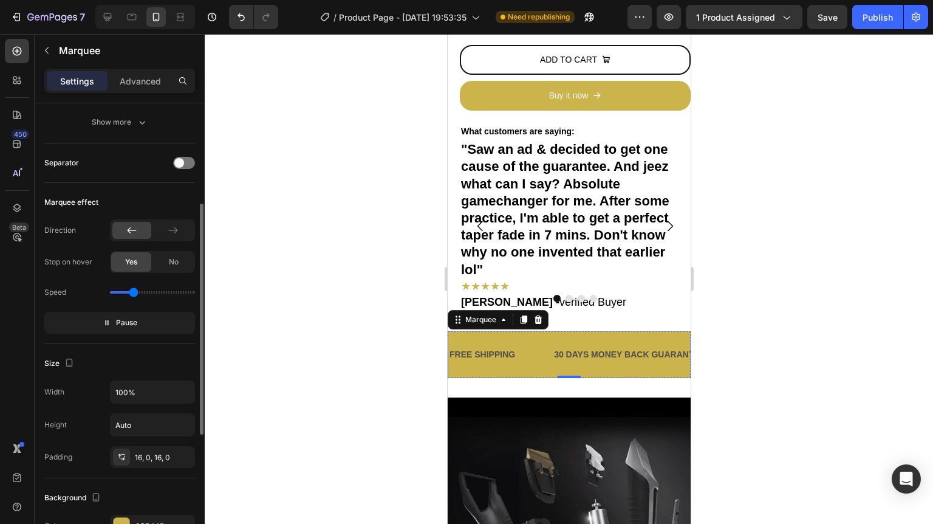
click at [896, 355] on div "LIFE TIME WARRANTY" at bounding box center [943, 355] width 95 height 18
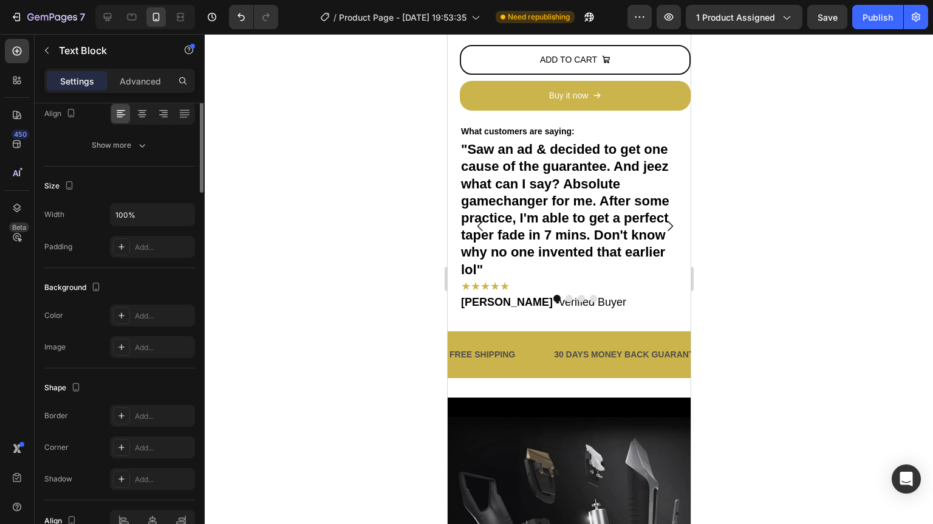
scroll to position [0, 0]
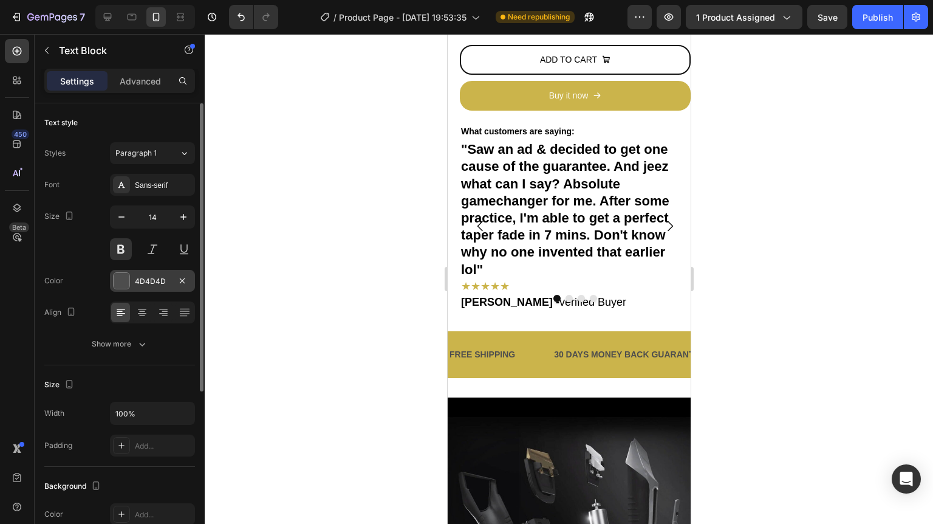
click at [124, 274] on div at bounding box center [122, 281] width 16 height 16
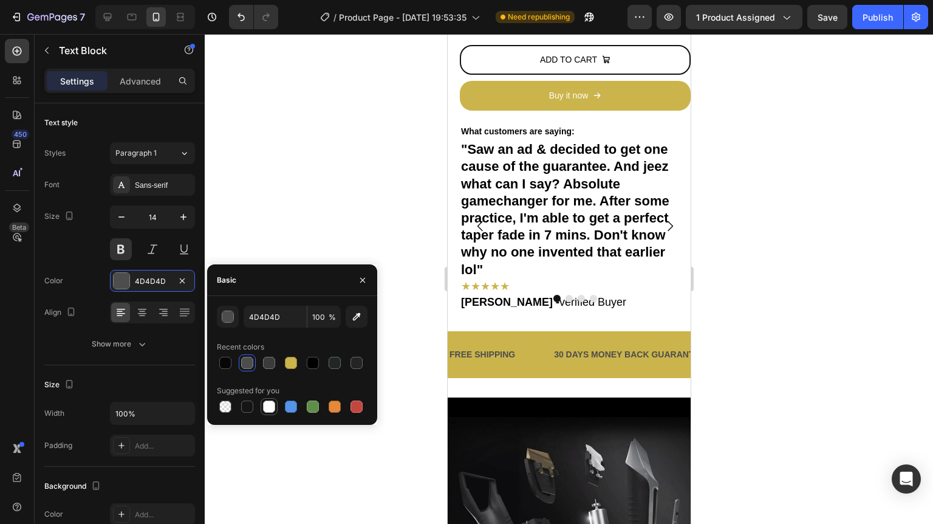
click at [268, 405] on div at bounding box center [269, 406] width 12 height 12
type input "FFFFFF"
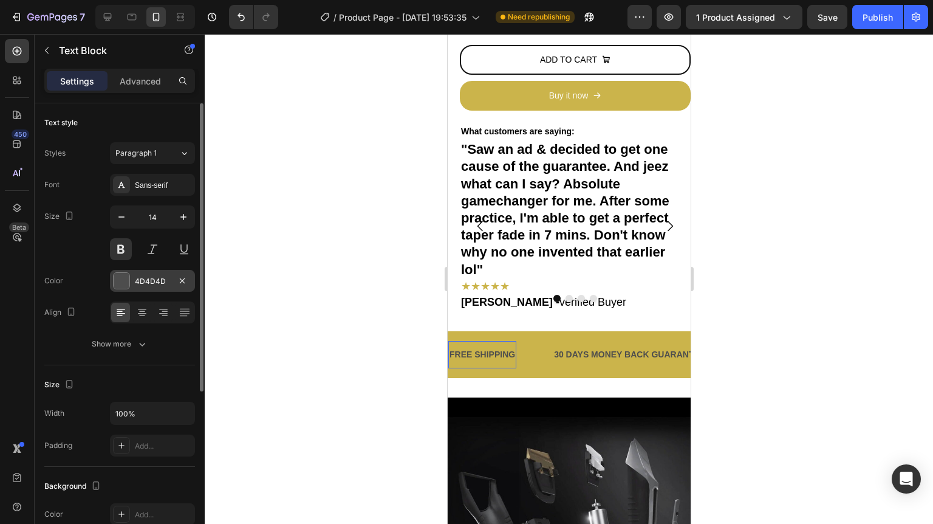
click at [118, 279] on div at bounding box center [122, 281] width 16 height 16
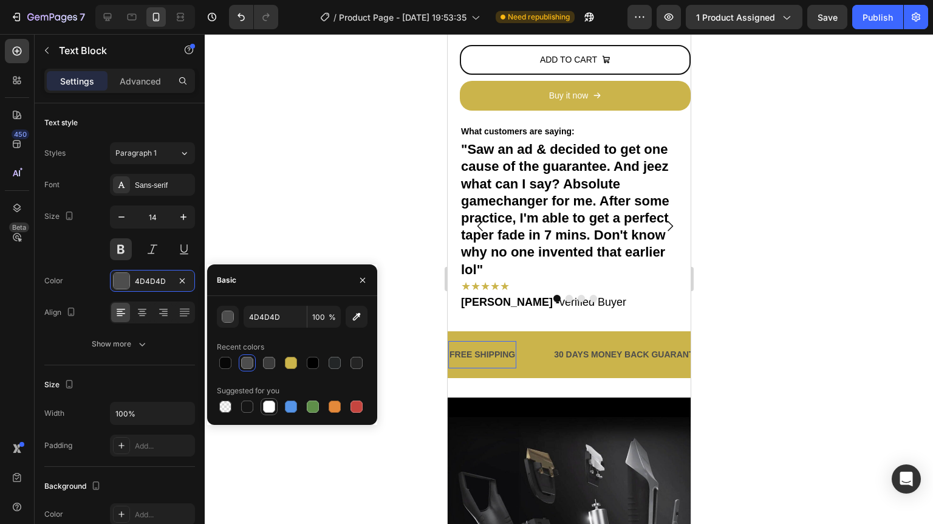
click at [274, 403] on div at bounding box center [269, 406] width 12 height 12
type input "FFFFFF"
click at [589, 352] on div "30 DAYS MONEY BACK GUARANTEE" at bounding box center [624, 355] width 154 height 18
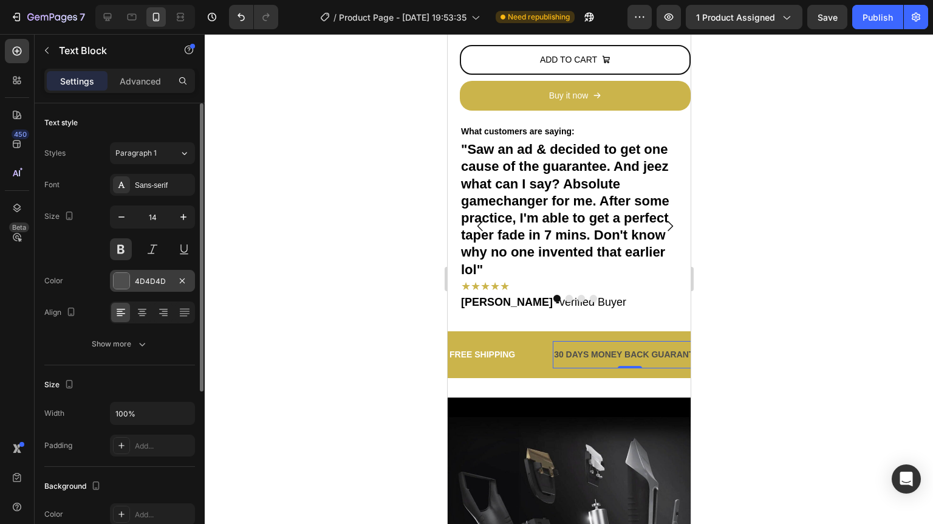
click at [122, 273] on div at bounding box center [122, 281] width 16 height 16
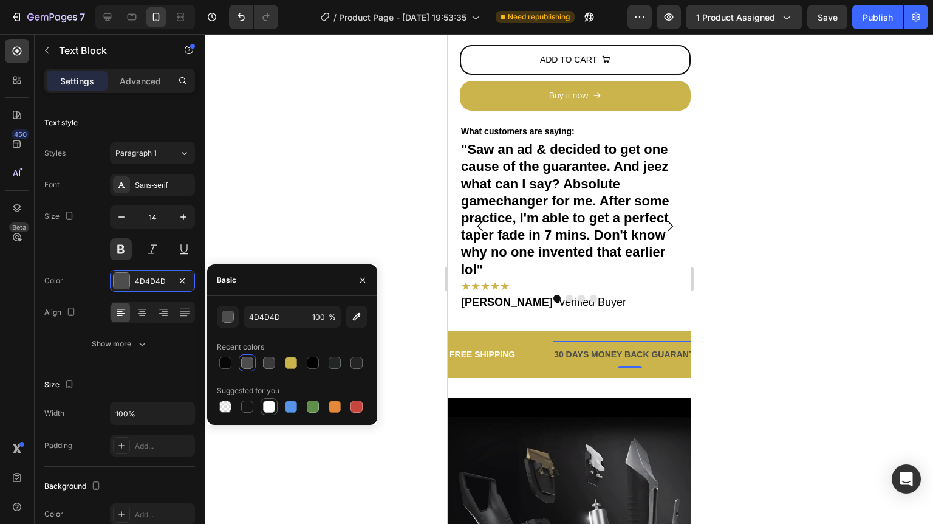
click at [273, 408] on div at bounding box center [269, 406] width 12 height 12
type input "FFFFFF"
click at [725, 346] on div "LIMITED TIME 50% OFF SALE" at bounding box center [786, 355] width 123 height 18
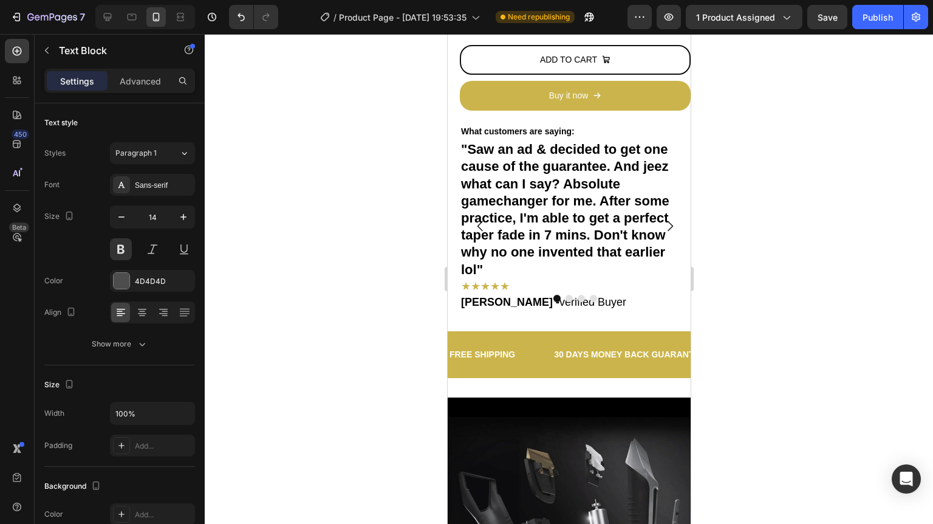
click at [707, 346] on div "LIMITED TIME 50% OFF SALE" at bounding box center [768, 355] width 123 height 18
click at [129, 287] on div at bounding box center [121, 280] width 17 height 17
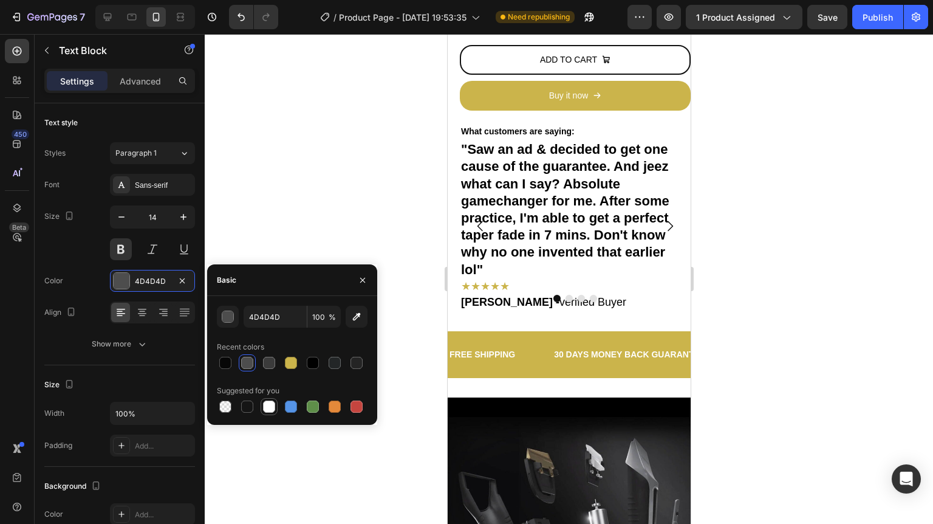
click at [263, 406] on div at bounding box center [269, 406] width 12 height 12
type input "FFFFFF"
click at [769, 347] on div at bounding box center [569, 279] width 728 height 490
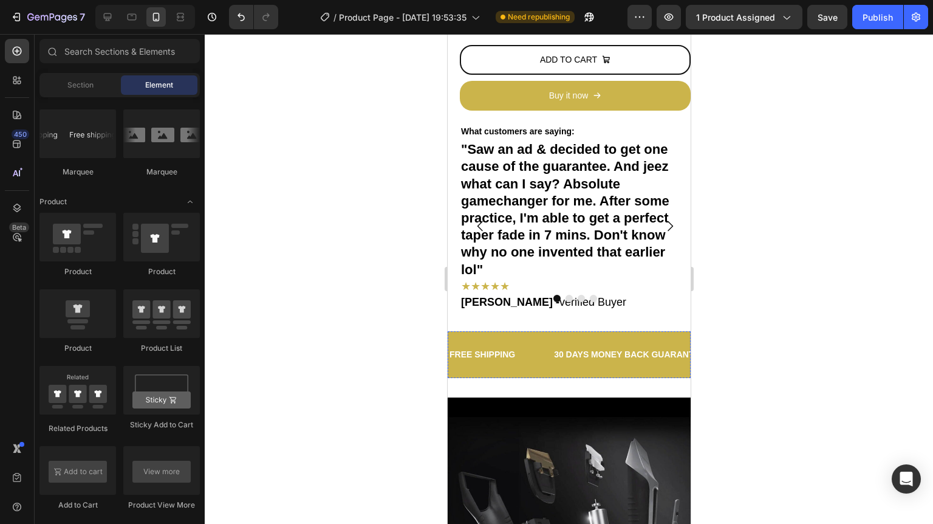
click at [910, 346] on div "FREE SHIPPING" at bounding box center [944, 355] width 68 height 18
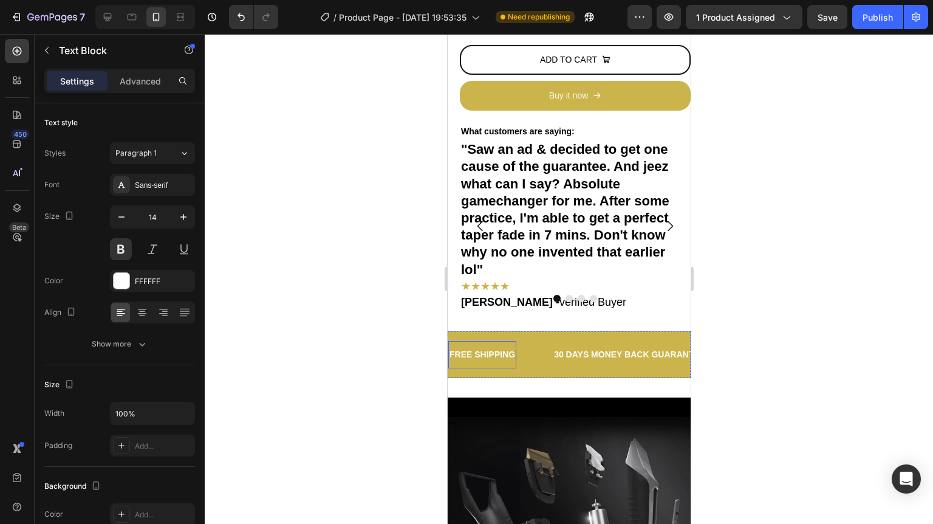
click at [632, 350] on p "LIMITED TIME 50% OFF SALE" at bounding box center [635, 354] width 120 height 15
click at [736, 350] on p "LIMITED TIME 50% OFF SALE" at bounding box center [796, 354] width 120 height 15
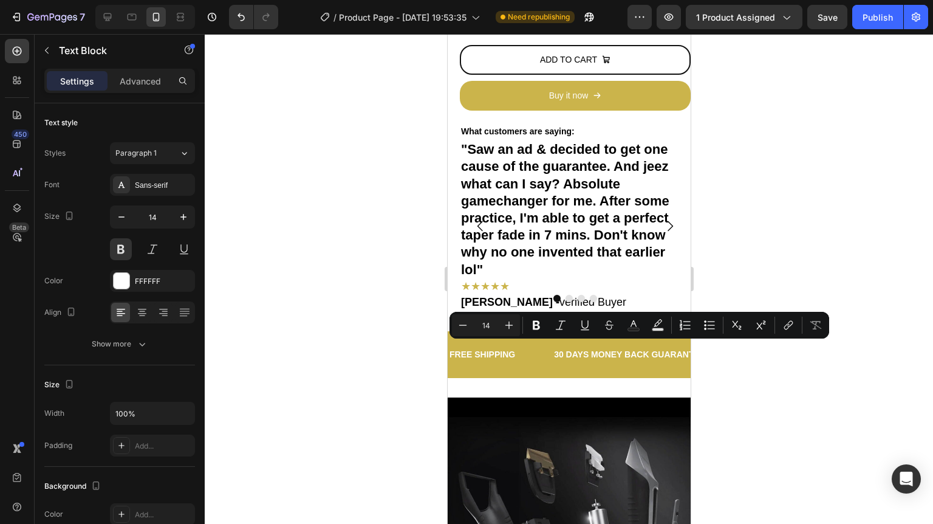
click at [743, 350] on p "LIMITED TIME 50% OFF SALE" at bounding box center [803, 354] width 120 height 15
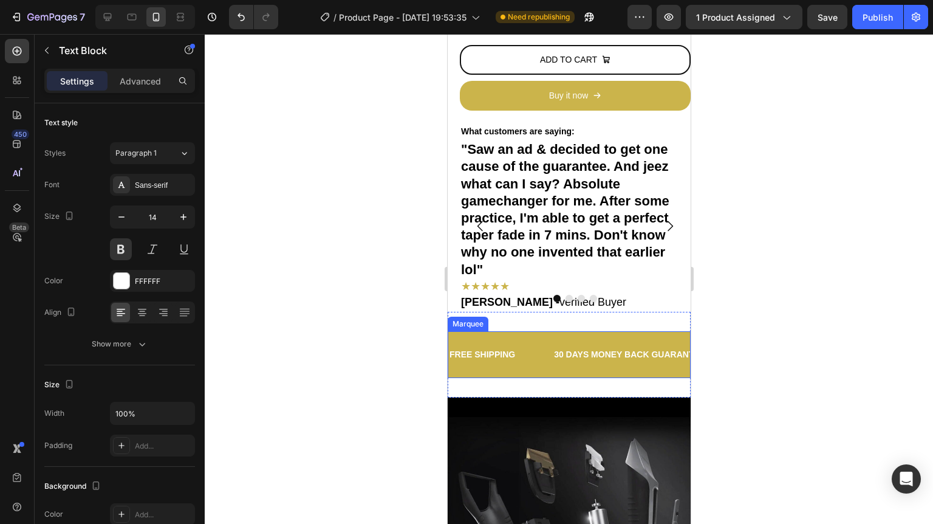
click at [512, 346] on div "FREE SHIPPING Text Block" at bounding box center [489, 354] width 104 height 27
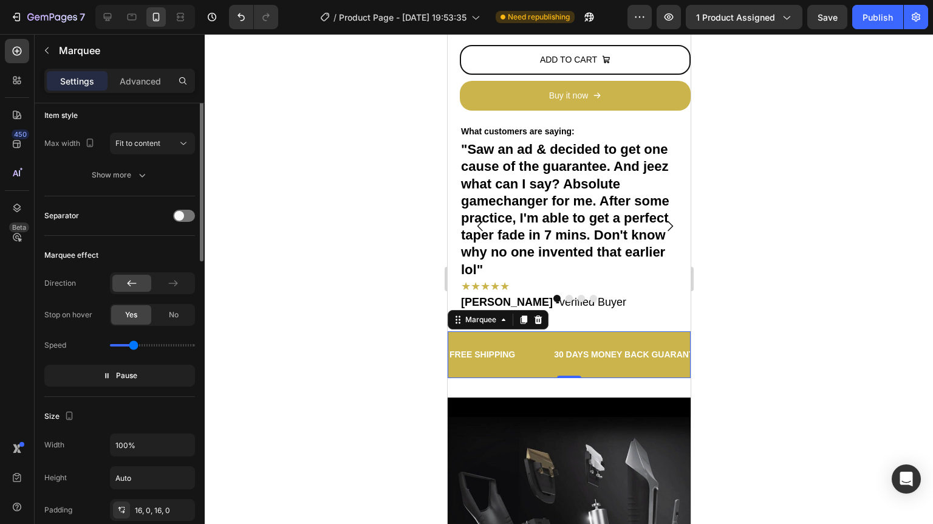
scroll to position [194, 0]
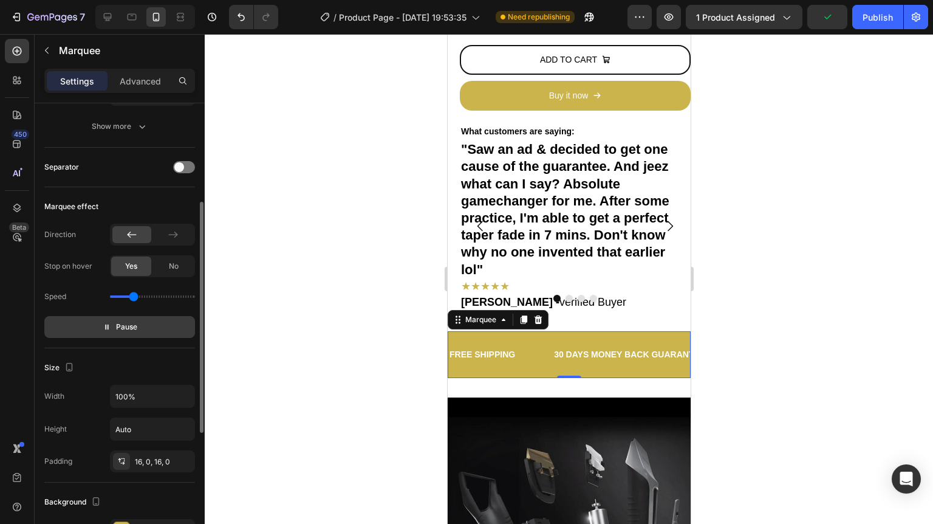
click at [152, 328] on button "Pause" at bounding box center [119, 327] width 151 height 22
click at [138, 321] on span "Preview" at bounding box center [126, 327] width 29 height 12
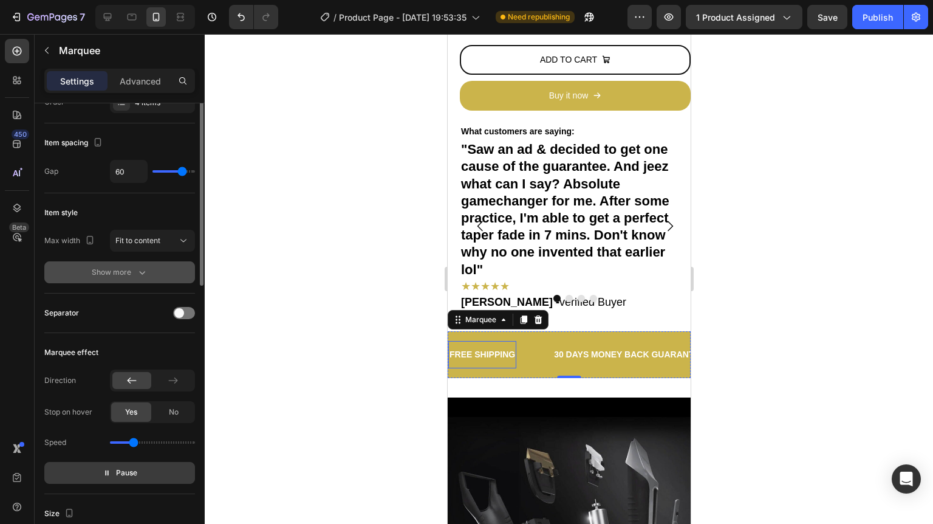
scroll to position [0, 0]
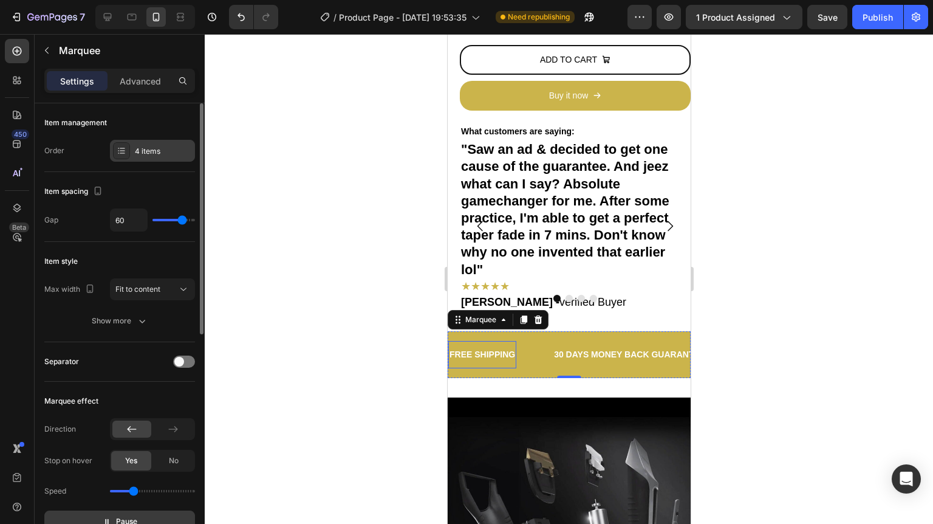
click at [143, 154] on div "4 items" at bounding box center [163, 151] width 57 height 11
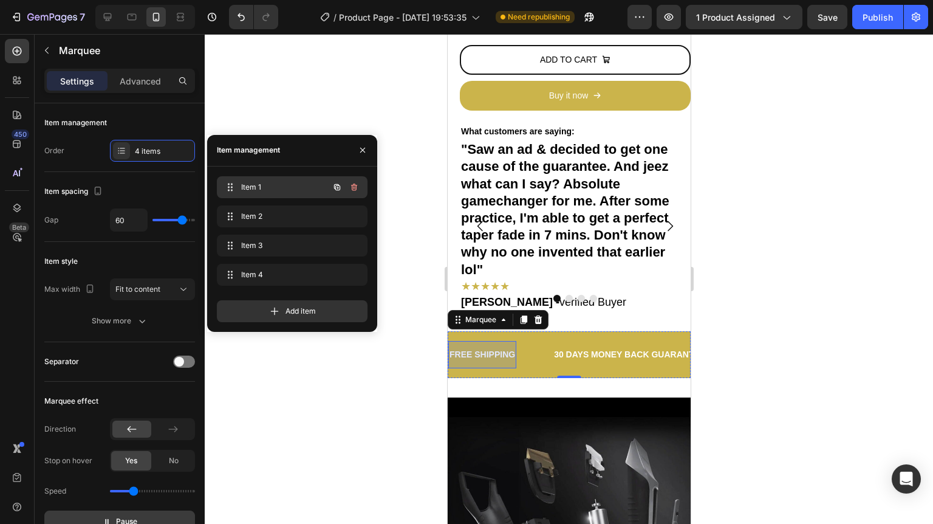
click at [267, 188] on span "Item 1" at bounding box center [275, 187] width 69 height 11
click at [112, 245] on div "Item style Max width Fit to content Show more" at bounding box center [119, 292] width 151 height 100
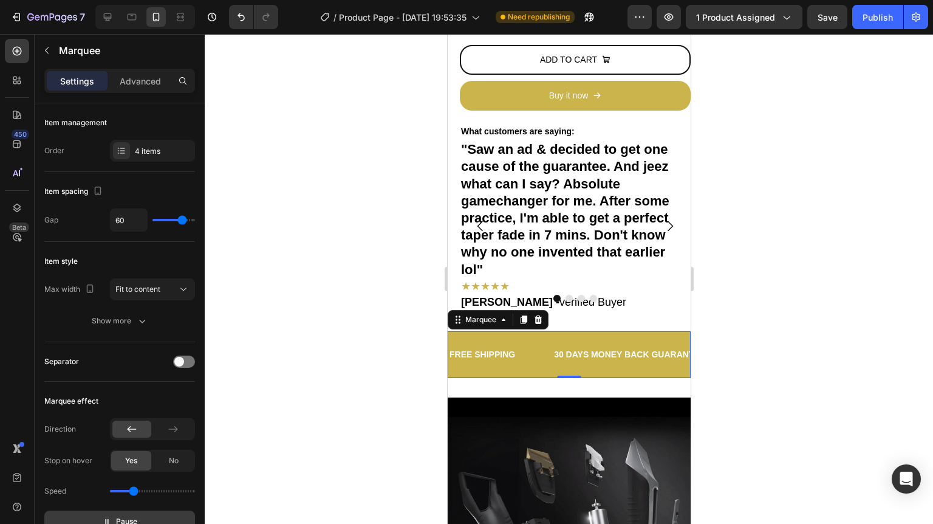
click at [730, 351] on p "1000" at bounding box center [739, 354] width 19 height 15
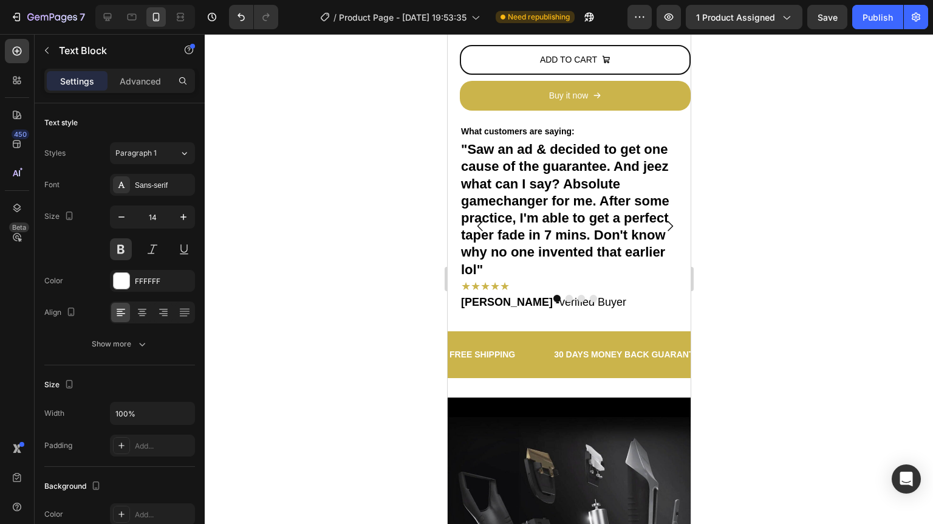
click at [717, 350] on p "1000" at bounding box center [726, 354] width 19 height 15
click at [717, 350] on p "1000+ Happy Customers" at bounding box center [766, 354] width 99 height 15
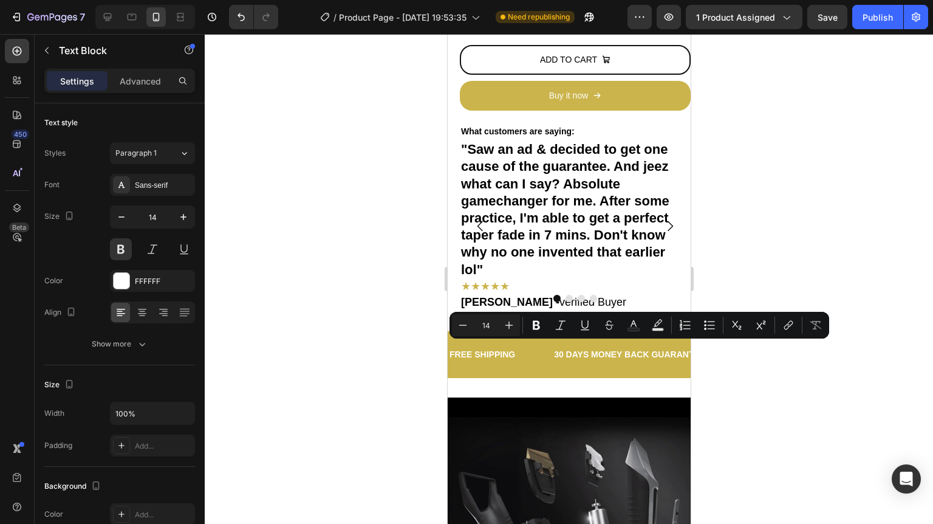
click at [692, 350] on p "1000+ Happy Customers" at bounding box center [741, 354] width 99 height 15
drag, startPoint x: 525, startPoint y: 350, endPoint x: 501, endPoint y: 353, distance: 24.5
click at [501, 353] on p "1000+ Happy Customers" at bounding box center [497, 354] width 99 height 15
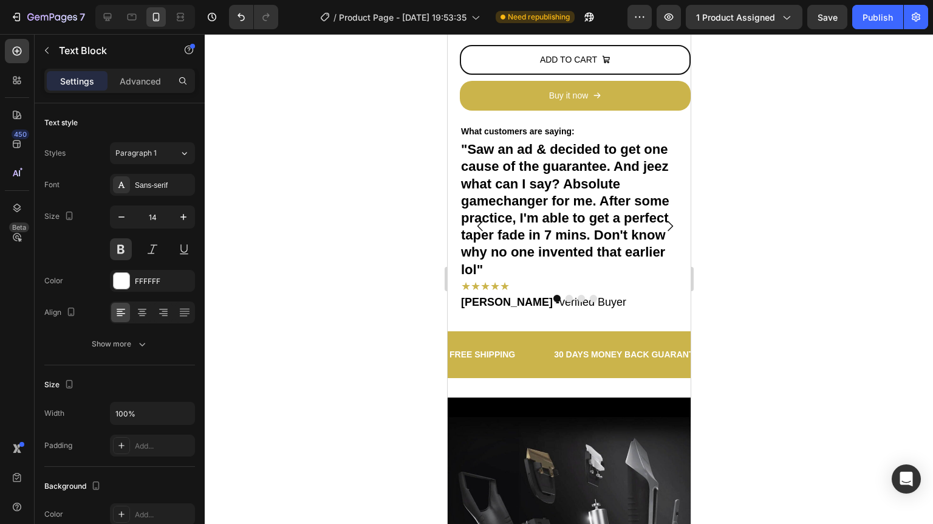
click at [545, 347] on p "1000+ Satisfied Customers" at bounding box center [599, 354] width 109 height 15
click at [540, 353] on p "1000+ Satisfied Customers" at bounding box center [560, 354] width 109 height 15
click at [669, 353] on p "1000+ Satisfied Customers" at bounding box center [723, 354] width 109 height 15
click at [540, 353] on p "1000+ Satisfied Customers" at bounding box center [592, 354] width 109 height 15
click at [881, 346] on div "LIFE TIME WARRANTY" at bounding box center [928, 355] width 95 height 18
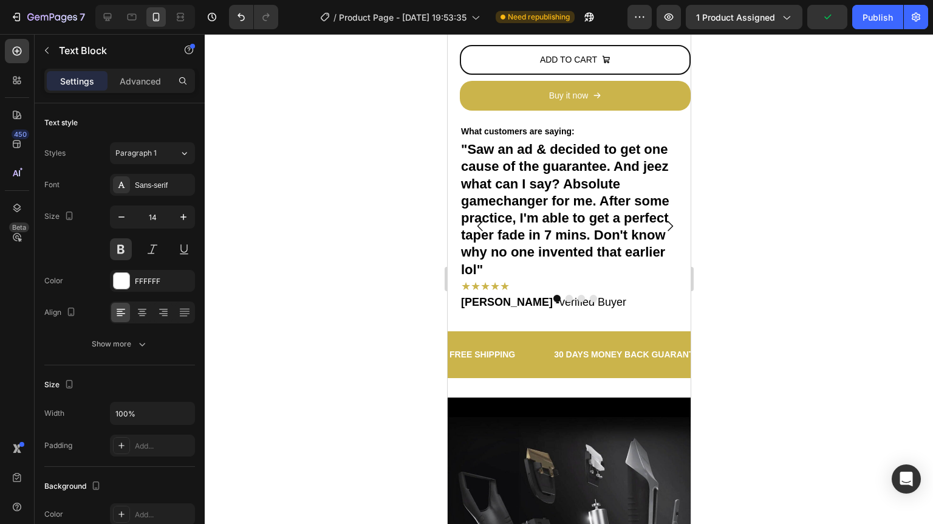
click at [884, 346] on div "LIFE TIME WARRANTY" at bounding box center [931, 355] width 95 height 18
click at [787, 347] on p "LIFE TIME WARRANTY" at bounding box center [833, 354] width 92 height 15
click at [899, 347] on p "LIFE TIME WARRANTY" at bounding box center [945, 354] width 92 height 15
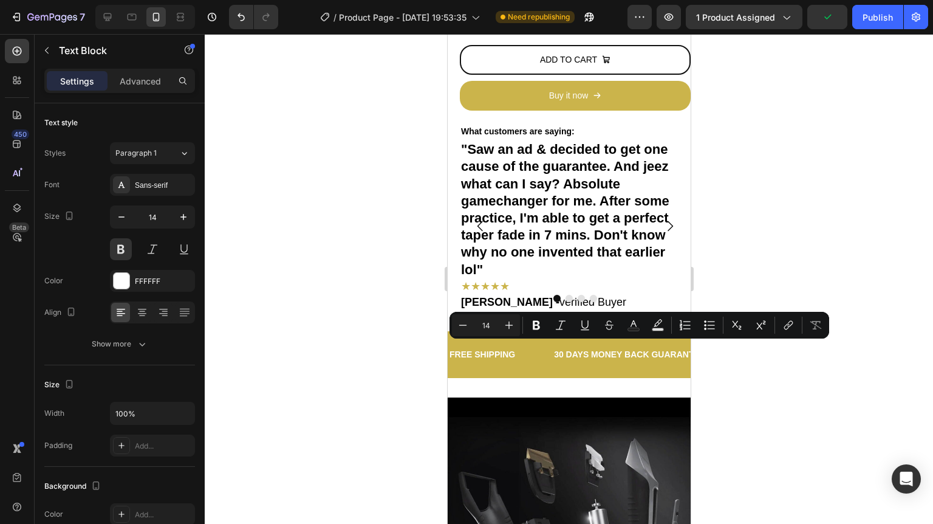
click at [887, 347] on p "LIFE TIME WARRANTY" at bounding box center [933, 354] width 92 height 15
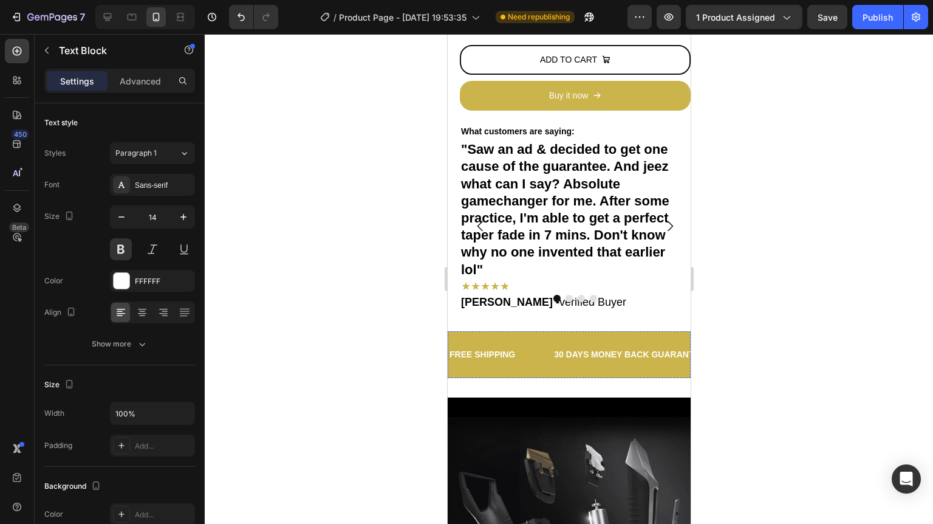
click at [838, 351] on div "FREE SHIPPING" at bounding box center [872, 355] width 68 height 18
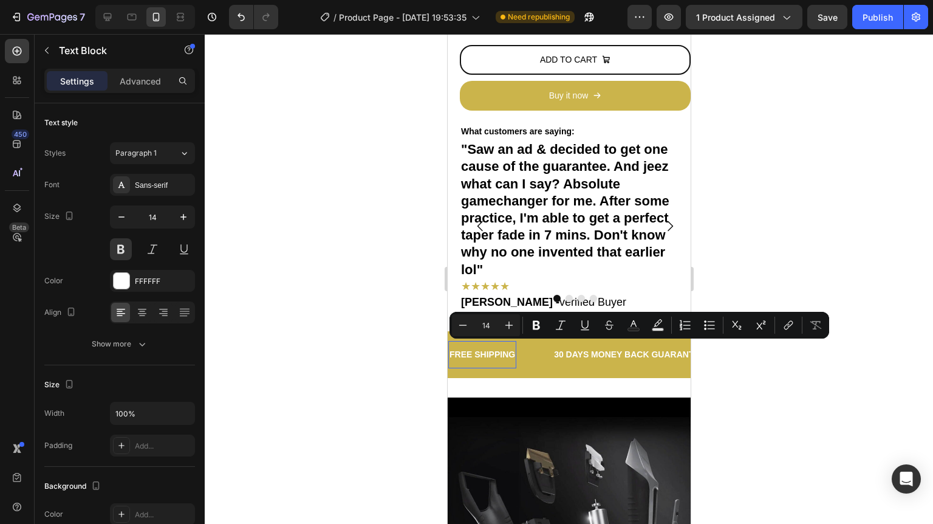
click at [910, 351] on p "FREE SHIPPING" at bounding box center [943, 354] width 66 height 15
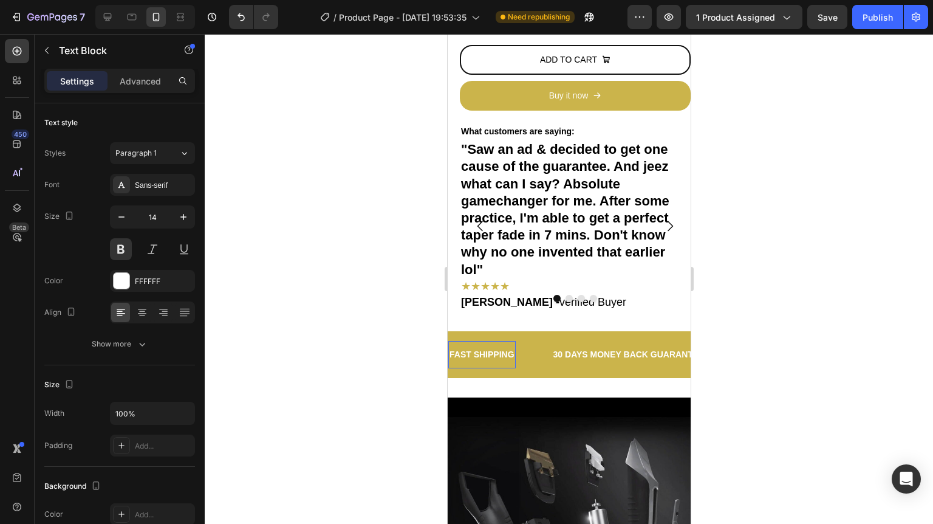
click at [772, 319] on div at bounding box center [569, 279] width 728 height 490
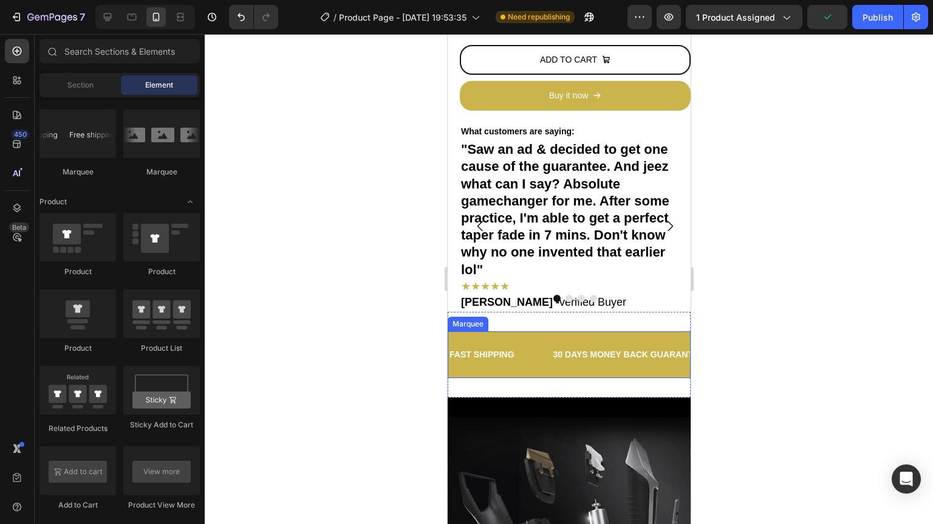
click at [598, 331] on div "FAST SHIPPING Text Block 30 DAYS MONEY BACK GUARANTEE Text Block 1000+ SATISFIE…" at bounding box center [568, 354] width 243 height 47
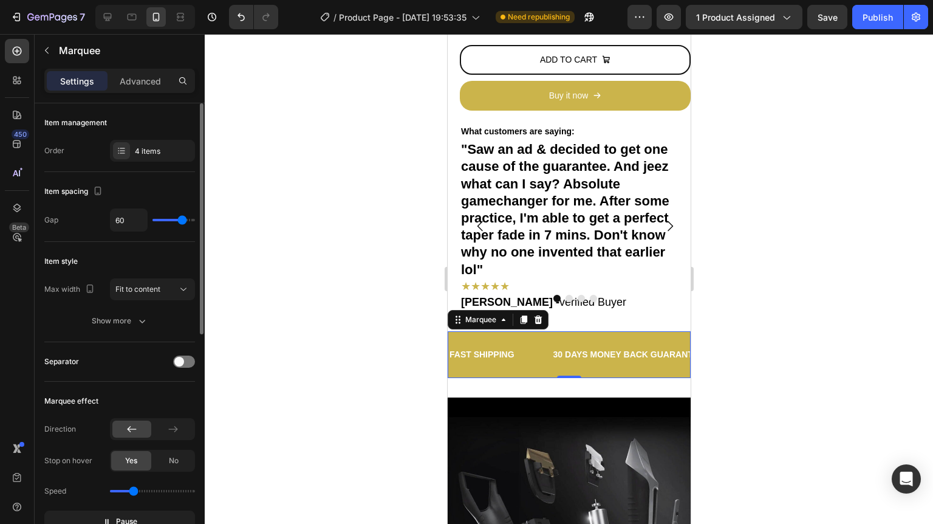
type input "37"
type input "35"
type input "29"
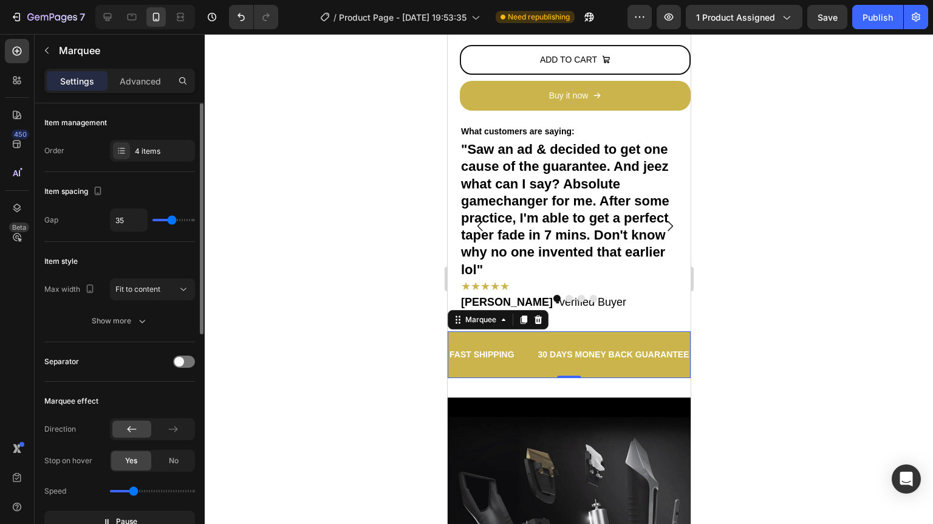
type input "29"
type input "28"
type input "26"
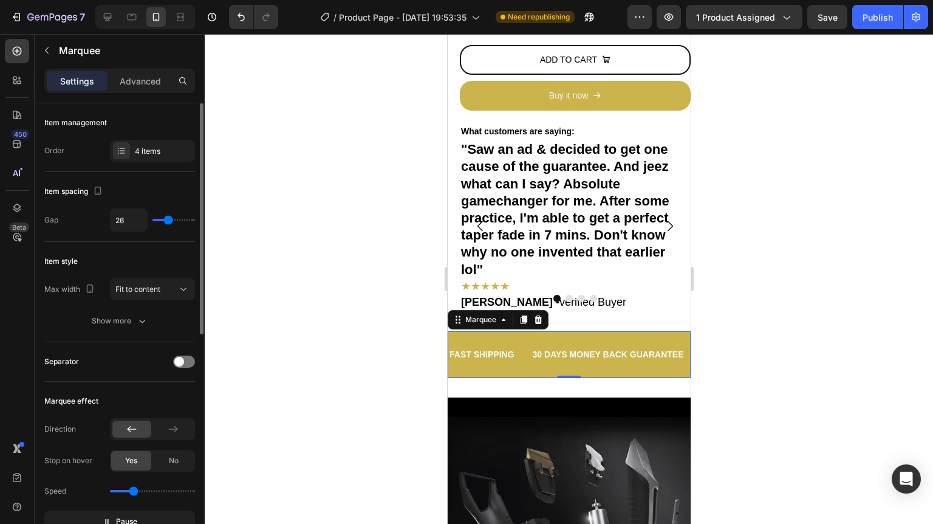
type input "39"
type input "44"
type input "45"
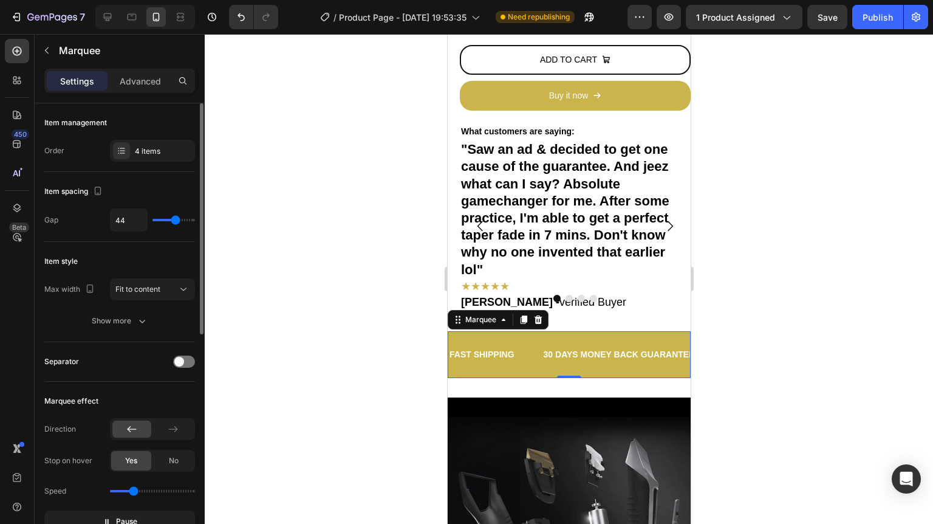
type input "45"
type input "47"
type input "48"
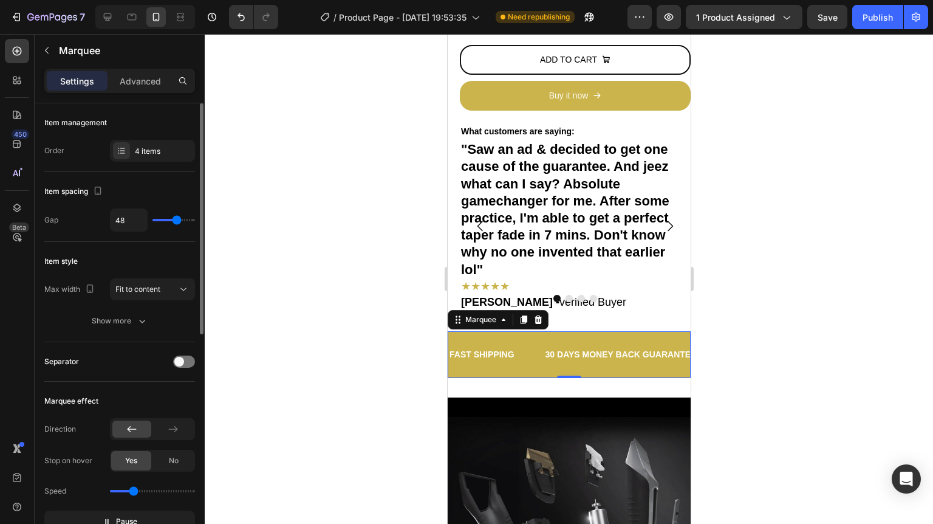
type input "49"
type input "50"
type input "51"
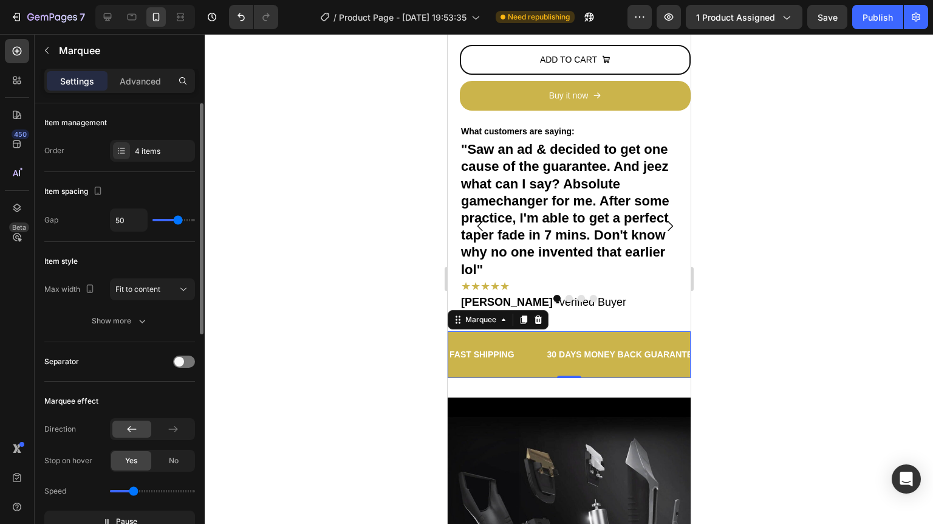
type input "51"
type input "52"
type input "54"
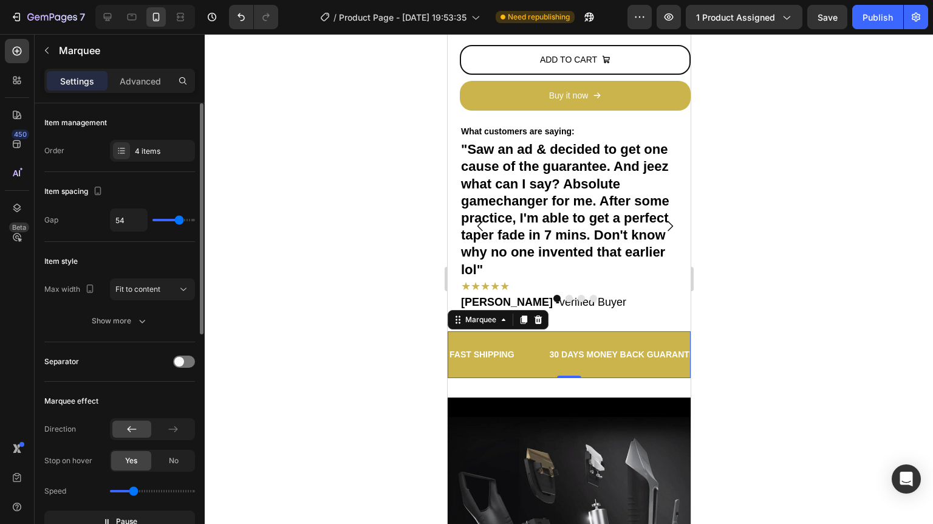
type input "55"
type input "56"
type input "57"
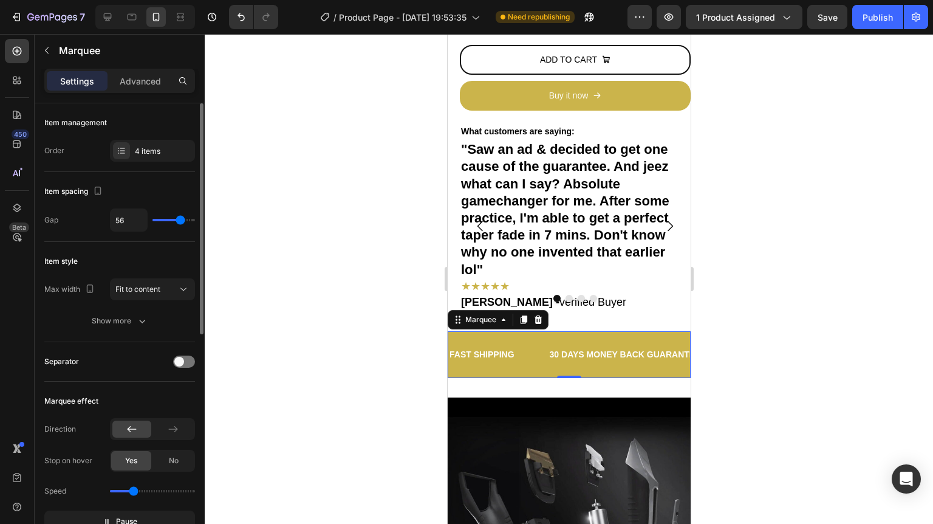
type input "57"
type input "58"
type input "60"
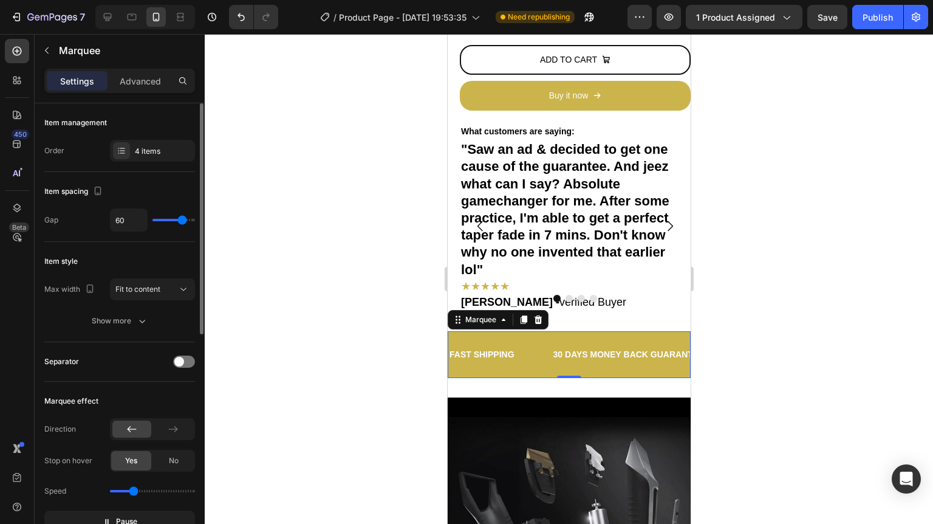
type input "61"
type input "62"
type input "60"
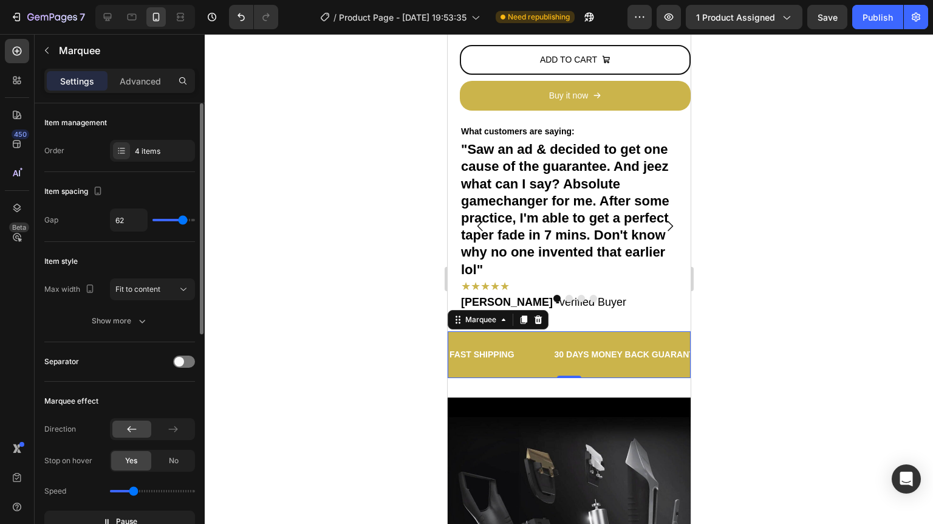
type input "60"
type input "58"
type input "57"
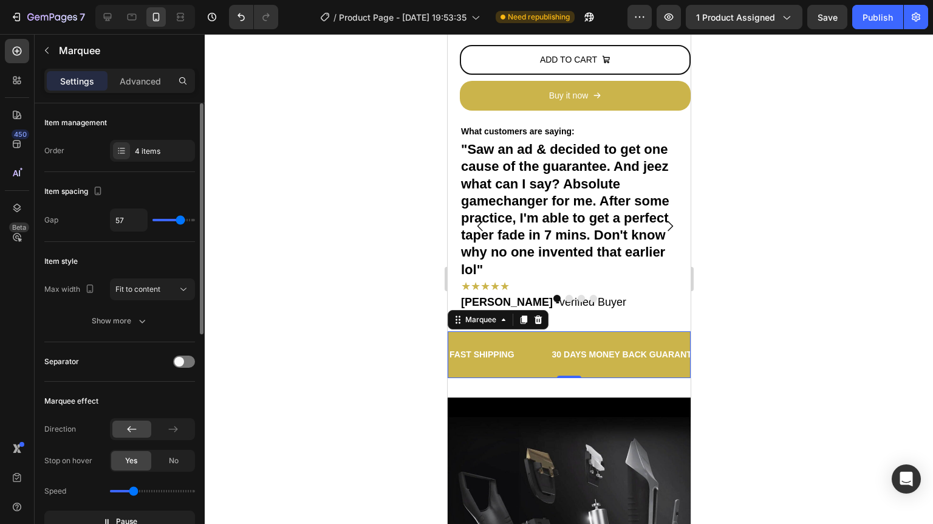
type input "56"
type input "57"
type input "58"
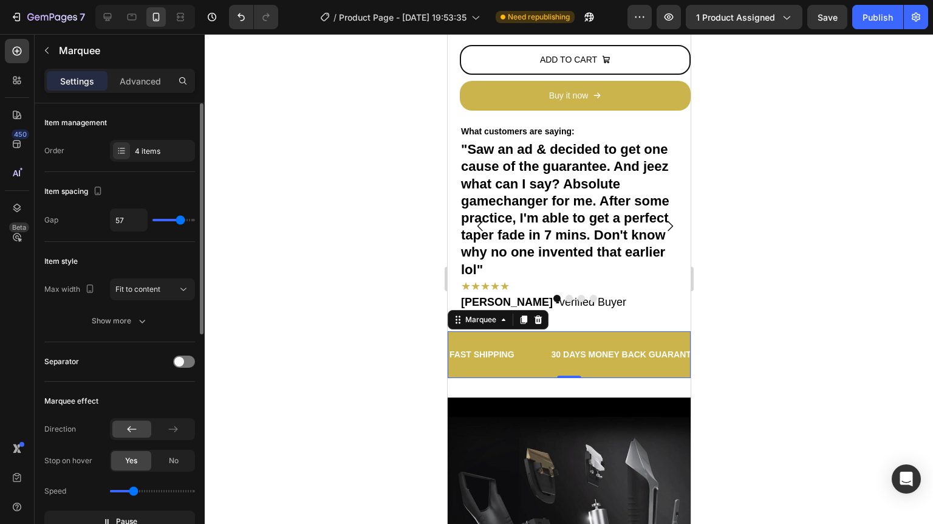
type input "58"
type input "60"
click at [182, 219] on input "range" at bounding box center [173, 220] width 43 height 2
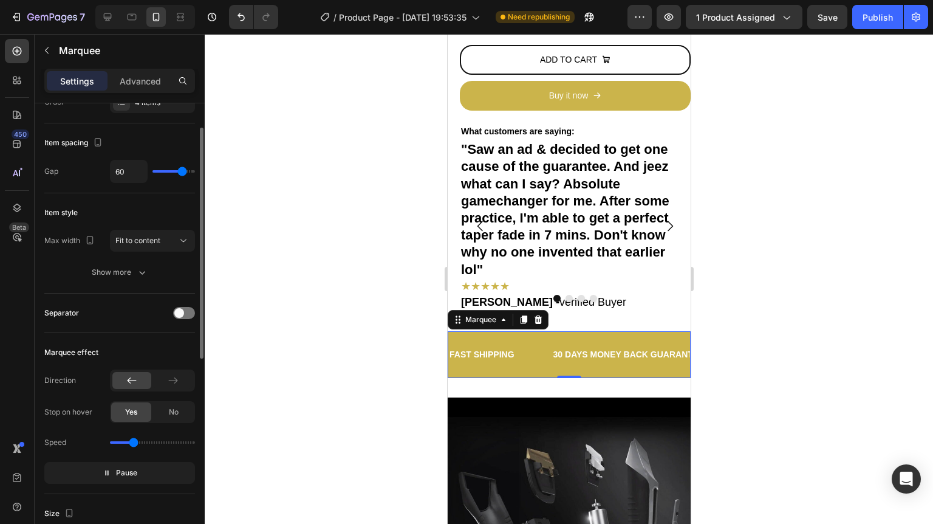
scroll to position [243, 0]
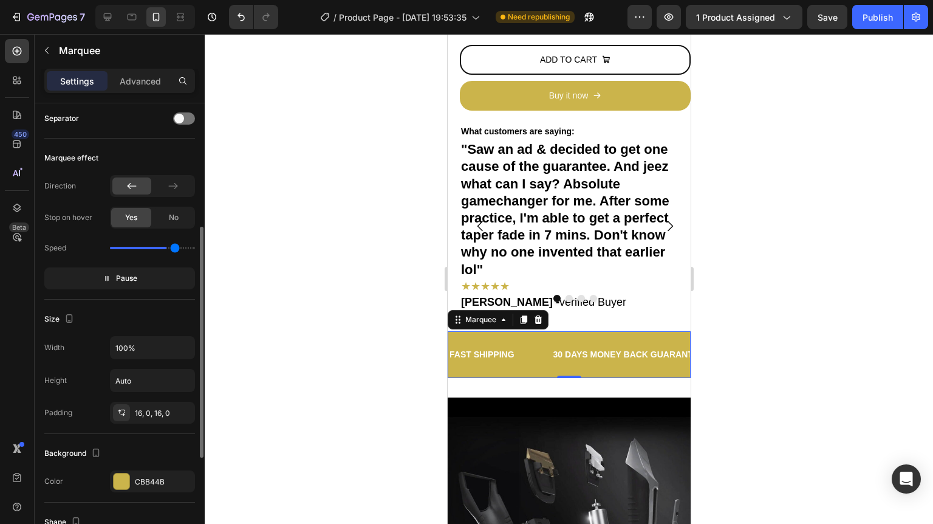
drag, startPoint x: 134, startPoint y: 243, endPoint x: 177, endPoint y: 252, distance: 44.7
click at [177, 249] on input "range" at bounding box center [152, 248] width 85 height 2
drag, startPoint x: 173, startPoint y: 245, endPoint x: 125, endPoint y: 248, distance: 48.0
click at [125, 248] on input "range" at bounding box center [152, 248] width 85 height 2
type input "0.8"
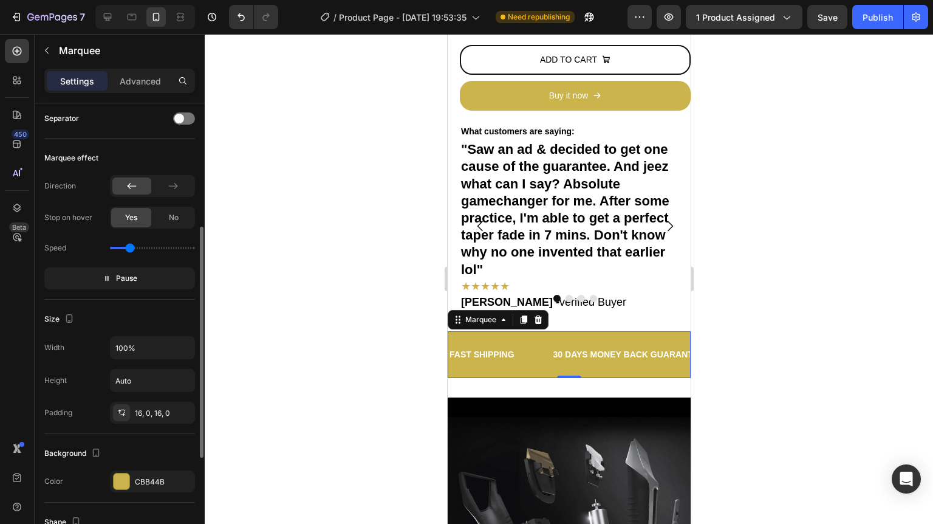
click at [130, 247] on input "range" at bounding box center [152, 248] width 85 height 2
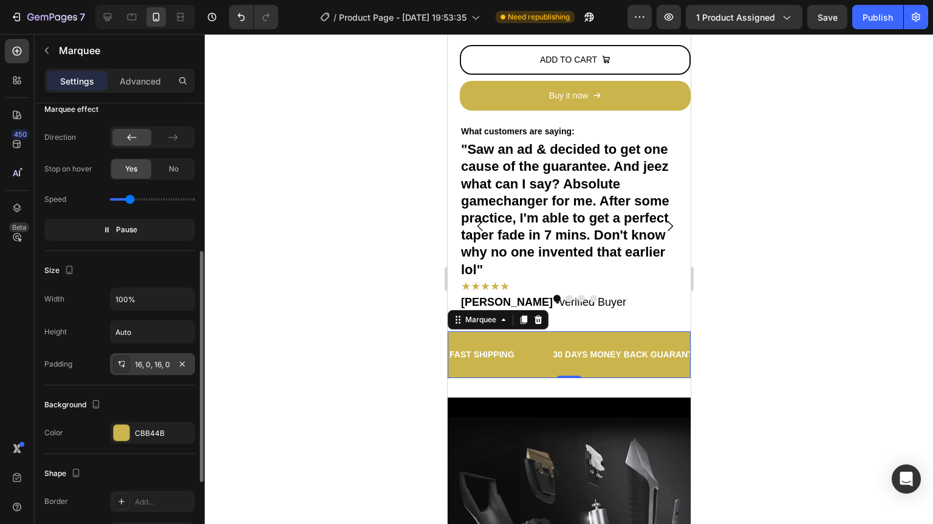
click at [152, 367] on div "16, 0, 16, 0" at bounding box center [152, 364] width 35 height 11
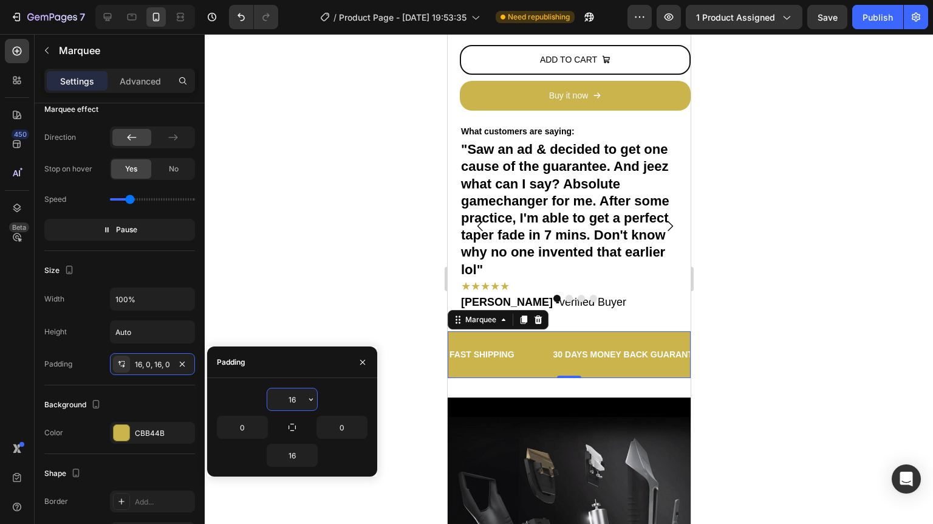
click at [297, 398] on input "16" at bounding box center [292, 399] width 50 height 22
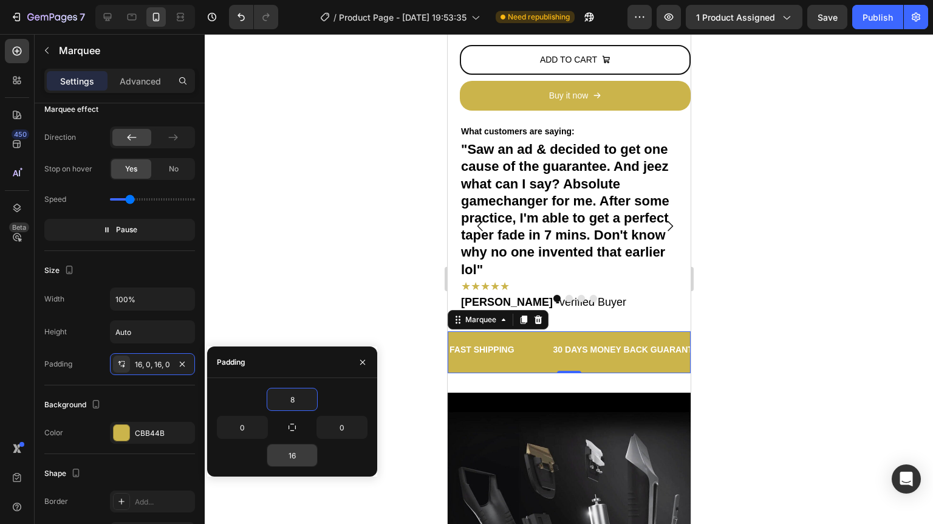
type input "8"
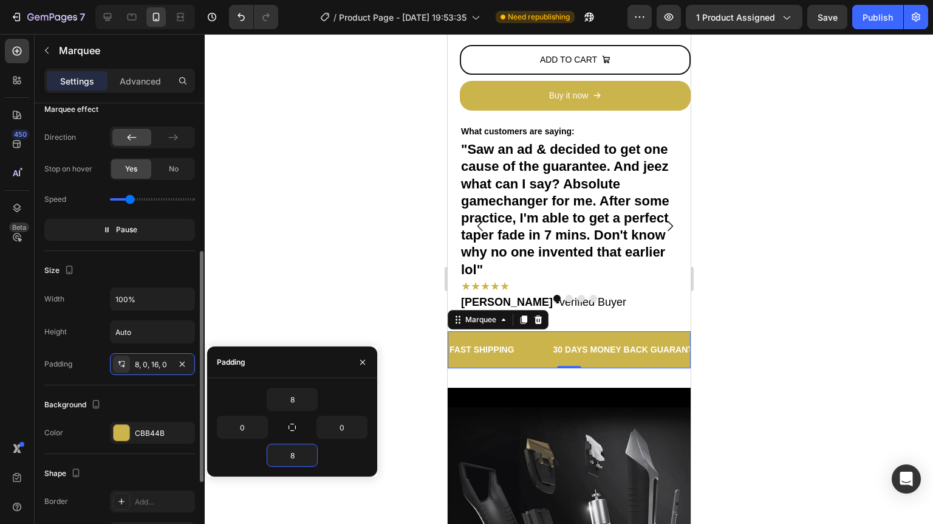
click at [160, 265] on div "Size" at bounding box center [119, 270] width 151 height 19
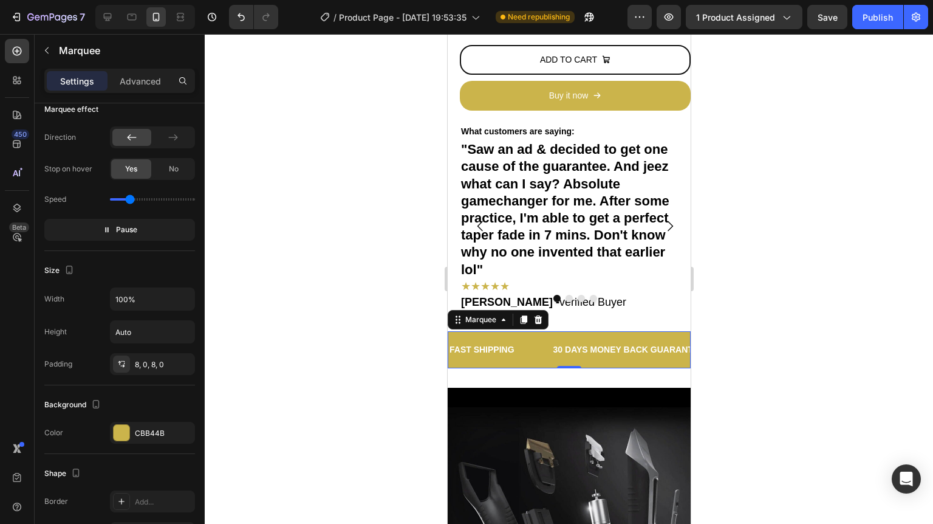
click at [873, 314] on div at bounding box center [569, 279] width 728 height 490
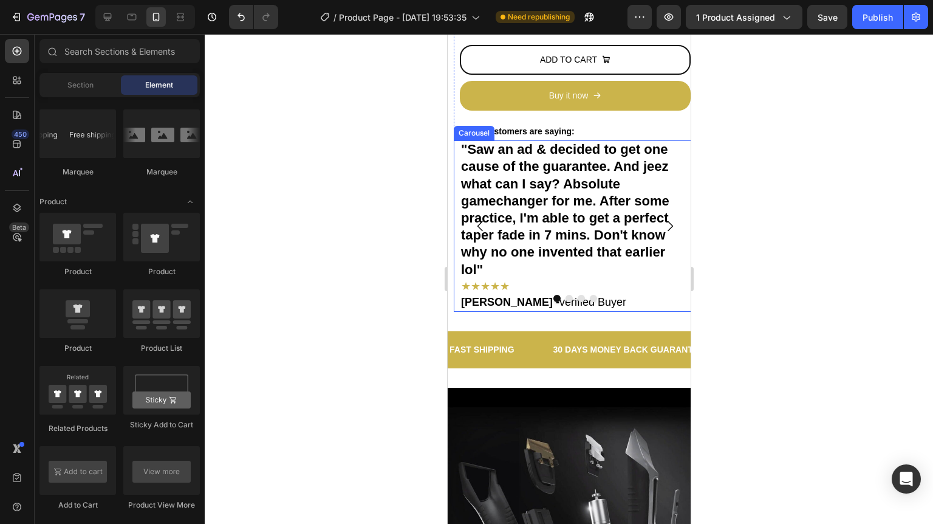
click at [667, 221] on icon "Carousel Next Arrow" at bounding box center [669, 226] width 5 height 10
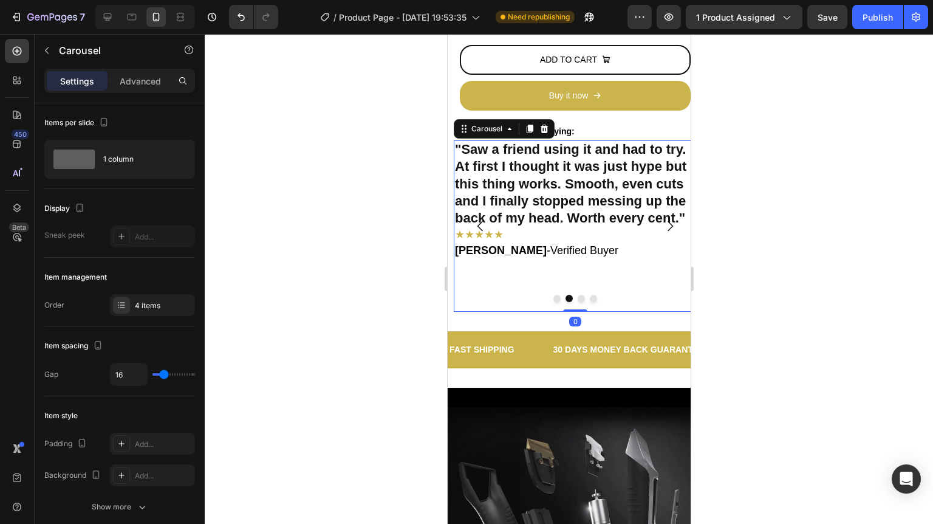
click at [667, 221] on icon "Carousel Next Arrow" at bounding box center [669, 226] width 5 height 10
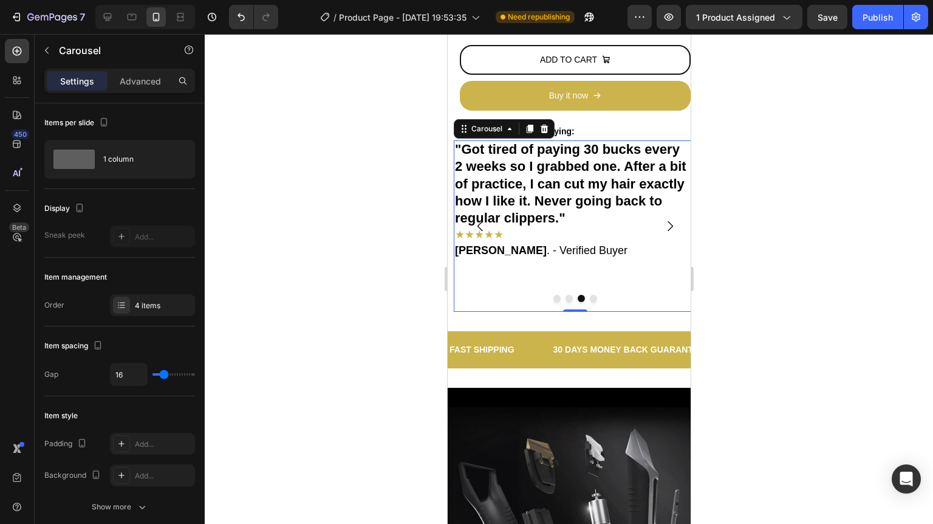
click at [743, 224] on div at bounding box center [569, 279] width 728 height 490
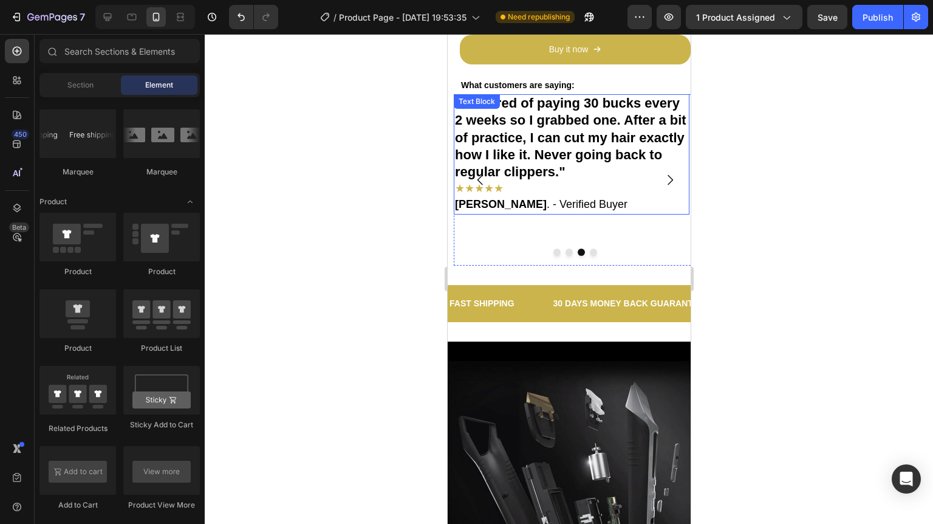
scroll to position [536, 0]
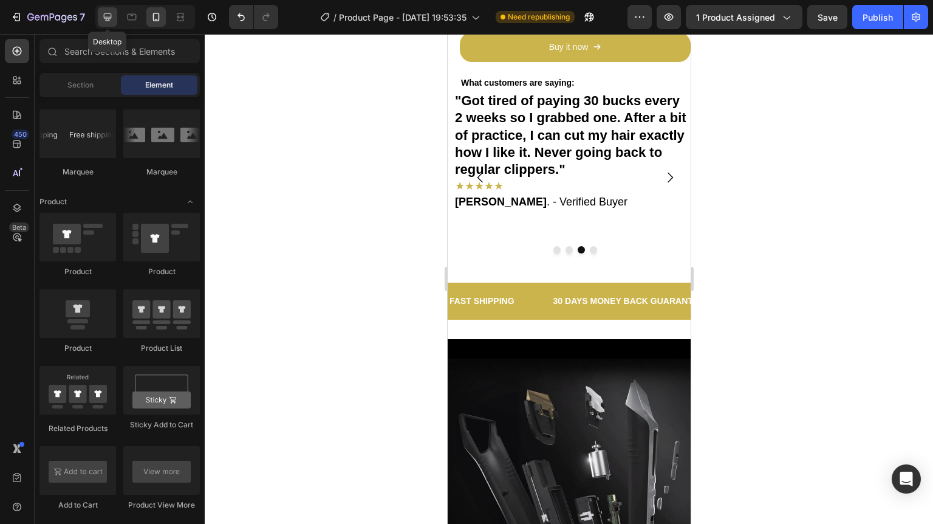
drag, startPoint x: 107, startPoint y: 16, endPoint x: 131, endPoint y: 44, distance: 36.6
click at [107, 16] on icon at bounding box center [107, 17] width 12 height 12
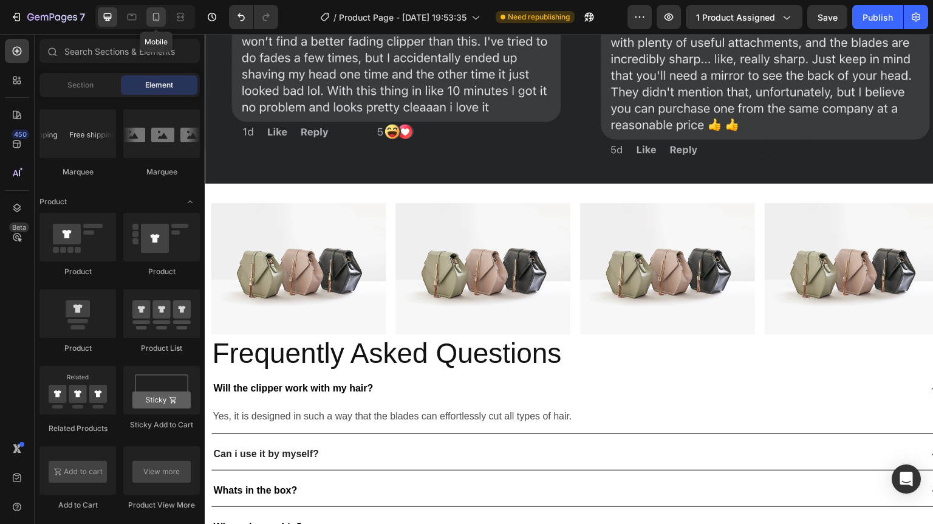
click at [158, 12] on icon at bounding box center [156, 17] width 12 height 12
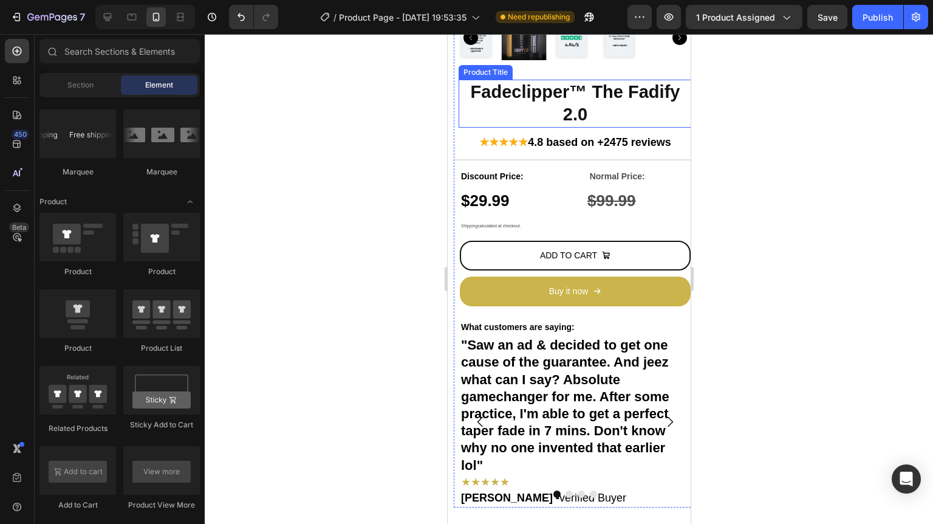
scroll to position [386, 0]
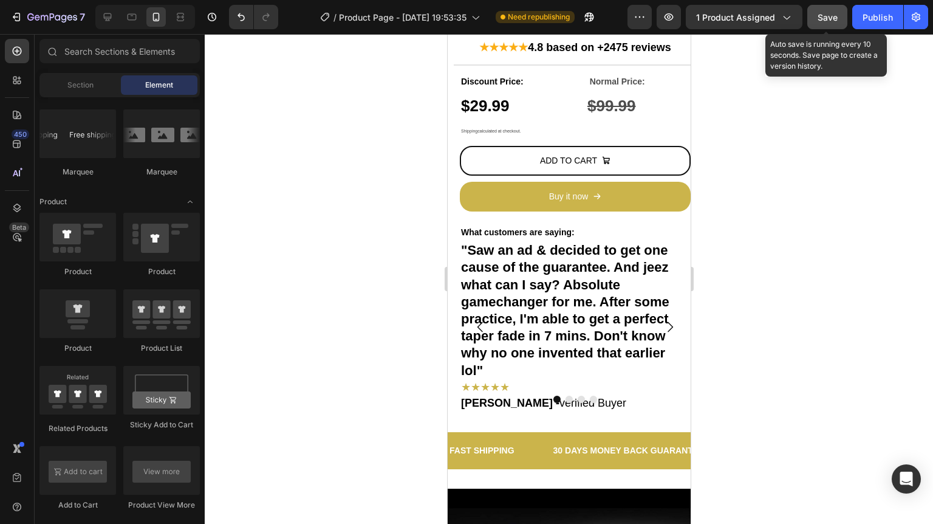
click at [822, 19] on span "Save" at bounding box center [828, 17] width 20 height 10
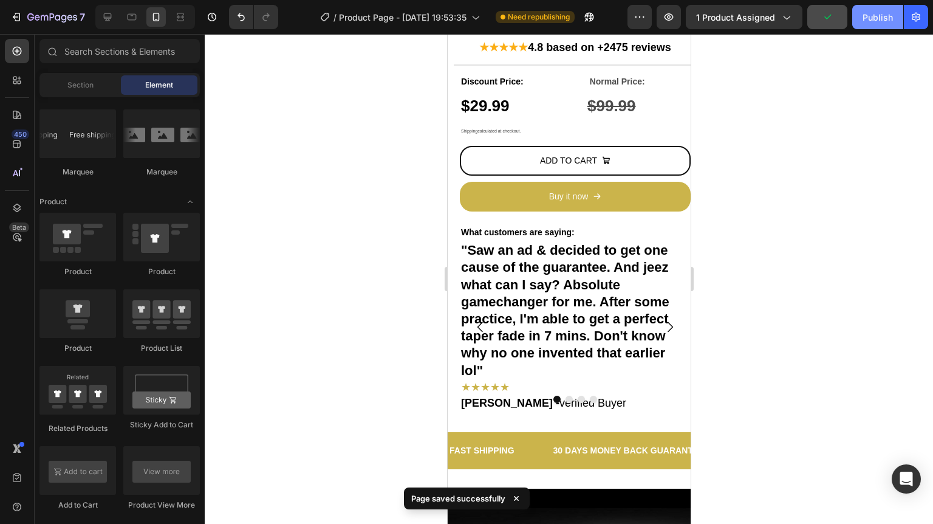
click at [887, 15] on div "Publish" at bounding box center [877, 17] width 30 height 13
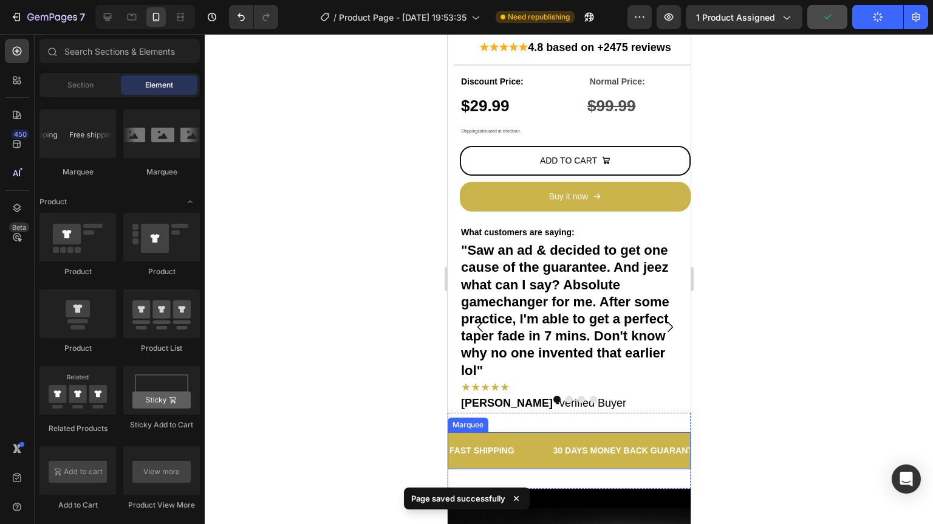
click at [538, 443] on div "FAST SHIPPING Text Block" at bounding box center [500, 450] width 104 height 27
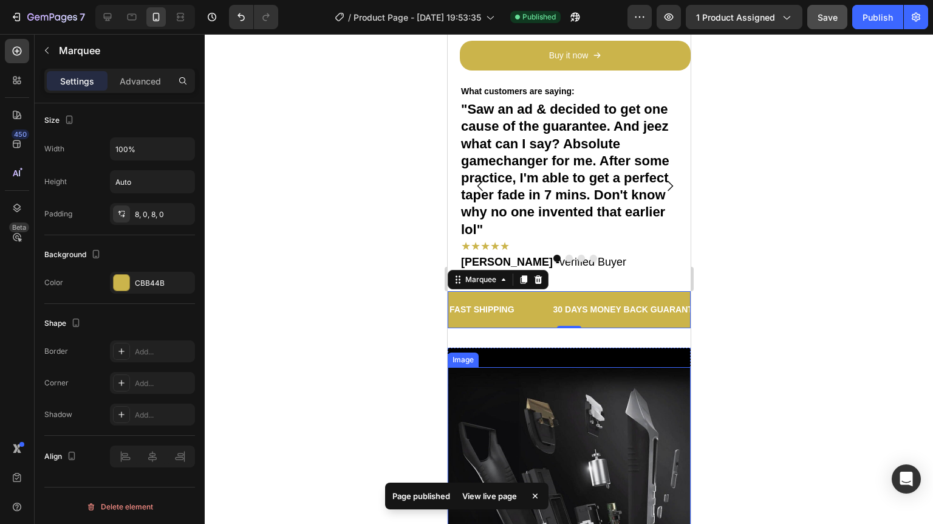
scroll to position [532, 0]
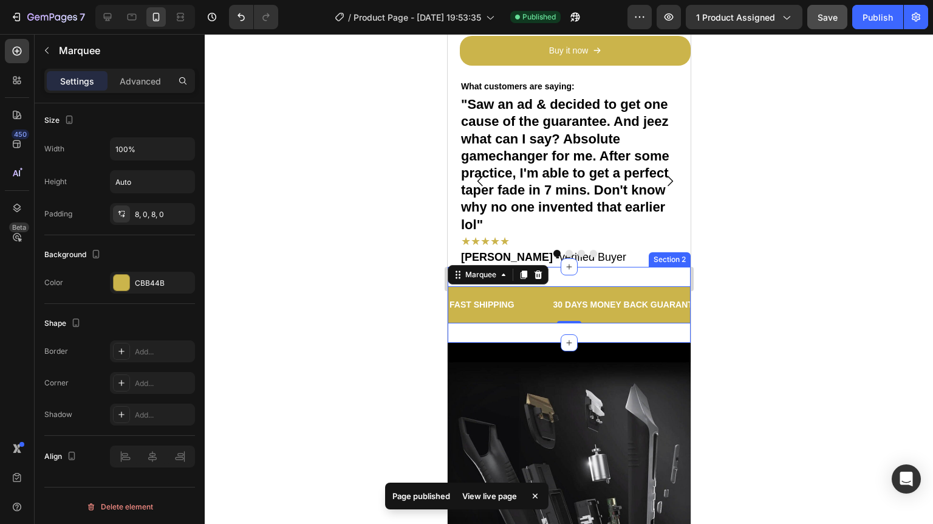
click at [593, 326] on div "FAST SHIPPING Text Block 30 DAYS MONEY BACK GUARANTEE Text Block 1000+ SATISFIE…" at bounding box center [568, 305] width 243 height 76
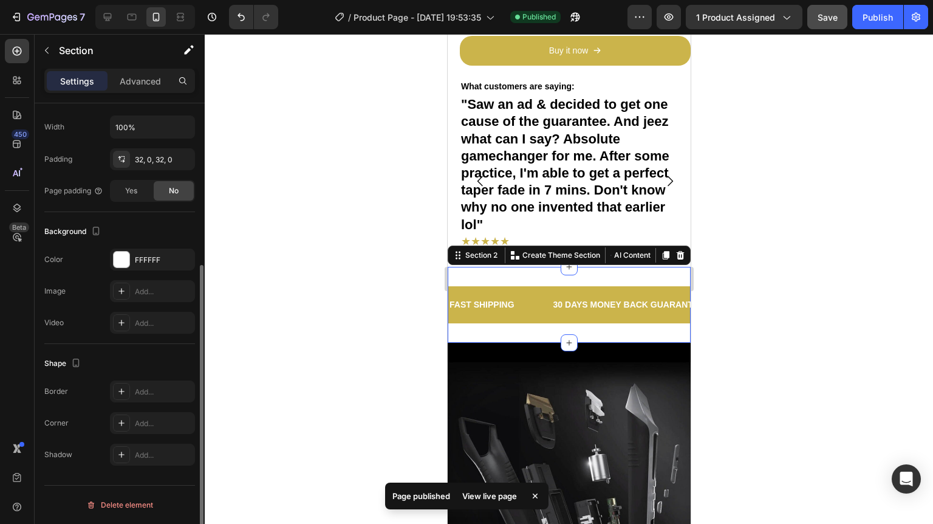
scroll to position [0, 0]
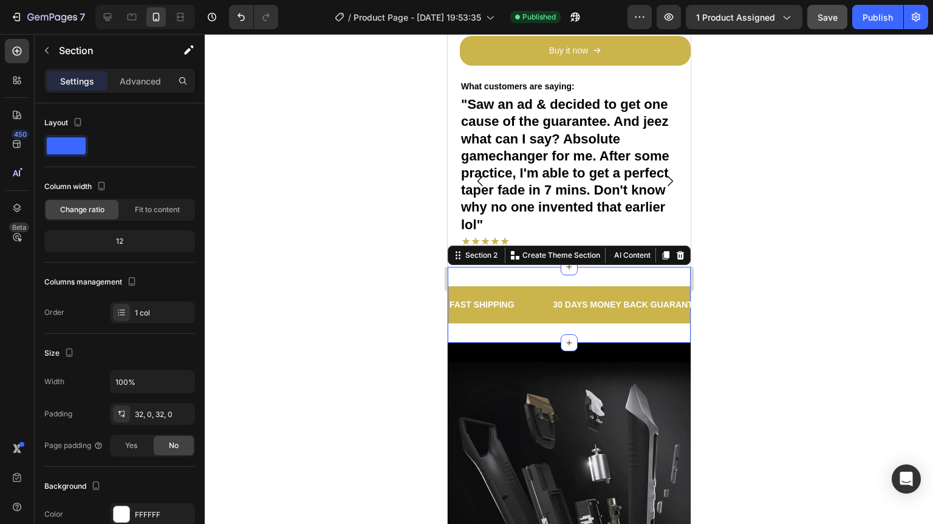
click at [807, 325] on div at bounding box center [569, 279] width 728 height 490
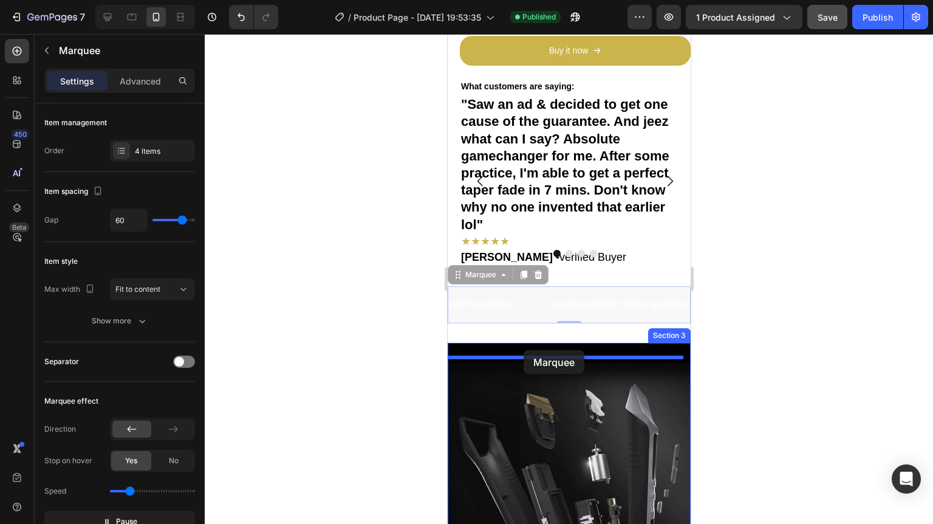
drag, startPoint x: 539, startPoint y: 308, endPoint x: 523, endPoint y: 350, distance: 45.0
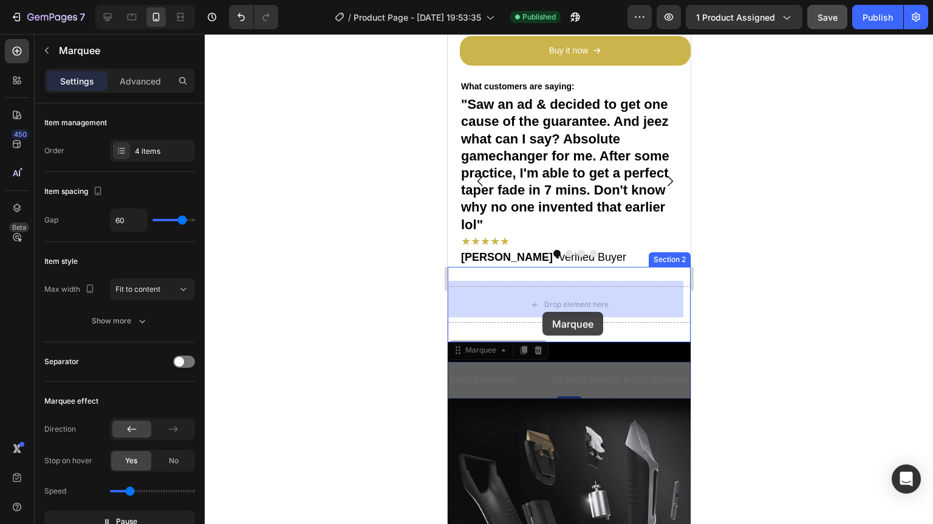
drag, startPoint x: 540, startPoint y: 379, endPoint x: 539, endPoint y: 304, distance: 75.3
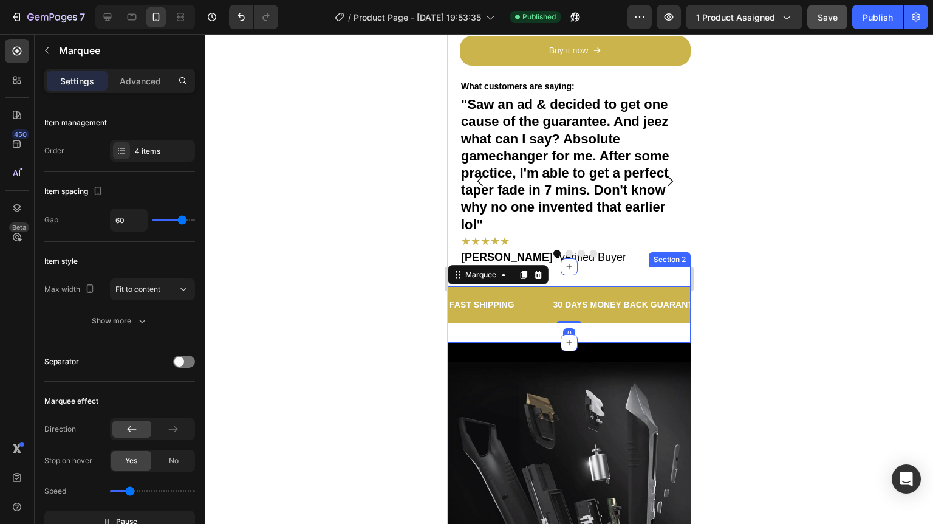
click at [759, 309] on div at bounding box center [569, 279] width 728 height 490
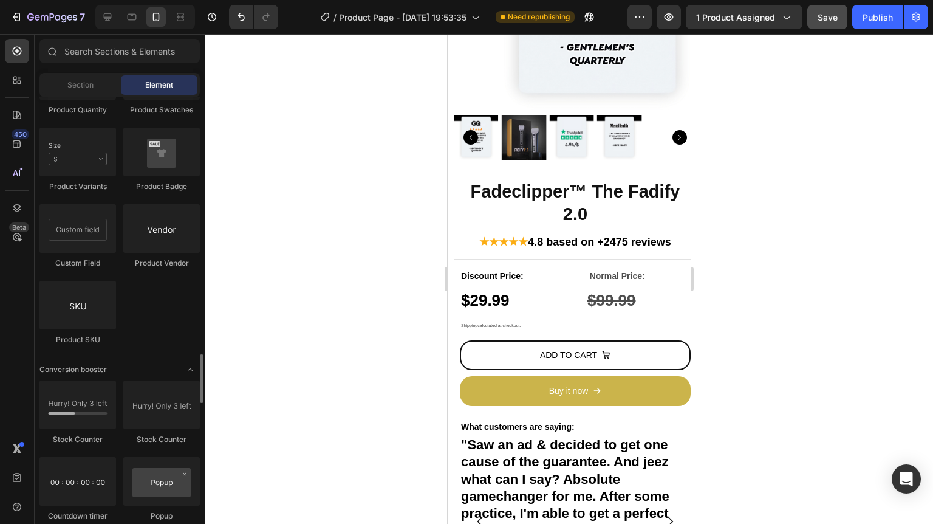
scroll to position [2381, 0]
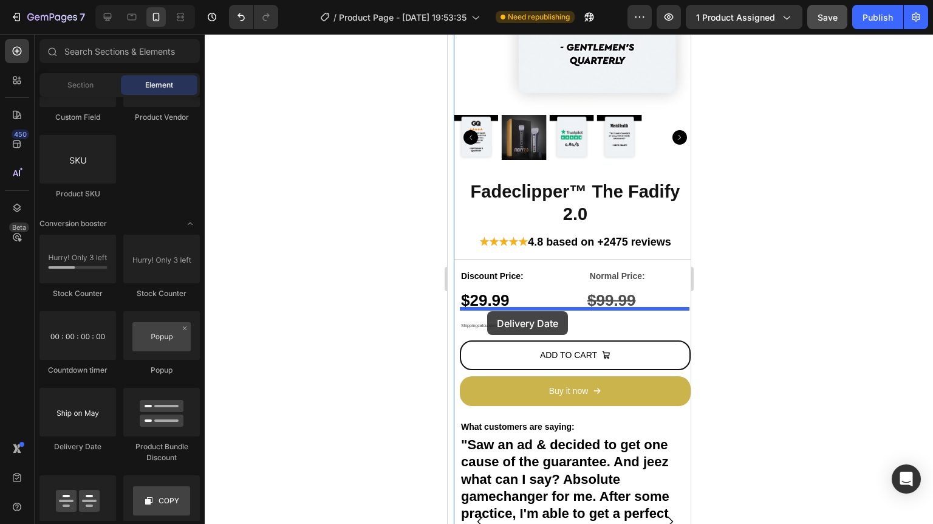
drag, startPoint x: 522, startPoint y: 458, endPoint x: 487, endPoint y: 311, distance: 151.3
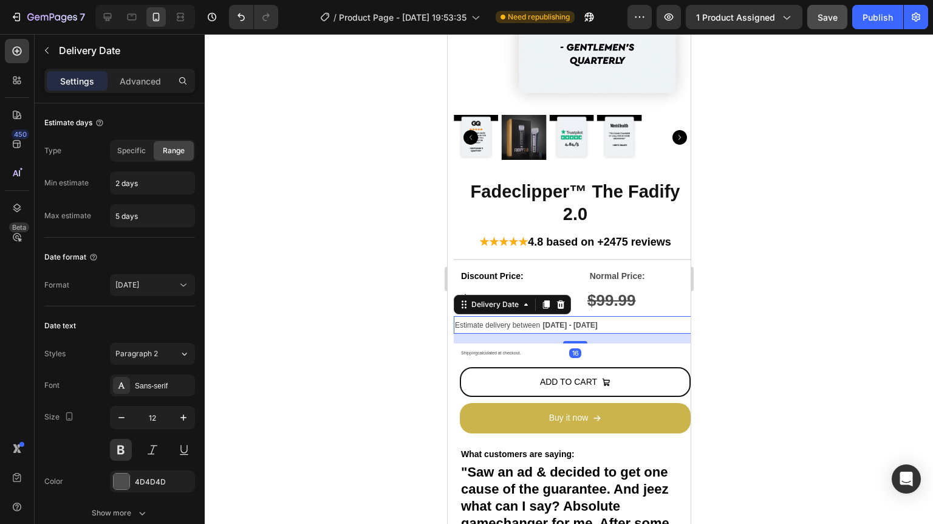
click at [352, 275] on div at bounding box center [569, 279] width 728 height 490
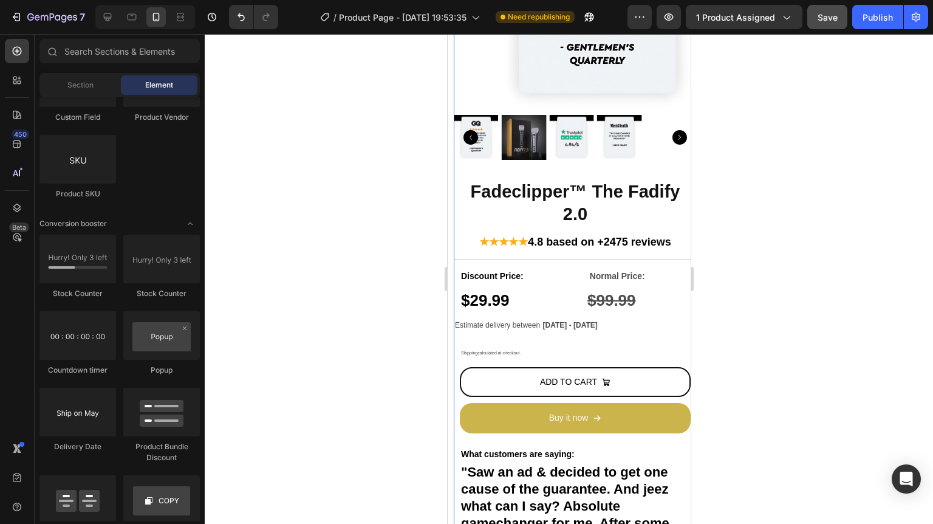
click at [525, 321] on span "Estimate delivery between" at bounding box center [496, 325] width 85 height 9
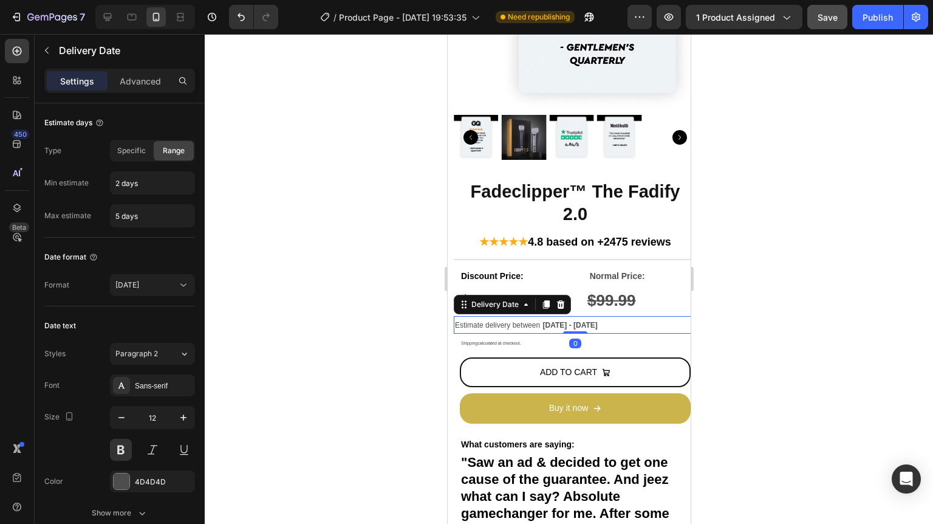
drag, startPoint x: 577, startPoint y: 333, endPoint x: 660, endPoint y: 306, distance: 87.4
click at [573, 305] on div "Fadeclipper™ The Fadify 2.0 Product Title ★★★★★ 4.8 based on +2475 reviews Text…" at bounding box center [574, 401] width 243 height 445
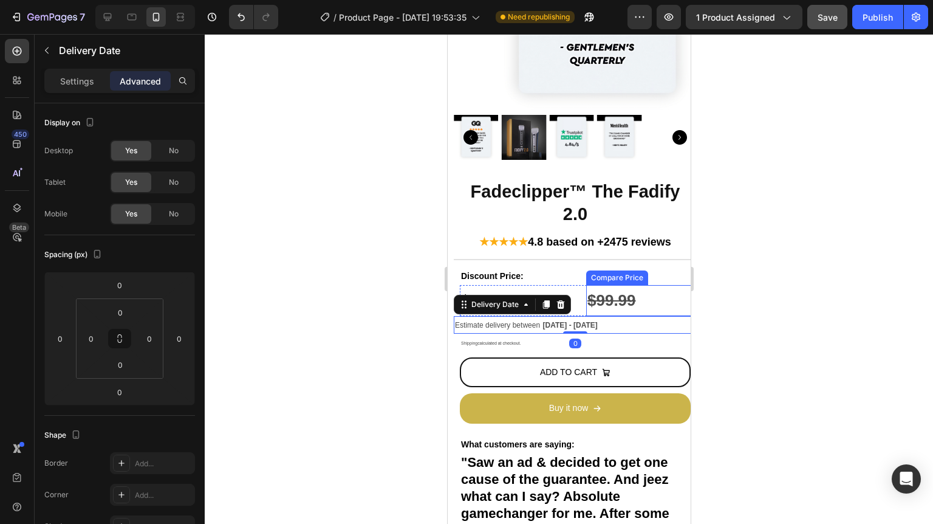
click at [742, 286] on div at bounding box center [569, 279] width 728 height 490
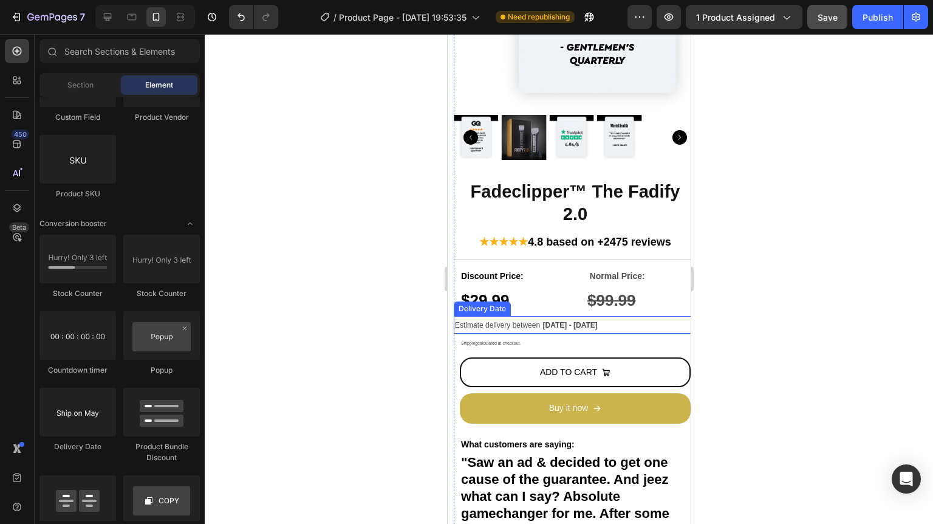
click at [479, 321] on span "Estimate delivery between" at bounding box center [496, 325] width 85 height 9
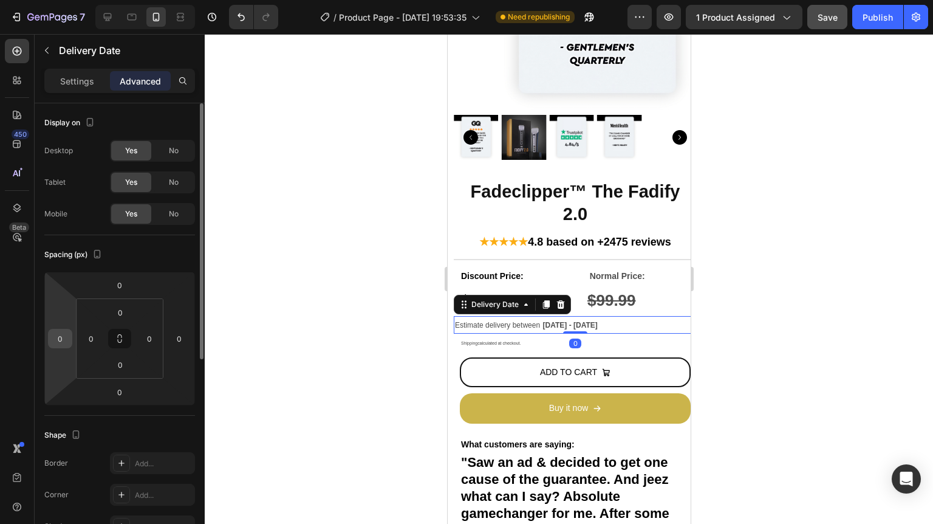
click at [63, 343] on input "0" at bounding box center [60, 338] width 18 height 18
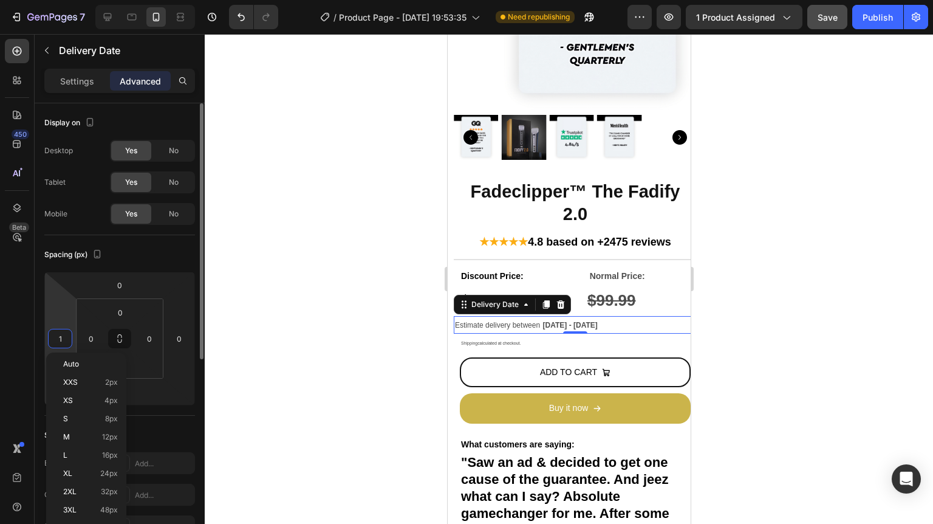
type input "10"
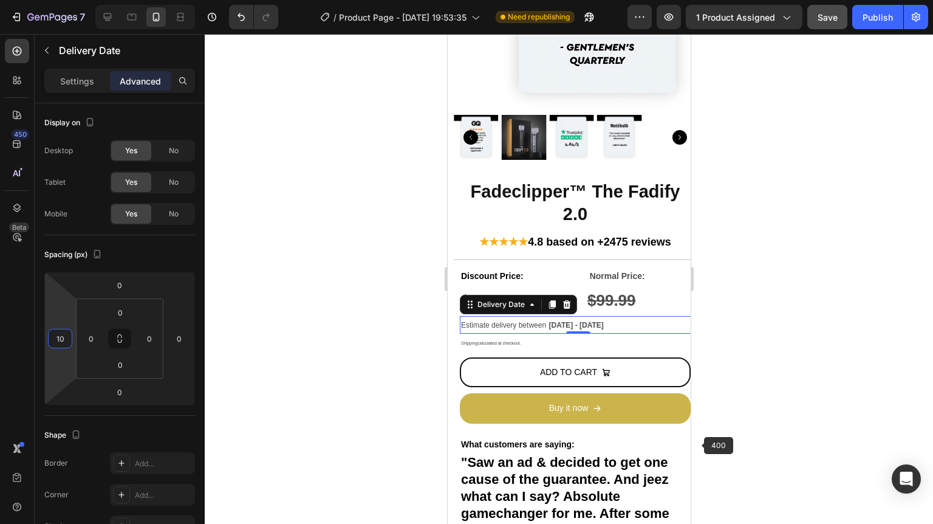
click at [931, 369] on div at bounding box center [569, 279] width 728 height 490
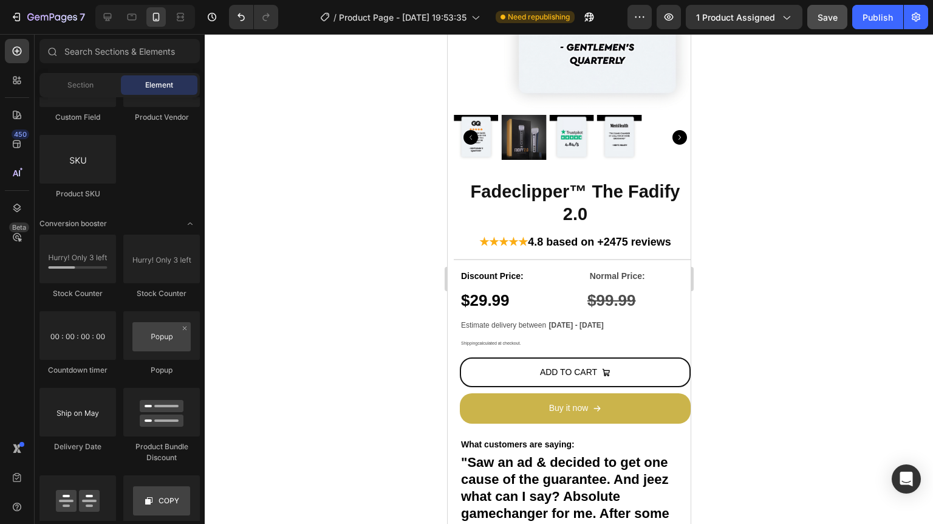
click at [735, 343] on div at bounding box center [569, 279] width 728 height 490
click at [623, 321] on div "Estimate delivery between Aug 29 - Sep 01" at bounding box center [577, 325] width 237 height 18
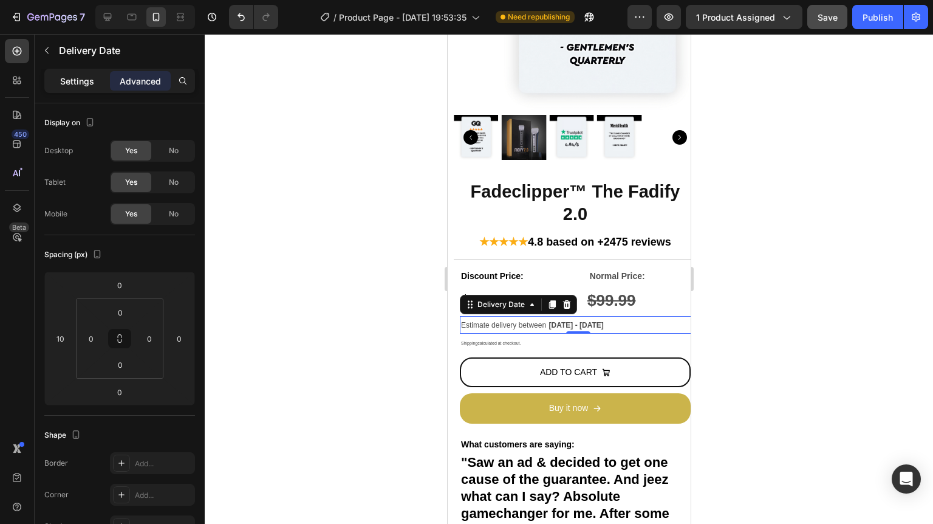
click at [84, 81] on p "Settings" at bounding box center [77, 81] width 34 height 13
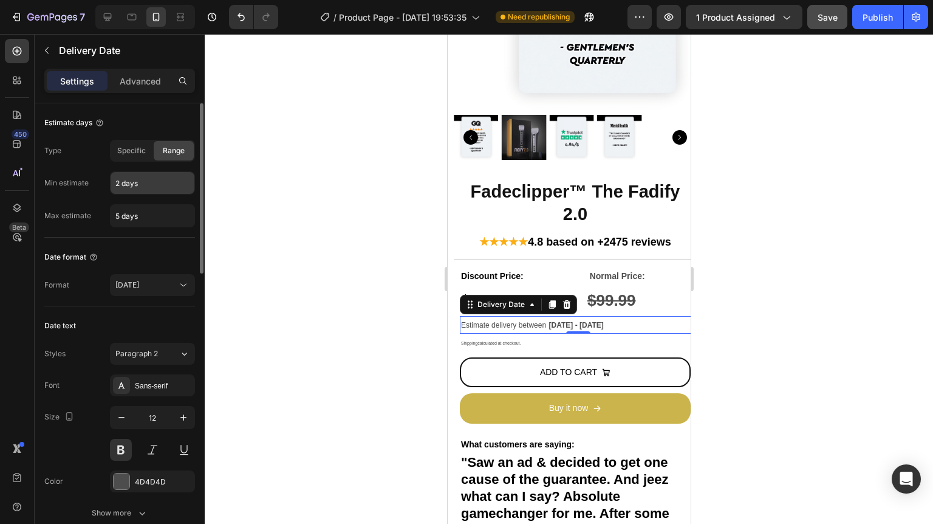
click at [158, 183] on input "2 days" at bounding box center [153, 183] width 84 height 22
click at [119, 217] on input "5 days" at bounding box center [153, 216] width 84 height 22
type input "12 days"
click at [98, 168] on div "Type Specific Range Min estimate 2 days Max estimate 12 days" at bounding box center [119, 183] width 151 height 87
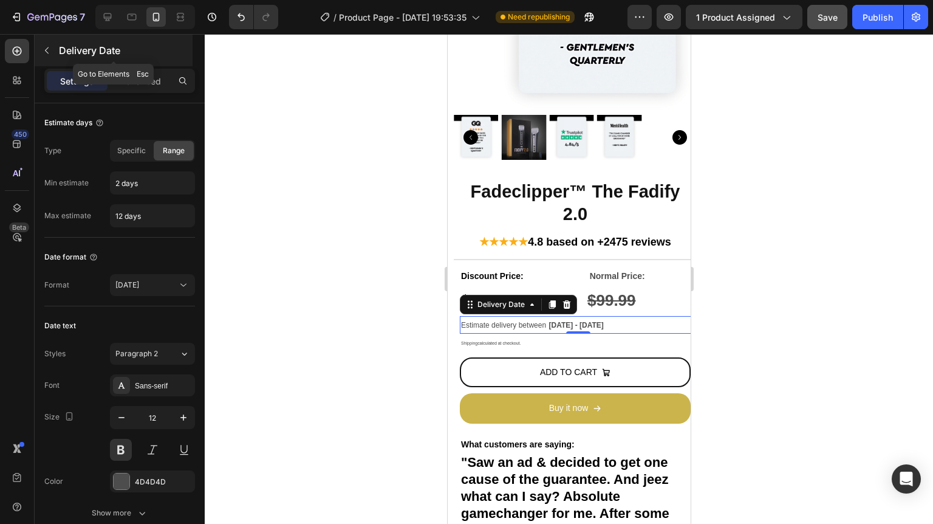
click at [49, 53] on icon "button" at bounding box center [47, 51] width 10 height 10
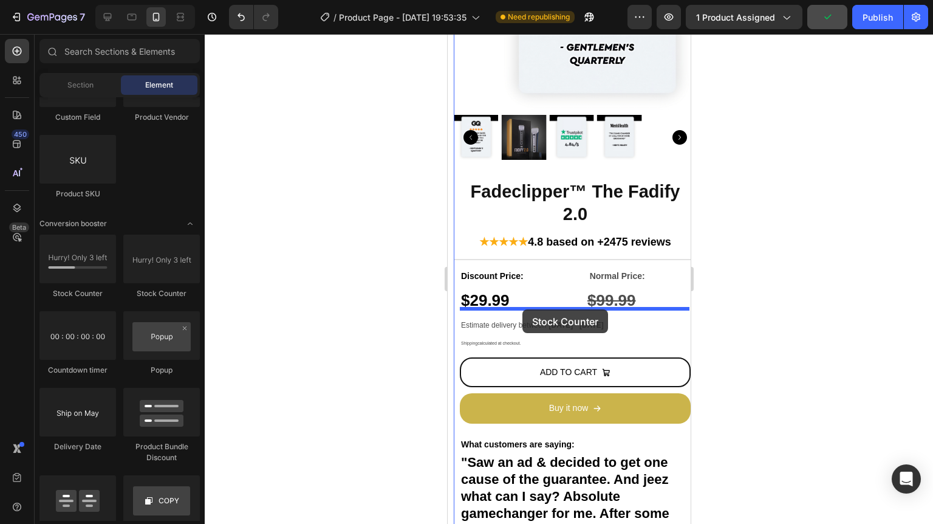
drag, startPoint x: 600, startPoint y: 297, endPoint x: 515, endPoint y: 306, distance: 85.5
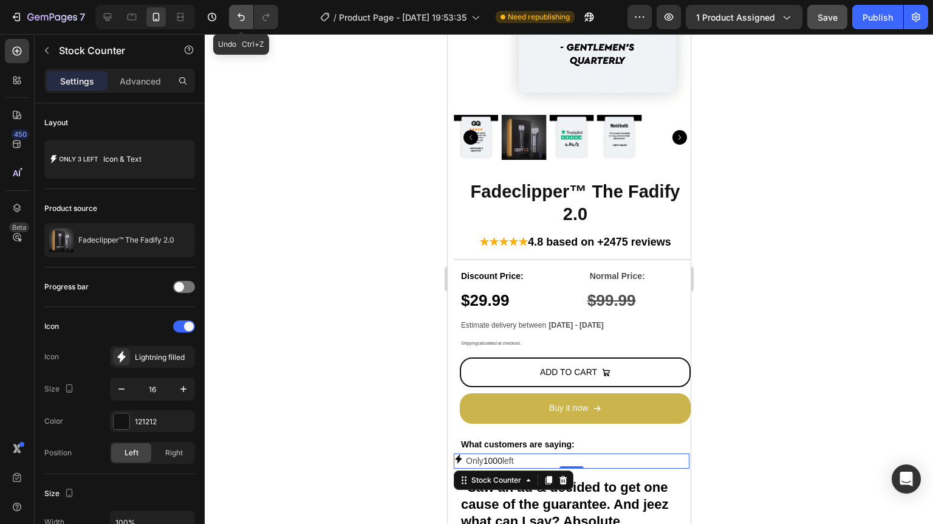
click at [237, 21] on icon "Undo/Redo" at bounding box center [241, 17] width 12 height 12
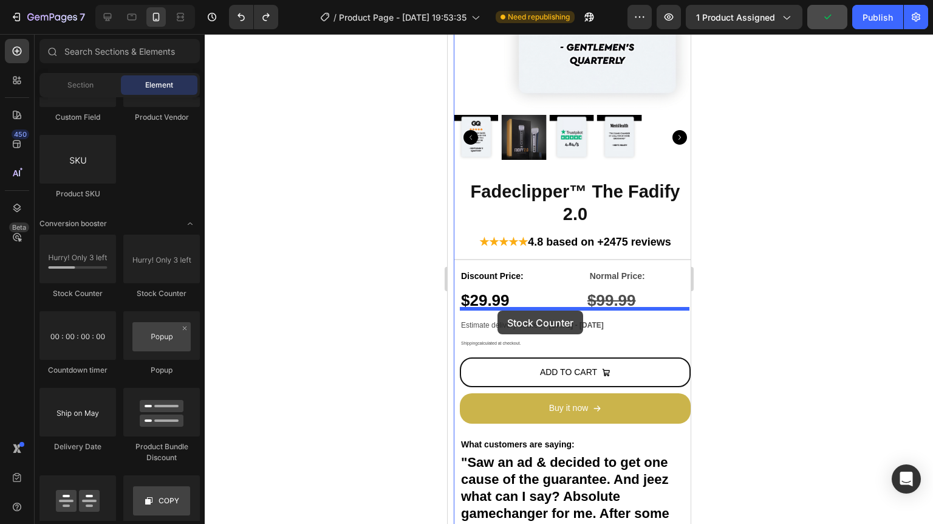
drag, startPoint x: 591, startPoint y: 301, endPoint x: 497, endPoint y: 310, distance: 94.6
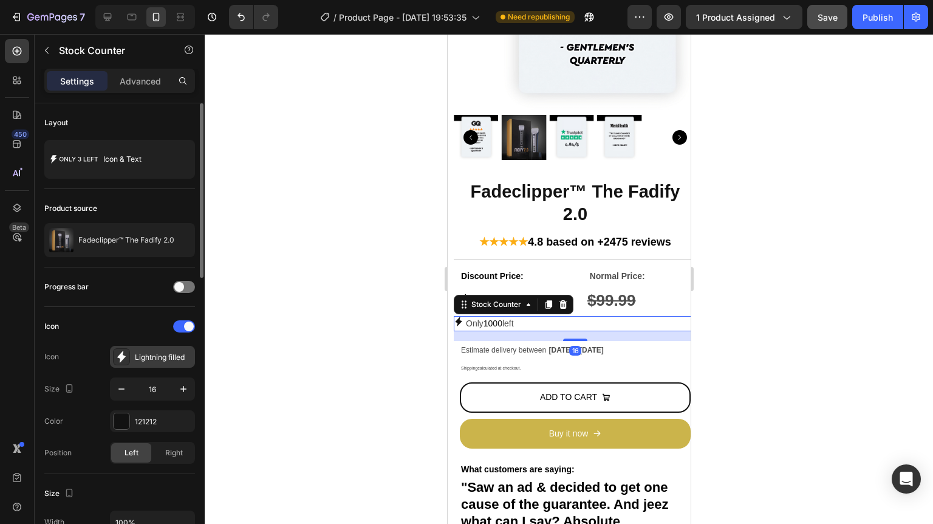
click at [131, 351] on div "Lightning filled" at bounding box center [152, 357] width 85 height 22
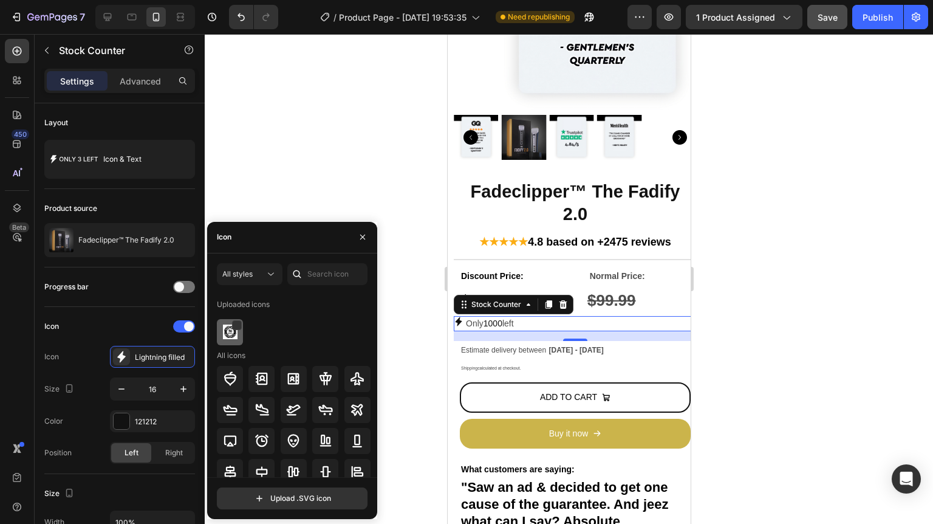
click at [238, 330] on div at bounding box center [230, 332] width 26 height 26
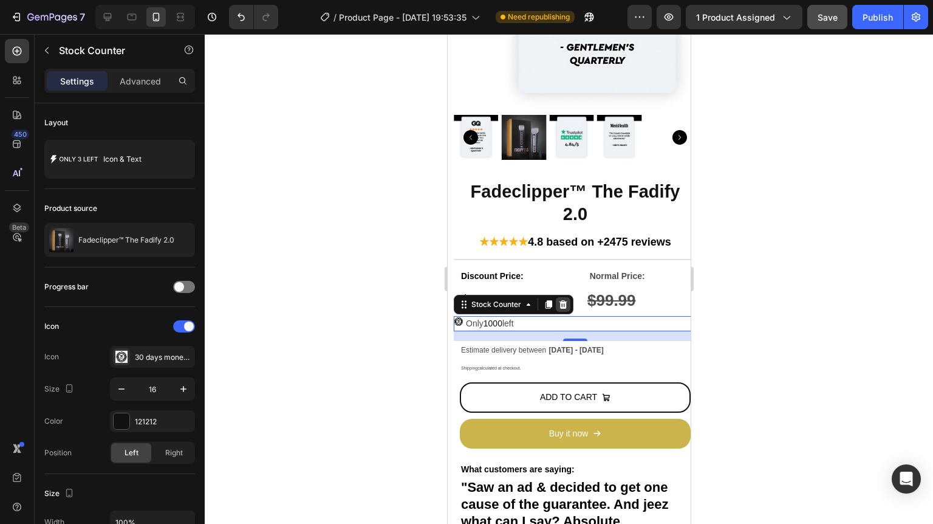
click at [561, 300] on icon at bounding box center [563, 304] width 8 height 9
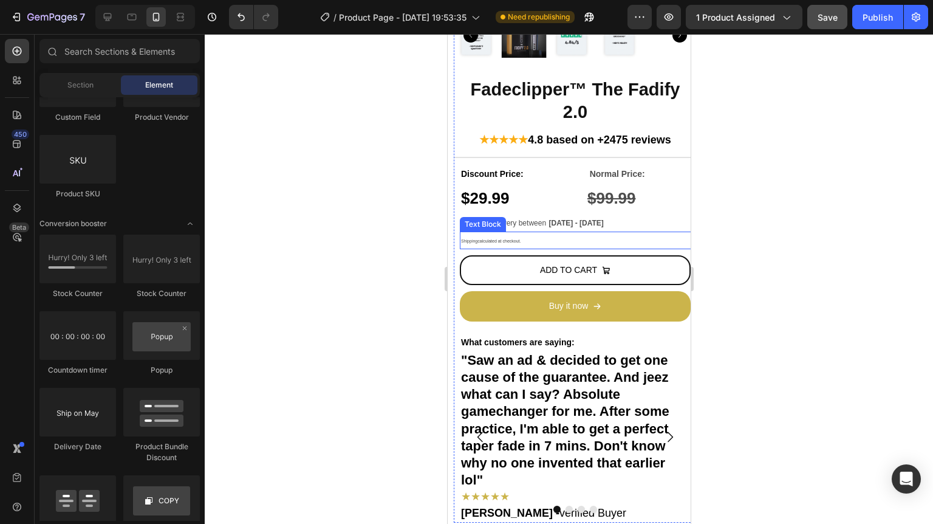
scroll to position [437, 0]
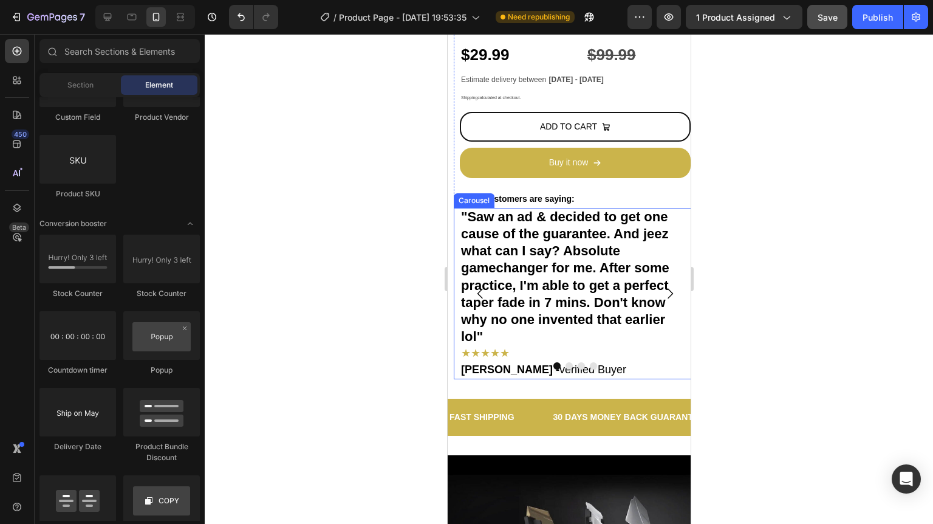
click at [652, 287] on button "Carousel Next Arrow" at bounding box center [669, 293] width 34 height 34
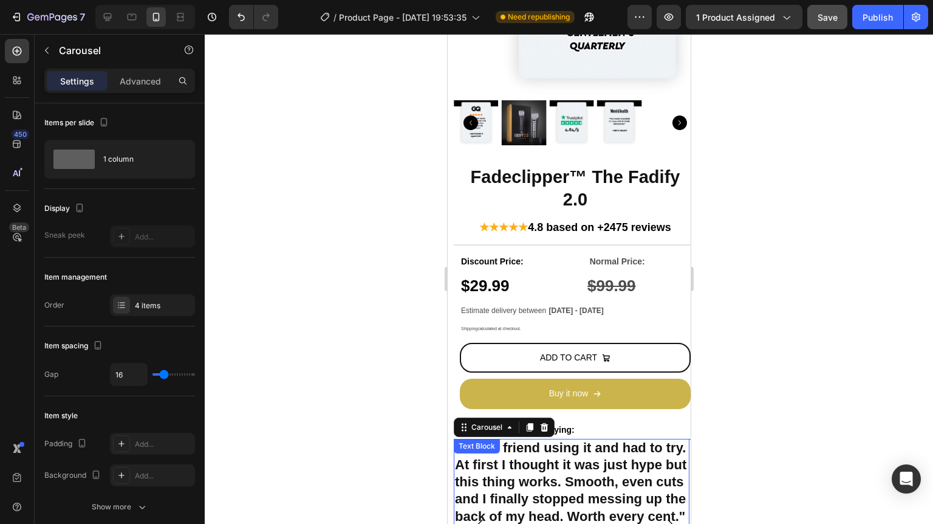
scroll to position [146, 0]
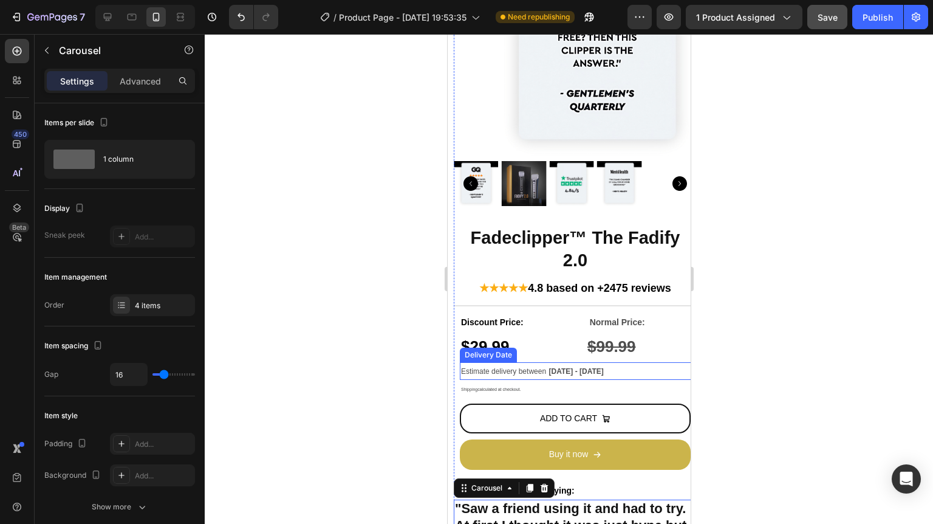
click at [568, 367] on span "Aug 29 - Sep 08" at bounding box center [575, 371] width 55 height 9
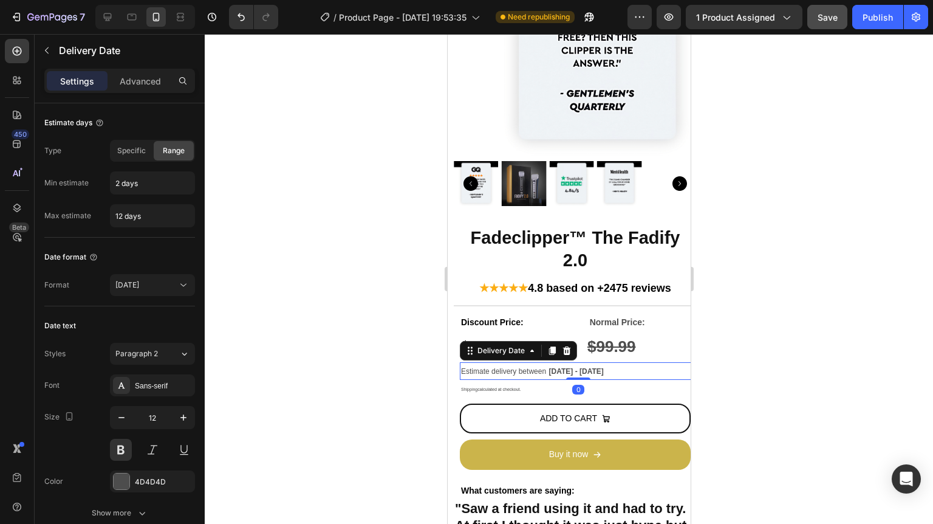
click at [568, 367] on span "Aug 29 - Sep 08" at bounding box center [575, 371] width 55 height 9
click at [578, 367] on span "Aug 29 - Sep 08" at bounding box center [575, 371] width 55 height 9
click at [593, 367] on span "Aug 29 - Sep 08" at bounding box center [575, 371] width 55 height 9
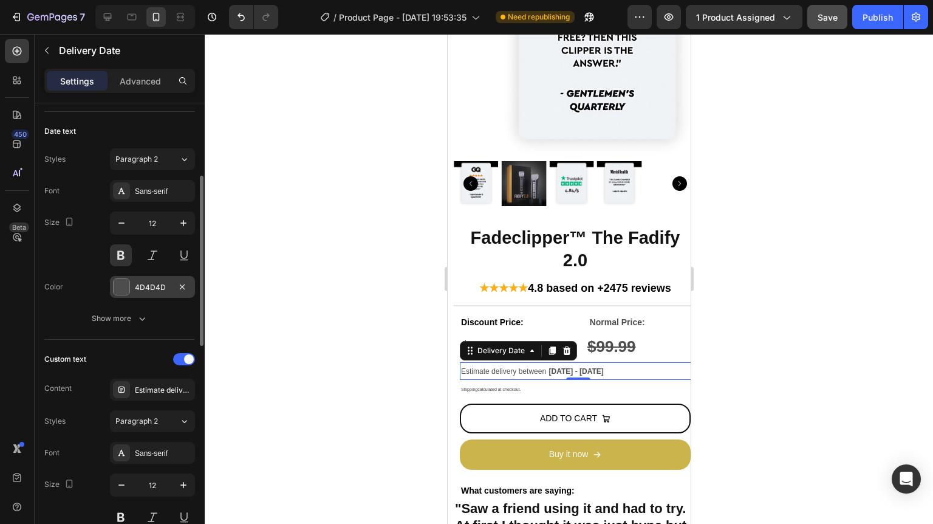
click at [129, 284] on div at bounding box center [121, 286] width 17 height 17
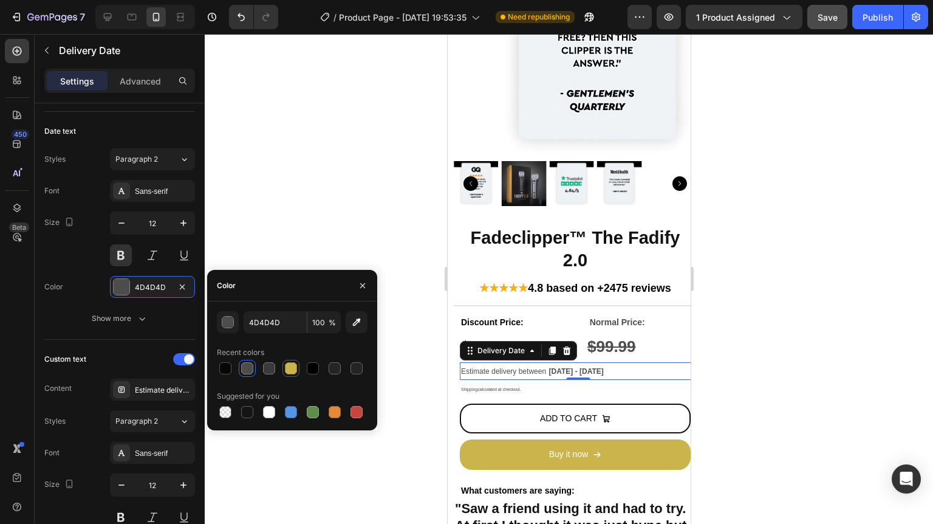
click at [290, 361] on div at bounding box center [291, 368] width 15 height 15
click at [354, 409] on div at bounding box center [356, 412] width 12 height 12
click at [224, 367] on div at bounding box center [225, 368] width 12 height 12
click at [250, 371] on div at bounding box center [247, 368] width 12 height 12
click at [273, 370] on div at bounding box center [269, 368] width 12 height 12
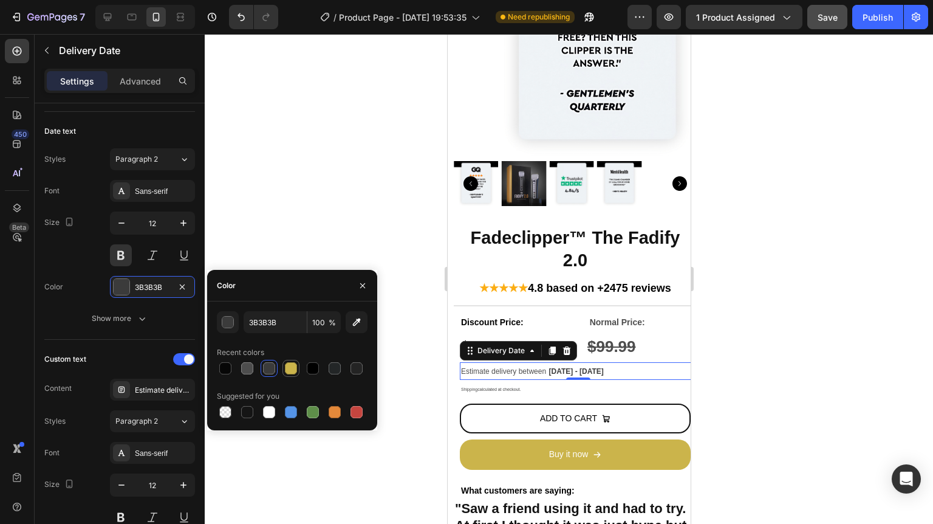
click at [296, 369] on div at bounding box center [291, 368] width 12 height 12
click at [313, 369] on div at bounding box center [313, 368] width 12 height 12
click at [267, 367] on div at bounding box center [269, 368] width 12 height 12
click at [249, 367] on div at bounding box center [247, 368] width 12 height 12
click at [323, 370] on div at bounding box center [292, 368] width 151 height 17
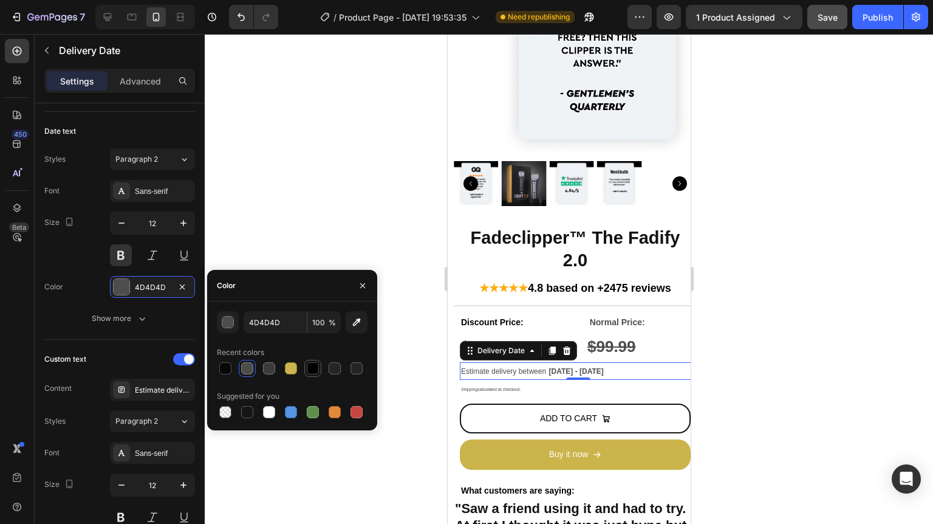
click at [314, 369] on div at bounding box center [313, 368] width 12 height 12
click at [120, 254] on button at bounding box center [121, 255] width 22 height 22
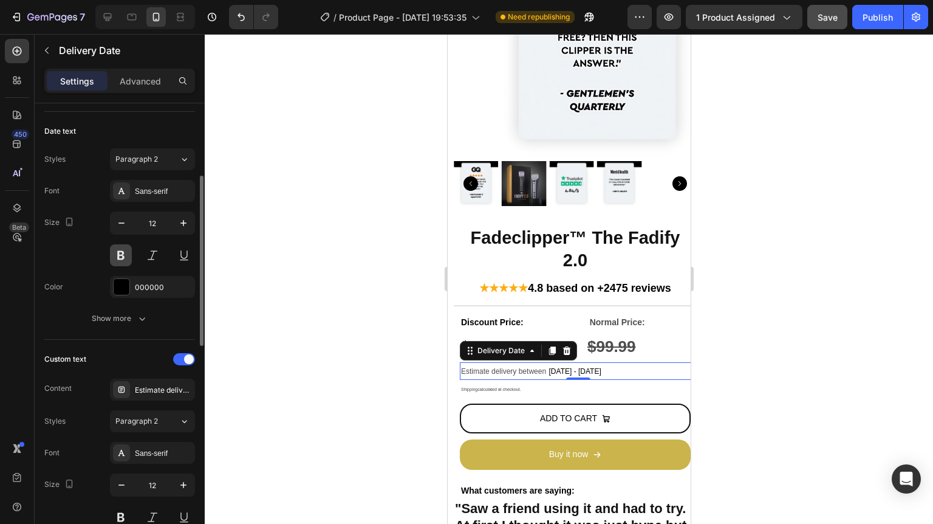
click at [119, 256] on button at bounding box center [121, 255] width 22 height 22
click at [125, 288] on div at bounding box center [122, 287] width 16 height 16
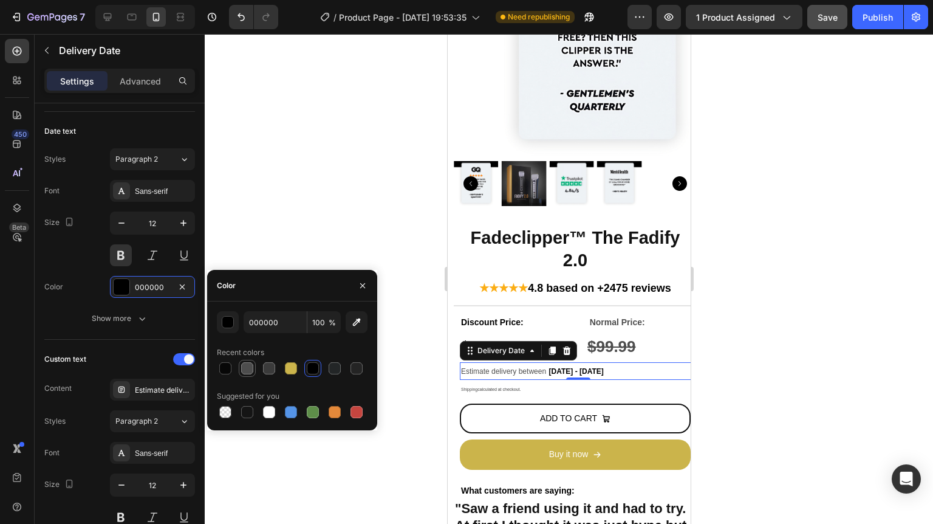
click at [241, 364] on div at bounding box center [247, 368] width 12 height 12
click at [230, 367] on div at bounding box center [225, 368] width 12 height 12
click at [271, 362] on div at bounding box center [269, 368] width 12 height 12
click at [313, 367] on div at bounding box center [313, 368] width 12 height 12
click at [333, 369] on div at bounding box center [335, 368] width 12 height 12
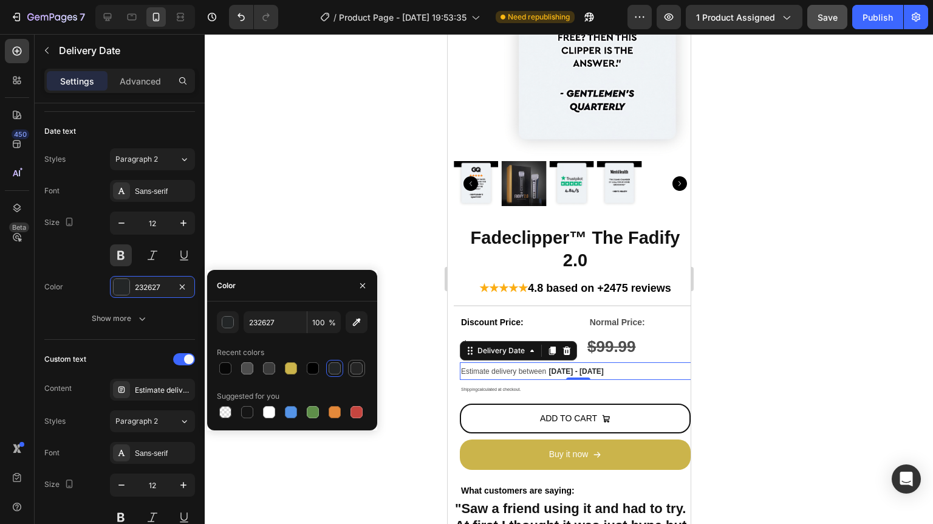
click at [353, 367] on div at bounding box center [356, 368] width 12 height 12
click at [265, 363] on div at bounding box center [269, 368] width 12 height 12
click at [250, 364] on div at bounding box center [247, 368] width 12 height 12
type input "4D4D4D"
click at [88, 253] on div "Size 12" at bounding box center [119, 238] width 151 height 55
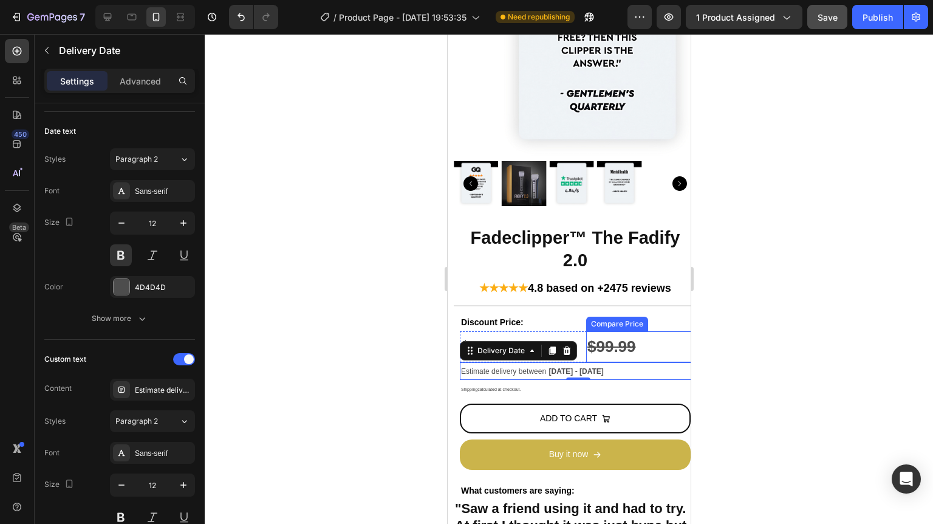
click at [719, 315] on div at bounding box center [569, 279] width 728 height 490
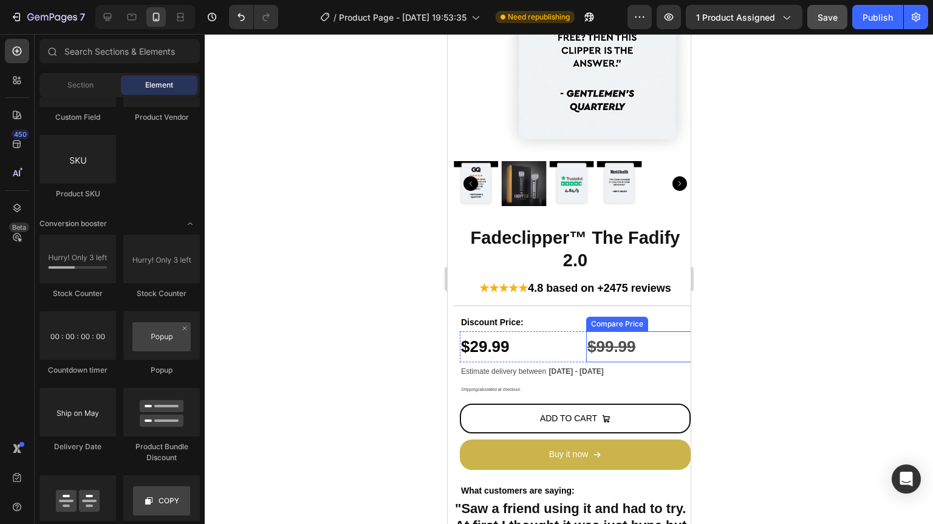
click at [799, 366] on div at bounding box center [569, 279] width 728 height 490
click at [625, 362] on div "Estimate delivery between Aug 29 - Sep 08" at bounding box center [577, 371] width 237 height 18
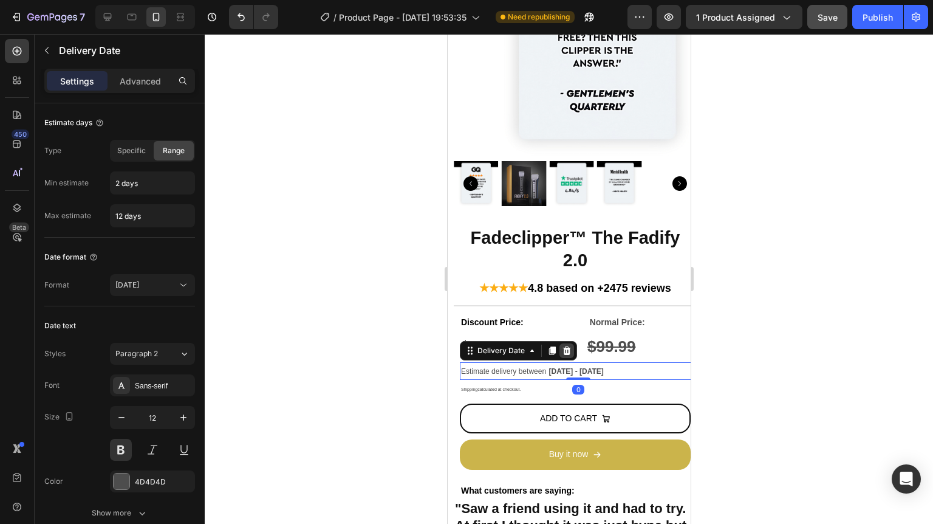
click at [567, 347] on icon at bounding box center [566, 350] width 8 height 9
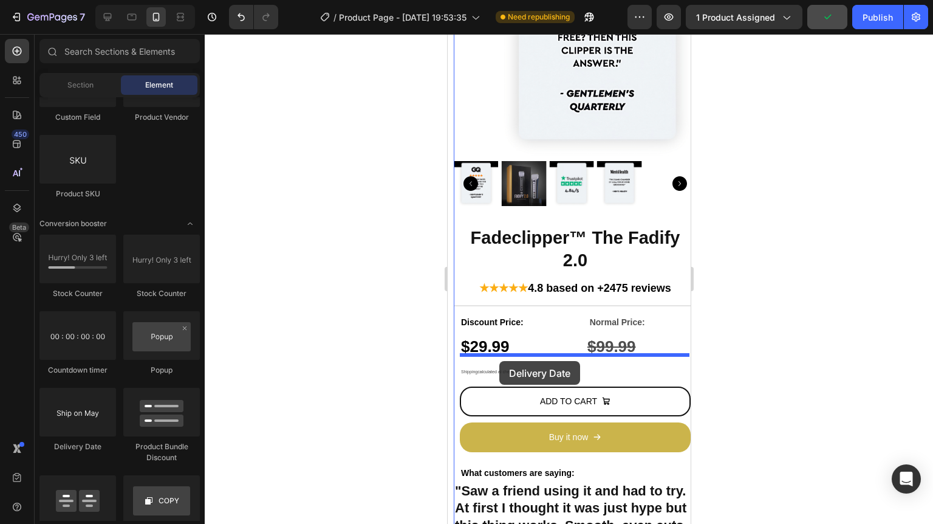
drag, startPoint x: 551, startPoint y: 446, endPoint x: 499, endPoint y: 361, distance: 100.6
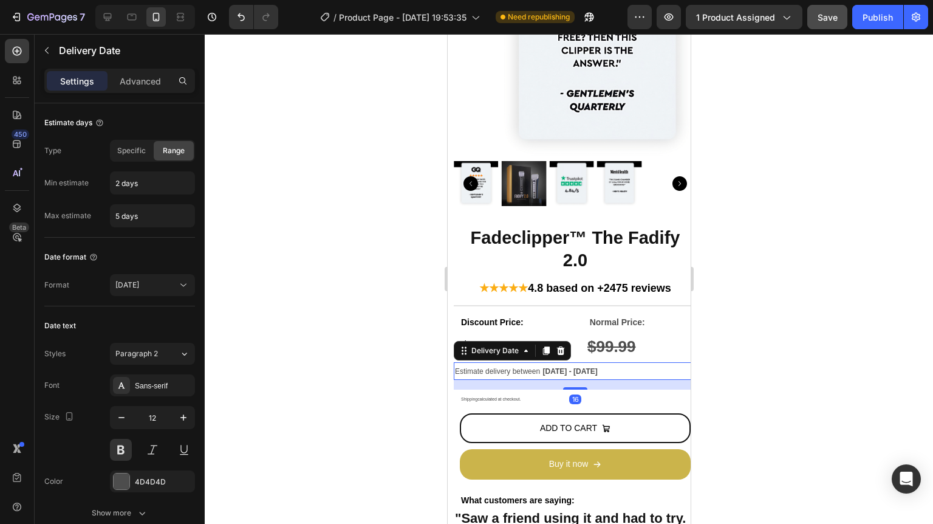
click at [748, 328] on div at bounding box center [569, 279] width 728 height 490
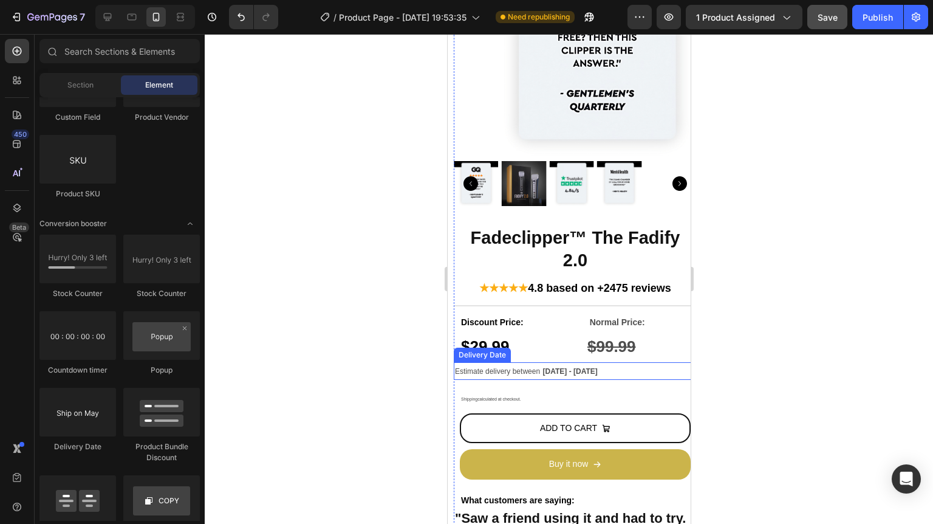
click at [570, 362] on div "Estimate delivery between Aug 29 - Sep 01" at bounding box center [574, 371] width 243 height 18
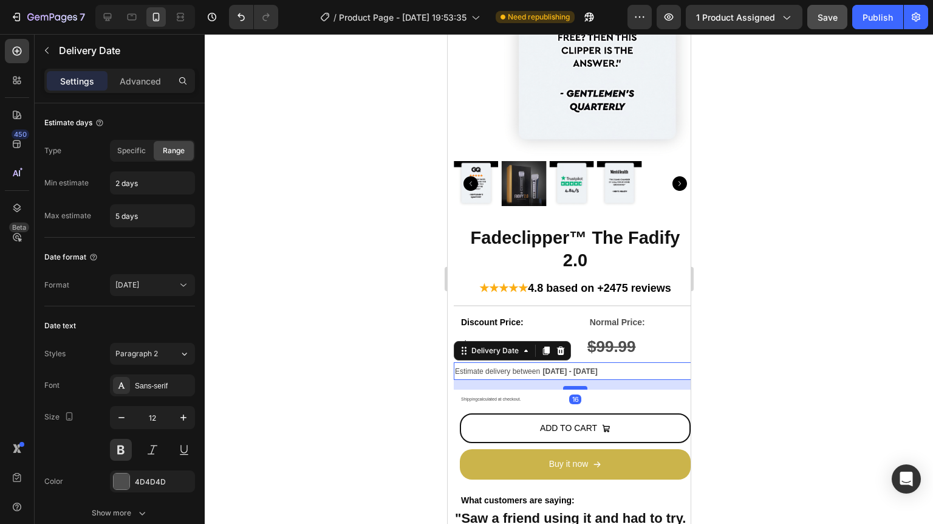
click at [567, 380] on div "16" at bounding box center [574, 380] width 243 height 0
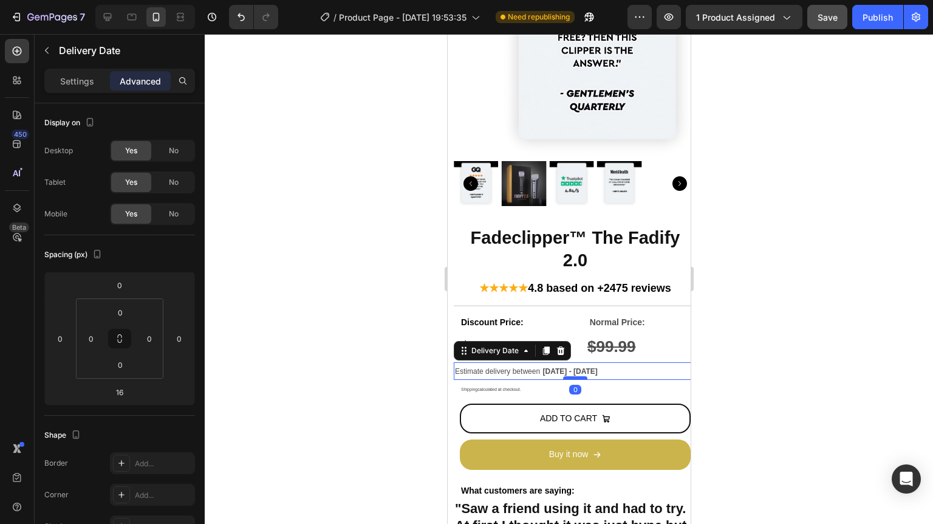
drag, startPoint x: 568, startPoint y: 374, endPoint x: 571, endPoint y: 367, distance: 7.1
click at [571, 376] on div at bounding box center [574, 378] width 24 height 4
type input "0"
click at [59, 330] on input "0" at bounding box center [60, 338] width 18 height 18
type input "10"
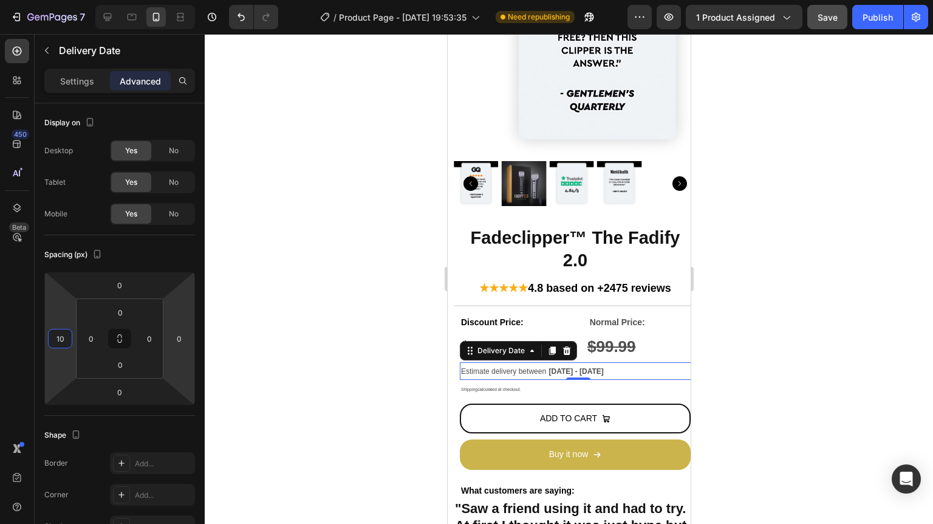
click at [814, 441] on div at bounding box center [569, 279] width 728 height 490
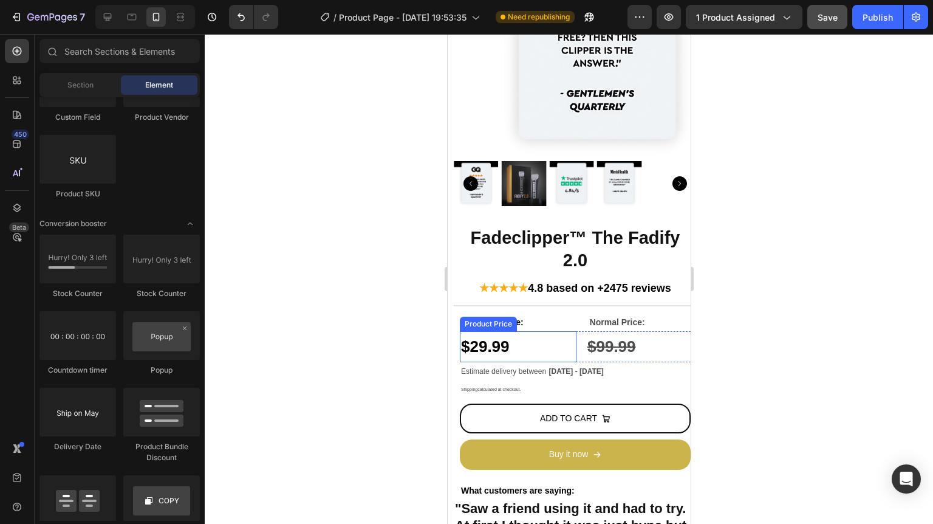
click at [572, 349] on div "$29.99" at bounding box center [517, 346] width 117 height 31
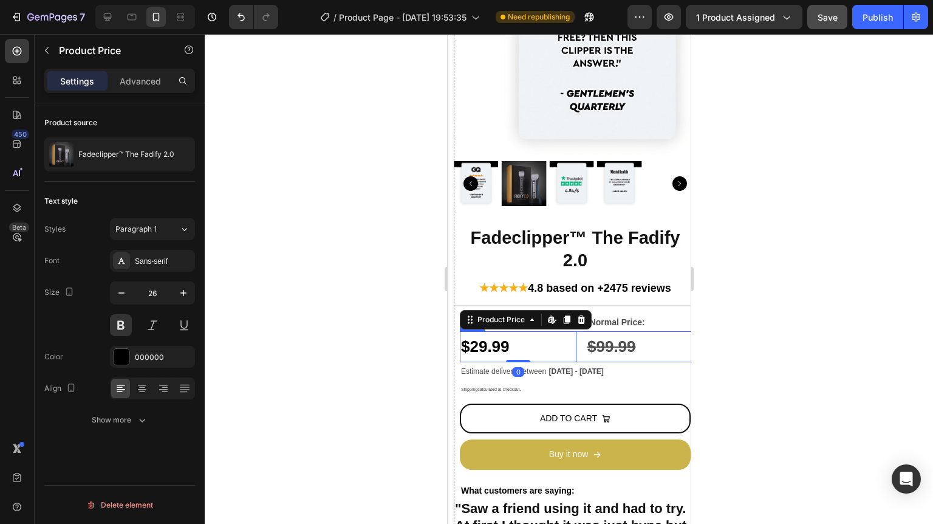
click at [577, 349] on div "$29.99 Product Price Edit content in Shopify 0 Product Price Edit content in Sh…" at bounding box center [580, 346] width 243 height 31
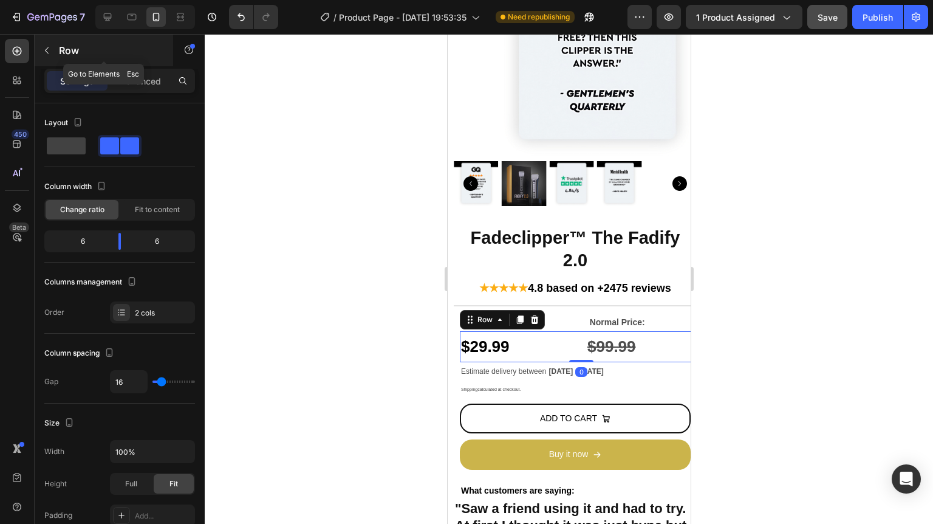
click at [60, 49] on p "Row" at bounding box center [110, 50] width 103 height 15
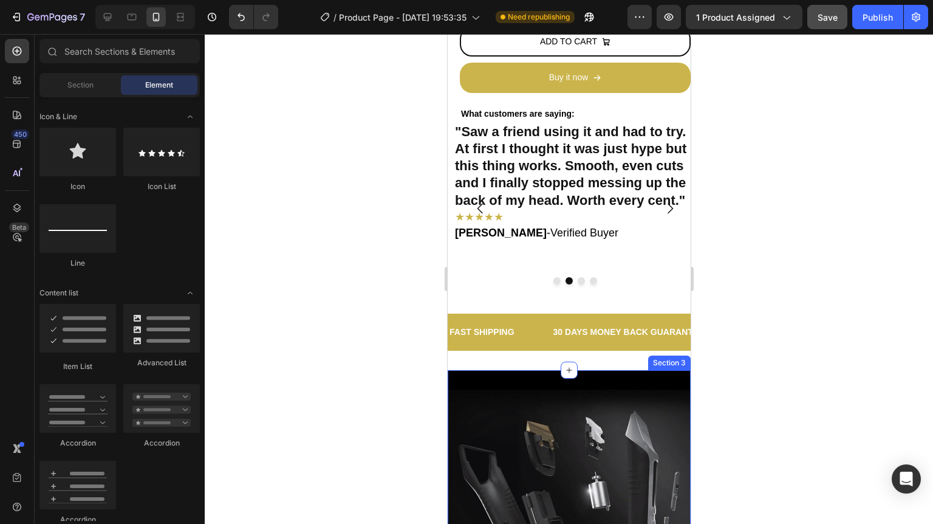
scroll to position [583, 0]
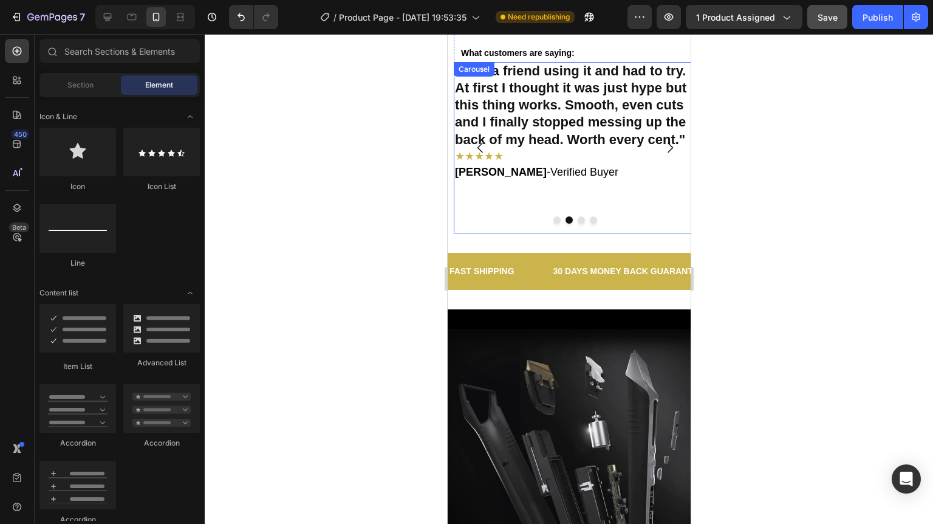
click at [477, 216] on div at bounding box center [574, 219] width 243 height 7
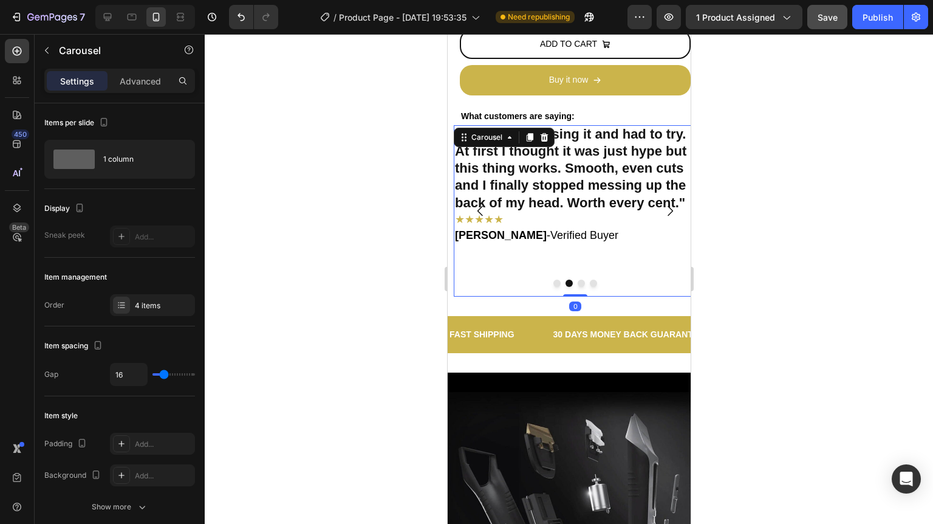
scroll to position [437, 0]
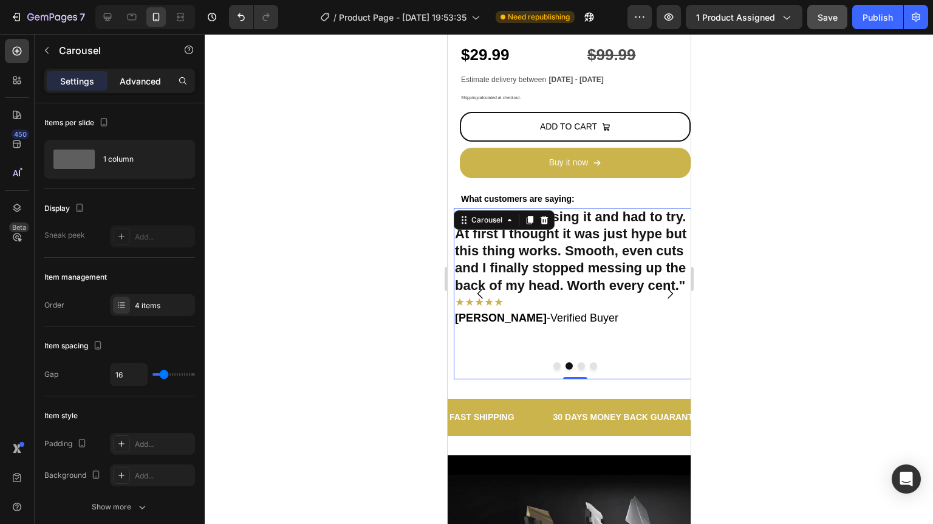
click at [138, 79] on p "Advanced" at bounding box center [140, 81] width 41 height 13
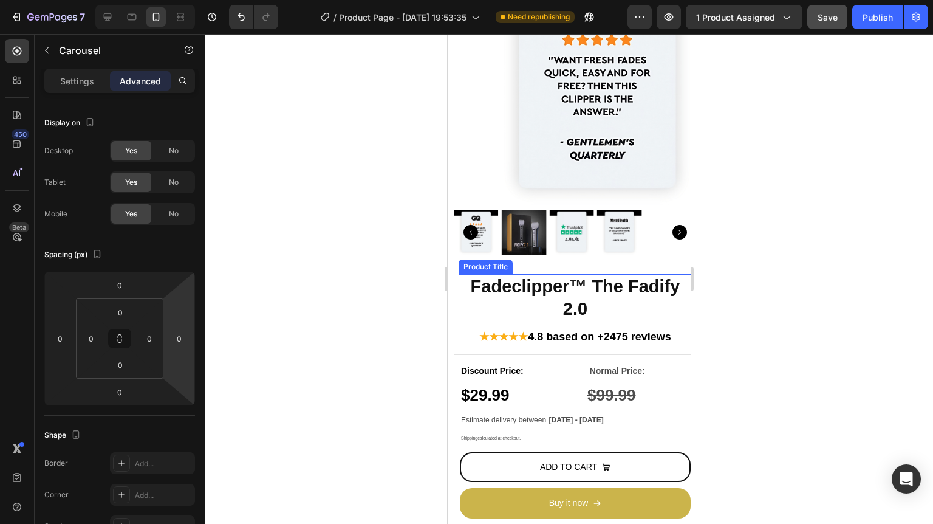
scroll to position [0, 0]
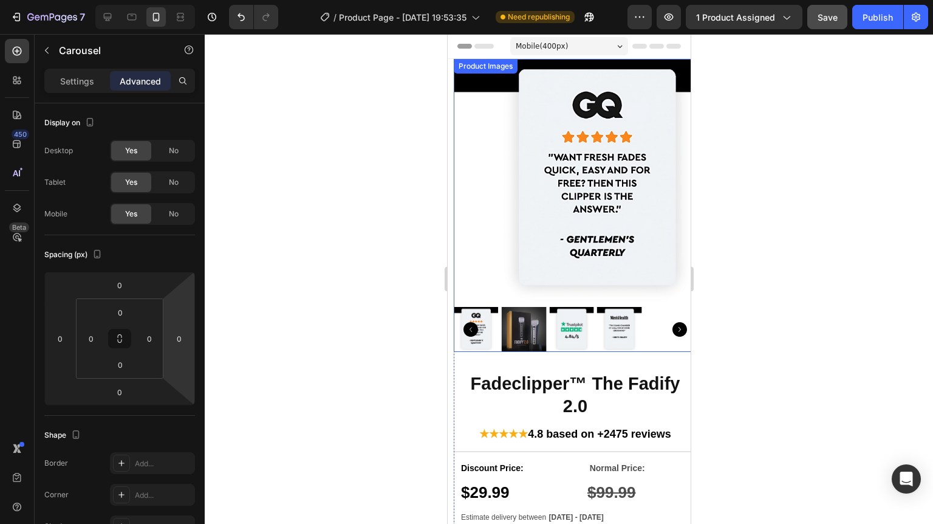
click at [475, 208] on img at bounding box center [596, 180] width 243 height 243
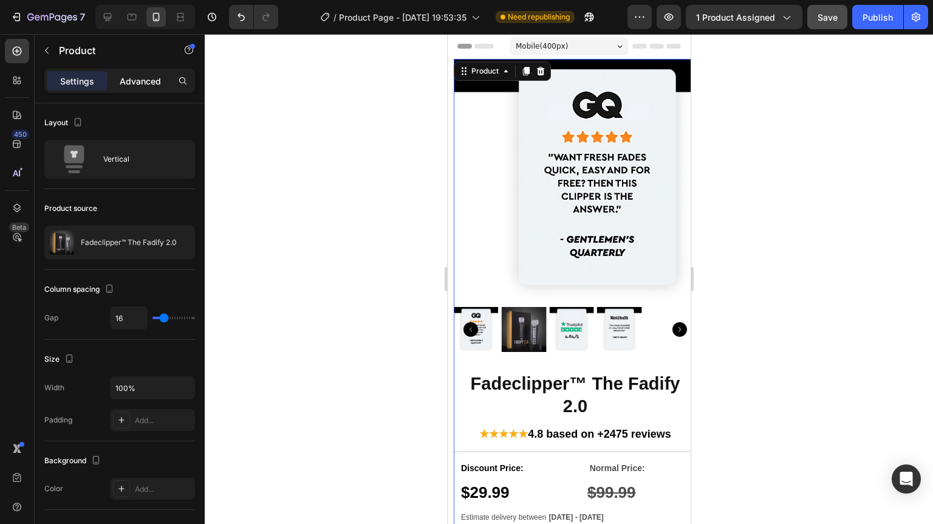
click at [123, 76] on p "Advanced" at bounding box center [140, 81] width 41 height 13
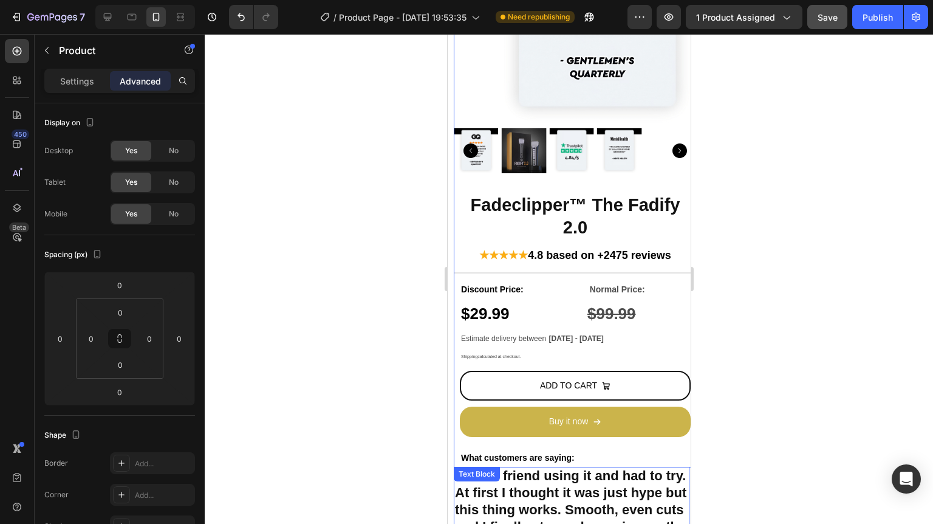
scroll to position [340, 0]
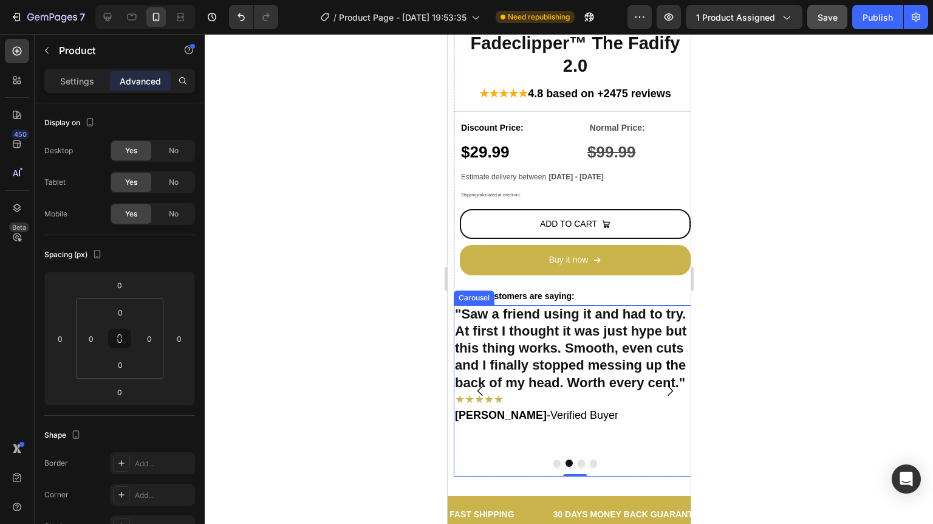
click at [662, 383] on icon "Carousel Next Arrow" at bounding box center [669, 390] width 15 height 15
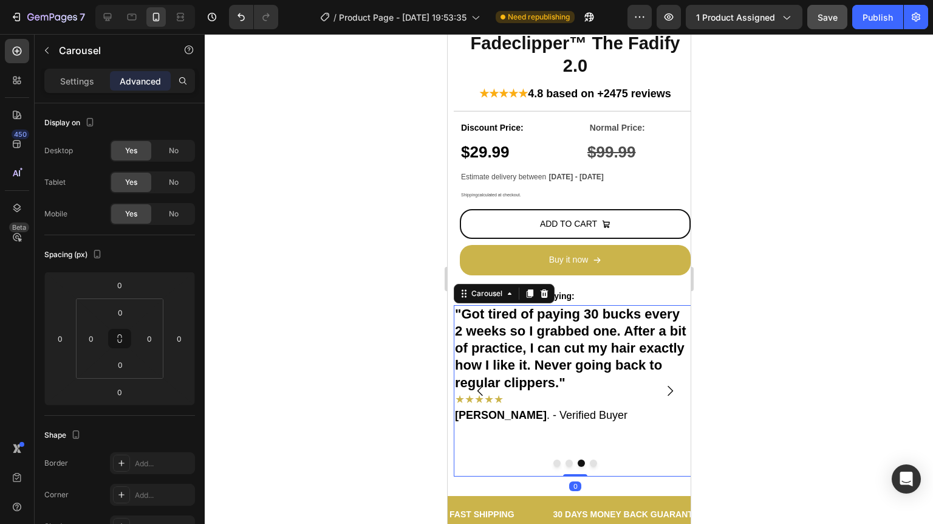
click at [480, 386] on icon "Carousel Back Arrow" at bounding box center [479, 391] width 5 height 10
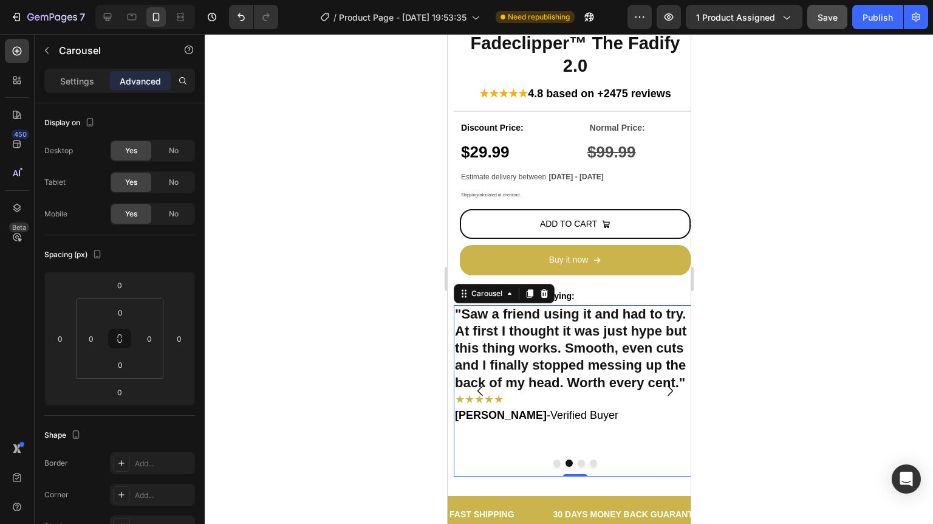
click at [640, 463] on div ""Saw a friend using it and had to try. At first I thought it was just hype but …" at bounding box center [571, 390] width 236 height 171
click at [182, 342] on input "0" at bounding box center [179, 338] width 18 height 18
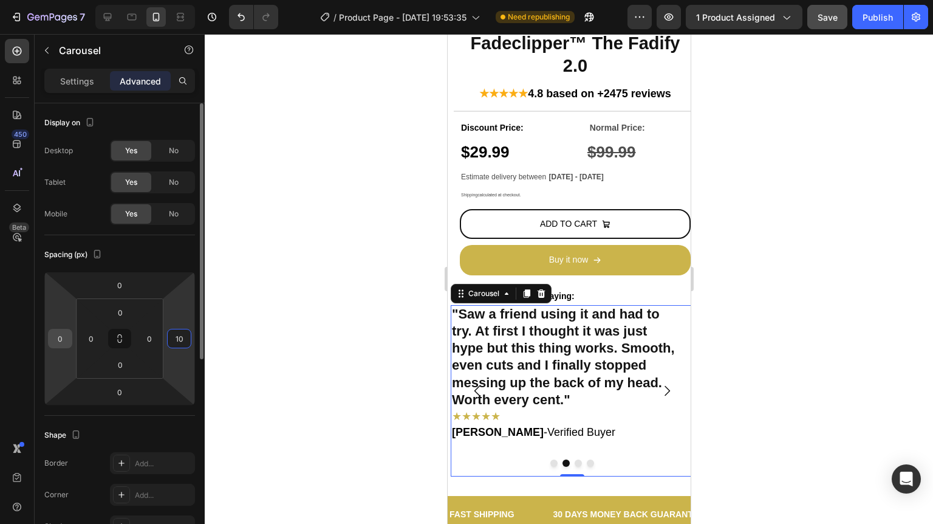
type input "10"
click at [65, 340] on input "0" at bounding box center [60, 338] width 18 height 18
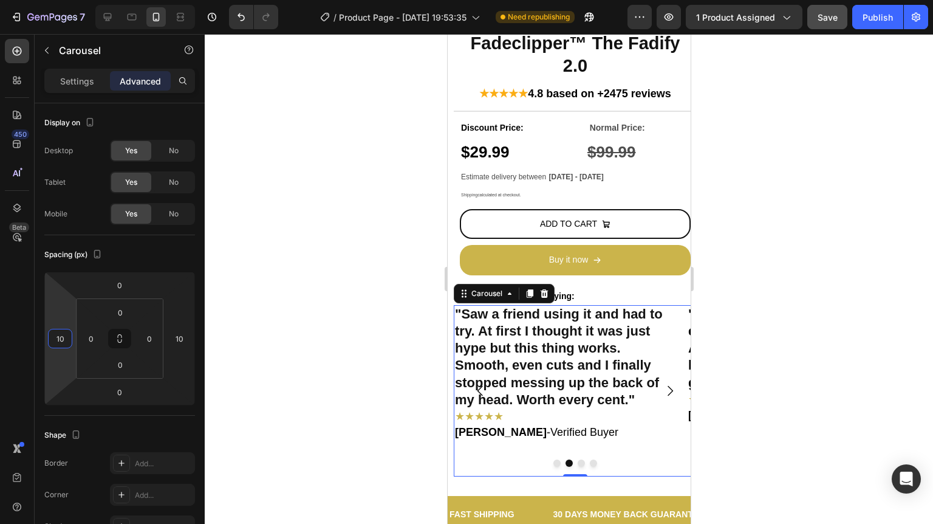
type input "10"
click at [664, 381] on button "Carousel Next Arrow" at bounding box center [669, 391] width 34 height 34
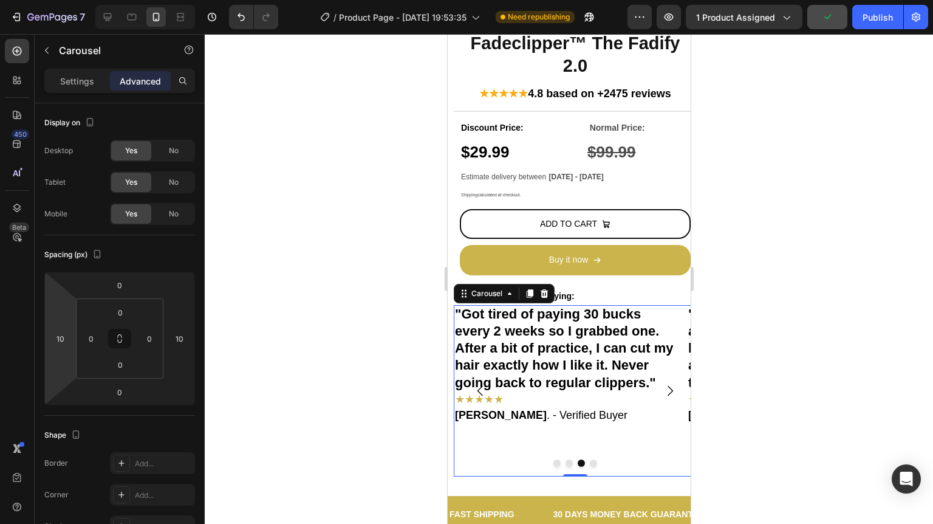
click at [664, 383] on icon "Carousel Next Arrow" at bounding box center [669, 390] width 15 height 15
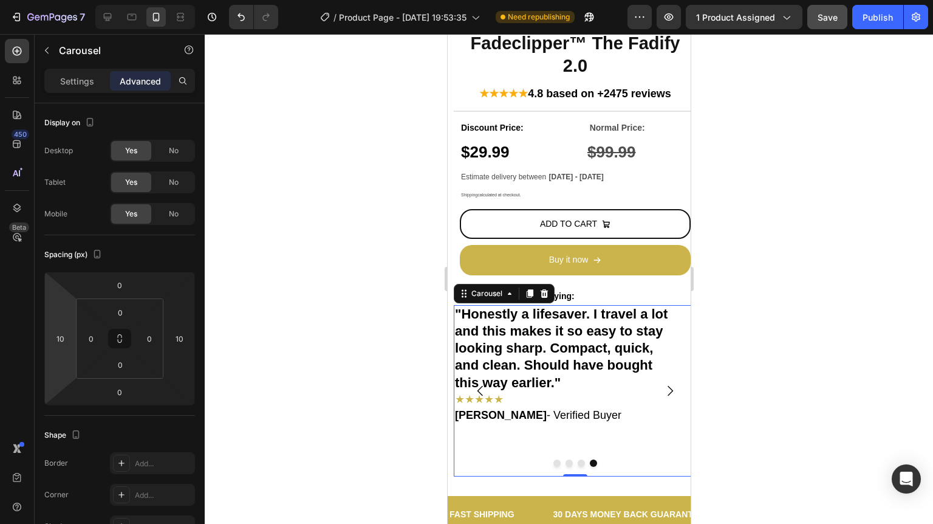
click at [664, 383] on icon "Carousel Next Arrow" at bounding box center [669, 390] width 15 height 15
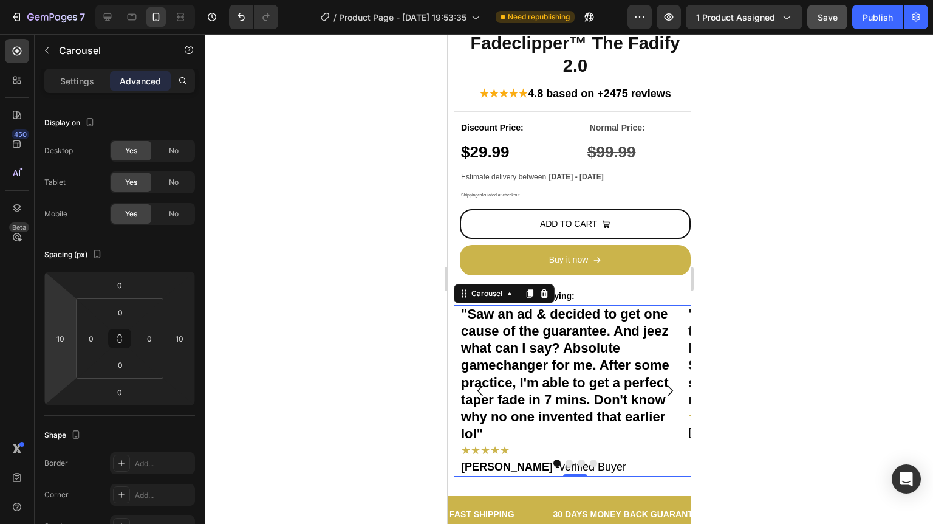
click at [765, 342] on div at bounding box center [569, 279] width 728 height 490
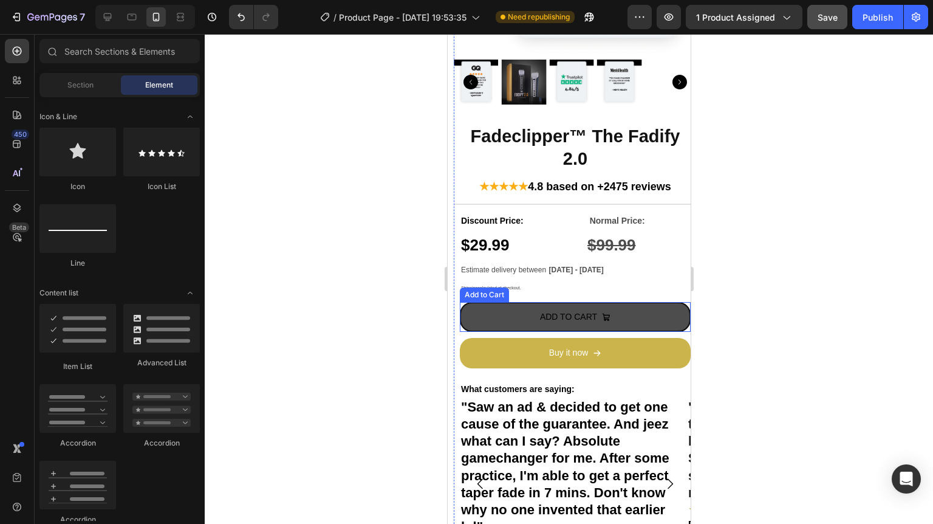
scroll to position [0, 0]
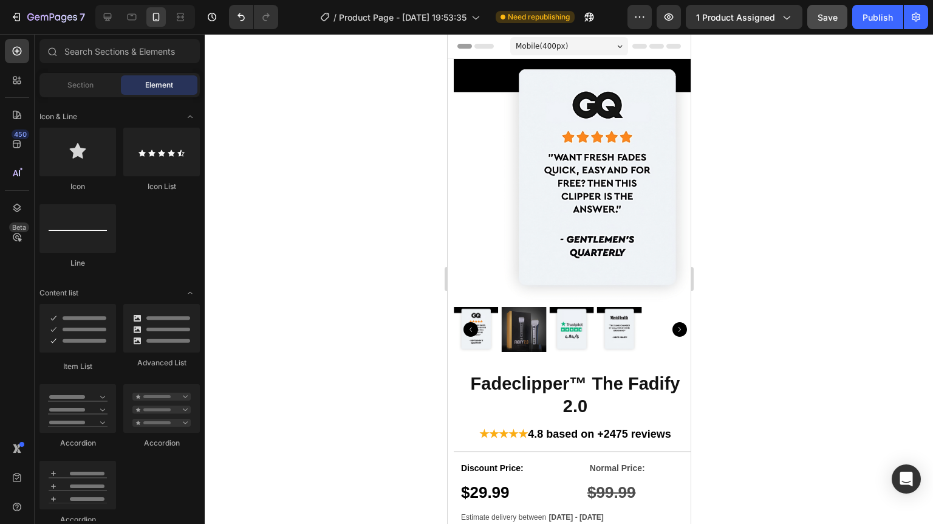
click at [818, 13] on span "Save" at bounding box center [828, 17] width 20 height 10
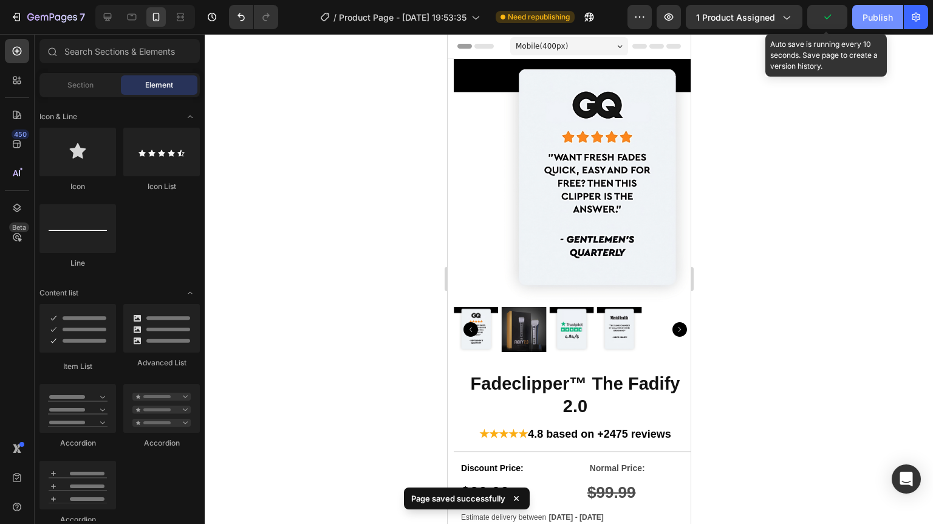
click at [899, 9] on button "Publish" at bounding box center [877, 17] width 51 height 24
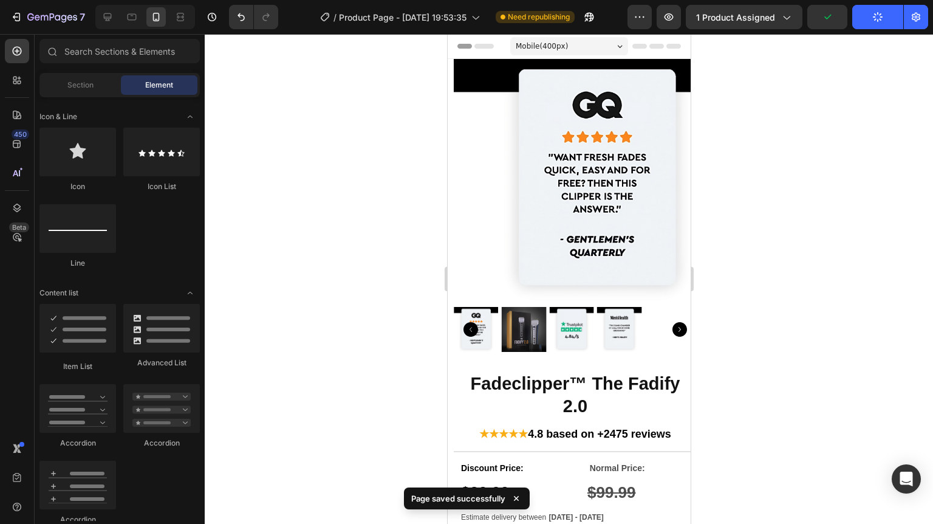
click at [574, 40] on div "Mobile ( 400 px)" at bounding box center [569, 46] width 118 height 18
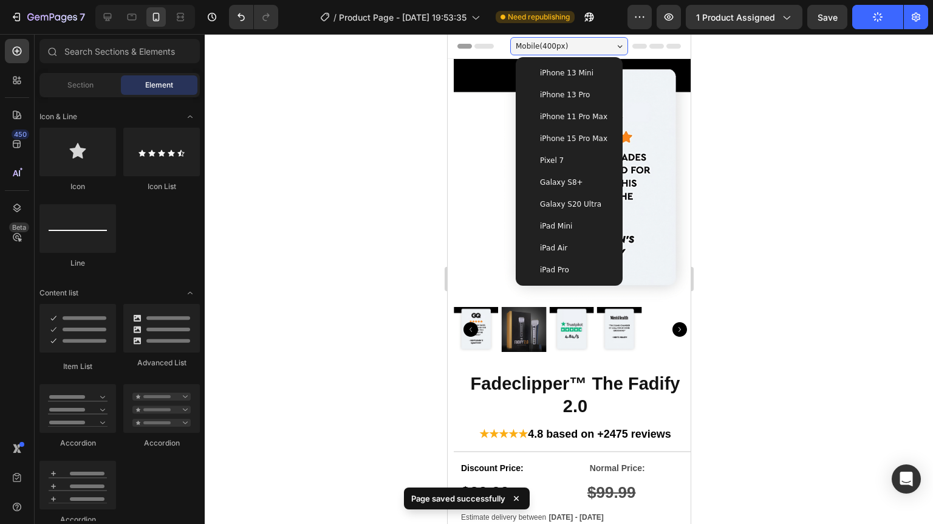
click at [574, 44] on div "Mobile ( 400 px)" at bounding box center [569, 46] width 118 height 18
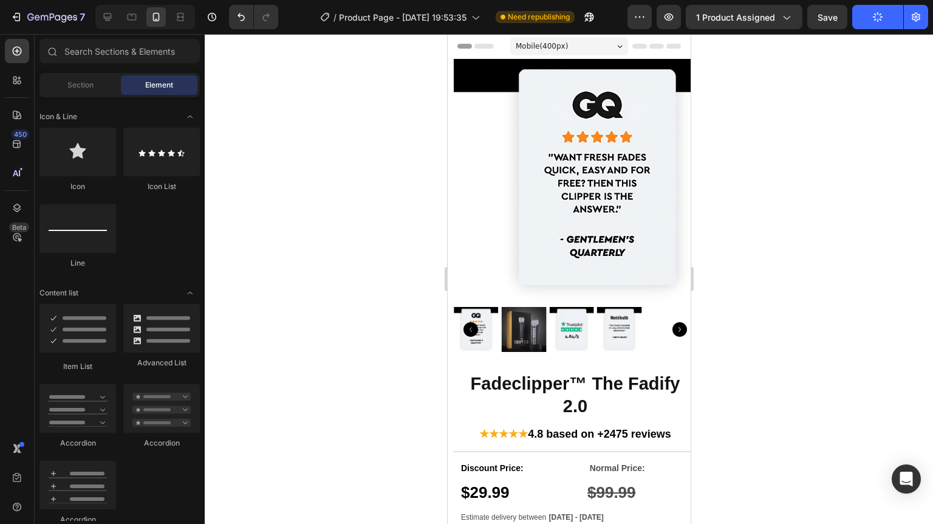
click at [481, 46] on span "Header" at bounding box center [483, 46] width 27 height 12
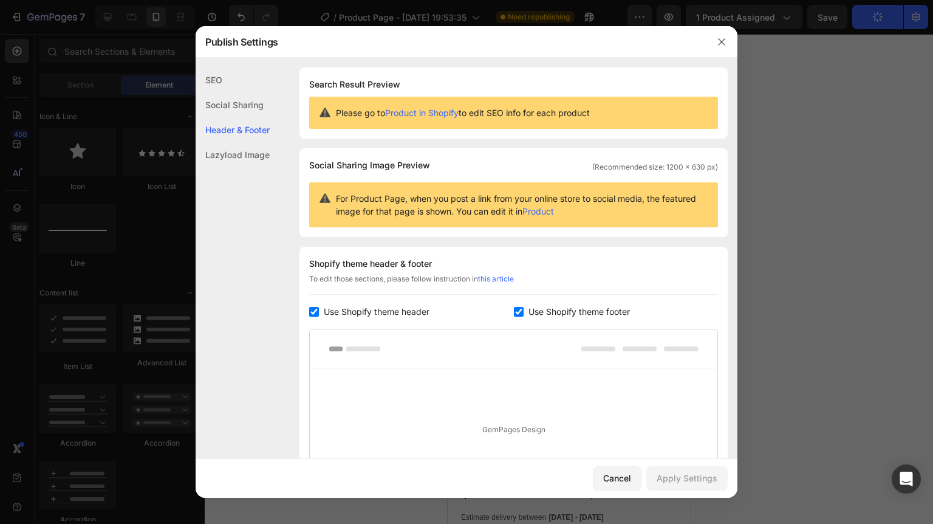
scroll to position [171, 0]
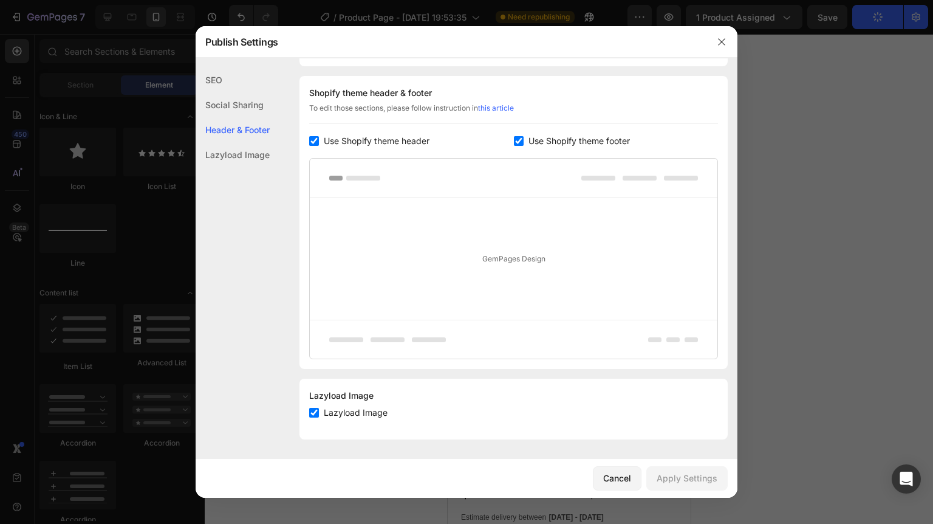
click at [391, 137] on span "Use Shopify theme header" at bounding box center [377, 141] width 106 height 15
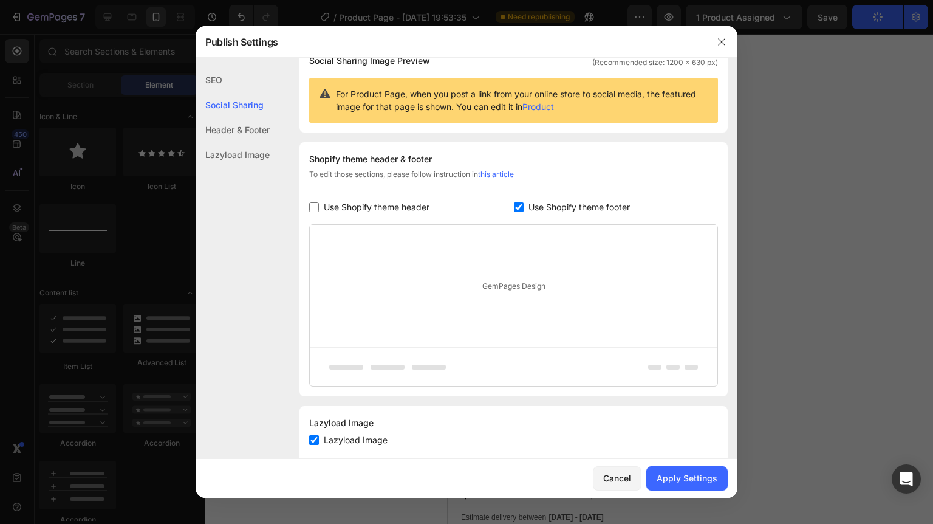
scroll to position [83, 0]
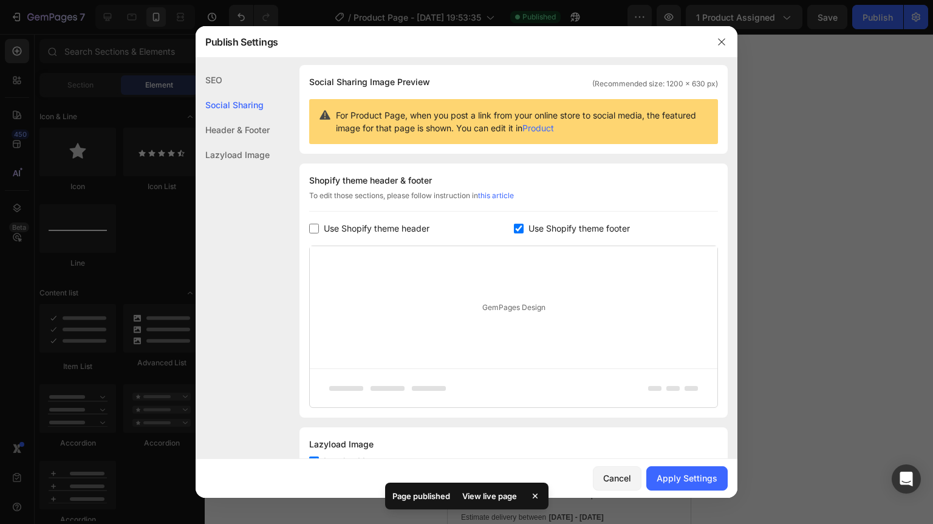
click at [390, 230] on span "Use Shopify theme header" at bounding box center [377, 228] width 106 height 15
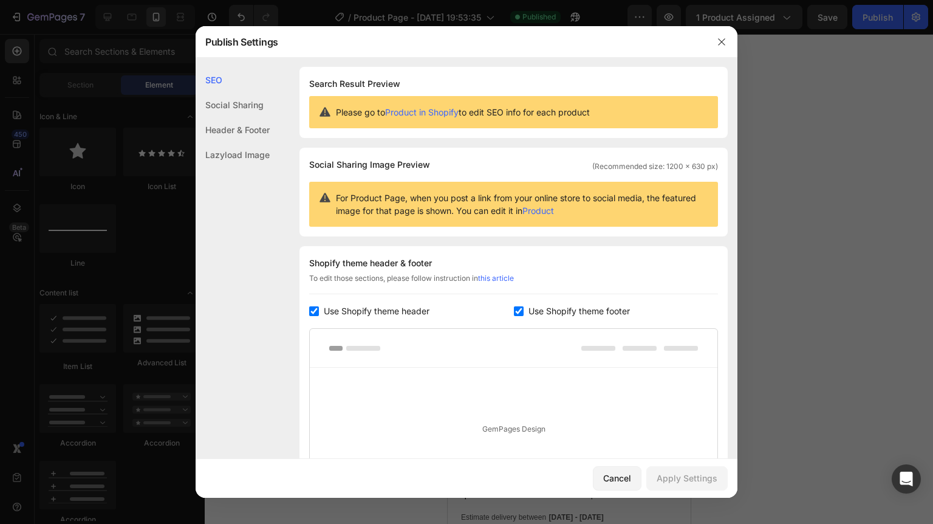
scroll to position [0, 0]
click at [374, 314] on span "Use Shopify theme header" at bounding box center [377, 311] width 106 height 15
checkbox input "false"
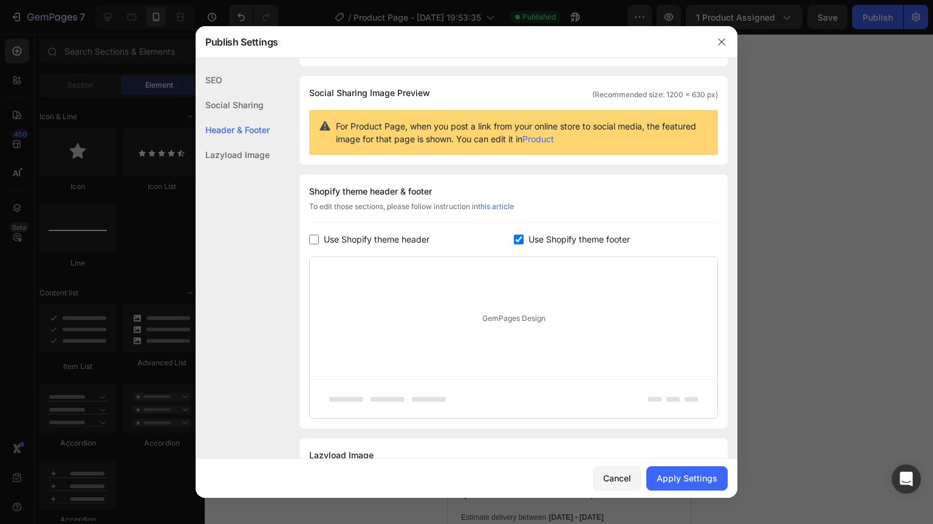
scroll to position [97, 0]
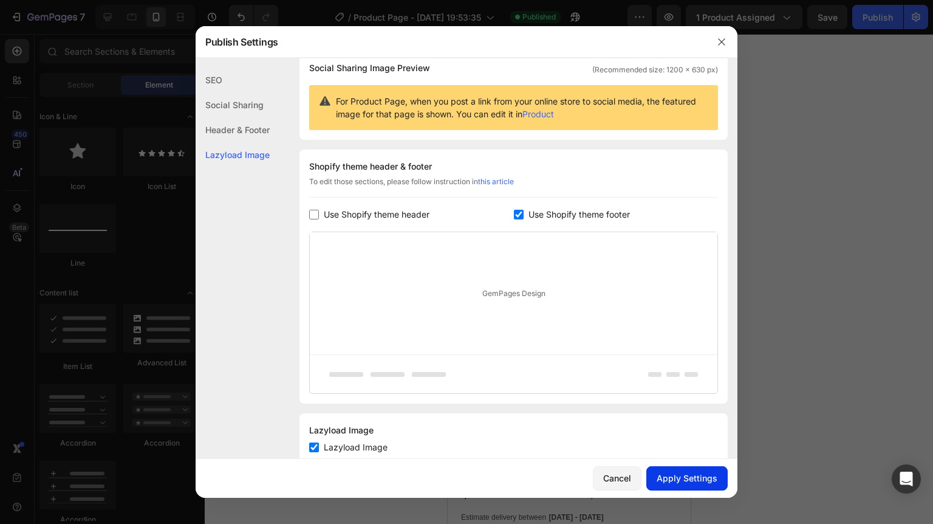
click at [683, 471] on div "Apply Settings" at bounding box center [687, 477] width 61 height 13
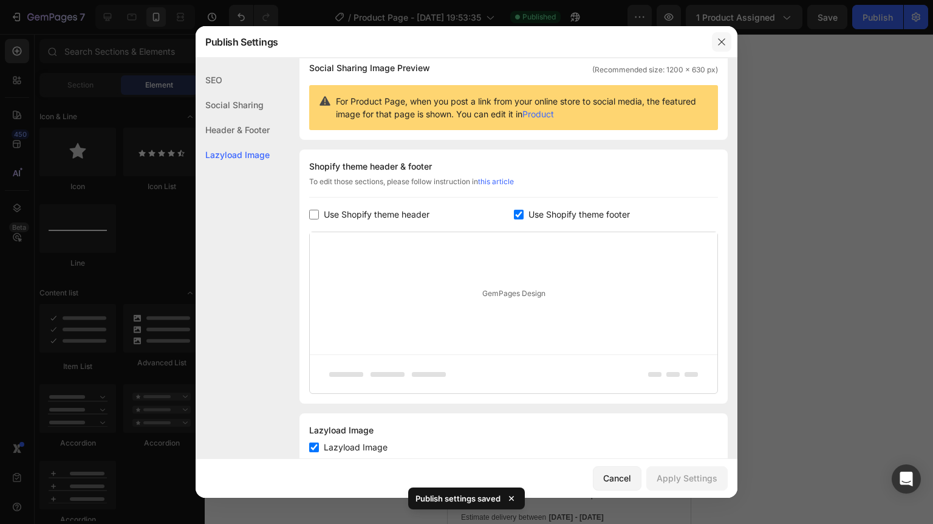
click at [718, 40] on icon "button" at bounding box center [722, 42] width 10 height 10
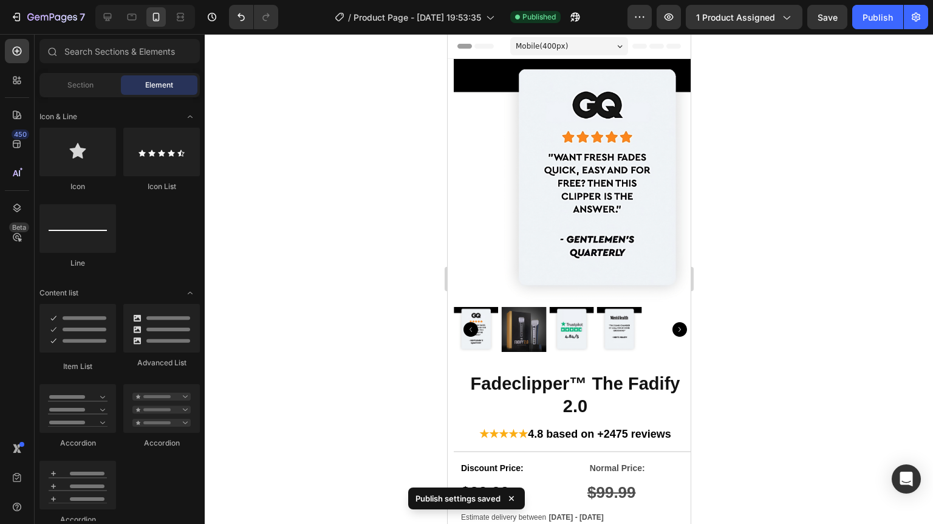
click at [471, 42] on span "Header" at bounding box center [483, 46] width 27 height 12
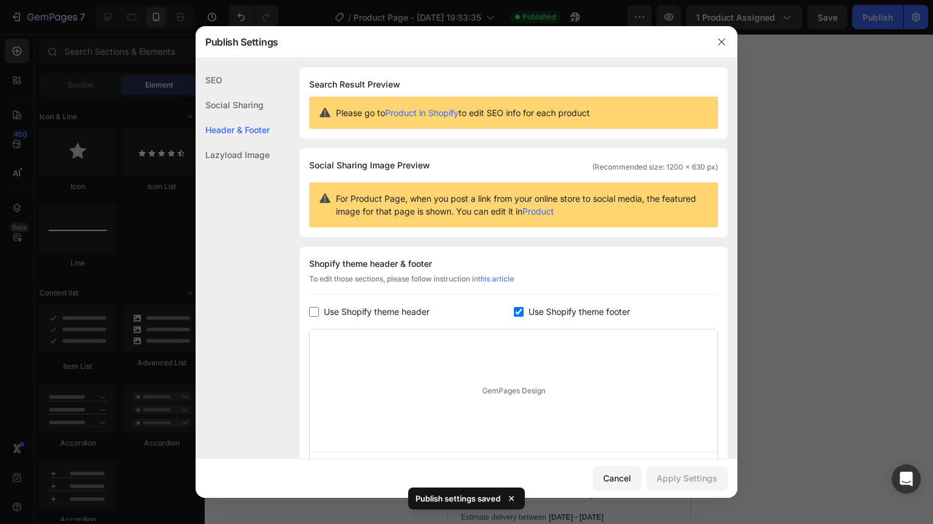
scroll to position [132, 0]
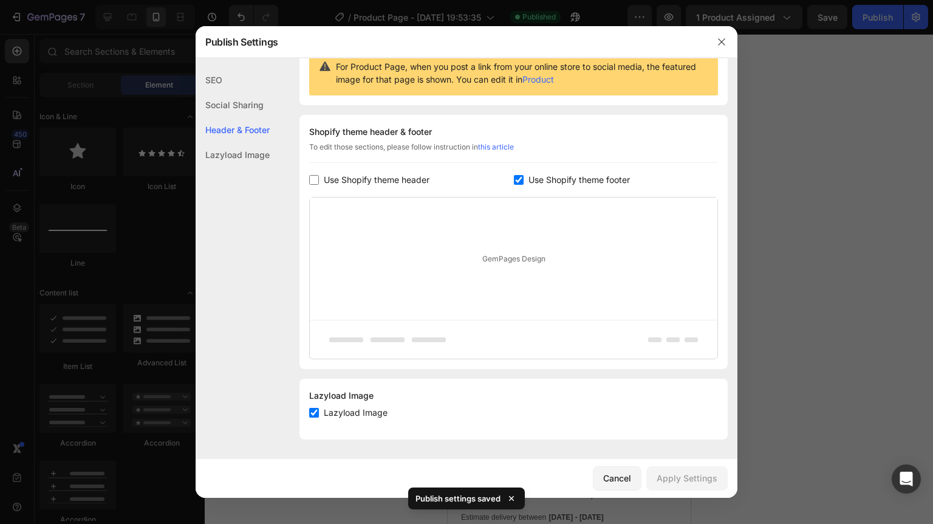
click at [526, 249] on div "GemPages Design" at bounding box center [514, 258] width 408 height 122
click at [248, 128] on div "Header & Footer" at bounding box center [233, 129] width 74 height 25
click at [505, 148] on link "this article" at bounding box center [496, 146] width 36 height 9
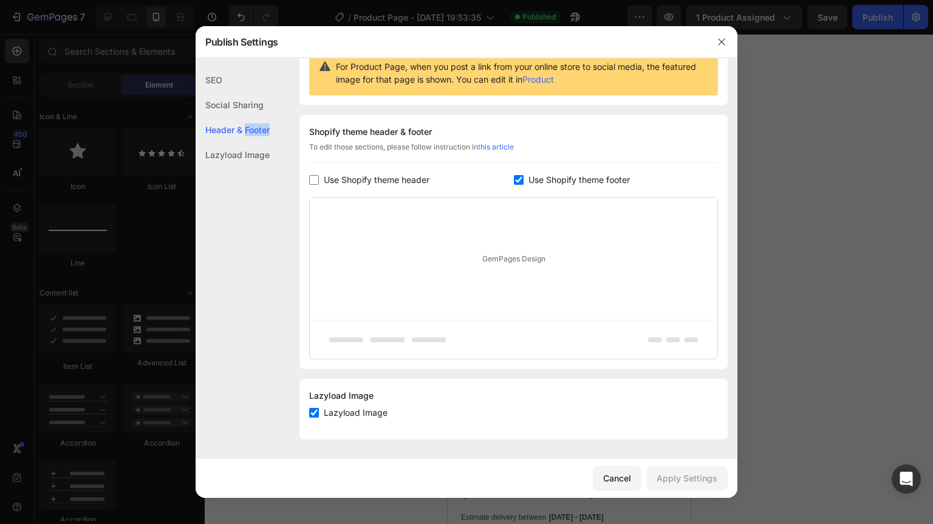
click at [348, 180] on span "Use Shopify theme header" at bounding box center [377, 179] width 106 height 15
checkbox input "true"
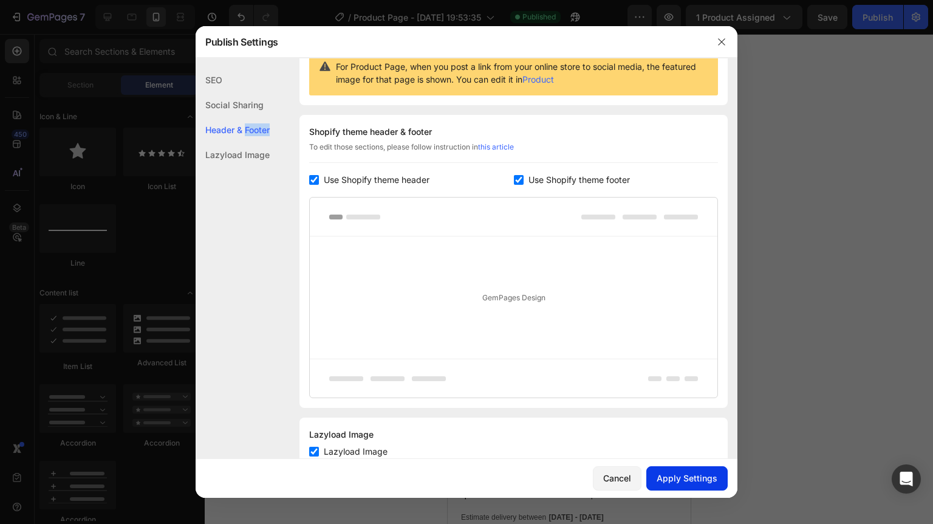
click at [705, 481] on div "Apply Settings" at bounding box center [687, 477] width 61 height 13
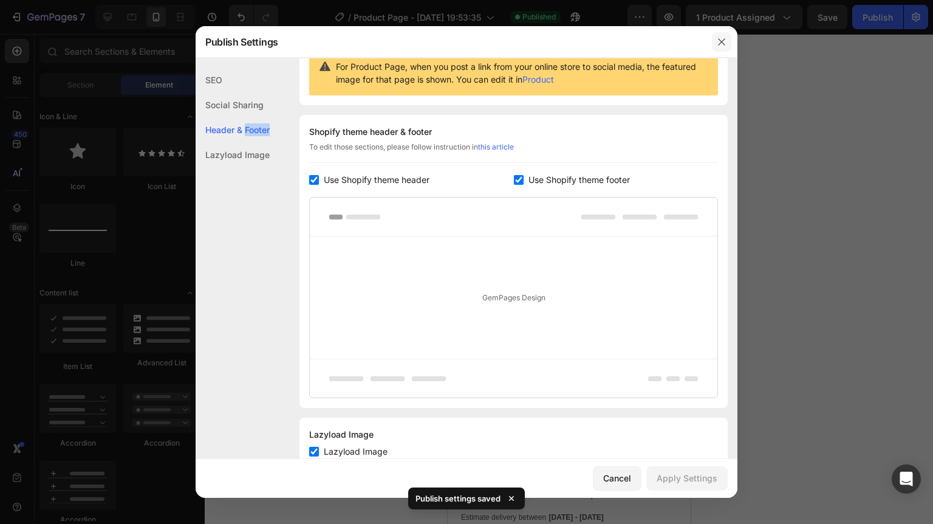
click at [714, 43] on button "button" at bounding box center [721, 41] width 19 height 19
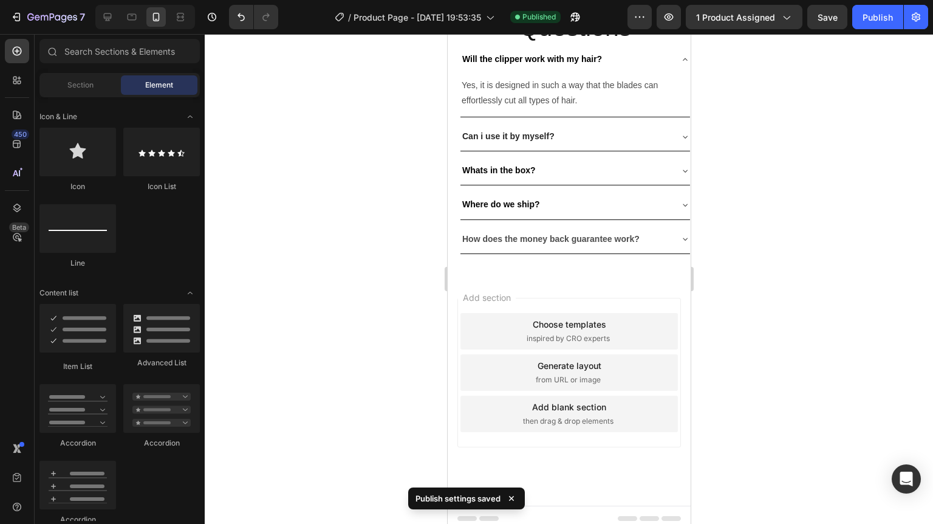
scroll to position [3549, 0]
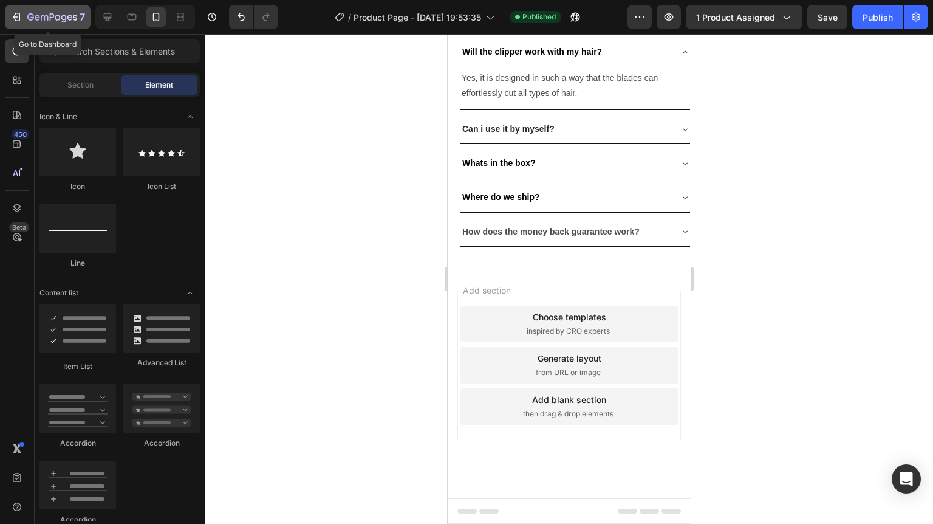
click at [35, 17] on icon "button" at bounding box center [37, 17] width 5 height 5
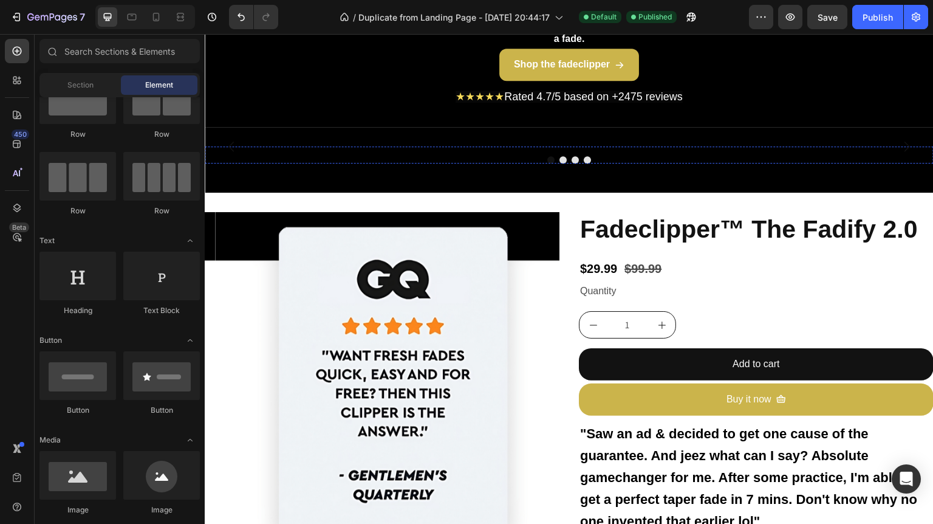
scroll to position [486, 0]
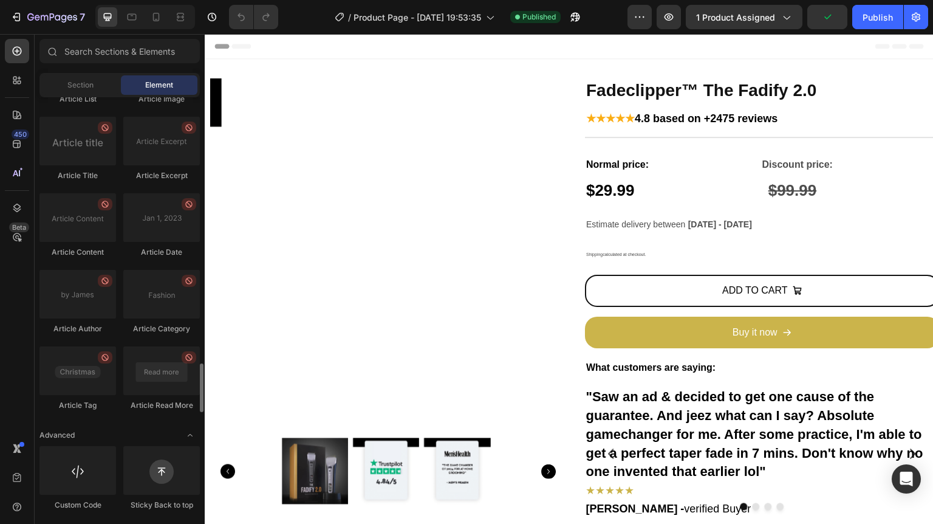
scroll to position [3257, 0]
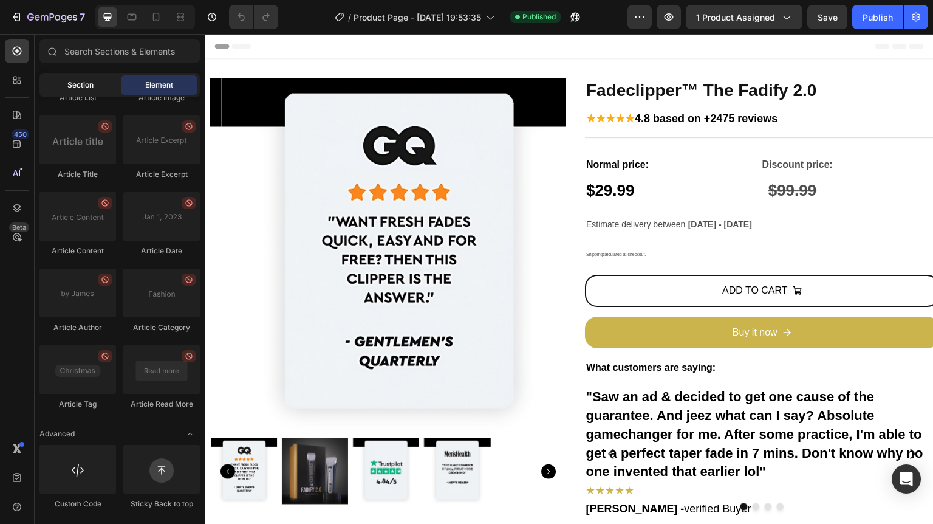
click at [87, 89] on span "Section" at bounding box center [80, 85] width 26 height 11
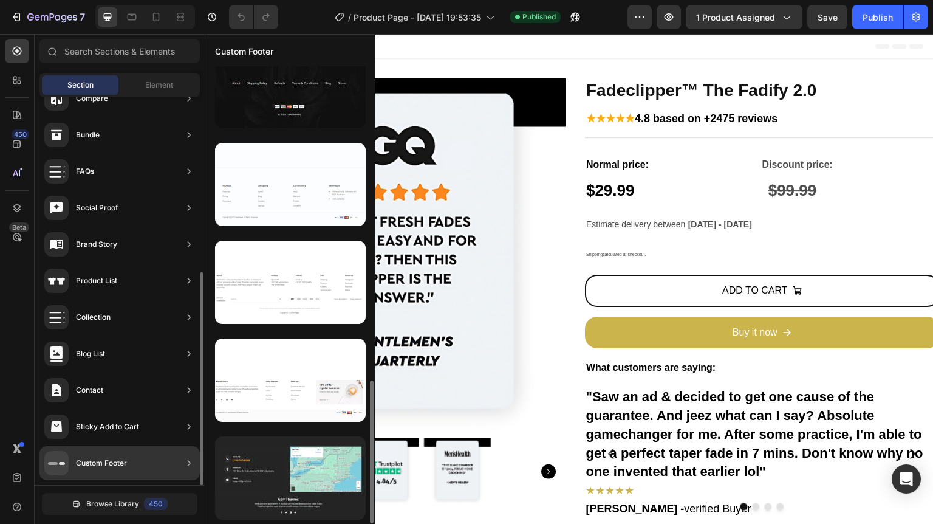
scroll to position [24, 0]
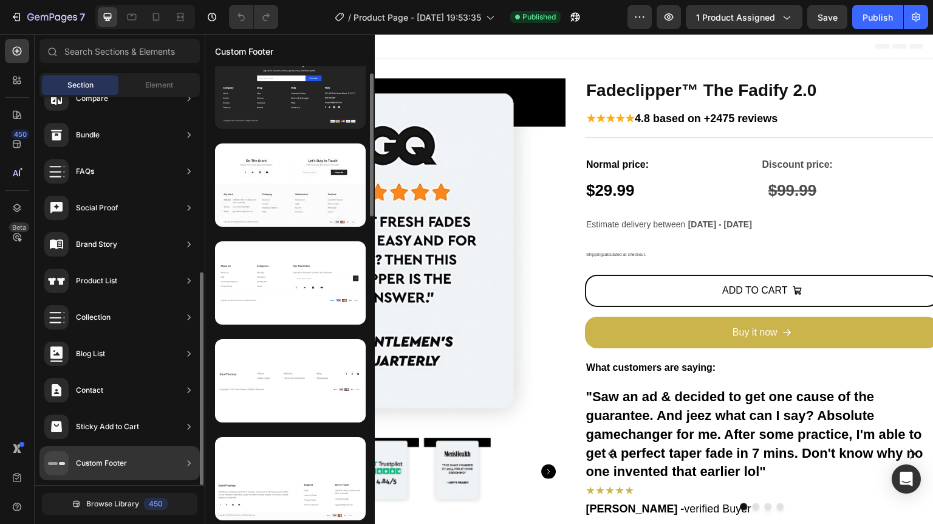
click at [160, 470] on div "Custom Footer" at bounding box center [119, 463] width 160 height 34
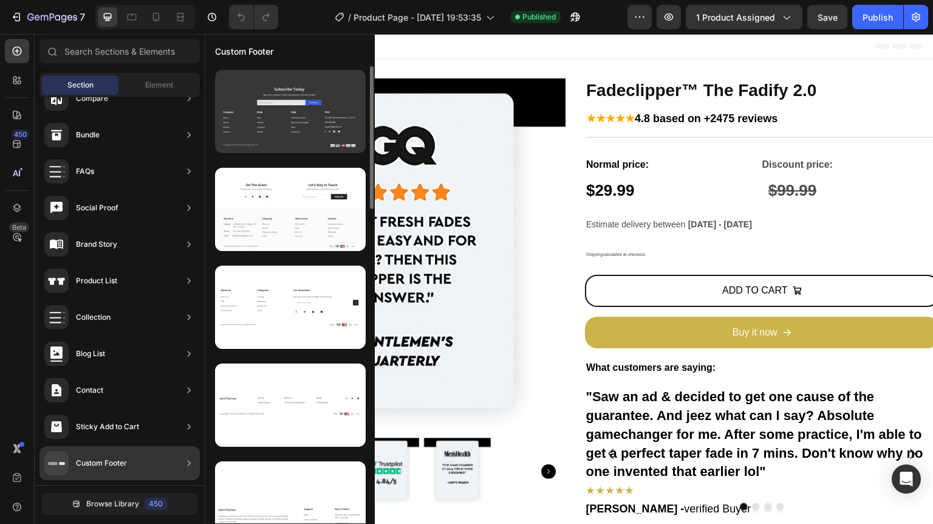
click at [307, 119] on div at bounding box center [290, 111] width 151 height 83
click at [293, 112] on div at bounding box center [290, 111] width 151 height 83
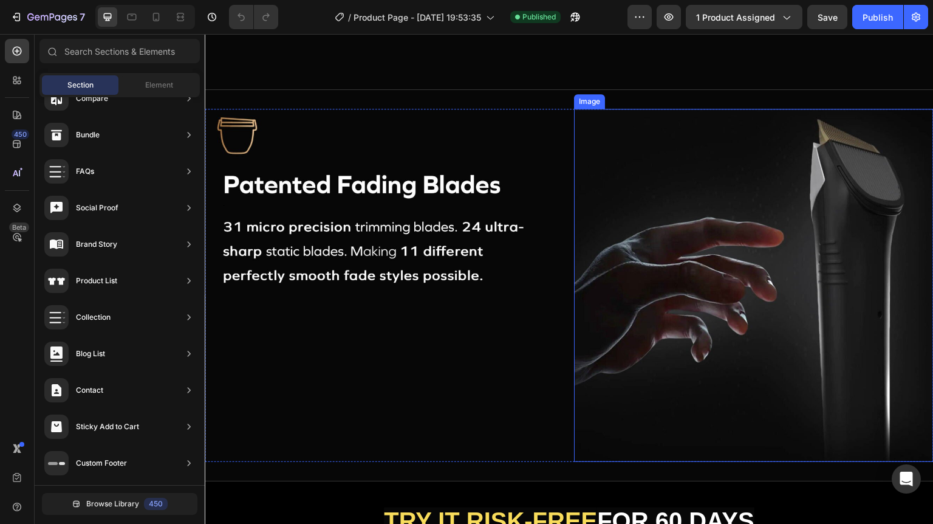
scroll to position [1069, 0]
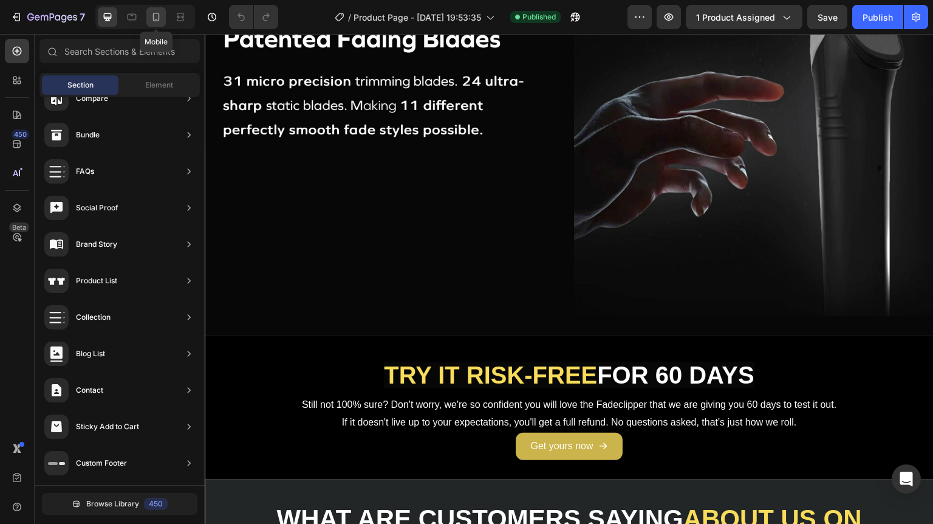
click at [157, 16] on icon at bounding box center [156, 17] width 12 height 12
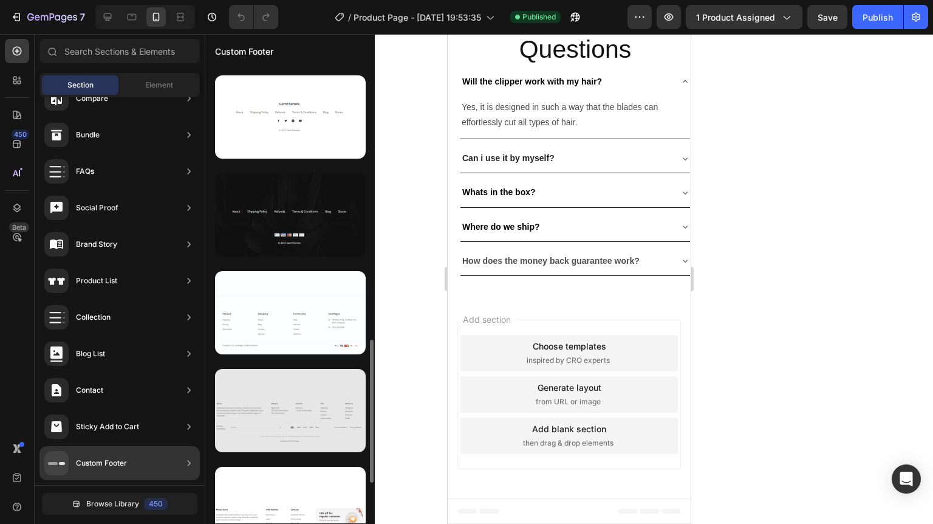
scroll to position [1003, 0]
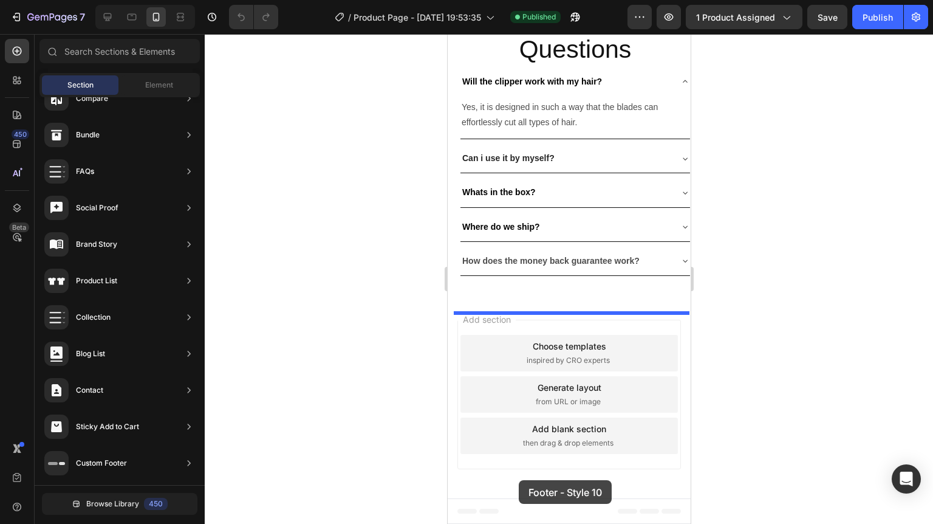
drag, startPoint x: 711, startPoint y: 490, endPoint x: 518, endPoint y: 480, distance: 192.8
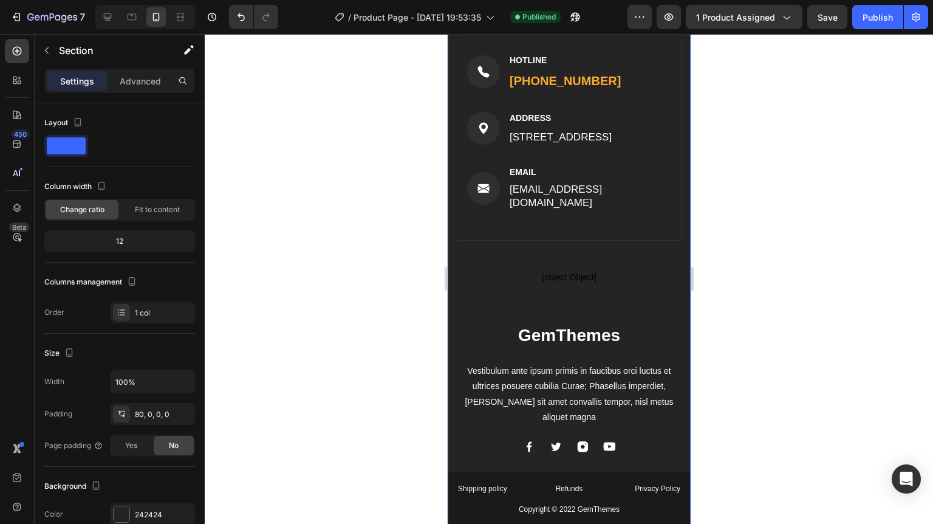
scroll to position [3440, 0]
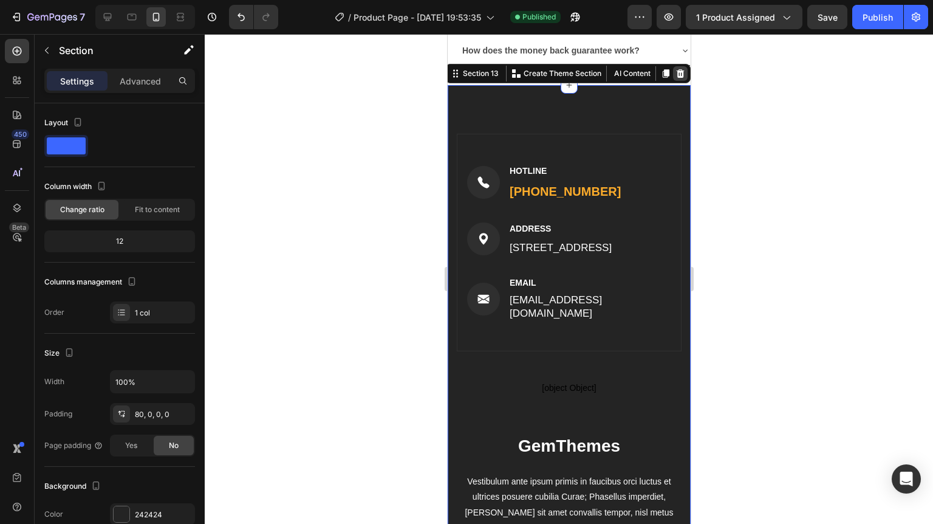
click at [676, 69] on icon at bounding box center [680, 73] width 8 height 9
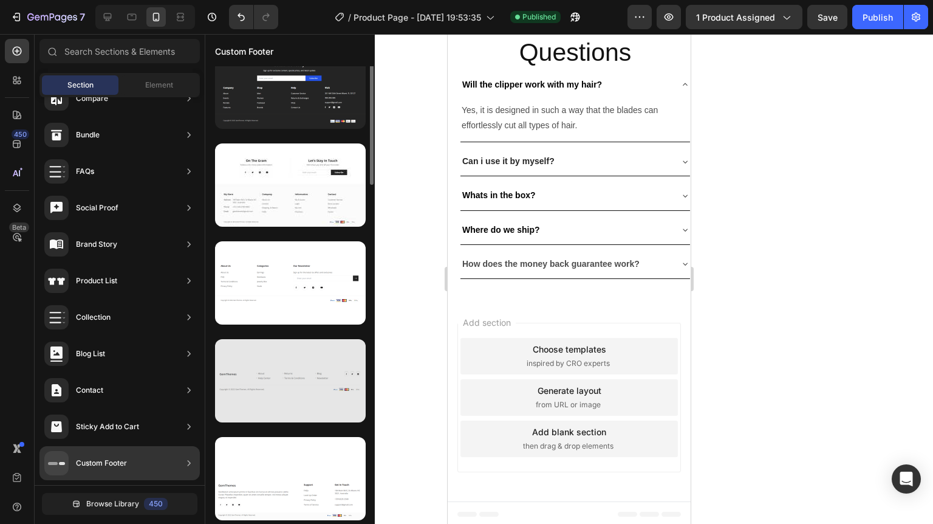
scroll to position [0, 0]
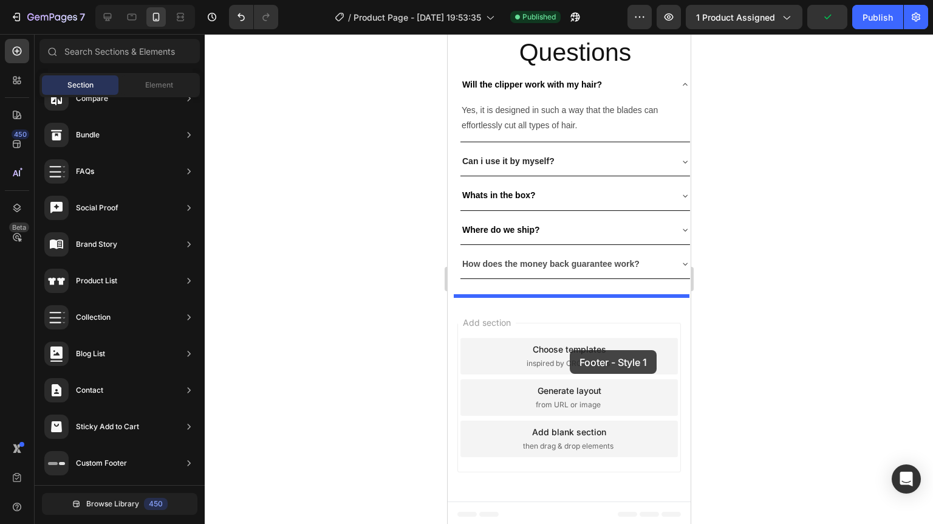
drag, startPoint x: 737, startPoint y: 164, endPoint x: 568, endPoint y: 349, distance: 250.7
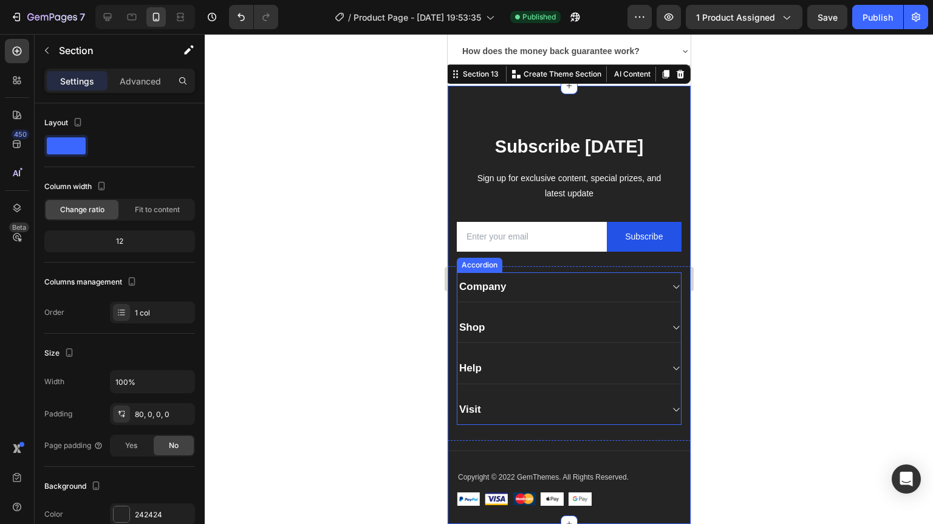
scroll to position [3440, 0]
click at [545, 281] on div "Company" at bounding box center [559, 286] width 204 height 17
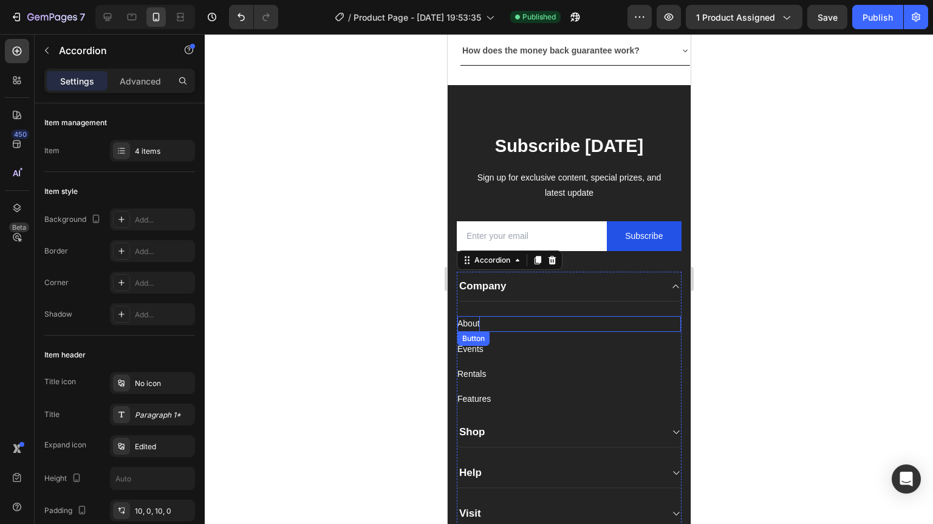
click at [473, 321] on div "About" at bounding box center [468, 323] width 22 height 15
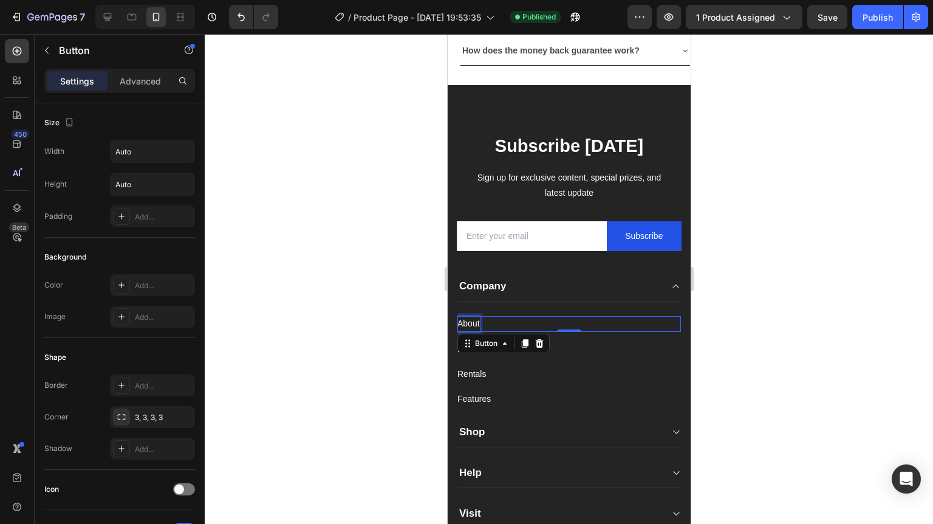
click at [468, 319] on div "About" at bounding box center [468, 323] width 22 height 15
click at [506, 322] on div "About Button 0" at bounding box center [569, 323] width 224 height 15
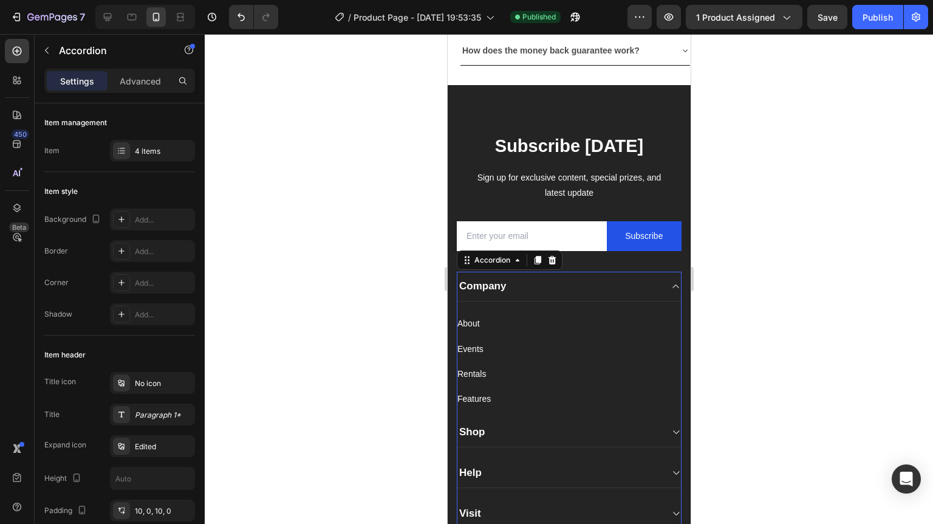
click at [602, 283] on div "Company" at bounding box center [559, 286] width 204 height 17
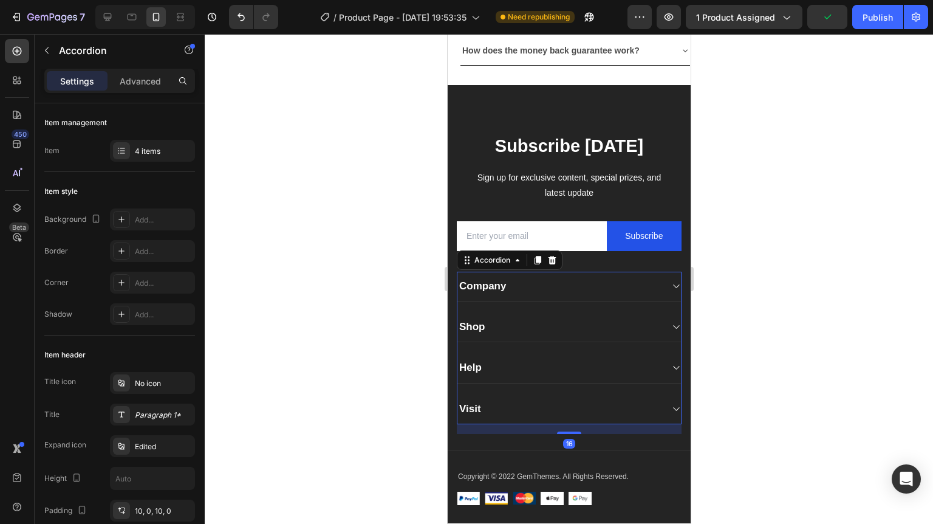
click at [572, 284] on div "Company" at bounding box center [559, 286] width 204 height 17
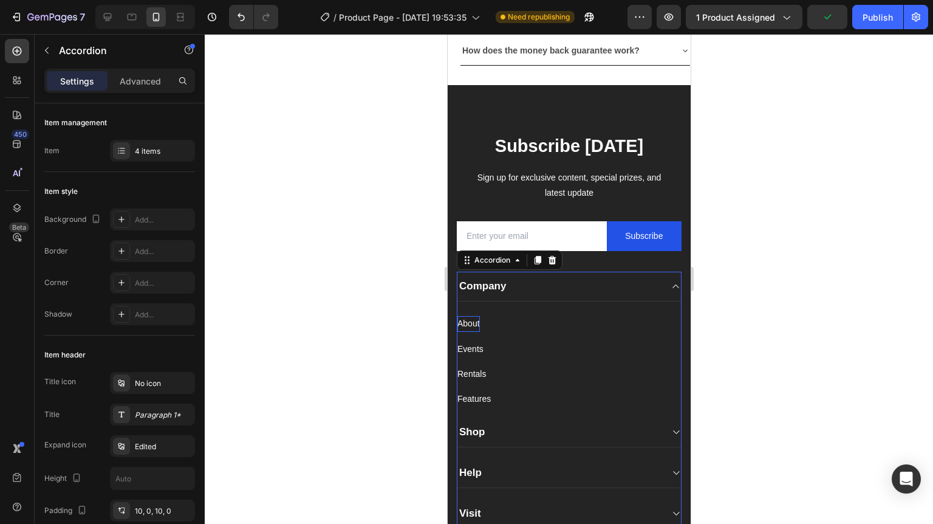
click at [474, 316] on div "About" at bounding box center [468, 323] width 22 height 15
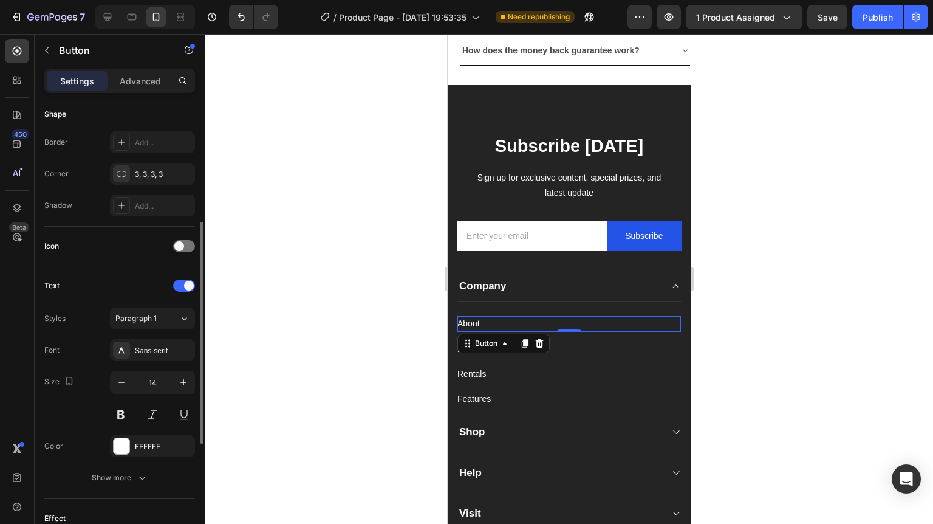
scroll to position [477, 0]
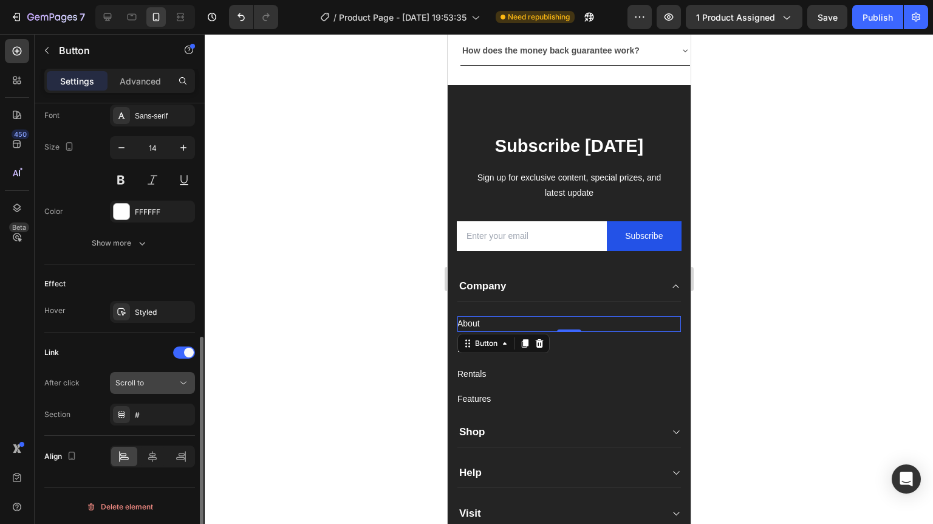
click at [166, 386] on div "Scroll to" at bounding box center [146, 382] width 62 height 11
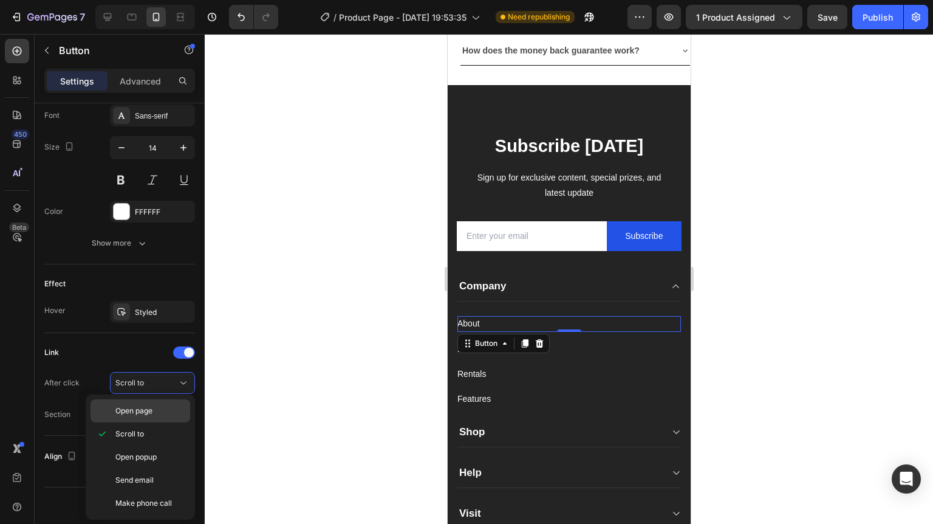
click at [157, 403] on div "Open page" at bounding box center [140, 410] width 100 height 23
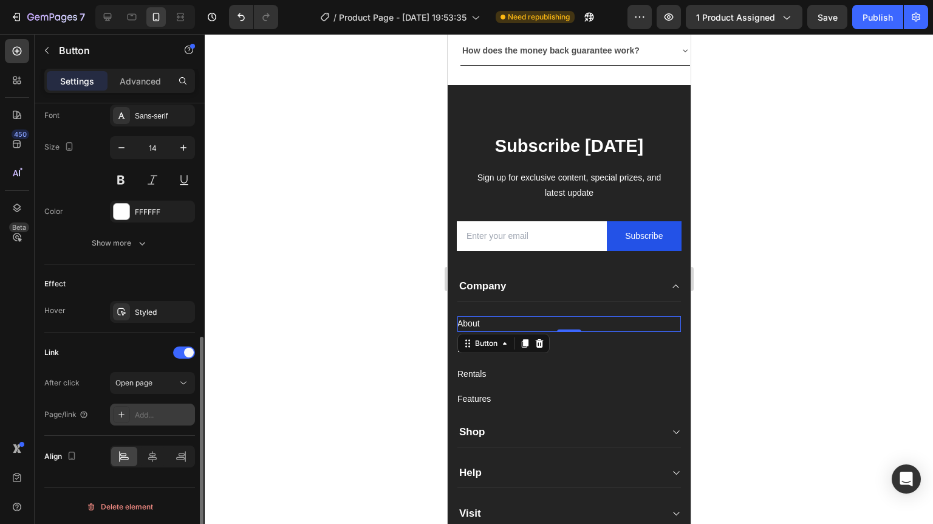
click at [151, 409] on div "Add..." at bounding box center [163, 414] width 57 height 11
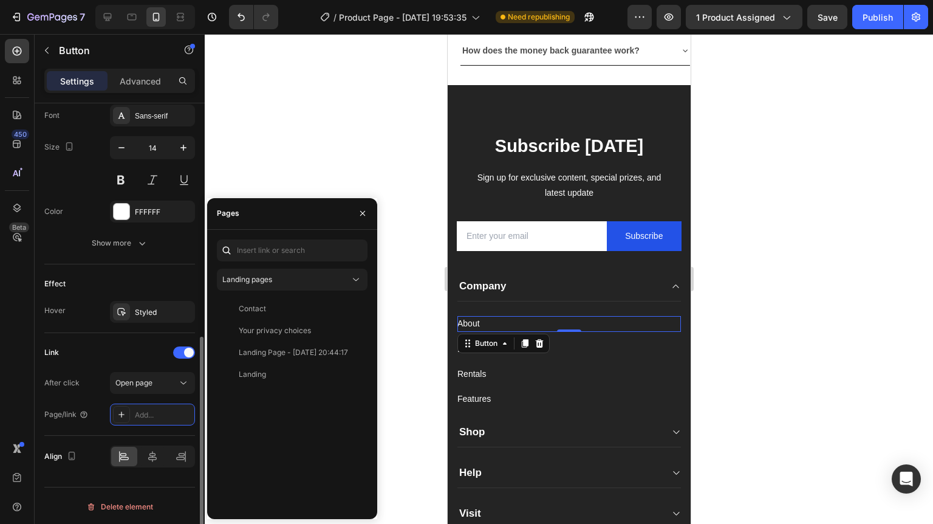
click at [97, 350] on div "Link" at bounding box center [119, 352] width 151 height 19
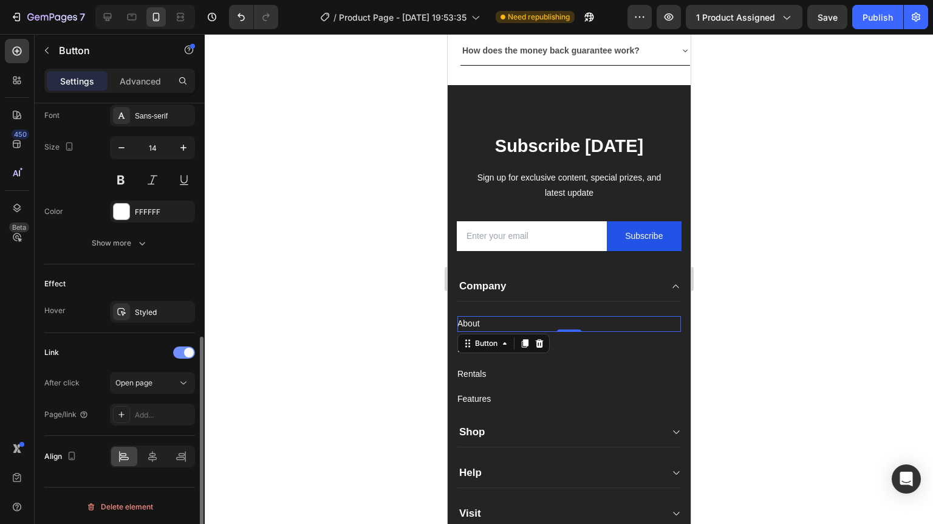
click at [189, 350] on span at bounding box center [189, 352] width 10 height 10
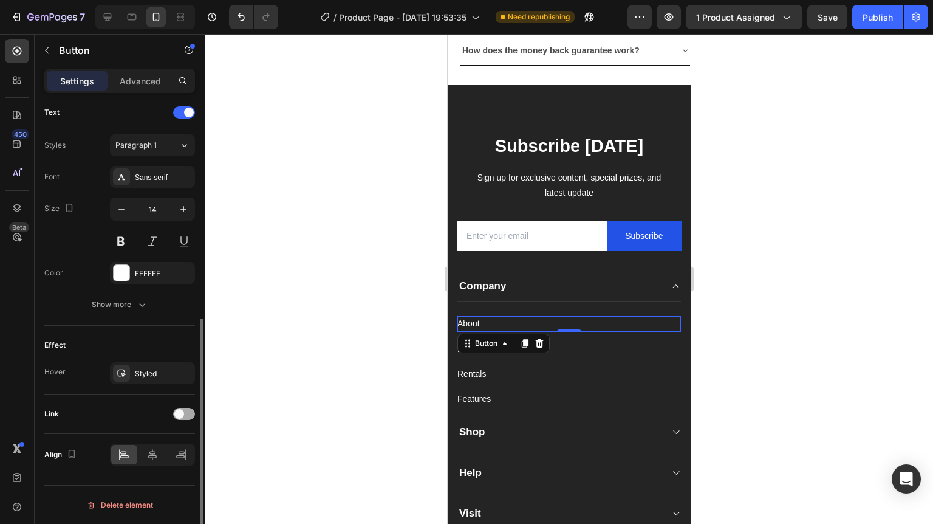
scroll to position [414, 0]
click at [342, 323] on div at bounding box center [569, 279] width 728 height 490
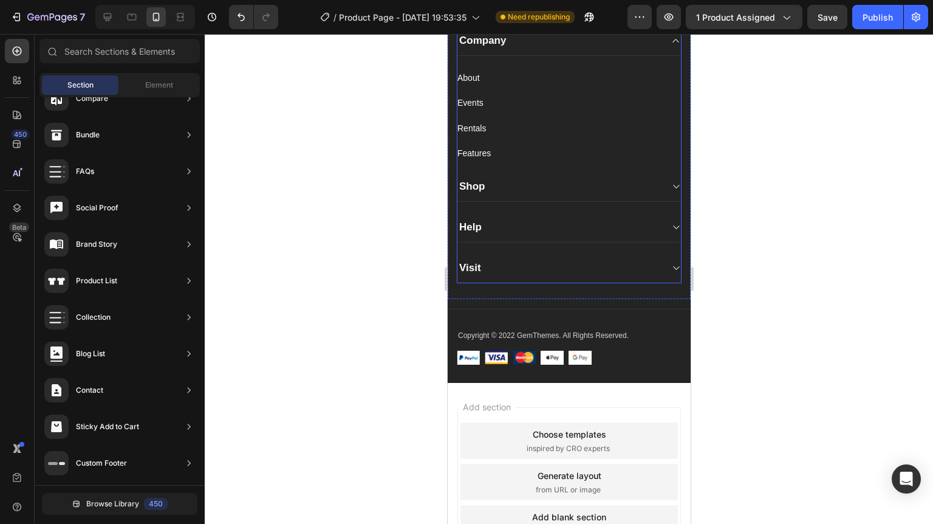
scroll to position [3537, 0]
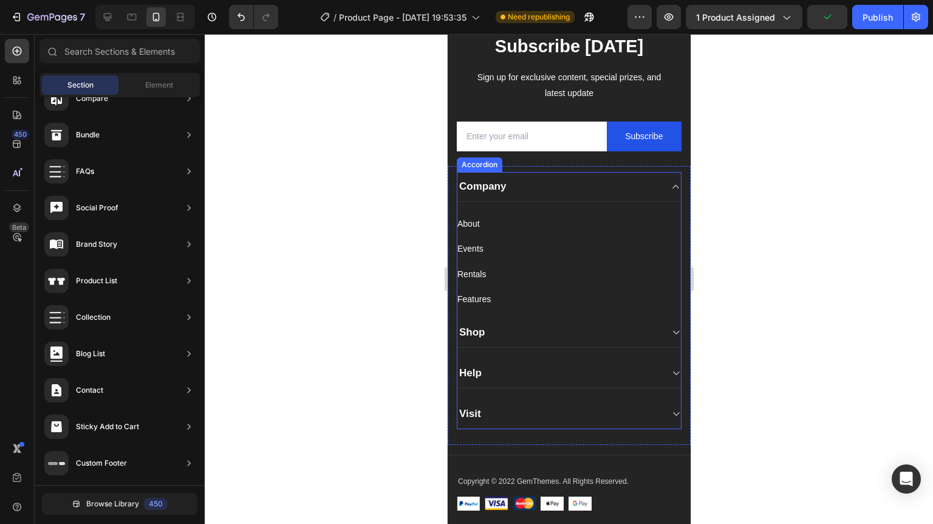
click at [657, 413] on div "Visit" at bounding box center [569, 414] width 224 height 30
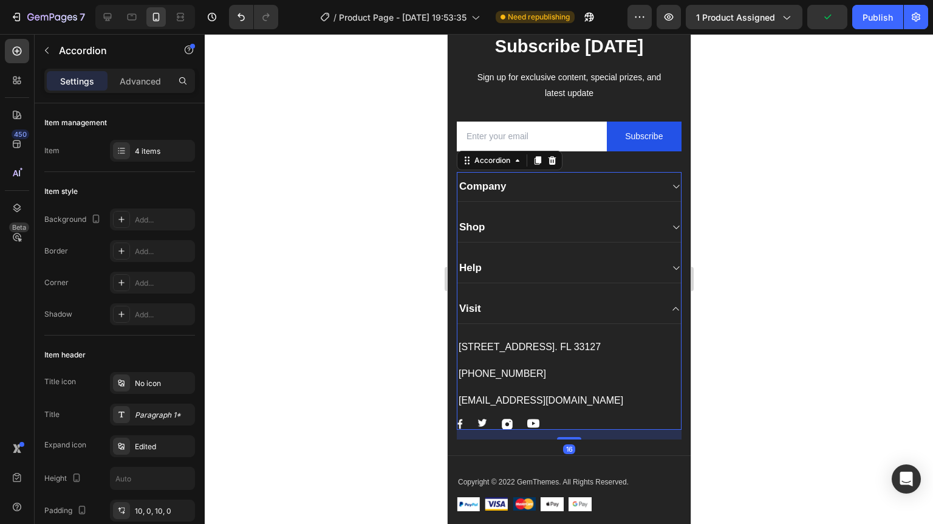
click at [661, 307] on div "Visit" at bounding box center [569, 309] width 224 height 30
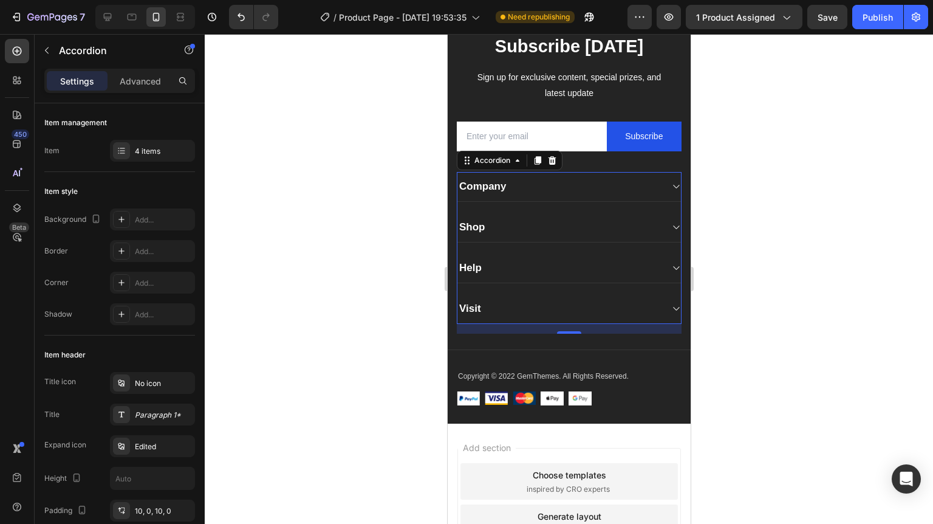
click at [639, 259] on div "Help" at bounding box center [559, 267] width 204 height 17
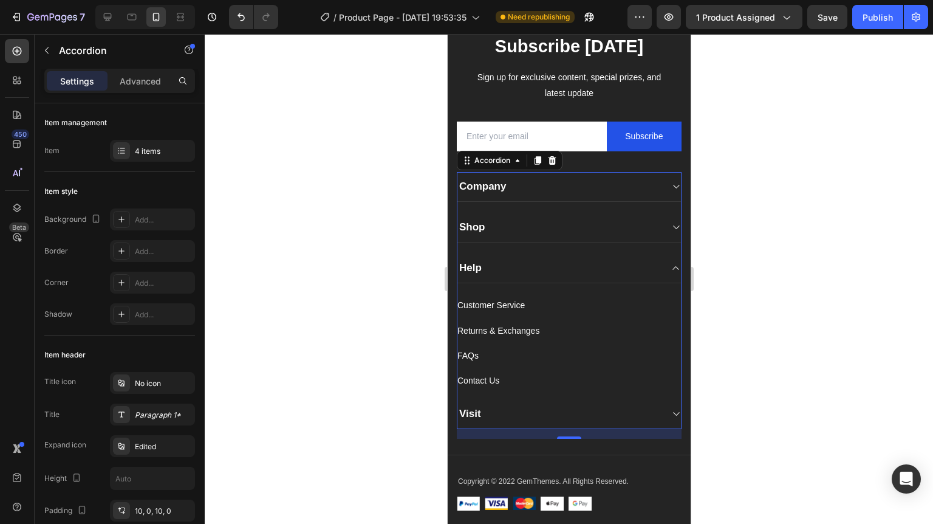
click at [640, 263] on div "Help" at bounding box center [559, 267] width 204 height 17
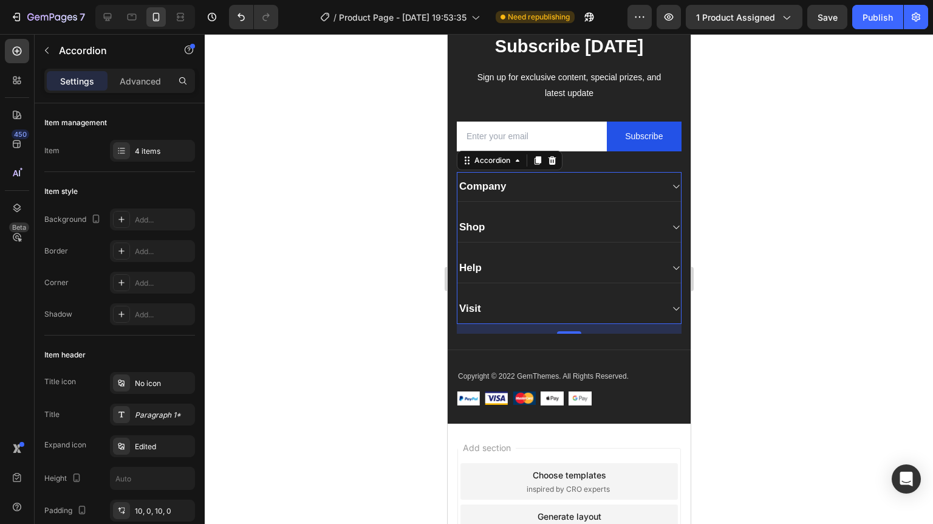
click at [608, 229] on div "Shop" at bounding box center [559, 227] width 204 height 17
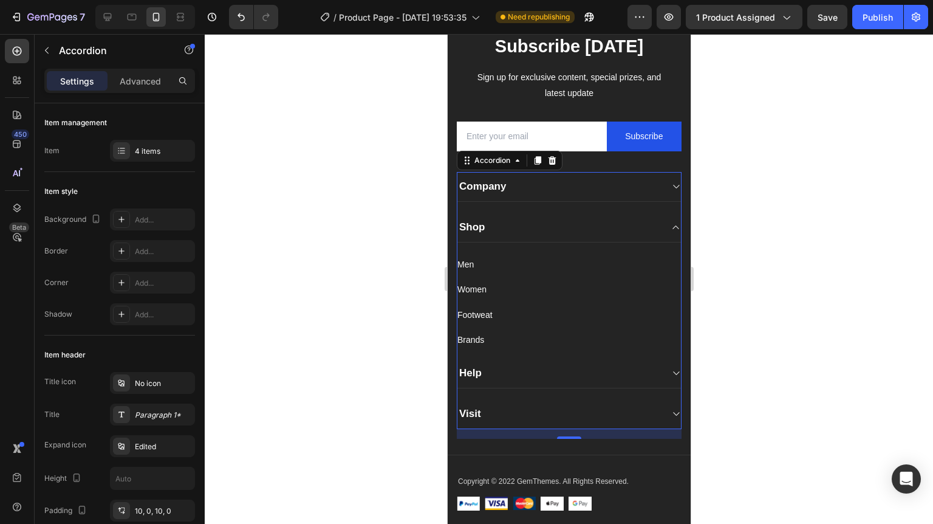
click at [592, 231] on div "Shop" at bounding box center [559, 227] width 204 height 17
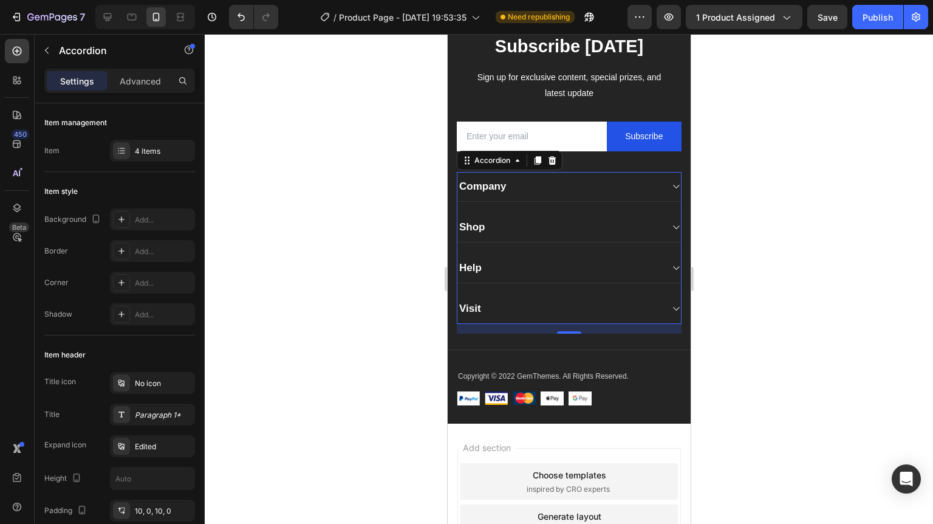
click at [474, 228] on div "Shop" at bounding box center [472, 227] width 30 height 17
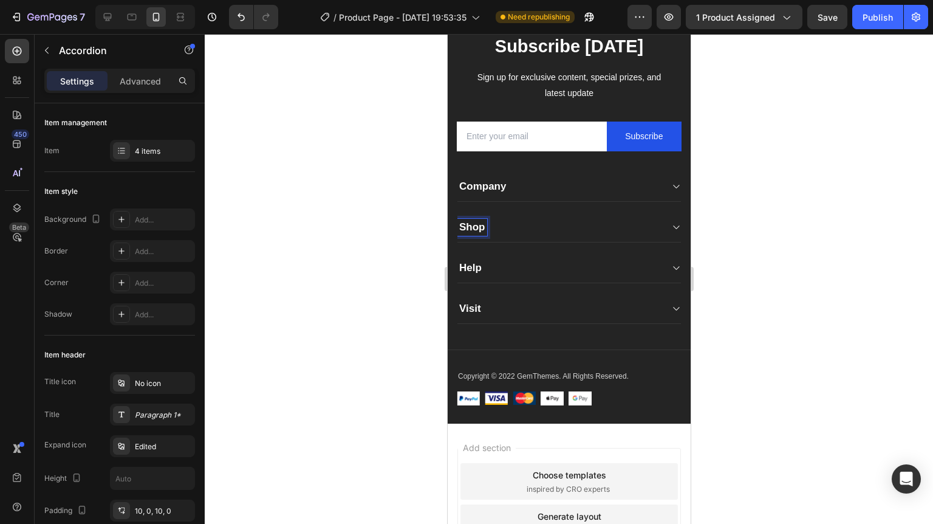
click at [503, 230] on div "Shop" at bounding box center [559, 227] width 204 height 17
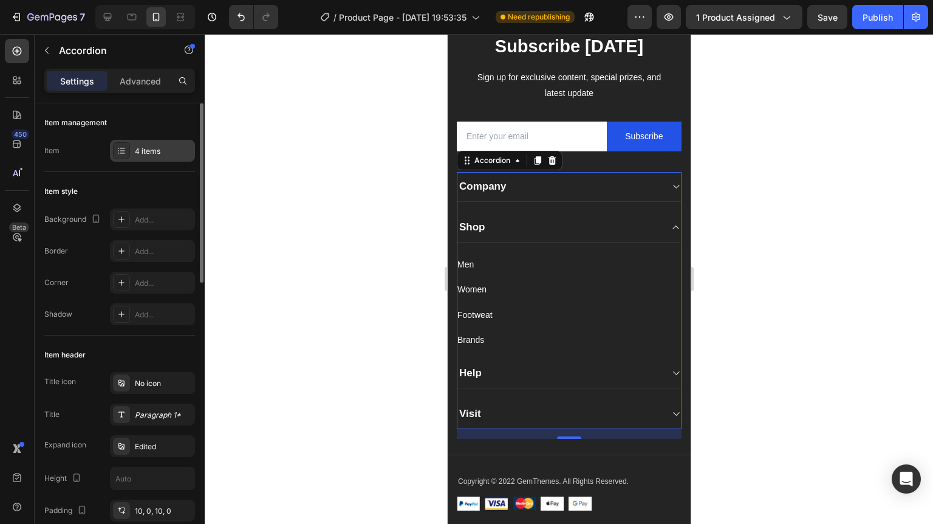
click at [168, 146] on div "4 items" at bounding box center [163, 151] width 57 height 11
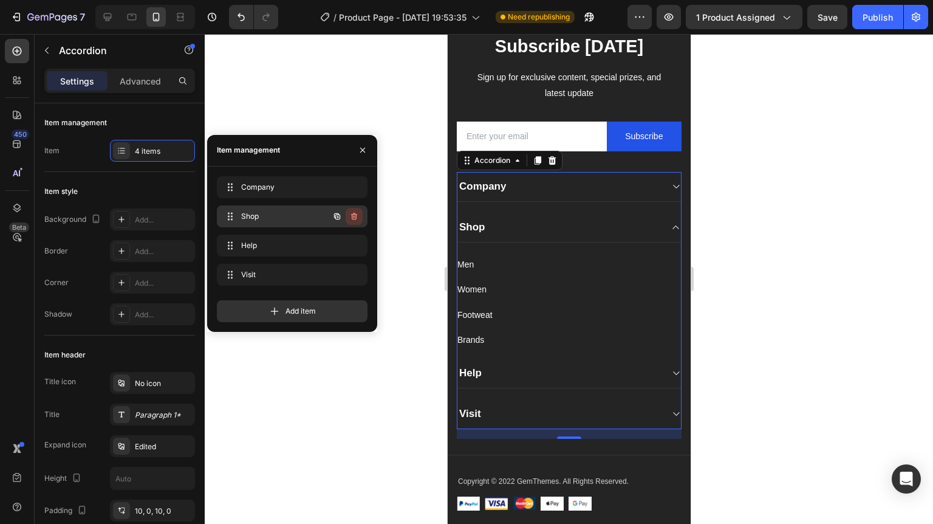
click at [353, 216] on icon "button" at bounding box center [353, 216] width 1 height 3
click at [353, 216] on div "Delete" at bounding box center [346, 216] width 22 height 11
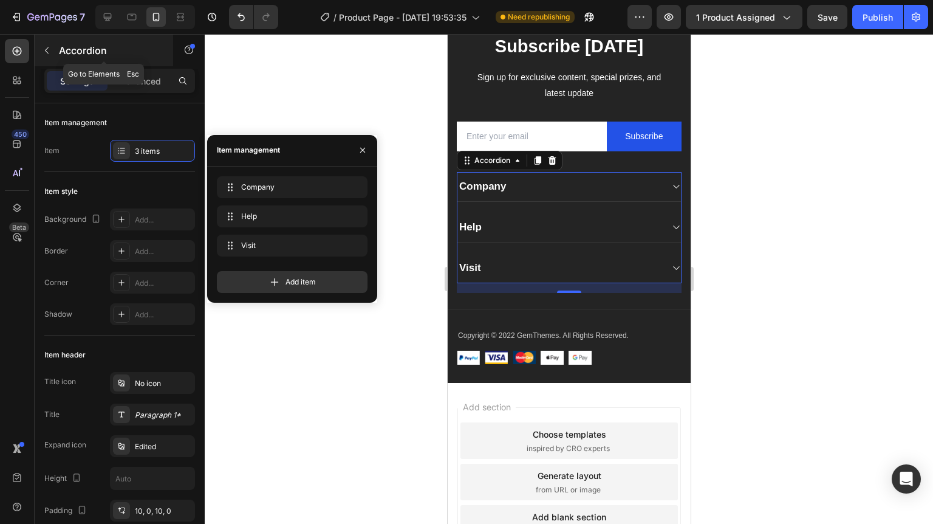
click at [89, 57] on p "Accordion" at bounding box center [110, 50] width 103 height 15
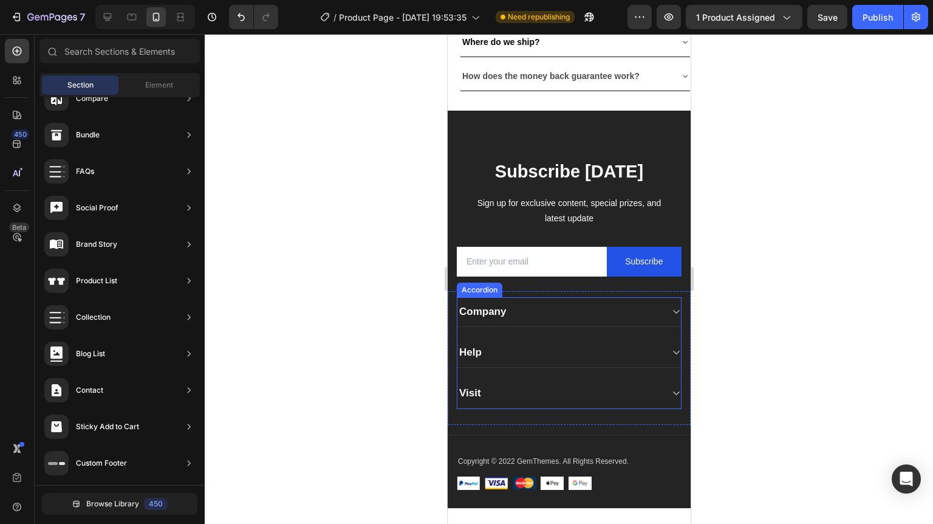
scroll to position [3313, 0]
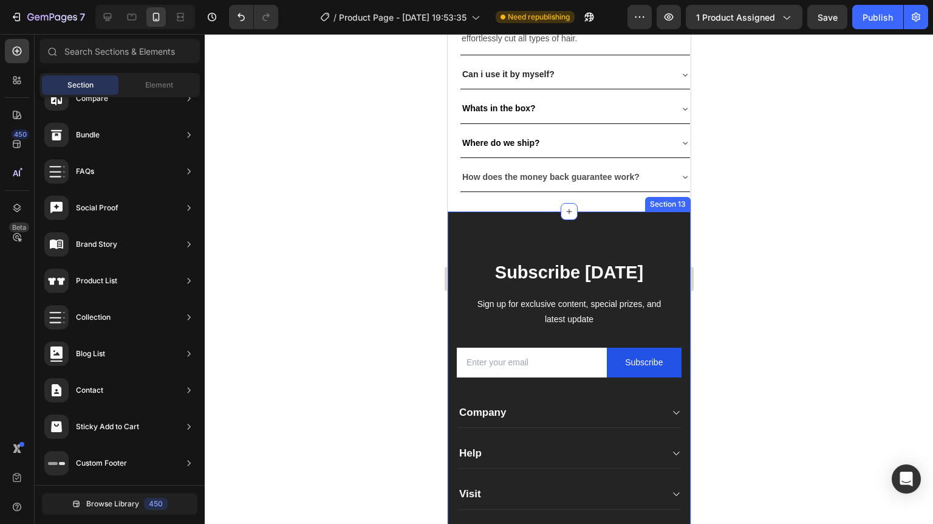
click at [511, 230] on div "Subscribe [DATE] Heading Sign up for exclusive content, special prizes, and lat…" at bounding box center [568, 409] width 243 height 397
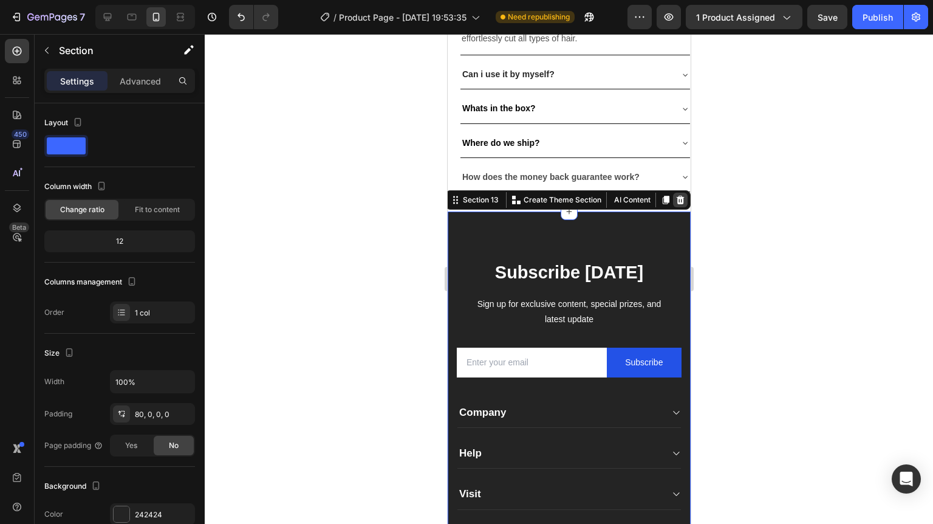
click at [676, 200] on icon at bounding box center [680, 200] width 8 height 9
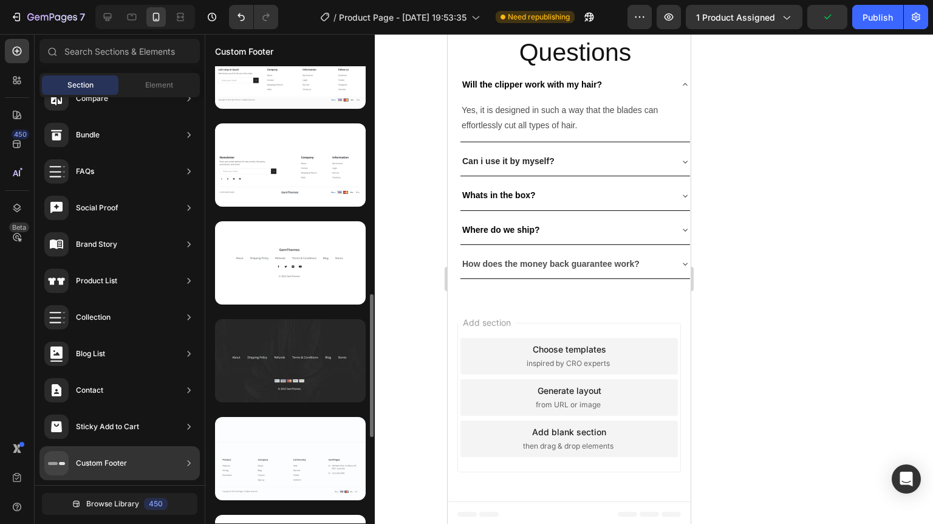
scroll to position [923, 0]
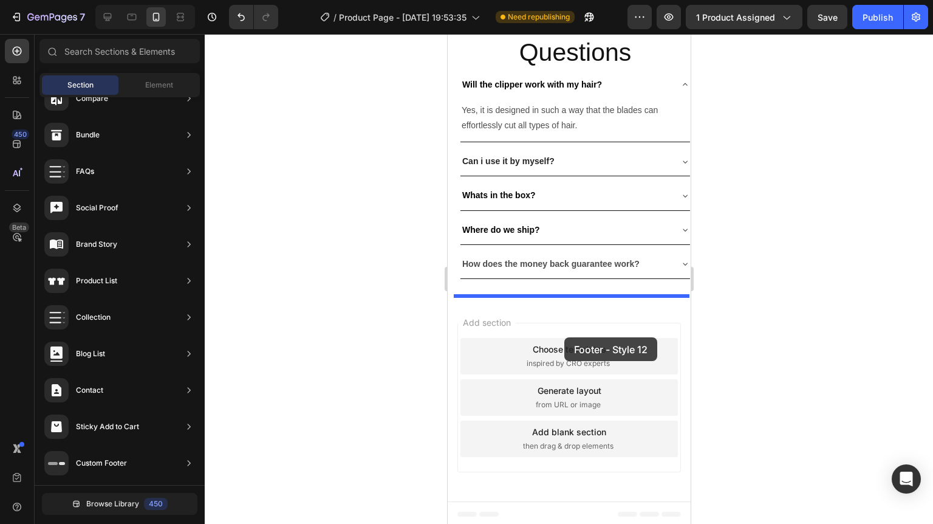
drag, startPoint x: 744, startPoint y: 218, endPoint x: 560, endPoint y: 328, distance: 214.4
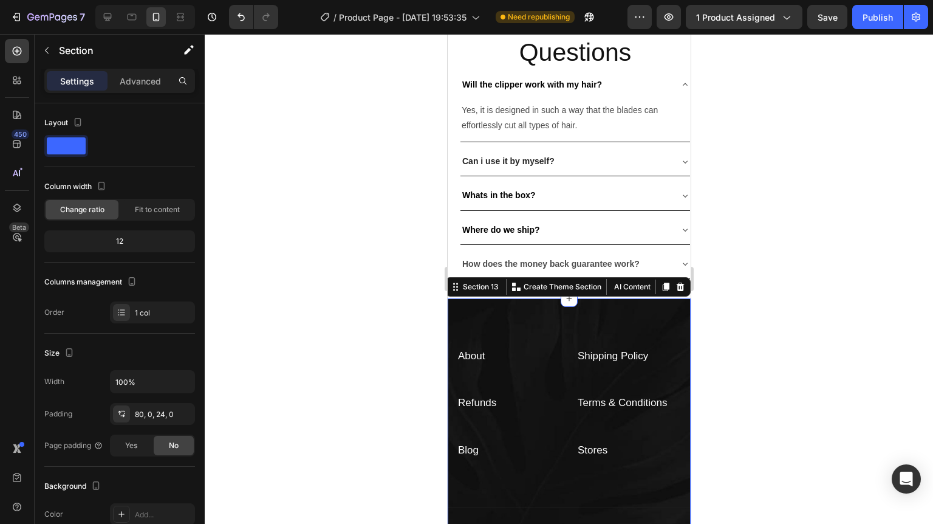
scroll to position [3313, 0]
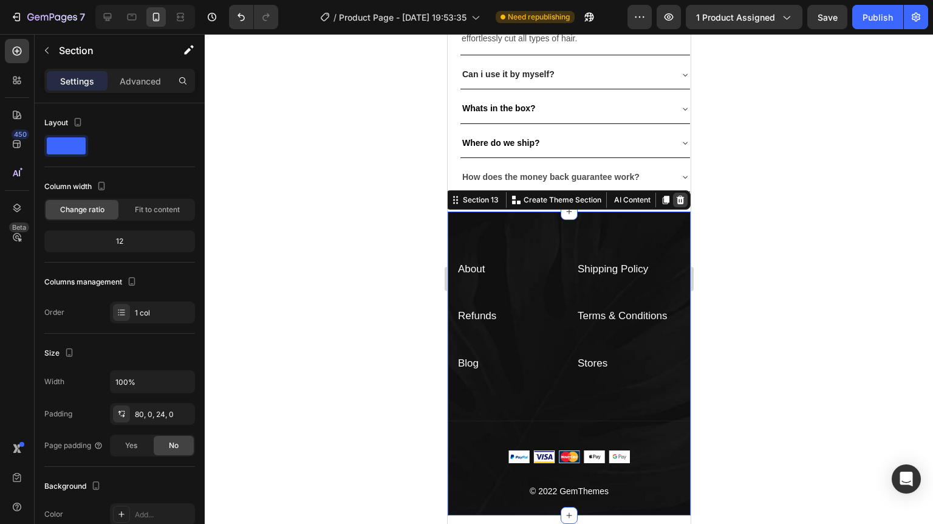
click at [676, 200] on icon at bounding box center [680, 200] width 10 height 10
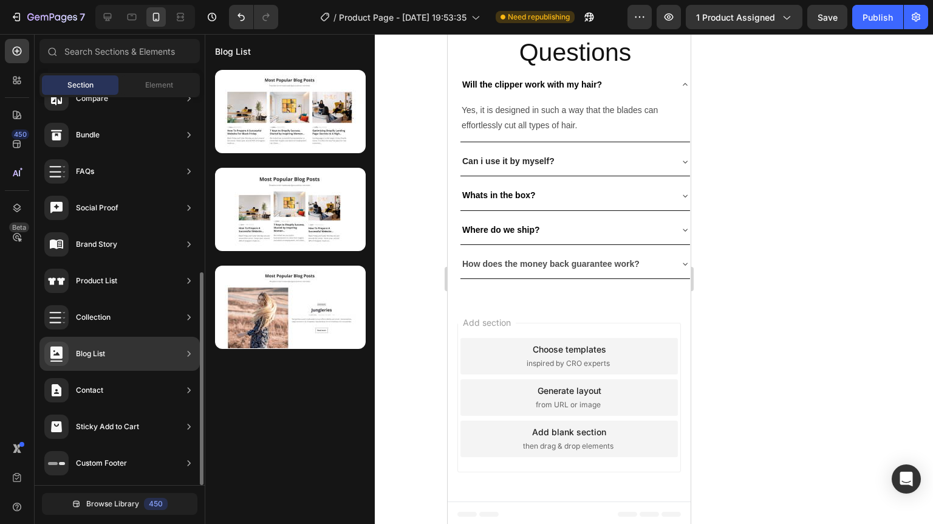
scroll to position [0, 0]
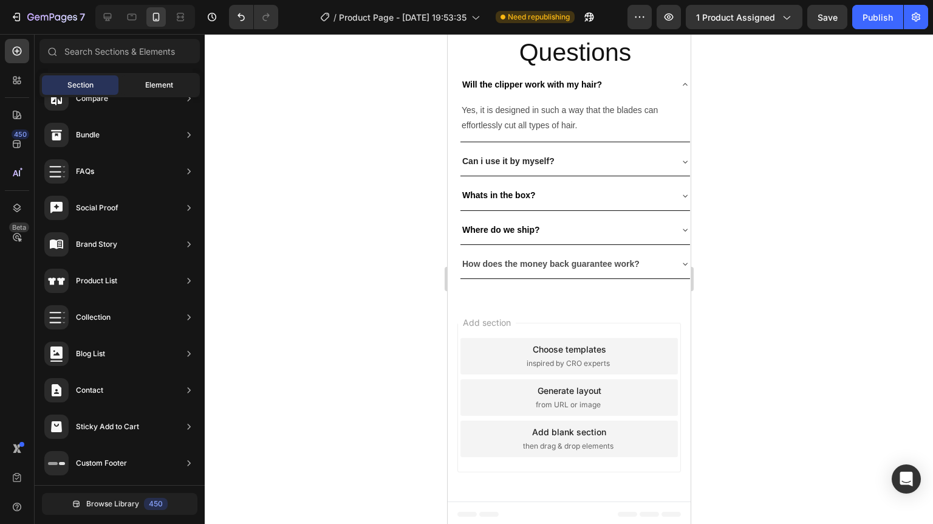
click at [138, 84] on div "Element" at bounding box center [159, 84] width 77 height 19
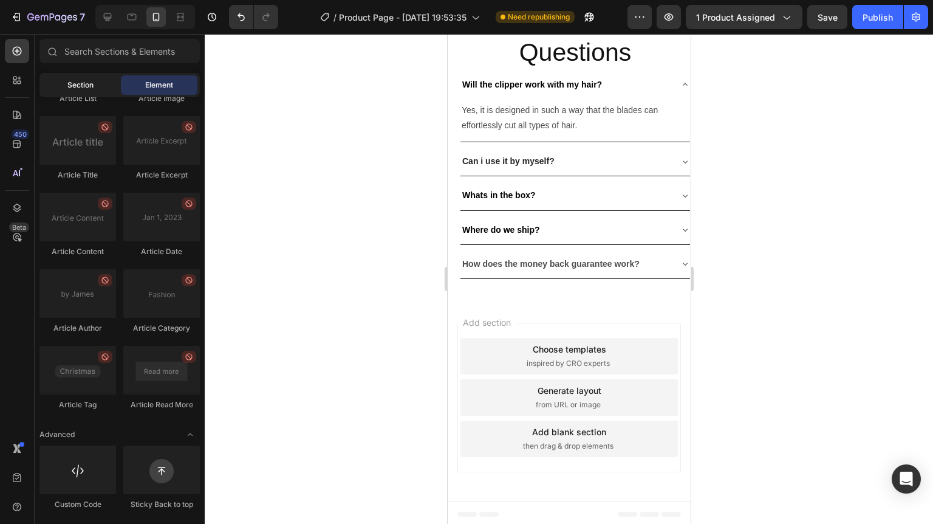
click at [79, 80] on span "Section" at bounding box center [80, 85] width 26 height 11
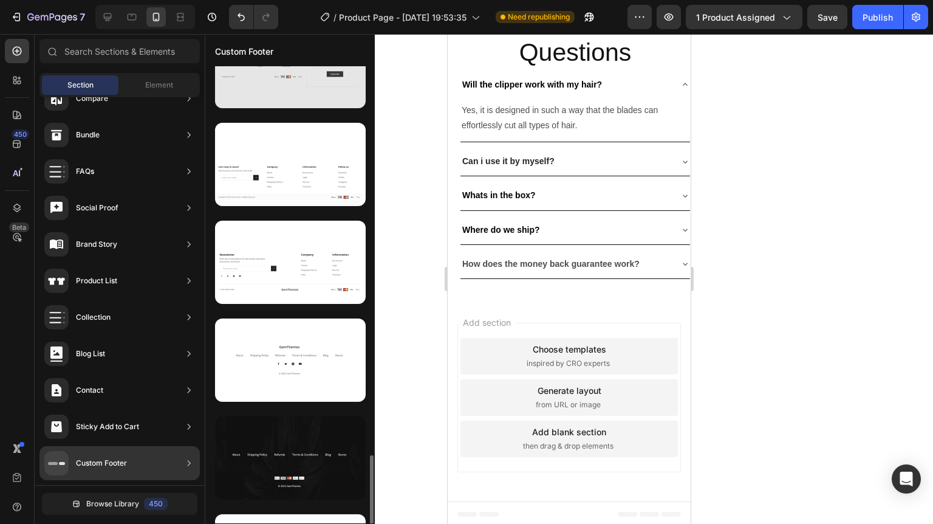
scroll to position [777, 0]
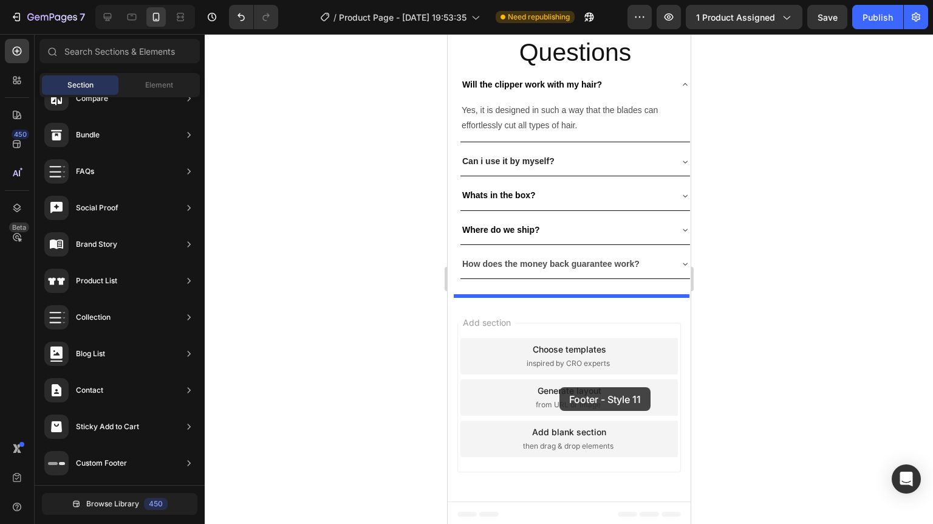
drag, startPoint x: 737, startPoint y: 264, endPoint x: 558, endPoint y: 384, distance: 216.1
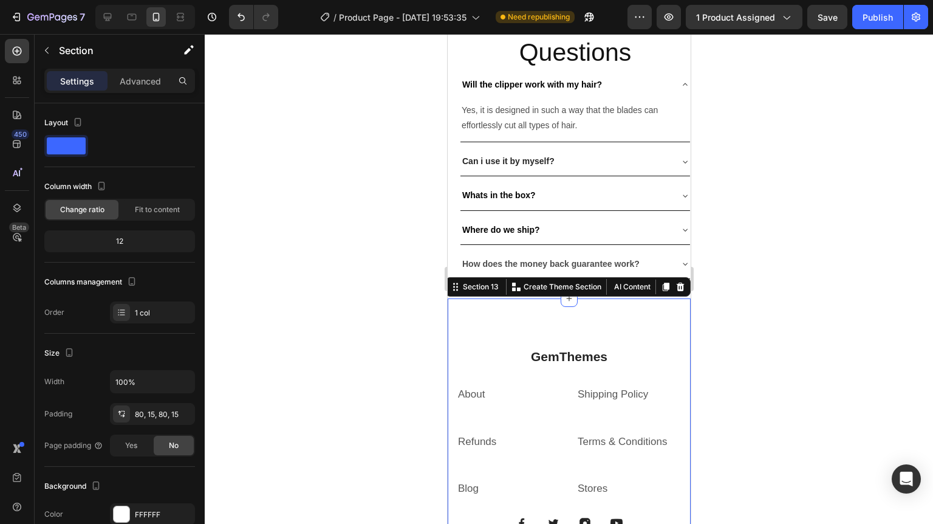
scroll to position [3313, 0]
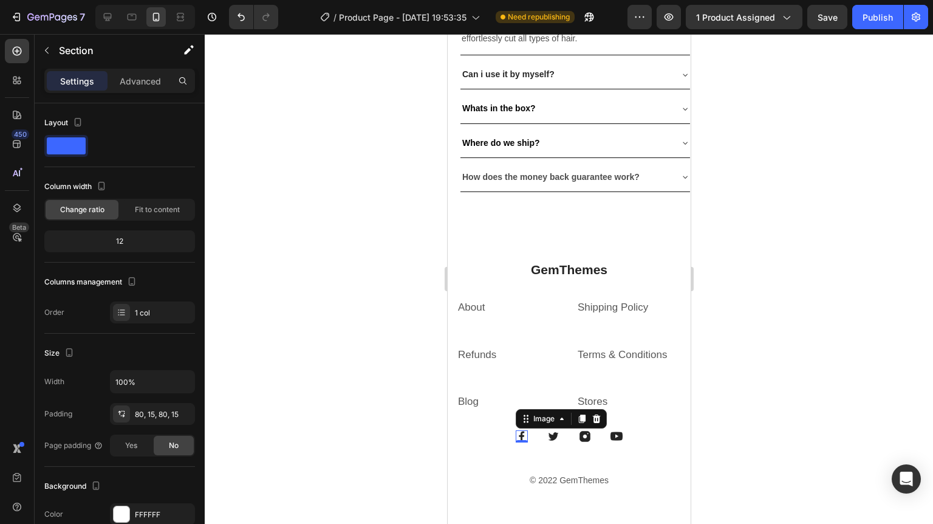
click at [516, 431] on img at bounding box center [521, 436] width 12 height 12
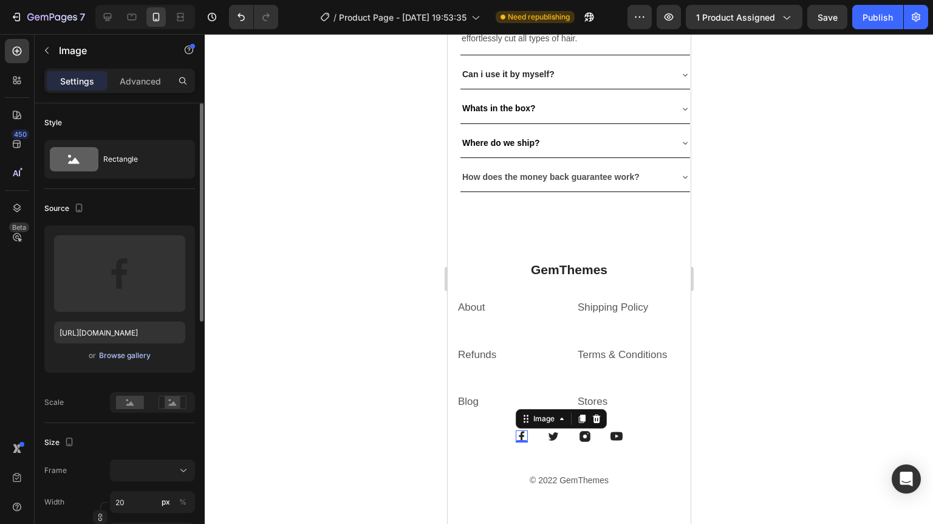
click at [123, 357] on div "Browse gallery" at bounding box center [125, 355] width 52 height 11
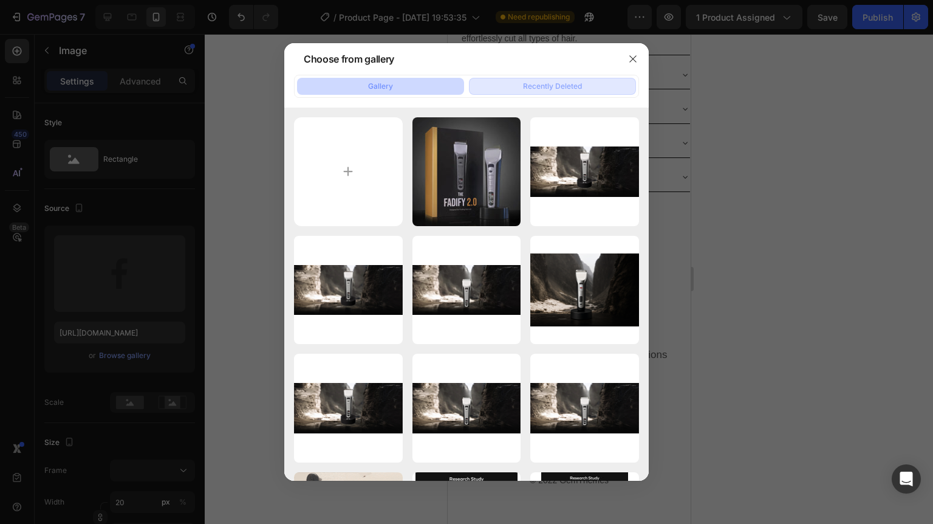
click at [570, 87] on div "Recently Deleted" at bounding box center [552, 86] width 59 height 11
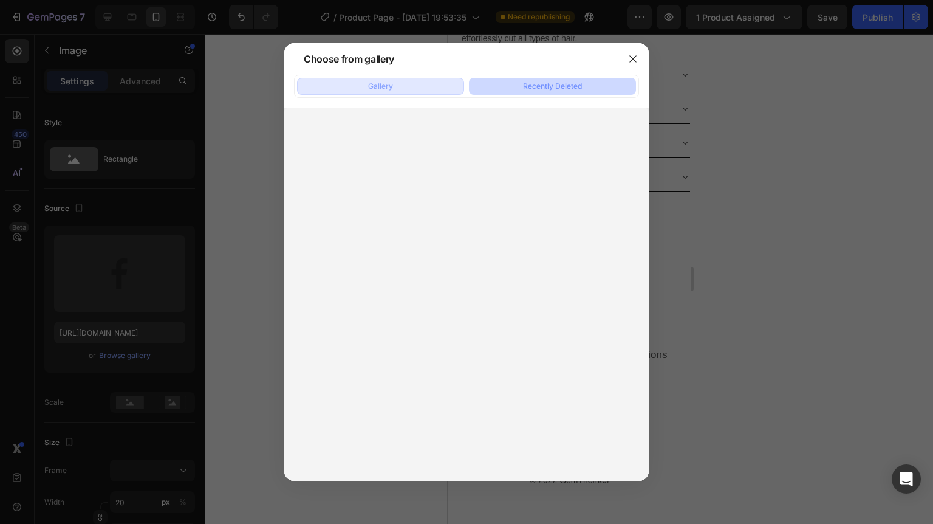
click at [416, 80] on button "Gallery" at bounding box center [380, 86] width 167 height 17
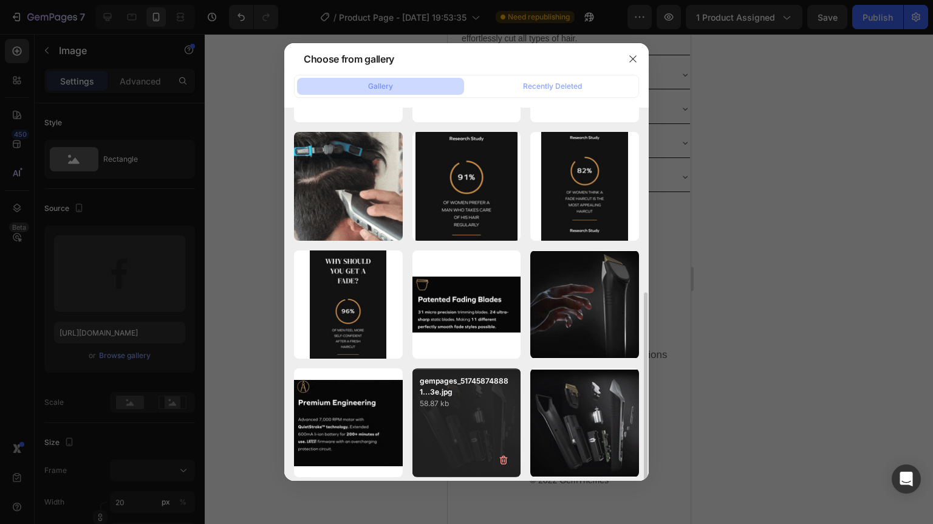
scroll to position [346, 0]
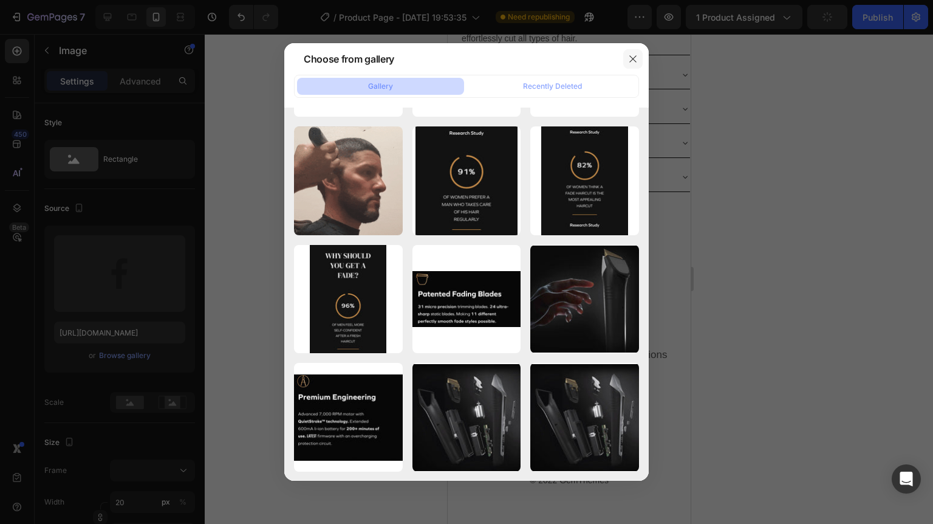
click at [632, 58] on icon "button" at bounding box center [633, 59] width 10 height 10
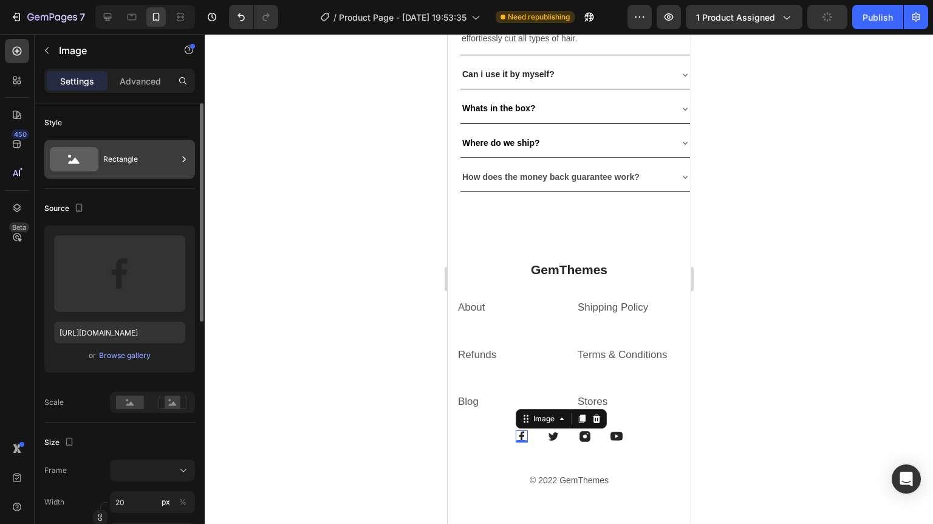
click at [125, 153] on div "Rectangle" at bounding box center [140, 159] width 74 height 28
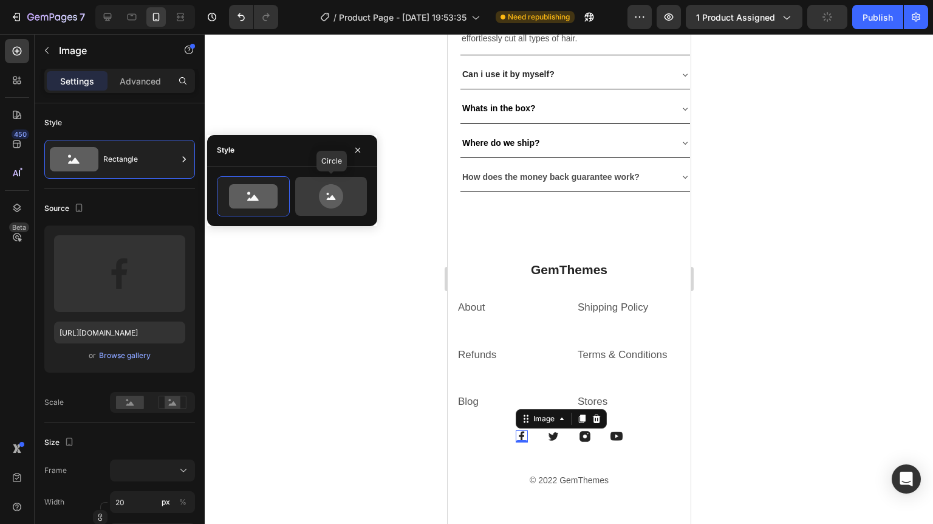
click at [335, 194] on icon at bounding box center [331, 196] width 24 height 24
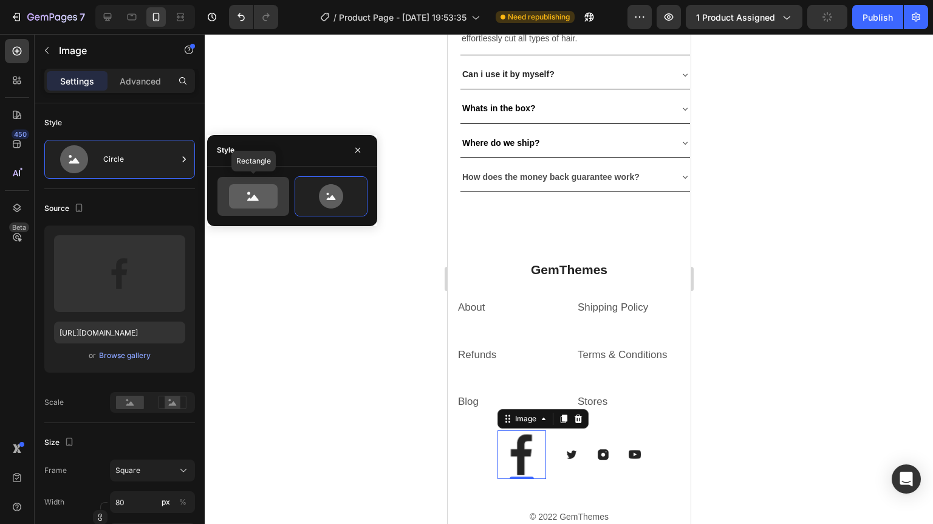
click at [260, 195] on icon at bounding box center [253, 196] width 49 height 24
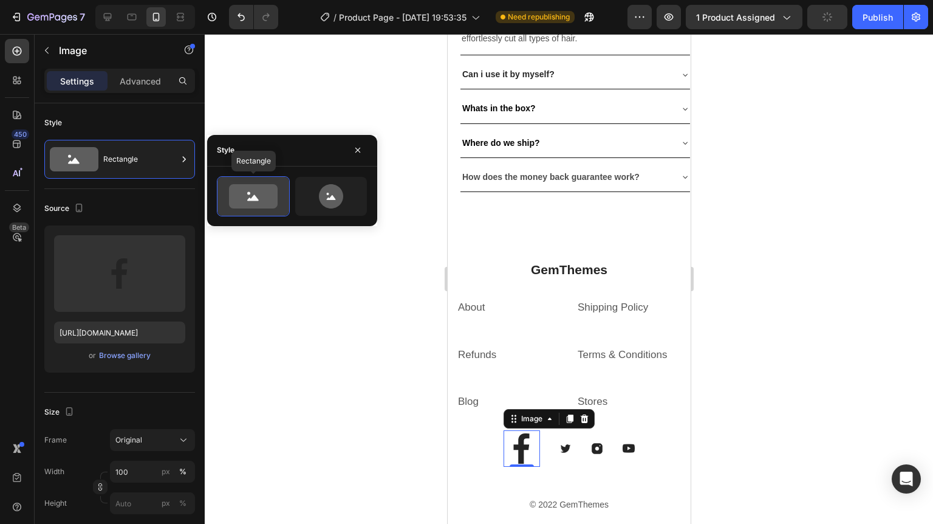
click at [251, 200] on icon at bounding box center [253, 196] width 49 height 24
click at [143, 392] on div "Style Rectangle" at bounding box center [119, 458] width 151 height 132
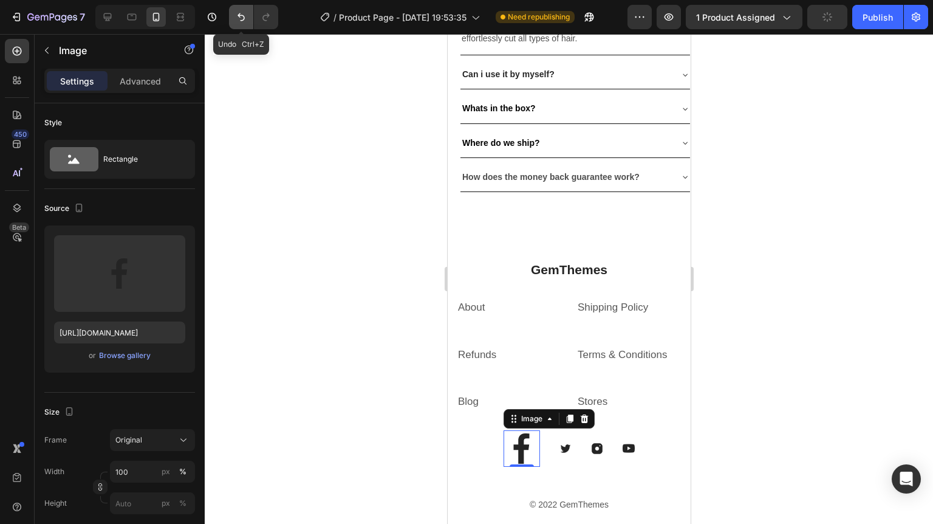
click at [245, 16] on icon "Undo/Redo" at bounding box center [241, 17] width 12 height 12
type input "20"
click at [245, 16] on icon "Undo/Redo" at bounding box center [241, 17] width 12 height 12
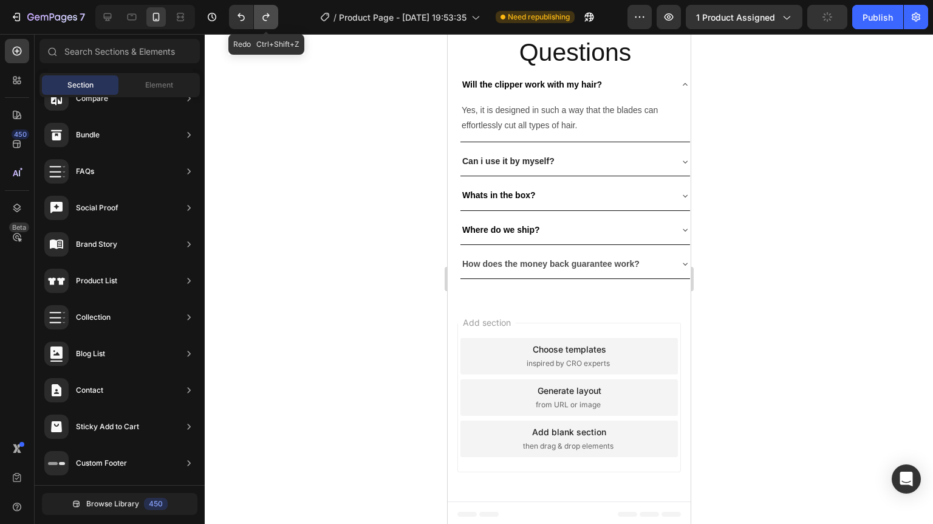
click at [276, 19] on button "Undo/Redo" at bounding box center [266, 17] width 24 height 24
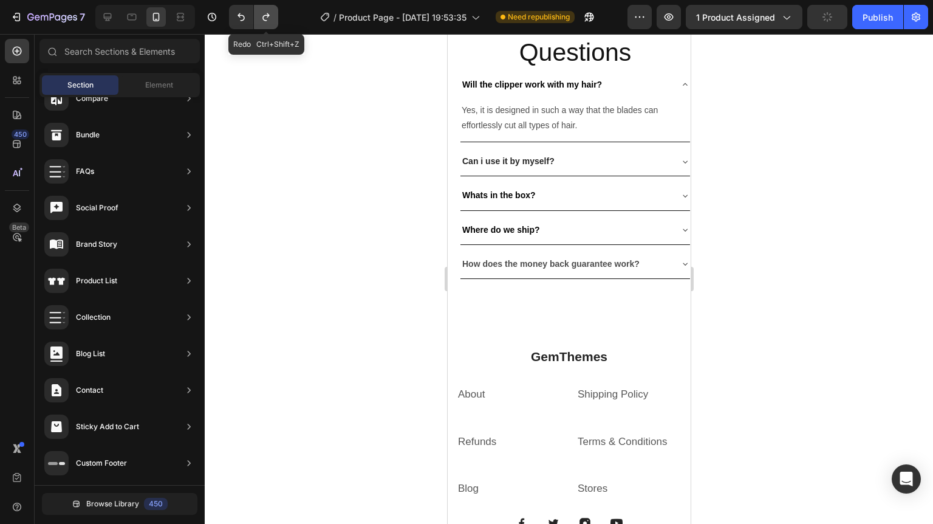
scroll to position [3313, 0]
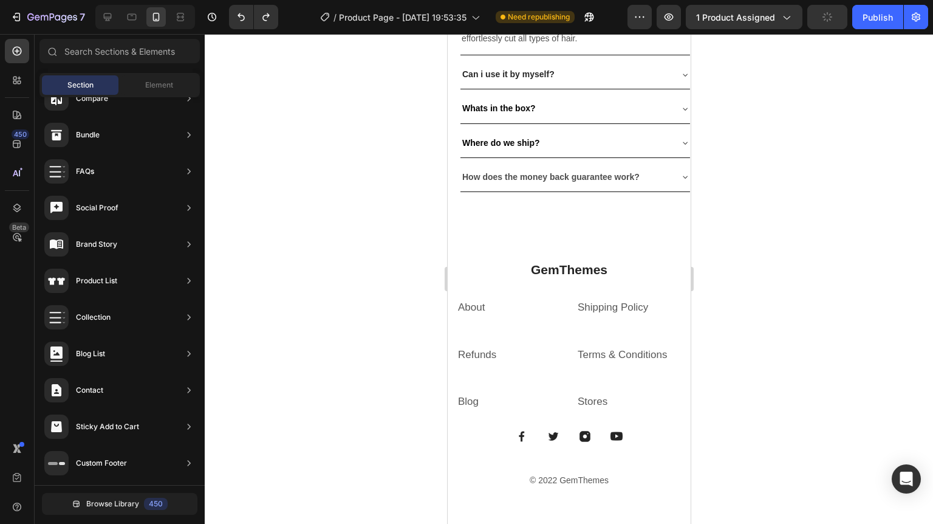
click at [791, 318] on div at bounding box center [569, 279] width 728 height 490
click at [570, 265] on p "GemThemes" at bounding box center [568, 269] width 222 height 16
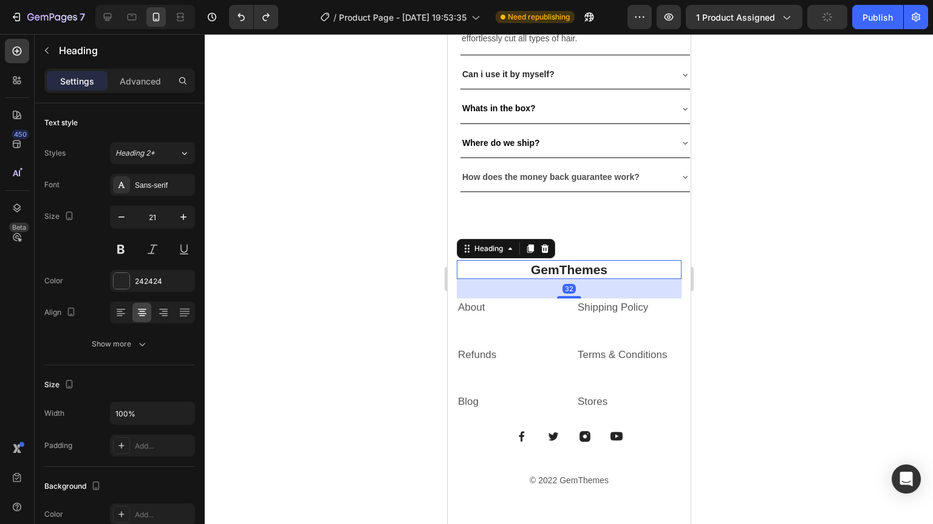
click at [581, 265] on p "GemThemes" at bounding box center [568, 269] width 222 height 16
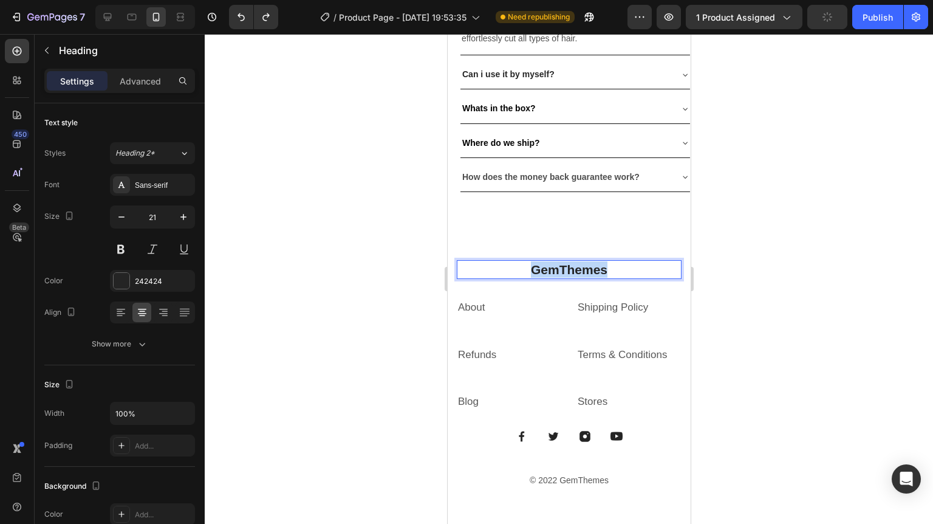
click at [581, 265] on p "GemThemes" at bounding box center [568, 269] width 222 height 16
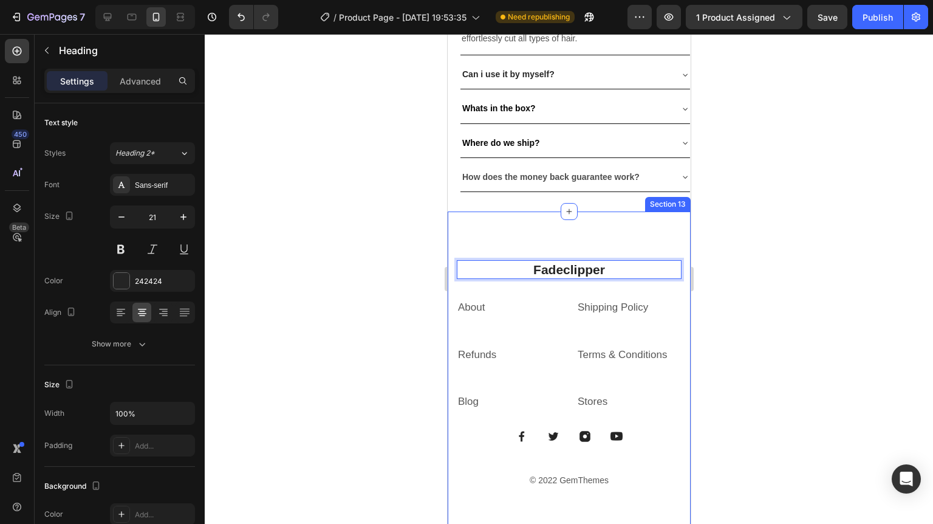
click at [763, 228] on div at bounding box center [569, 279] width 728 height 490
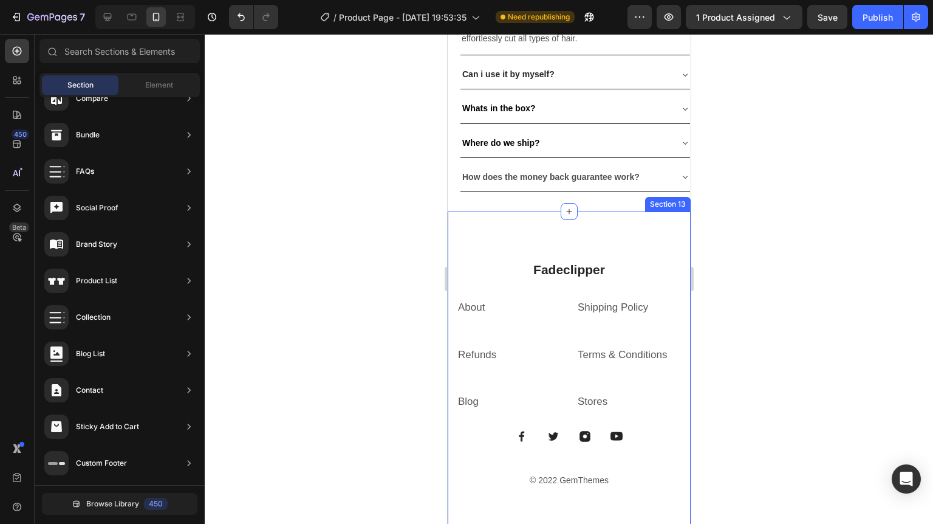
click at [847, 265] on div at bounding box center [569, 279] width 728 height 490
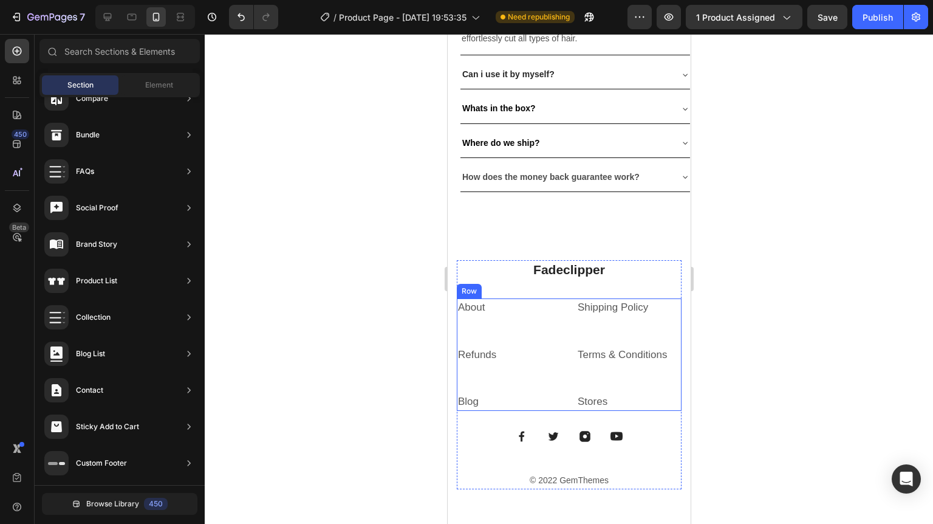
click at [551, 328] on div "About Text block" at bounding box center [508, 321] width 105 height 47
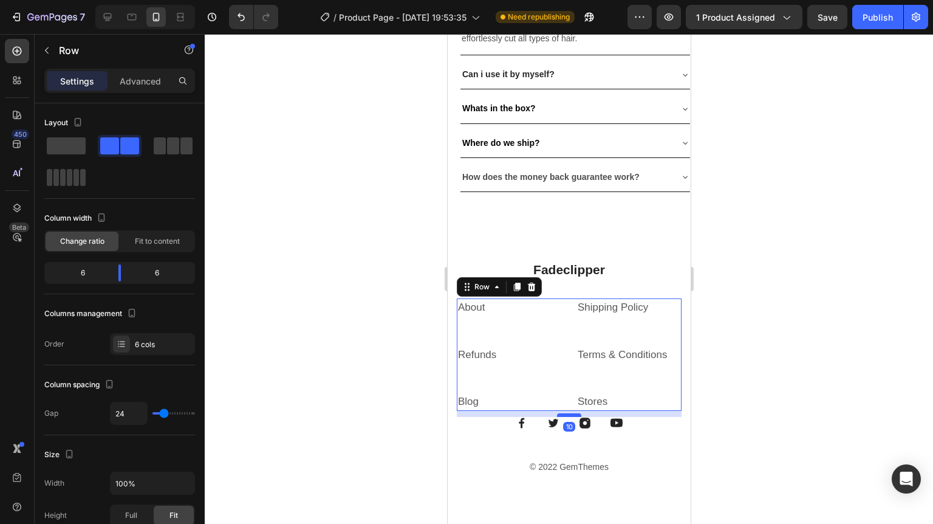
drag, startPoint x: 565, startPoint y: 425, endPoint x: 565, endPoint y: 411, distance: 14.0
click at [565, 413] on div at bounding box center [568, 415] width 24 height 4
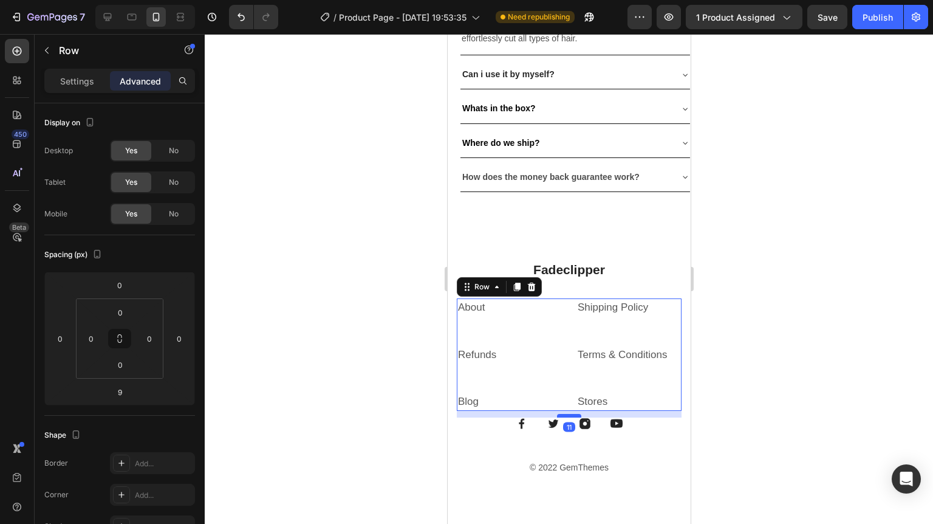
click at [567, 414] on div at bounding box center [568, 416] width 24 height 4
type input "11"
click at [869, 356] on div at bounding box center [569, 279] width 728 height 490
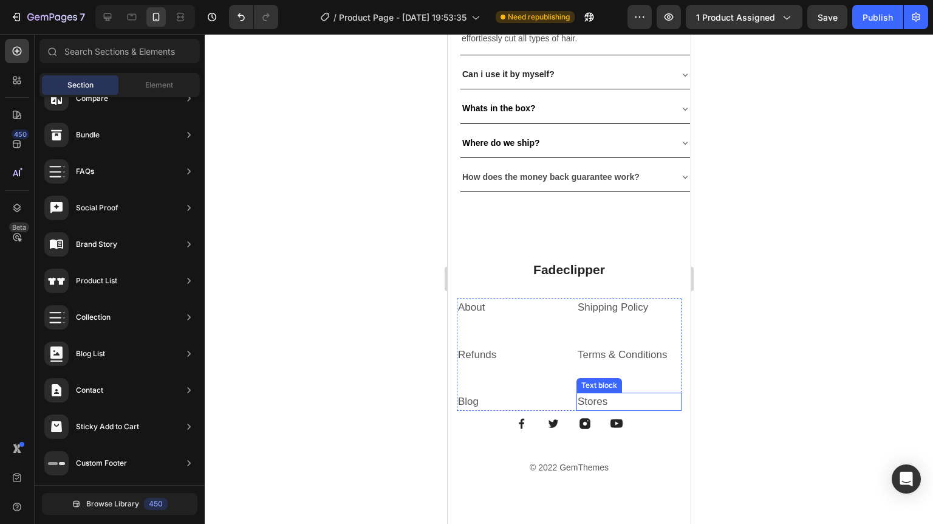
click at [724, 212] on div at bounding box center [569, 279] width 728 height 490
click at [657, 216] on div "Fadeclipper Heading About Text block Shipping Policy Text block Refunds Text bl…" at bounding box center [568, 367] width 243 height 313
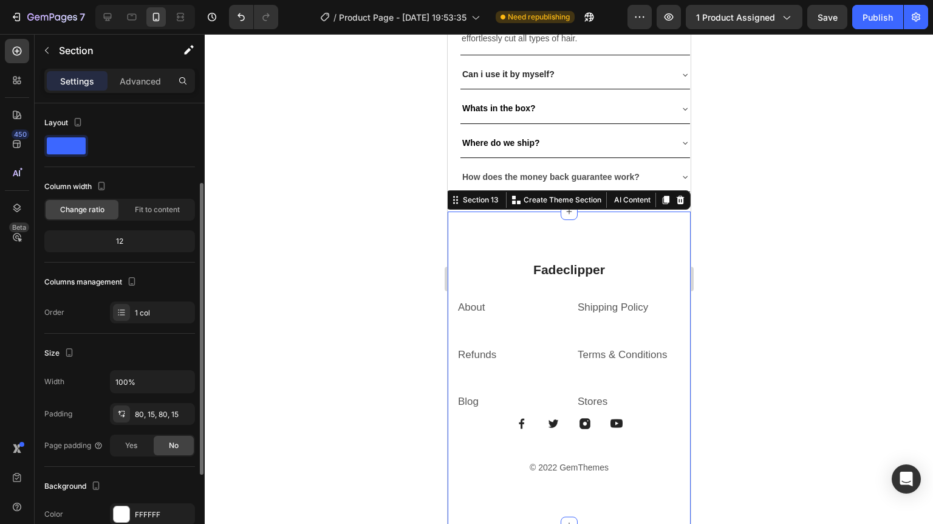
scroll to position [146, 0]
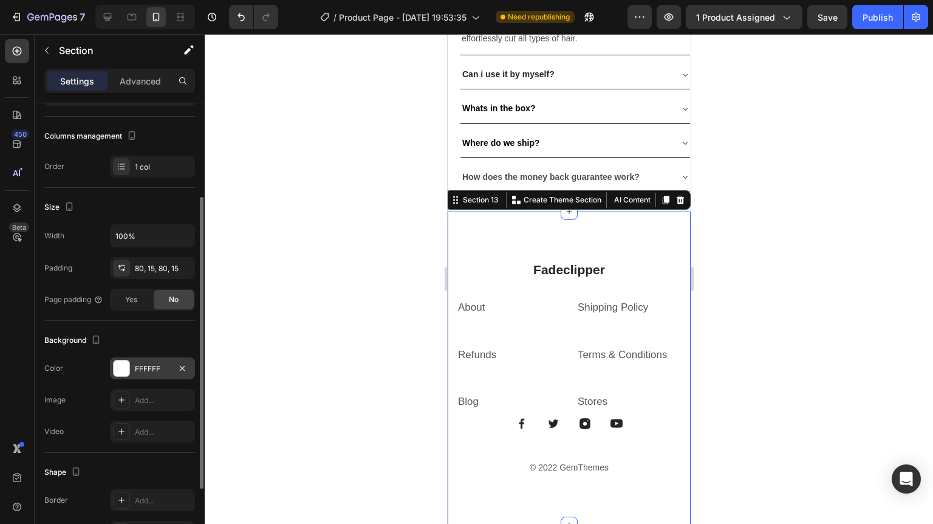
click at [157, 361] on div "FFFFFF" at bounding box center [152, 368] width 85 height 22
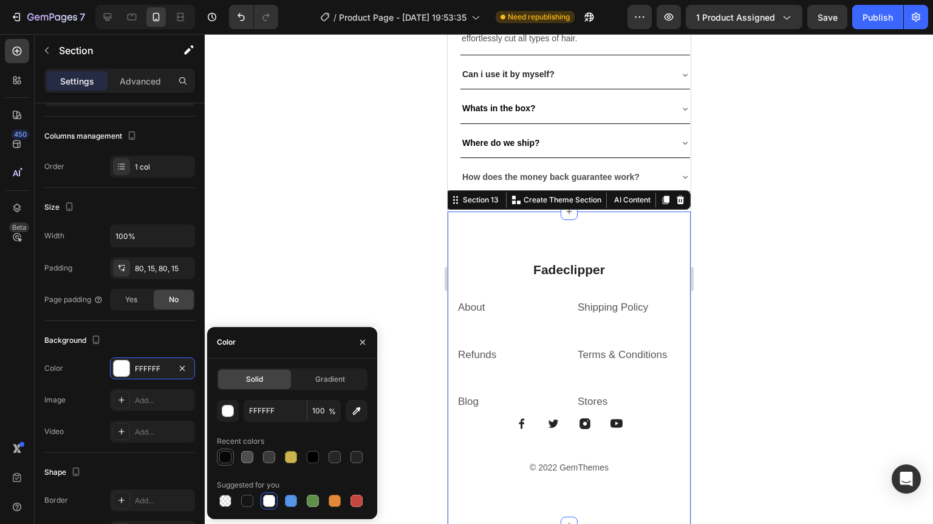
click at [223, 459] on div at bounding box center [225, 457] width 12 height 12
type input "070707"
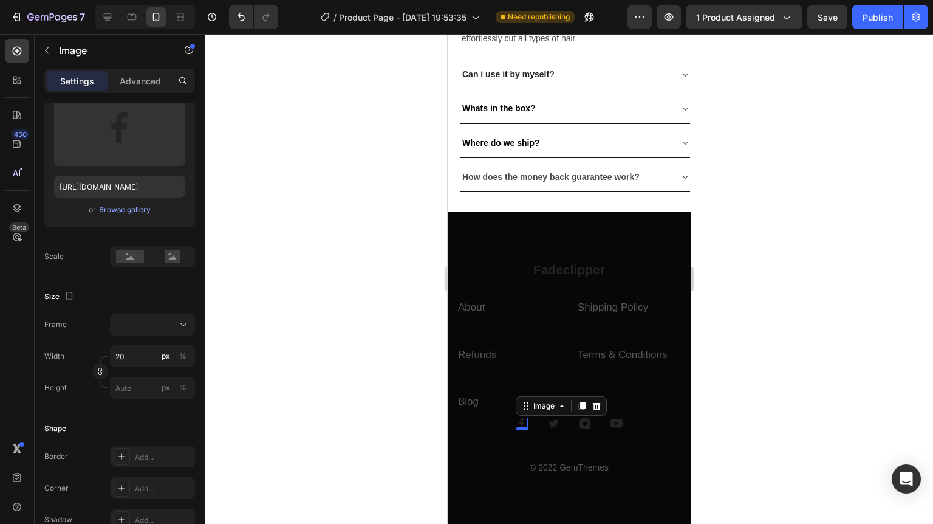
click at [522, 418] on img at bounding box center [521, 423] width 12 height 12
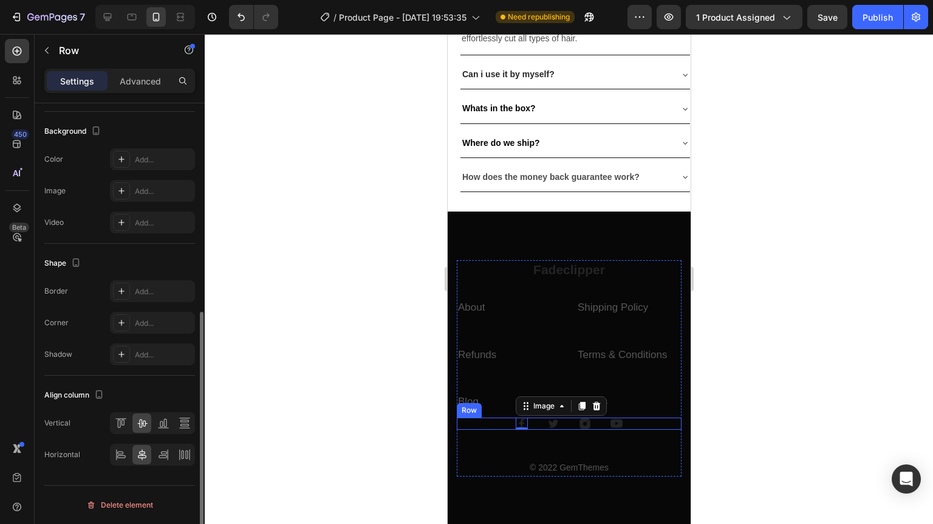
scroll to position [0, 0]
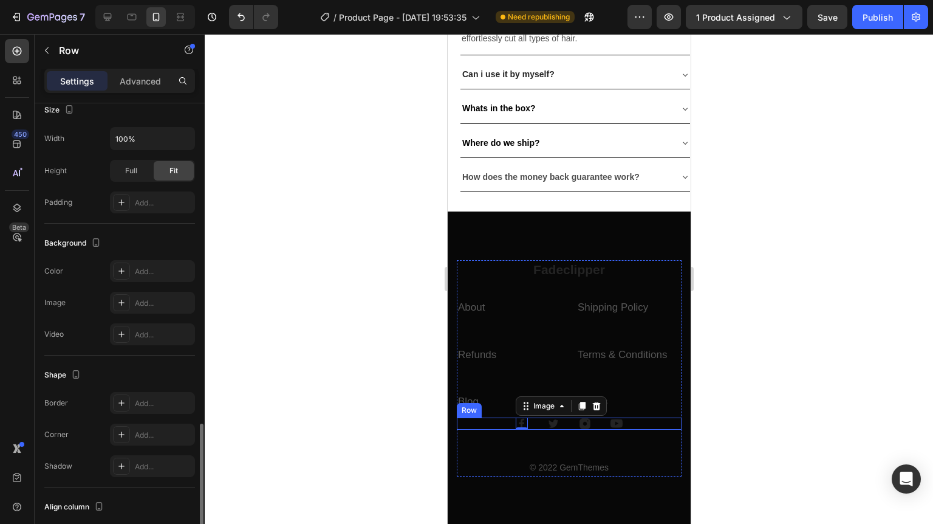
click at [564, 420] on div "Image 0 Image Image Image Row" at bounding box center [568, 423] width 225 height 12
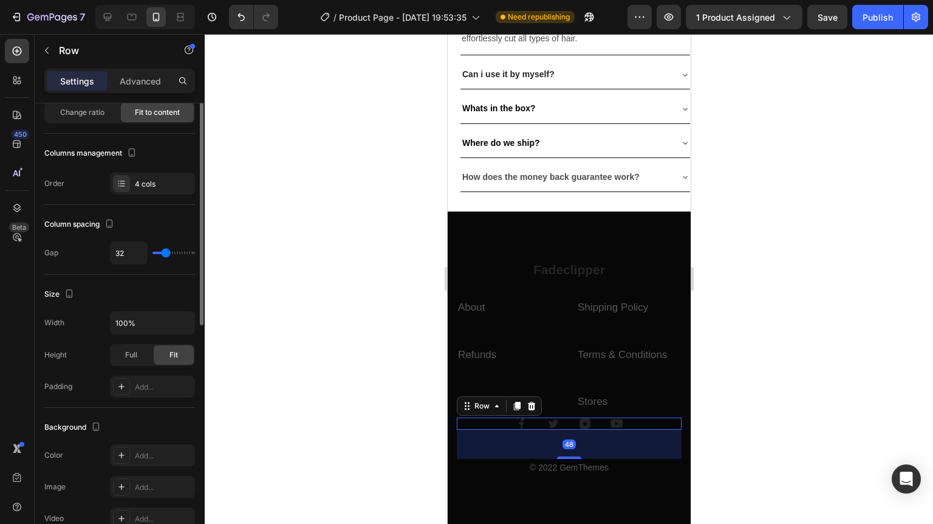
scroll to position [146, 0]
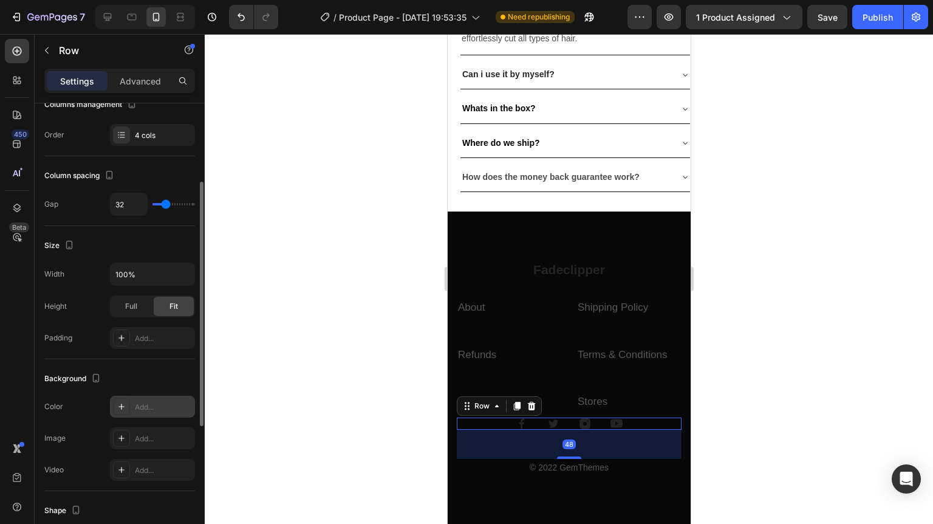
click at [132, 411] on div "Add..." at bounding box center [152, 406] width 85 height 22
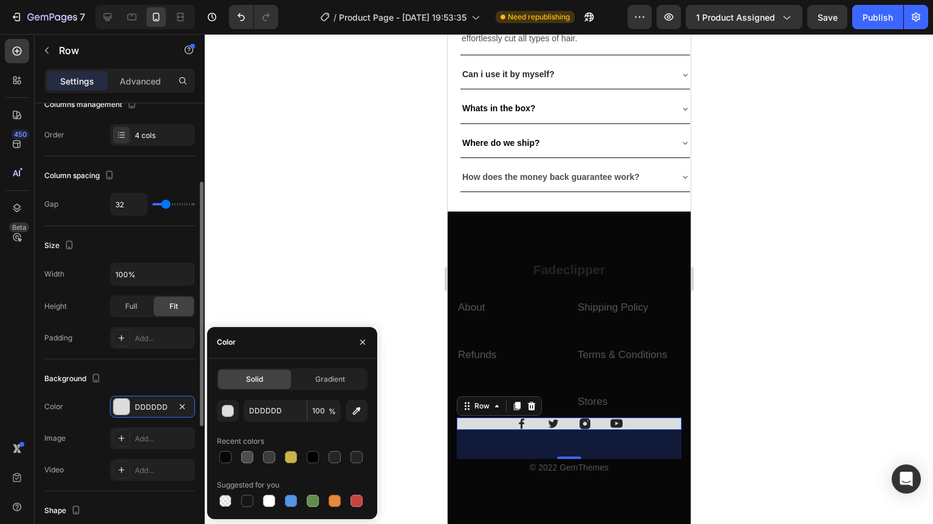
click at [172, 231] on div "Size Width 100% Height Full Fit Padding Add..." at bounding box center [119, 292] width 151 height 133
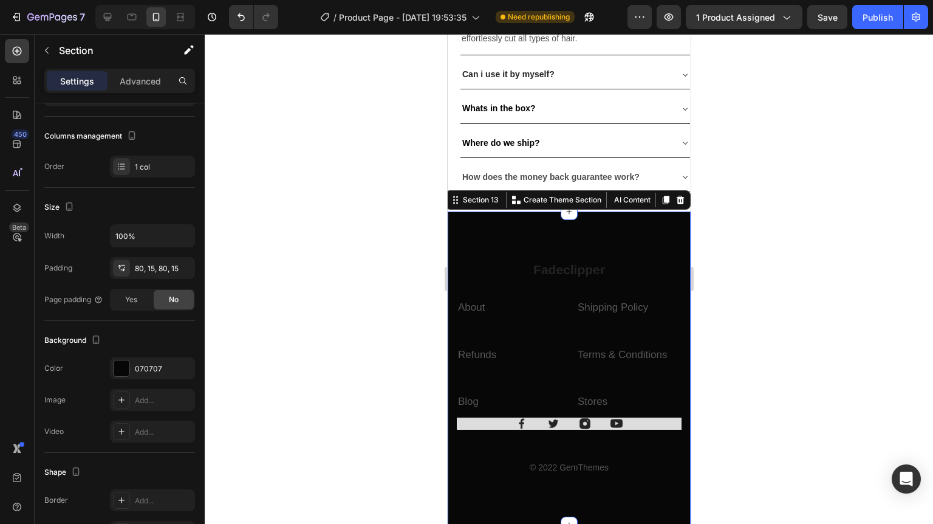
click at [530, 230] on div "Fadeclipper Heading About Text block Shipping Policy Text block Refunds Text bl…" at bounding box center [568, 367] width 243 height 313
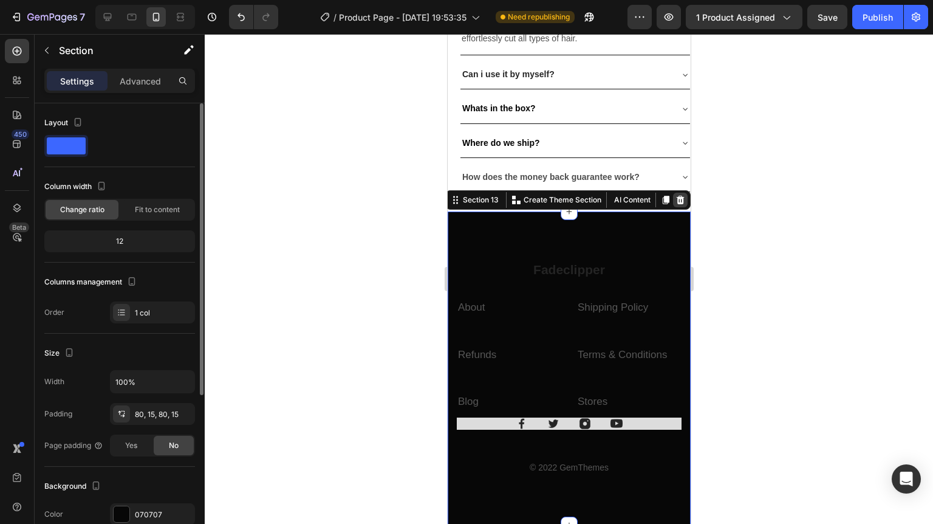
click at [678, 197] on div at bounding box center [679, 200] width 15 height 15
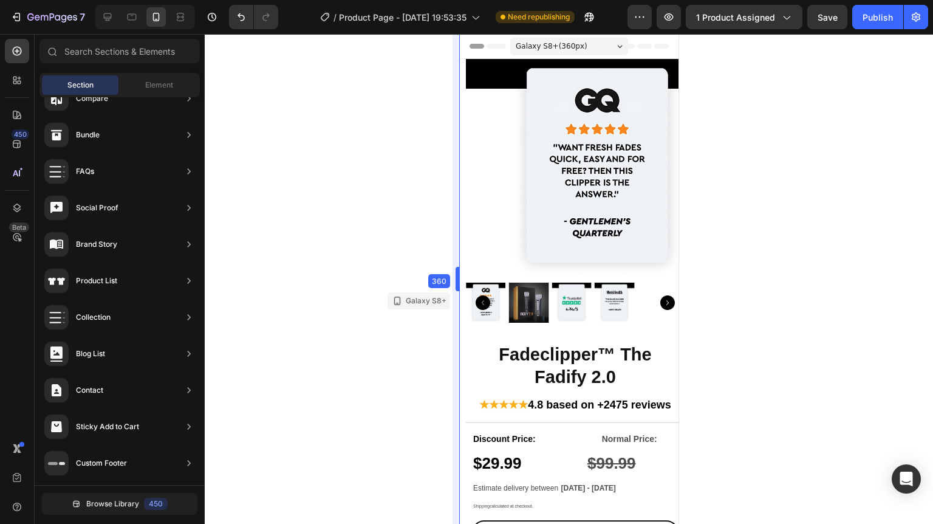
drag, startPoint x: 443, startPoint y: 275, endPoint x: 8, endPoint y: 250, distance: 436.2
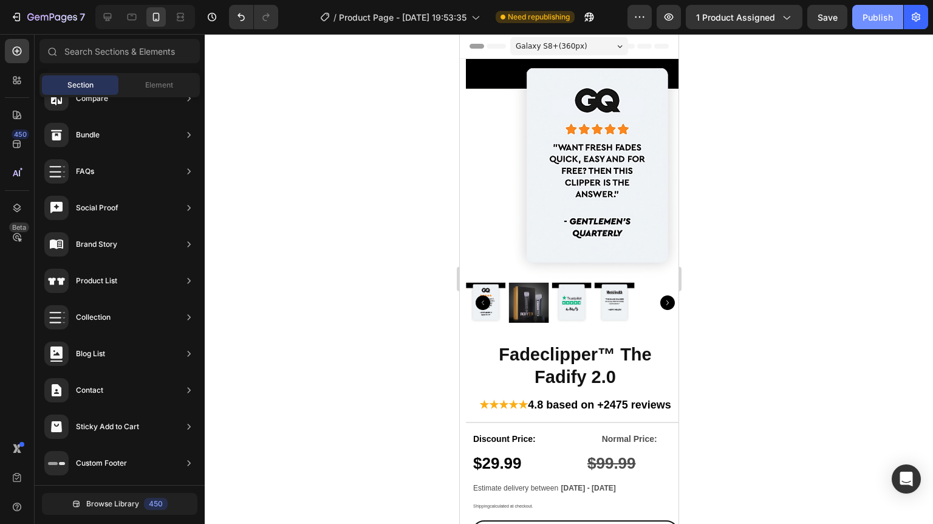
click at [892, 22] on div "Publish" at bounding box center [877, 17] width 30 height 13
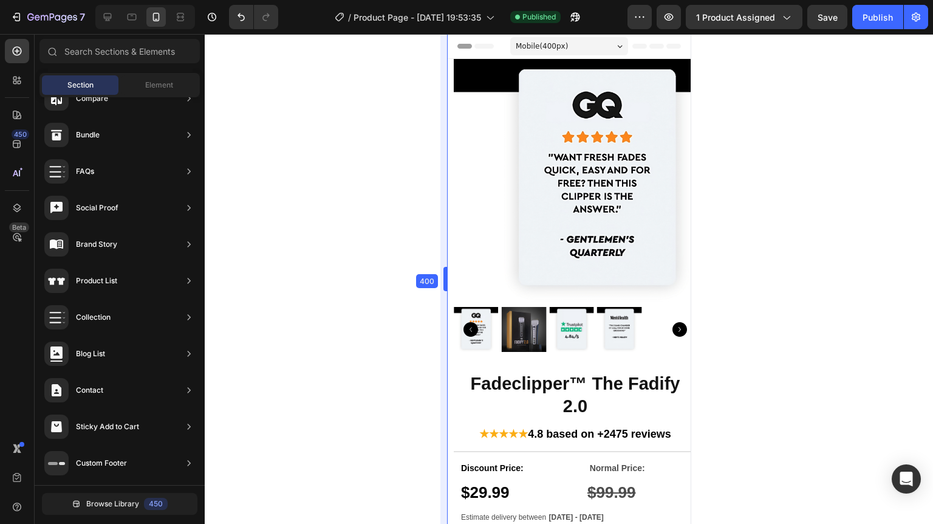
drag, startPoint x: 459, startPoint y: 275, endPoint x: 434, endPoint y: 258, distance: 29.3
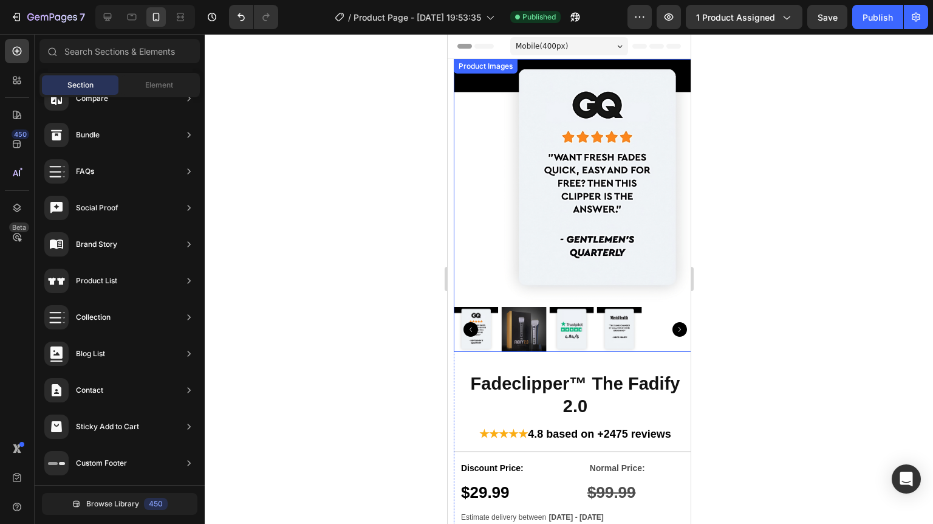
click at [664, 169] on img at bounding box center [596, 180] width 243 height 243
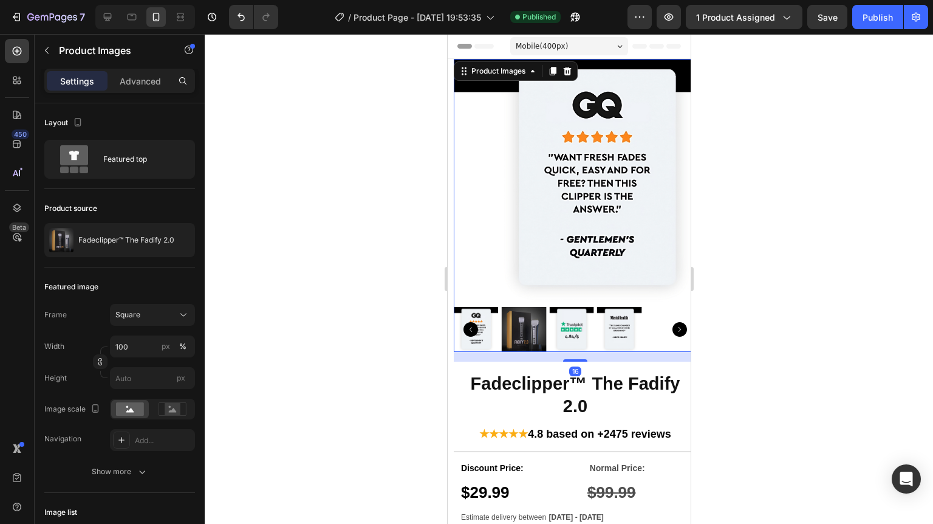
click at [448, 165] on section "Product Images 16 Fadeclipper™ The Fadify 2.0 Product Title ★★★★★ 4.8 based on …" at bounding box center [568, 437] width 243 height 757
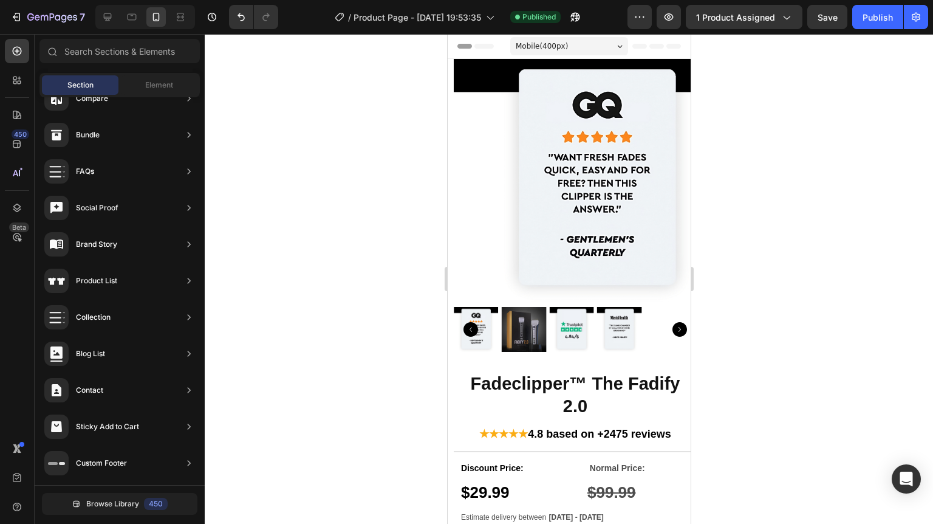
click at [450, 166] on section "Product Images Fadeclipper™ The Fadify 2.0 Product Title ★★★★★ 4.8 based on +24…" at bounding box center [568, 437] width 243 height 757
click at [475, 168] on img at bounding box center [596, 180] width 243 height 243
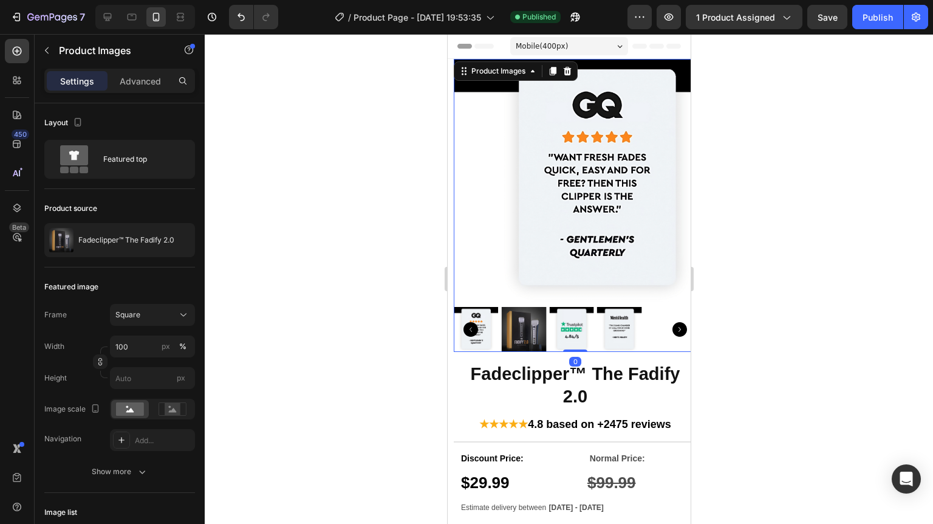
drag, startPoint x: 578, startPoint y: 350, endPoint x: 579, endPoint y: 331, distance: 19.5
click at [579, 331] on div "Product Images 0" at bounding box center [574, 205] width 243 height 293
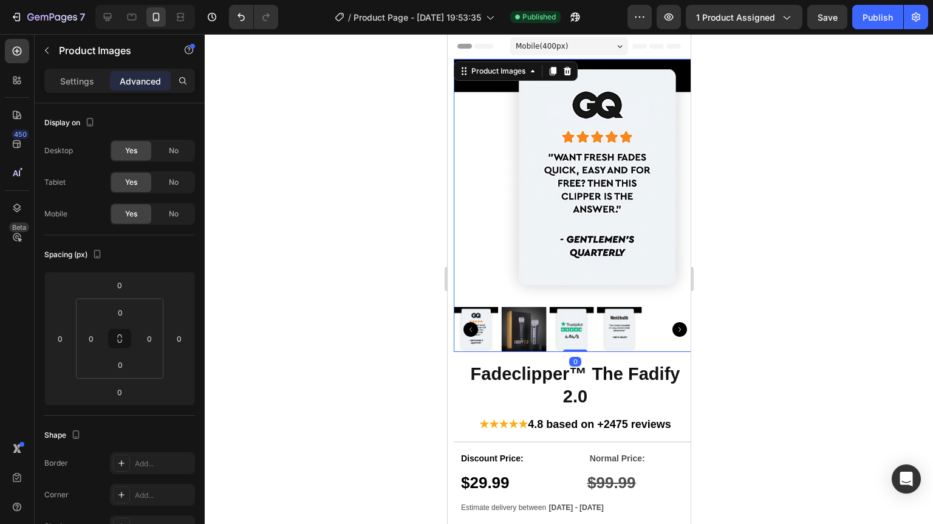
click at [475, 257] on img at bounding box center [596, 180] width 243 height 243
click at [449, 241] on section "Product Images 0 Fadeclipper™ The Fadify 2.0 Product Title ★★★★★ 4.8 based on +…" at bounding box center [568, 433] width 243 height 748
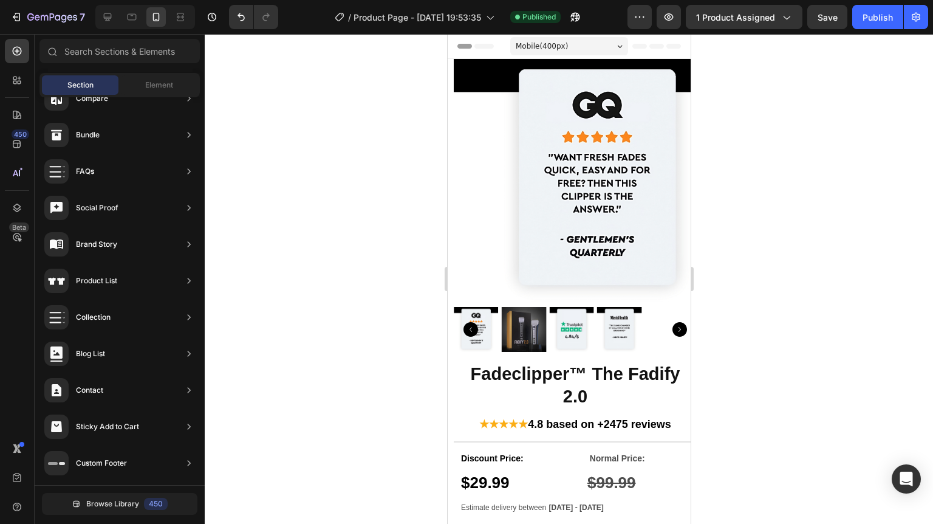
click at [451, 435] on section "Product Images Fadeclipper™ The Fadify 2.0 Product Title ★★★★★ 4.8 based on +24…" at bounding box center [568, 433] width 243 height 748
click at [485, 189] on img at bounding box center [596, 180] width 243 height 243
click at [451, 159] on section "Product Images Fadeclipper™ The Fadify 2.0 Product Title ★★★★★ 4.8 based on +24…" at bounding box center [568, 433] width 243 height 748
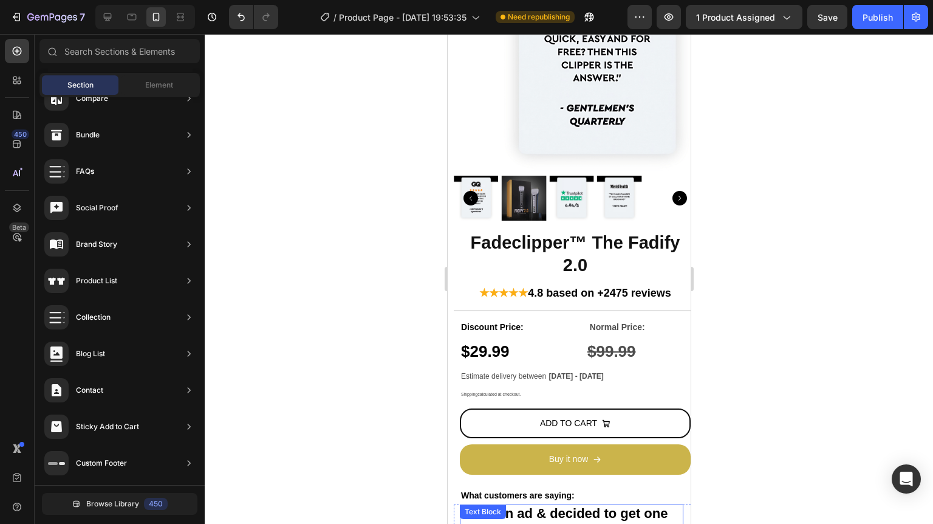
scroll to position [292, 0]
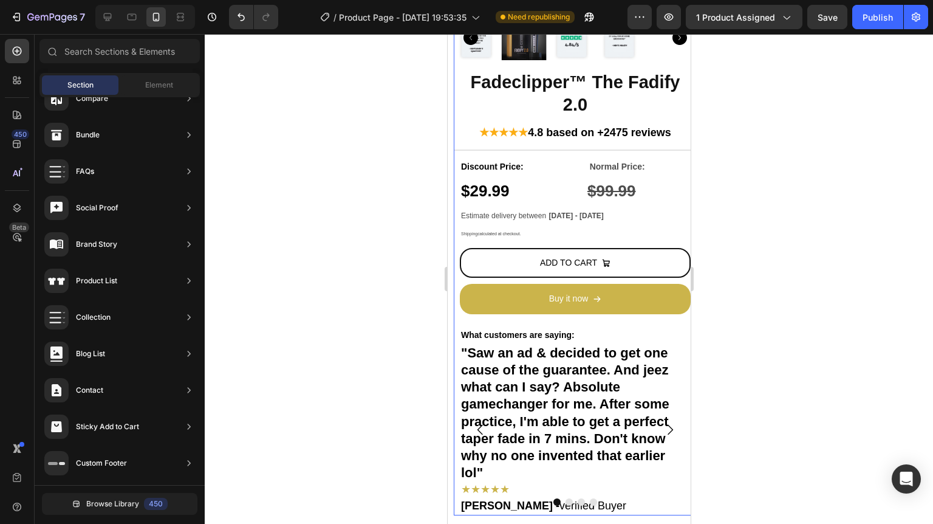
click at [457, 309] on div "Buy it now Add to Cart" at bounding box center [574, 305] width 243 height 42
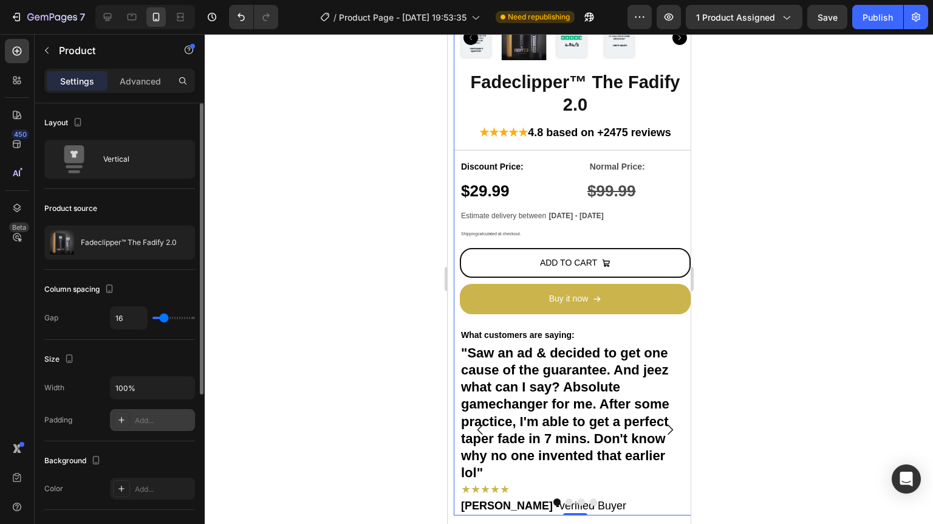
click at [167, 423] on div "Add..." at bounding box center [163, 420] width 57 height 11
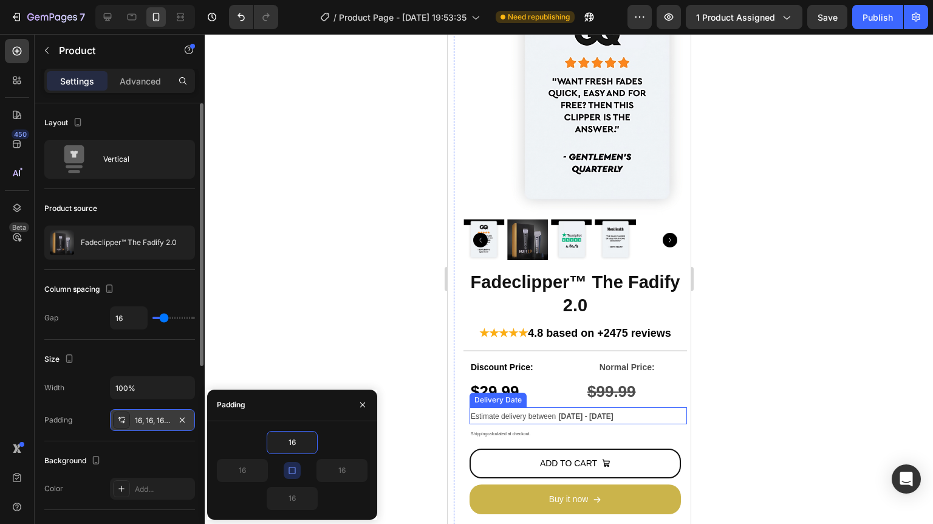
scroll to position [0, 0]
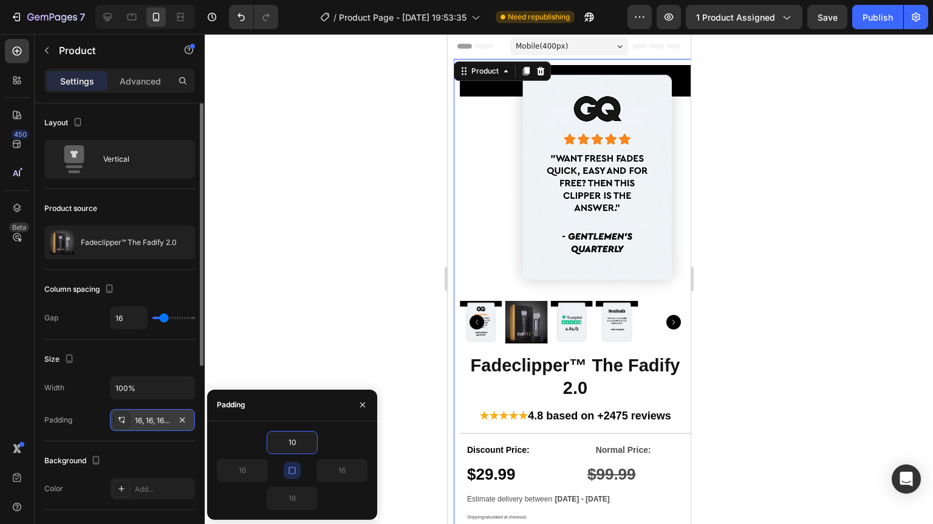
type input "10"
click at [159, 367] on div "Size Width 100% Padding 10, 10, 10, 10" at bounding box center [119, 390] width 151 height 101
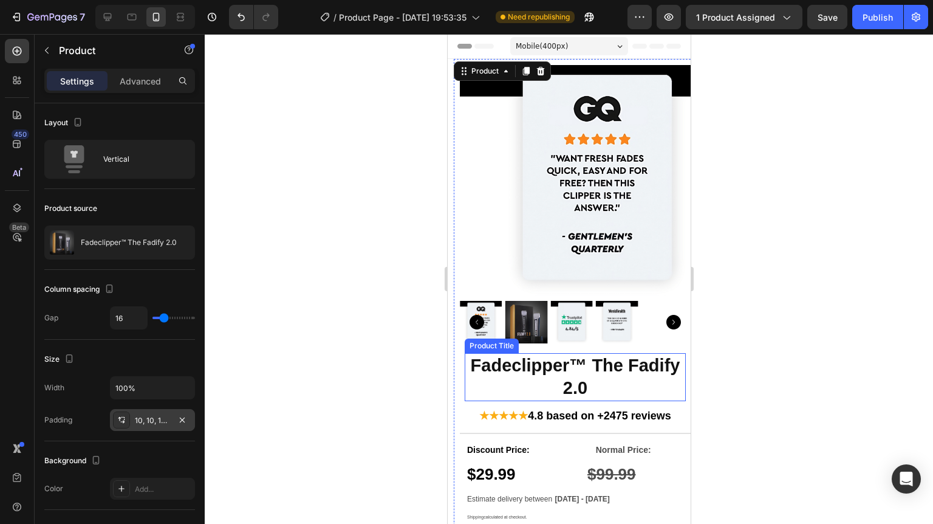
click at [158, 418] on div "10, 10, 10, 10" at bounding box center [152, 420] width 35 height 11
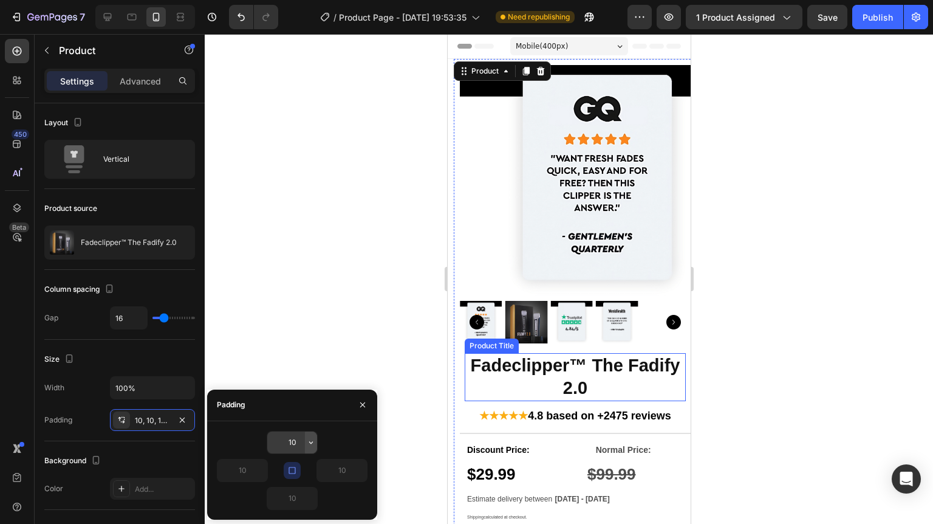
click at [308, 444] on icon "button" at bounding box center [311, 442] width 10 height 10
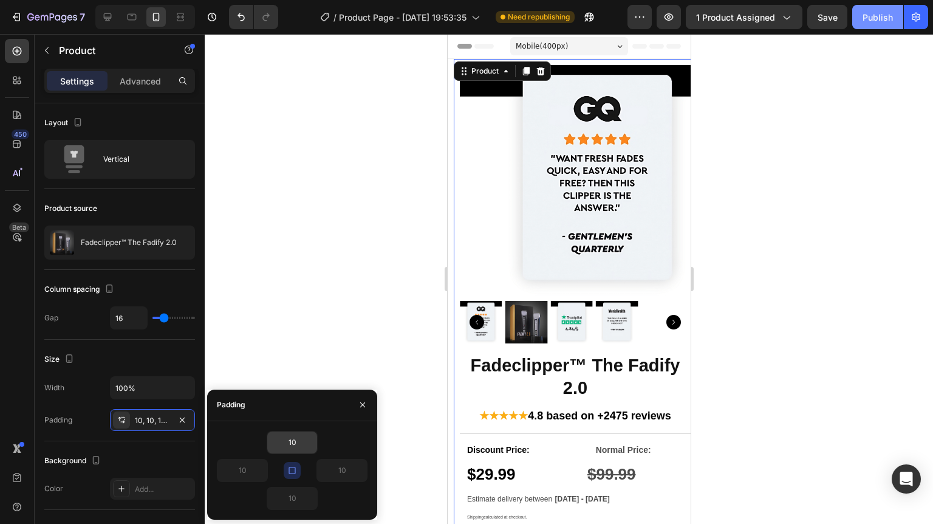
click at [884, 16] on div "Publish" at bounding box center [877, 17] width 30 height 13
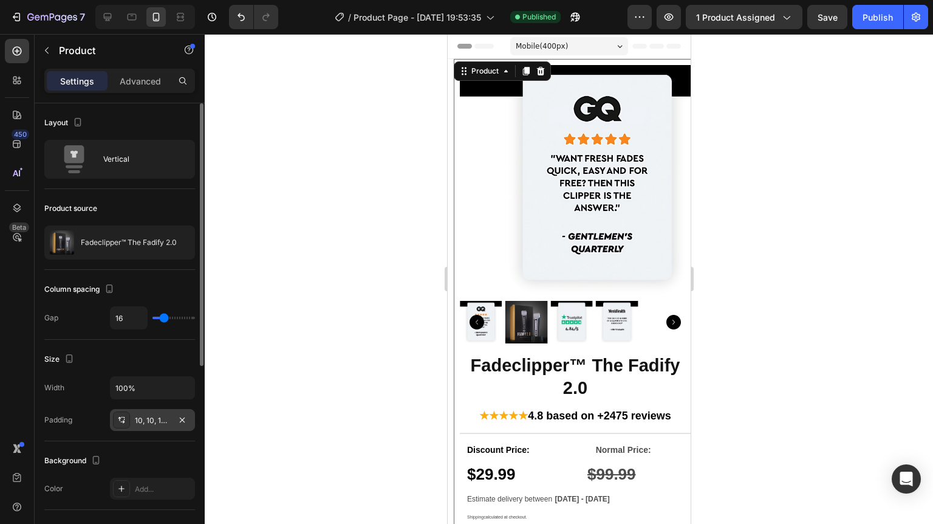
click at [145, 420] on div "10, 10, 10, 10" at bounding box center [152, 420] width 35 height 11
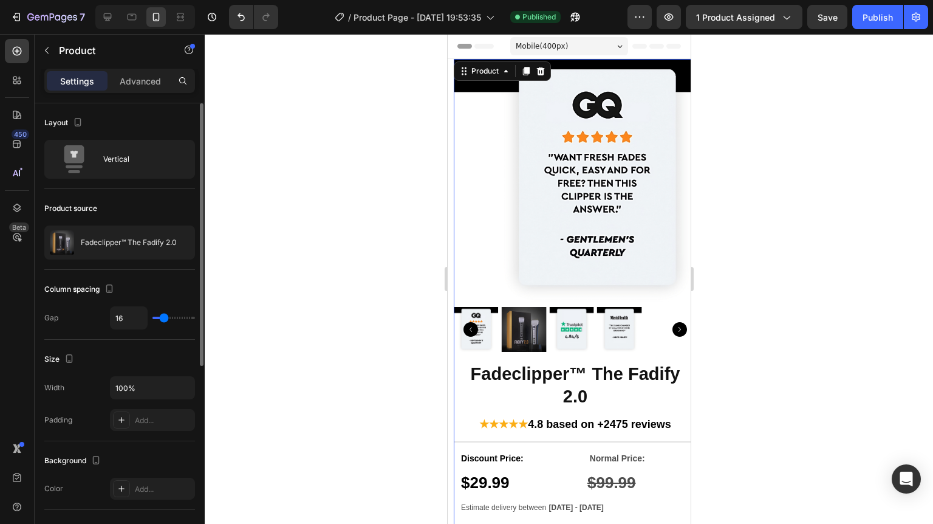
click at [158, 358] on div "Size" at bounding box center [119, 358] width 151 height 19
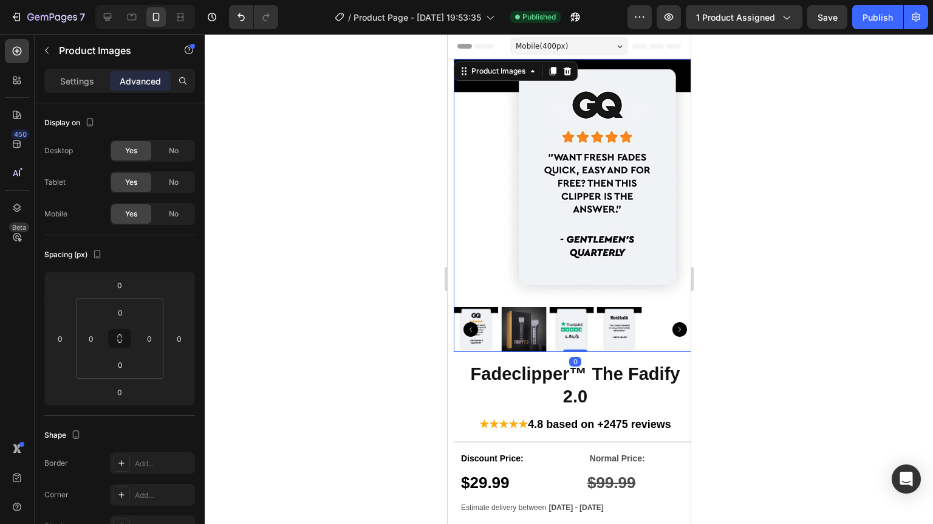
click at [448, 118] on section "Product Images 0 Fadeclipper™ The Fadify 2.0 Product Title ★★★★★ 4.8 based on +…" at bounding box center [568, 433] width 243 height 748
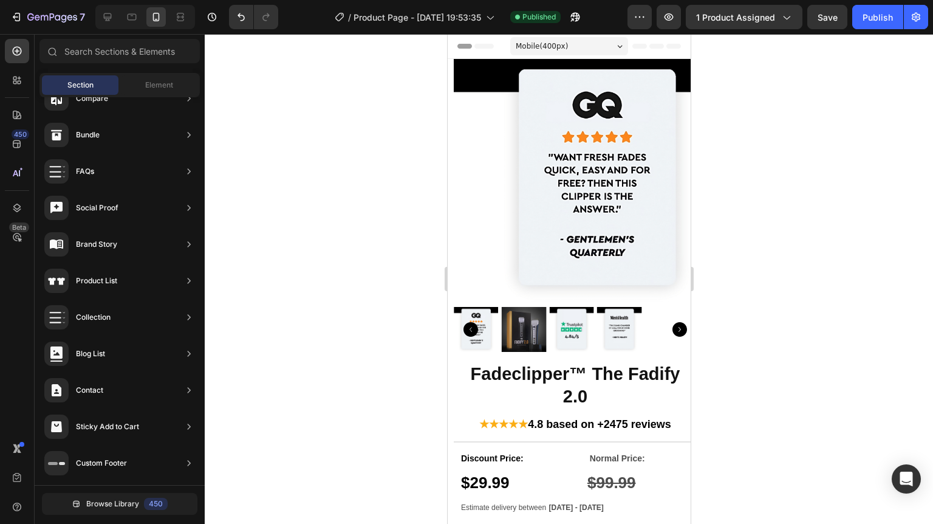
click at [449, 118] on section "Product Images Fadeclipper™ The Fadify 2.0 Product Title ★★★★★ 4.8 based on +24…" at bounding box center [568, 433] width 243 height 748
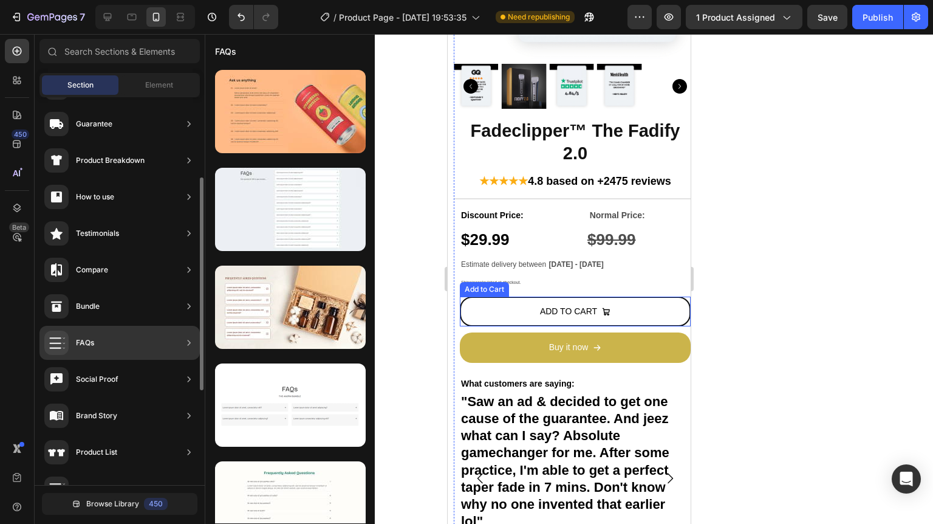
scroll to position [317, 0]
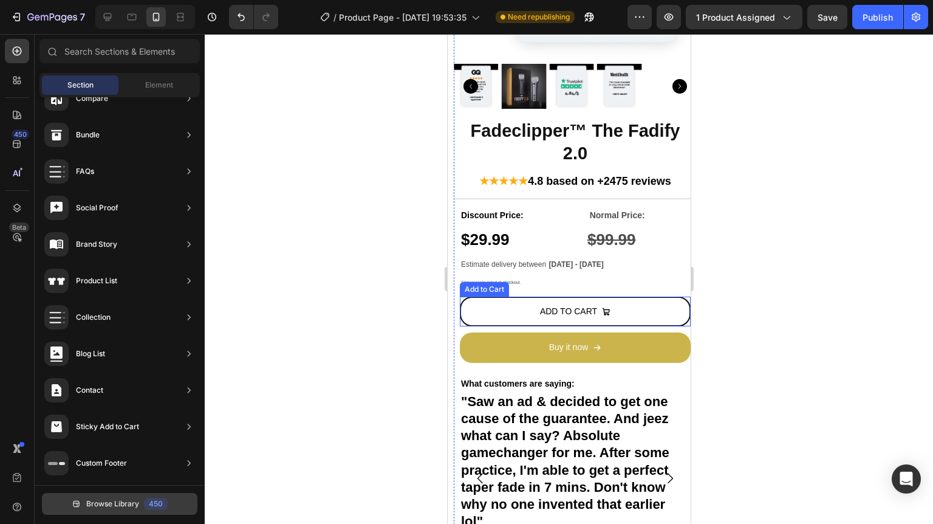
click at [115, 505] on span "Browse Library" at bounding box center [112, 503] width 53 height 11
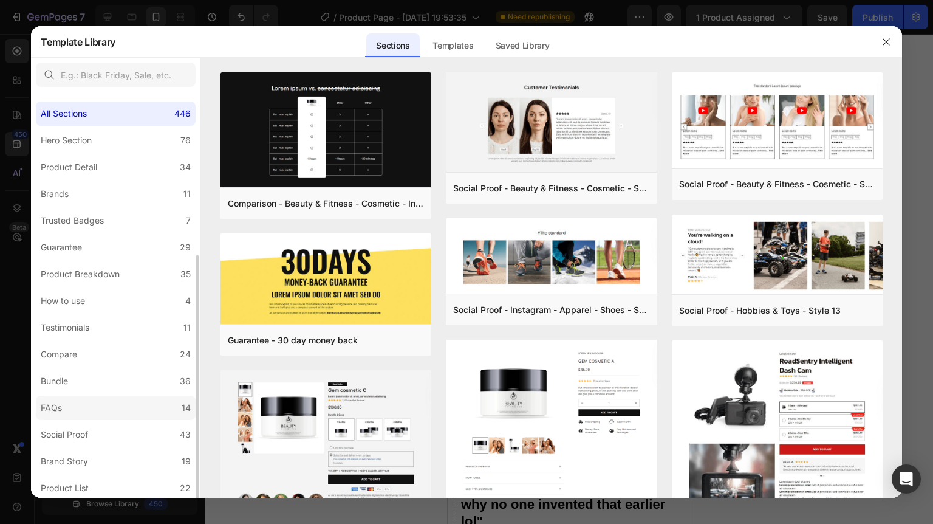
scroll to position [189, 0]
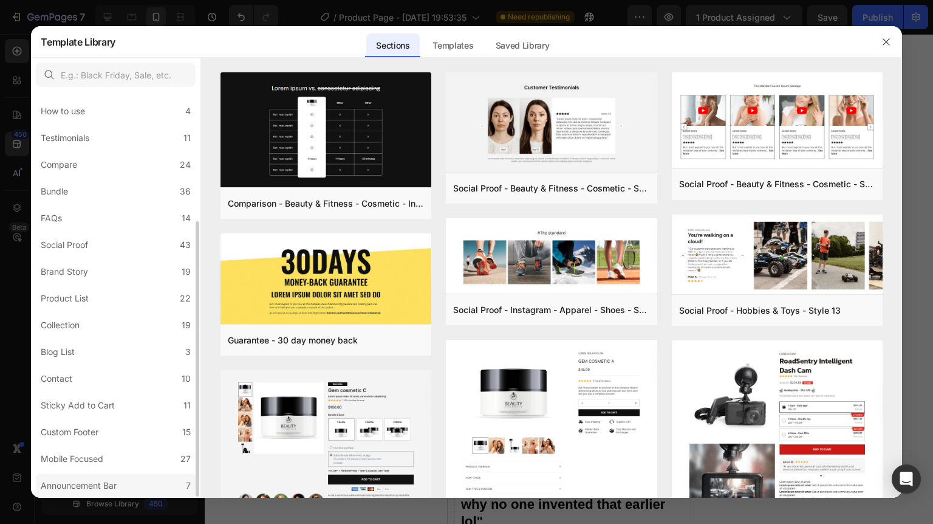
click at [121, 483] on div "Announcement Bar" at bounding box center [81, 485] width 81 height 15
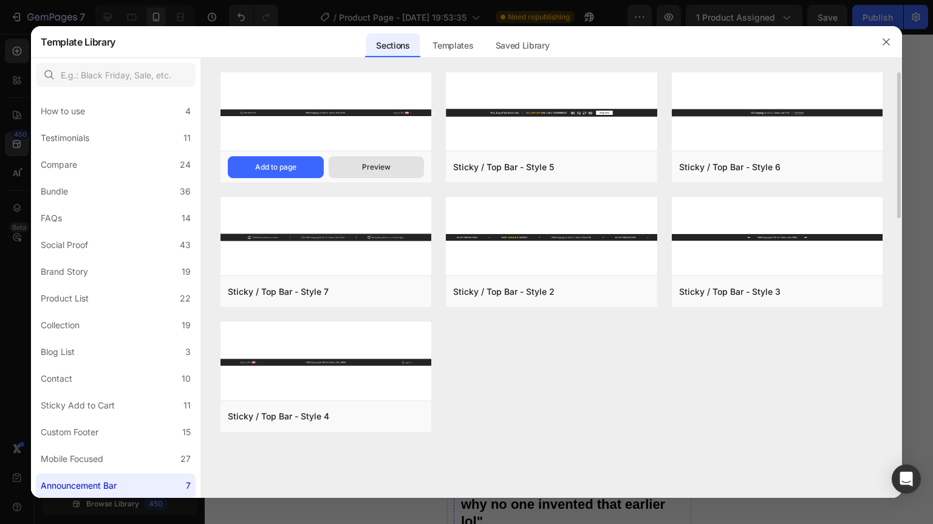
click at [362, 170] on div "Preview" at bounding box center [376, 167] width 29 height 11
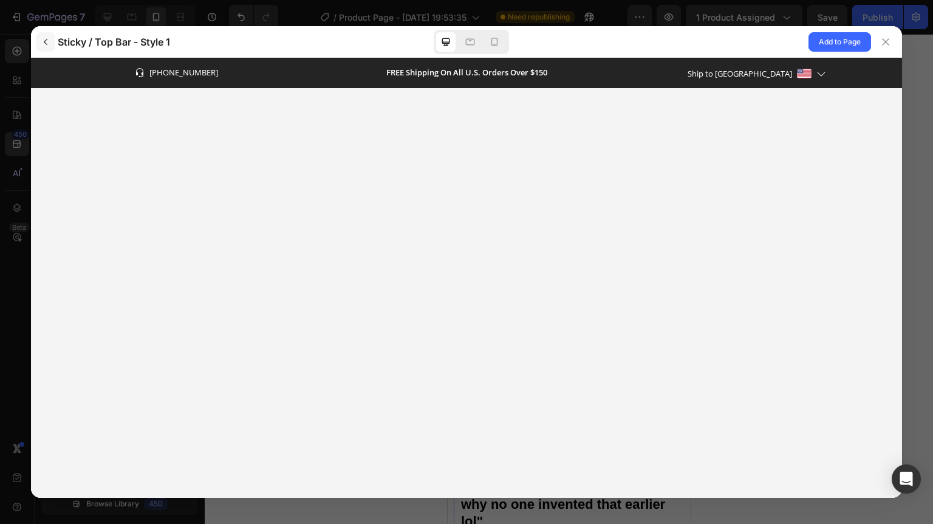
scroll to position [0, 0]
click at [47, 38] on icon "button" at bounding box center [46, 42] width 10 height 10
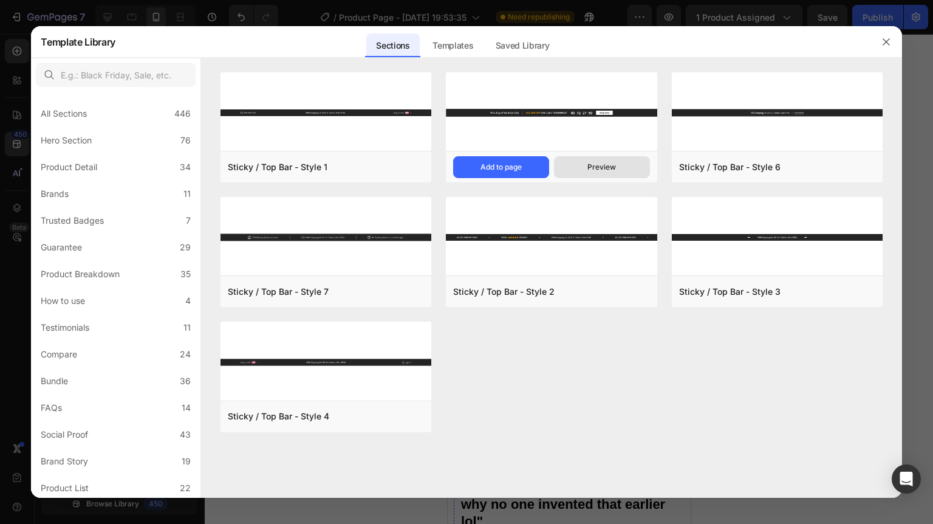
click at [612, 165] on div "Preview" at bounding box center [601, 167] width 29 height 11
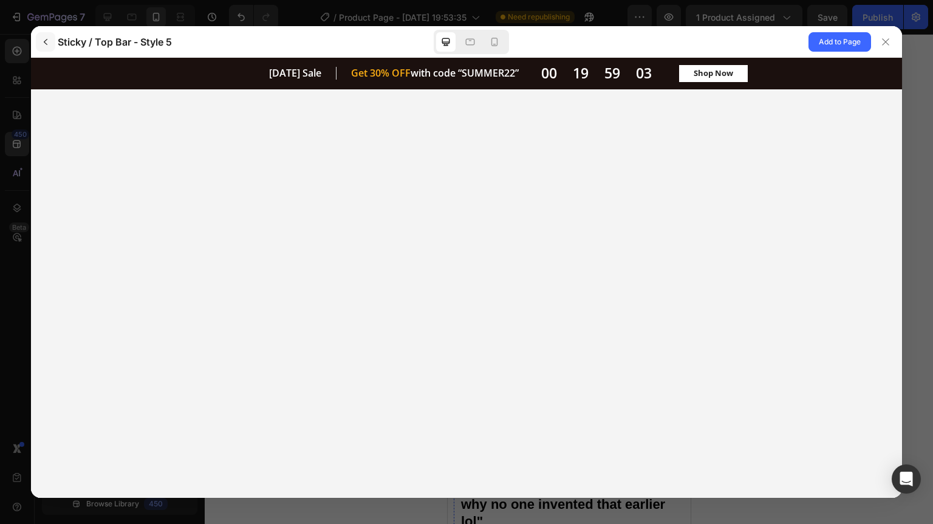
click at [46, 41] on icon "button" at bounding box center [46, 42] width 10 height 10
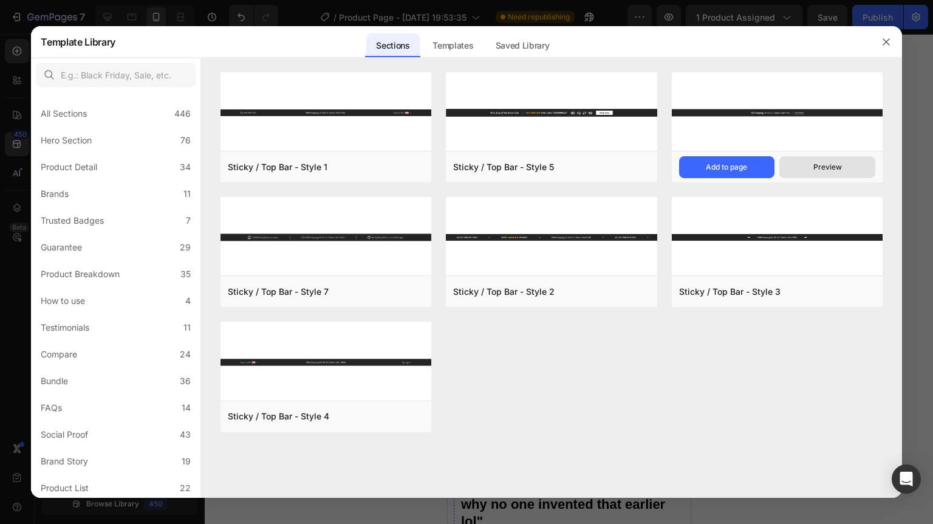
click at [827, 166] on div "Preview" at bounding box center [827, 167] width 29 height 11
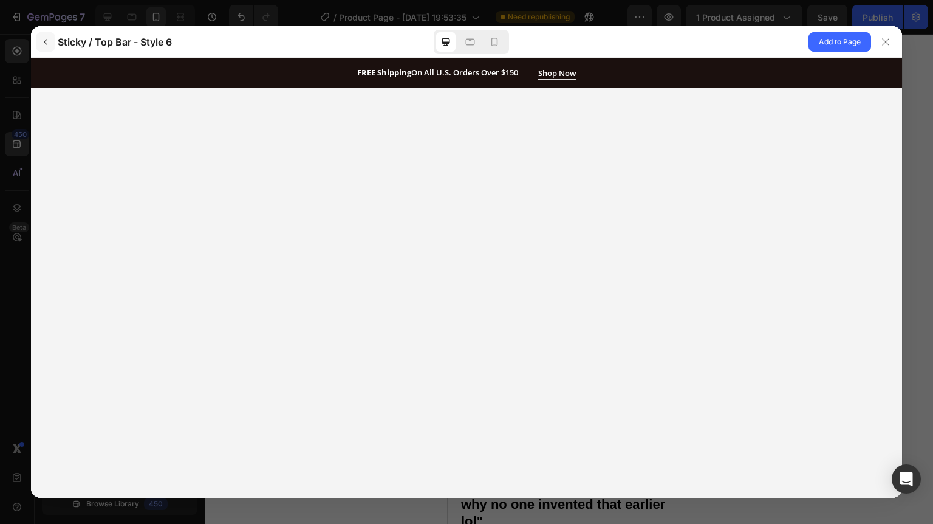
click at [46, 44] on icon "button" at bounding box center [46, 42] width 10 height 10
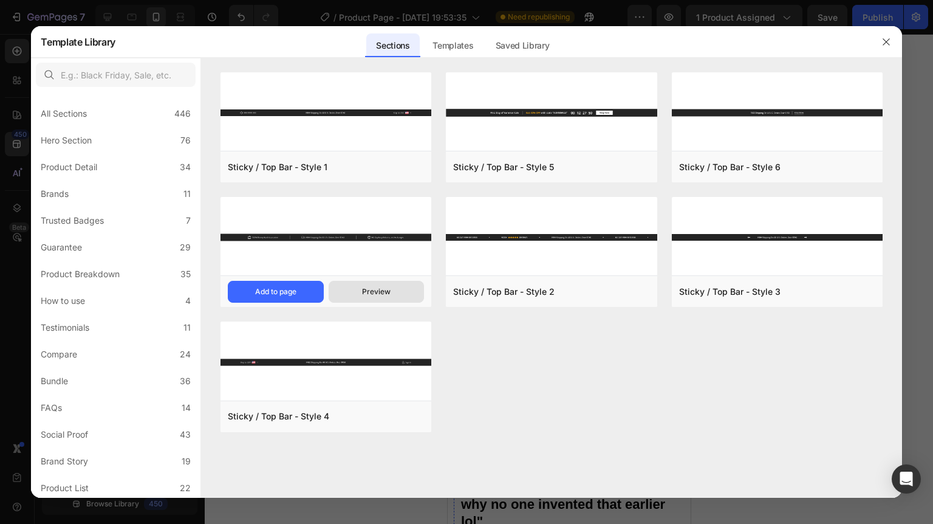
click at [402, 288] on button "Preview" at bounding box center [377, 292] width 96 height 22
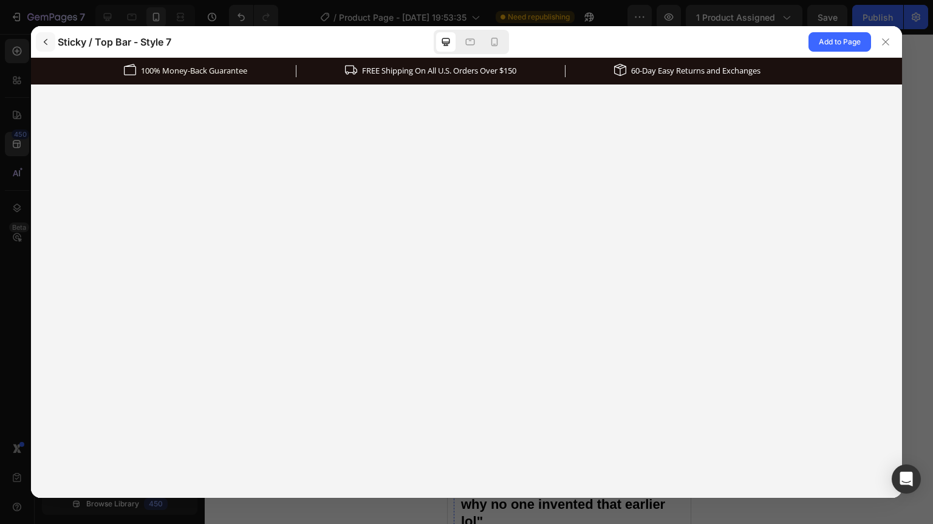
click at [46, 43] on icon "button" at bounding box center [46, 42] width 10 height 10
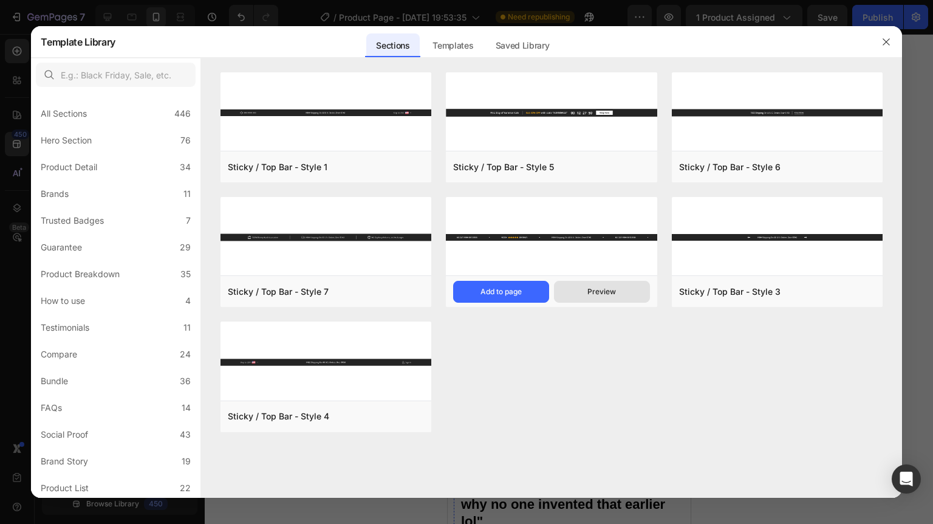
click at [634, 290] on button "Preview" at bounding box center [602, 292] width 96 height 22
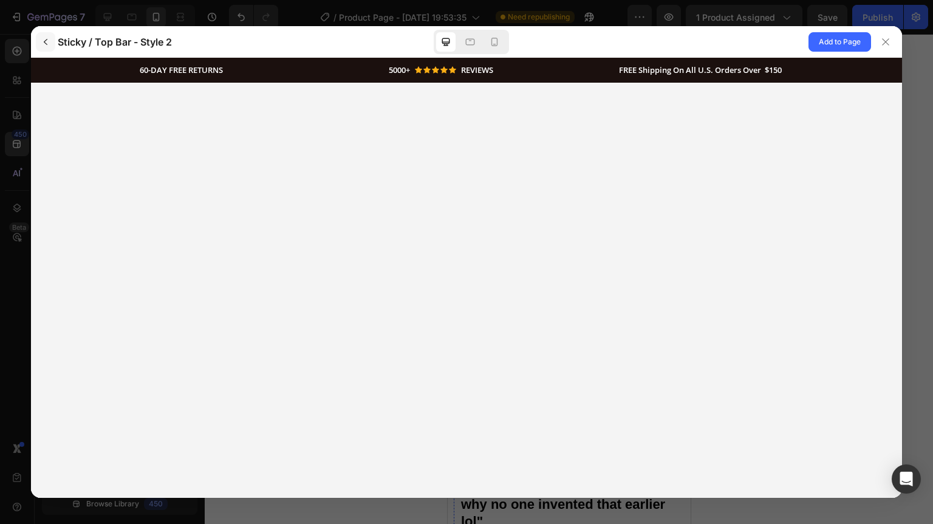
click at [43, 39] on icon "button" at bounding box center [46, 42] width 10 height 10
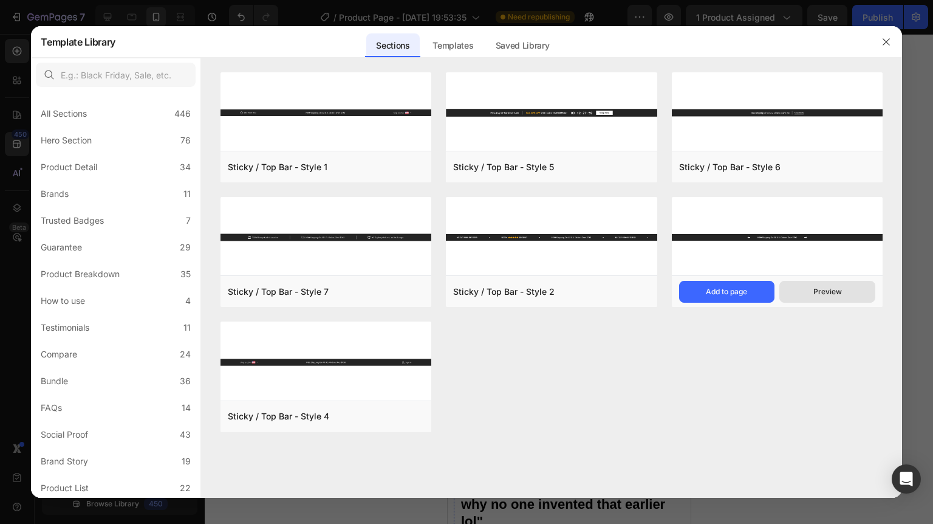
click at [827, 293] on div "Preview" at bounding box center [827, 291] width 29 height 11
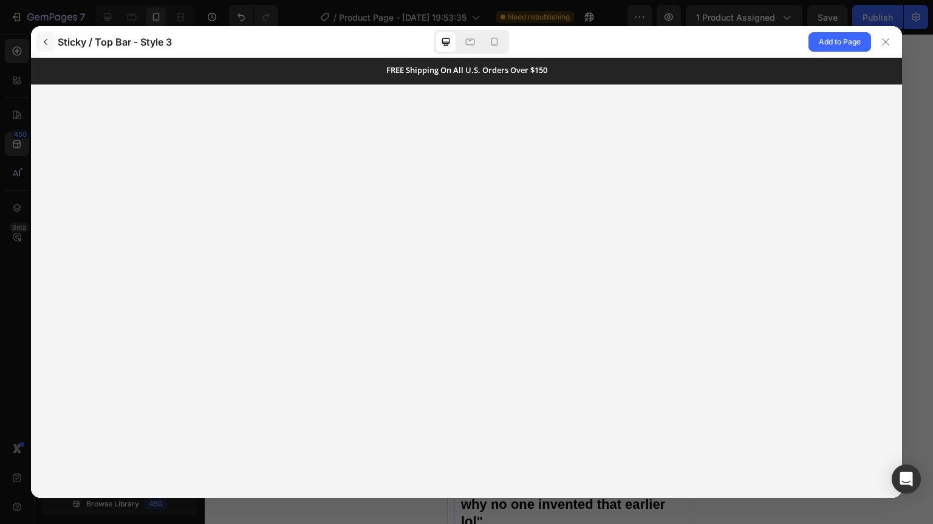
click at [47, 41] on icon "button" at bounding box center [46, 42] width 10 height 10
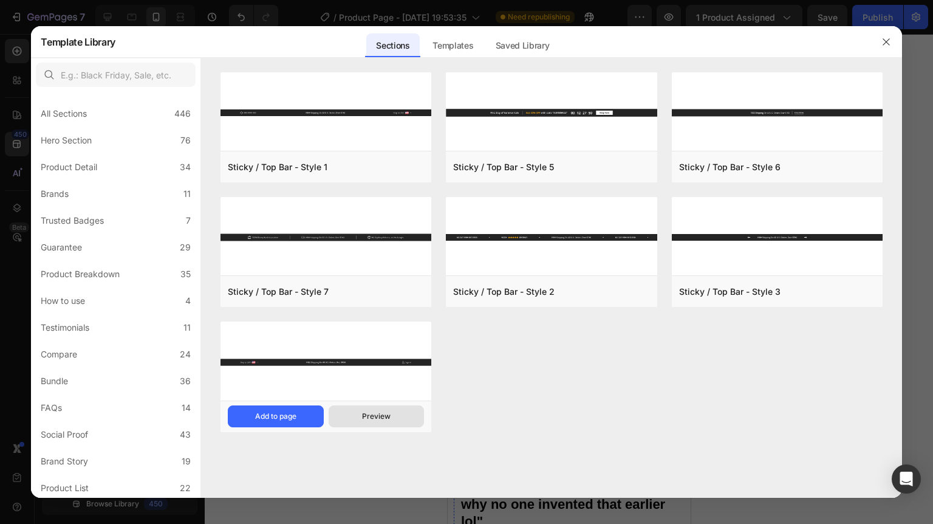
click at [383, 415] on div "Preview" at bounding box center [376, 416] width 29 height 11
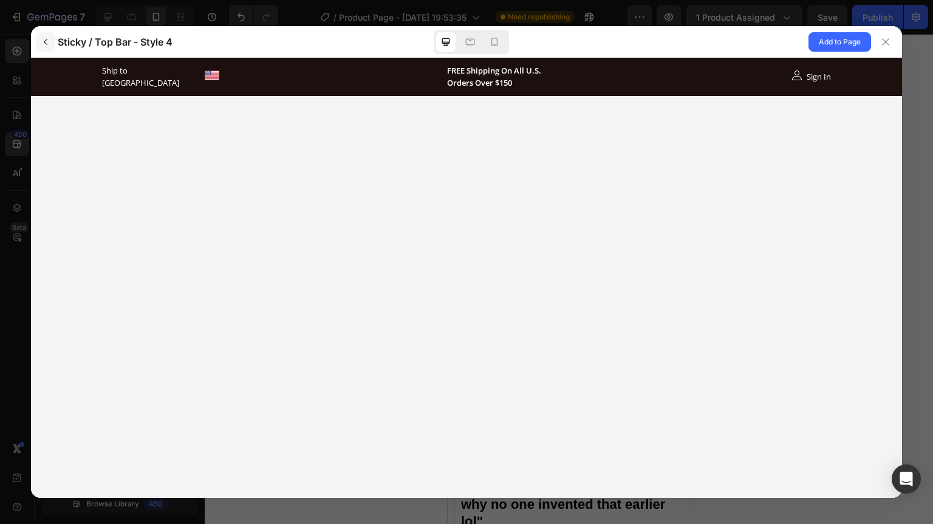
click at [49, 41] on icon "button" at bounding box center [46, 42] width 10 height 10
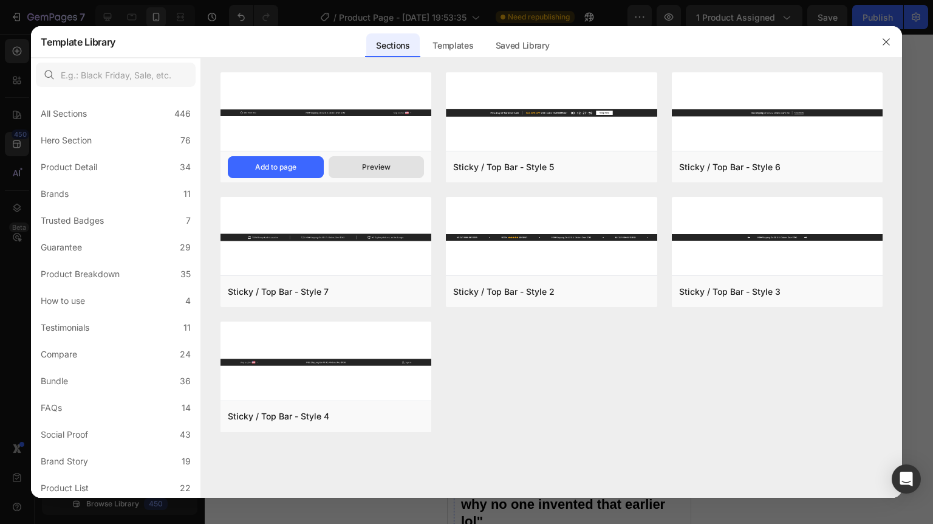
click at [395, 169] on button "Preview" at bounding box center [377, 167] width 96 height 22
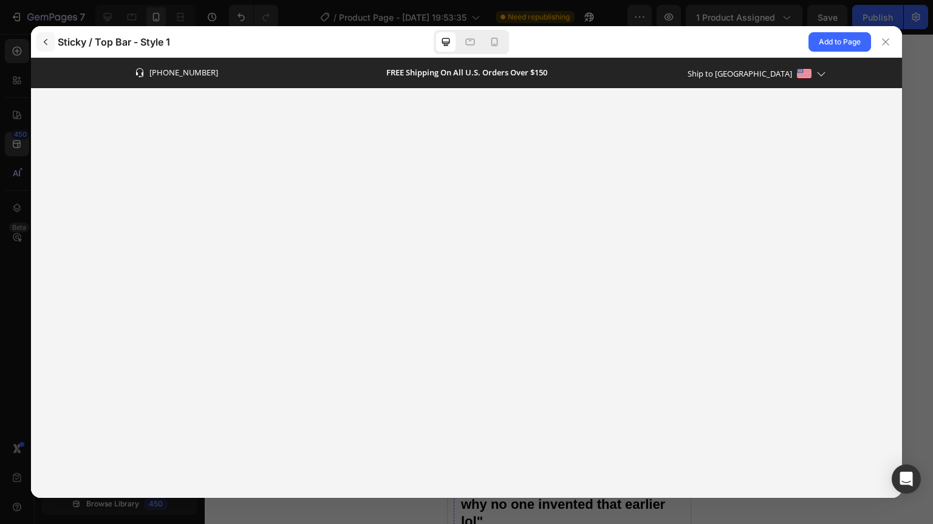
click at [51, 42] on button "button" at bounding box center [45, 41] width 19 height 19
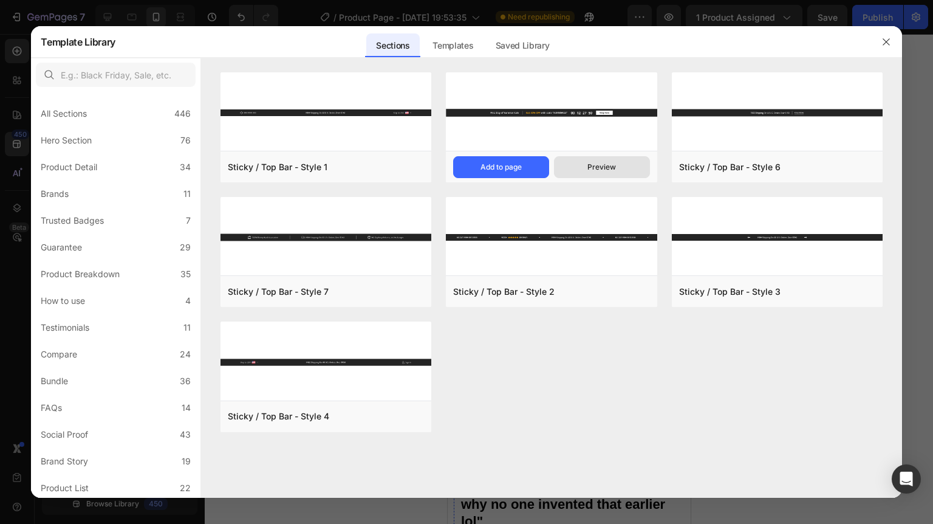
click at [603, 168] on div "Preview" at bounding box center [601, 167] width 29 height 11
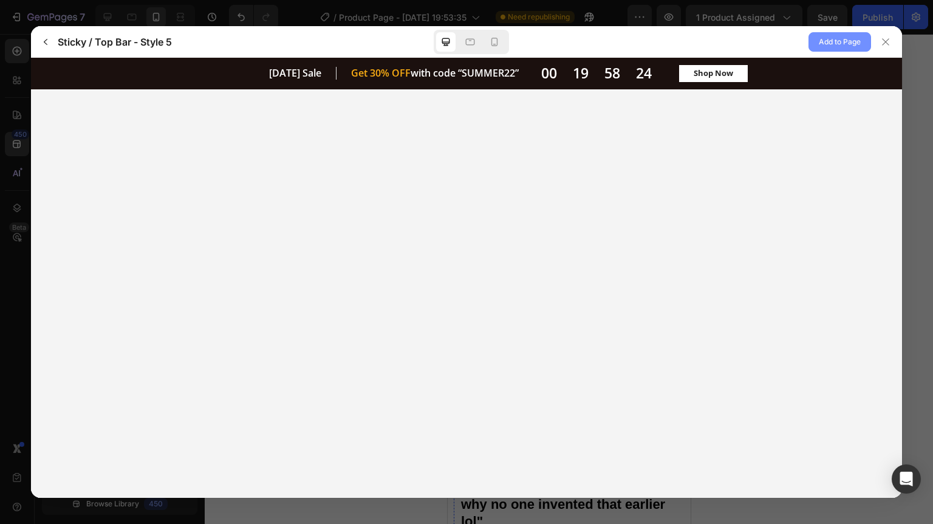
click at [838, 40] on span "Add to Page" at bounding box center [840, 42] width 42 height 15
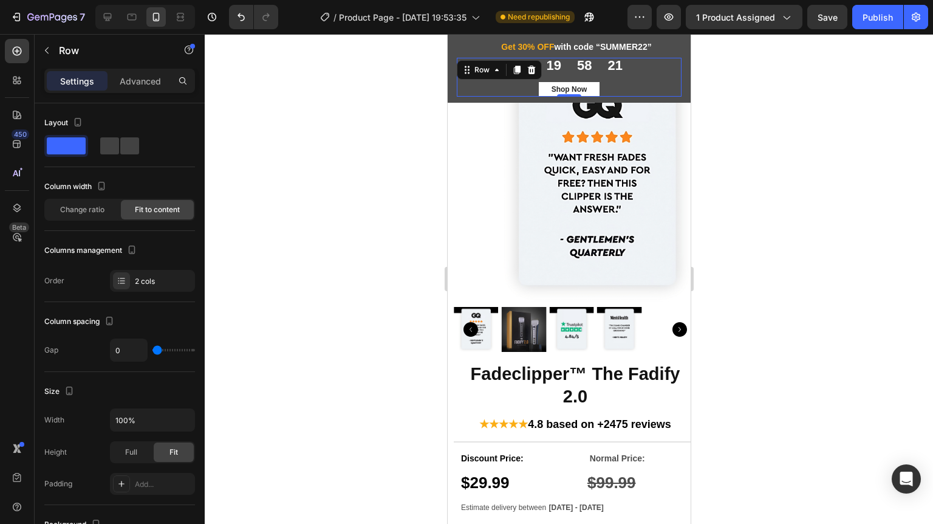
click at [653, 75] on div "00 19 58 21 CountDown Timer Shop Now Button Row 0" at bounding box center [568, 77] width 225 height 38
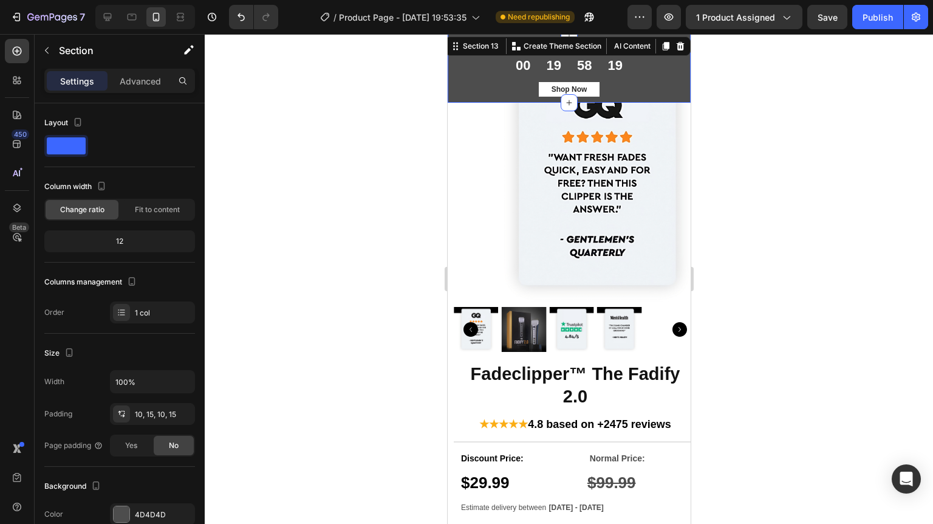
click at [452, 43] on div "First Day of Summer Sale Heading Row Get 30% OFF with code “SUMMER22” Heading R…" at bounding box center [568, 68] width 243 height 69
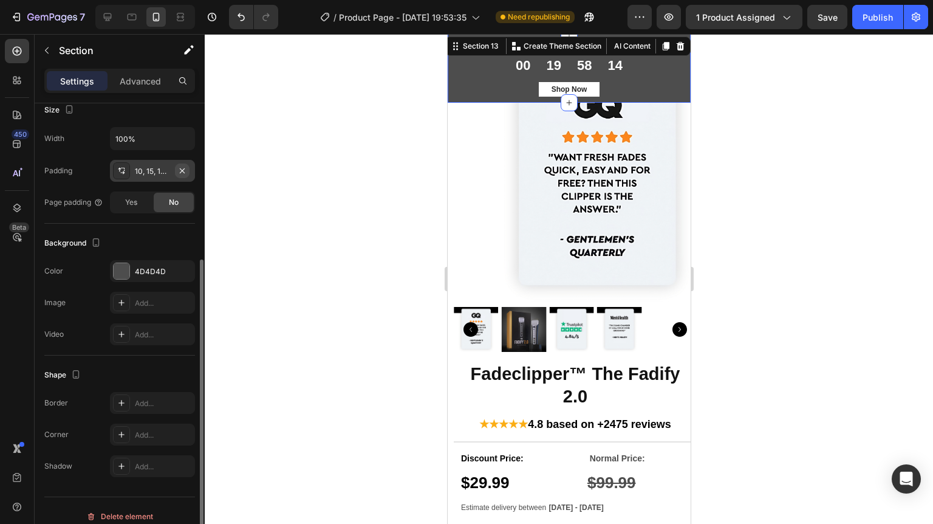
click at [180, 168] on icon "button" at bounding box center [182, 170] width 5 height 5
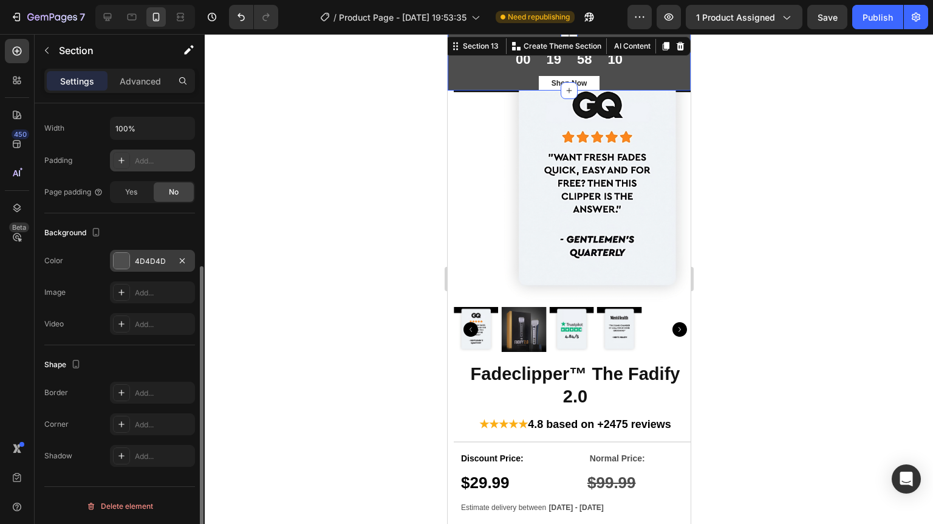
scroll to position [0, 0]
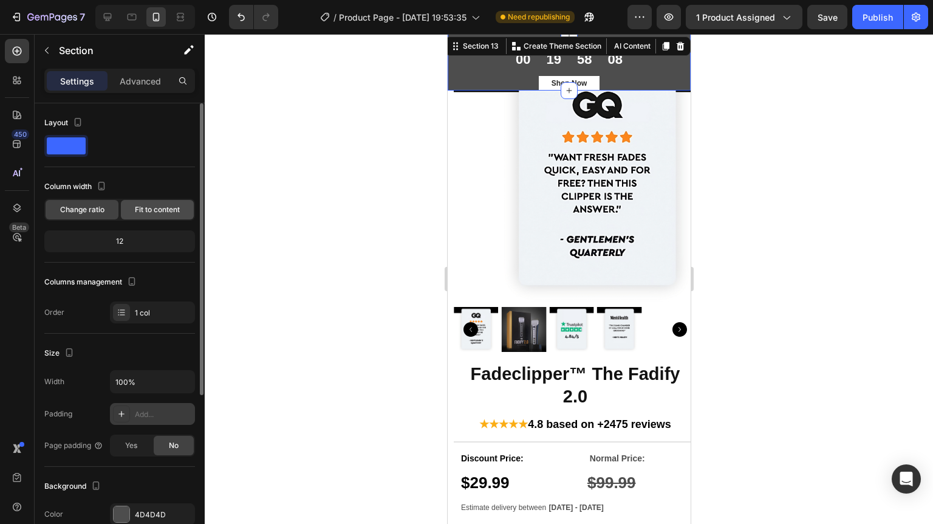
click at [165, 205] on span "Fit to content" at bounding box center [157, 209] width 45 height 11
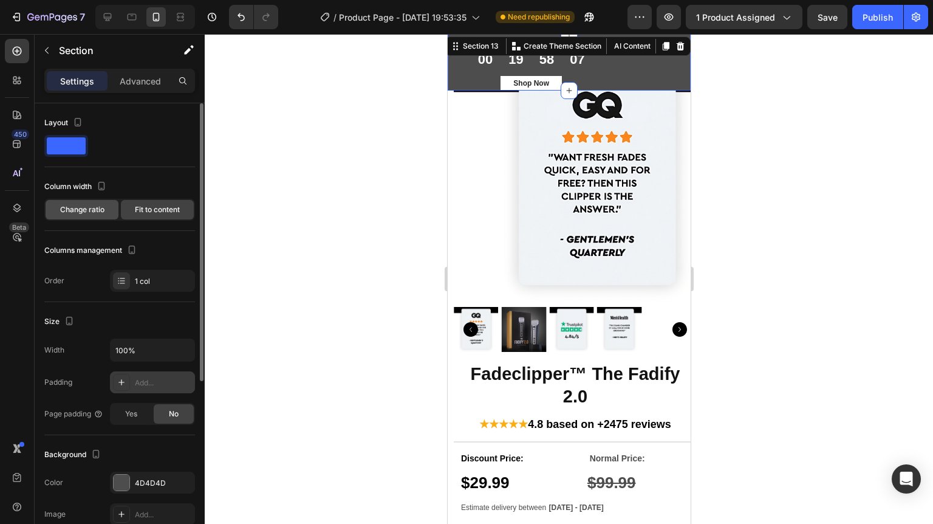
click at [83, 213] on span "Change ratio" at bounding box center [82, 209] width 44 height 11
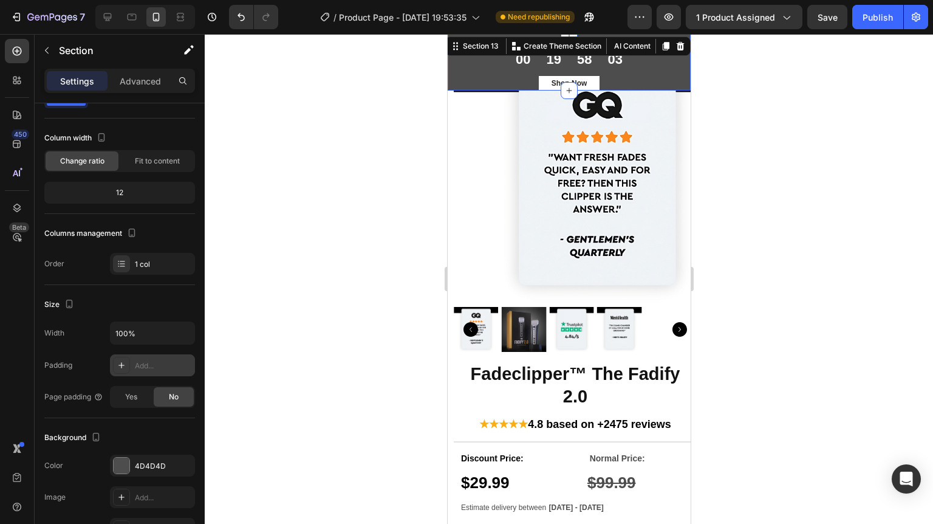
scroll to position [97, 0]
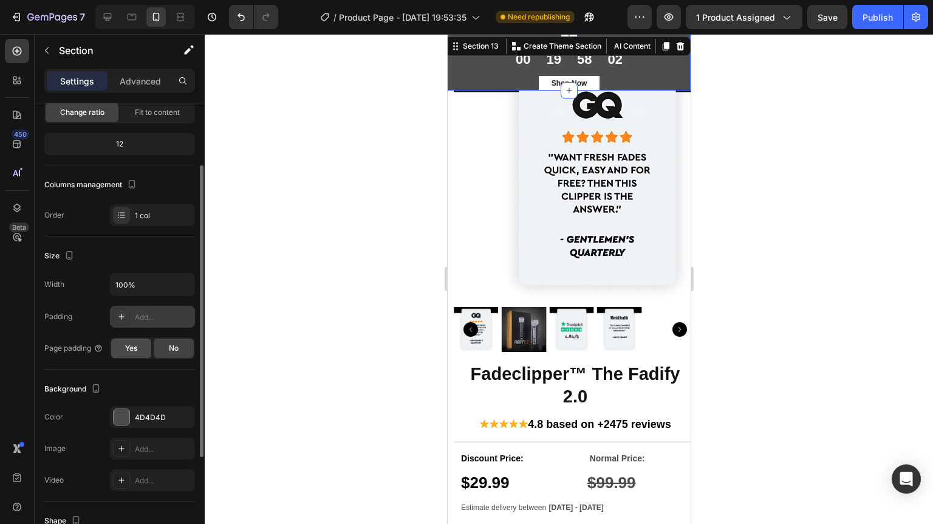
click at [148, 346] on div "Yes" at bounding box center [131, 347] width 40 height 19
click at [180, 350] on div "No" at bounding box center [174, 347] width 40 height 19
click at [125, 349] on span "Yes" at bounding box center [131, 348] width 12 height 11
click at [155, 347] on div "No" at bounding box center [174, 347] width 40 height 19
click at [145, 318] on div "Add..." at bounding box center [163, 317] width 57 height 11
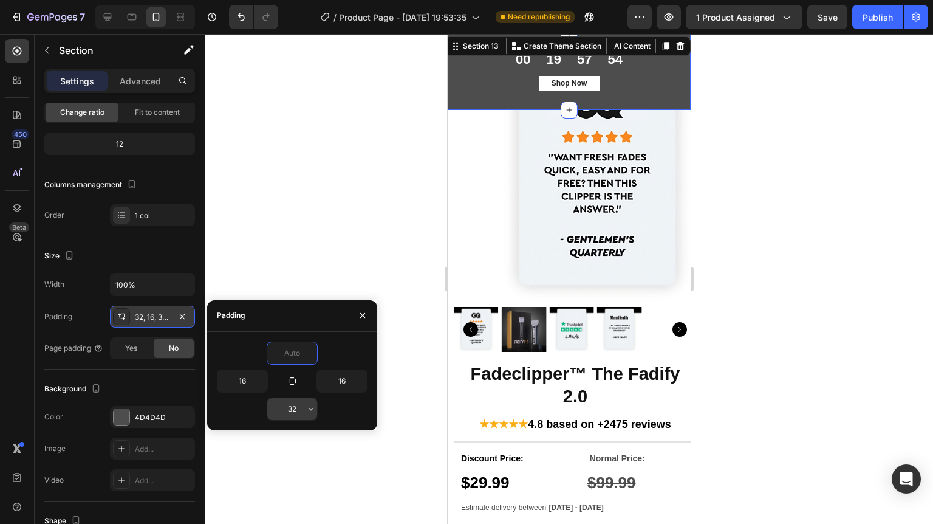
type input "0"
click at [294, 414] on input "32" at bounding box center [292, 409] width 50 height 22
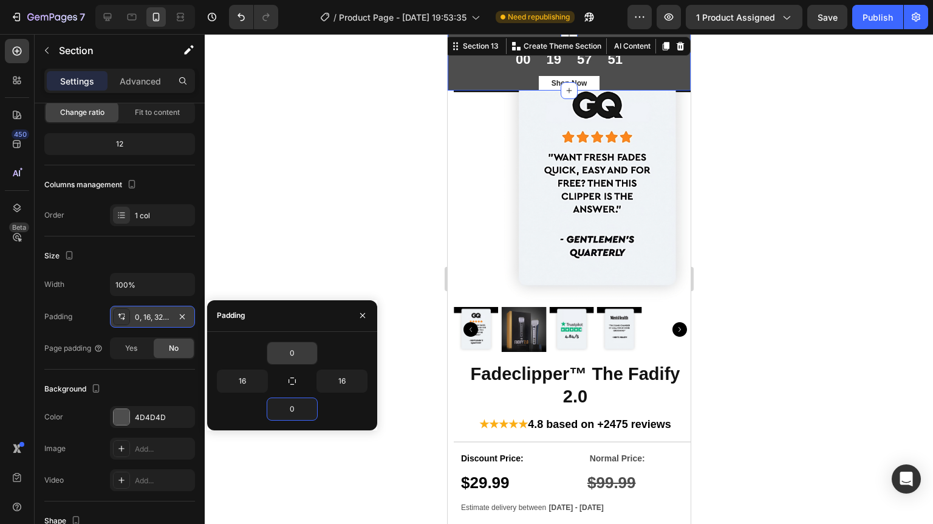
type input "0"
click at [285, 340] on div "0 16 16 0" at bounding box center [292, 381] width 170 height 98
click at [295, 353] on input "0" at bounding box center [292, 353] width 50 height 22
type input "1"
click at [176, 255] on div "Size" at bounding box center [119, 255] width 151 height 19
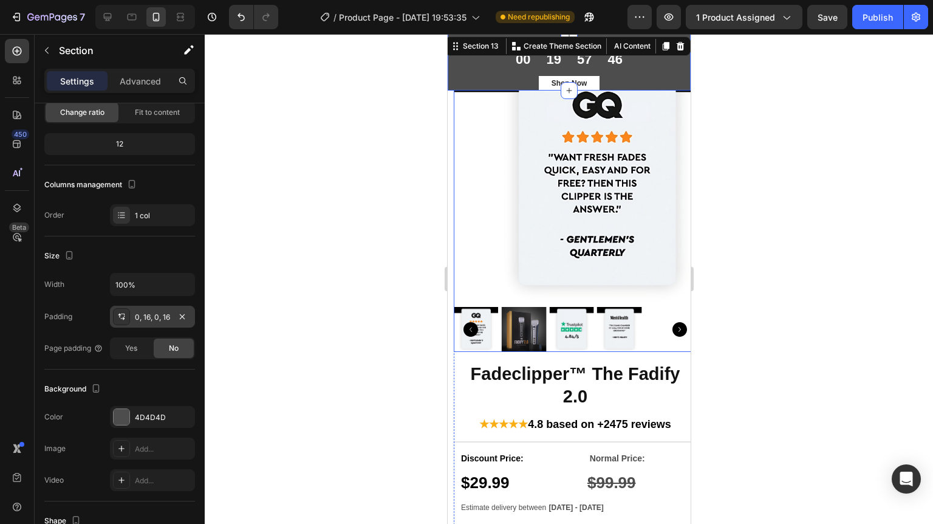
click at [743, 120] on div at bounding box center [569, 279] width 728 height 490
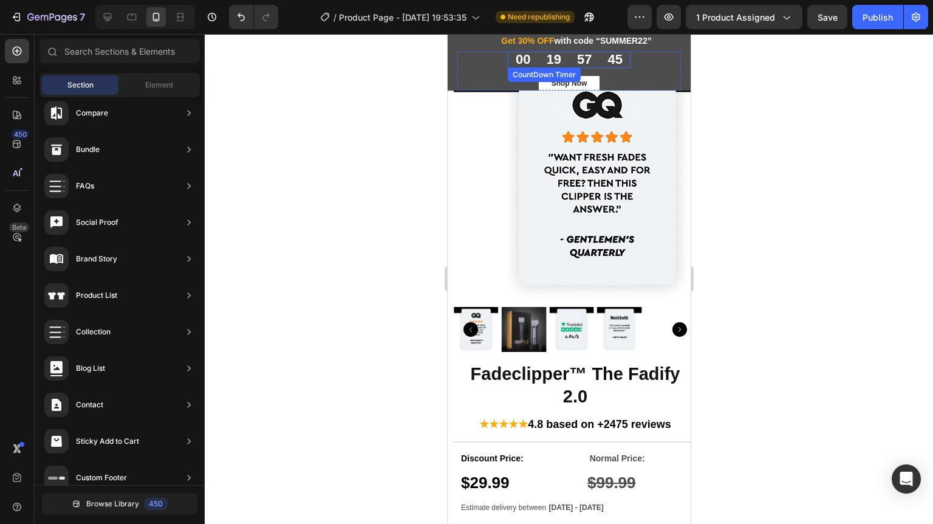
click at [579, 58] on div "57" at bounding box center [583, 60] width 15 height 16
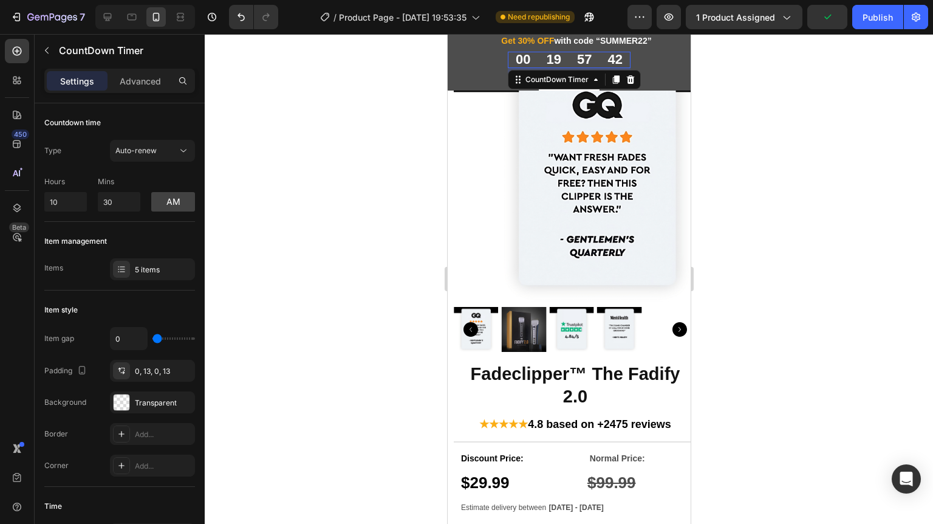
click at [756, 81] on div at bounding box center [569, 279] width 728 height 490
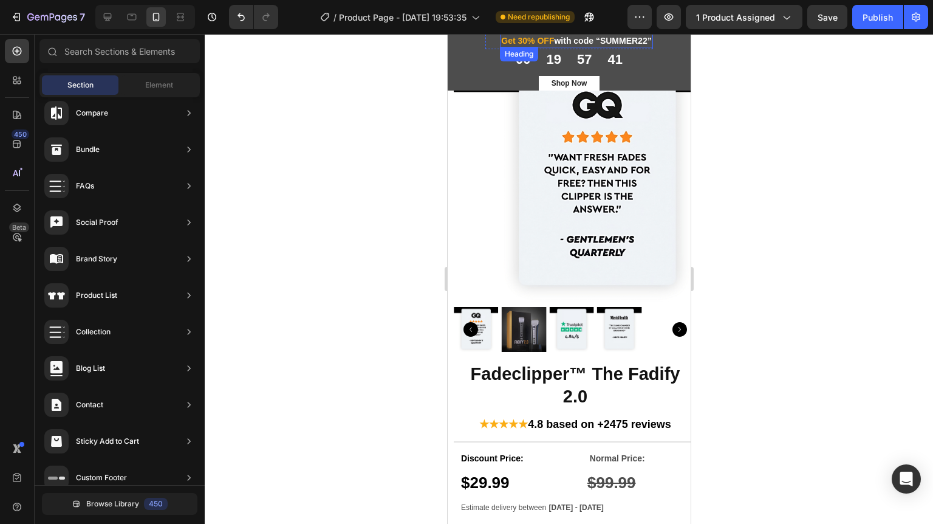
click at [535, 42] on span "Get 30% OFF" at bounding box center [526, 41] width 53 height 10
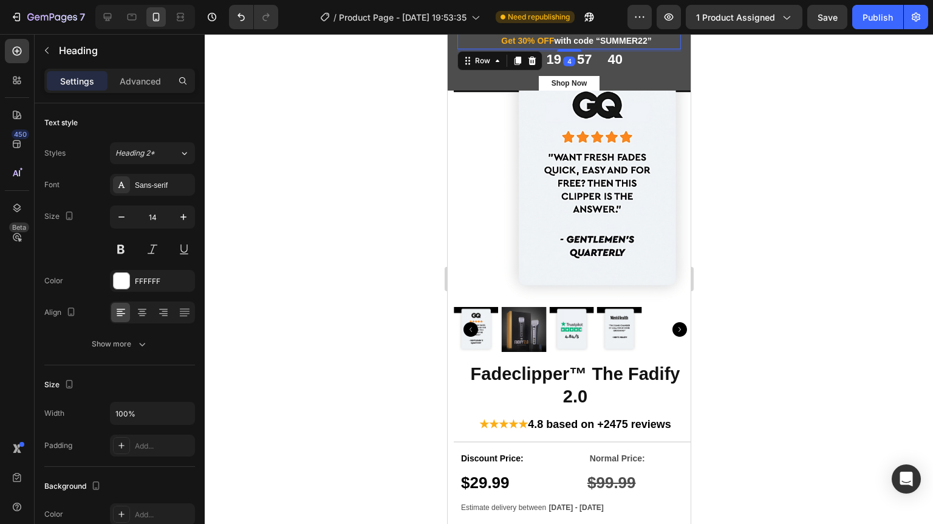
click at [467, 40] on div "First Day of Summer Sale Heading Row Get 30% OFF with code “SUMMER22” Heading R…" at bounding box center [569, 41] width 224 height 15
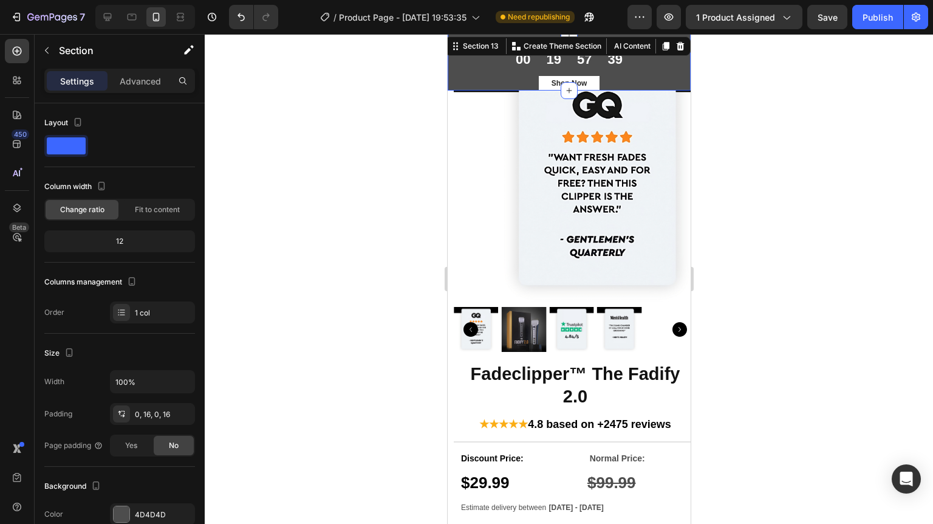
click at [451, 47] on div "First Day of Summer Sale Heading Row Get 30% OFF with code “SUMMER22” Heading R…" at bounding box center [568, 62] width 243 height 56
click at [671, 83] on div "00 19 57 38 CountDown Timer Shop Now Button Row" at bounding box center [569, 71] width 224 height 38
click at [677, 49] on div "First Day of Summer Sale Heading Row Get 30% OFF with code “SUMMER22” Heading R…" at bounding box center [568, 62] width 243 height 56
click at [675, 46] on icon at bounding box center [680, 46] width 10 height 10
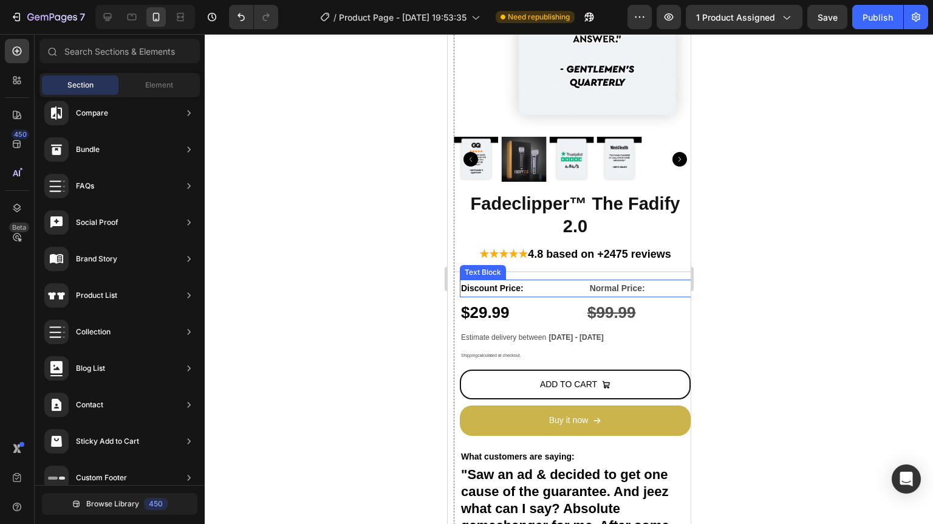
scroll to position [49, 0]
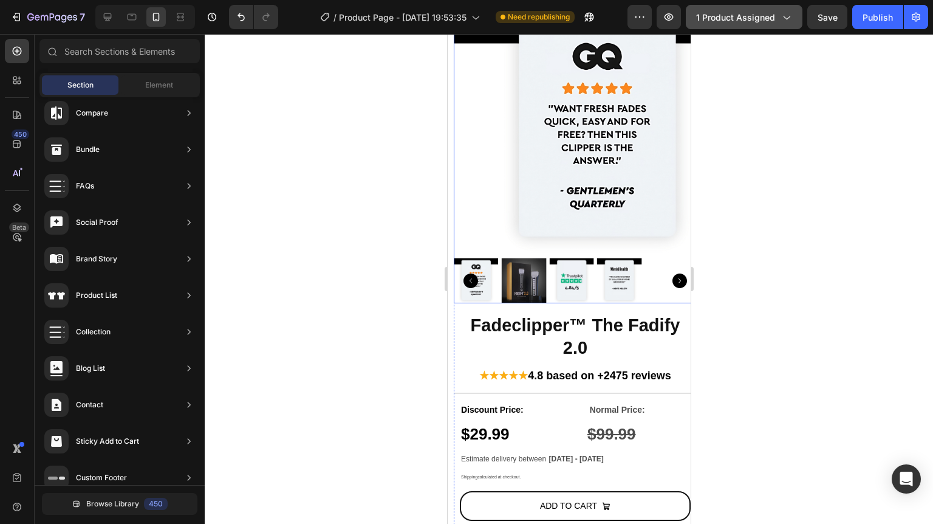
click at [783, 22] on icon "button" at bounding box center [786, 17] width 12 height 12
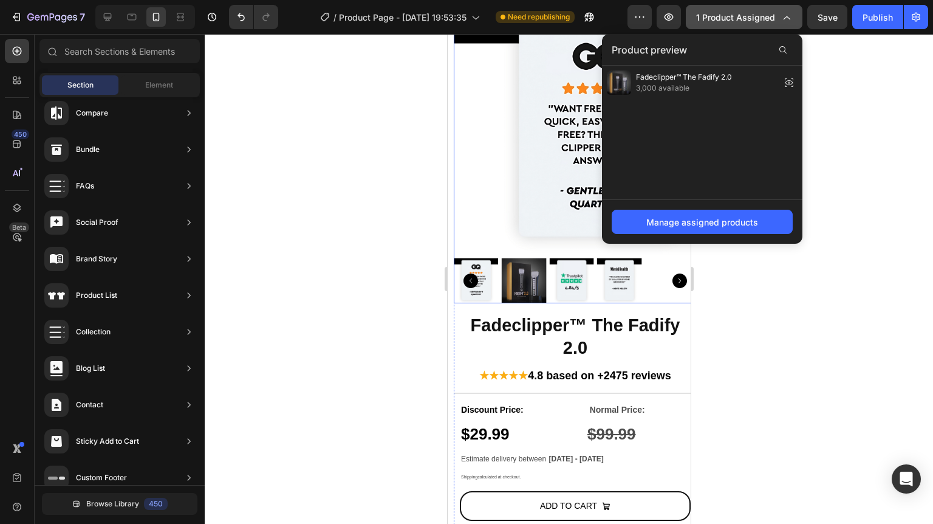
click at [783, 22] on icon "button" at bounding box center [786, 17] width 12 height 12
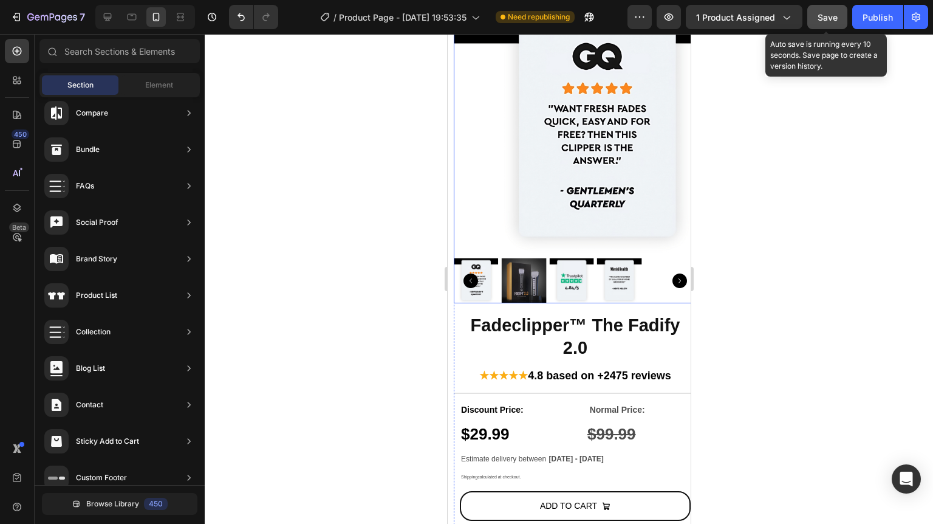
click at [813, 18] on button "Save" at bounding box center [827, 17] width 40 height 24
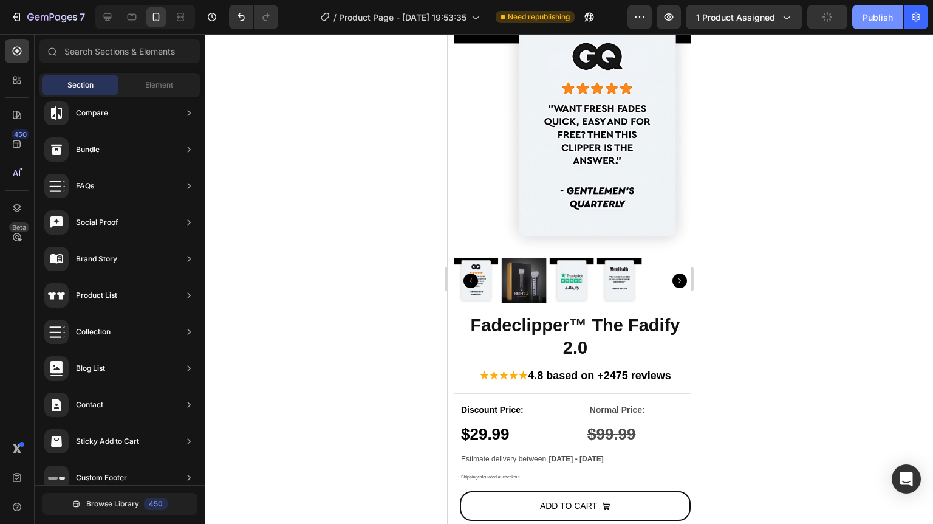
click at [876, 17] on div "Publish" at bounding box center [877, 17] width 30 height 13
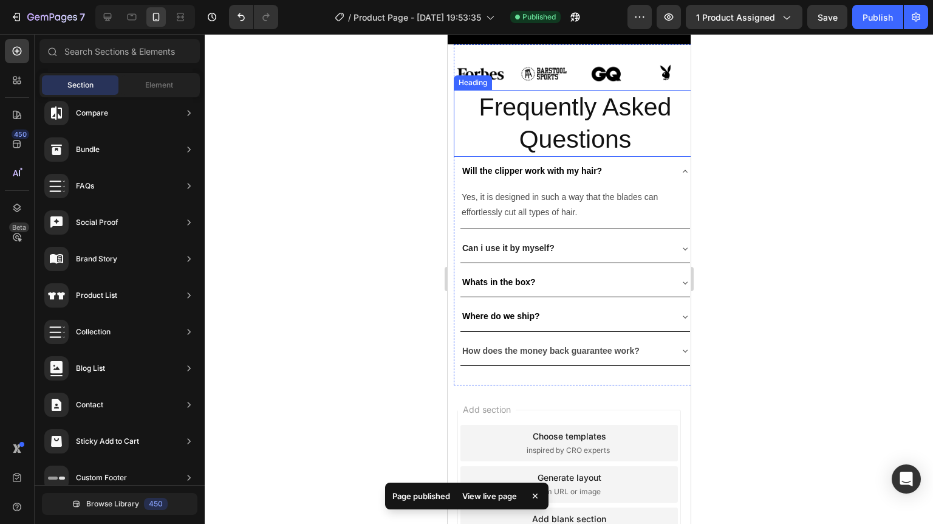
scroll to position [3514, 0]
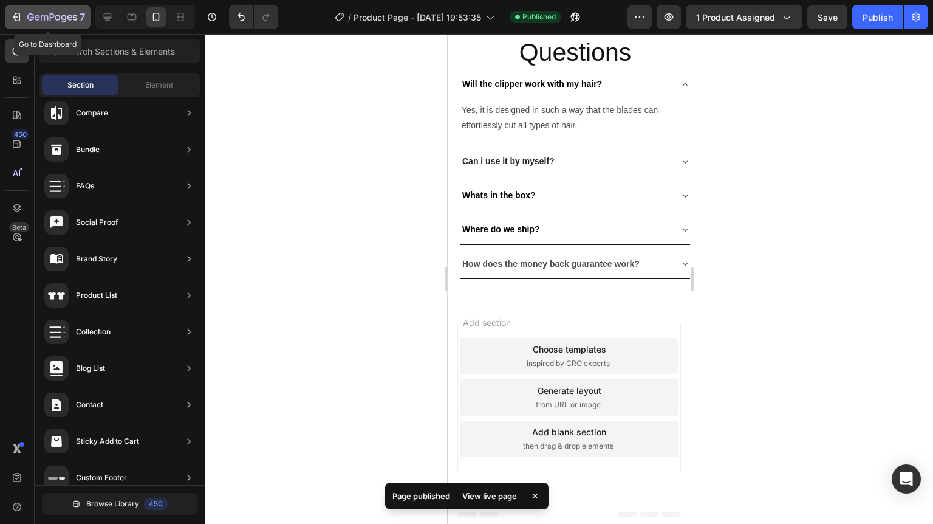
click at [31, 13] on icon "button" at bounding box center [52, 18] width 50 height 10
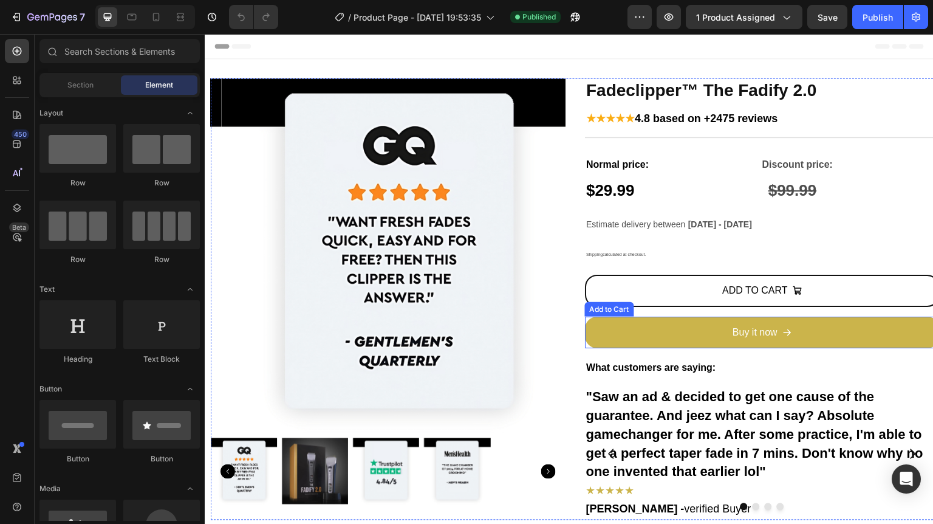
click at [683, 334] on button "Buy it now" at bounding box center [762, 332] width 355 height 32
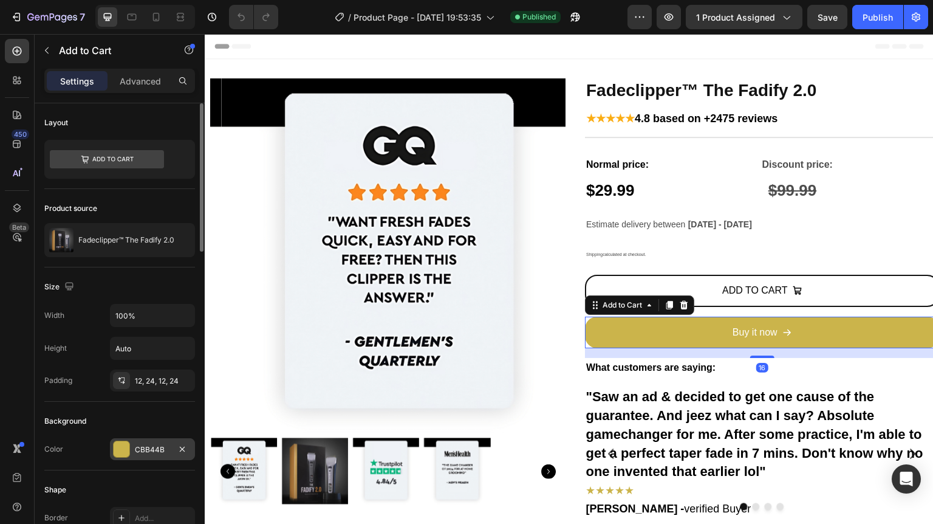
click at [131, 449] on div "CBB44B" at bounding box center [152, 449] width 85 height 22
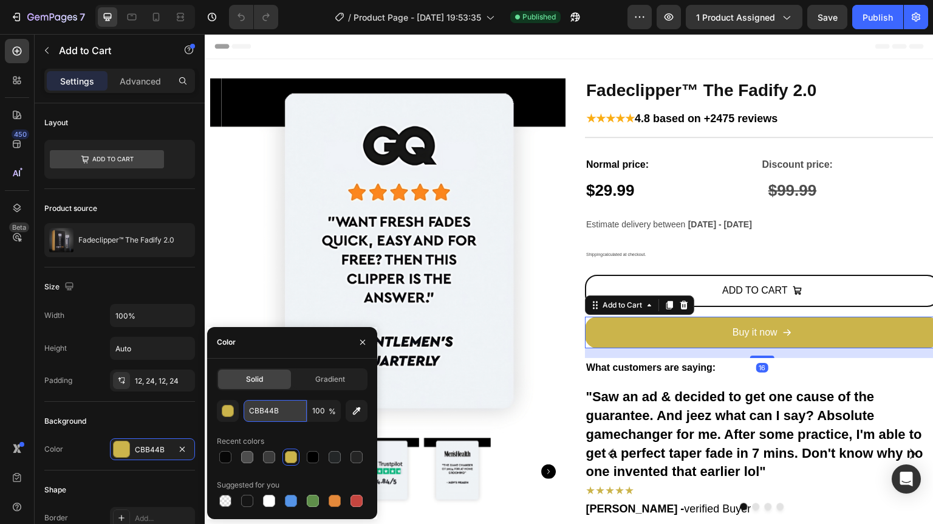
click at [267, 412] on input "CBB44B" at bounding box center [275, 411] width 63 height 22
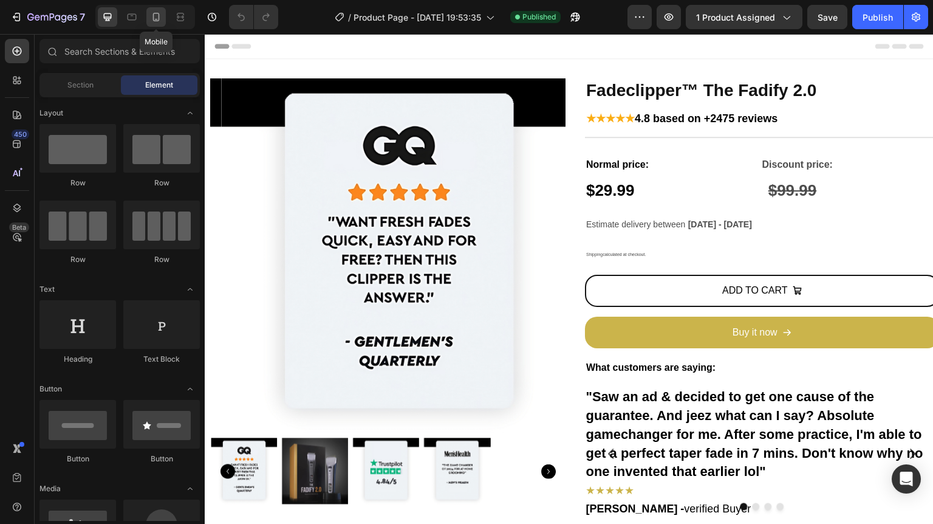
click at [160, 16] on icon at bounding box center [156, 17] width 12 height 12
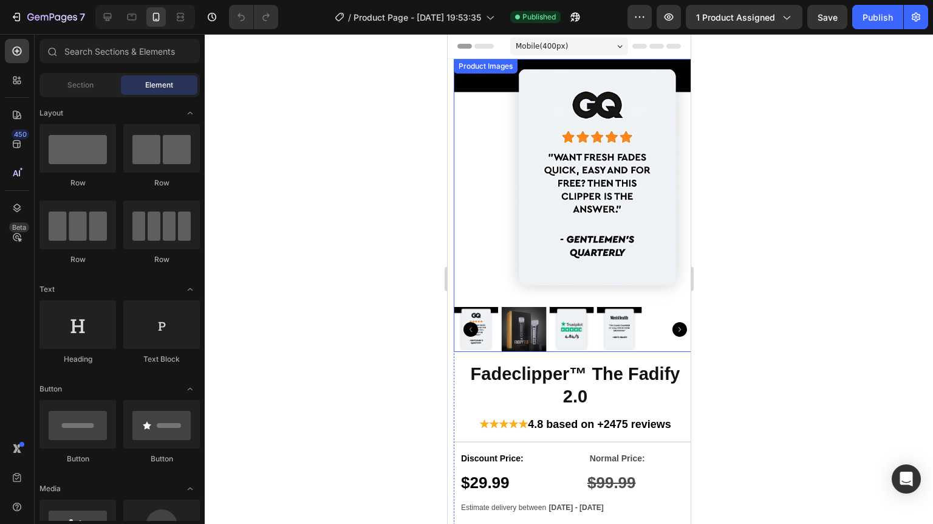
click at [519, 313] on img at bounding box center [523, 329] width 45 height 45
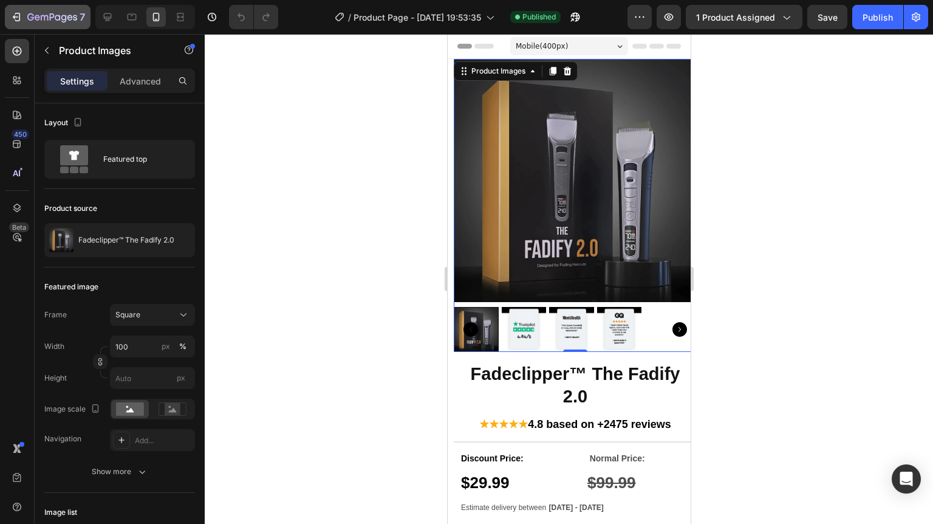
click at [7, 10] on button "7" at bounding box center [48, 17] width 86 height 24
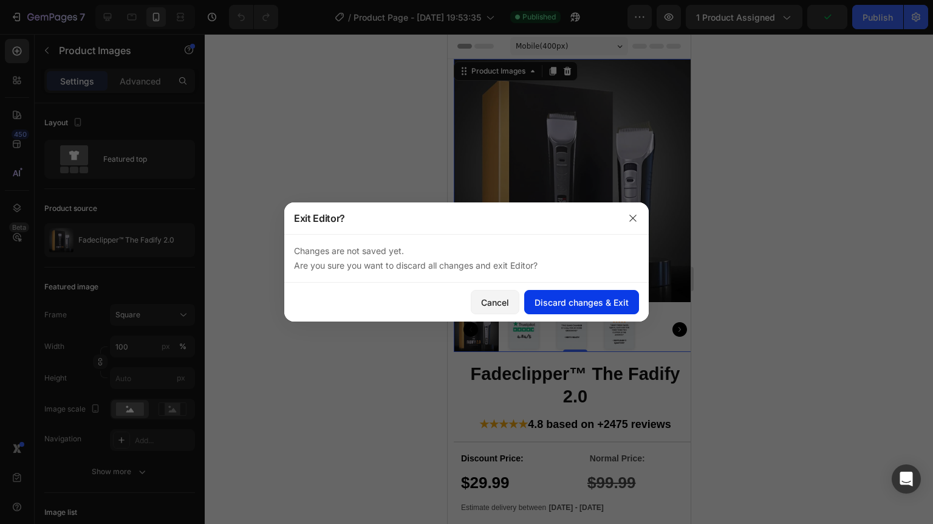
click at [559, 296] on div "Discard changes & Exit" at bounding box center [581, 302] width 94 height 13
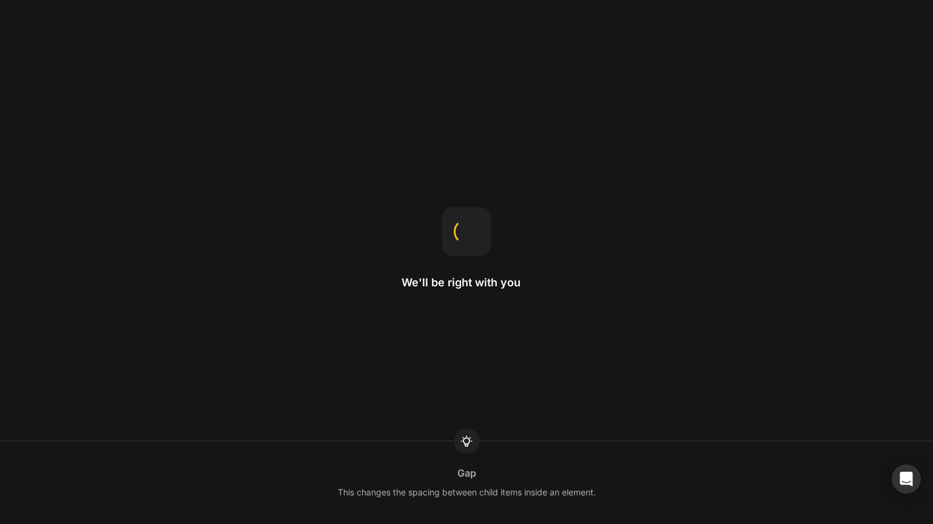
click at [32, 90] on div "We'll be right with you Gap This changes the spacing between child items inside…" at bounding box center [466, 262] width 933 height 524
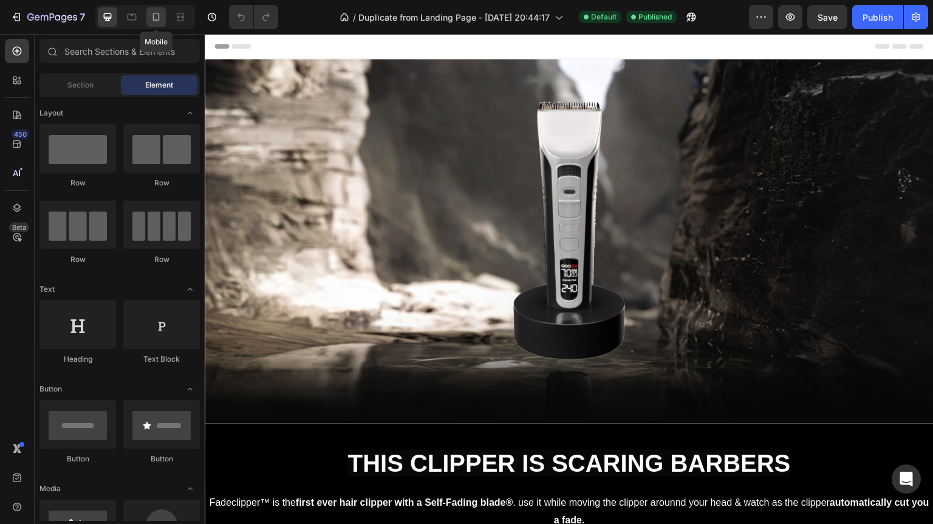
click at [154, 20] on icon at bounding box center [156, 17] width 7 height 9
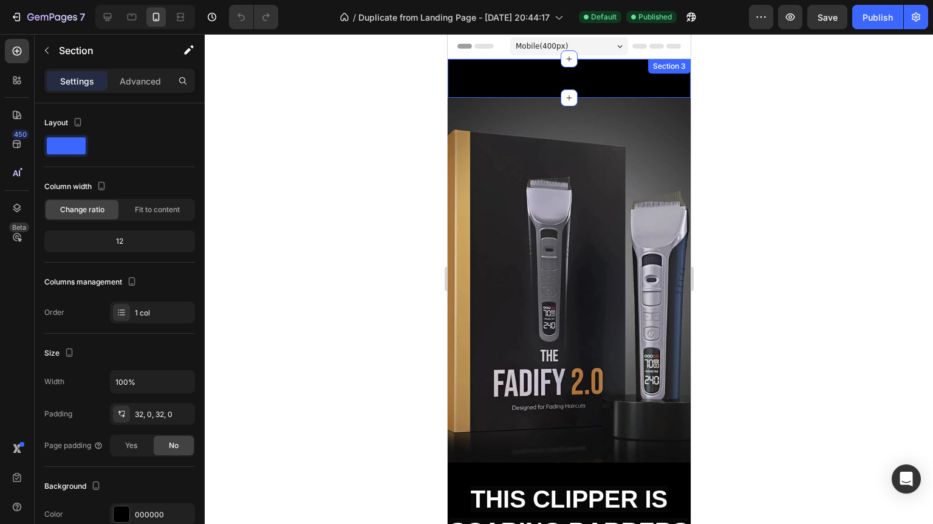
click at [598, 75] on div "Image Image Image Image Carousel Section 3" at bounding box center [568, 78] width 243 height 39
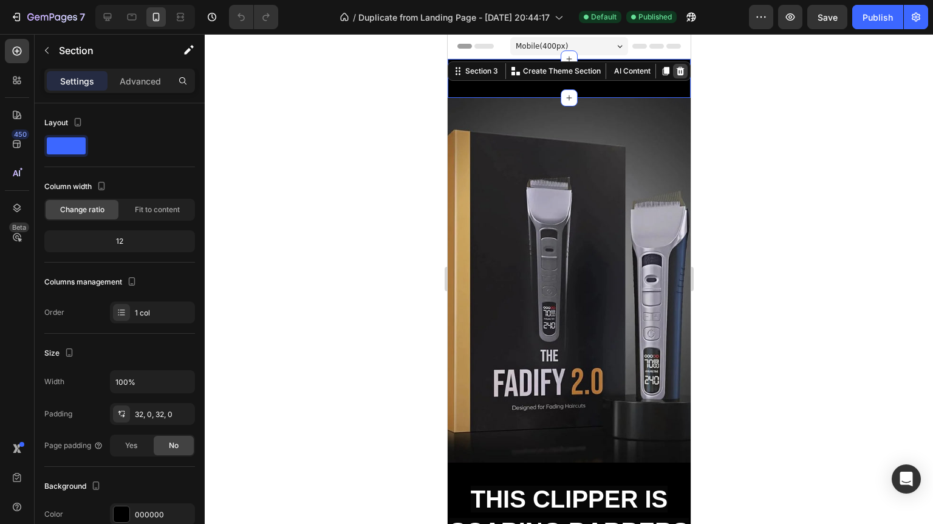
click at [675, 71] on icon at bounding box center [680, 71] width 10 height 10
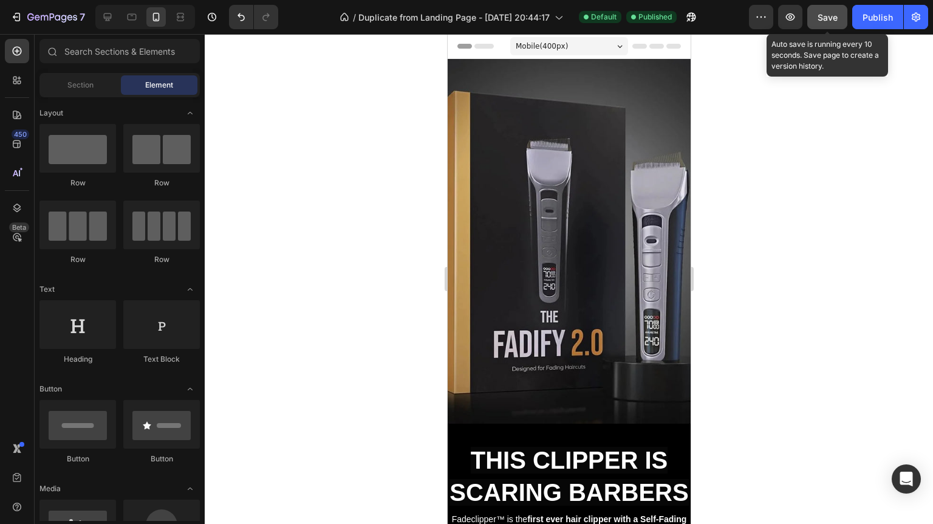
click at [842, 16] on button "Save" at bounding box center [827, 17] width 40 height 24
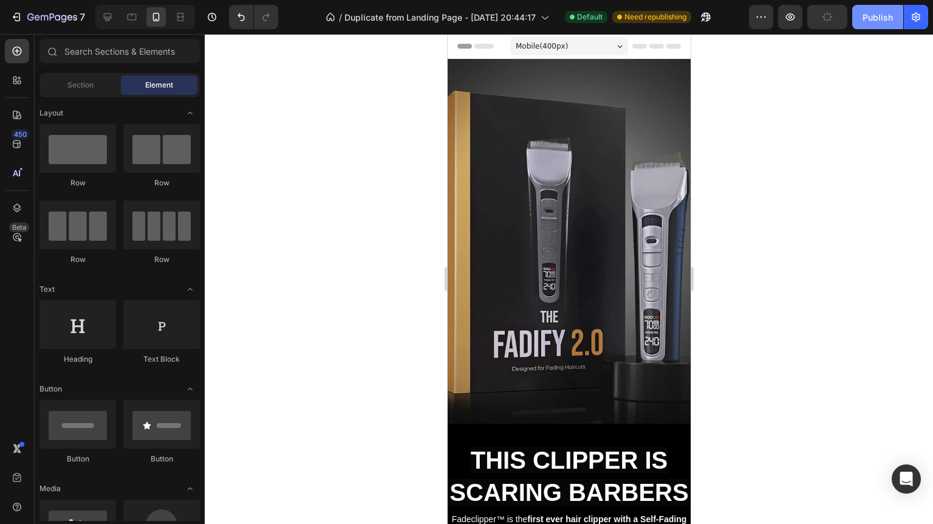
click at [882, 17] on div "Publish" at bounding box center [877, 17] width 30 height 13
click at [109, 12] on icon at bounding box center [107, 17] width 12 height 12
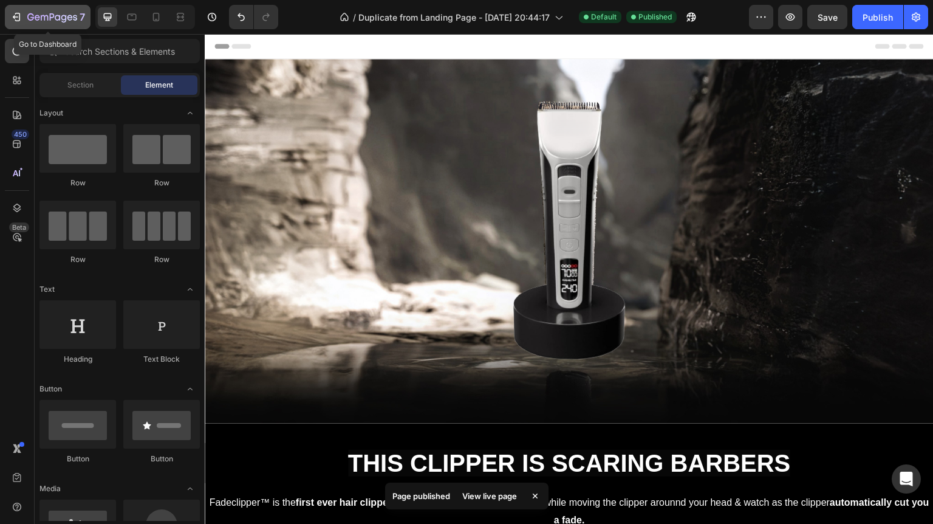
click at [20, 14] on icon "button" at bounding box center [16, 17] width 12 height 12
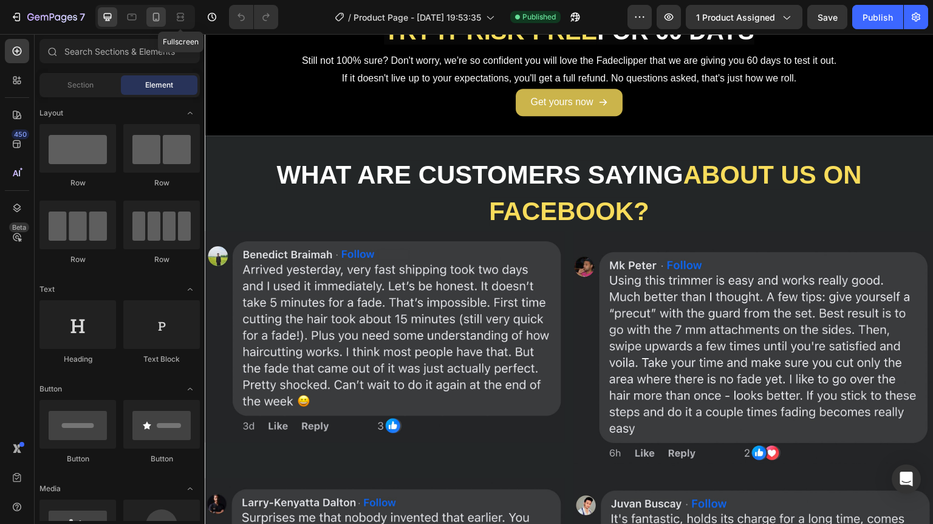
click at [158, 15] on icon at bounding box center [156, 17] width 12 height 12
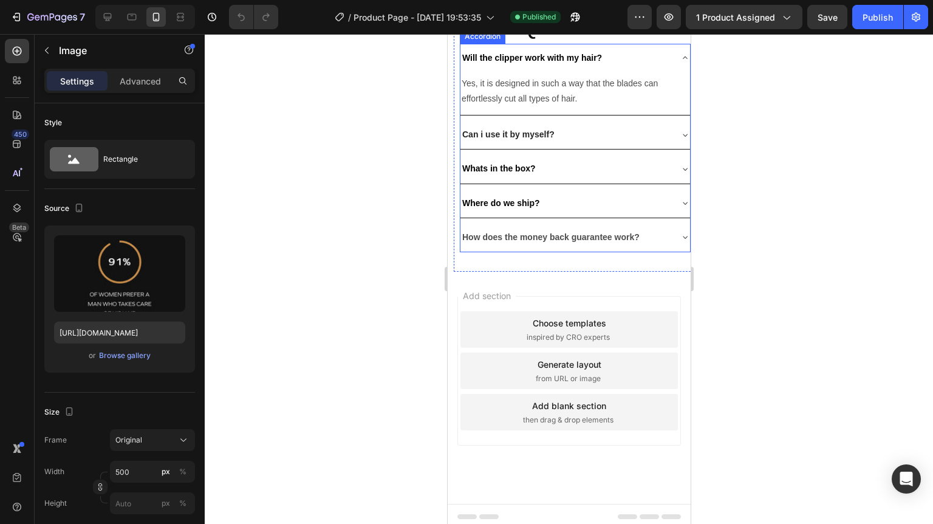
scroll to position [3136, 0]
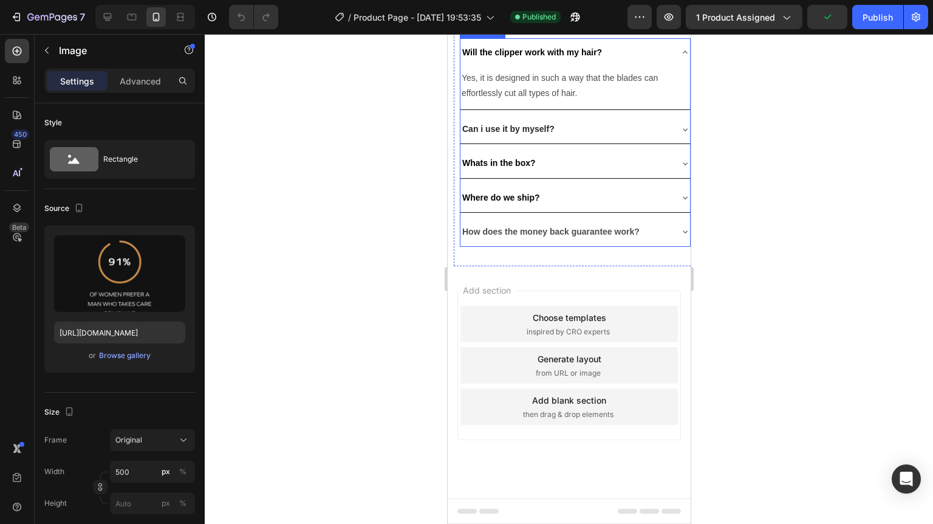
click at [643, 62] on div "Will the clipper work with my hair?" at bounding box center [565, 52] width 210 height 19
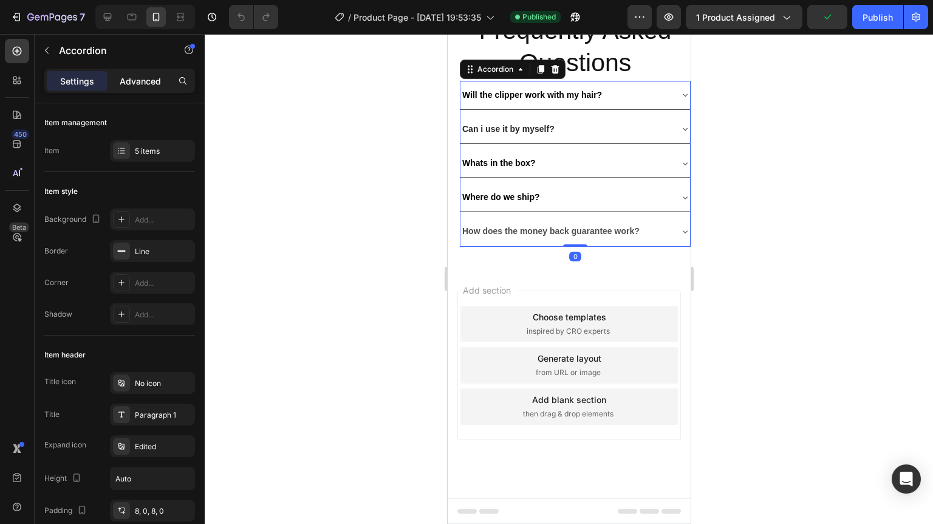
click at [138, 75] on p "Advanced" at bounding box center [140, 81] width 41 height 13
type input "100%"
type input "100"
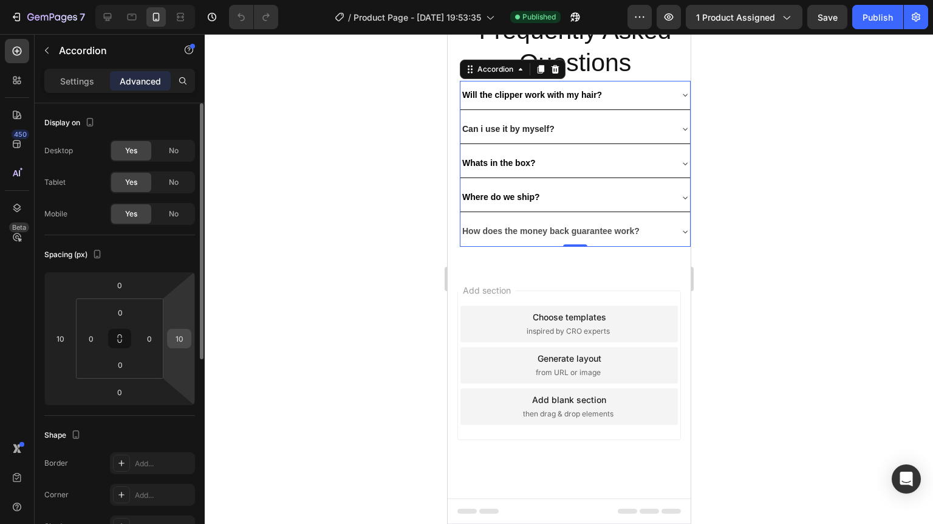
click at [186, 335] on input "10" at bounding box center [179, 338] width 18 height 18
type input "20"
click at [803, 193] on div at bounding box center [569, 279] width 728 height 490
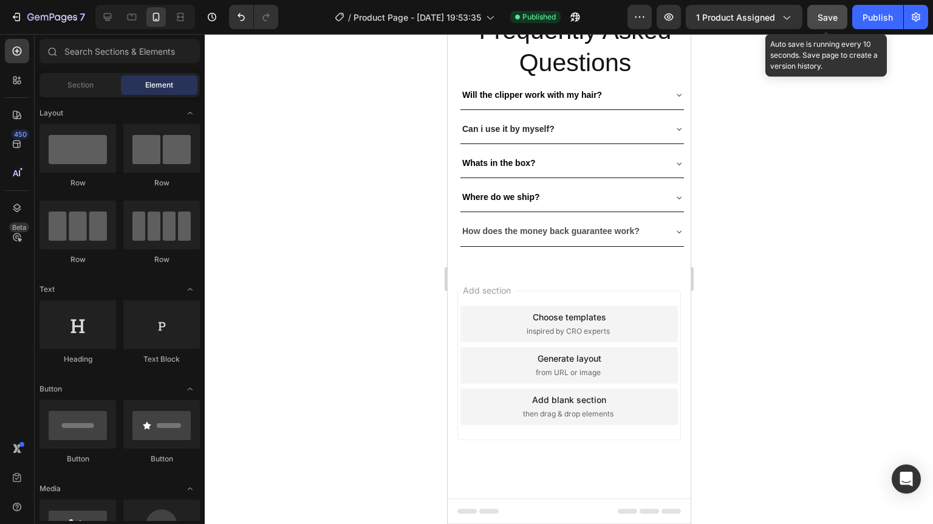
click at [831, 17] on span "Save" at bounding box center [828, 17] width 20 height 10
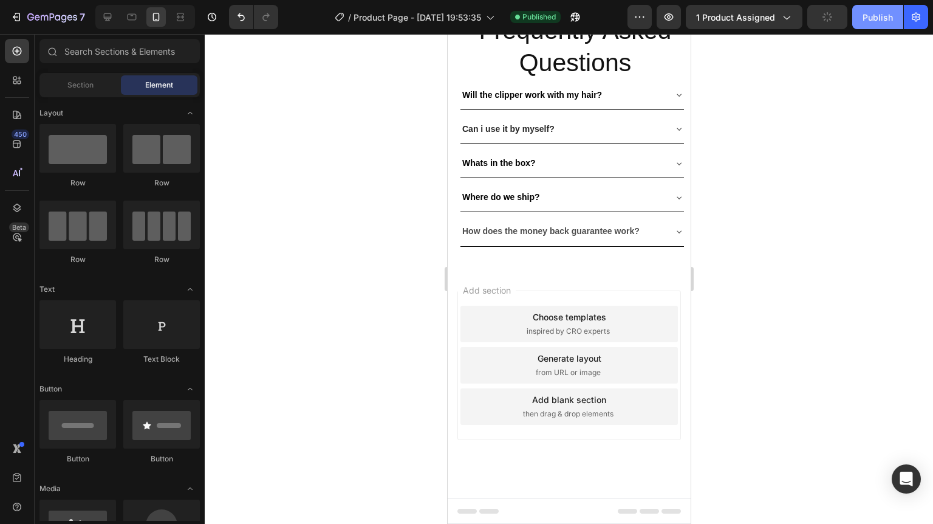
click at [879, 16] on div "Publish" at bounding box center [877, 17] width 30 height 13
